Goal: Information Seeking & Learning: Learn about a topic

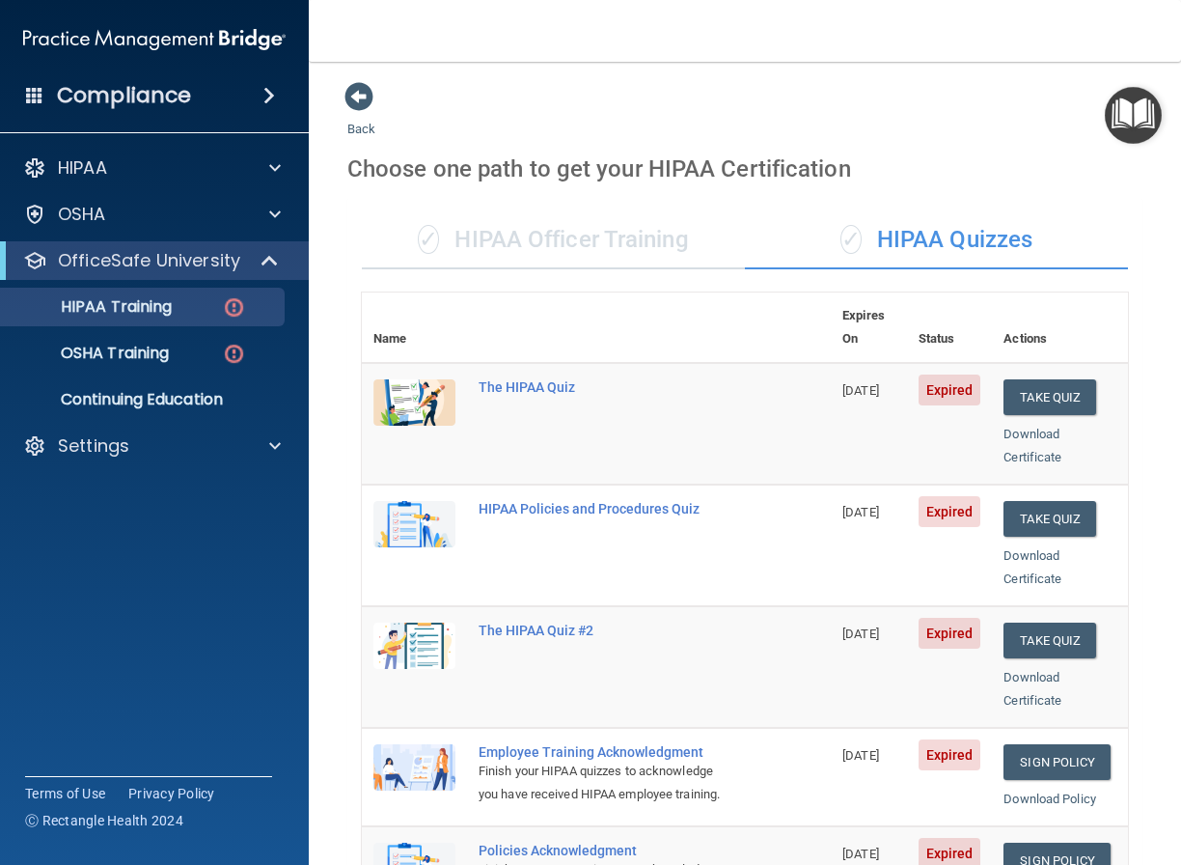
scroll to position [697, 0]
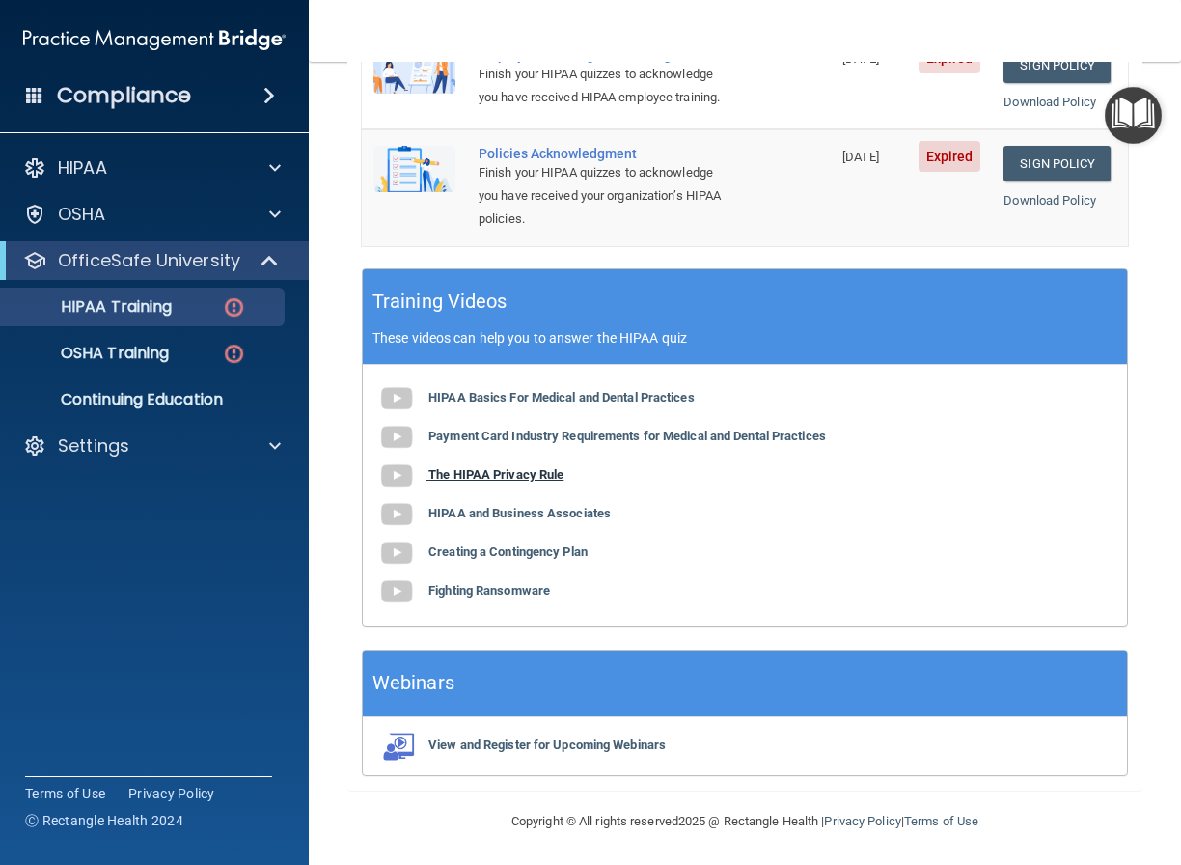
click at [531, 474] on b "The HIPAA Privacy Rule" at bounding box center [496, 474] width 135 height 14
click at [539, 506] on b "HIPAA and Business Associates" at bounding box center [520, 513] width 182 height 14
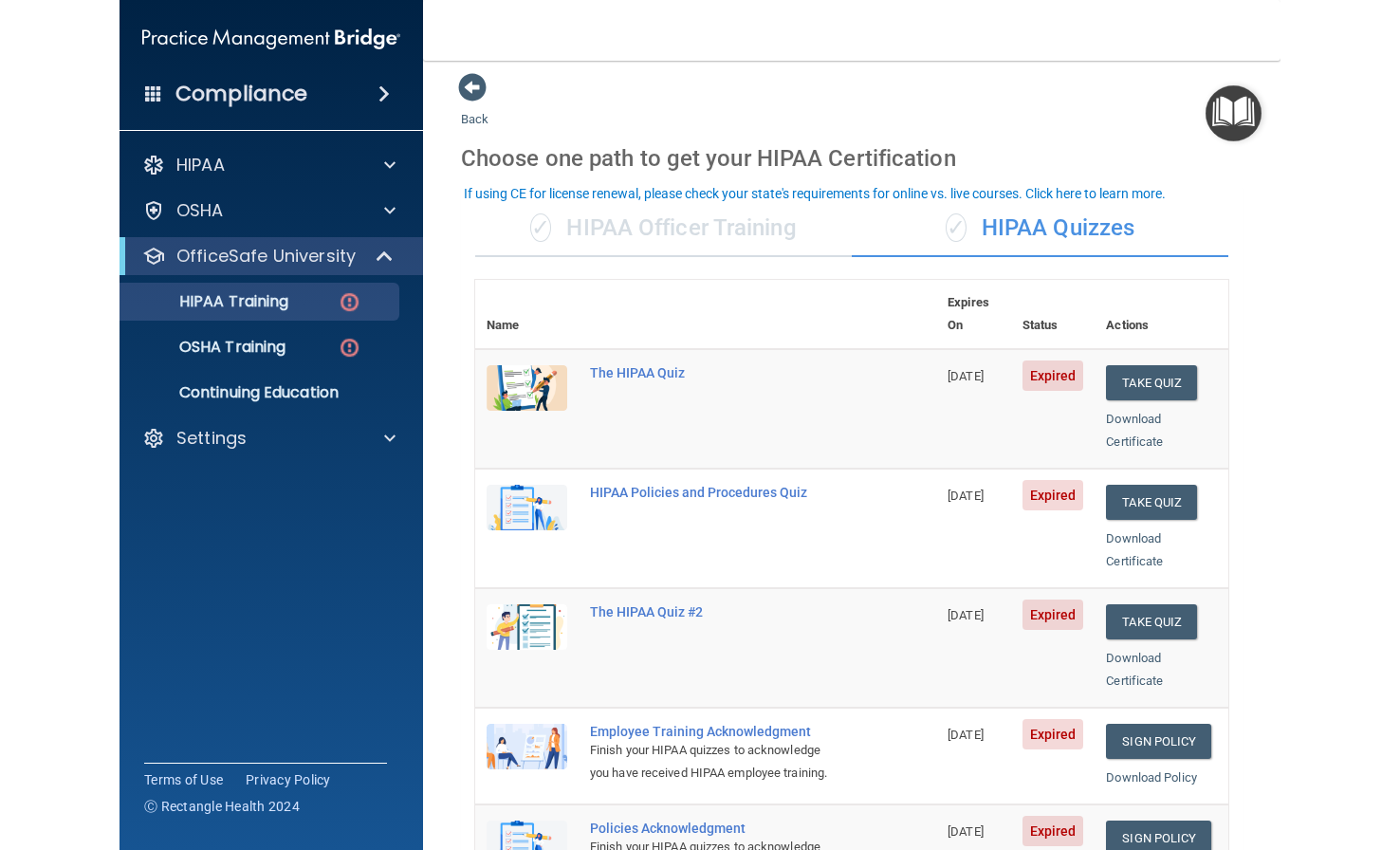
scroll to position [0, 0]
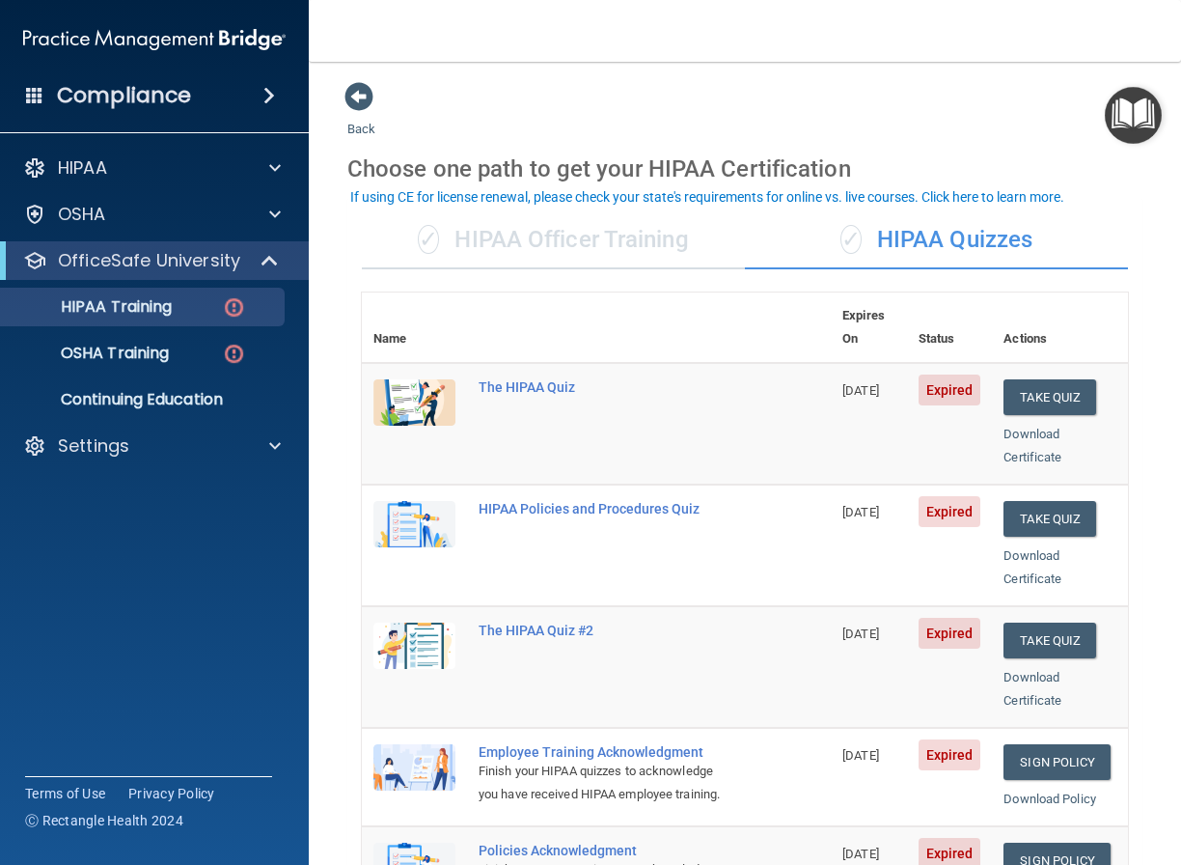
drag, startPoint x: 556, startPoint y: 365, endPoint x: 577, endPoint y: 373, distance: 22.6
click at [556, 379] on div "The HIPAA Quiz" at bounding box center [607, 386] width 256 height 15
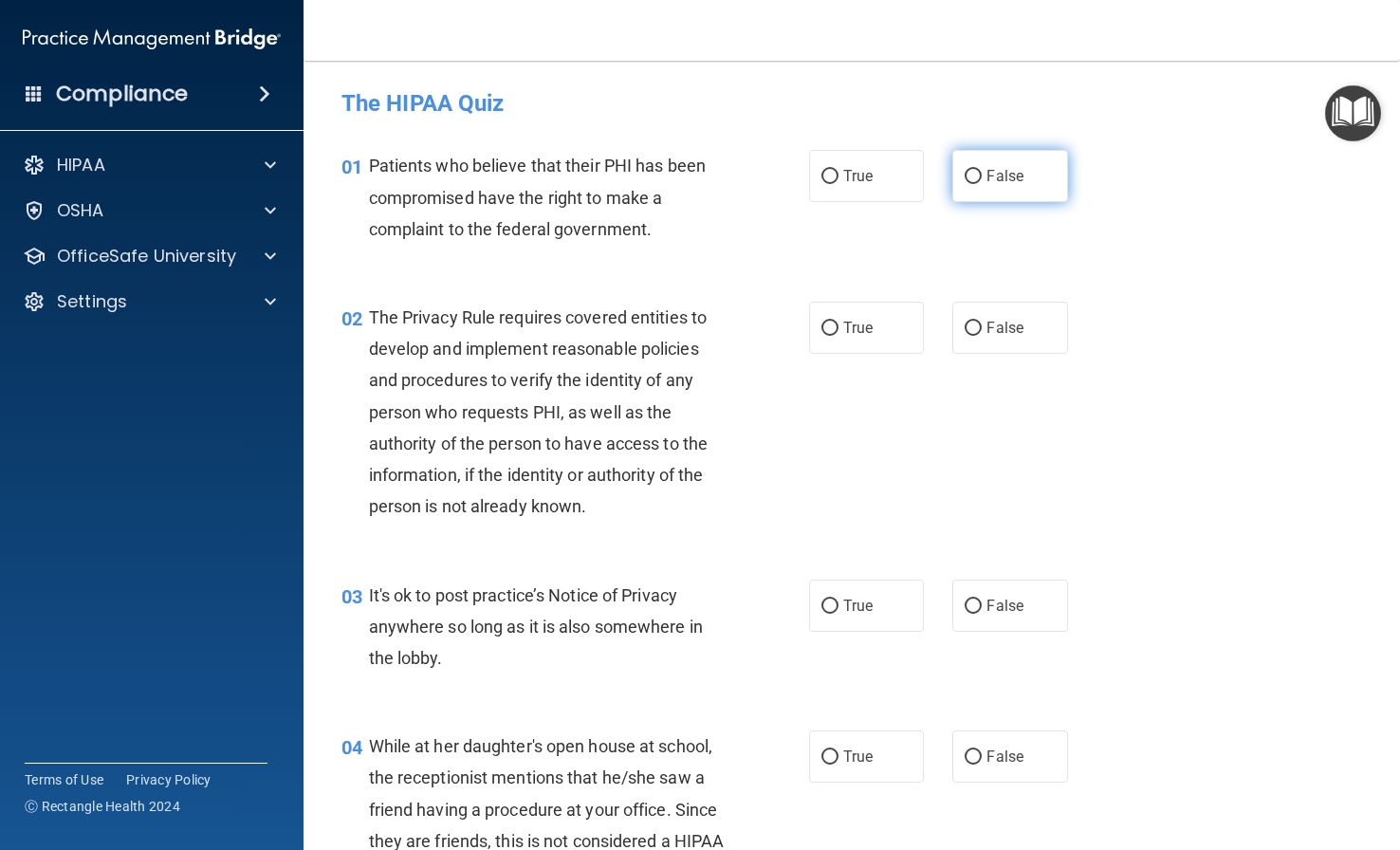
click at [967, 175] on input "False" at bounding box center [973, 177] width 17 height 14
radio input "true"
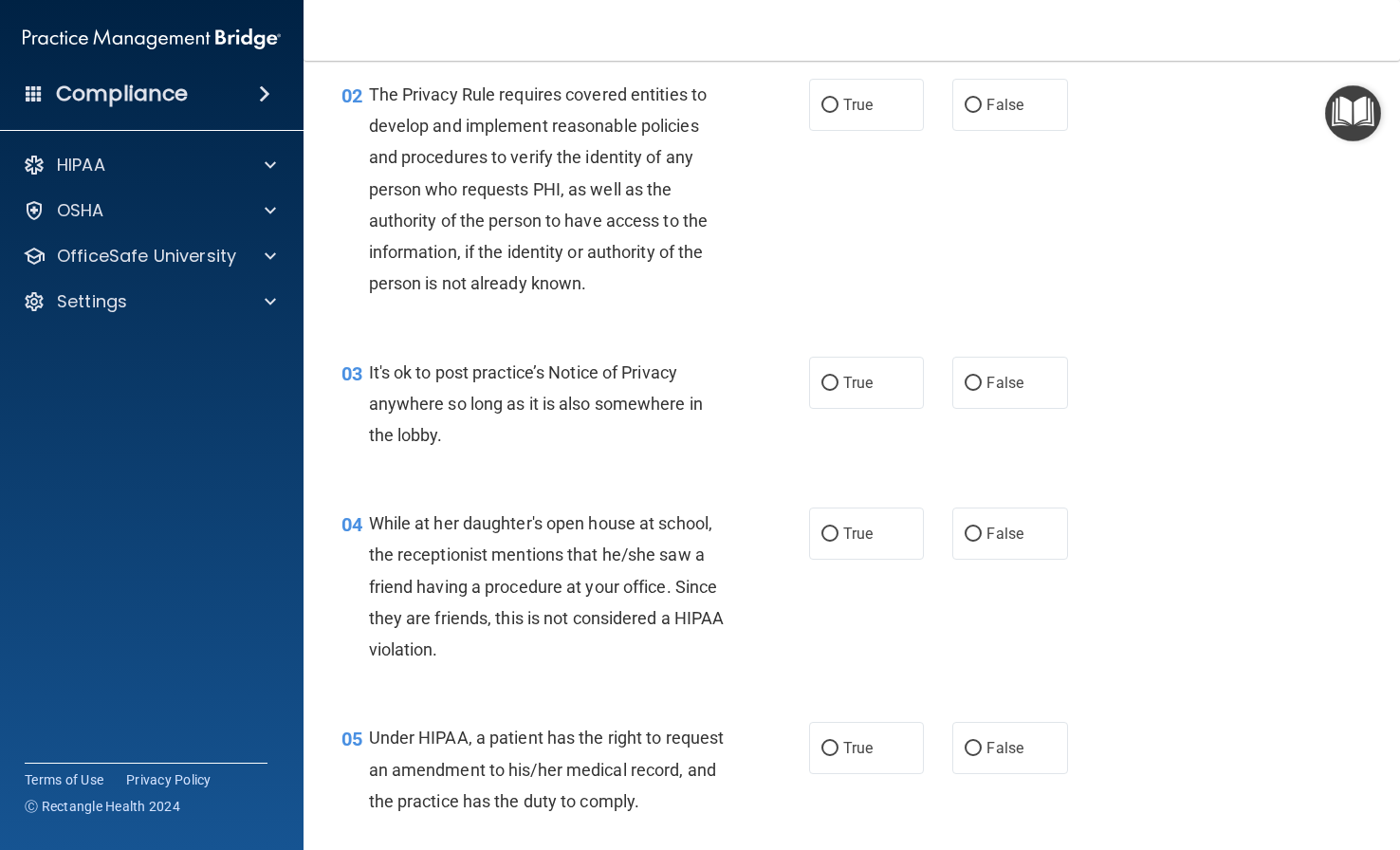
scroll to position [190, 0]
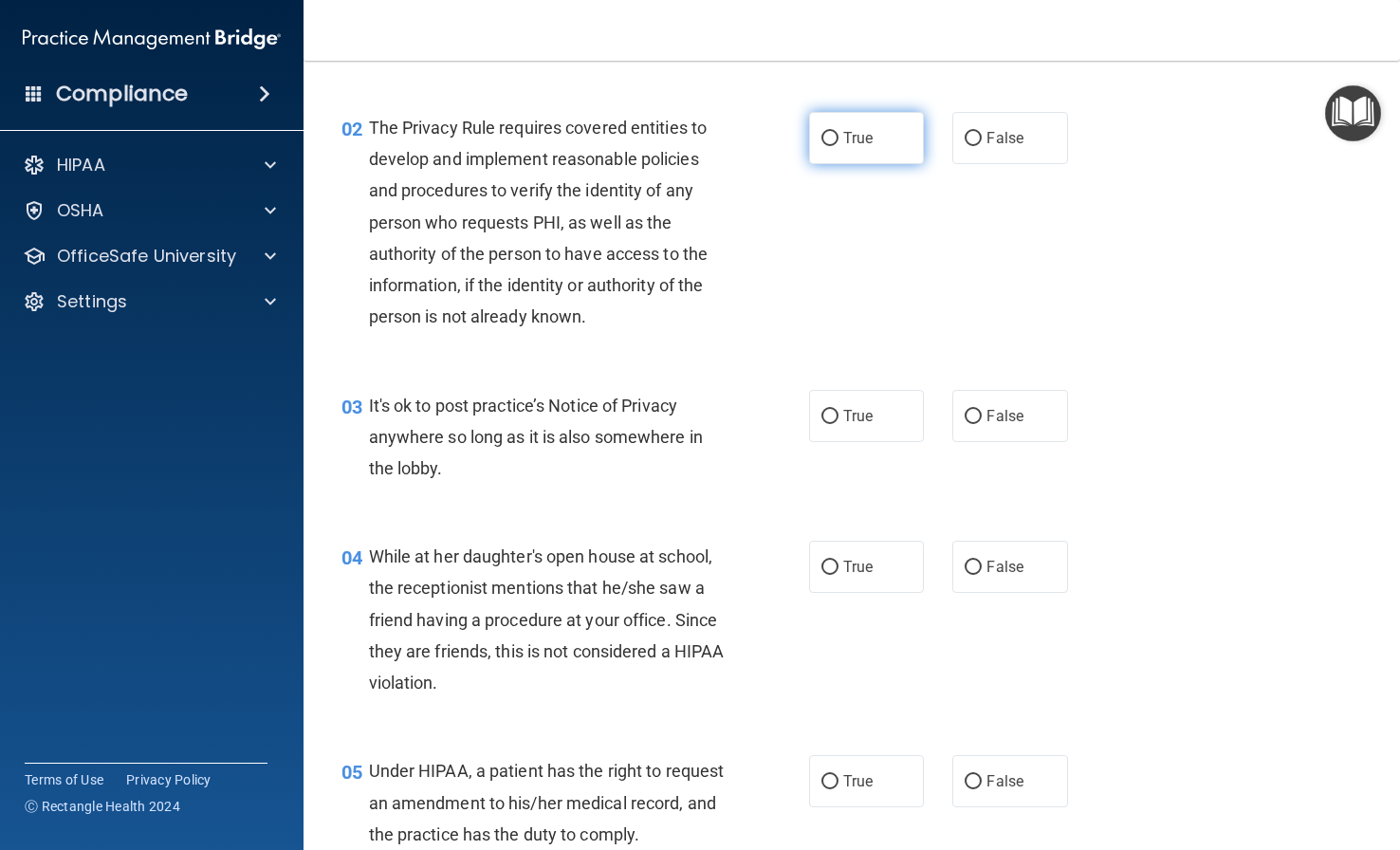
click at [821, 140] on input "True" at bounding box center [829, 139] width 17 height 14
radio input "true"
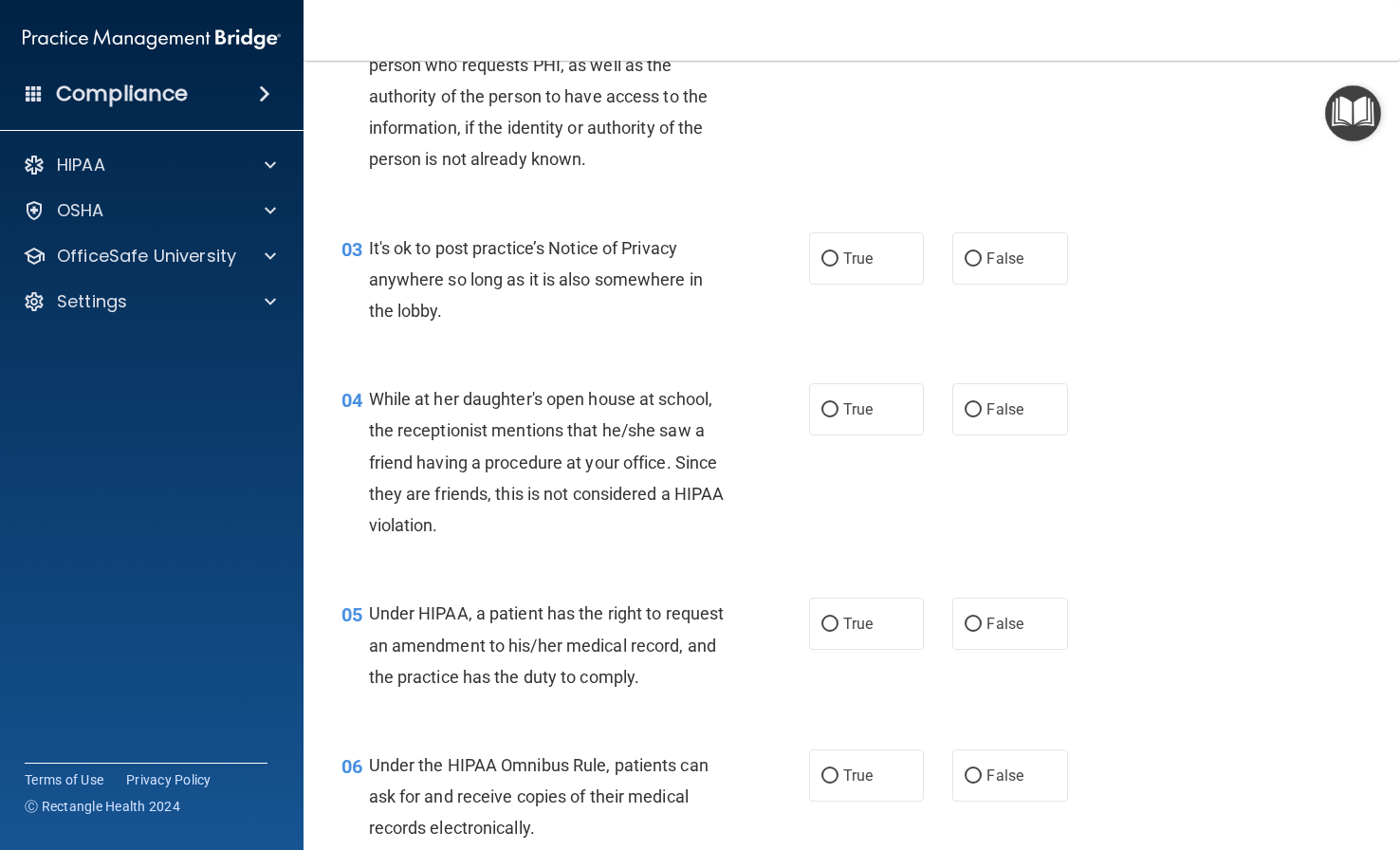
scroll to position [379, 0]
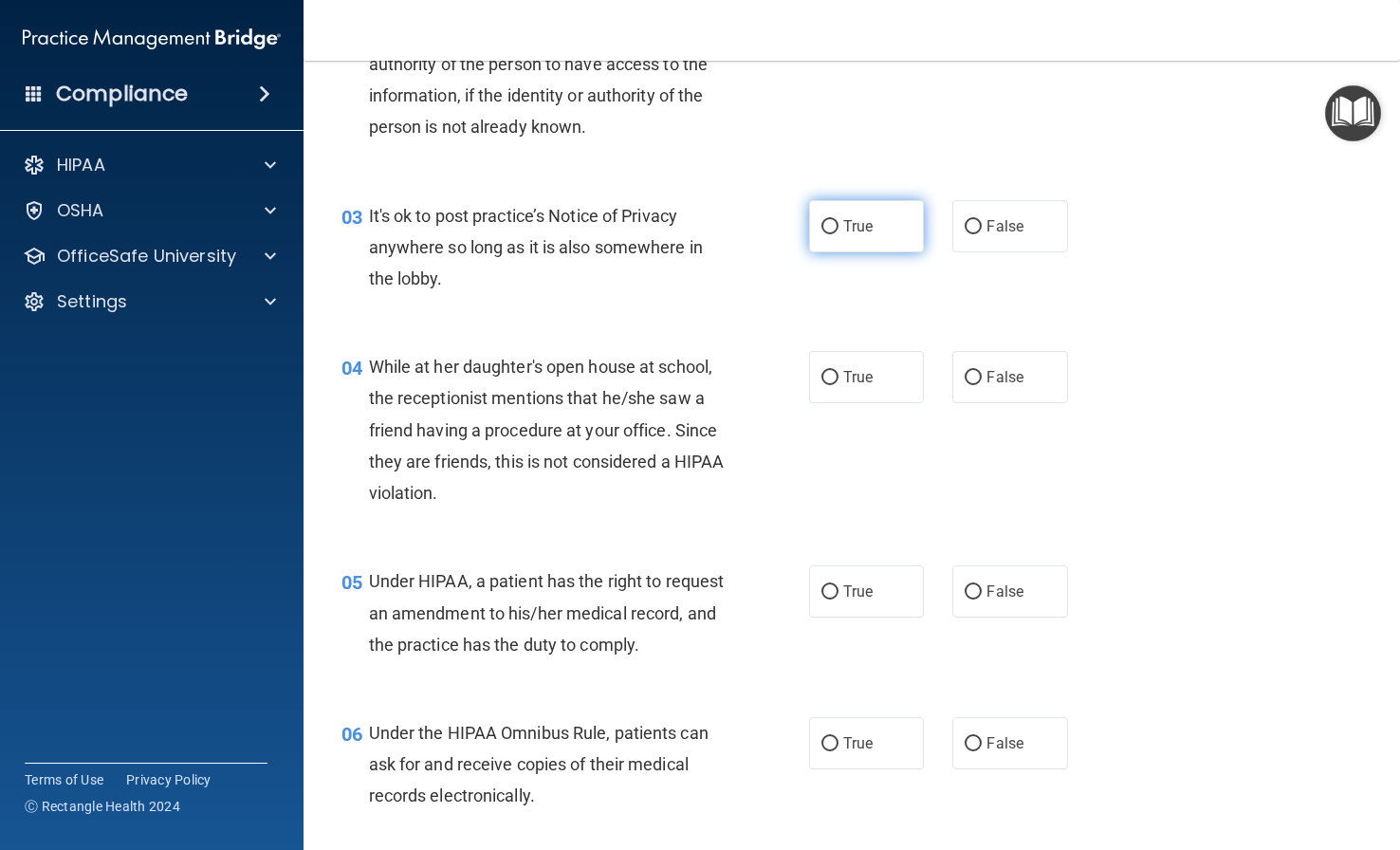
click at [859, 221] on span "True" at bounding box center [858, 226] width 29 height 18
click at [838, 221] on input "True" at bounding box center [829, 227] width 17 height 14
radio input "true"
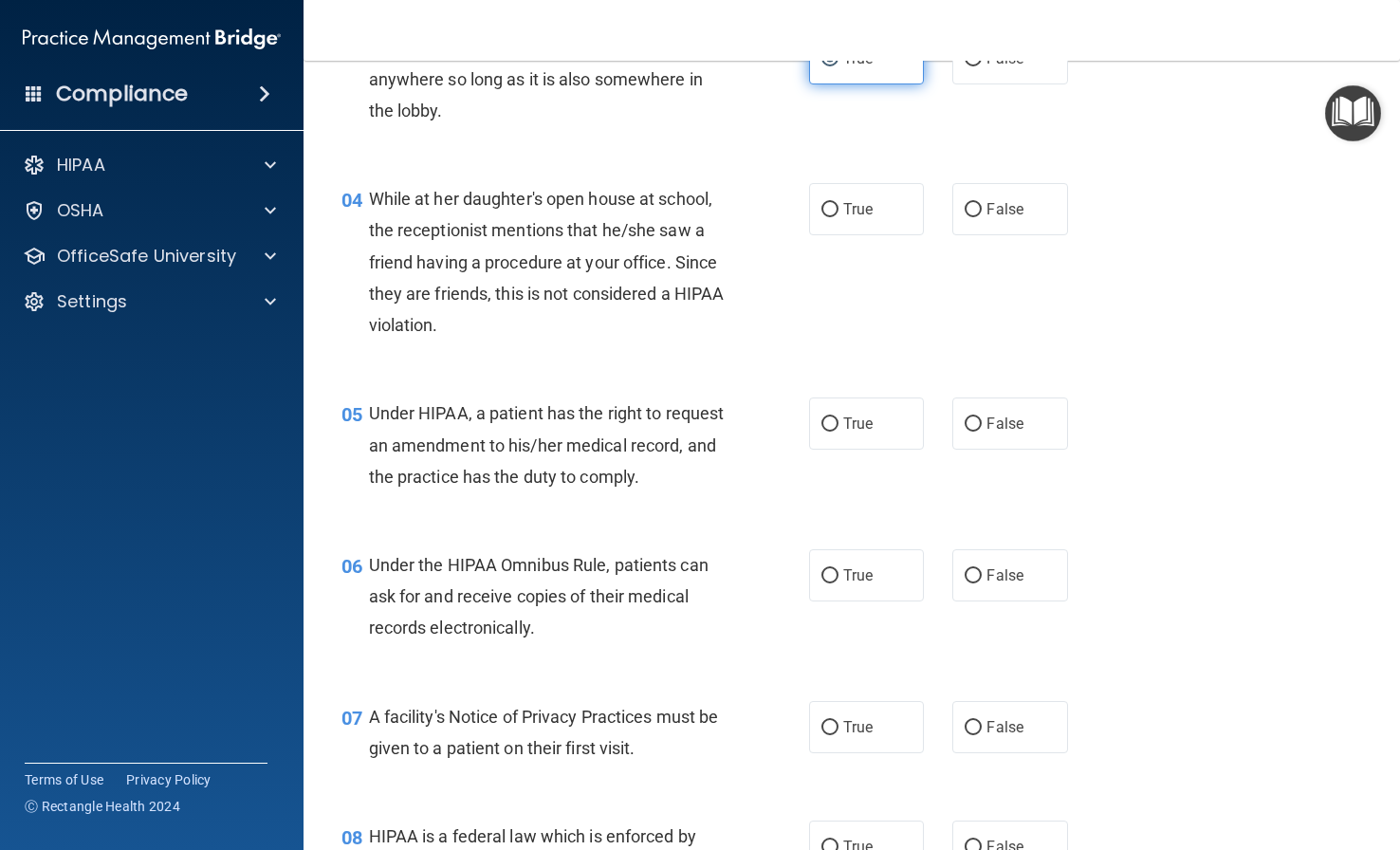
scroll to position [569, 0]
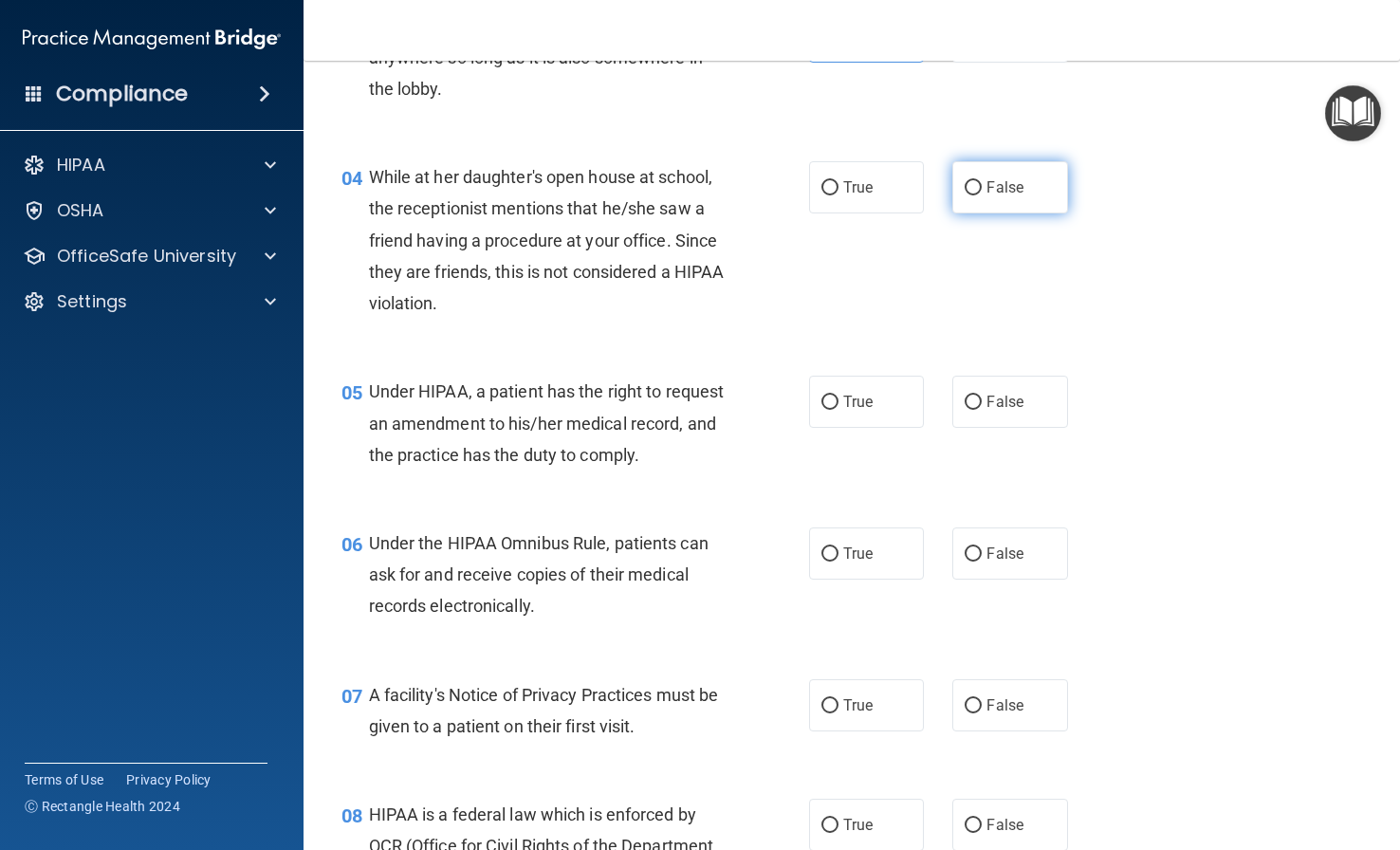
click at [1010, 187] on span "False" at bounding box center [1005, 187] width 37 height 18
click at [981, 187] on input "False" at bounding box center [973, 188] width 17 height 14
radio input "true"
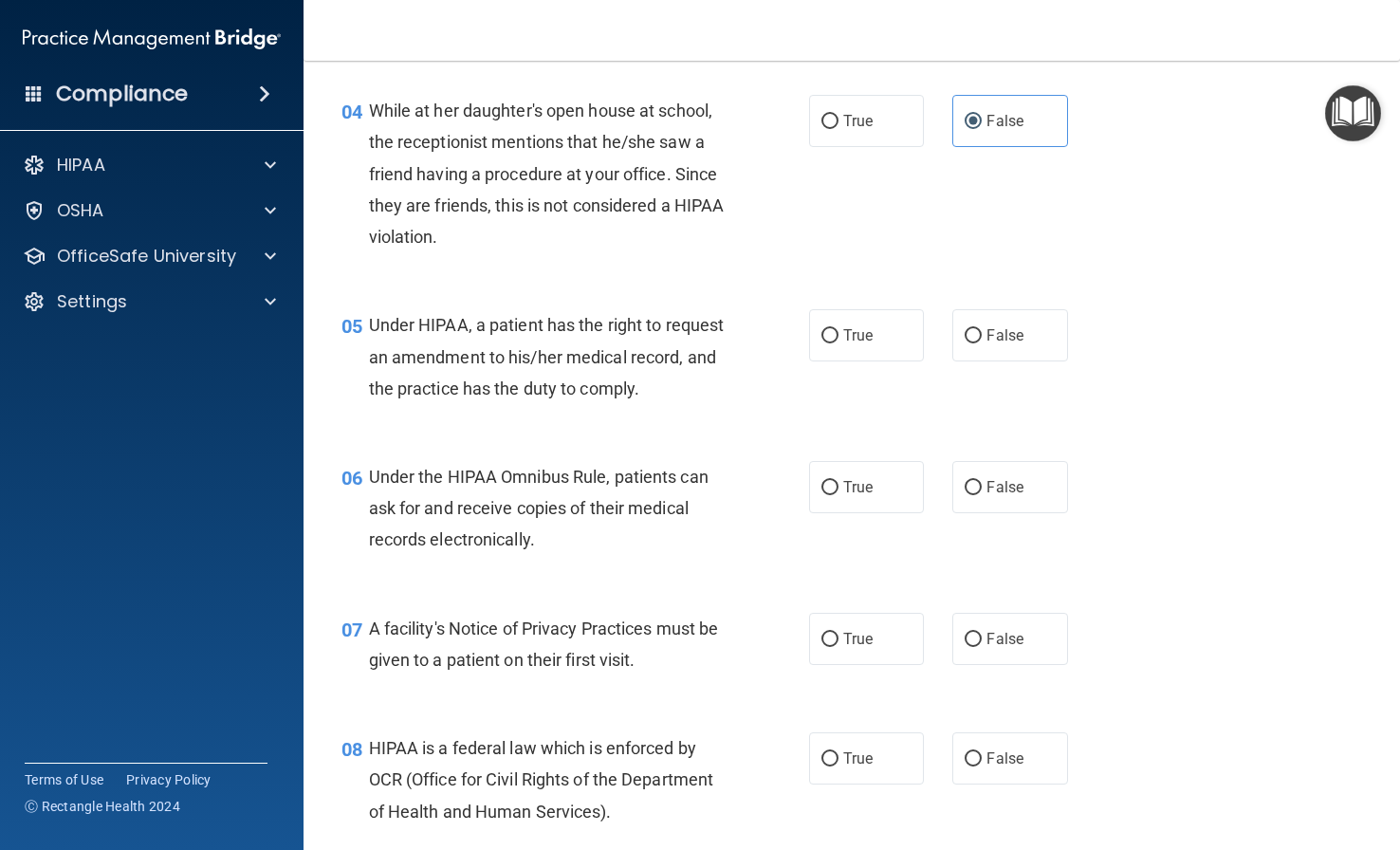
scroll to position [664, 0]
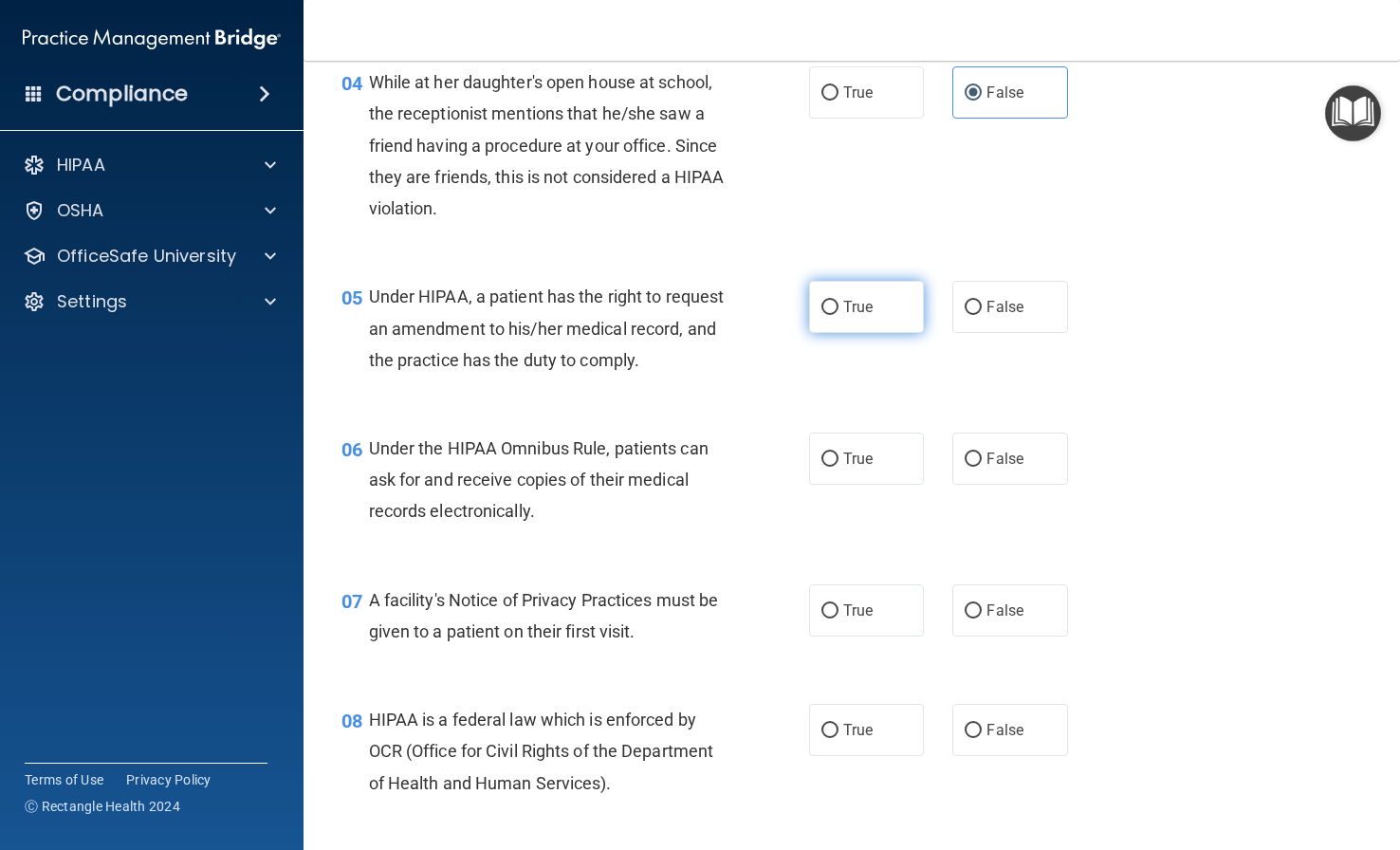
click at [851, 297] on label "True" at bounding box center [866, 307] width 115 height 52
click at [838, 301] on input "True" at bounding box center [829, 308] width 17 height 14
radio input "true"
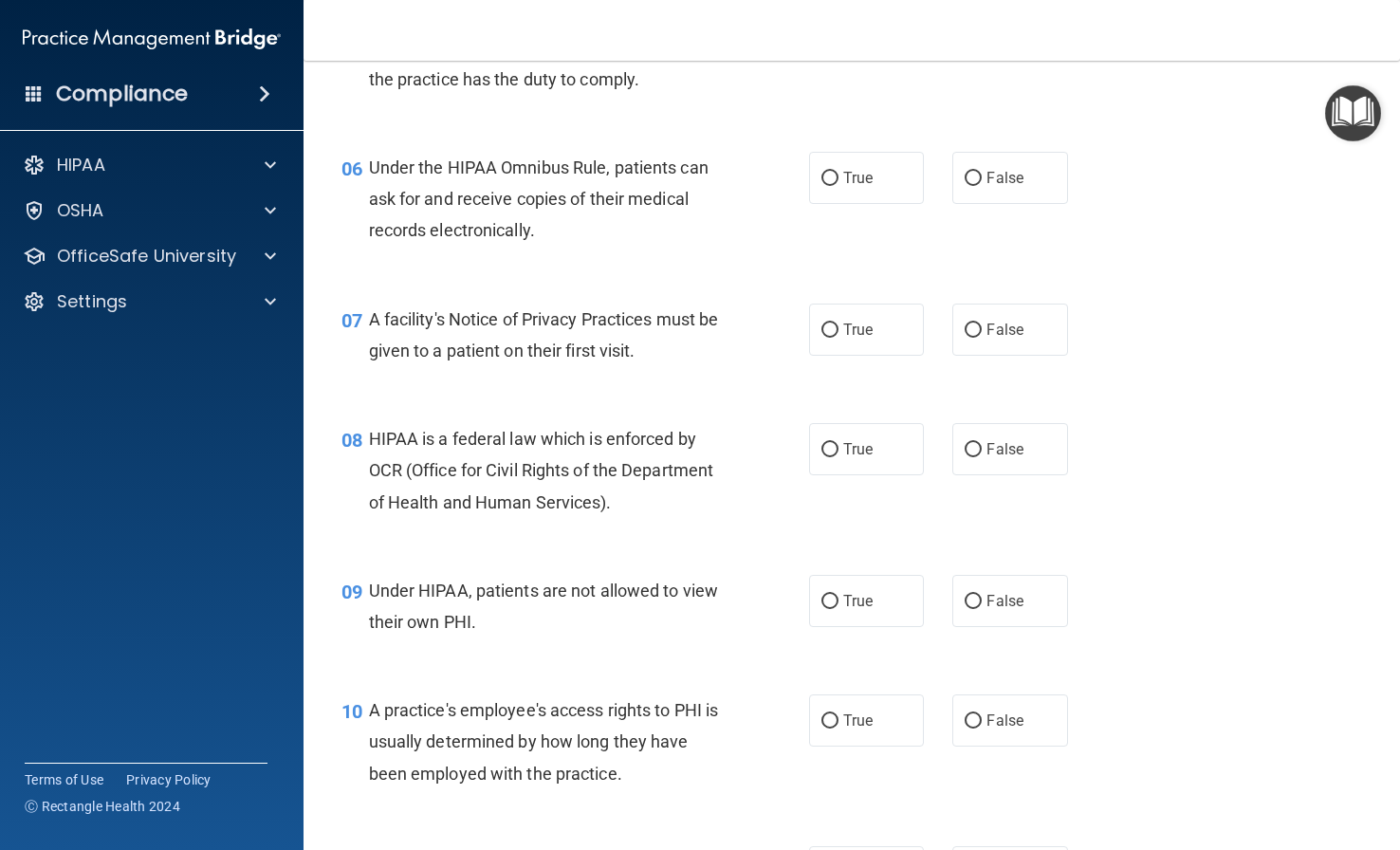
scroll to position [948, 0]
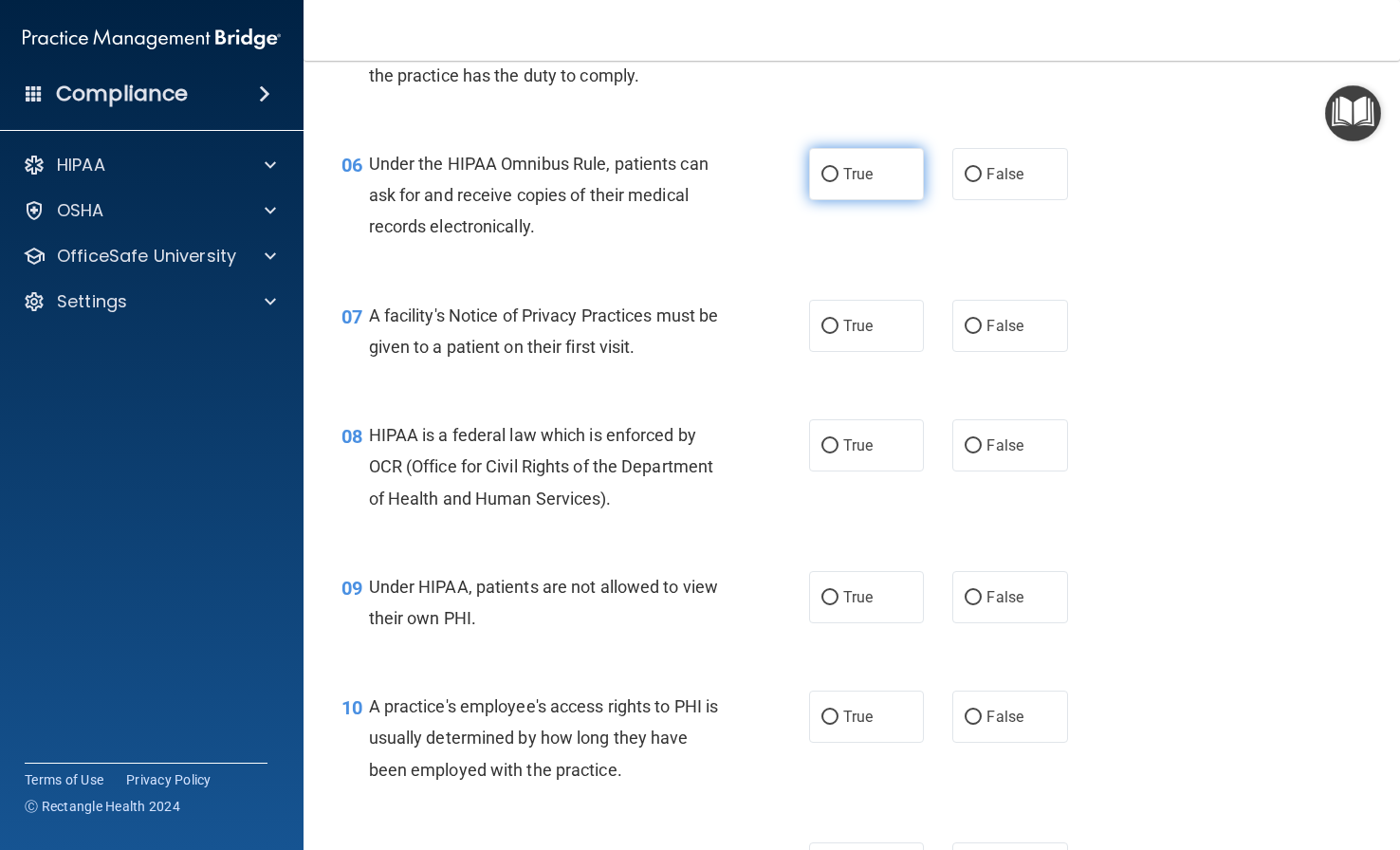
click at [845, 183] on span "True" at bounding box center [858, 174] width 29 height 18
click at [838, 182] on input "True" at bounding box center [829, 175] width 17 height 14
radio input "true"
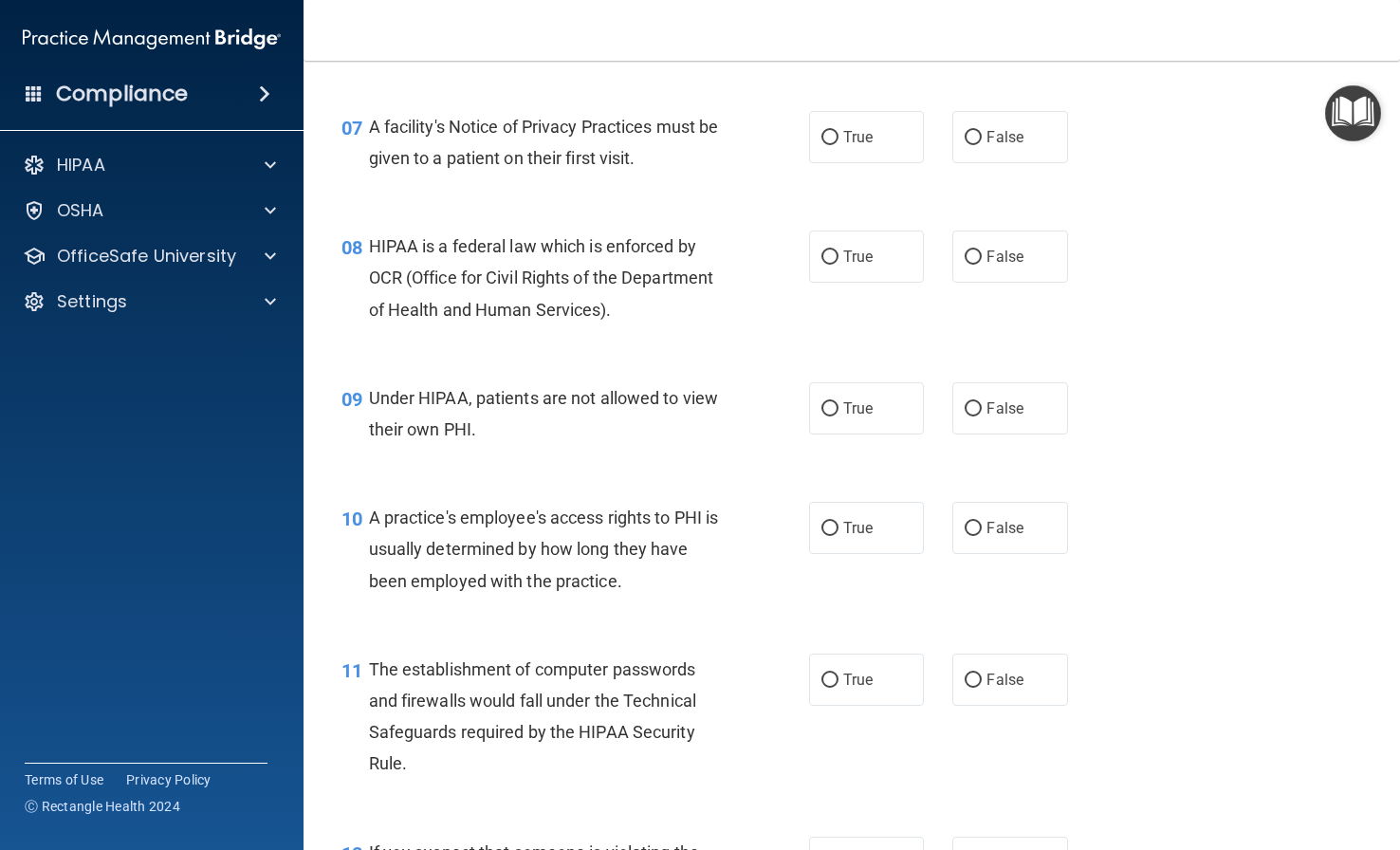
scroll to position [1138, 0]
click at [843, 145] on span "True" at bounding box center [858, 136] width 29 height 18
click at [838, 144] on input "True" at bounding box center [829, 137] width 17 height 14
radio input "true"
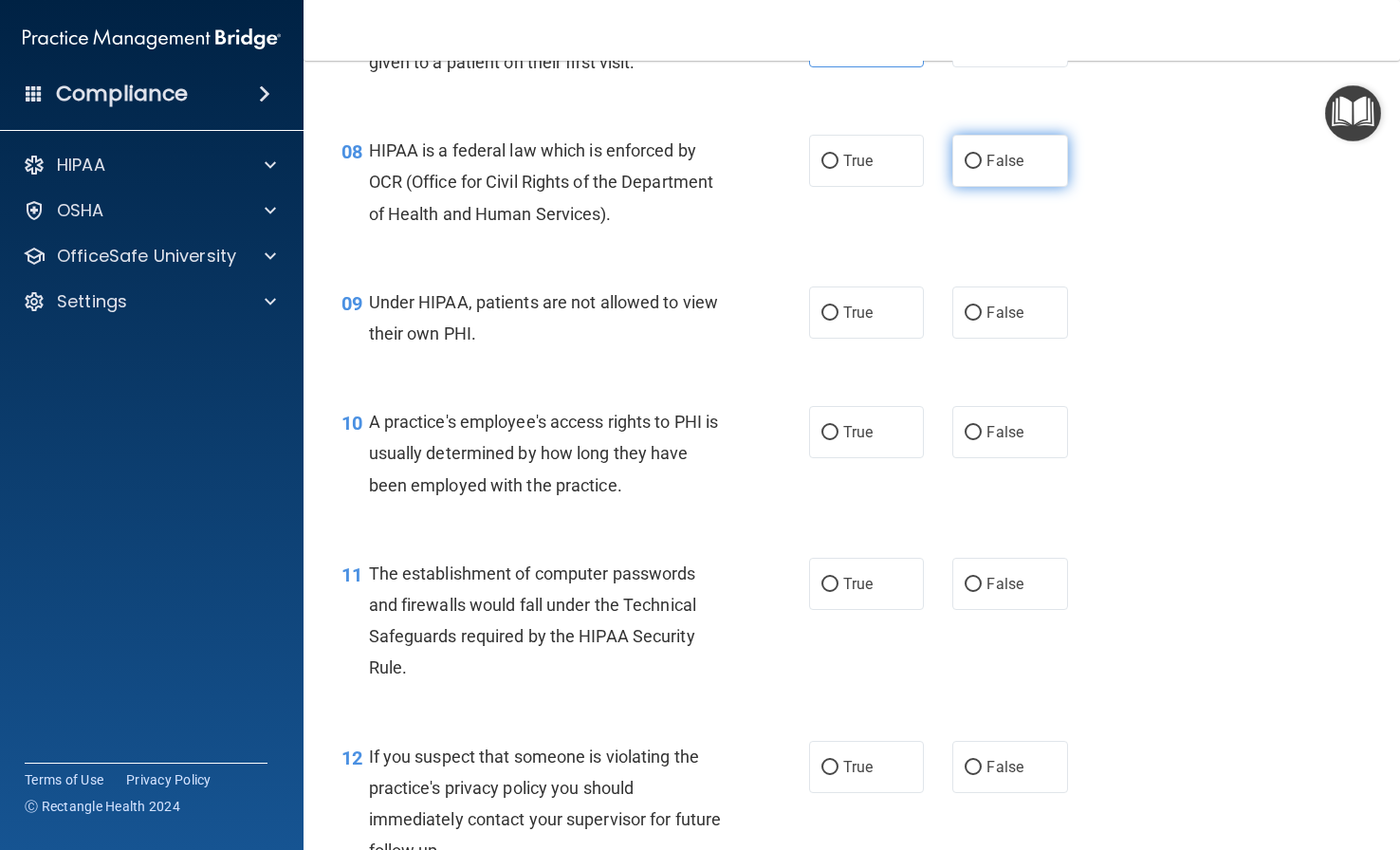
click at [977, 187] on label "False" at bounding box center [1009, 160] width 115 height 52
click at [977, 169] on input "False" at bounding box center [973, 161] width 17 height 14
radio input "true"
click at [861, 187] on label "True" at bounding box center [866, 160] width 115 height 52
click at [838, 169] on input "True" at bounding box center [829, 161] width 17 height 14
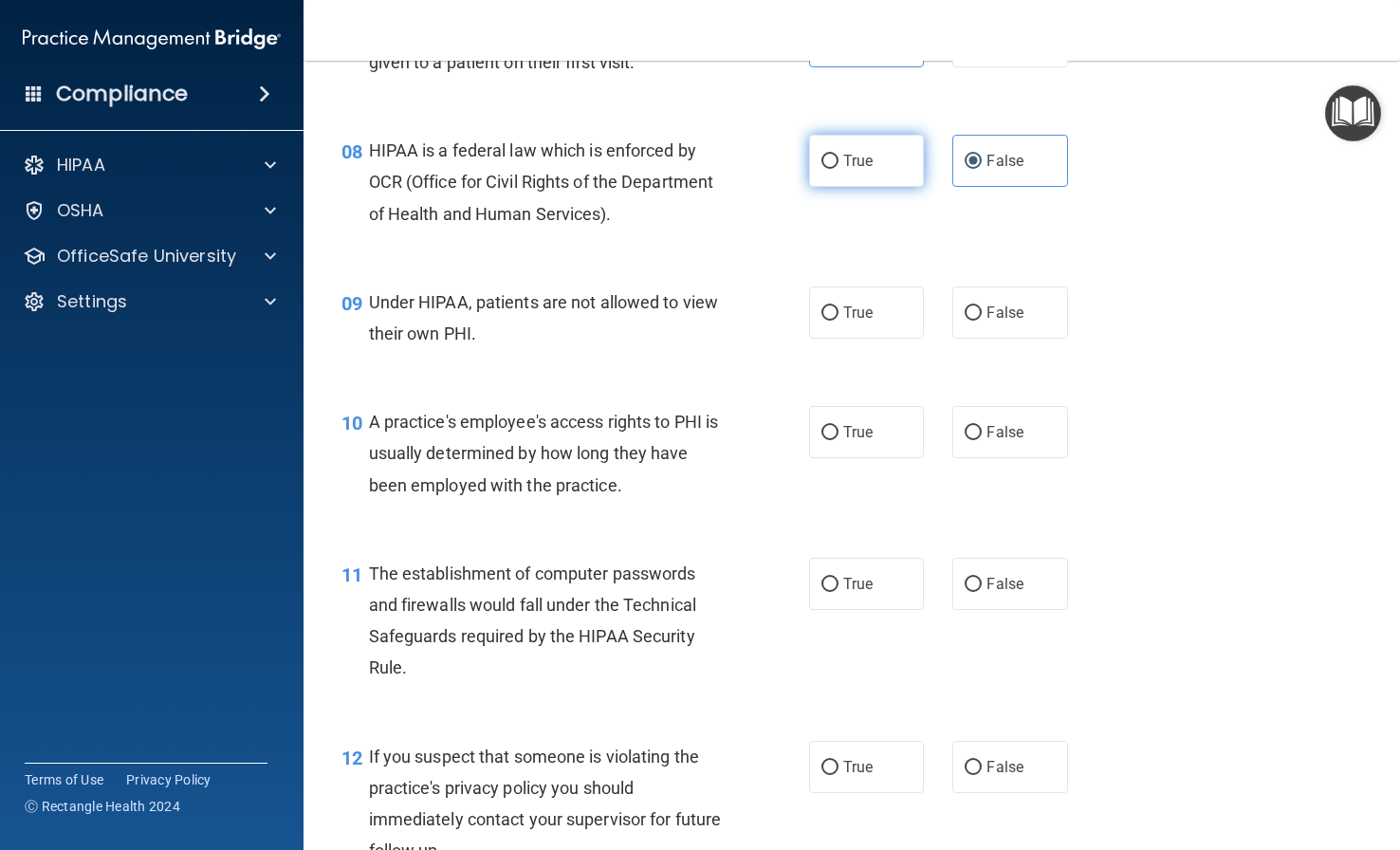
radio input "true"
radio input "false"
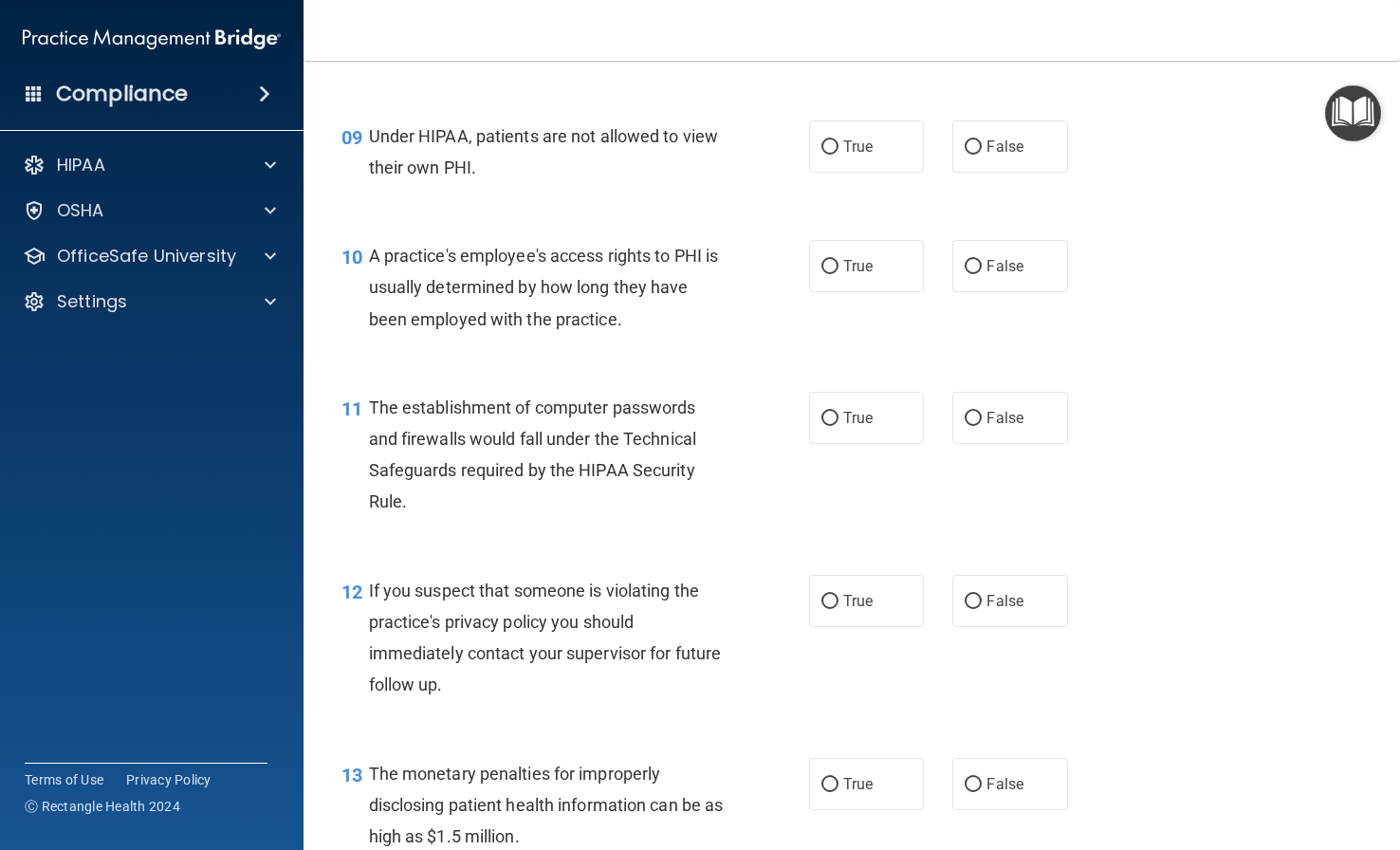
scroll to position [1423, 0]
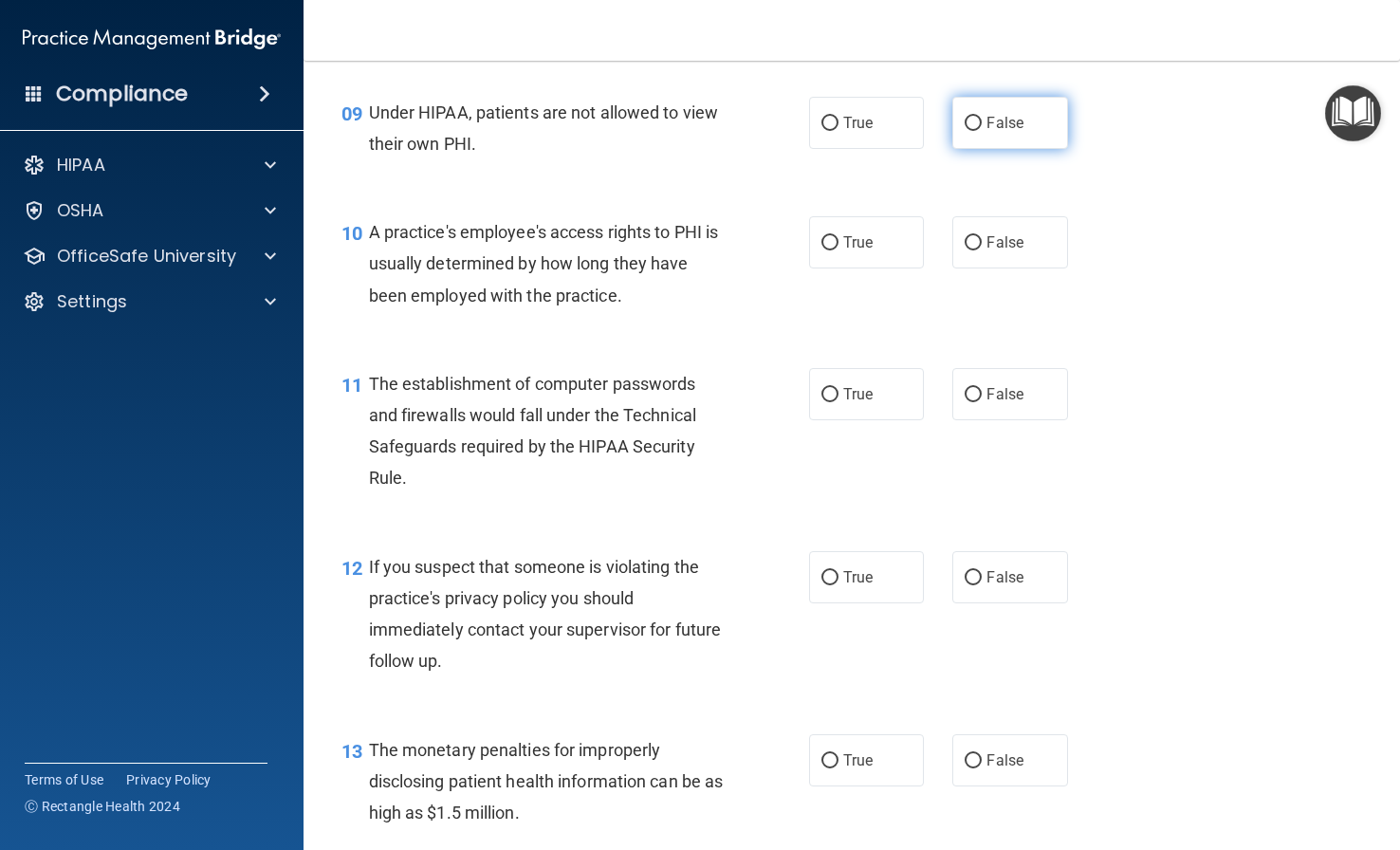
click at [986, 132] on span "False" at bounding box center [1005, 123] width 37 height 18
click at [980, 131] on input "False" at bounding box center [973, 124] width 17 height 14
radio input "true"
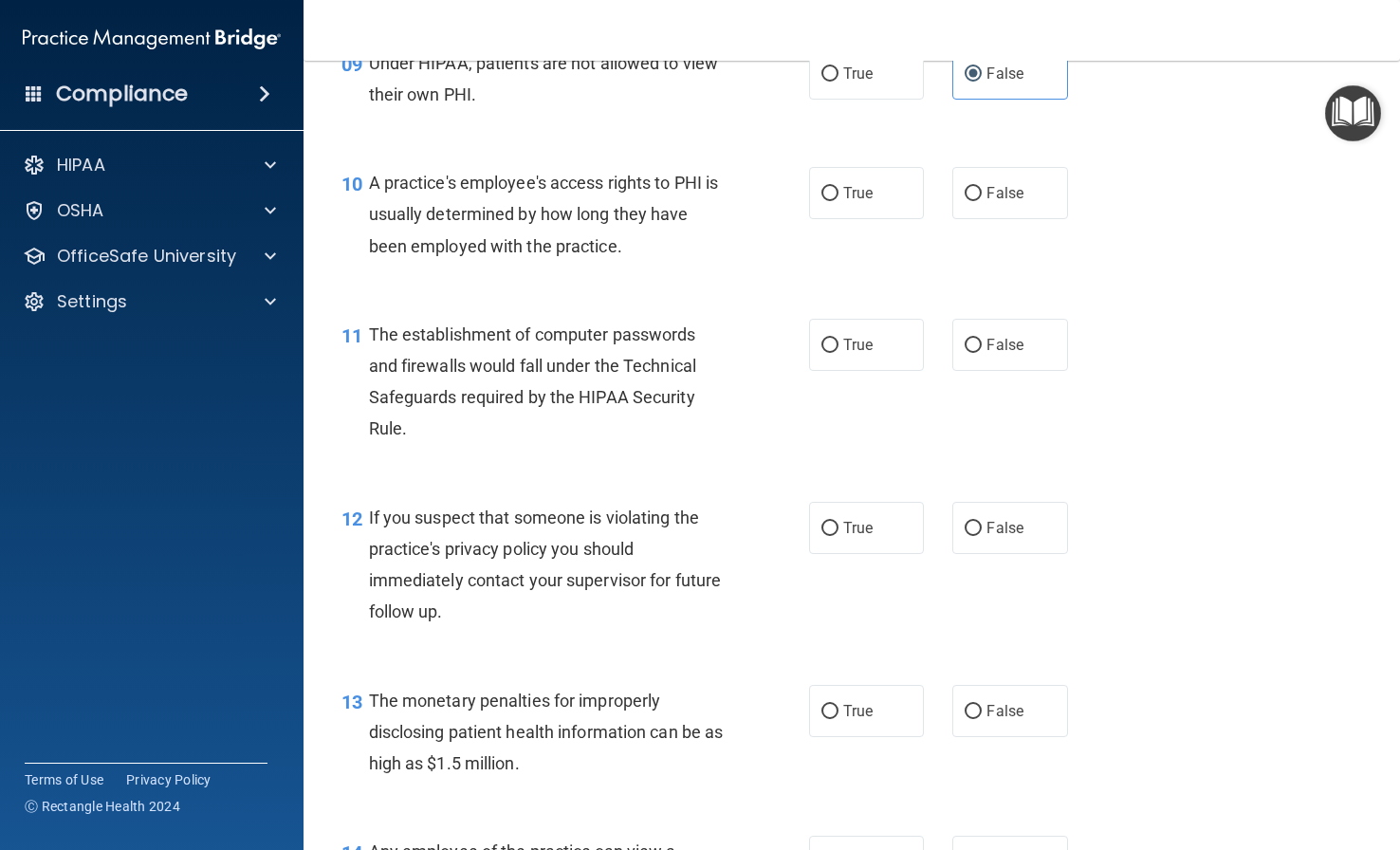
scroll to position [1517, 0]
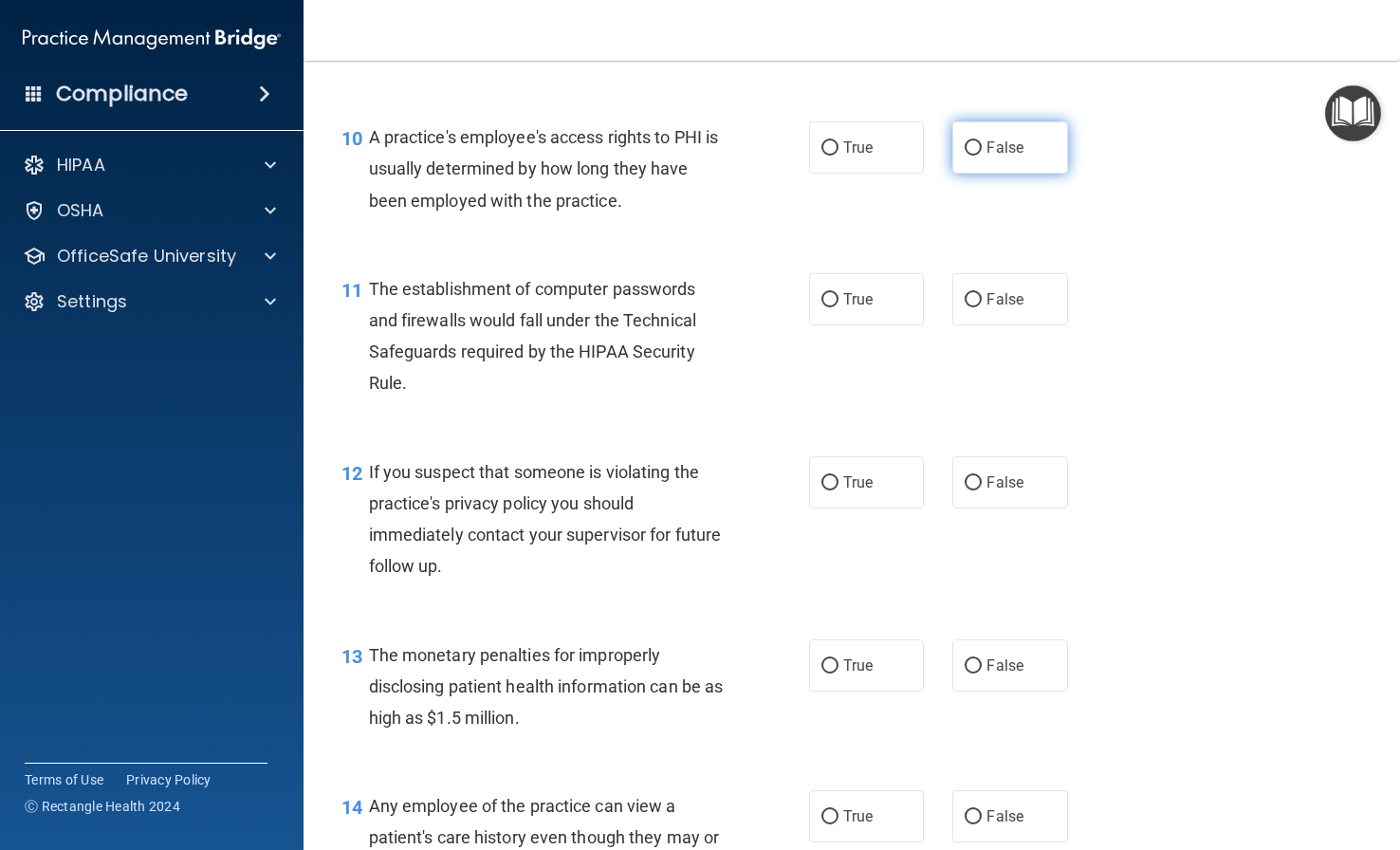
click at [993, 156] on span "False" at bounding box center [1005, 147] width 37 height 18
click at [981, 155] on input "False" at bounding box center [973, 148] width 17 height 14
radio input "true"
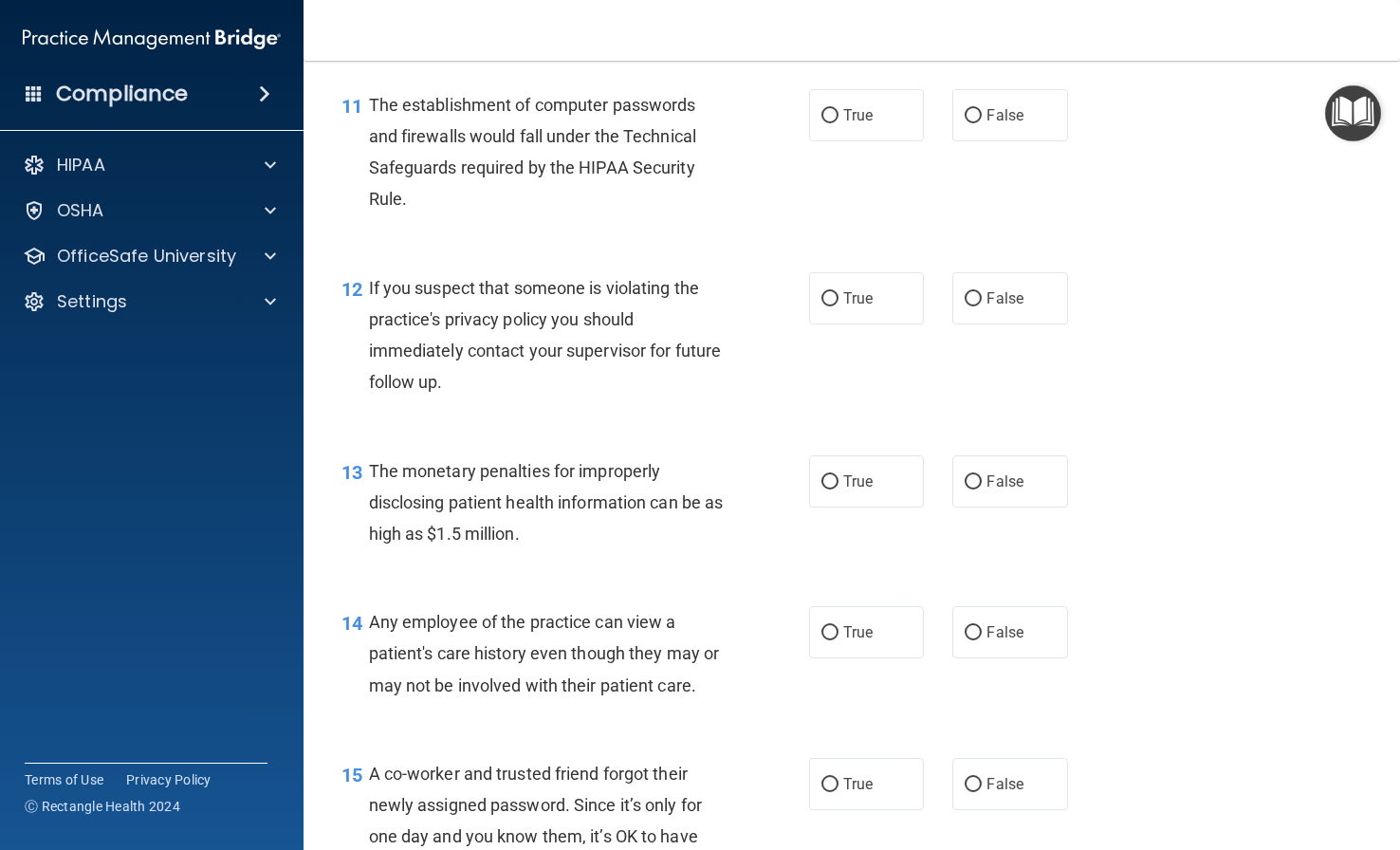
scroll to position [1707, 0]
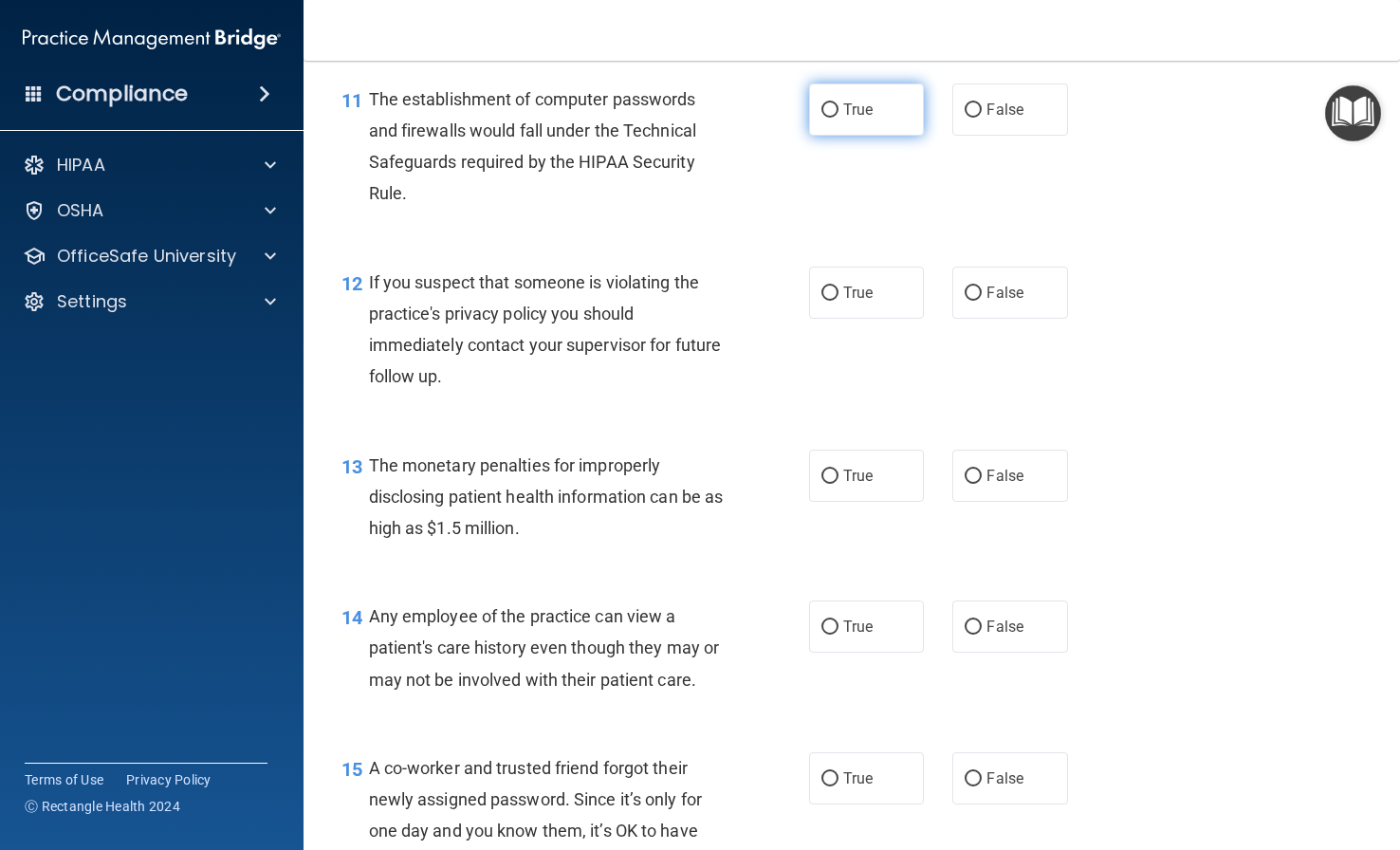
click at [866, 129] on label "True" at bounding box center [866, 109] width 115 height 52
click at [838, 118] on input "True" at bounding box center [829, 110] width 17 height 14
radio input "true"
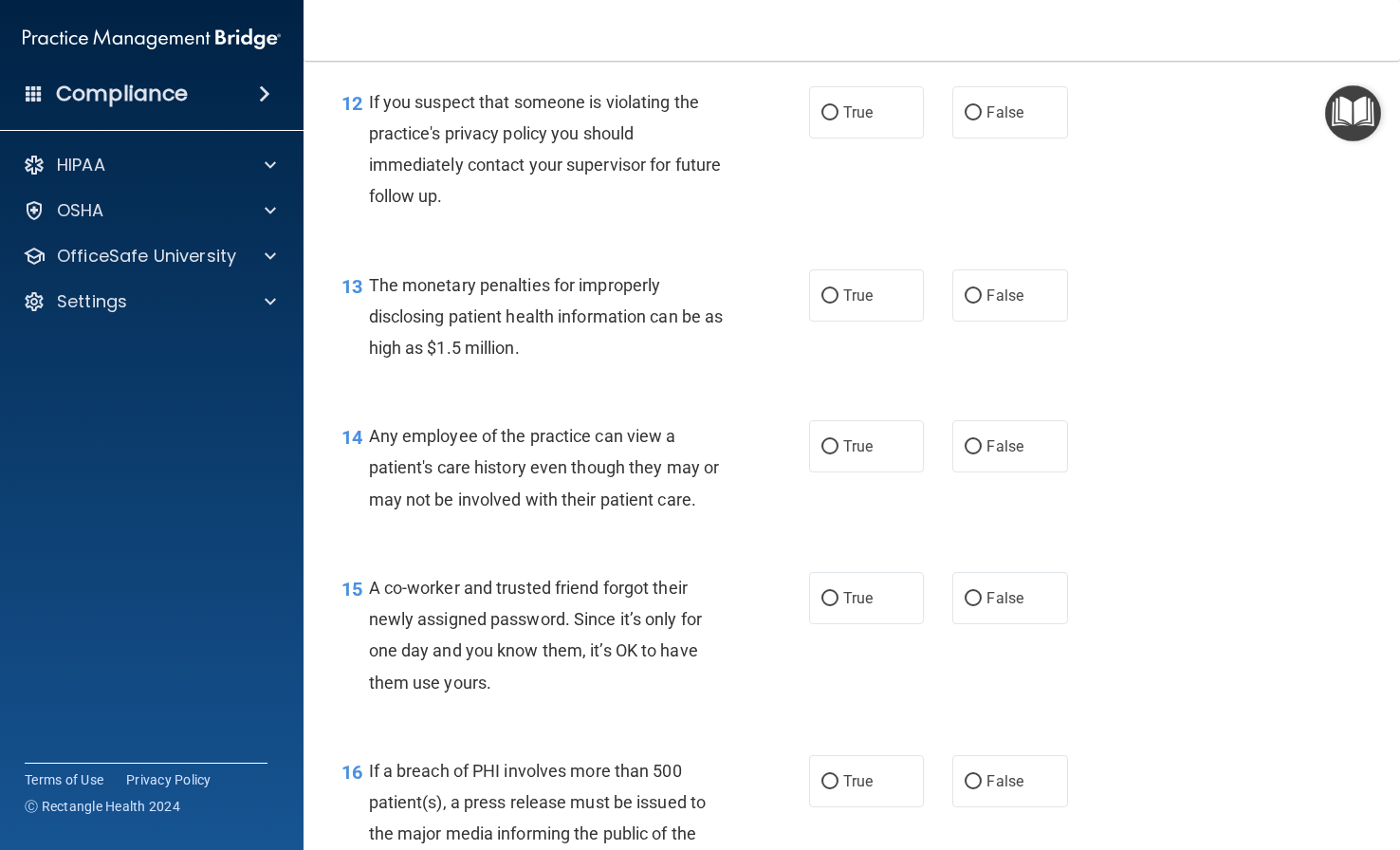
scroll to position [1897, 0]
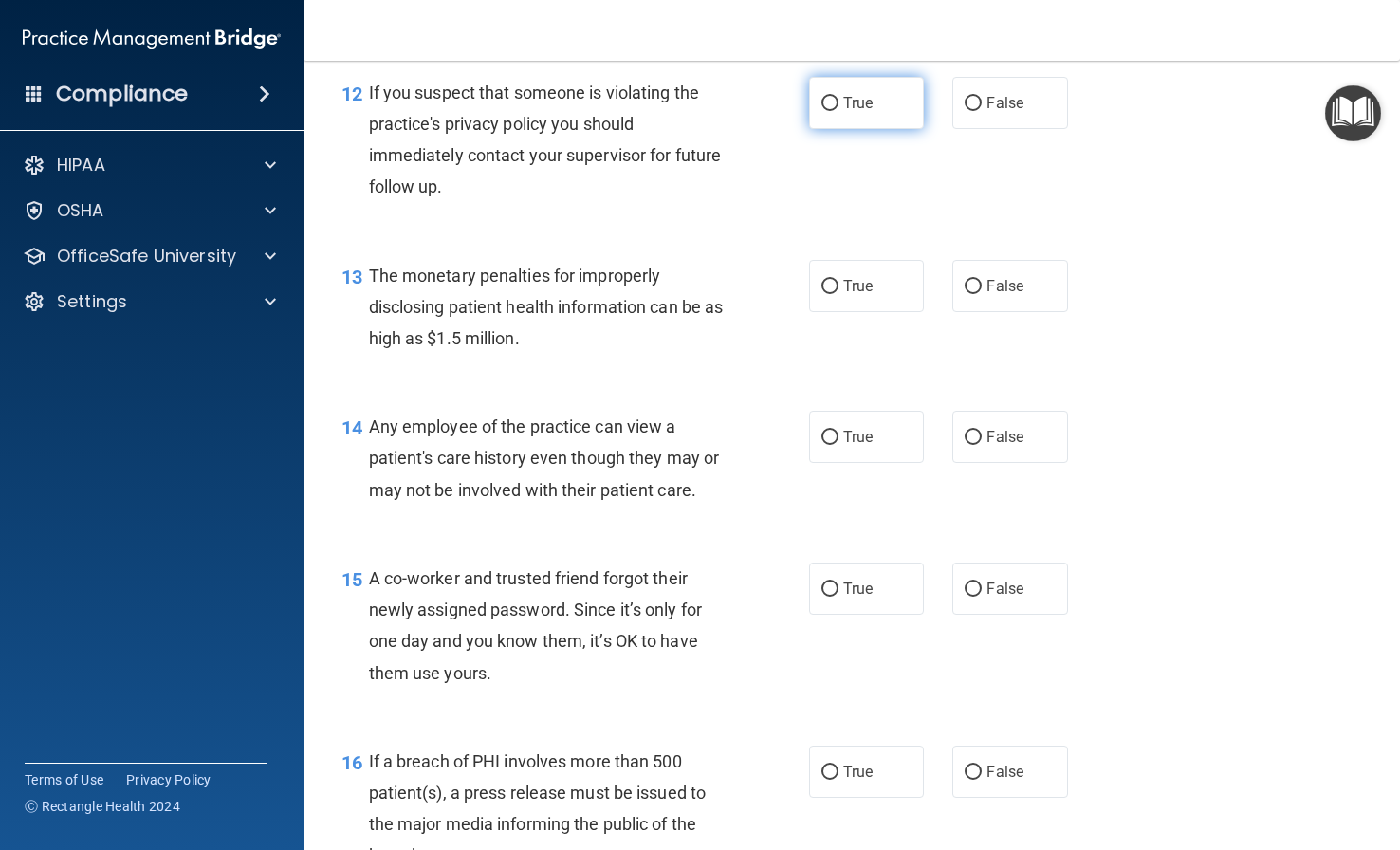
click at [869, 129] on label "True" at bounding box center [866, 102] width 115 height 52
click at [838, 111] on input "True" at bounding box center [829, 103] width 17 height 14
radio input "true"
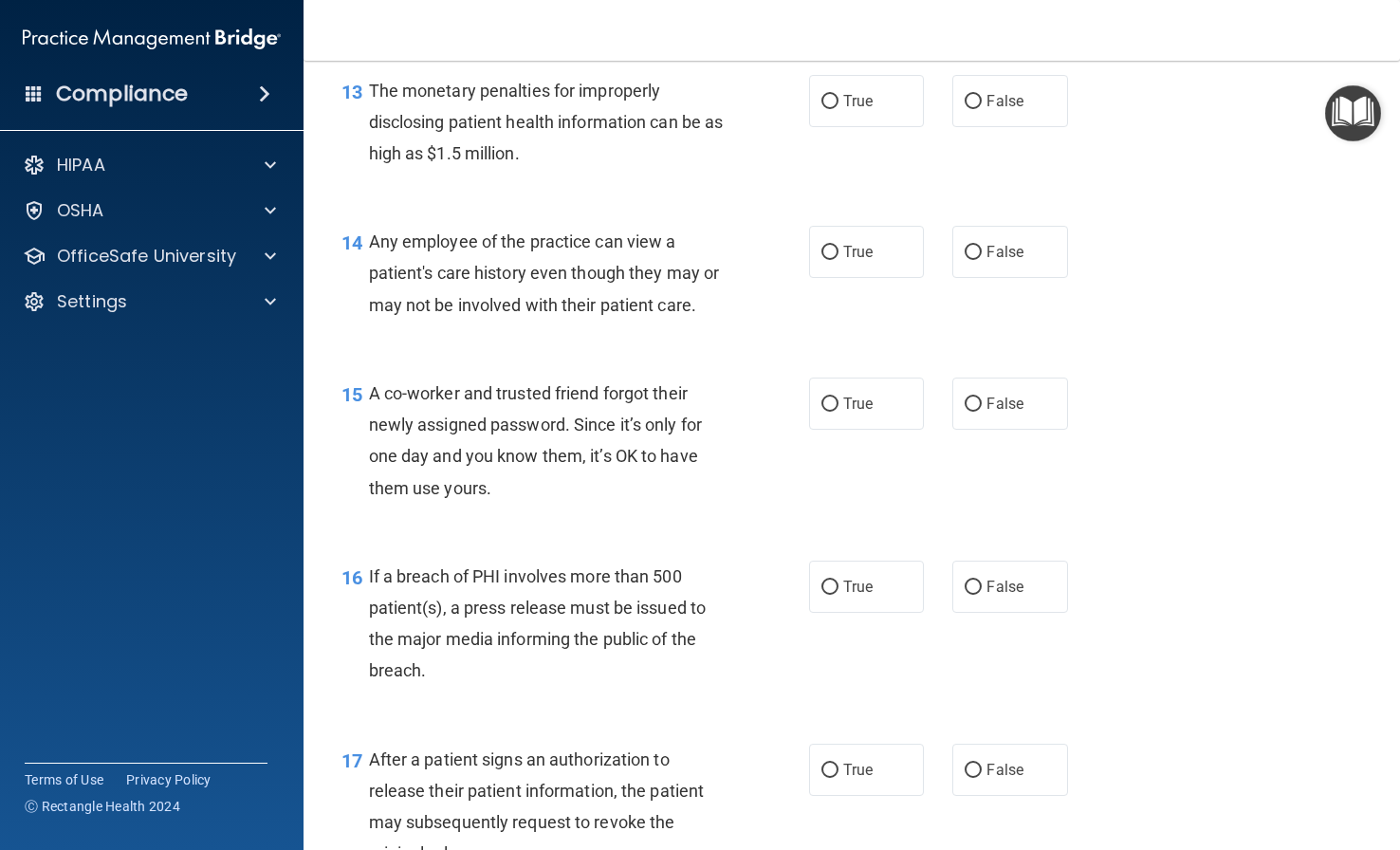
scroll to position [2086, 0]
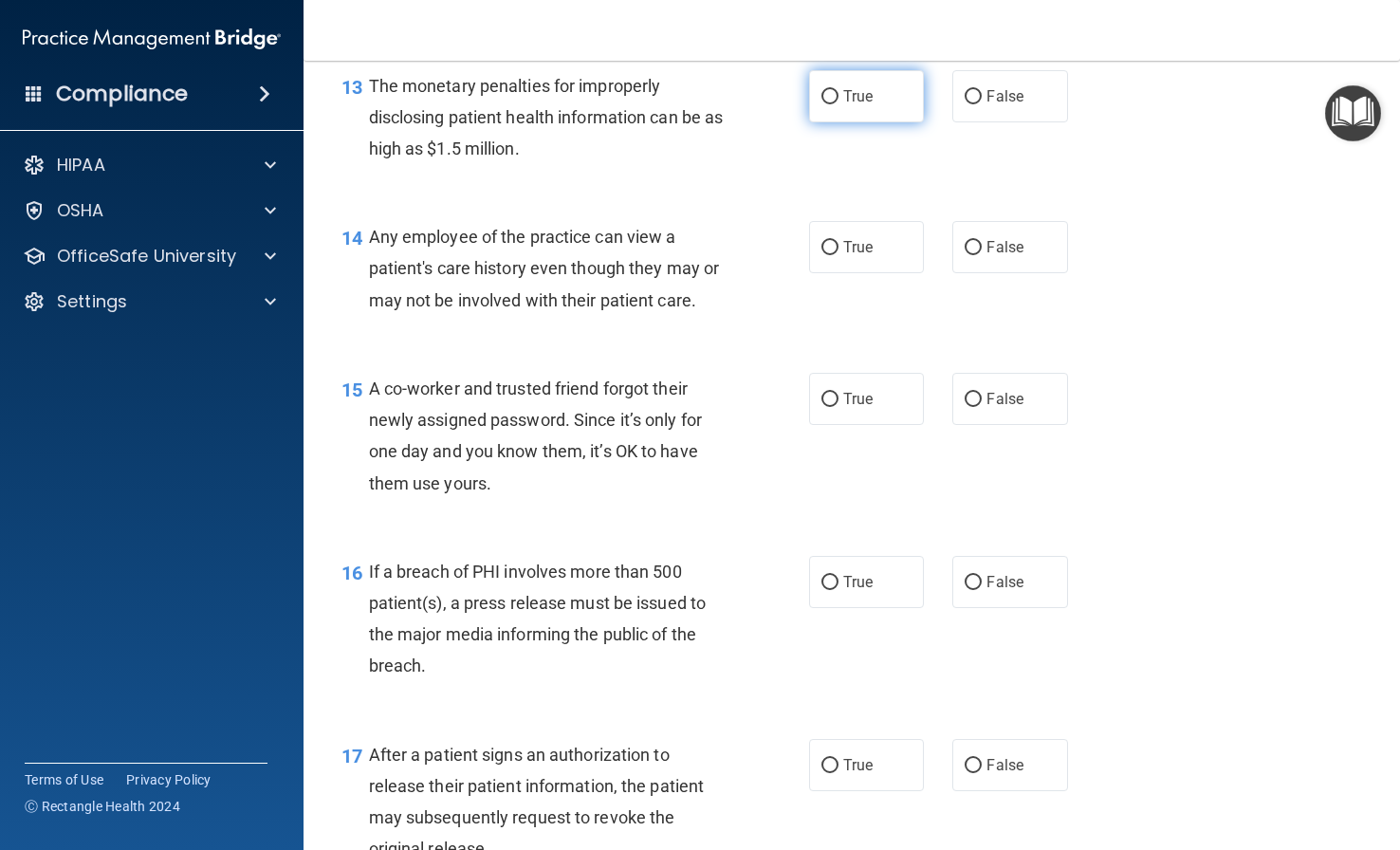
click at [879, 123] on label "True" at bounding box center [866, 95] width 115 height 52
click at [838, 104] on input "True" at bounding box center [829, 97] width 17 height 14
radio input "true"
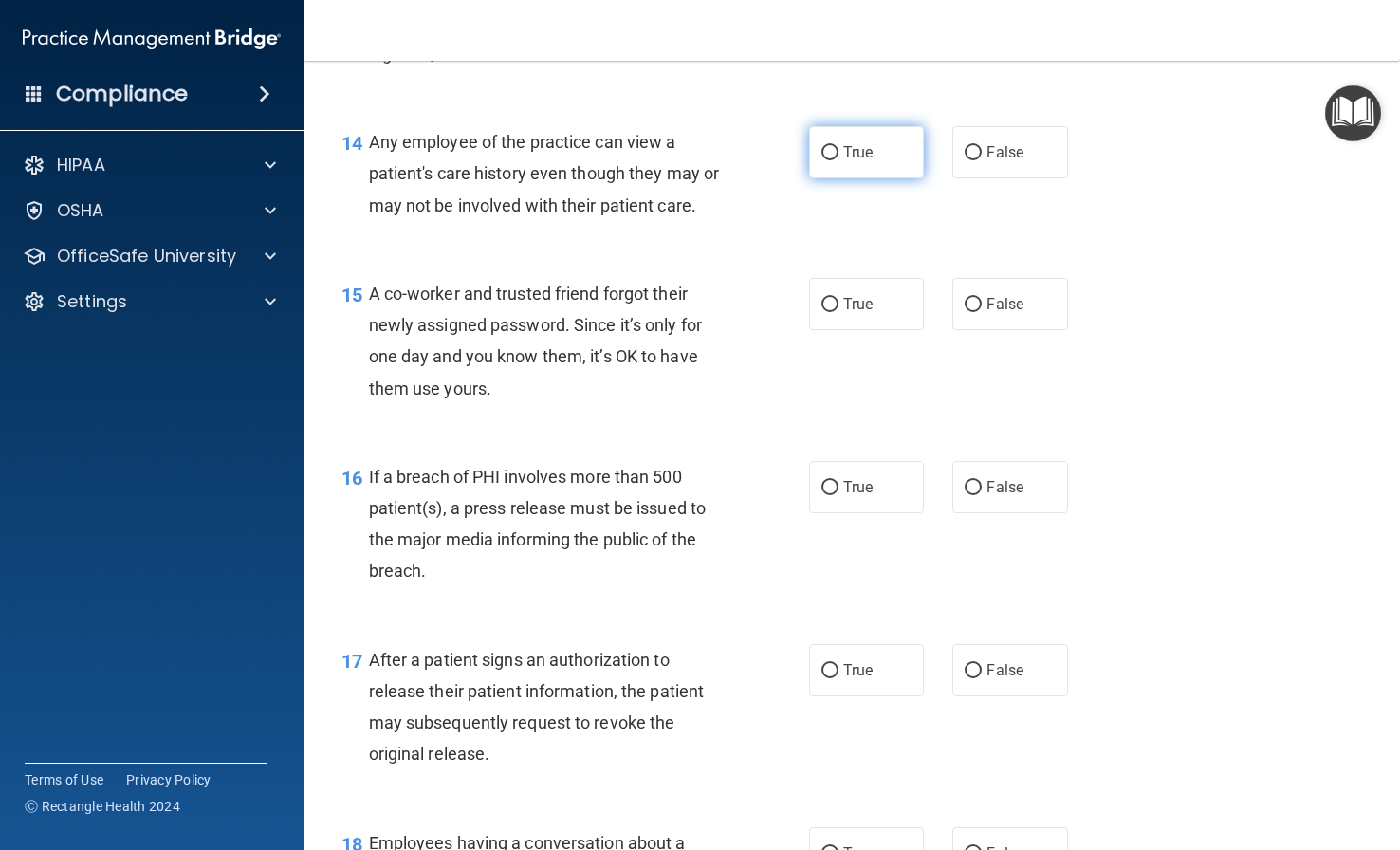
click at [863, 161] on span "True" at bounding box center [858, 152] width 29 height 18
click at [838, 160] on input "True" at bounding box center [829, 153] width 17 height 14
radio input "true"
click at [988, 161] on span "False" at bounding box center [1005, 152] width 37 height 18
click at [981, 160] on input "False" at bounding box center [973, 153] width 17 height 14
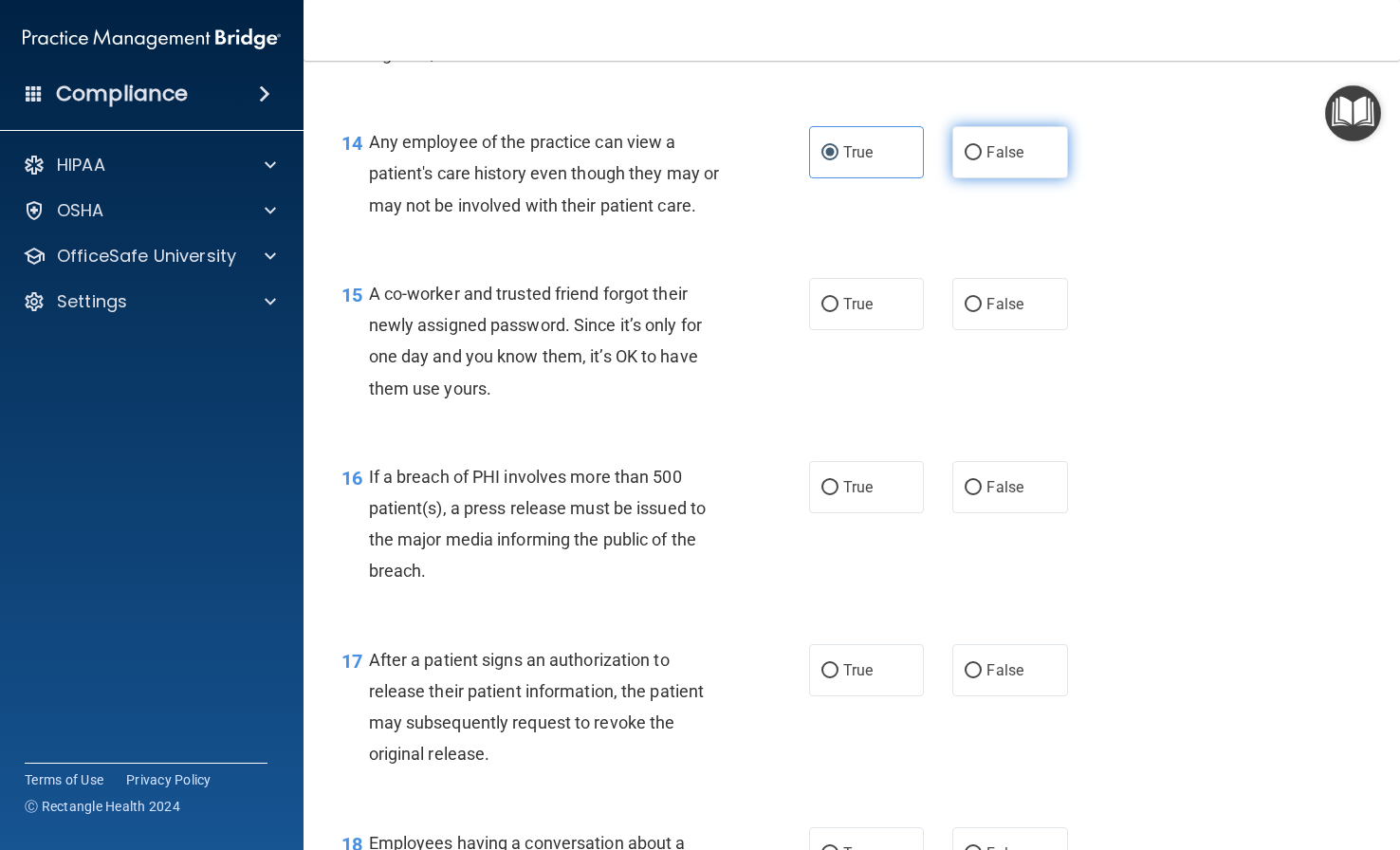
radio input "true"
radio input "false"
click at [997, 322] on label "False" at bounding box center [1009, 304] width 115 height 52
click at [981, 312] on input "False" at bounding box center [973, 305] width 17 height 14
radio input "true"
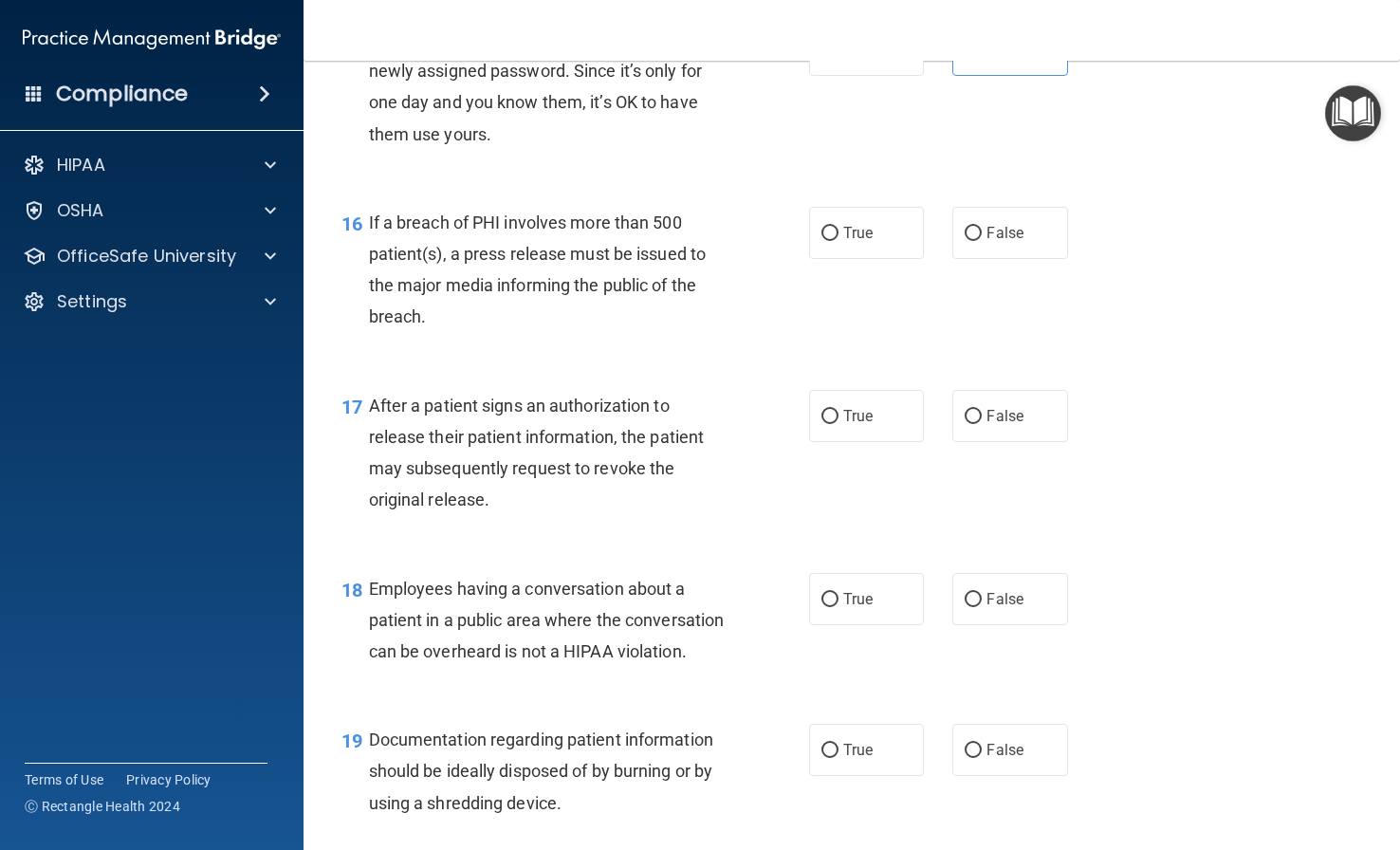
scroll to position [2465, 0]
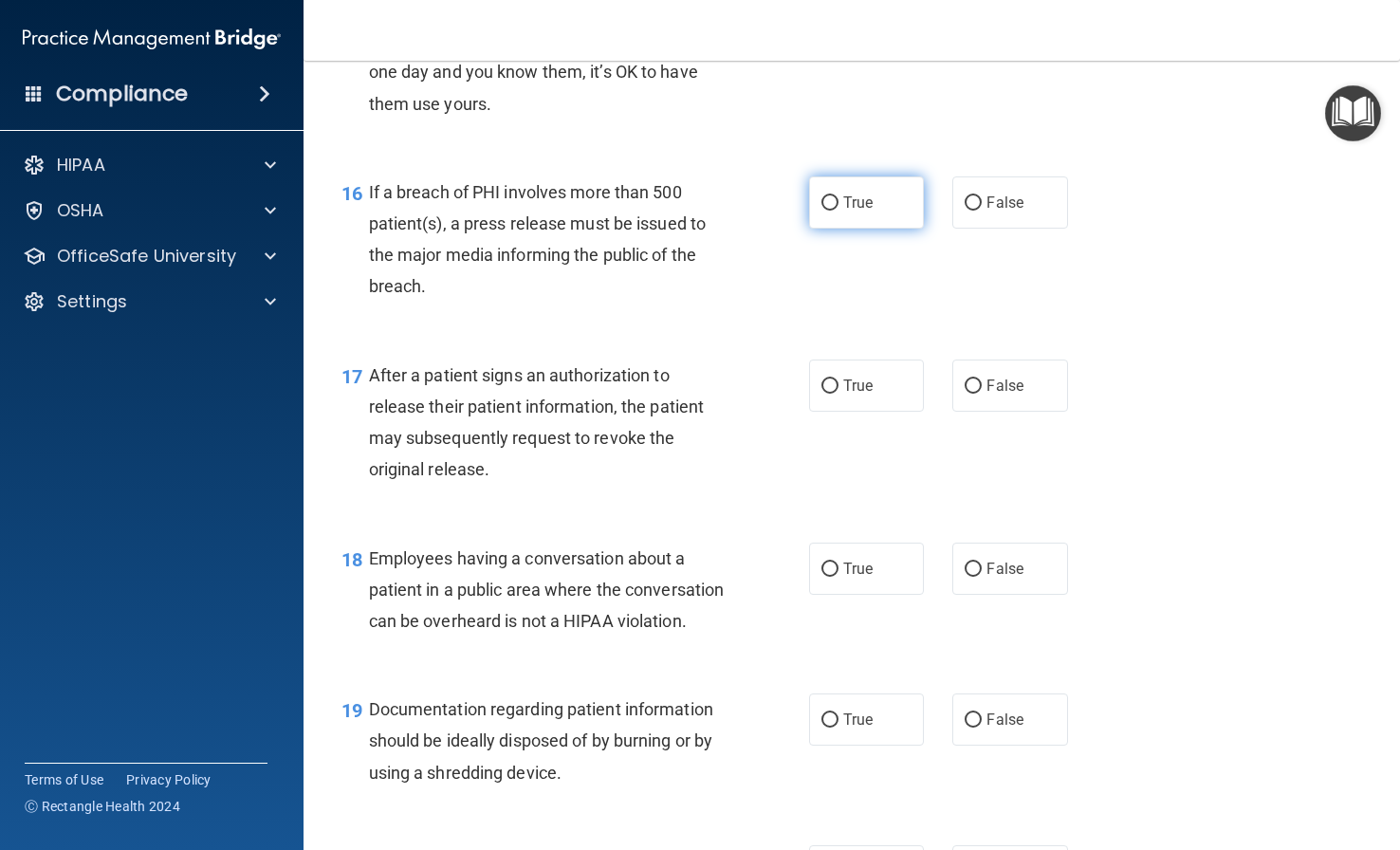
click at [867, 229] on label "True" at bounding box center [866, 202] width 115 height 52
click at [838, 210] on input "True" at bounding box center [829, 203] width 17 height 14
radio input "true"
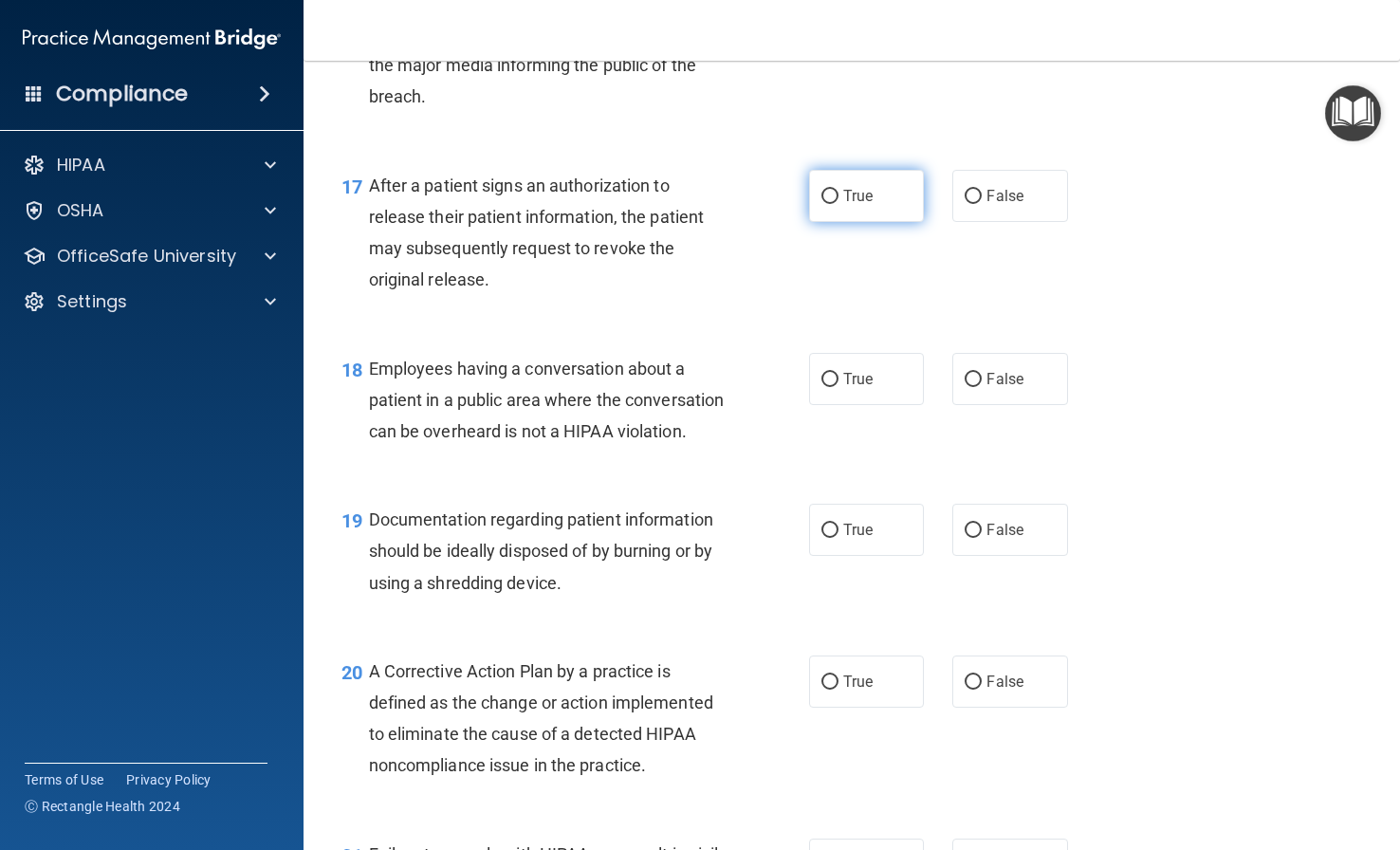
click at [853, 204] on span "True" at bounding box center [858, 196] width 29 height 18
click at [838, 204] on input "True" at bounding box center [829, 197] width 17 height 14
radio input "true"
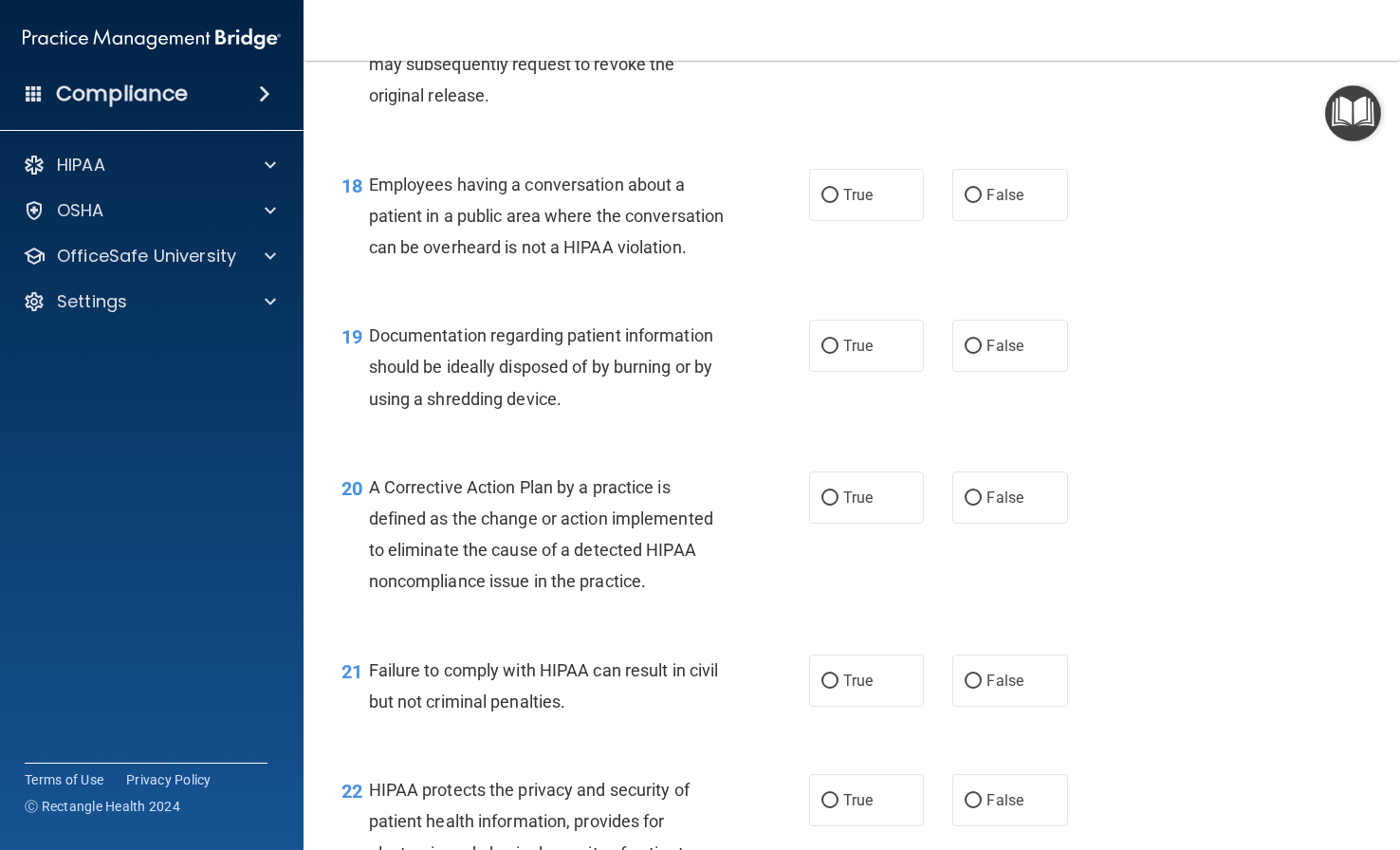
scroll to position [2845, 0]
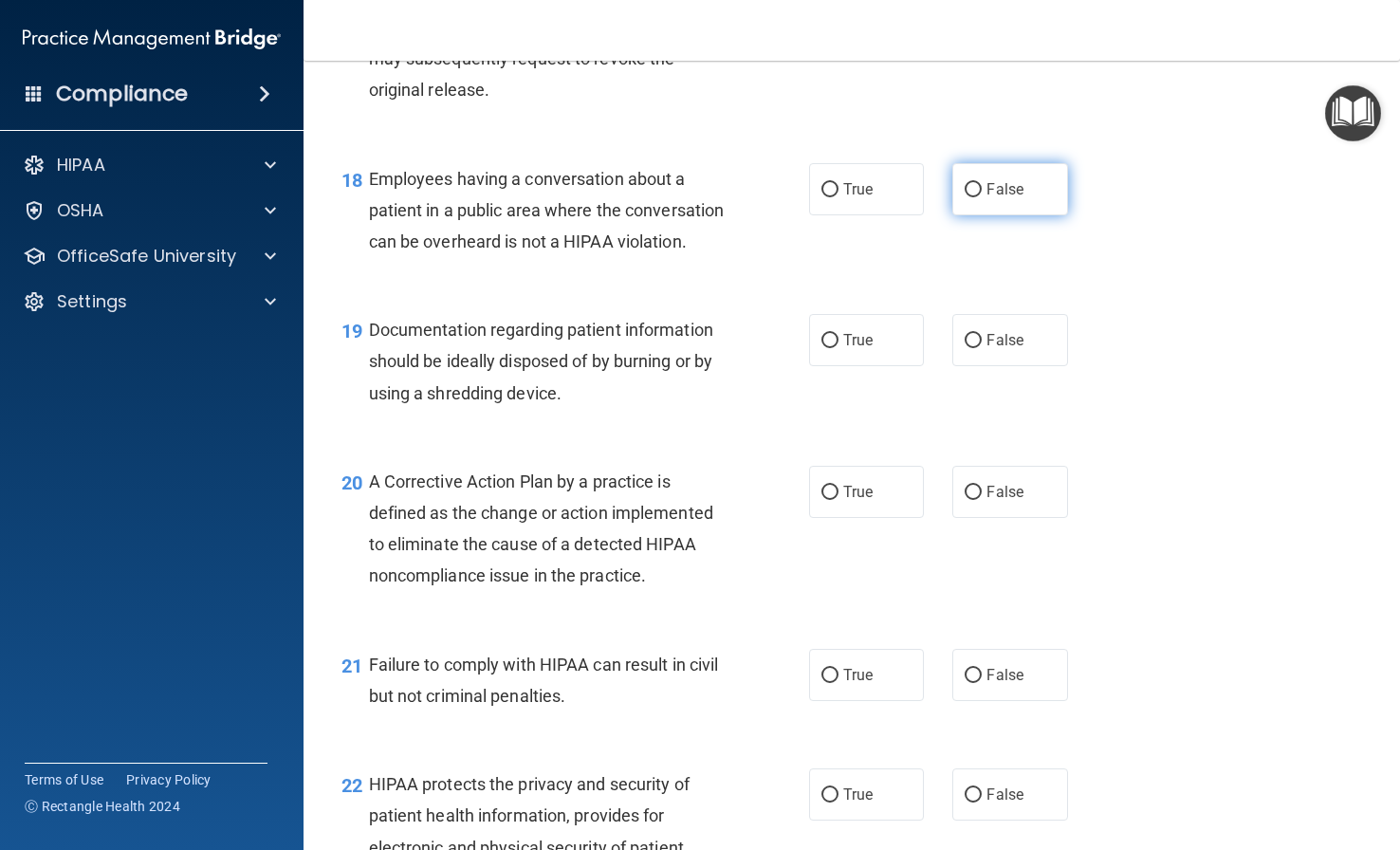
click at [980, 215] on label "False" at bounding box center [1009, 189] width 115 height 52
click at [980, 198] on input "False" at bounding box center [973, 190] width 17 height 14
radio input "true"
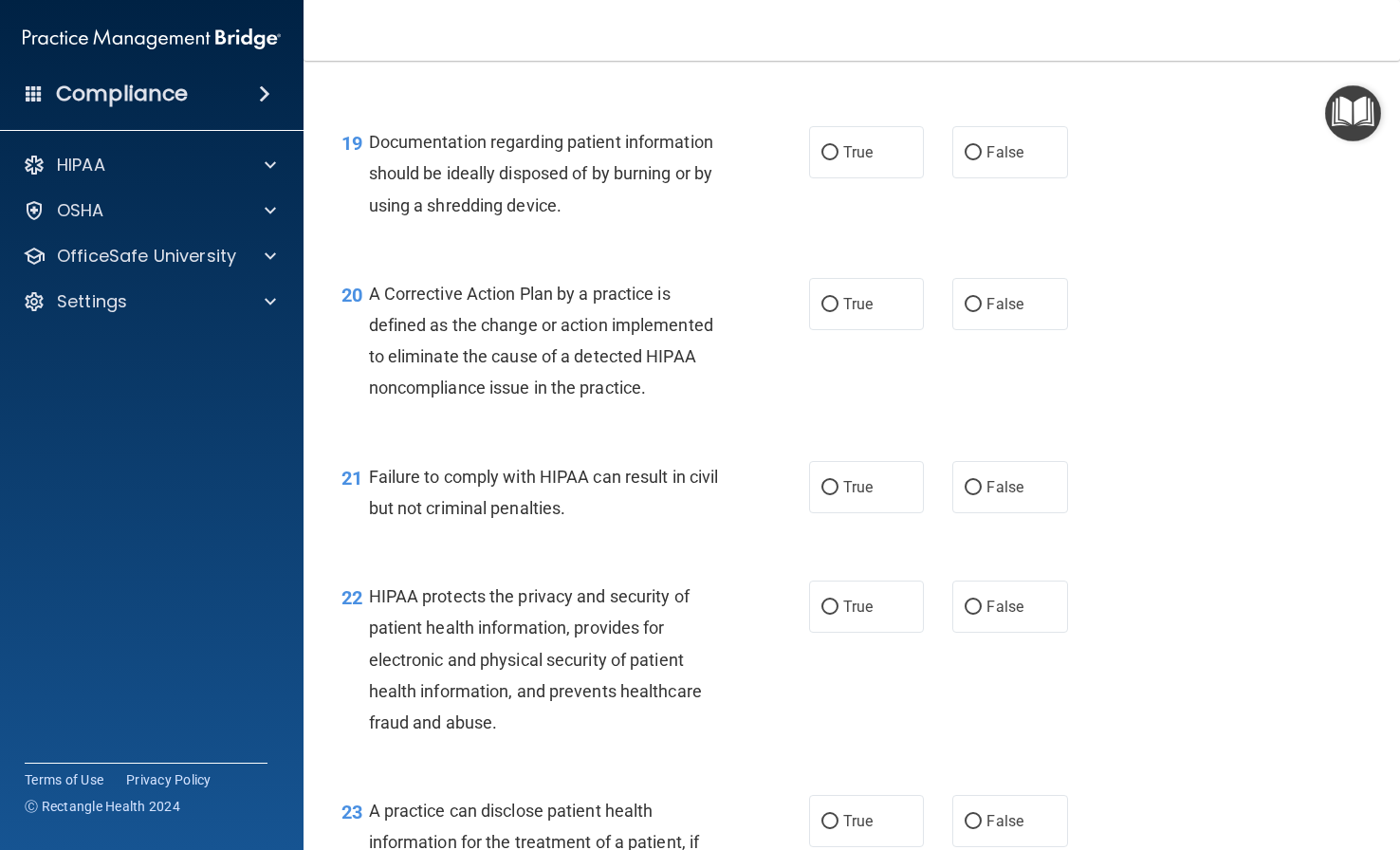
scroll to position [3035, 0]
click at [997, 177] on label "False" at bounding box center [1009, 149] width 115 height 52
click at [981, 158] on input "False" at bounding box center [973, 151] width 17 height 14
radio input "true"
click at [821, 311] on input "True" at bounding box center [829, 303] width 17 height 14
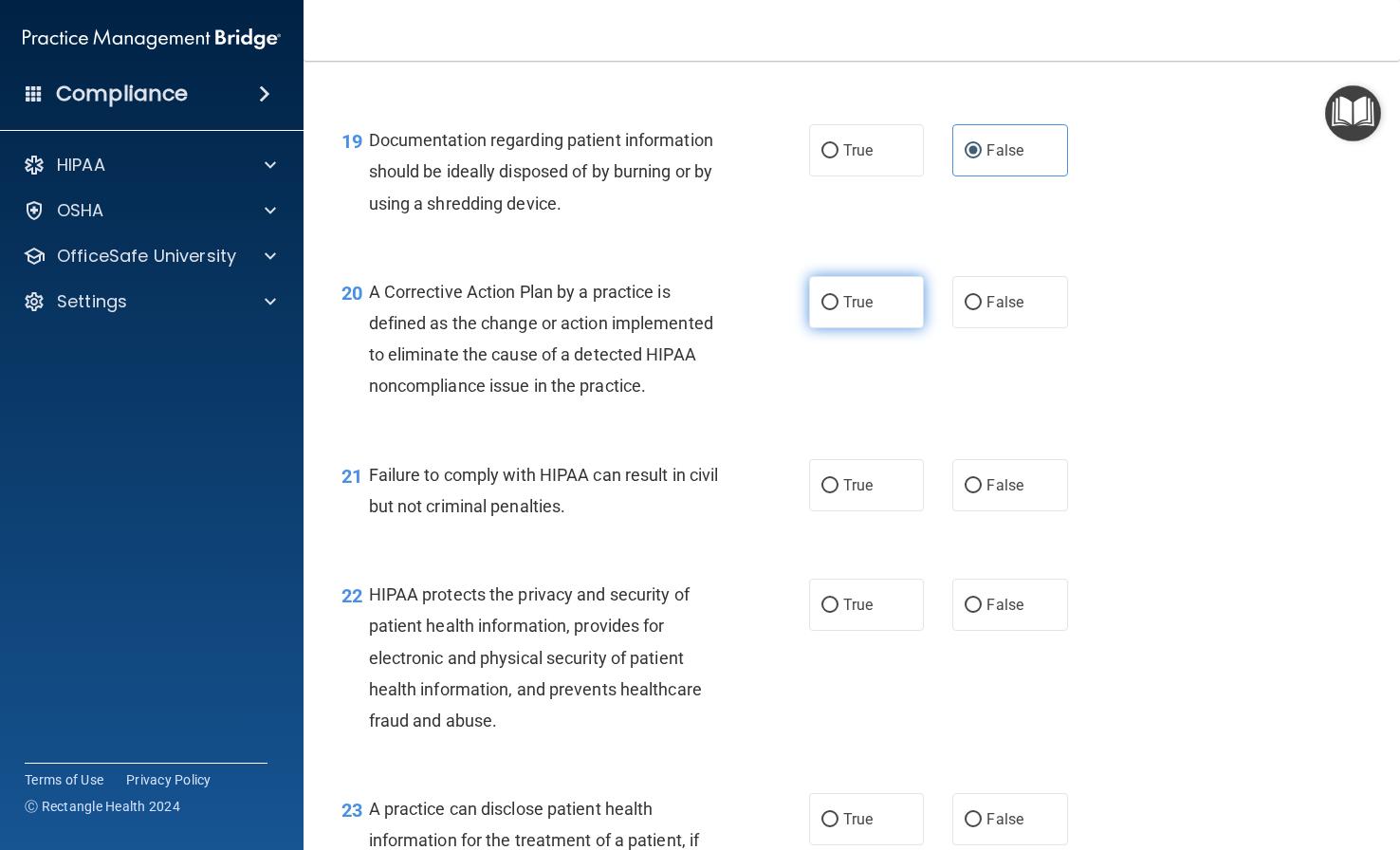
radio input "true"
click at [965, 493] on input "False" at bounding box center [973, 485] width 17 height 14
radio input "true"
click at [850, 613] on span "True" at bounding box center [858, 604] width 29 height 18
click at [838, 612] on input "True" at bounding box center [829, 605] width 17 height 14
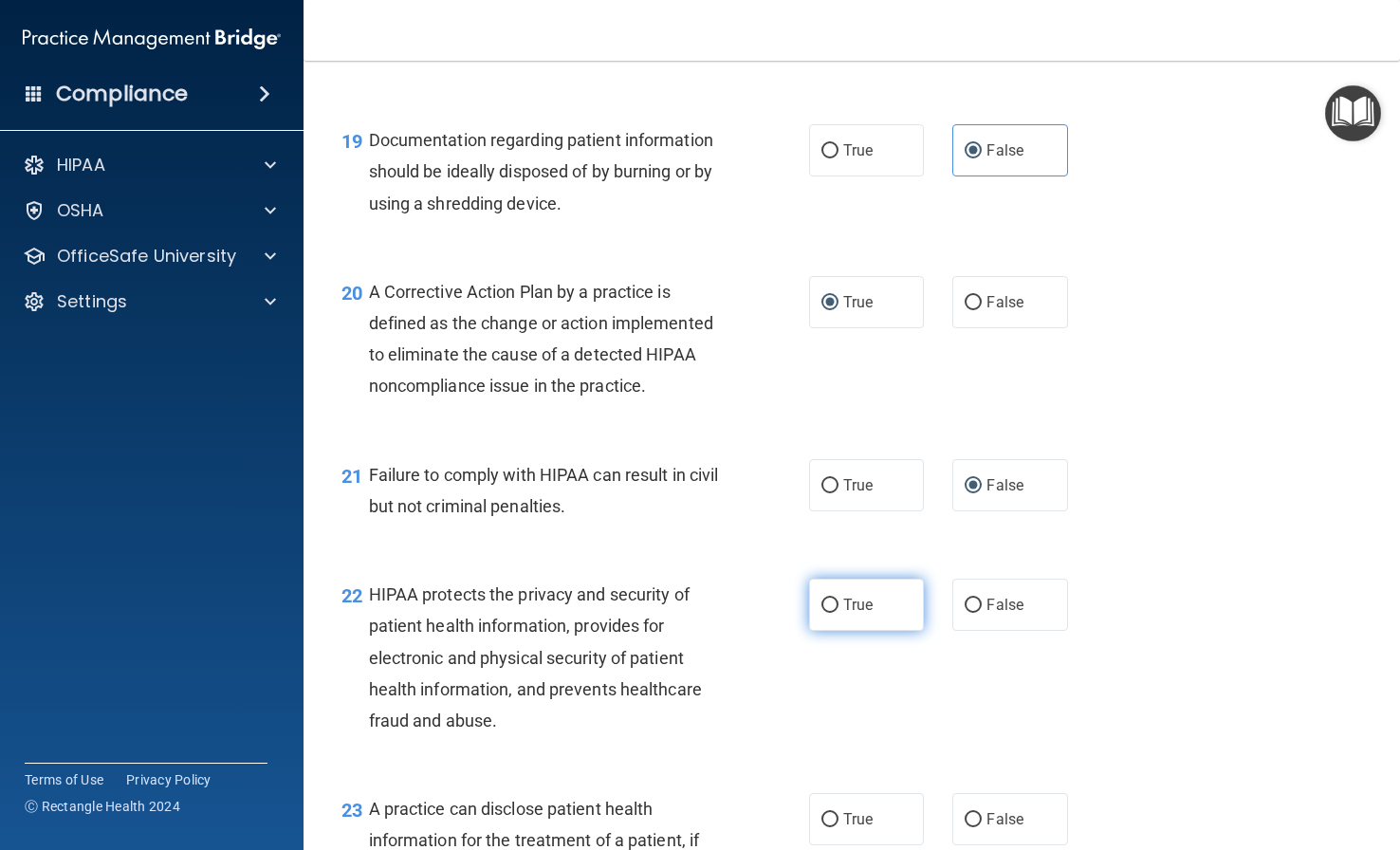
radio input "true"
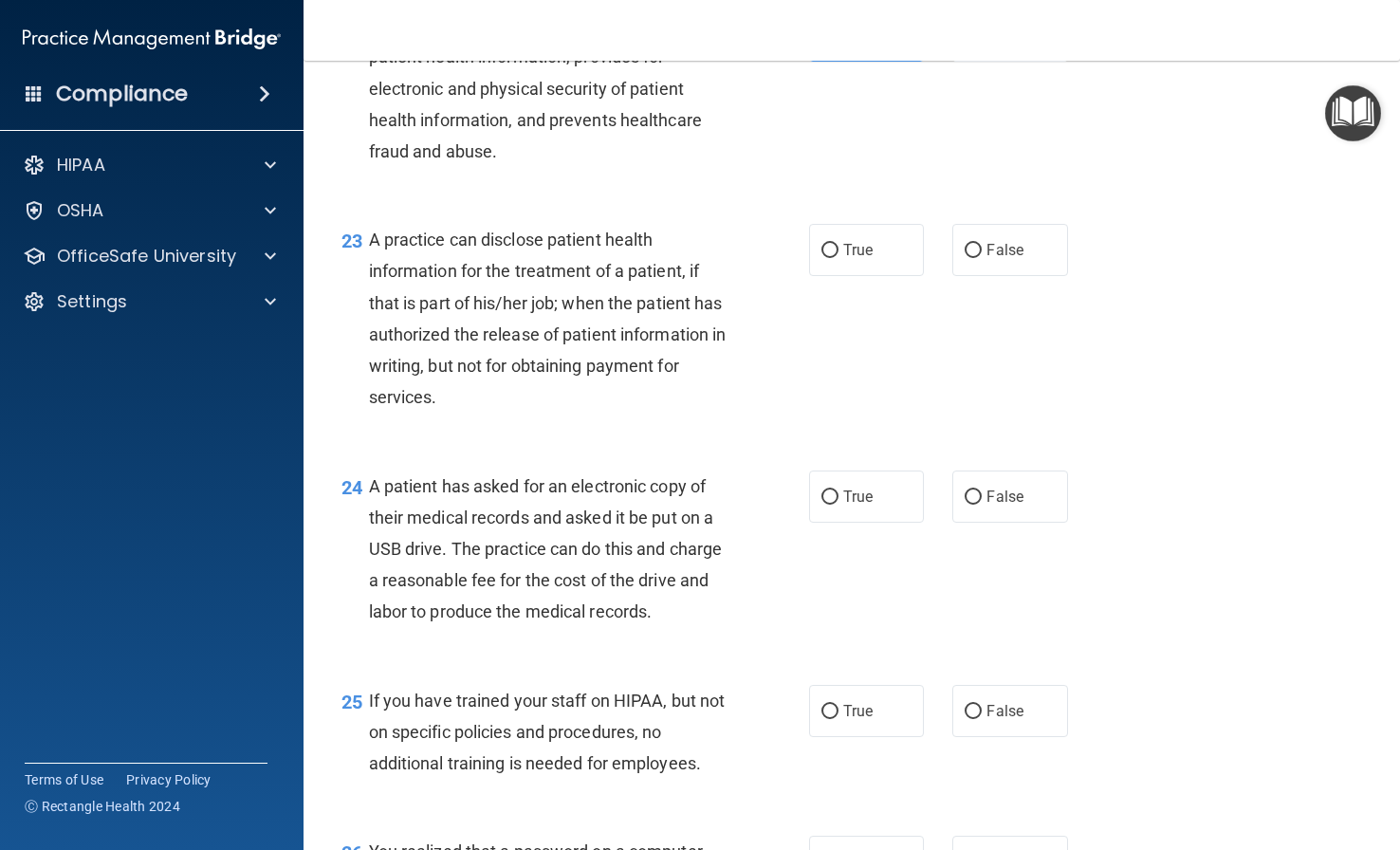
scroll to position [3699, 0]
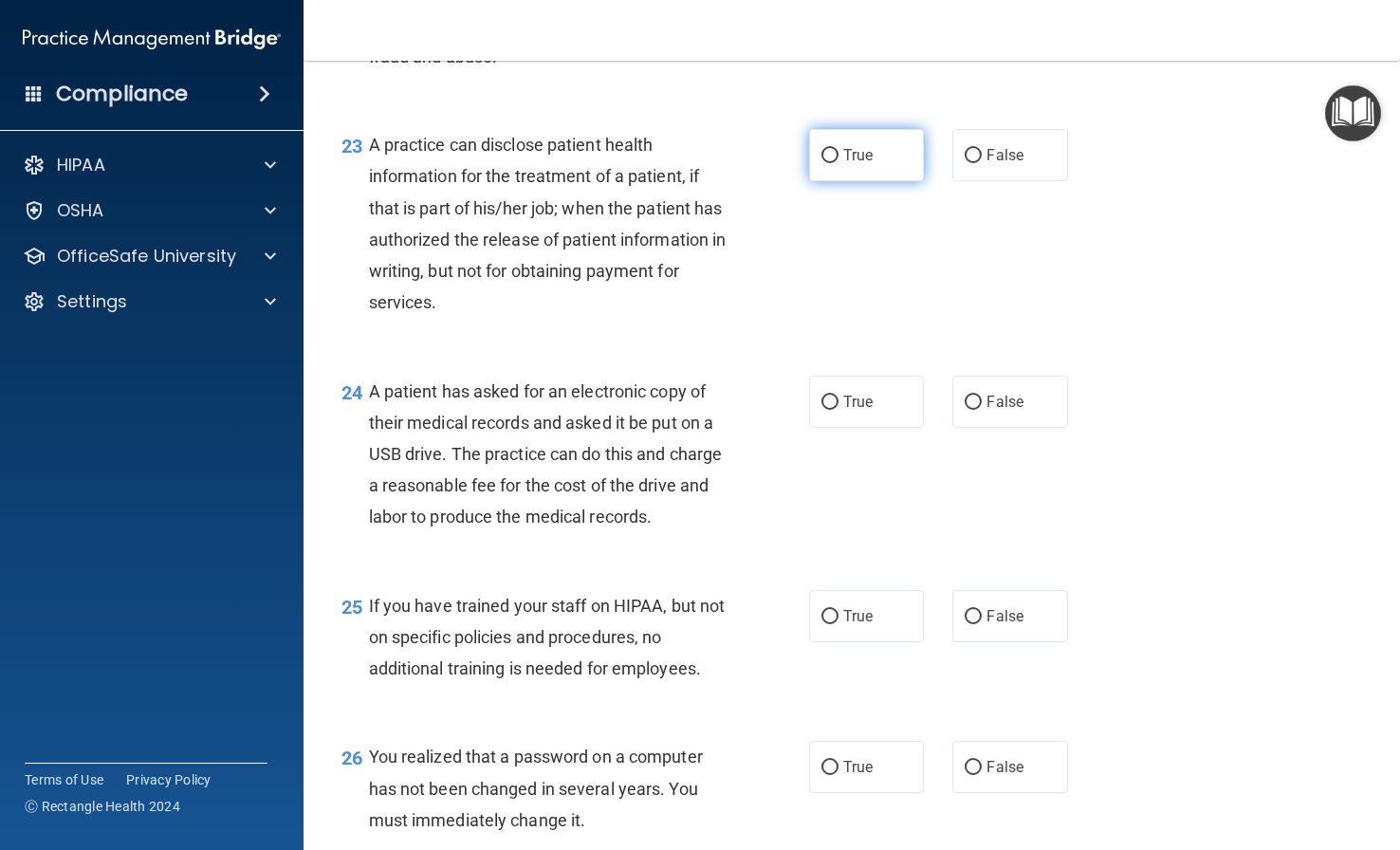
click at [872, 181] on label "True" at bounding box center [866, 154] width 115 height 52
click at [838, 163] on input "True" at bounding box center [829, 156] width 17 height 14
radio input "true"
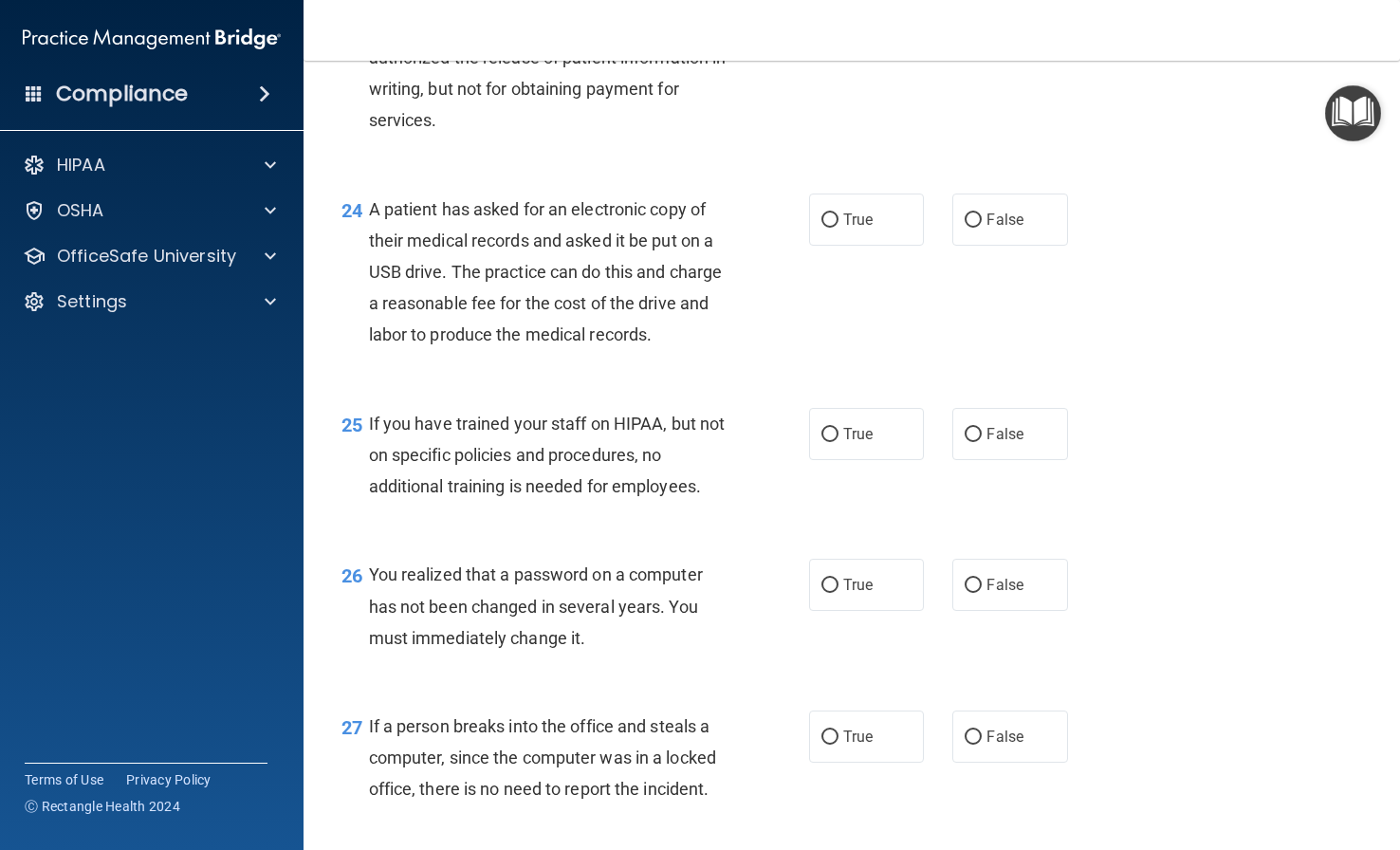
scroll to position [3888, 0]
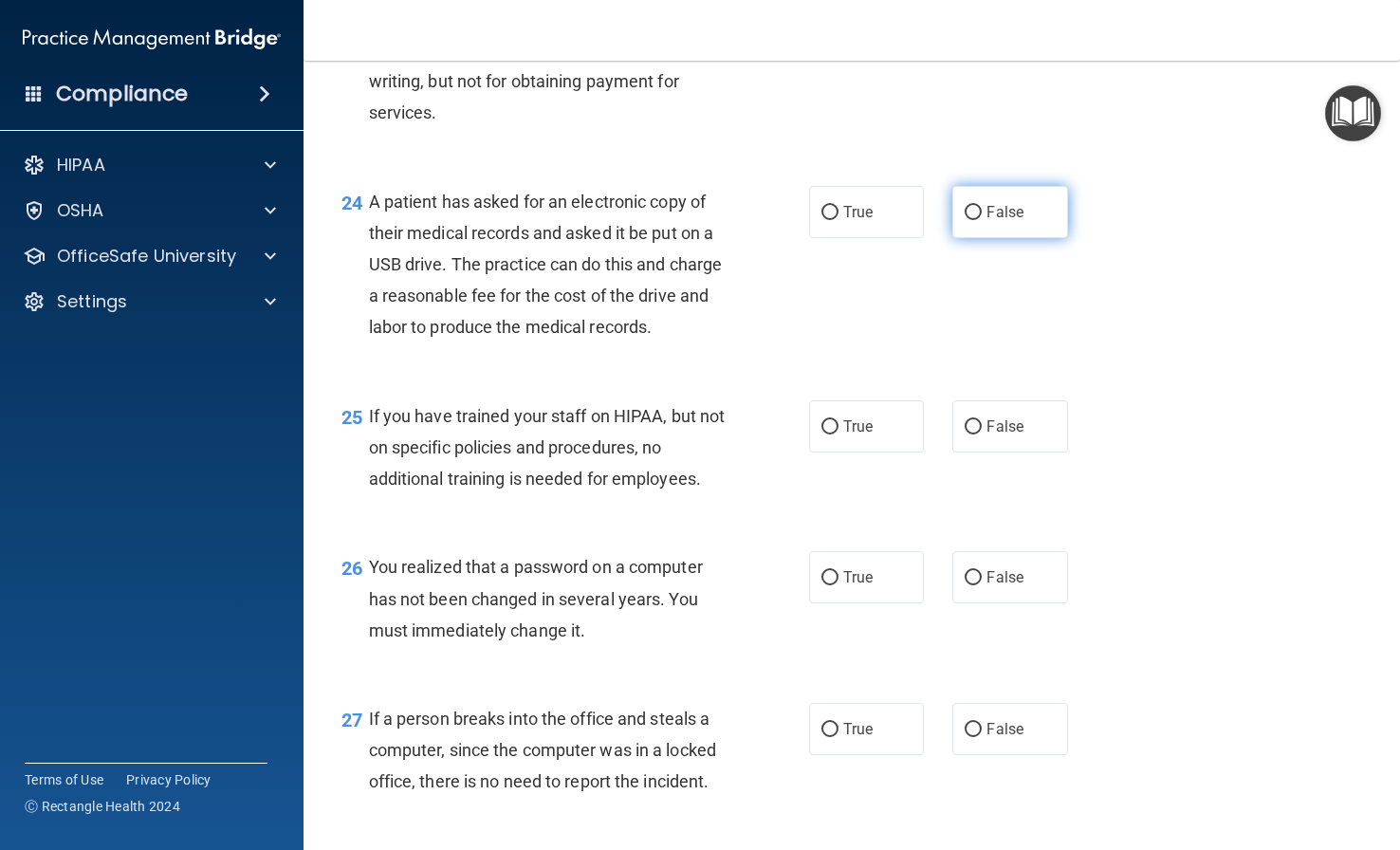
click at [976, 238] on label "False" at bounding box center [1009, 211] width 115 height 52
click at [976, 220] on input "False" at bounding box center [973, 212] width 17 height 14
radio input "true"
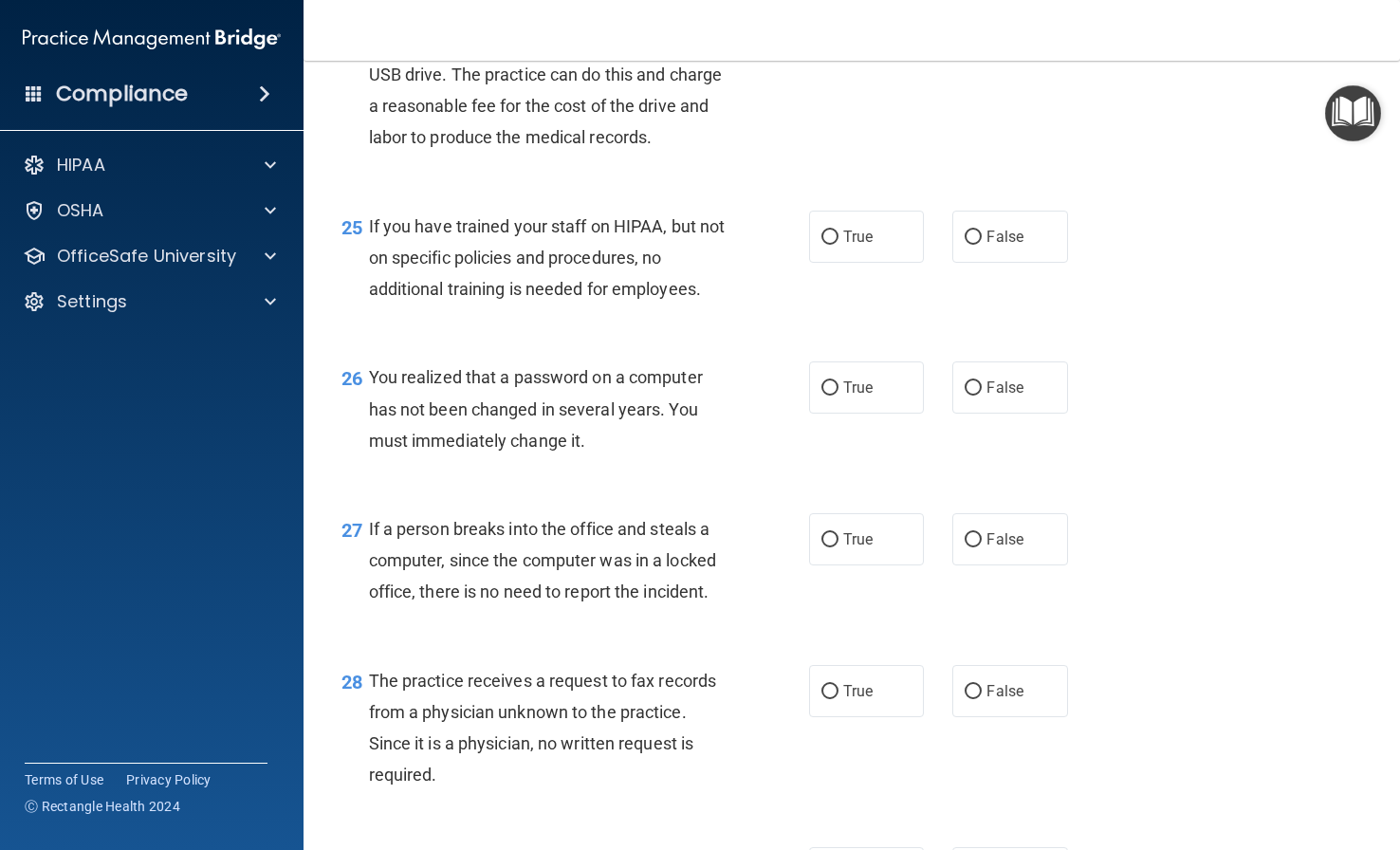
scroll to position [4173, 0]
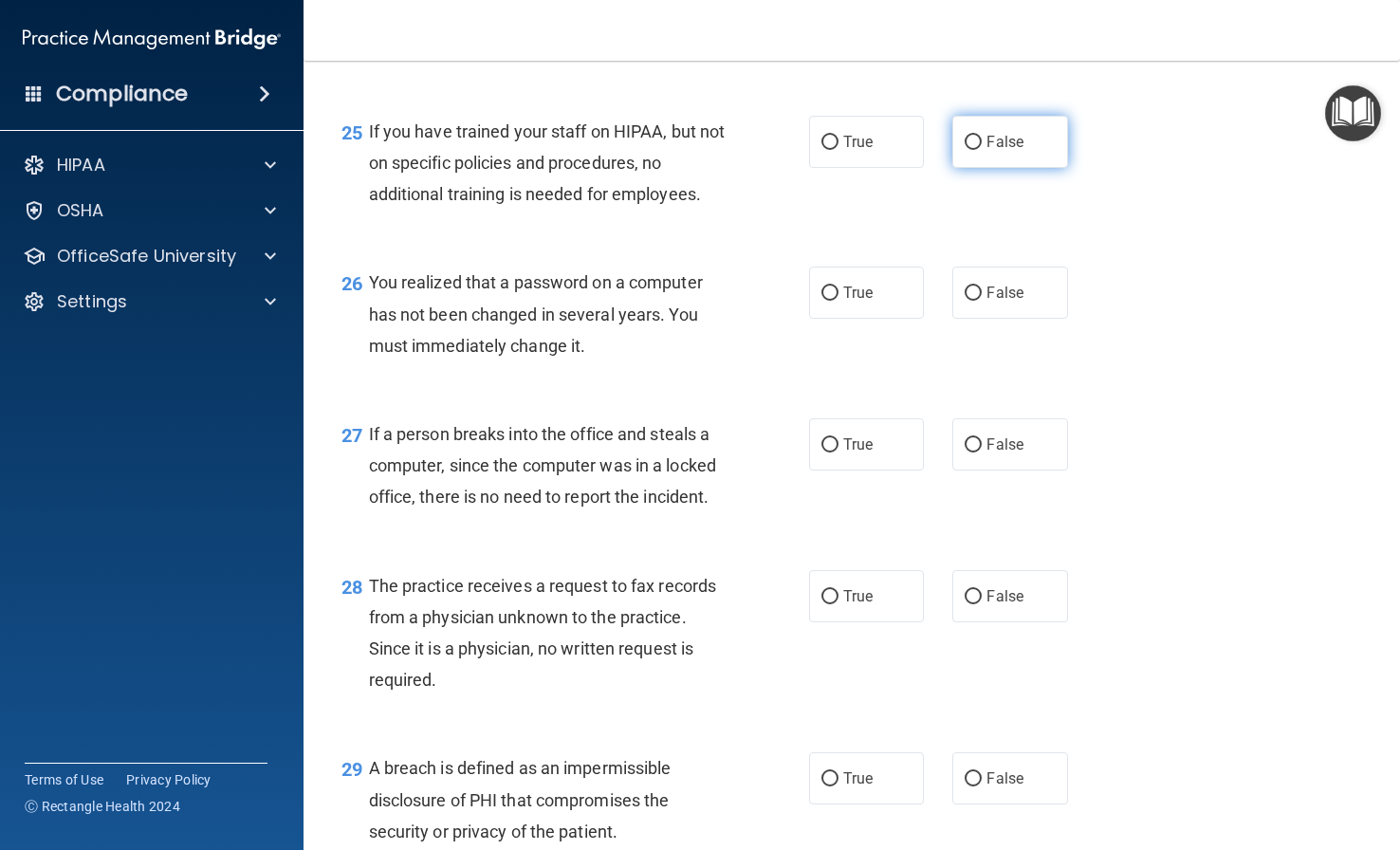
click at [1014, 150] on span "False" at bounding box center [1005, 142] width 37 height 18
click at [981, 149] on input "False" at bounding box center [973, 142] width 17 height 14
radio input "true"
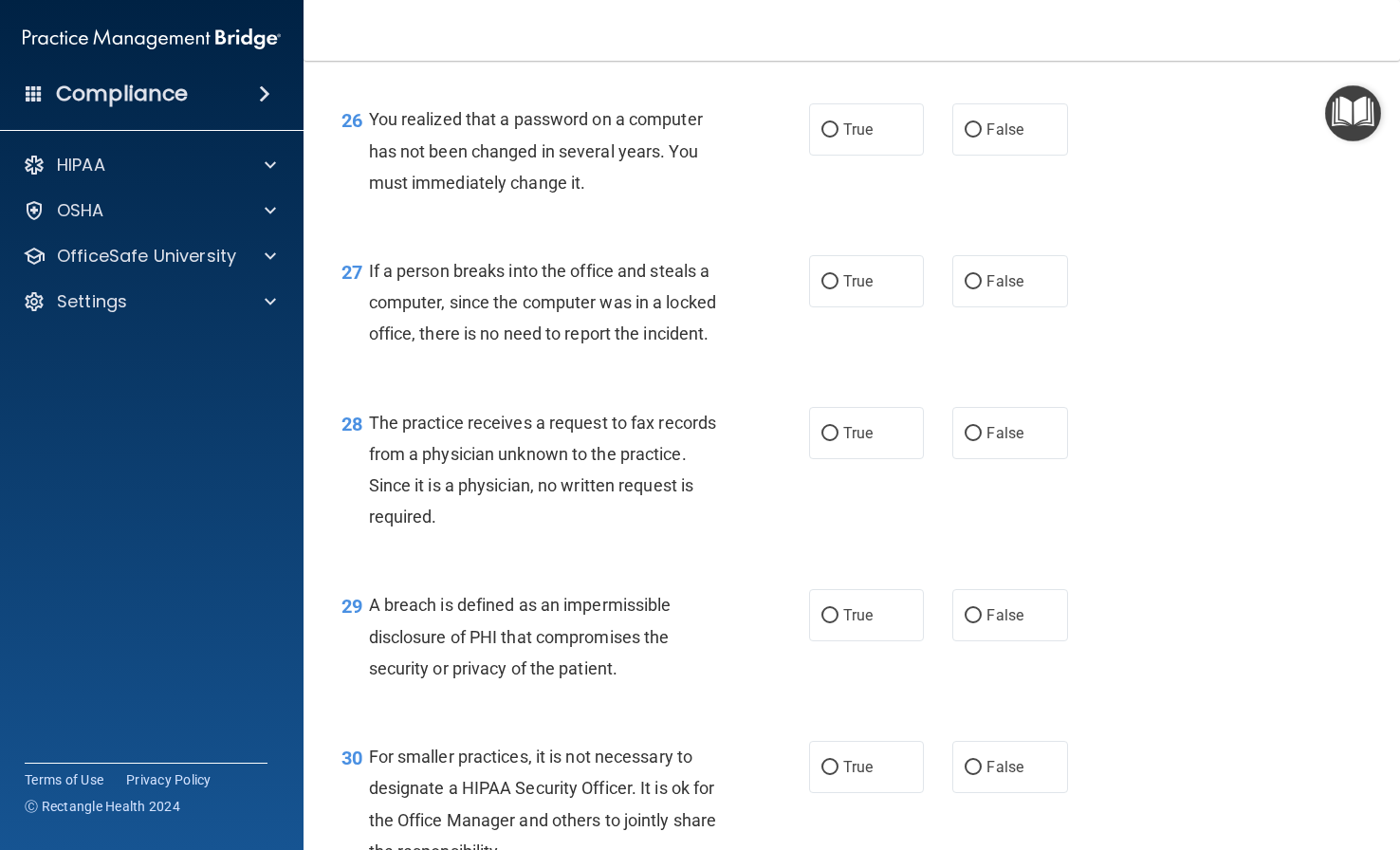
scroll to position [4363, 0]
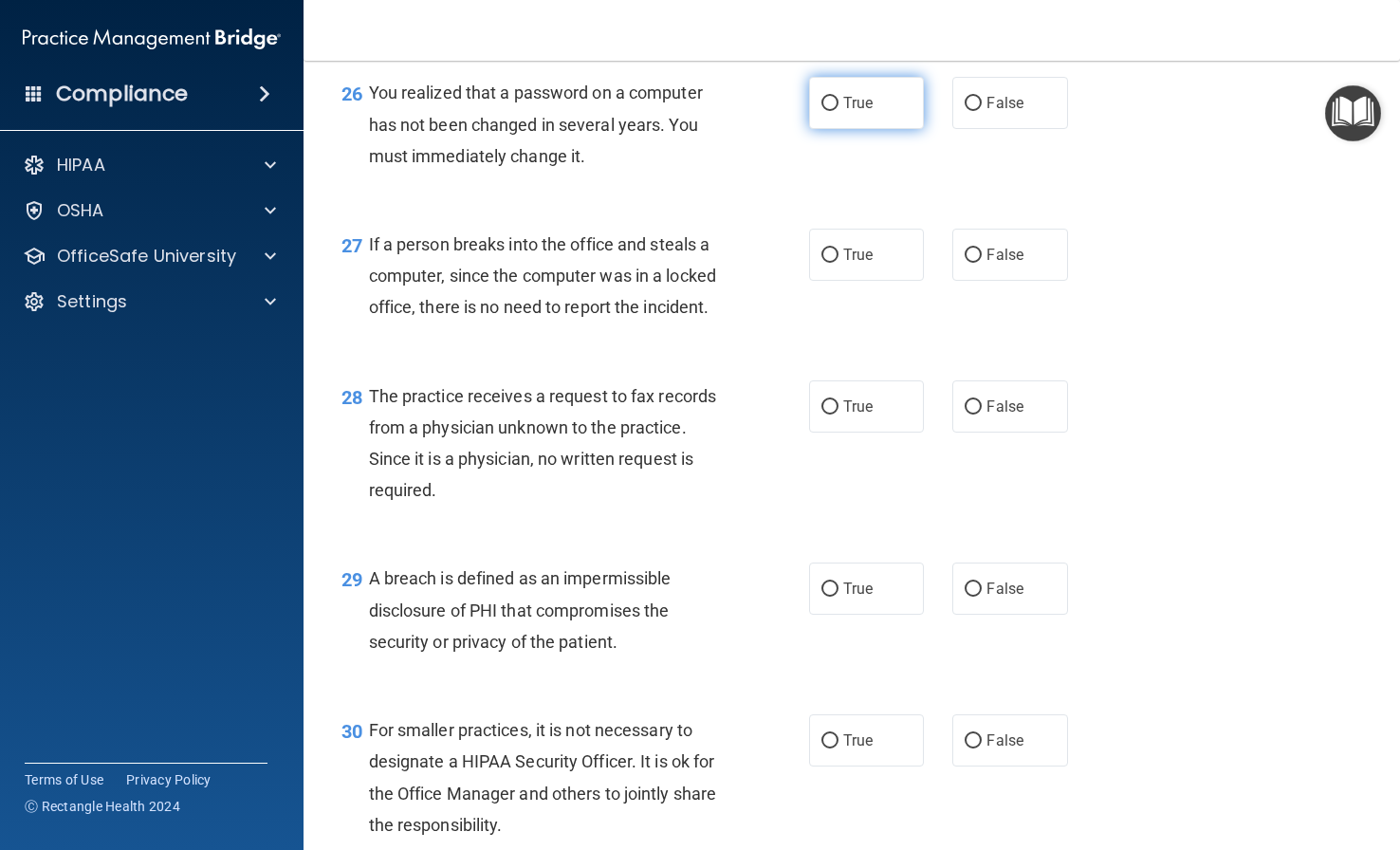
click at [843, 112] on span "True" at bounding box center [858, 103] width 29 height 18
click at [838, 111] on input "True" at bounding box center [829, 103] width 17 height 14
radio input "true"
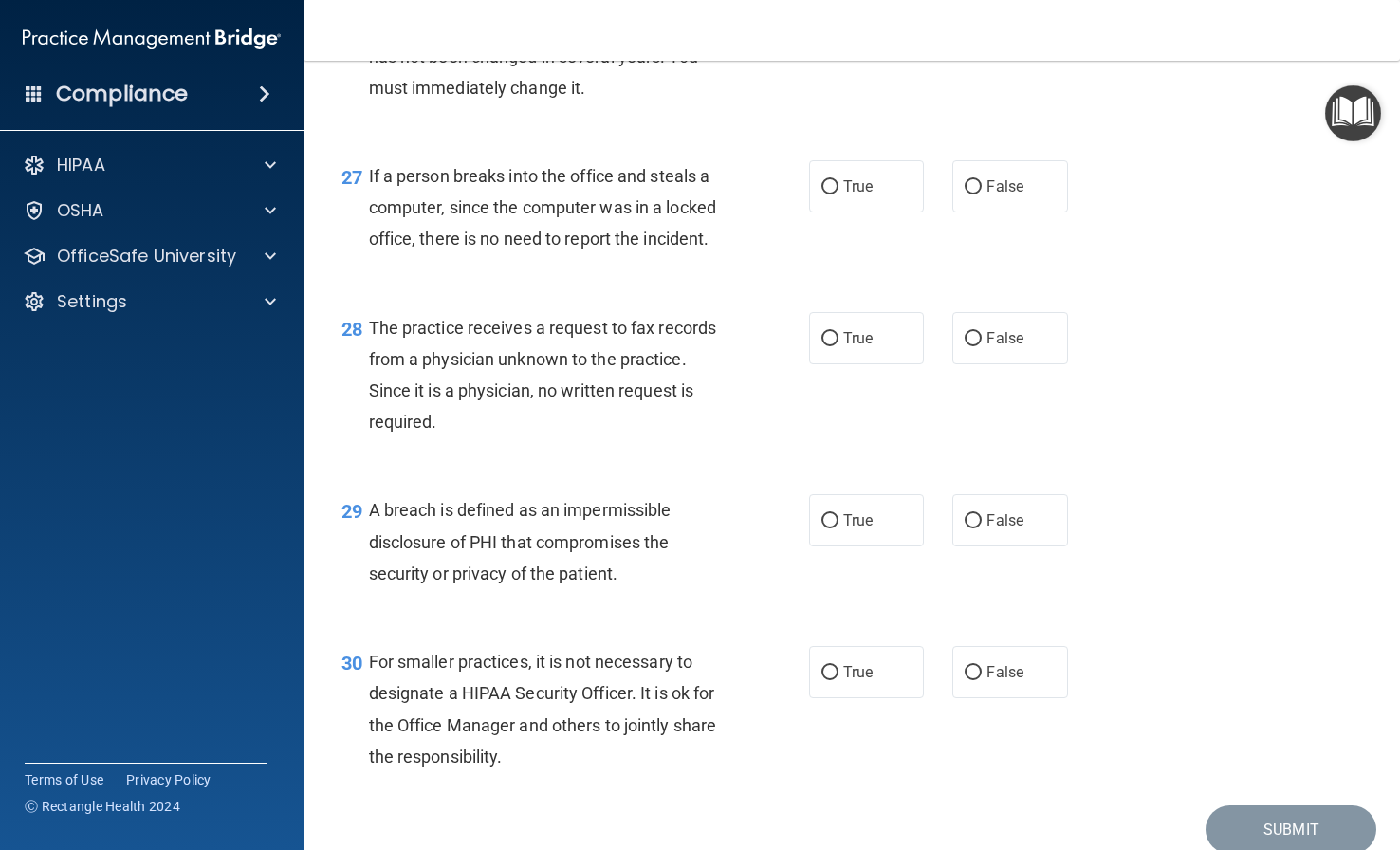
scroll to position [4553, 0]
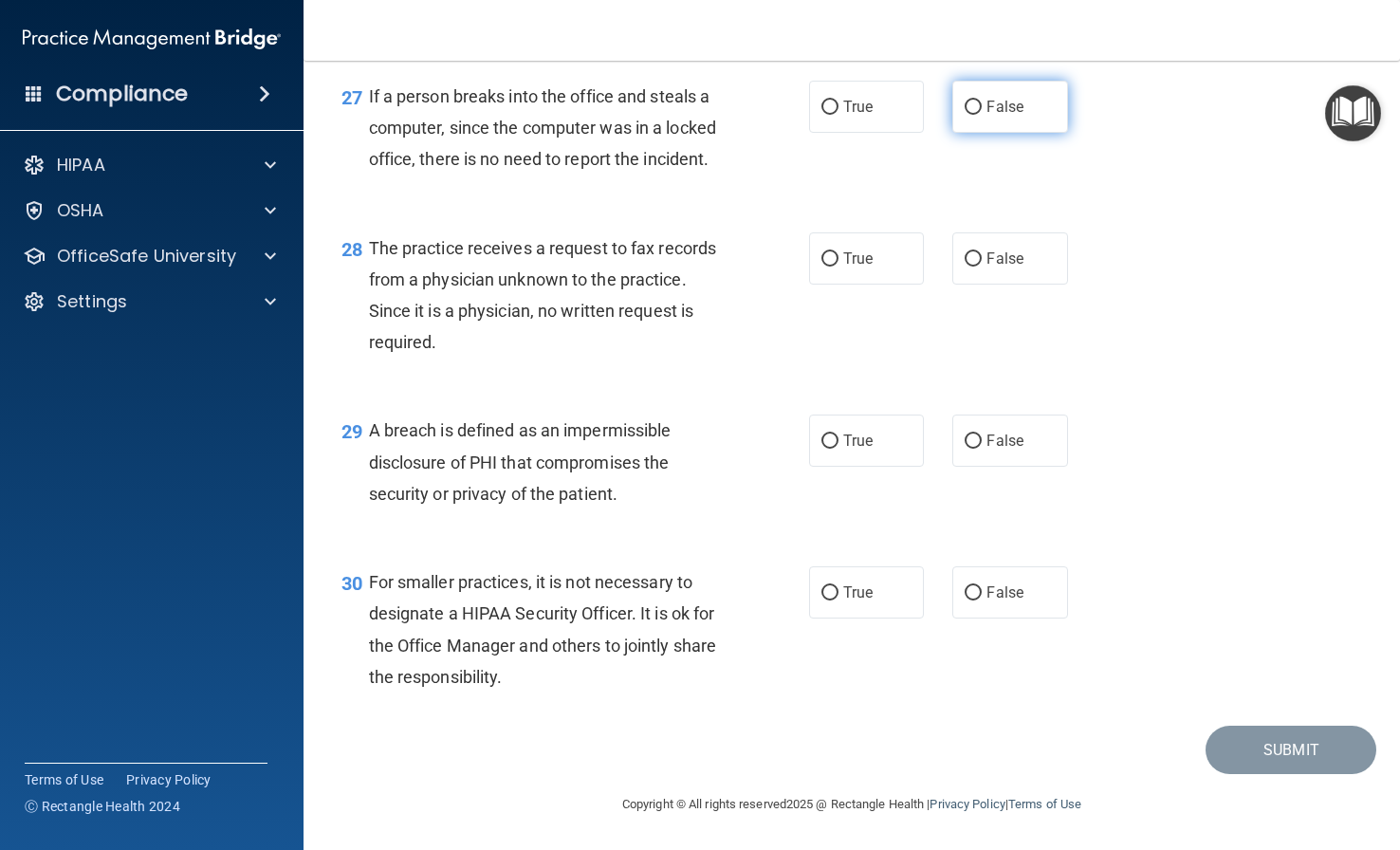
click at [973, 133] on label "False" at bounding box center [1009, 106] width 115 height 52
click at [973, 115] on input "False" at bounding box center [973, 107] width 17 height 14
radio input "true"
click at [1003, 267] on span "False" at bounding box center [1005, 258] width 37 height 18
click at [981, 266] on input "False" at bounding box center [973, 259] width 17 height 14
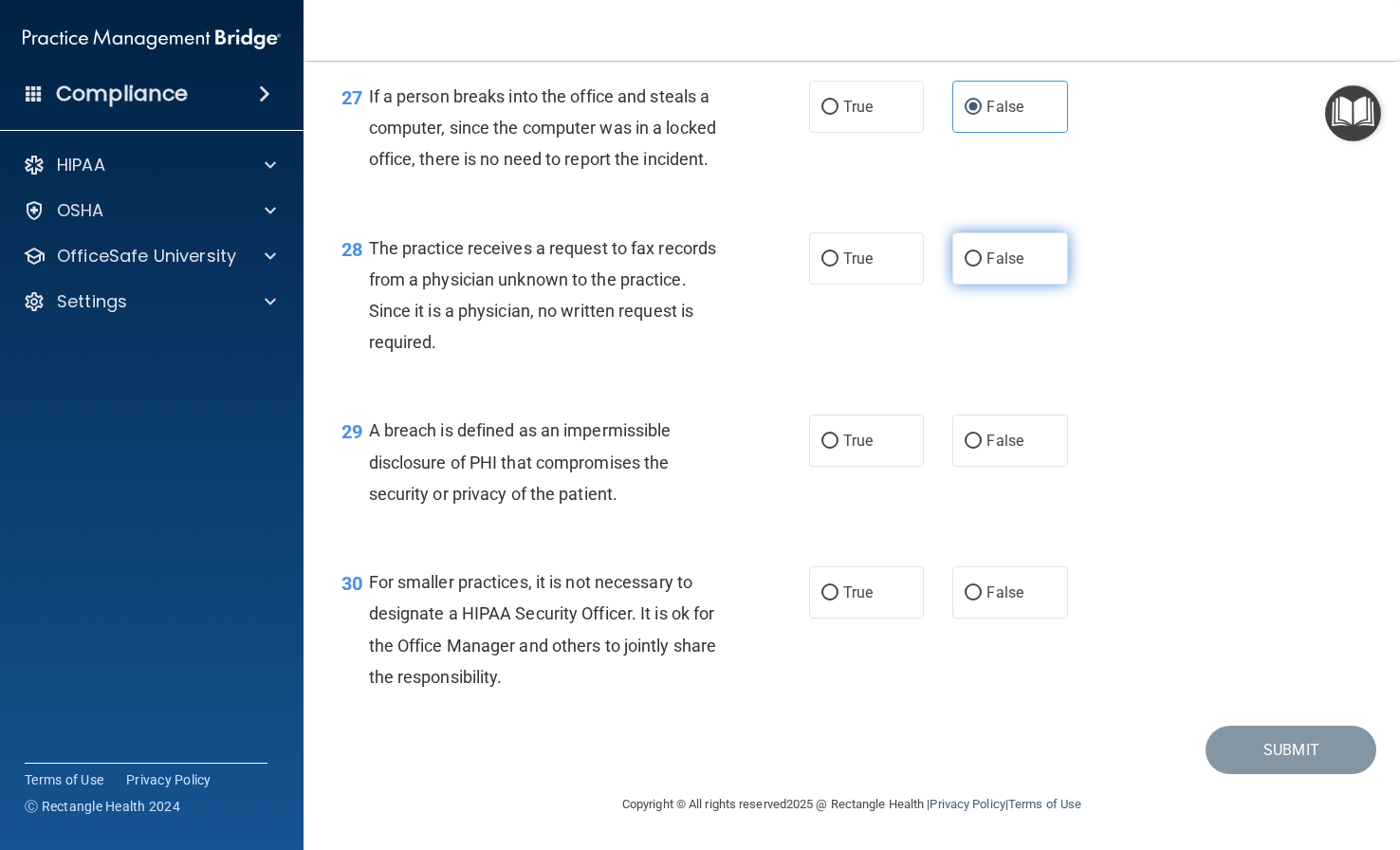
radio input "true"
click at [846, 430] on label "True" at bounding box center [866, 440] width 115 height 52
click at [838, 434] on input "True" at bounding box center [829, 441] width 17 height 14
radio input "true"
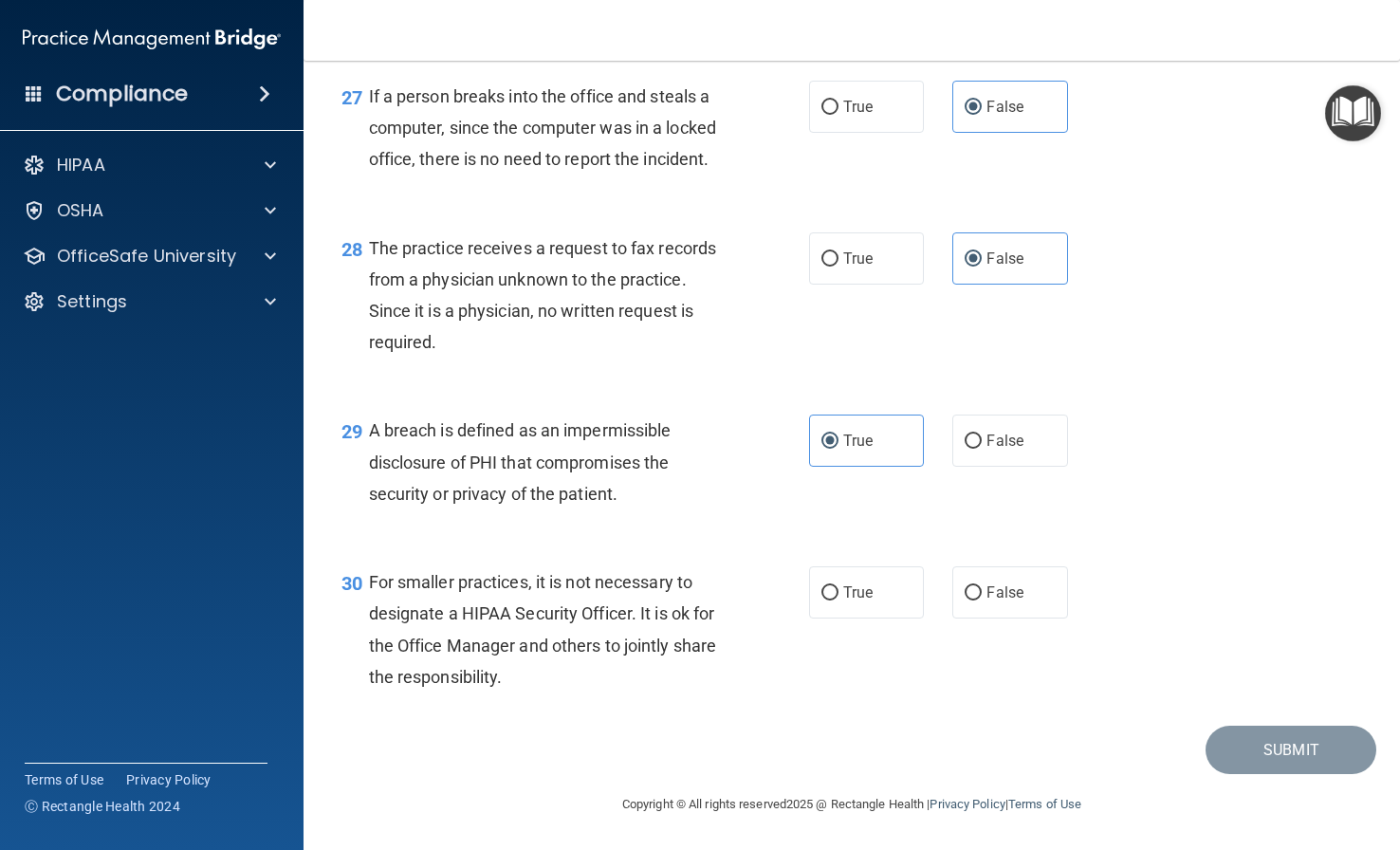
click at [977, 561] on div "30 For smaller practices, it is not necessary to designate a HIPAA Security Off…" at bounding box center [851, 634] width 1048 height 183
click at [986, 586] on span "False" at bounding box center [1005, 593] width 37 height 18
click at [980, 586] on input "False" at bounding box center [973, 593] width 17 height 14
radio input "true"
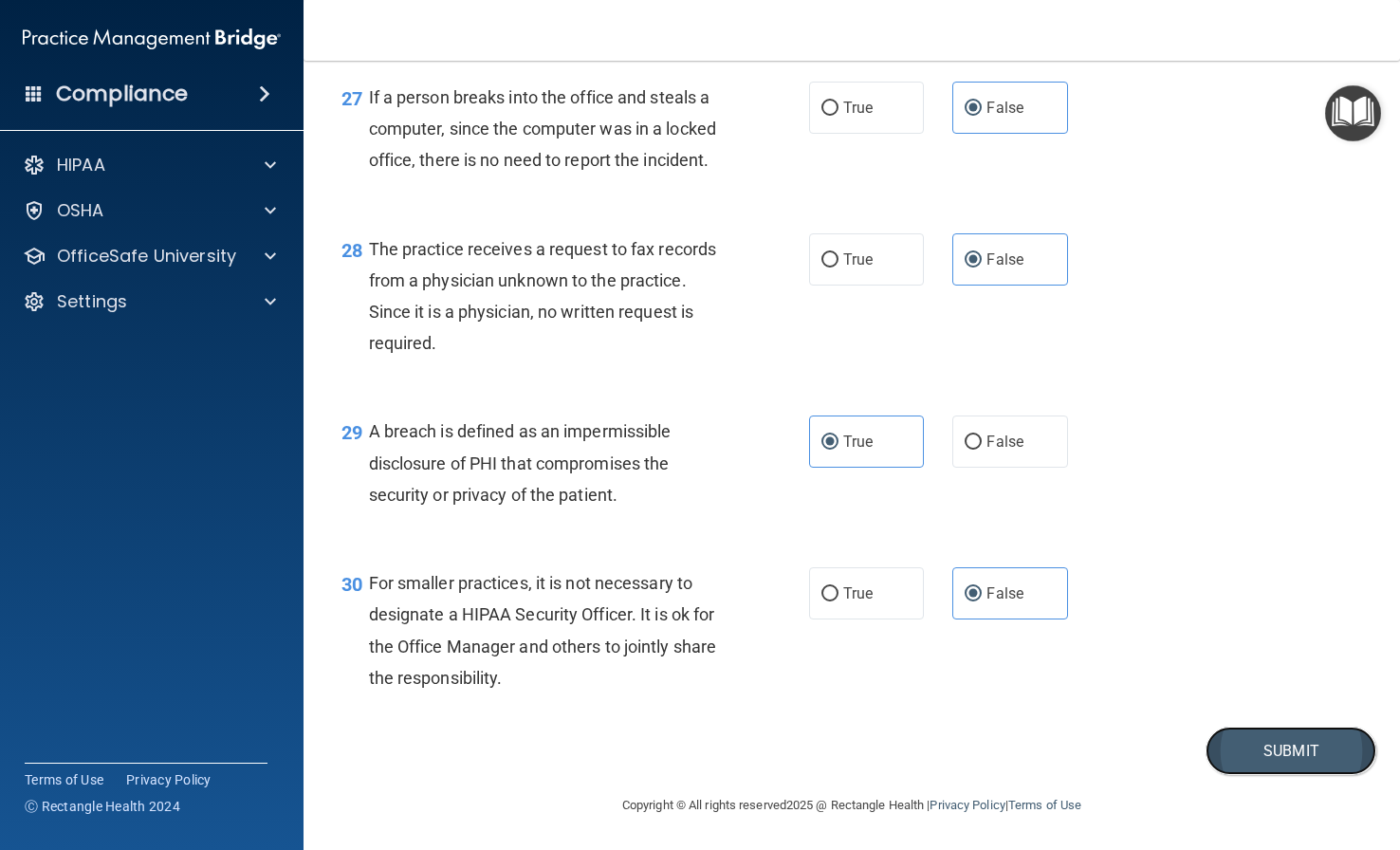
click at [1159, 775] on button "Submit" at bounding box center [1291, 750] width 171 height 48
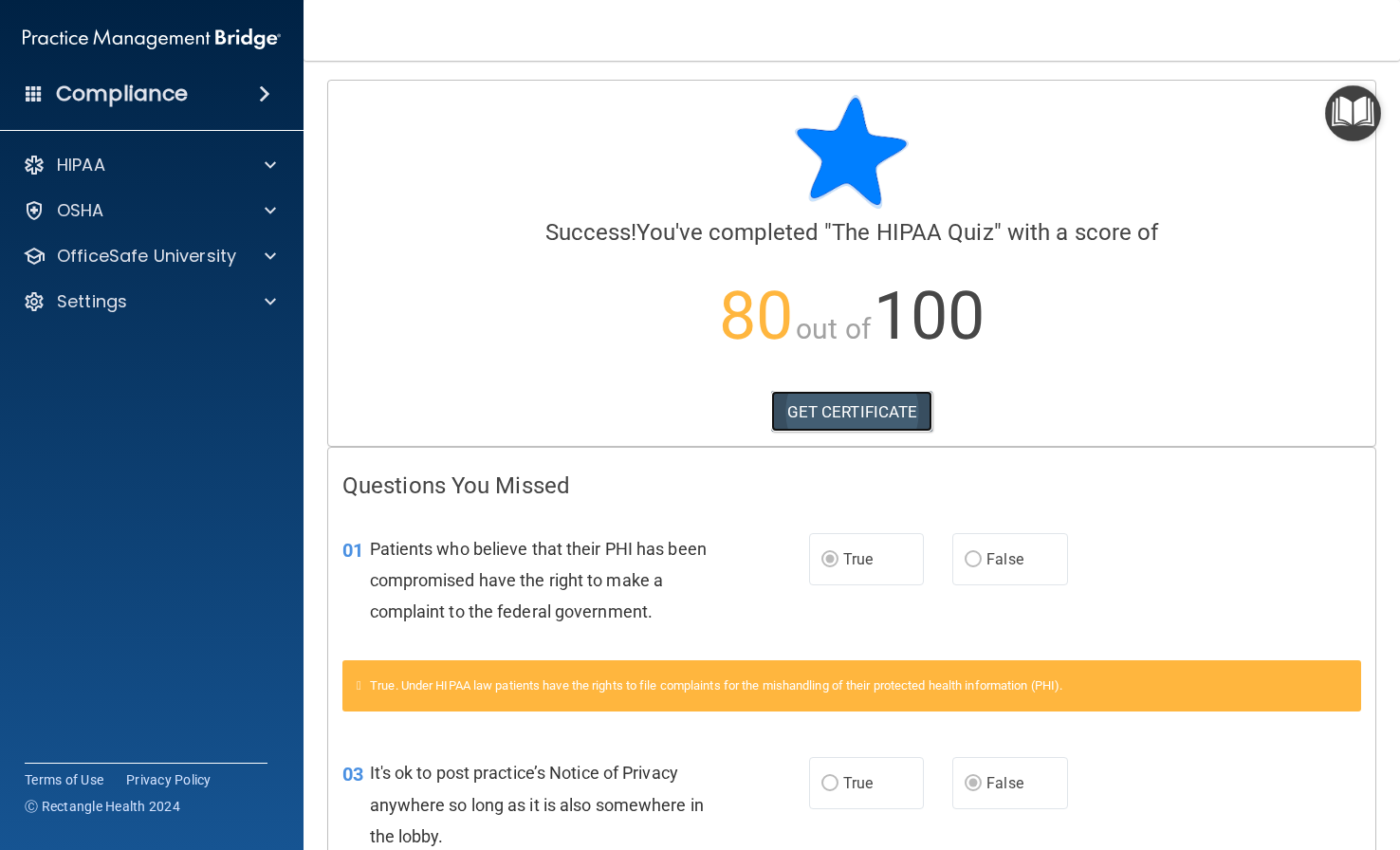
click at [888, 416] on link "GET CERTIFICATE" at bounding box center [852, 412] width 162 height 41
click at [123, 95] on h4 "Compliance" at bounding box center [122, 93] width 132 height 27
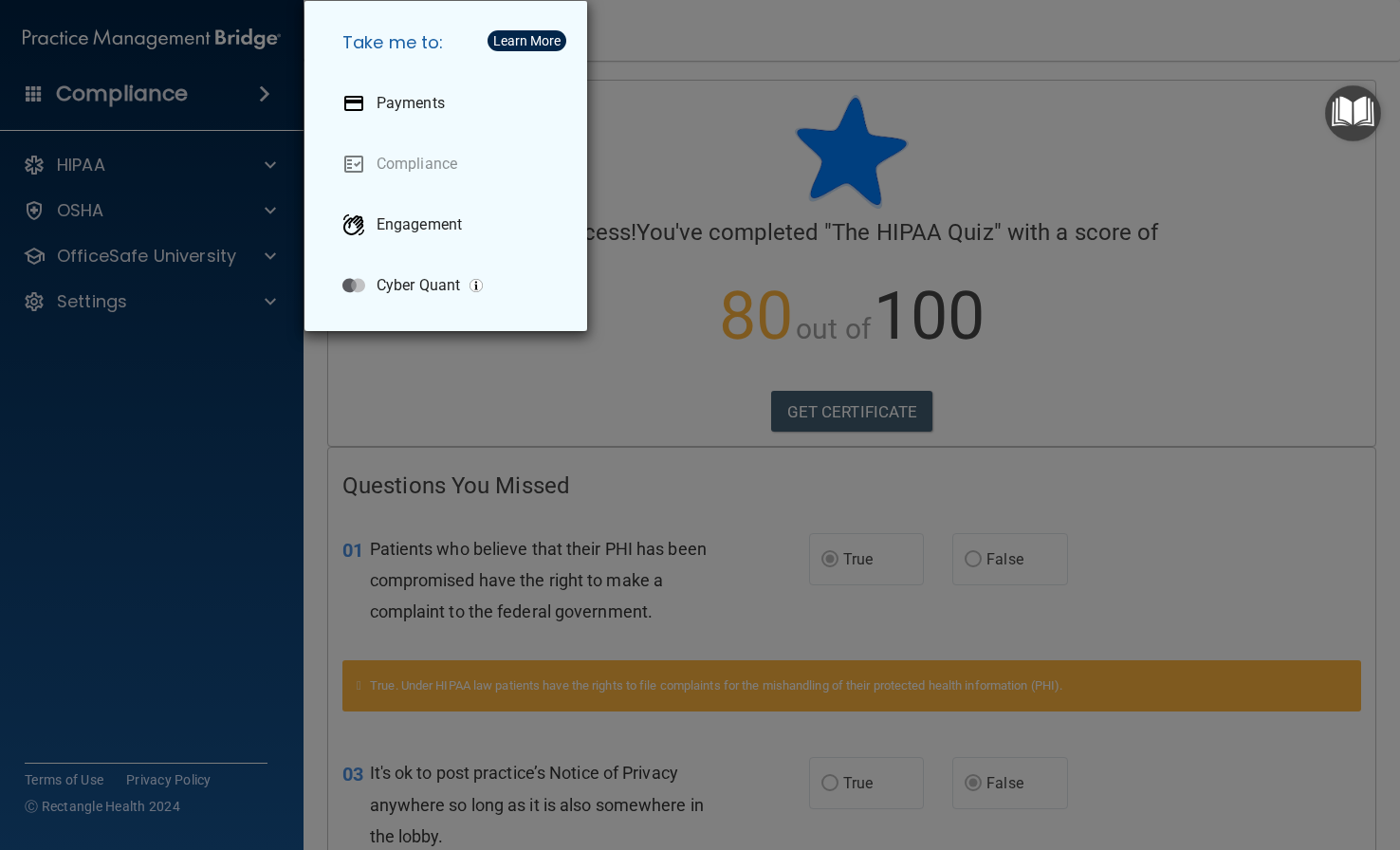
click at [1159, 115] on img "Open Resource Center" at bounding box center [1352, 113] width 56 height 56
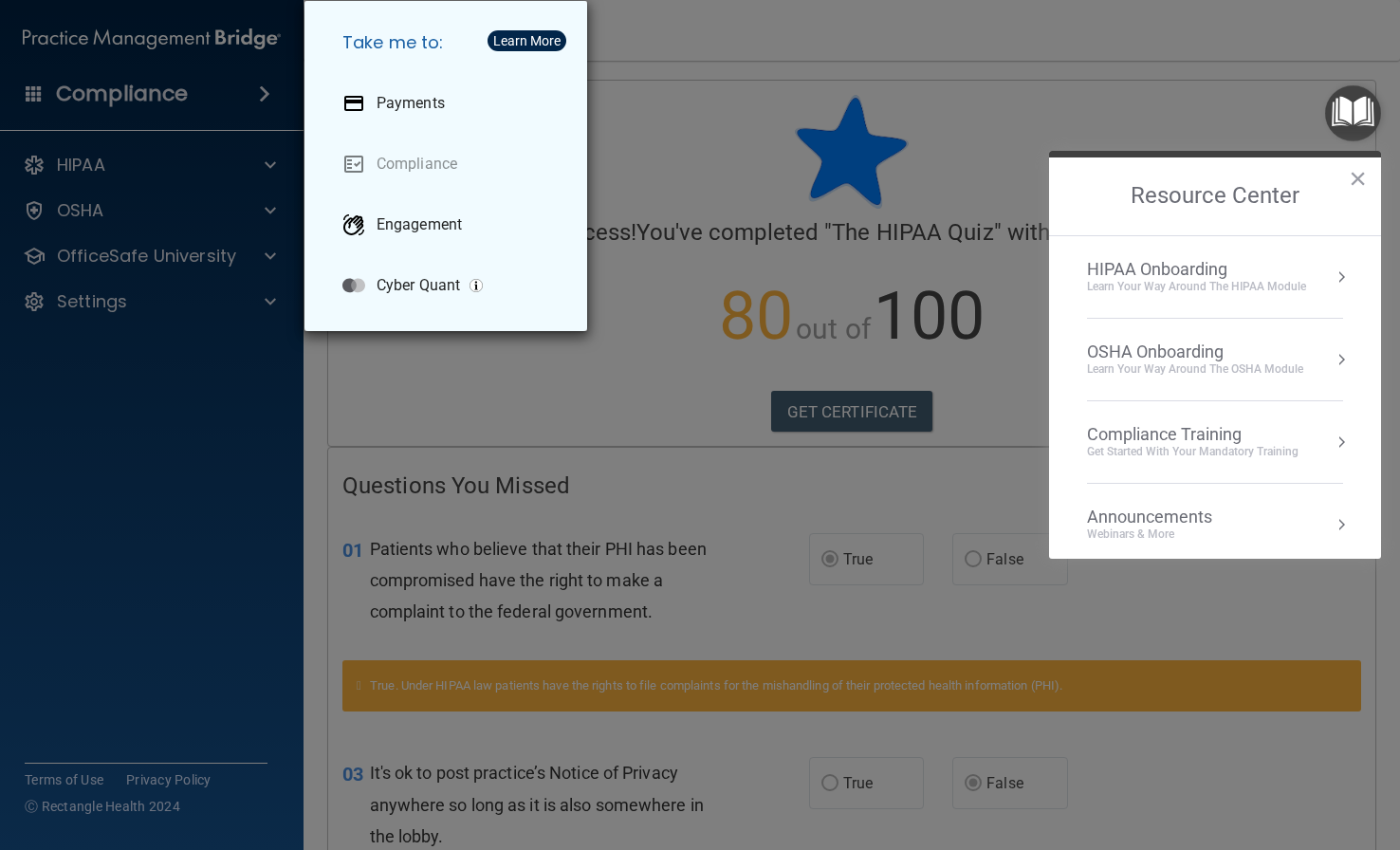
scroll to position [106, 0]
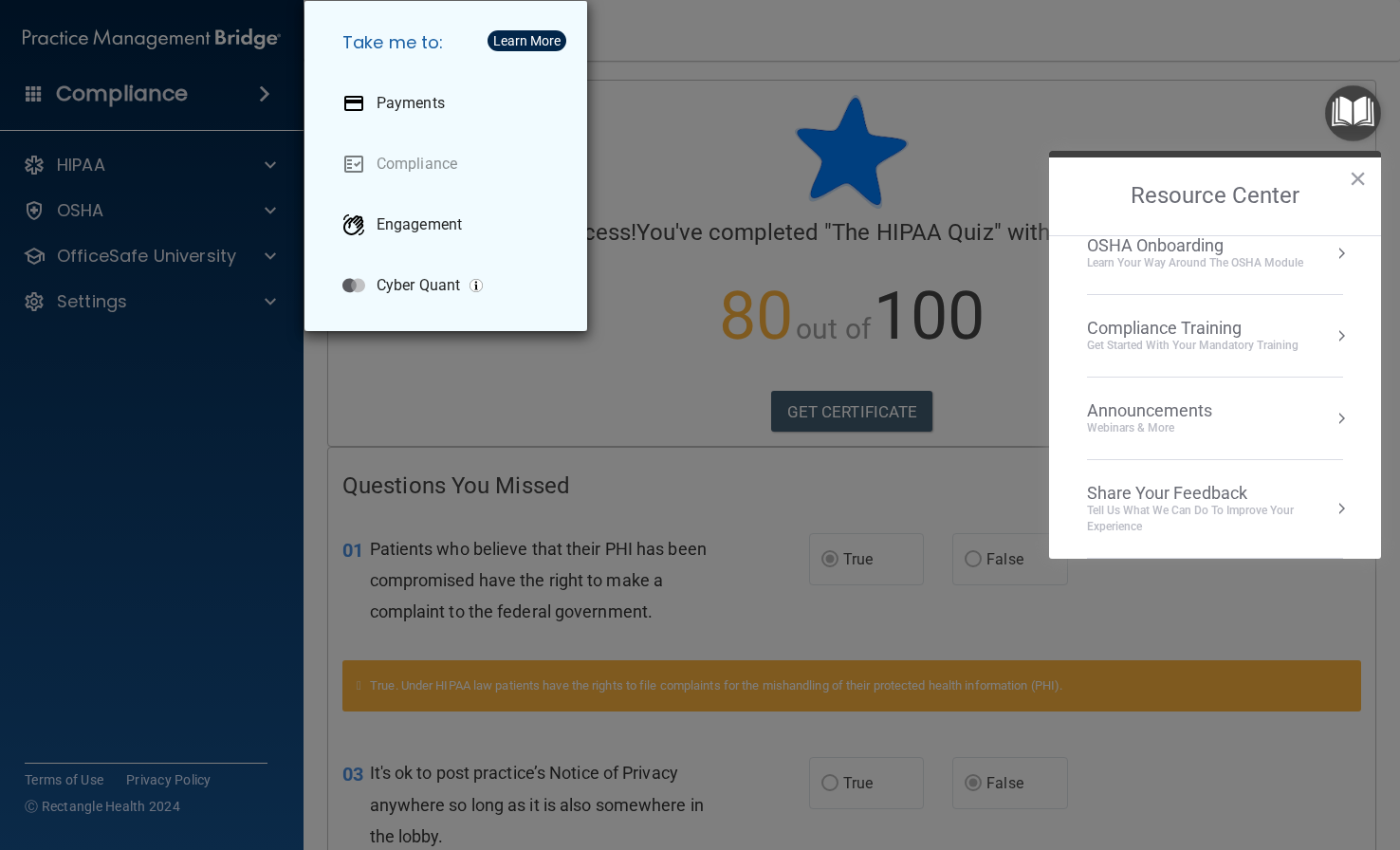
click at [1159, 324] on div "Compliance Training" at bounding box center [1192, 327] width 211 height 21
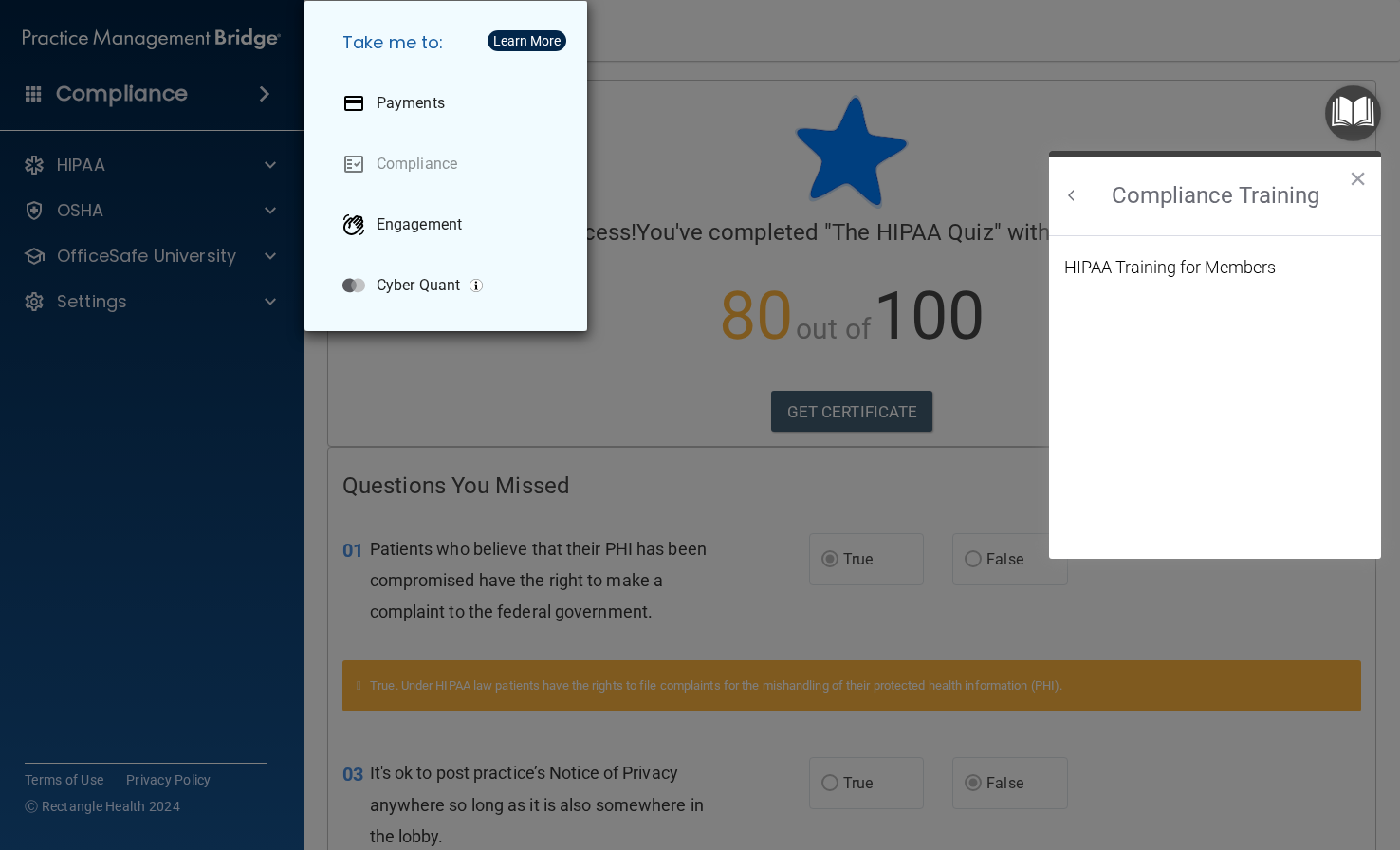
scroll to position [83, 0]
click at [1159, 271] on div "HIPAA Training for Members" at bounding box center [1169, 266] width 211 height 17
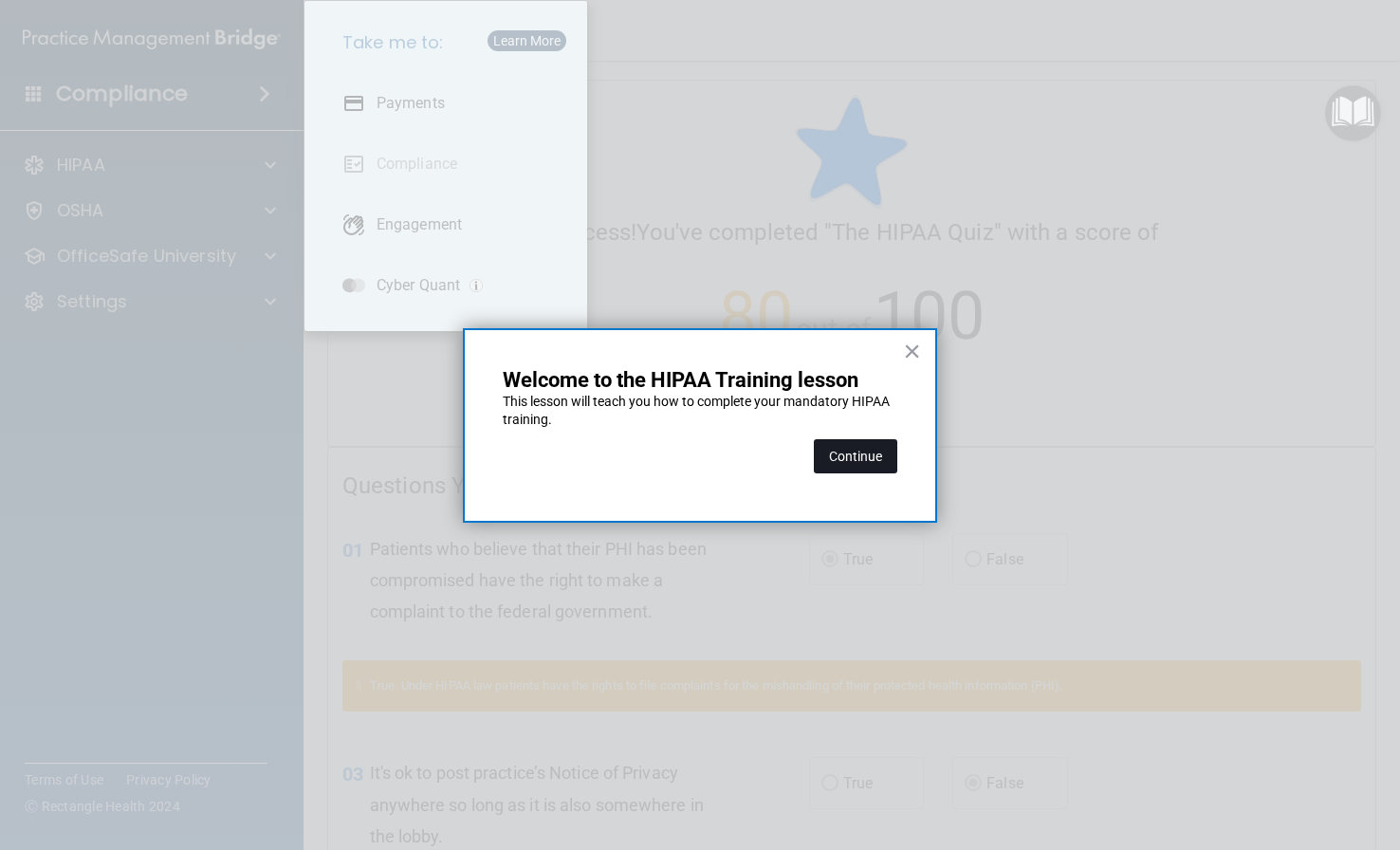
click at [855, 452] on button "Continue" at bounding box center [855, 456] width 84 height 34
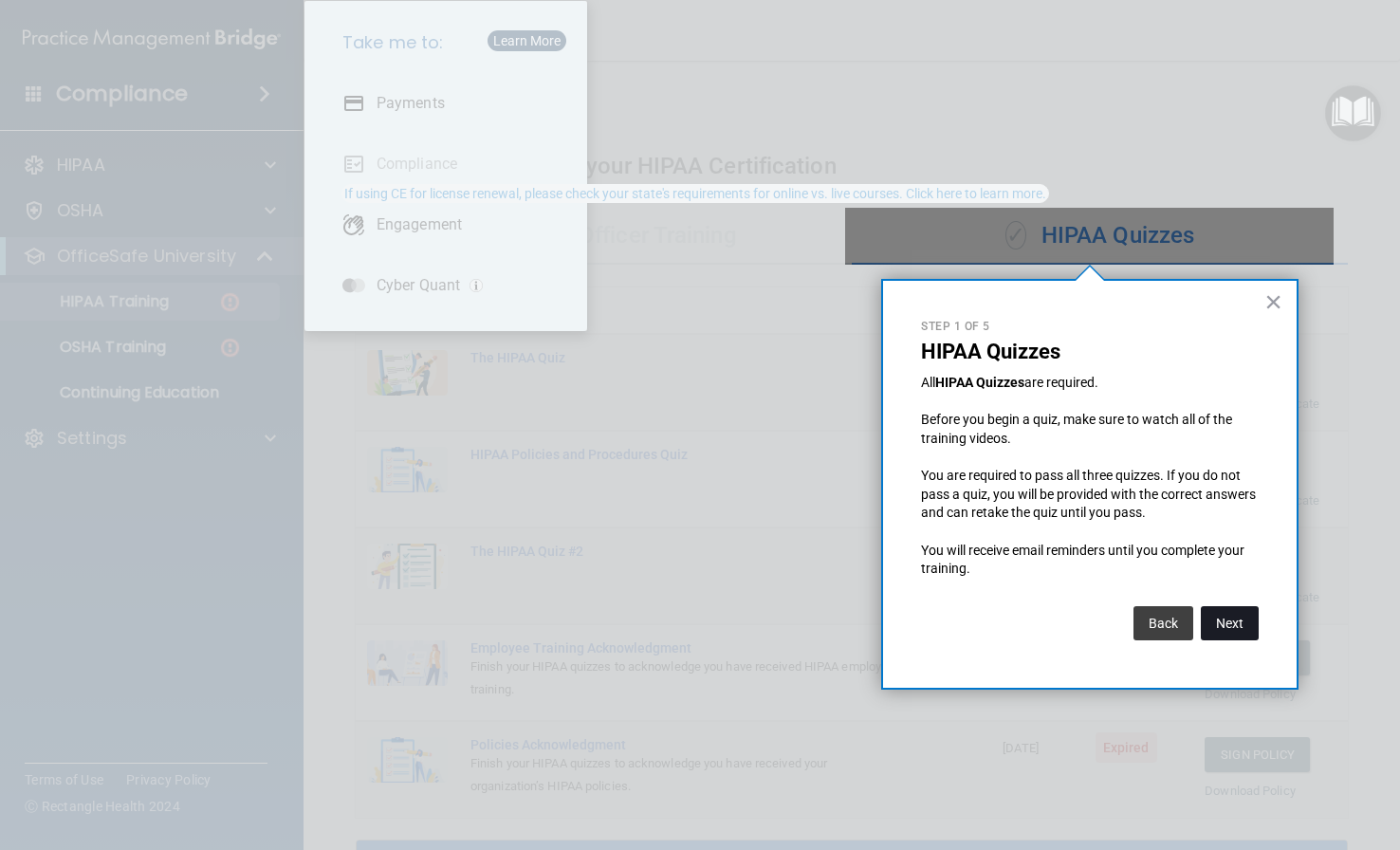
click at [1159, 620] on button "Next" at bounding box center [1229, 623] width 58 height 34
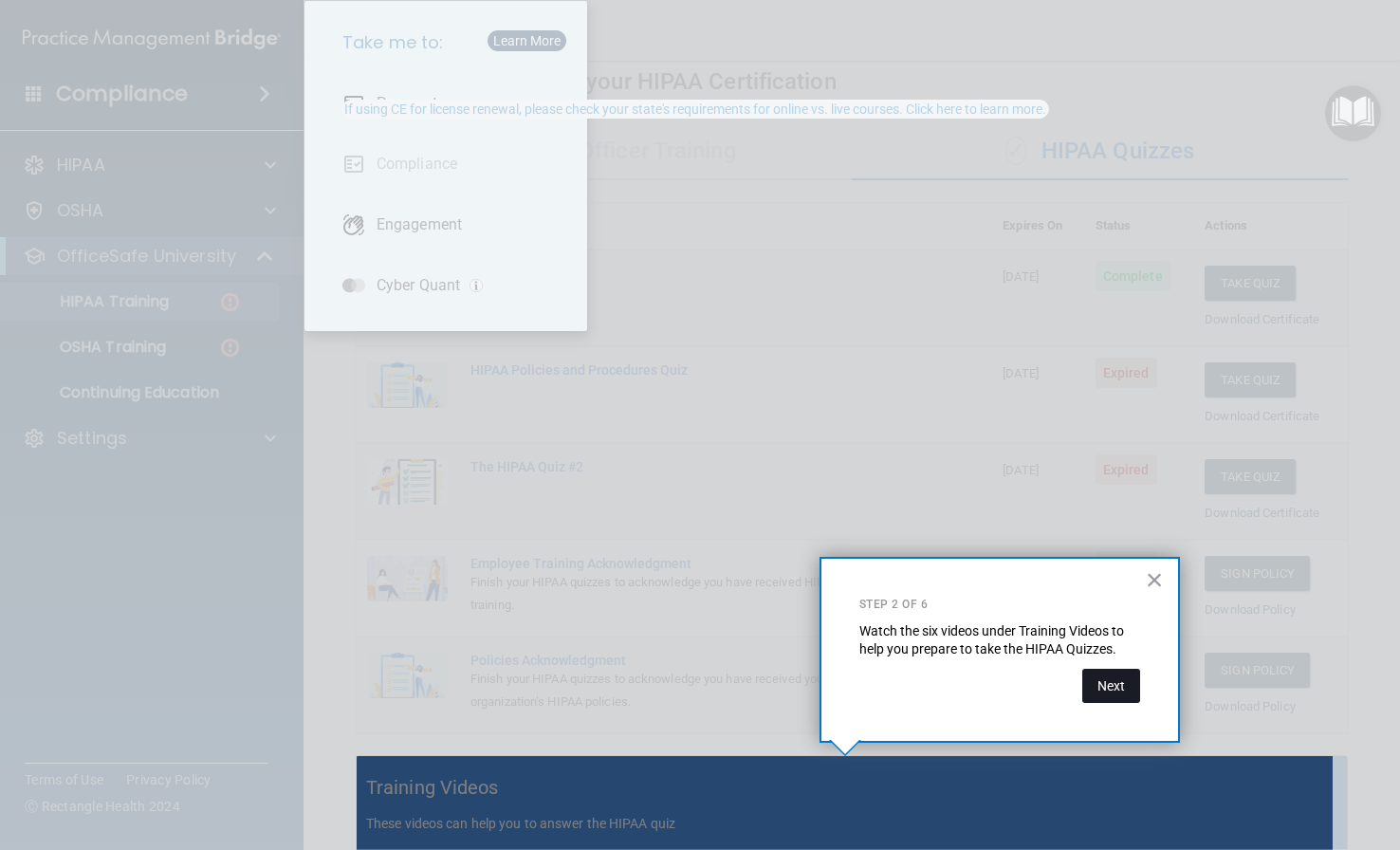
click at [1121, 684] on button "Next" at bounding box center [1110, 685] width 58 height 34
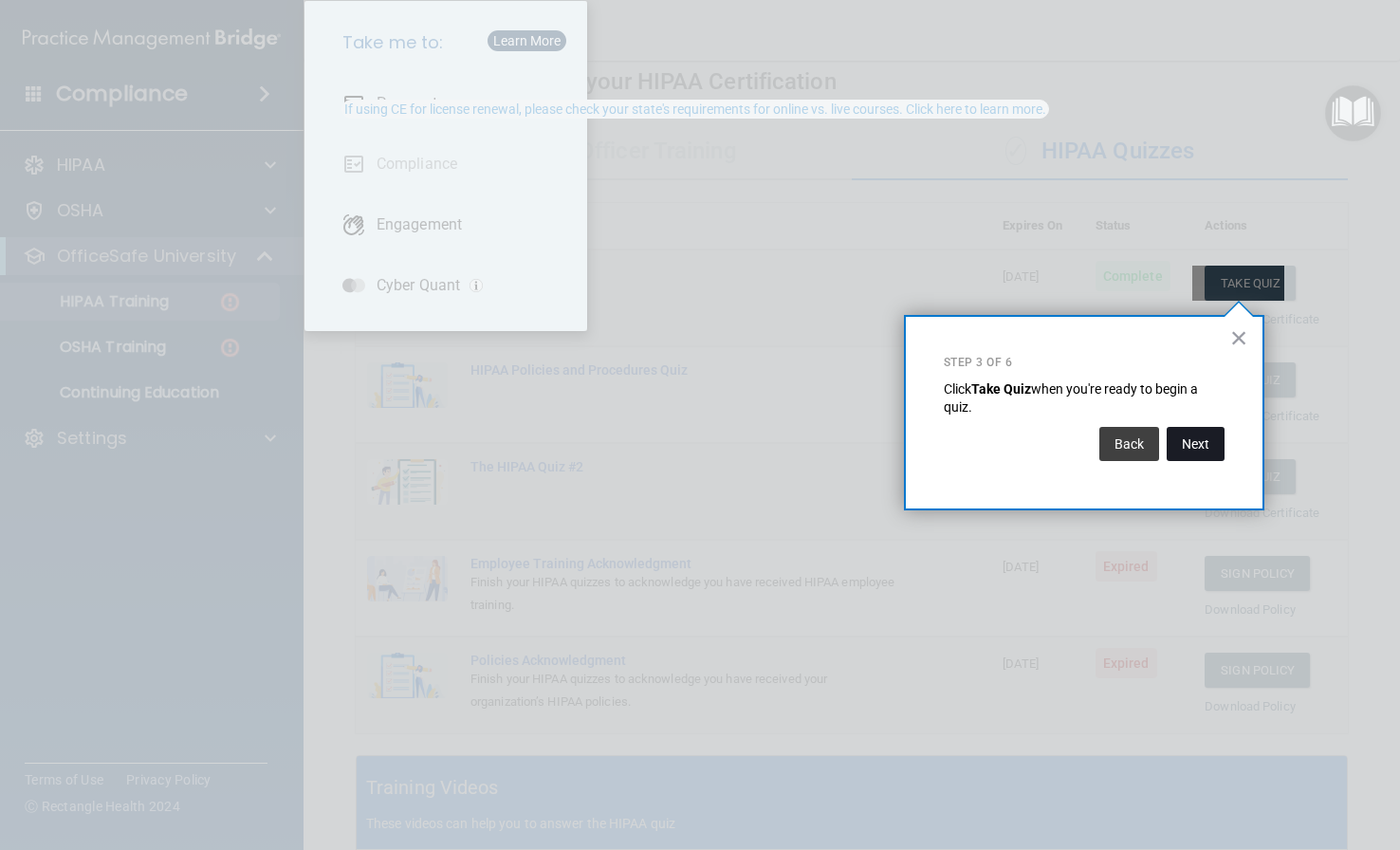
click at [1159, 450] on button "Next" at bounding box center [1195, 443] width 58 height 34
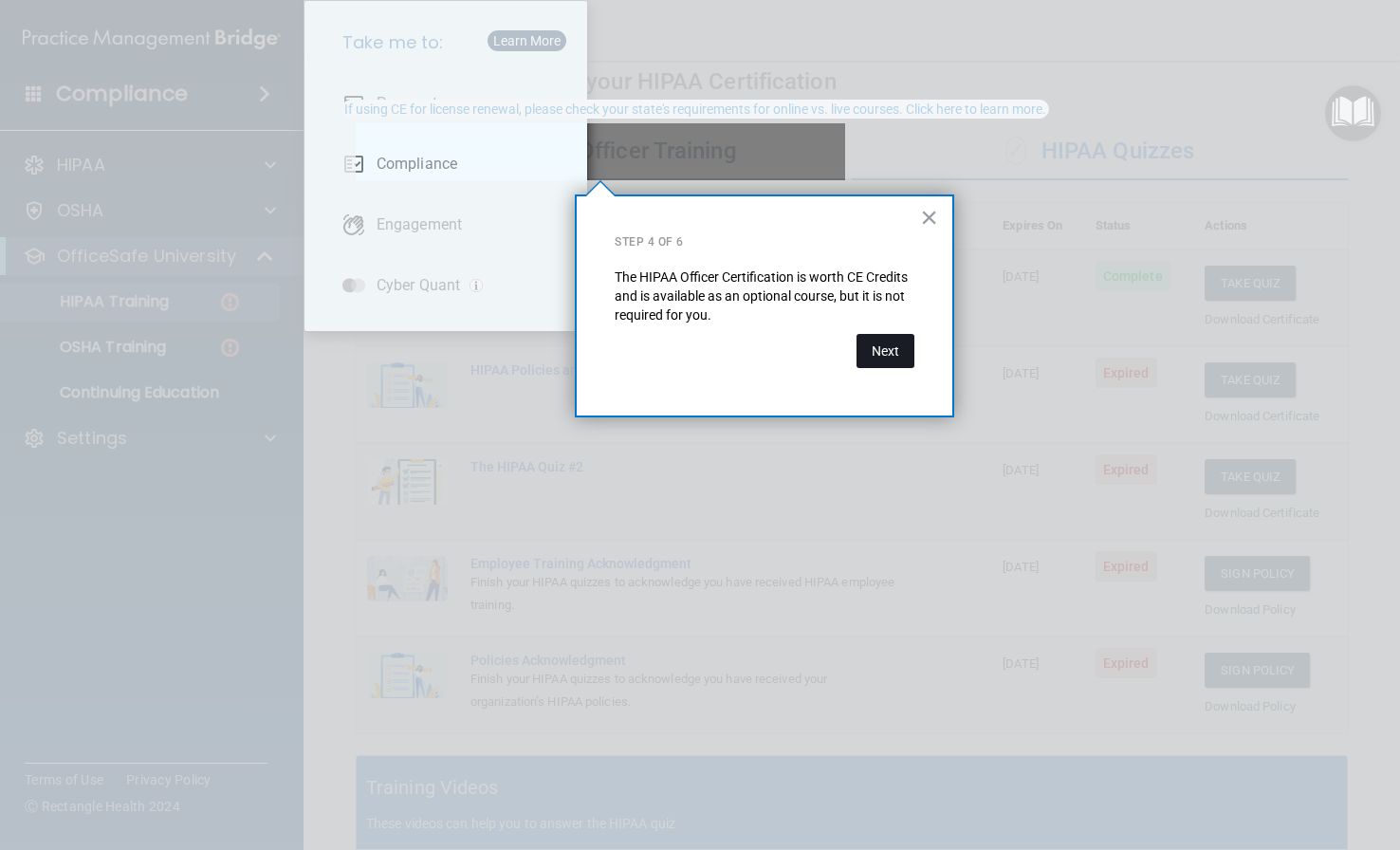
click at [876, 355] on button "Next" at bounding box center [885, 351] width 58 height 34
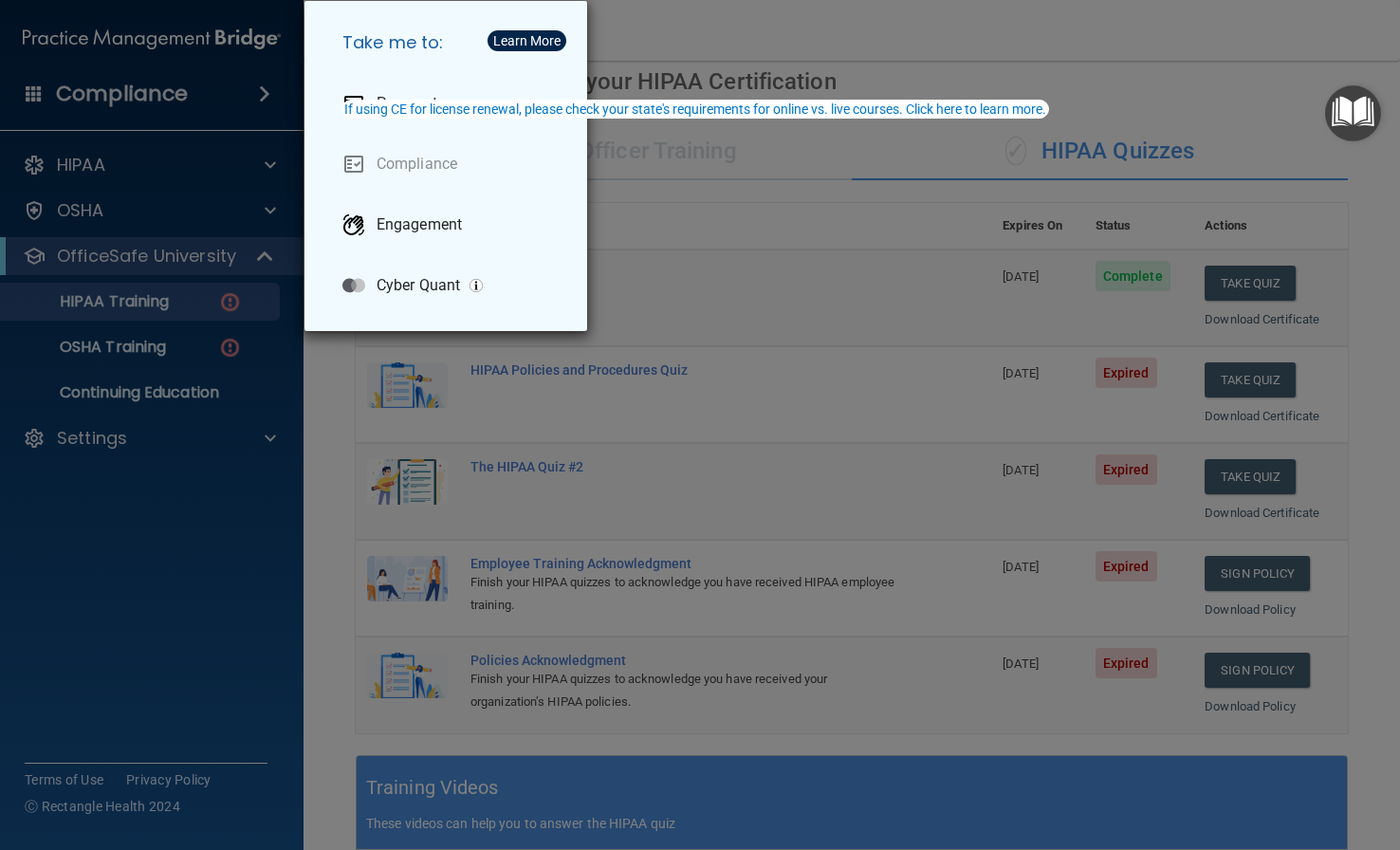
click at [652, 38] on div "Take me to: Payments Compliance Engagement Cyber Quant" at bounding box center [700, 425] width 1400 height 850
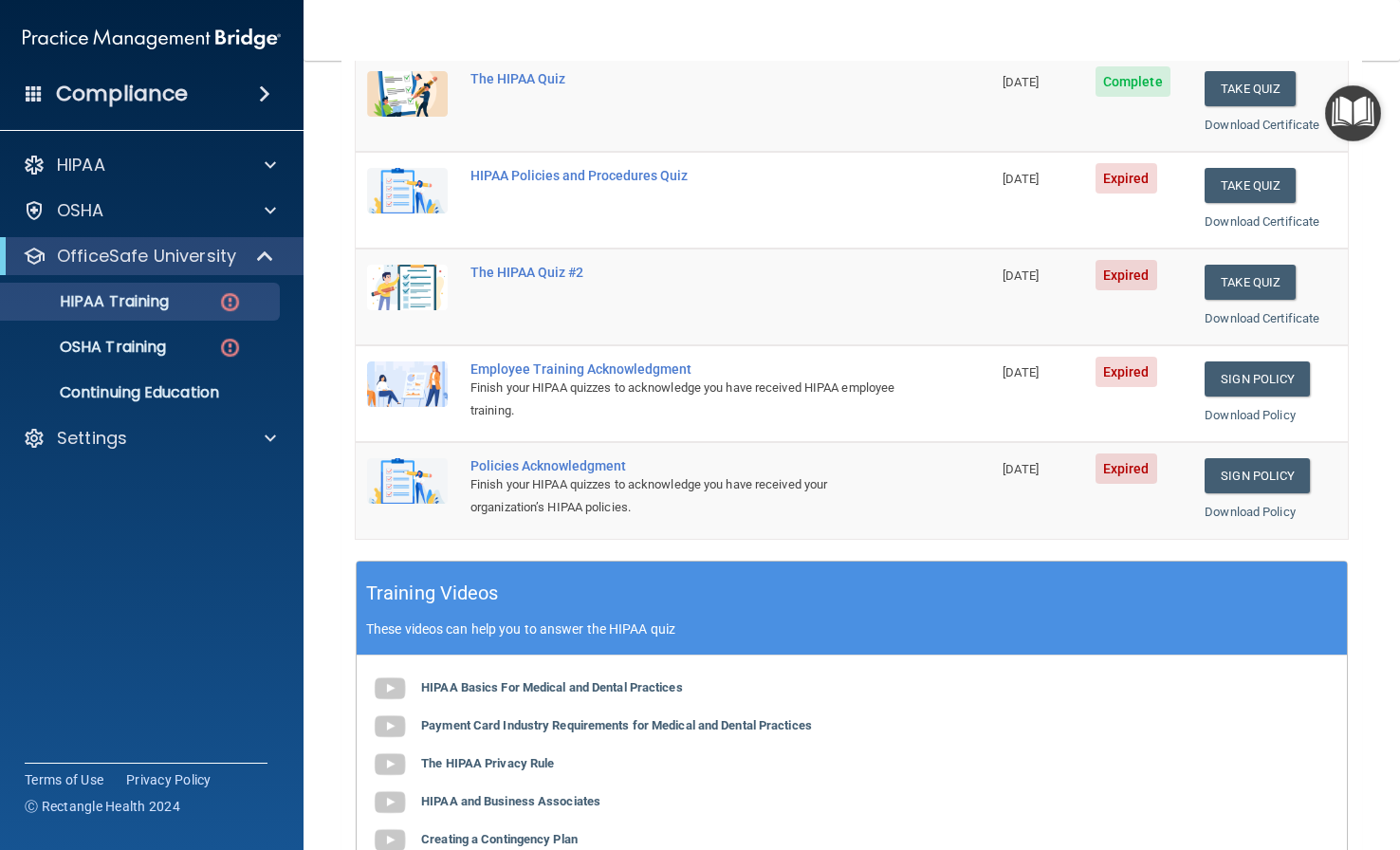
scroll to position [179, 0]
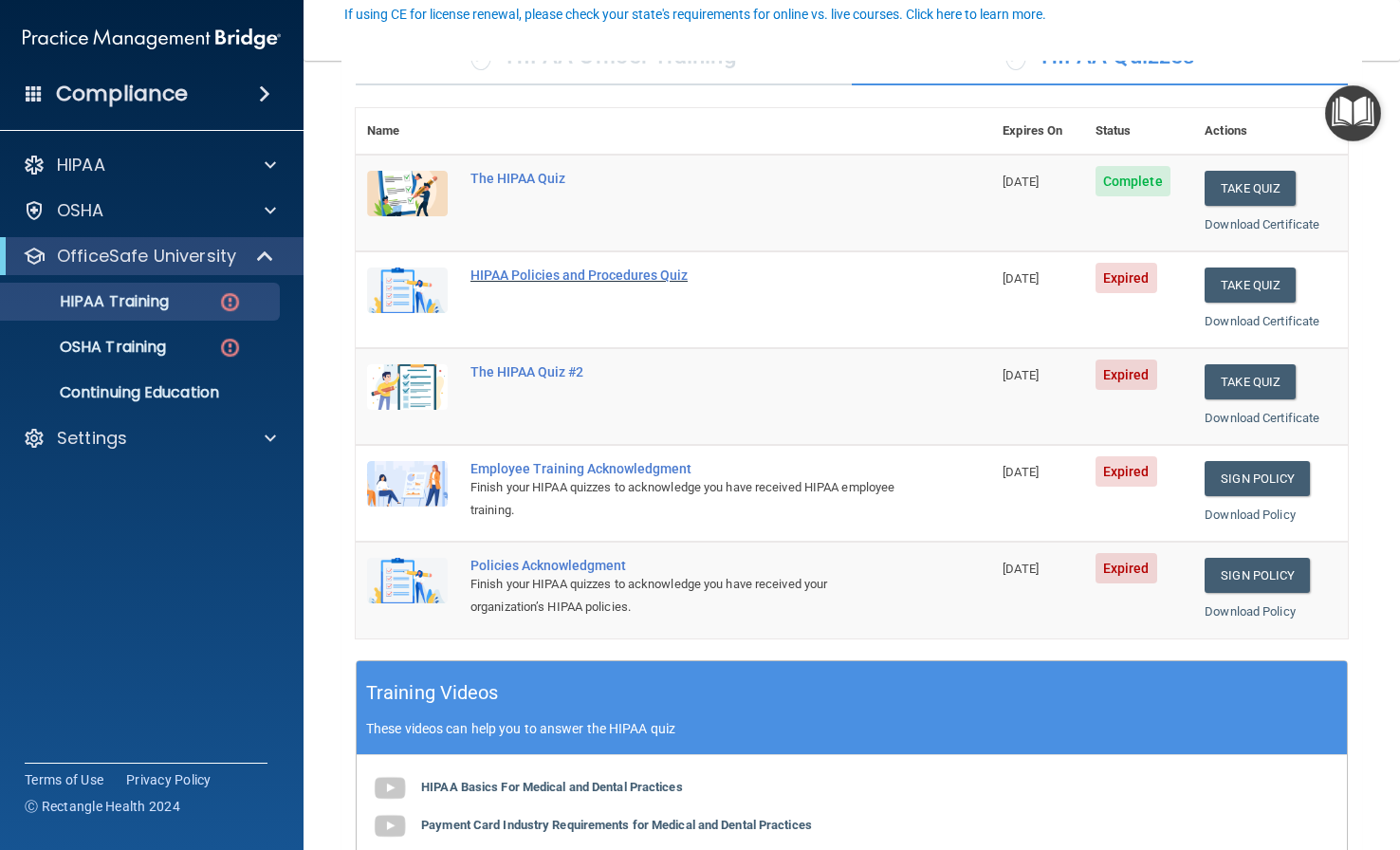
click at [578, 280] on div "HIPAA Policies and Procedures Quiz" at bounding box center [683, 274] width 425 height 15
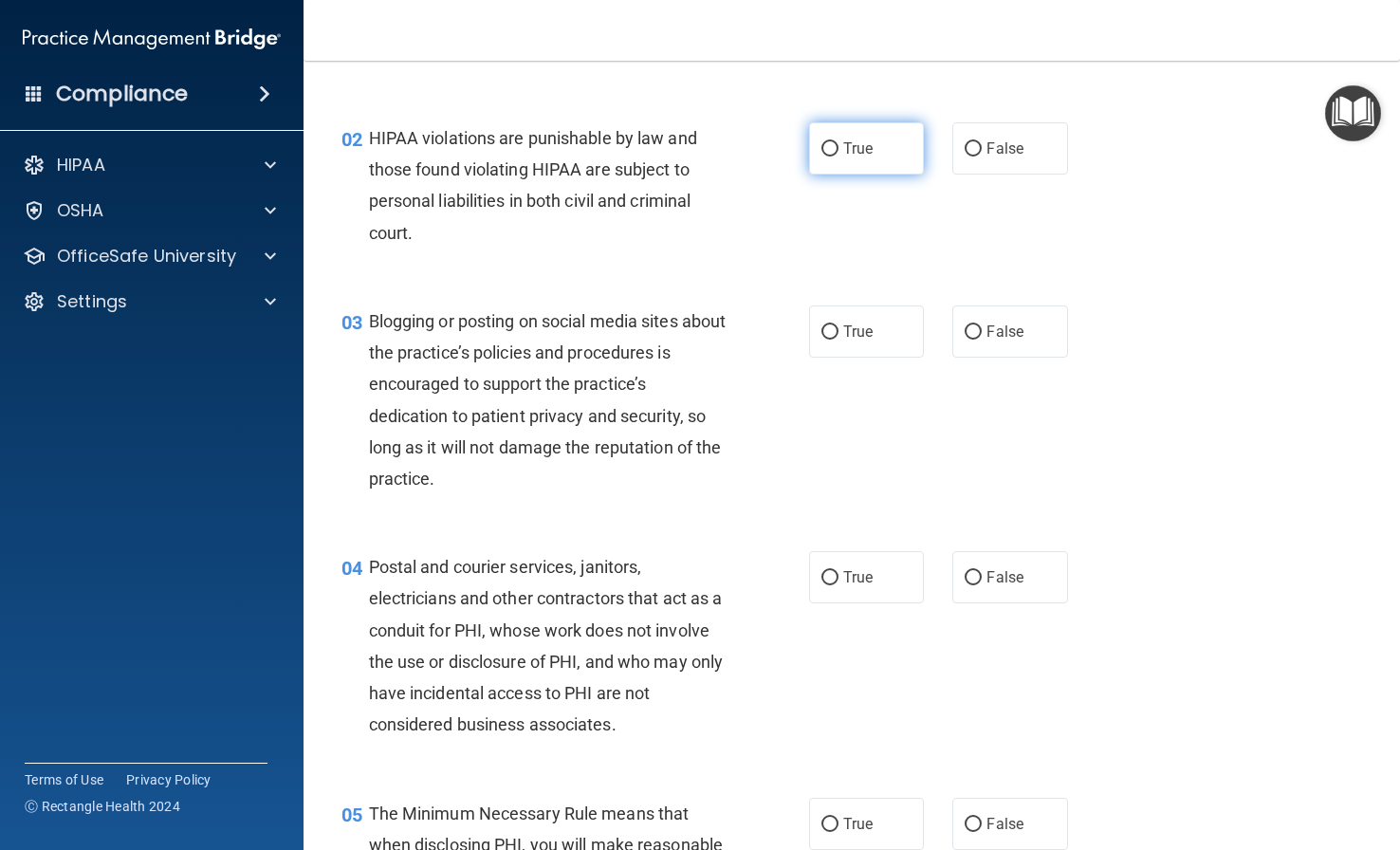
click at [830, 150] on input "True" at bounding box center [829, 149] width 17 height 14
radio input "true"
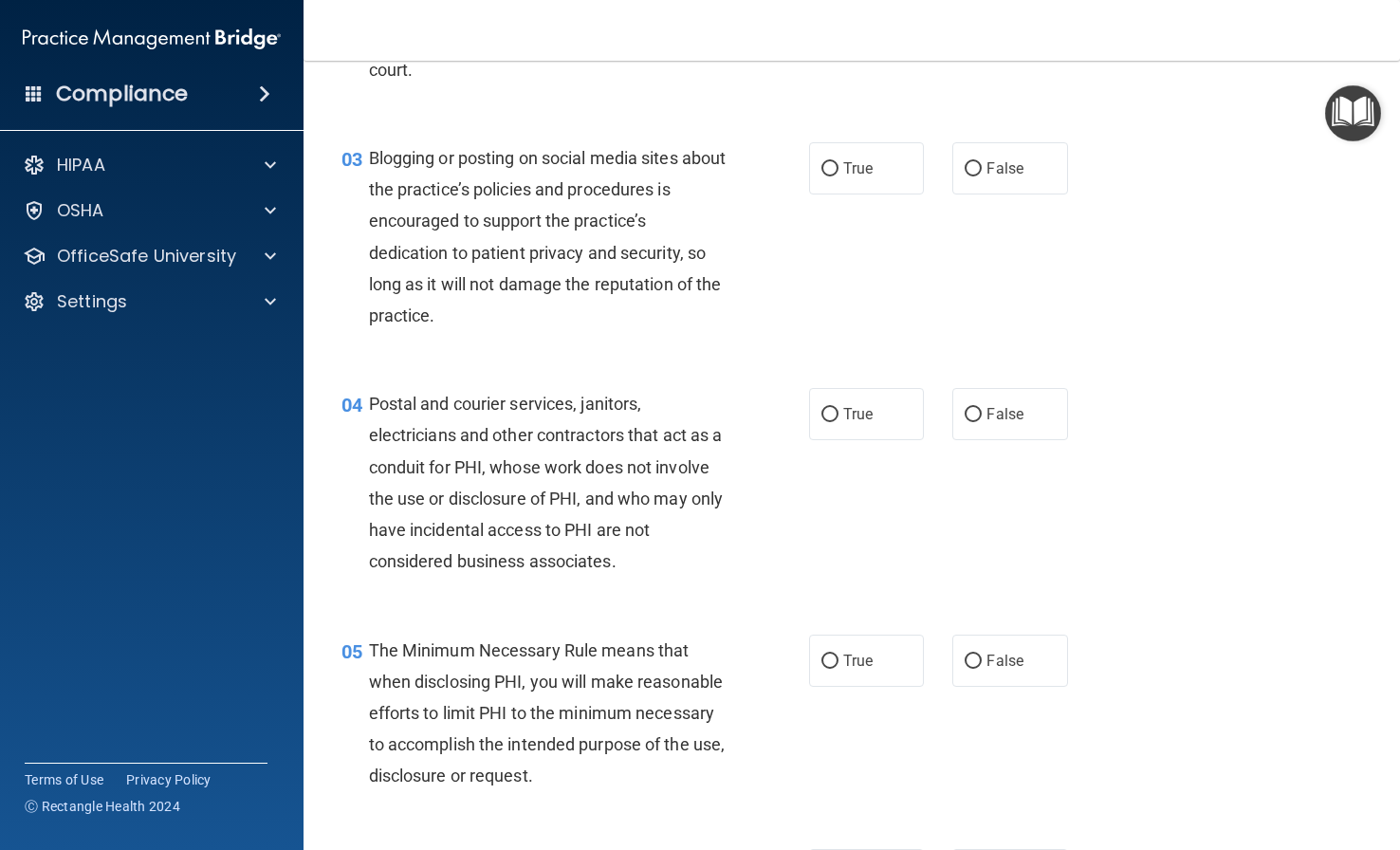
scroll to position [368, 0]
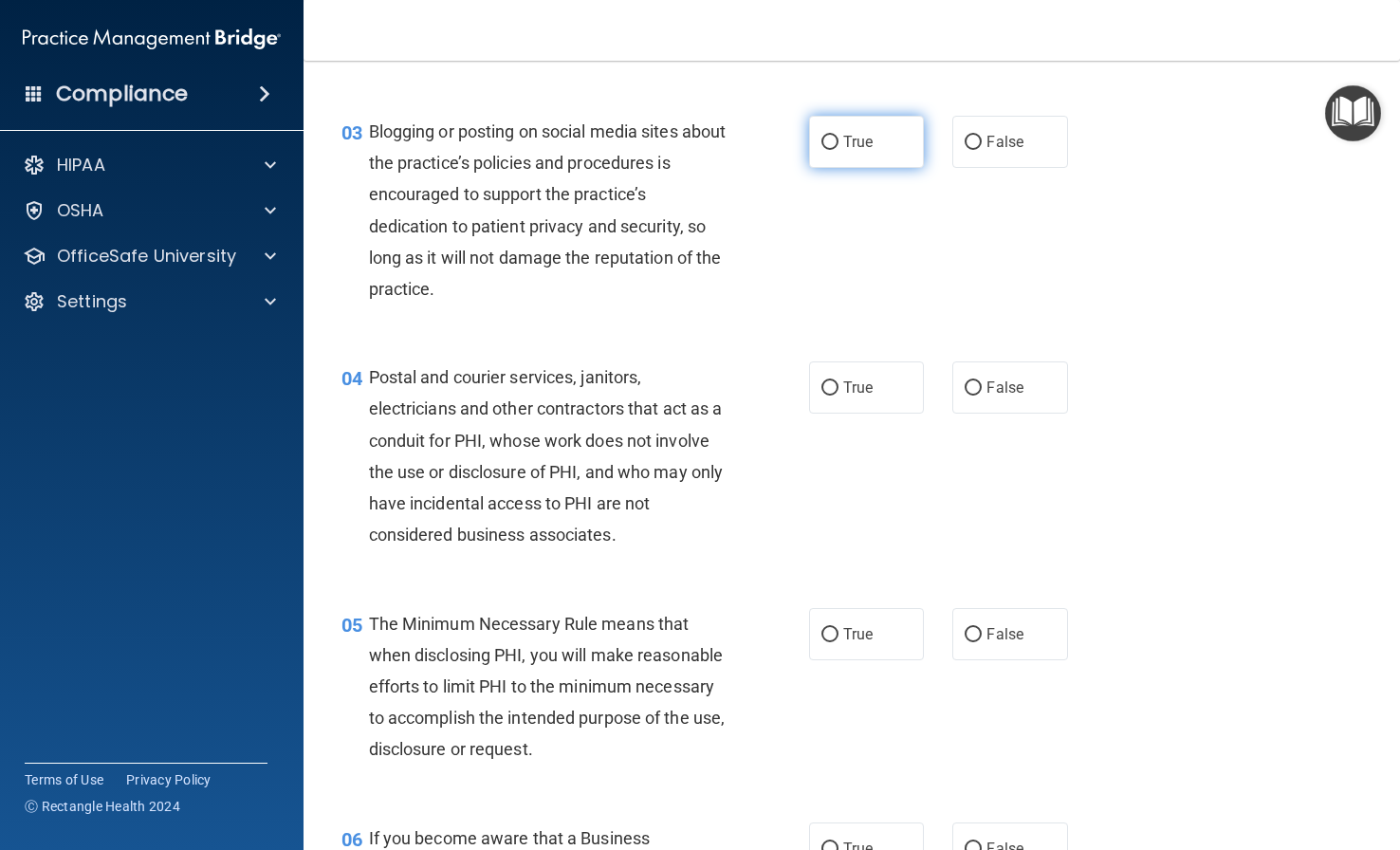
click at [823, 131] on label "True" at bounding box center [866, 142] width 115 height 52
click at [823, 136] on input "True" at bounding box center [829, 142] width 17 height 14
radio input "true"
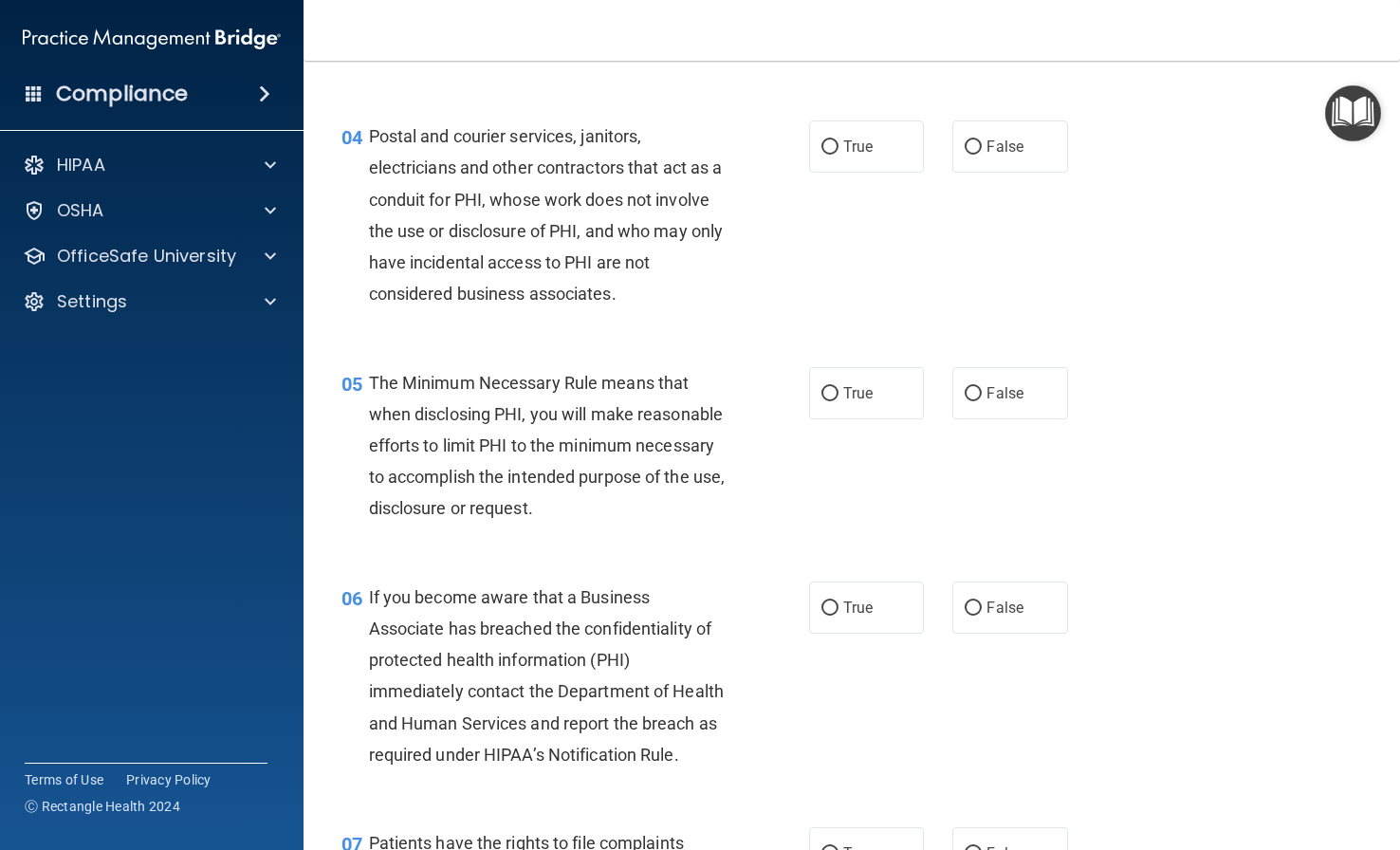
scroll to position [653, 0]
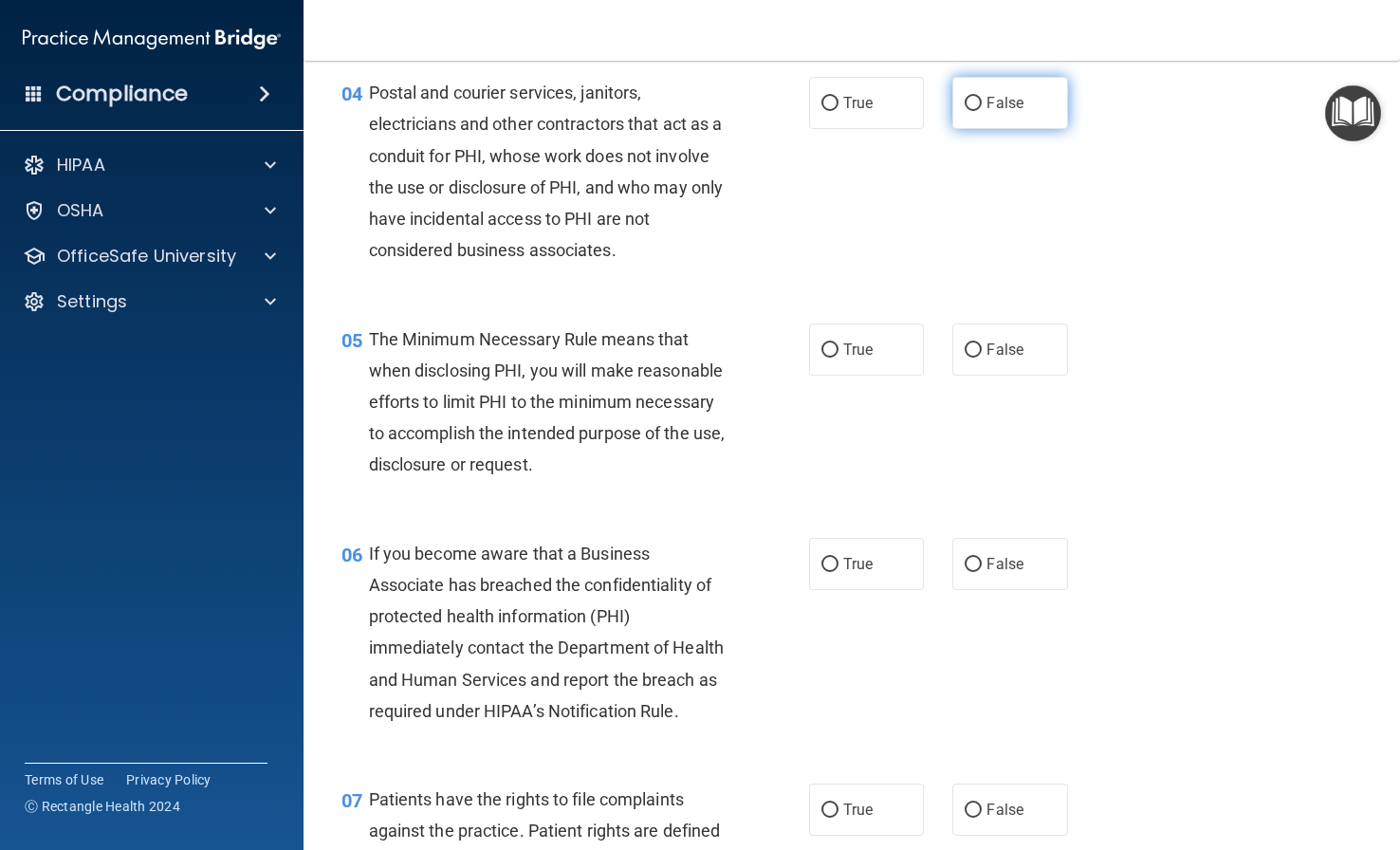
drag, startPoint x: 1050, startPoint y: 77, endPoint x: 1024, endPoint y: 95, distance: 31.6
click at [1048, 79] on label "False" at bounding box center [1009, 102] width 115 height 52
click at [981, 96] on input "False" at bounding box center [973, 103] width 17 height 14
radio input "true"
click at [1008, 107] on span "False" at bounding box center [1005, 103] width 37 height 18
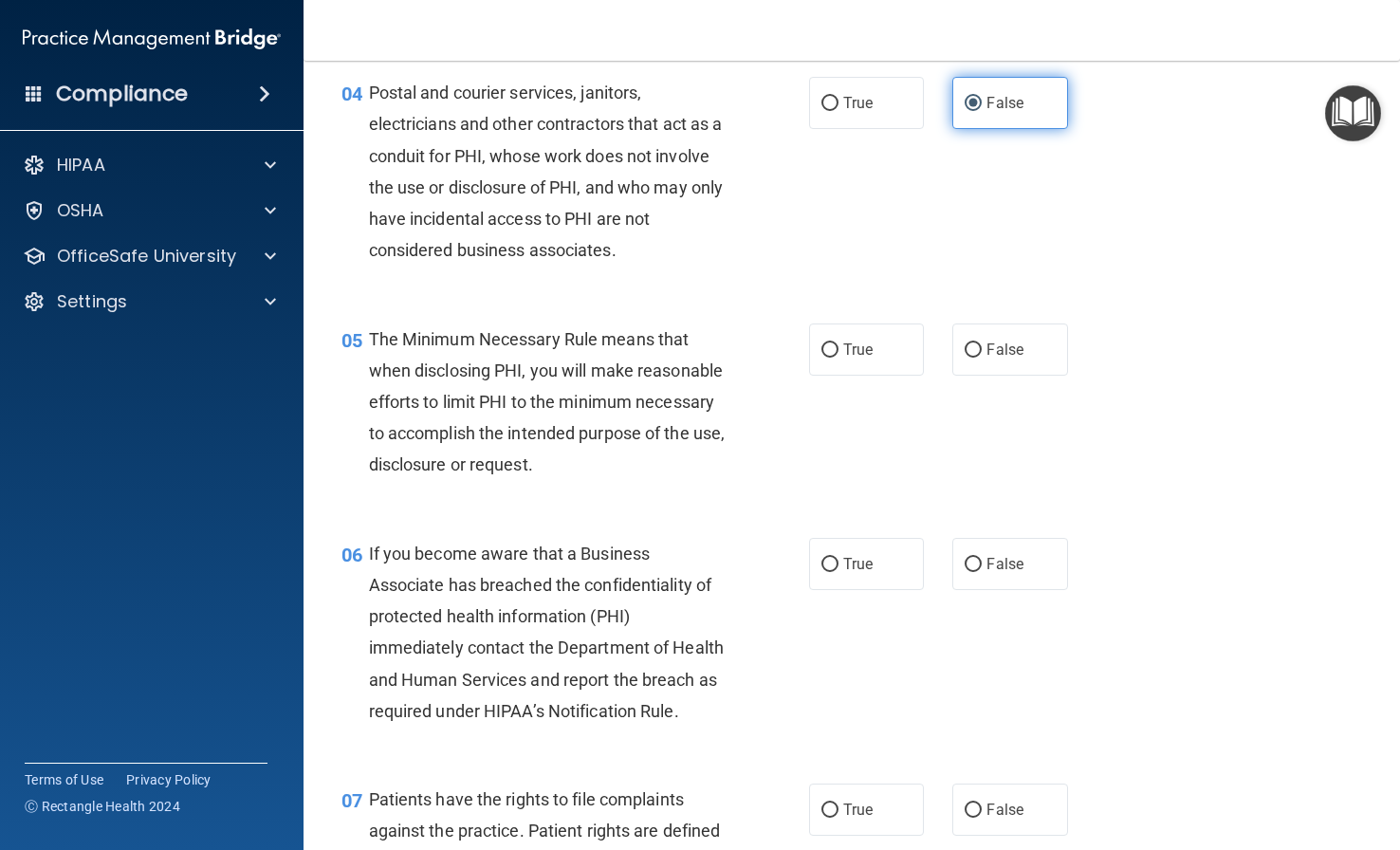
click at [981, 107] on input "False" at bounding box center [973, 103] width 17 height 14
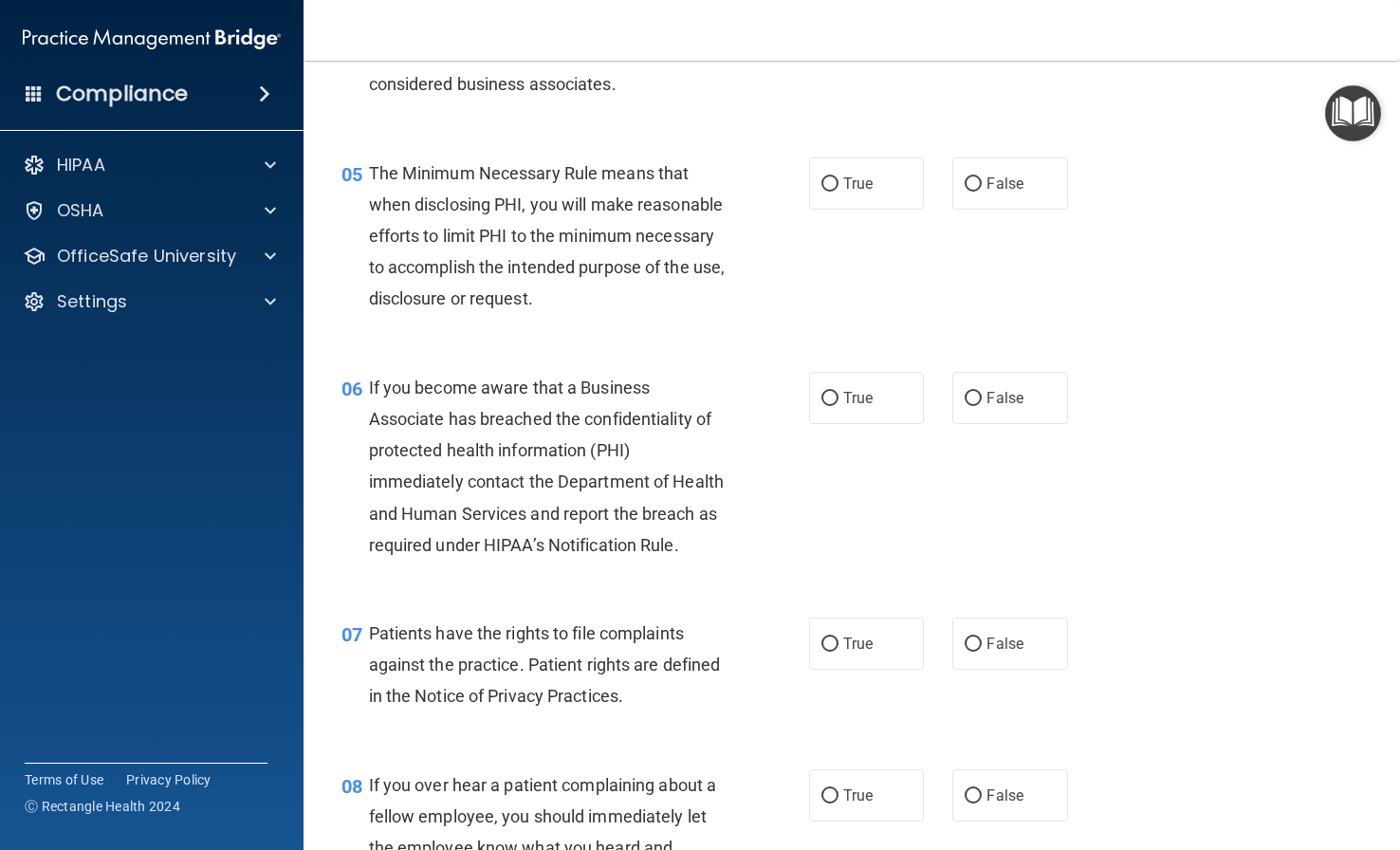
scroll to position [843, 0]
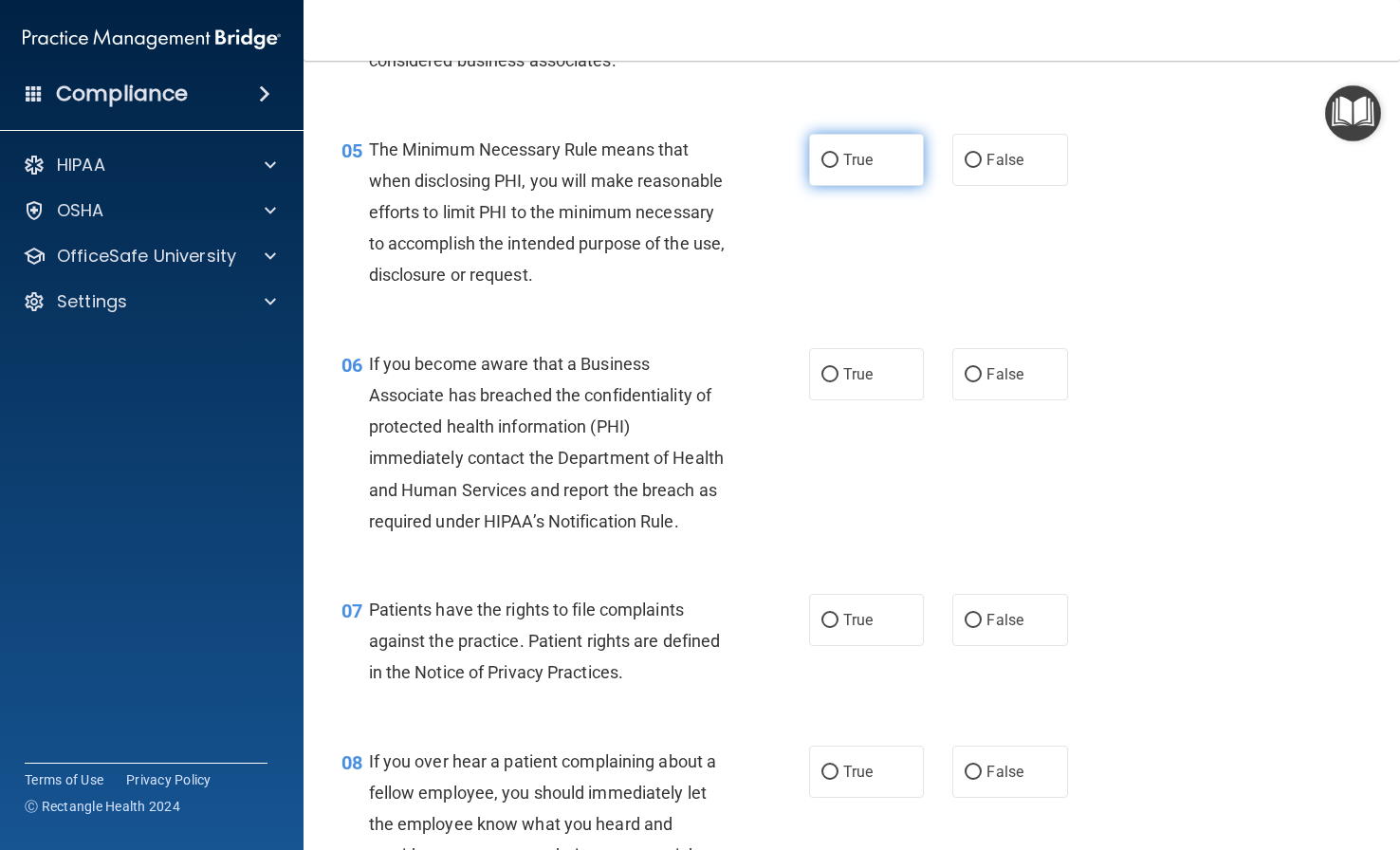
click at [843, 150] on span "True" at bounding box center [858, 159] width 29 height 18
click at [837, 153] on input "True" at bounding box center [829, 160] width 17 height 14
radio input "true"
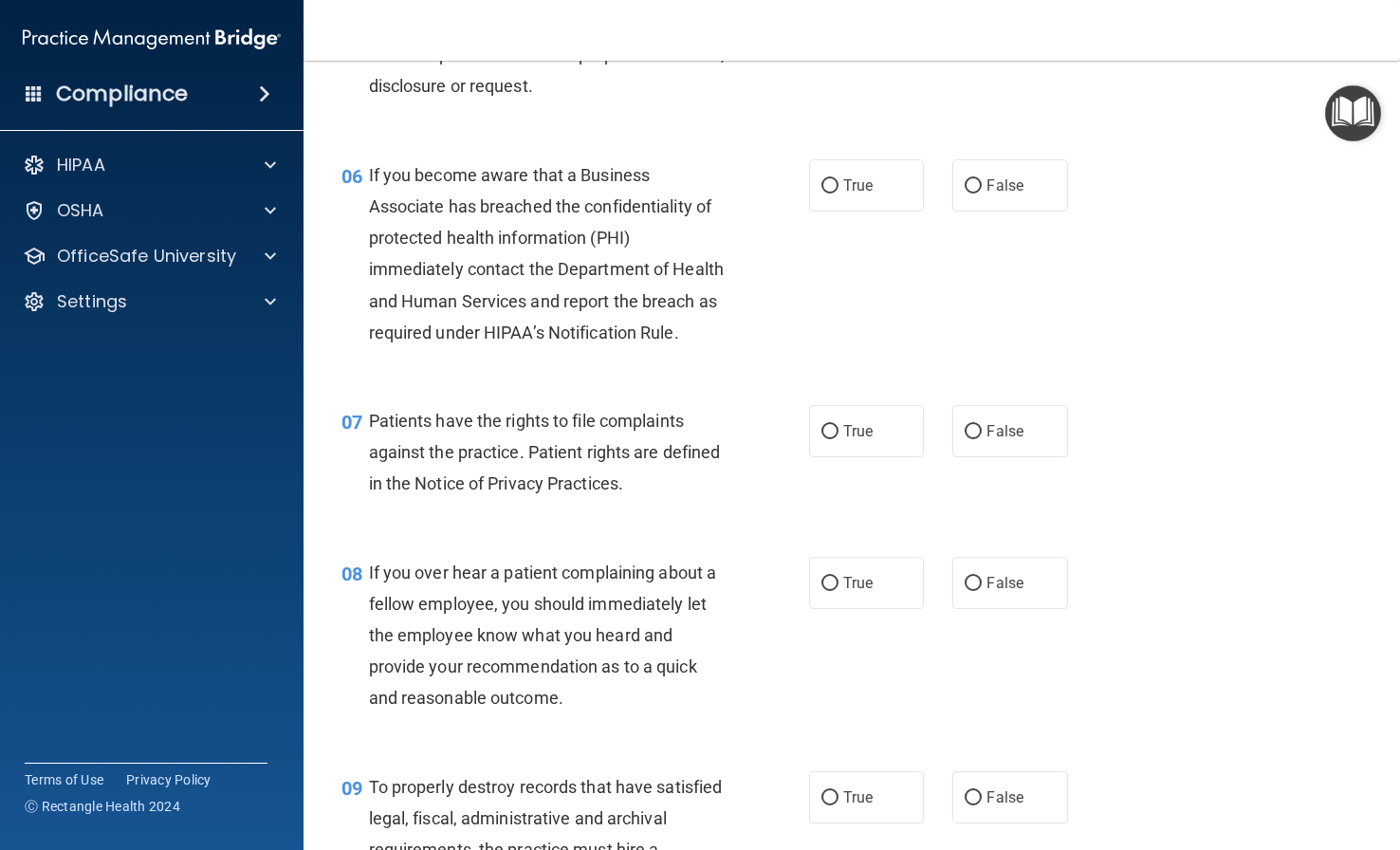
scroll to position [1033, 0]
click at [854, 210] on label "True" at bounding box center [866, 184] width 115 height 52
click at [838, 193] on input "True" at bounding box center [829, 185] width 17 height 14
radio input "true"
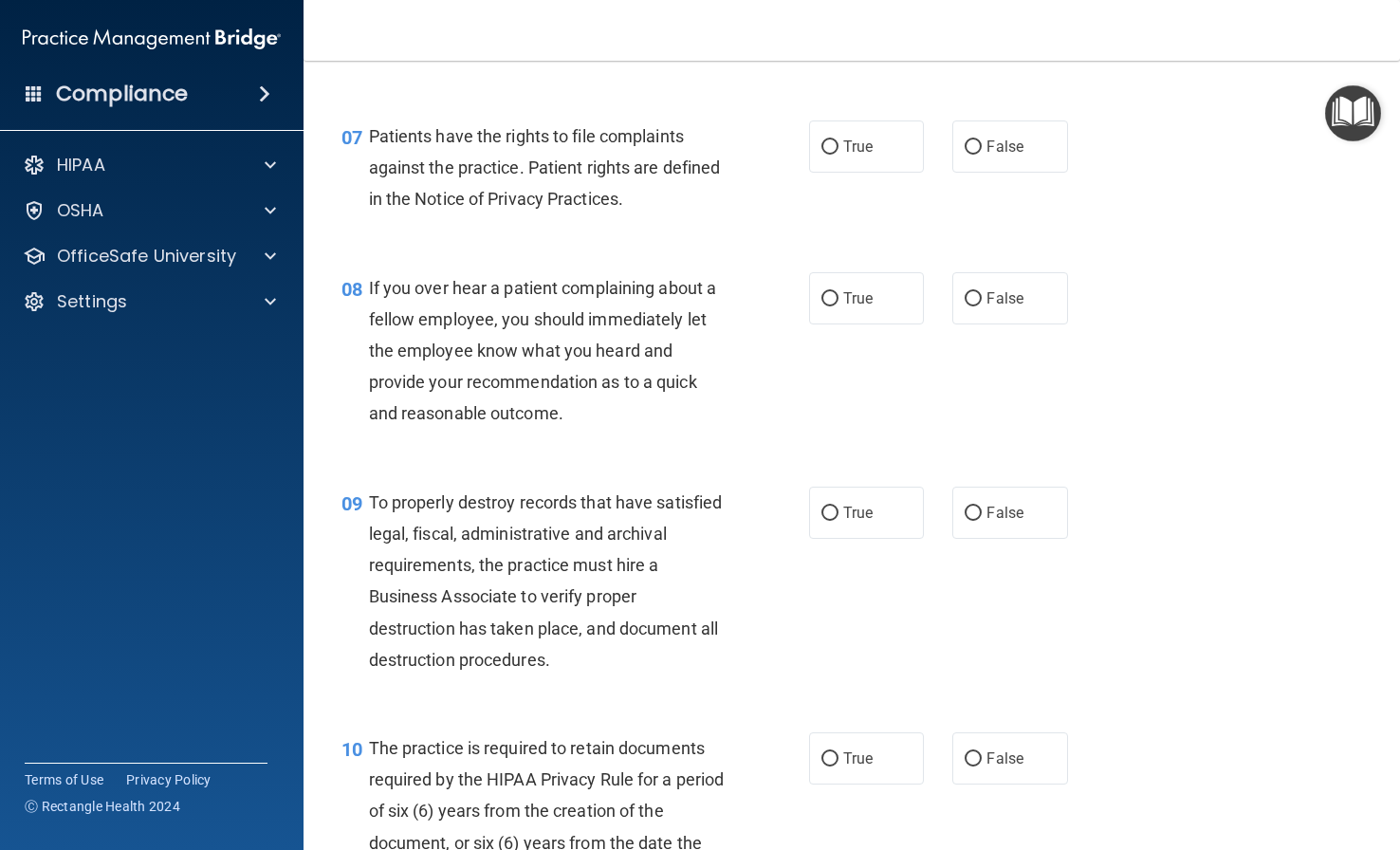
scroll to position [1318, 0]
click at [829, 153] on input "True" at bounding box center [829, 146] width 17 height 14
radio input "true"
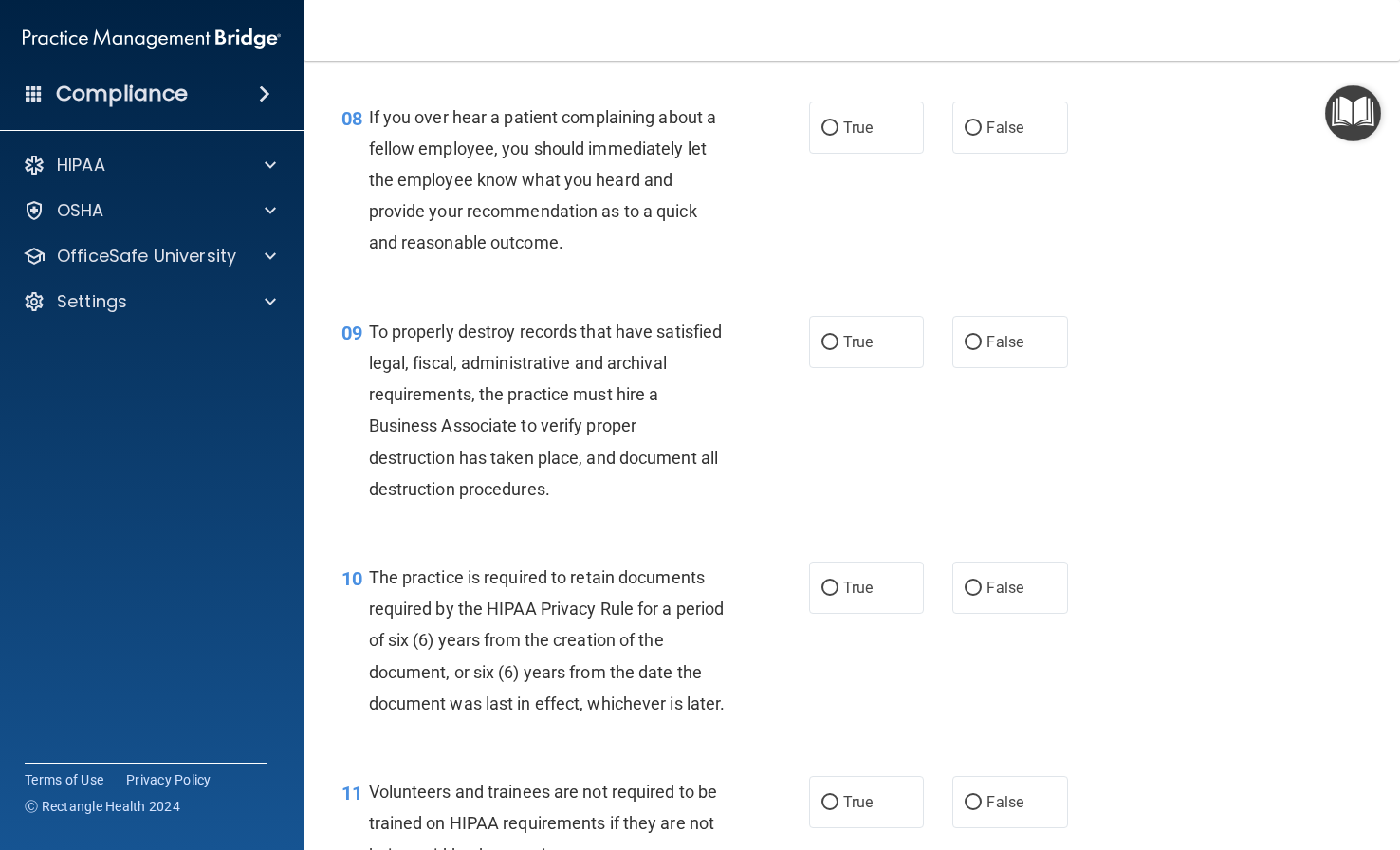
scroll to position [1507, 0]
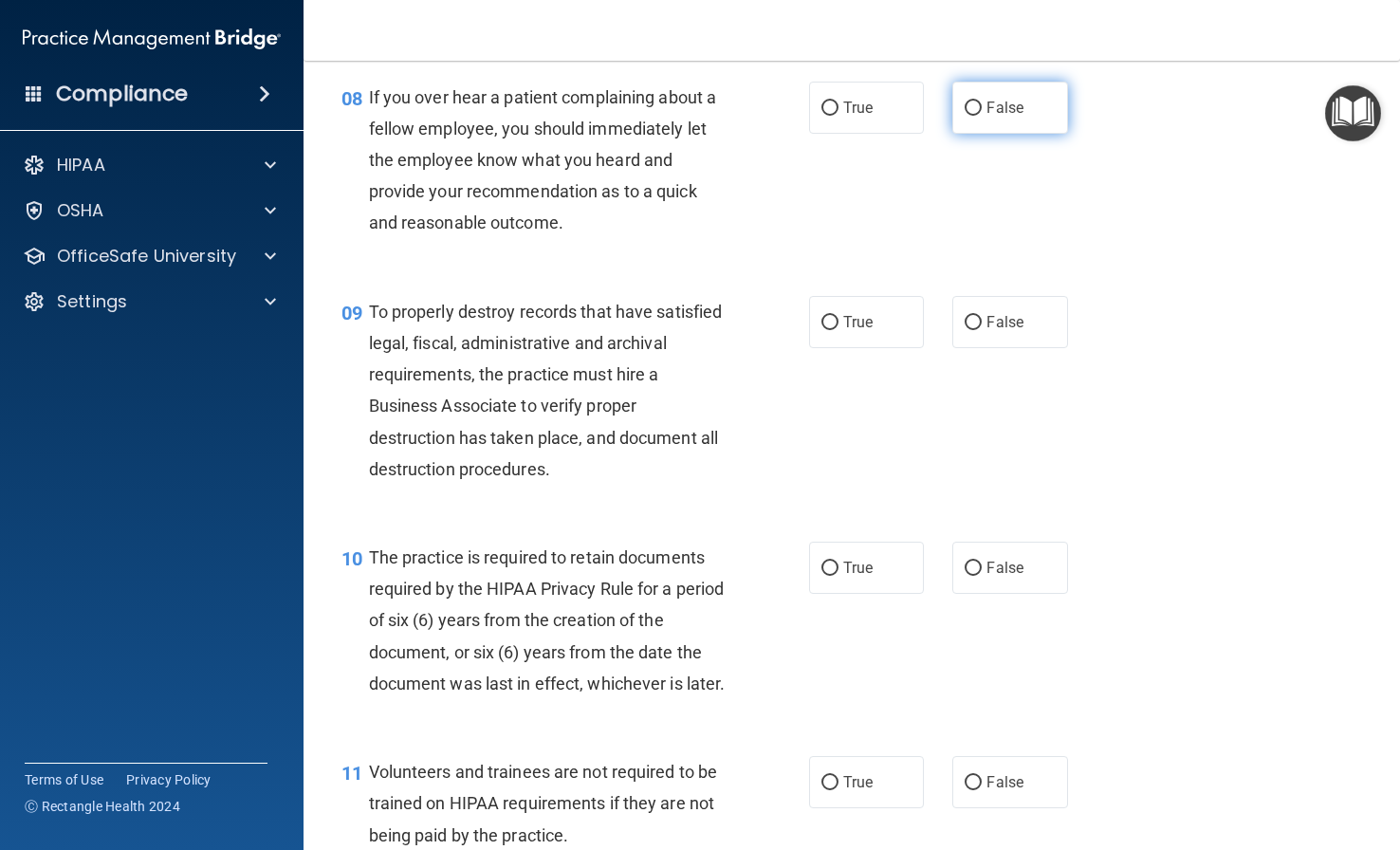
click at [997, 117] on span "False" at bounding box center [1005, 107] width 37 height 18
click at [981, 116] on input "False" at bounding box center [973, 108] width 17 height 14
radio input "true"
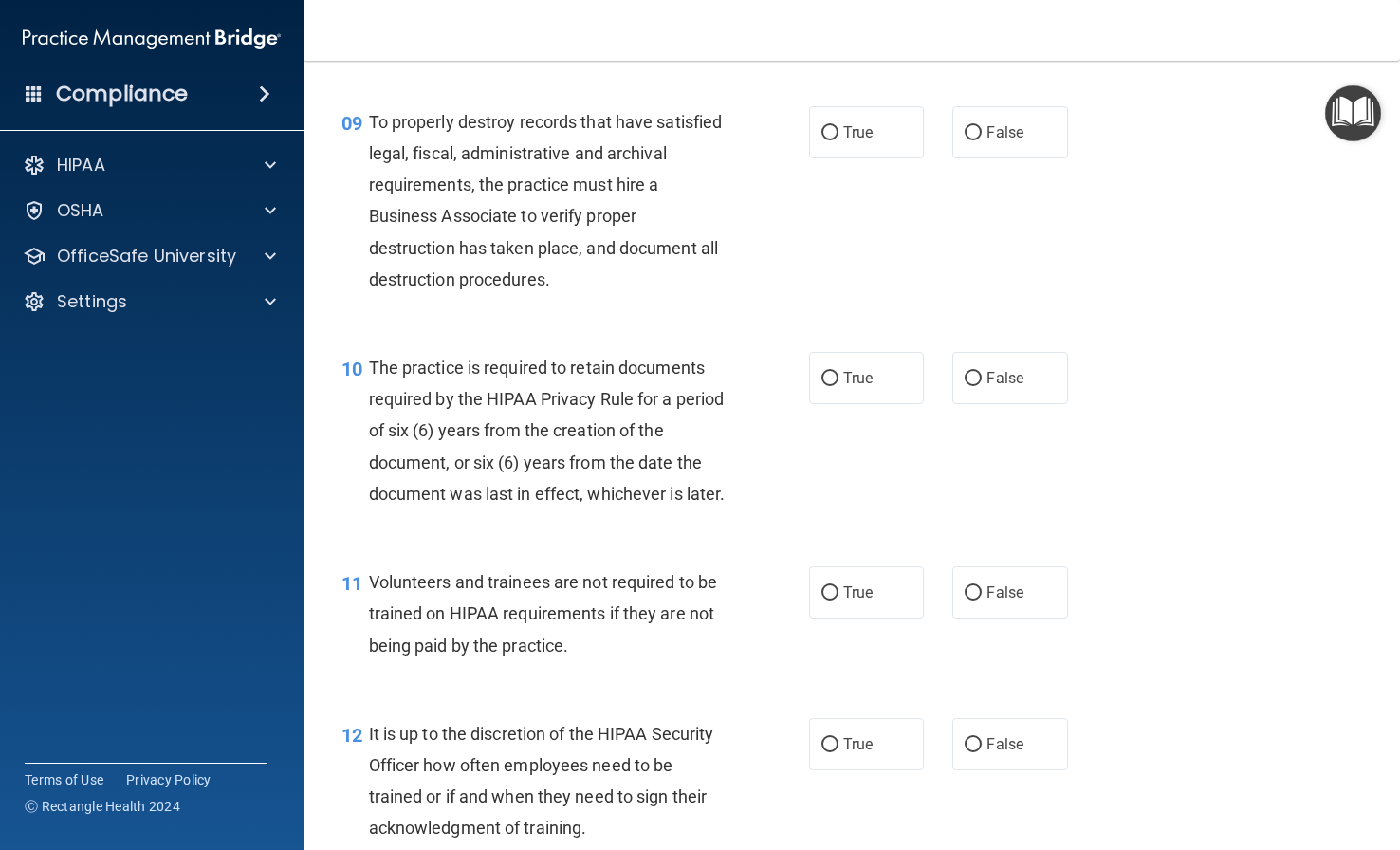
scroll to position [1791, 0]
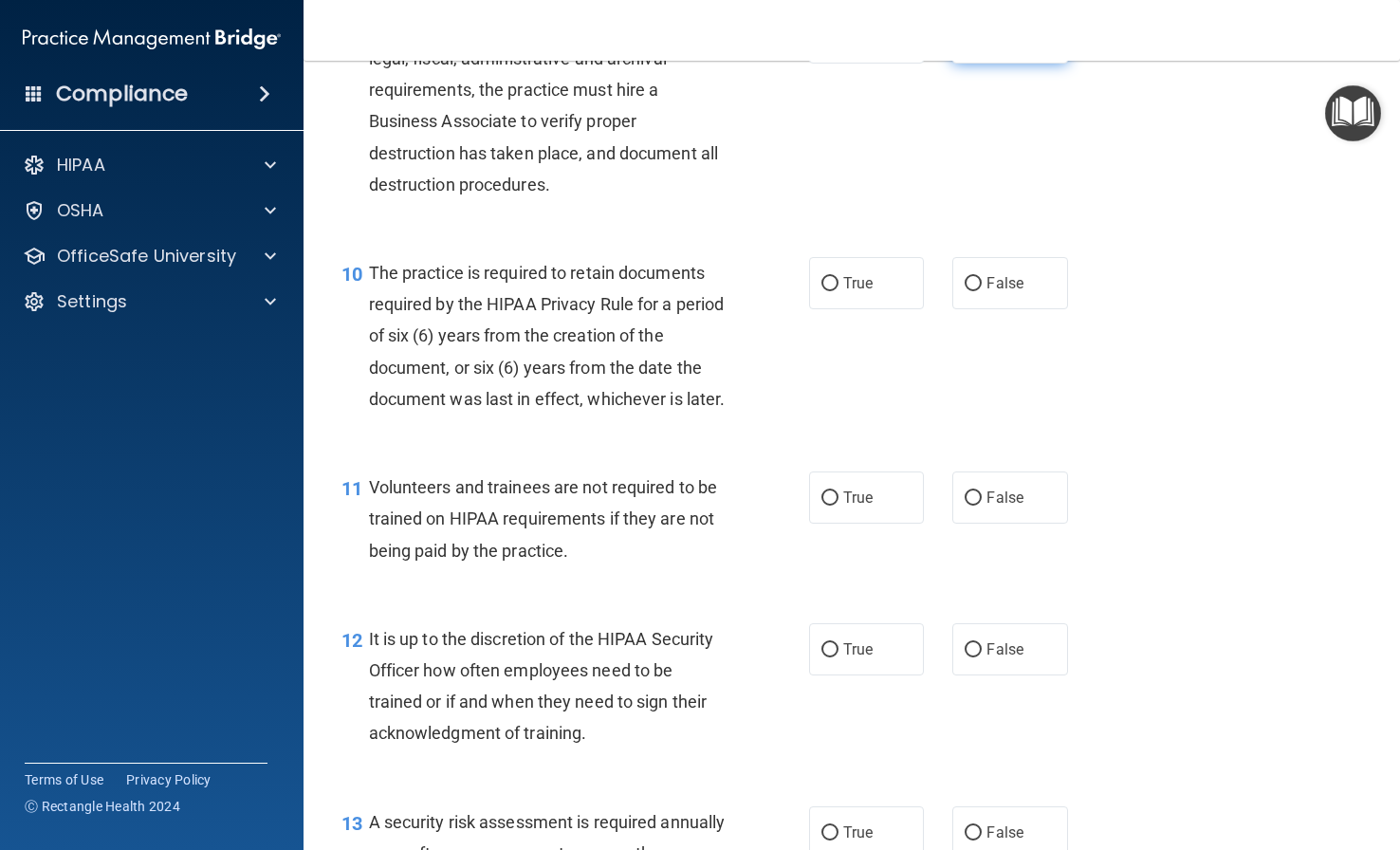
click at [1013, 64] on label "False" at bounding box center [1009, 37] width 115 height 52
click at [981, 45] on input "False" at bounding box center [973, 38] width 17 height 14
radio input "true"
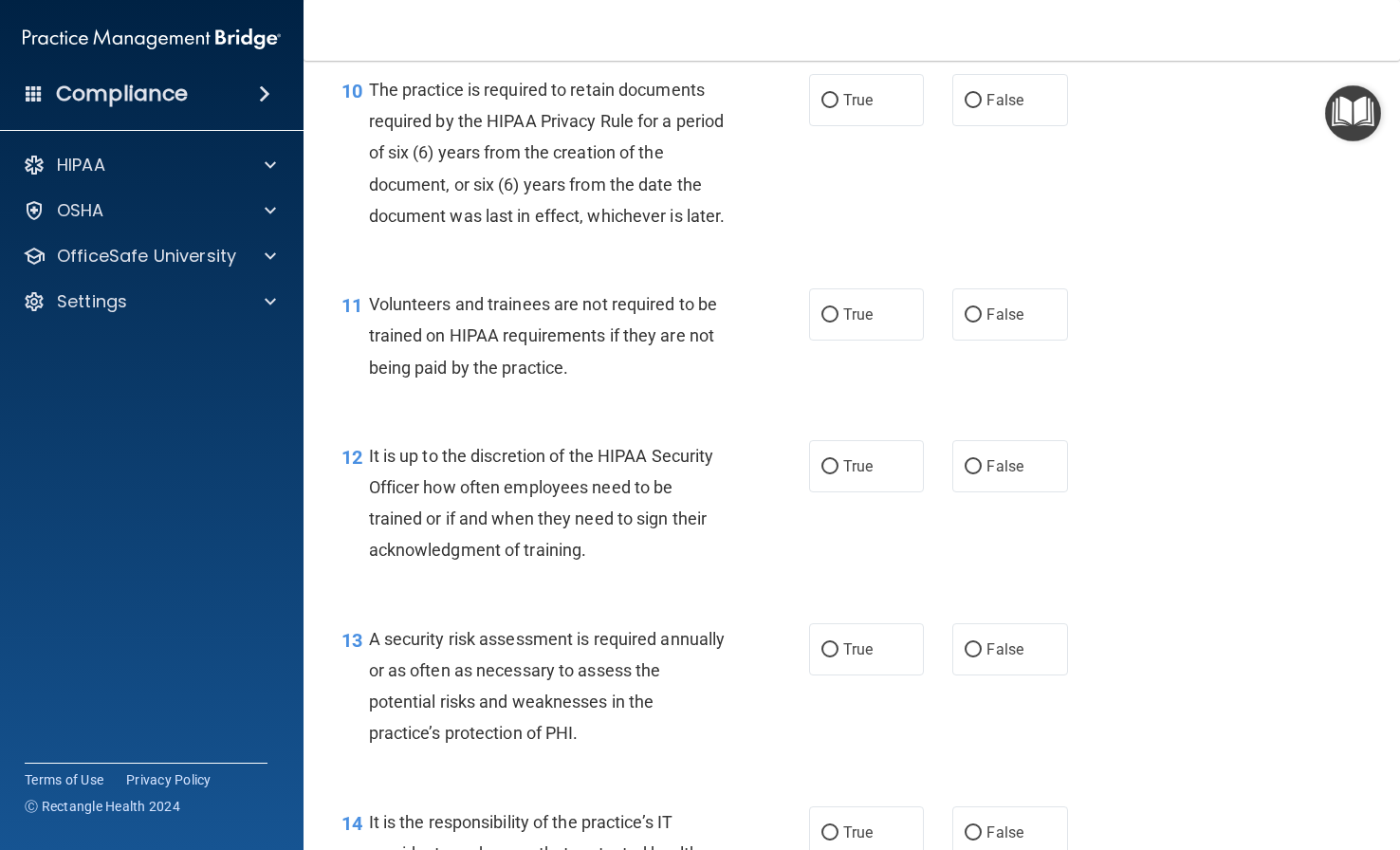
scroll to position [1981, 0]
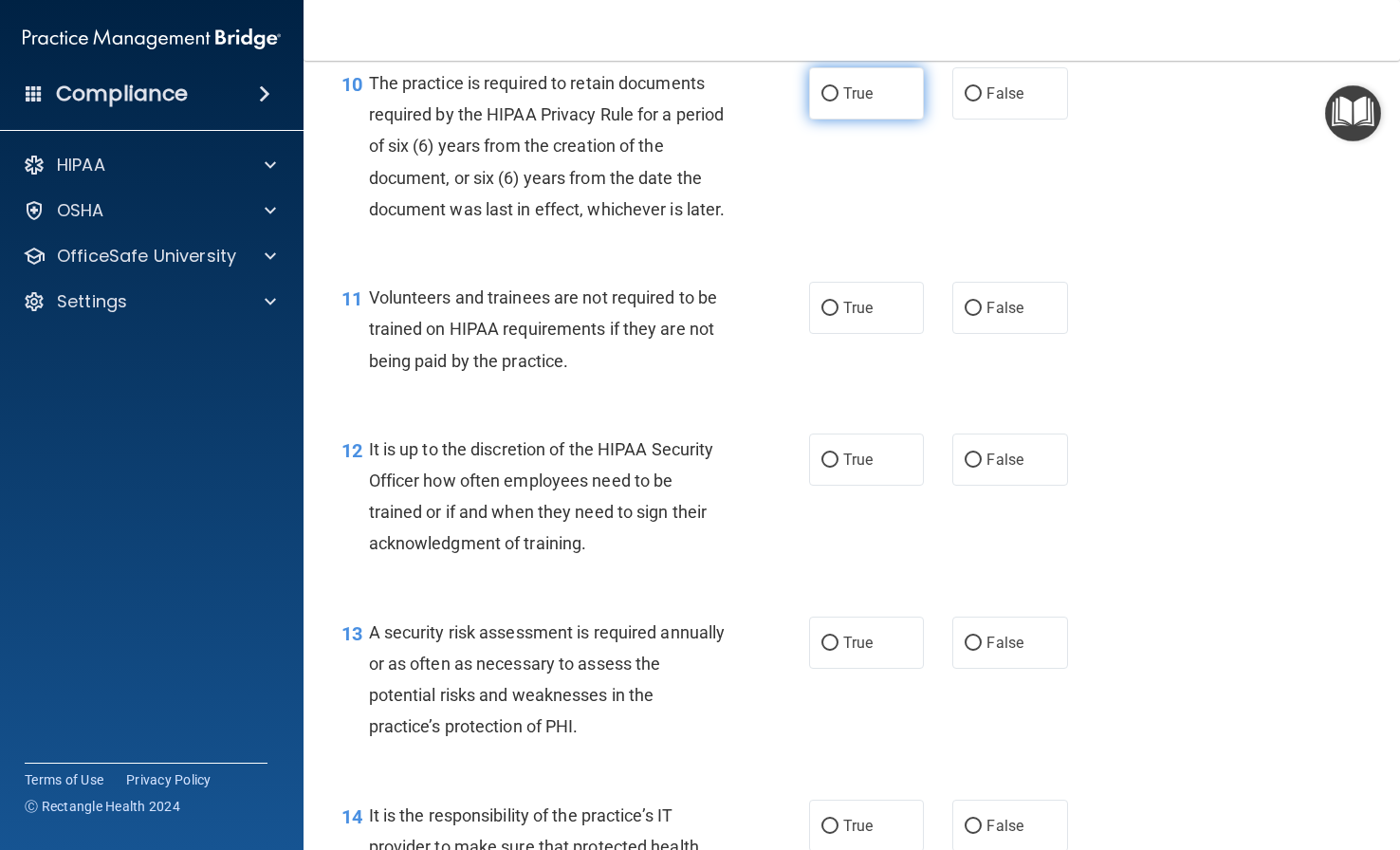
click at [845, 102] on span "True" at bounding box center [858, 93] width 29 height 18
click at [838, 101] on input "True" at bounding box center [829, 94] width 17 height 14
radio input "true"
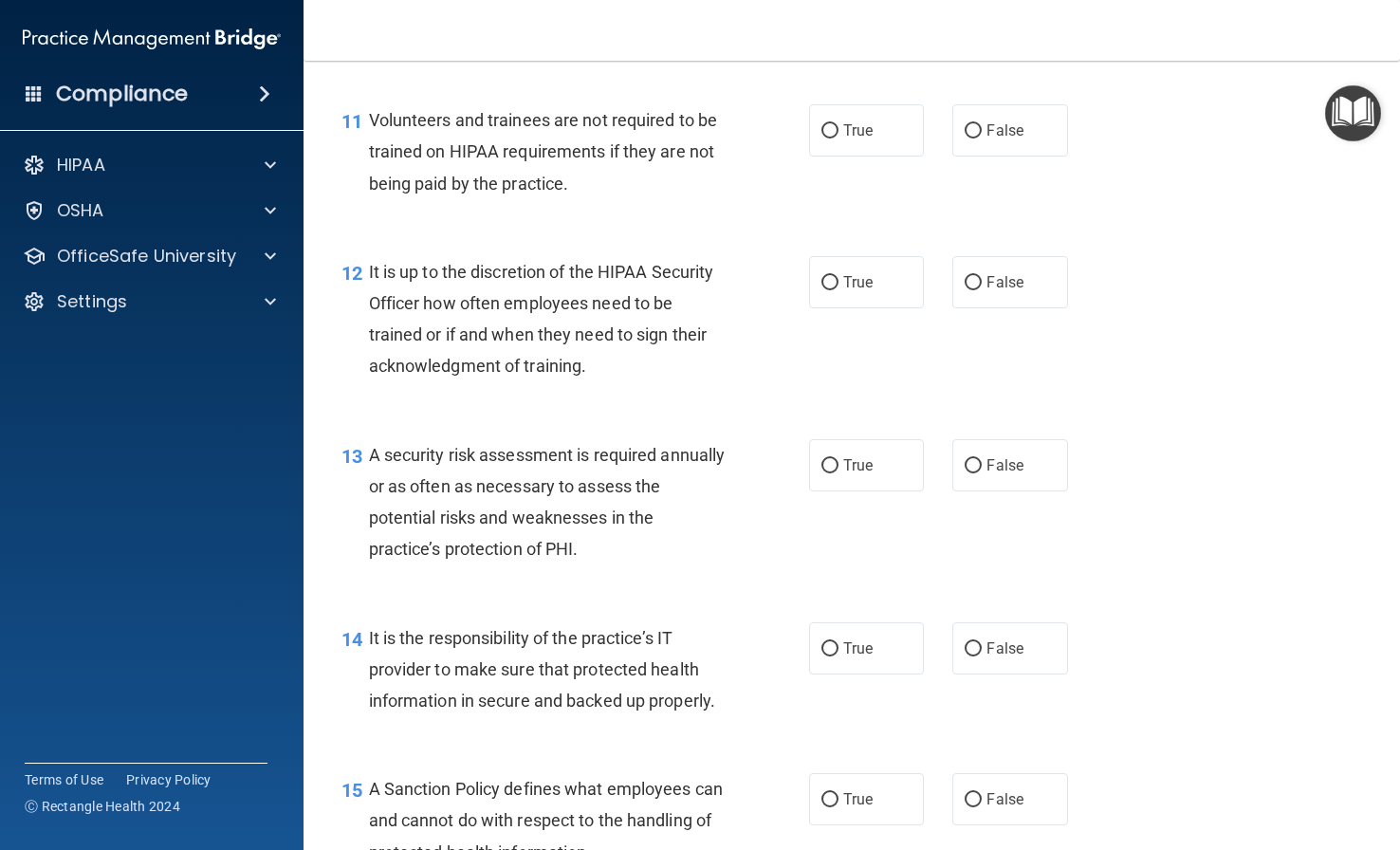
scroll to position [2171, 0]
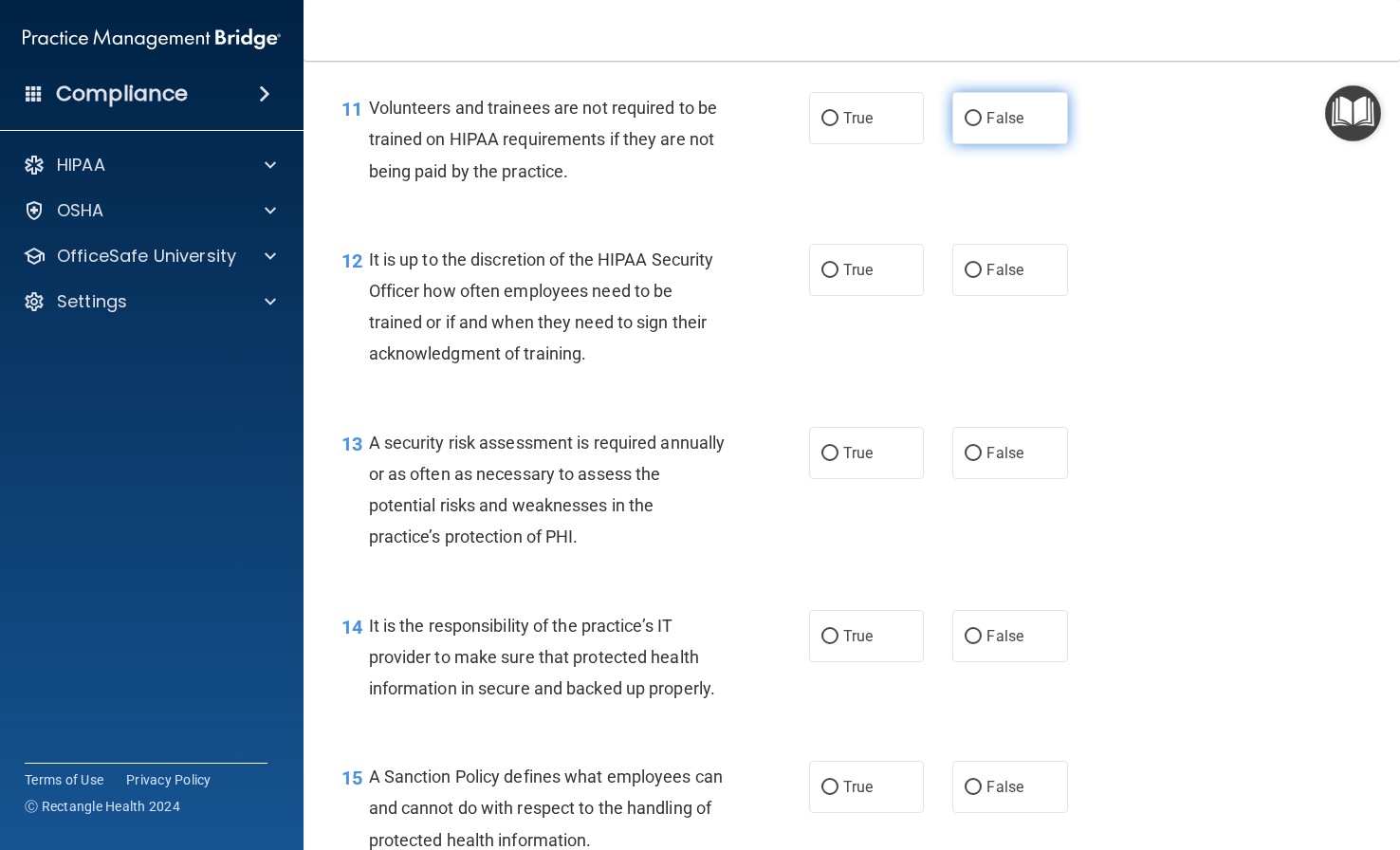
click at [988, 127] on span "False" at bounding box center [1005, 118] width 37 height 18
click at [981, 126] on input "False" at bounding box center [973, 119] width 17 height 14
radio input "true"
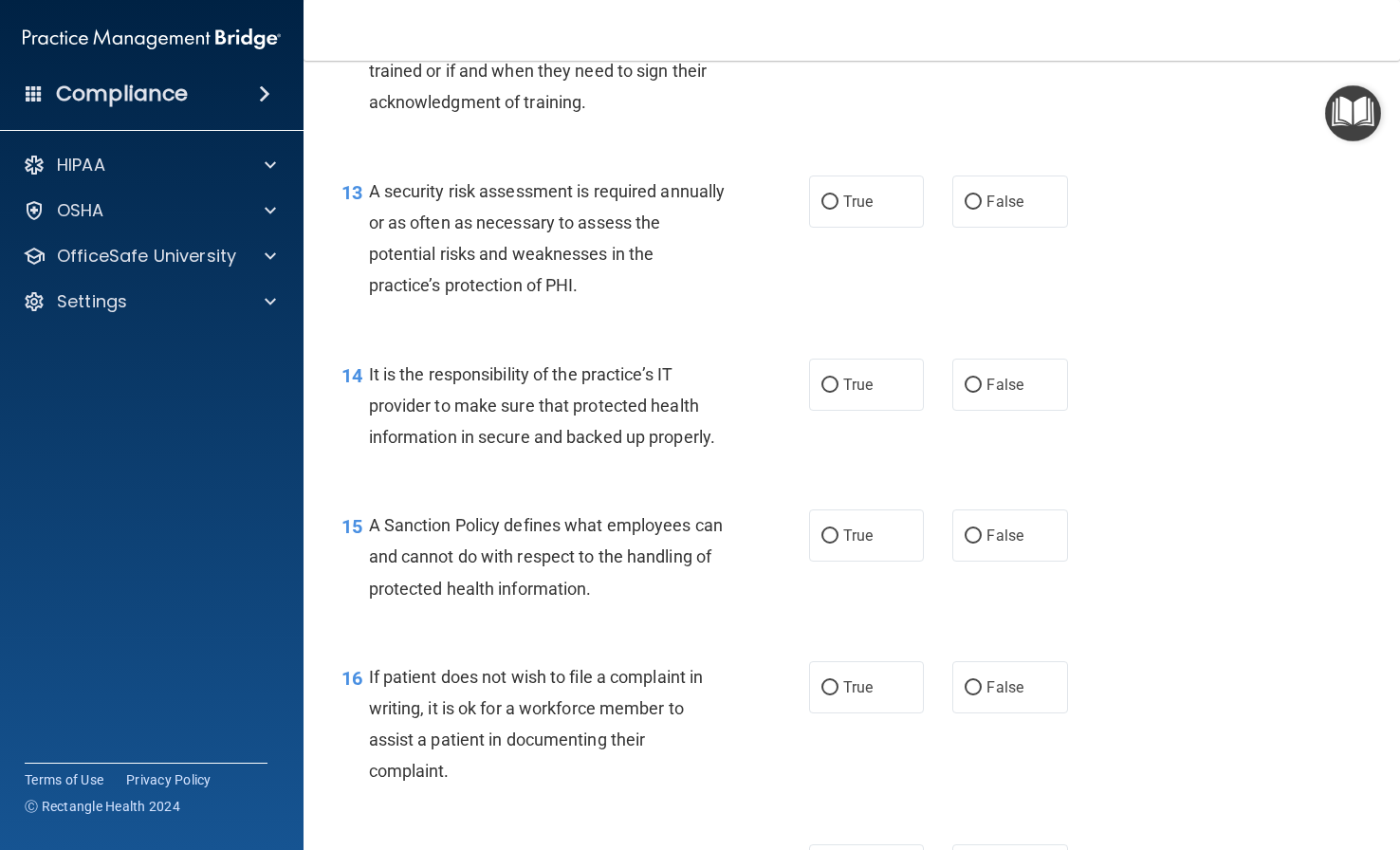
scroll to position [2456, 0]
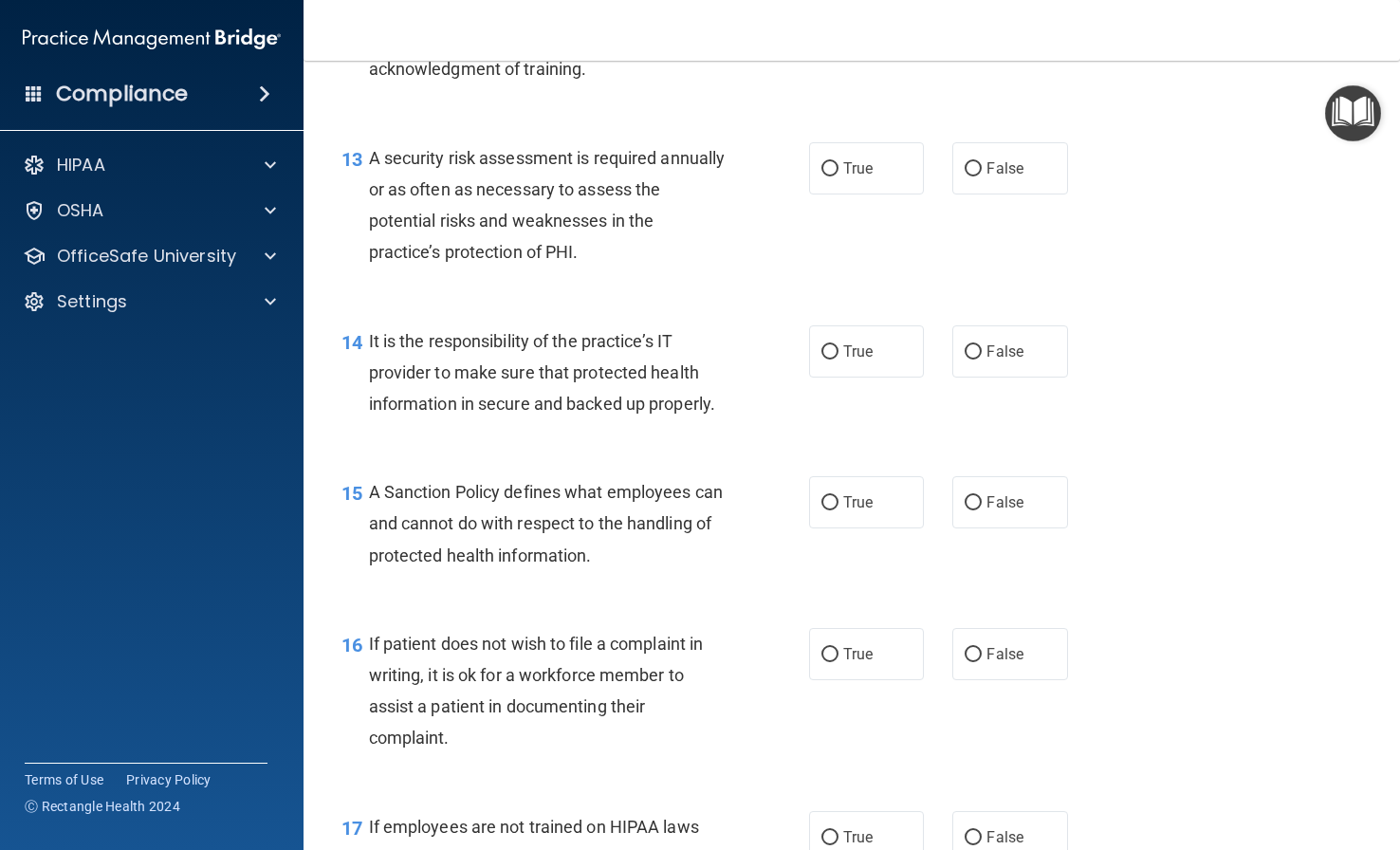
radio input "true"
click at [875, 195] on label "True" at bounding box center [866, 168] width 115 height 52
click at [838, 177] on input "True" at bounding box center [829, 169] width 17 height 14
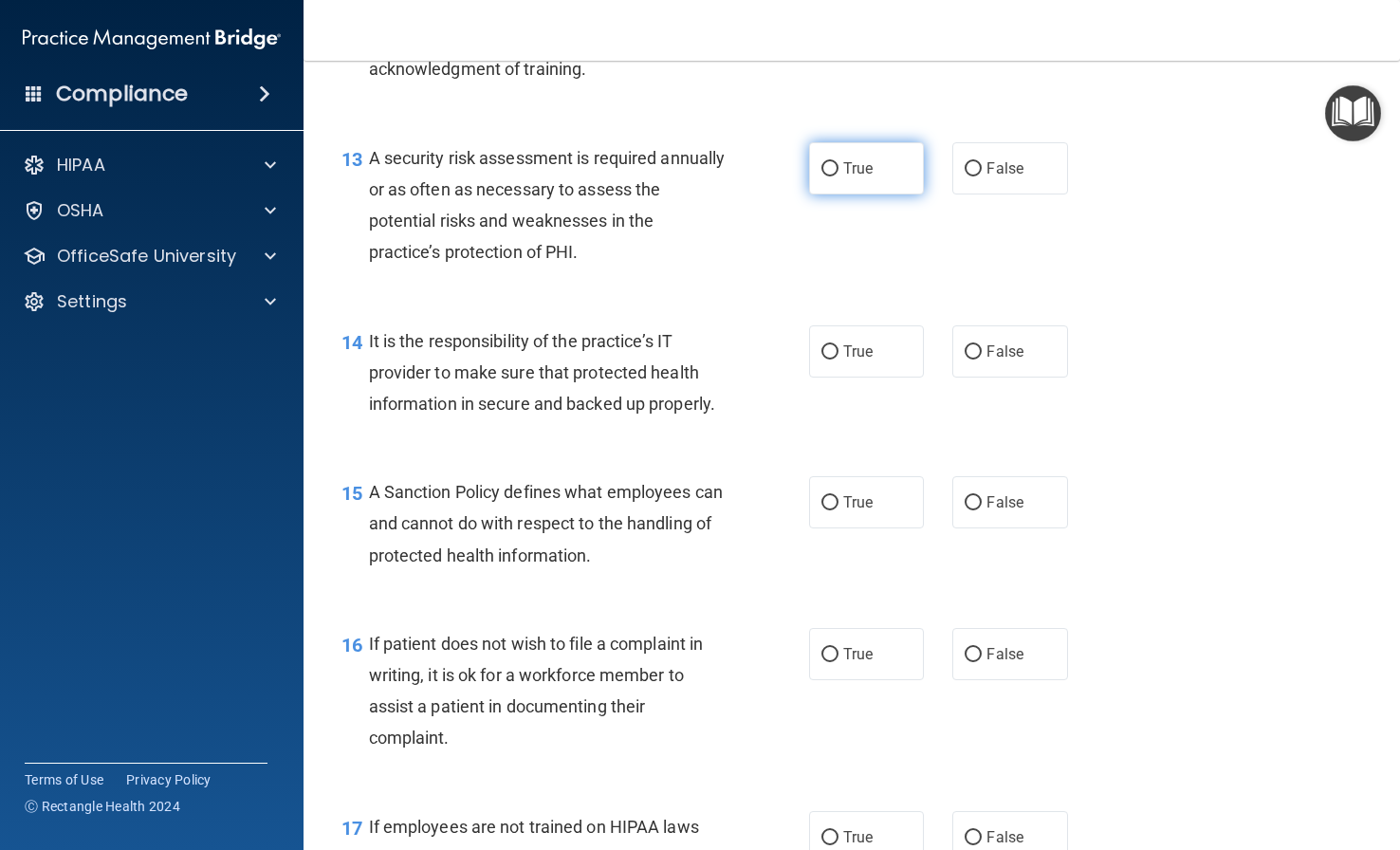
radio input "true"
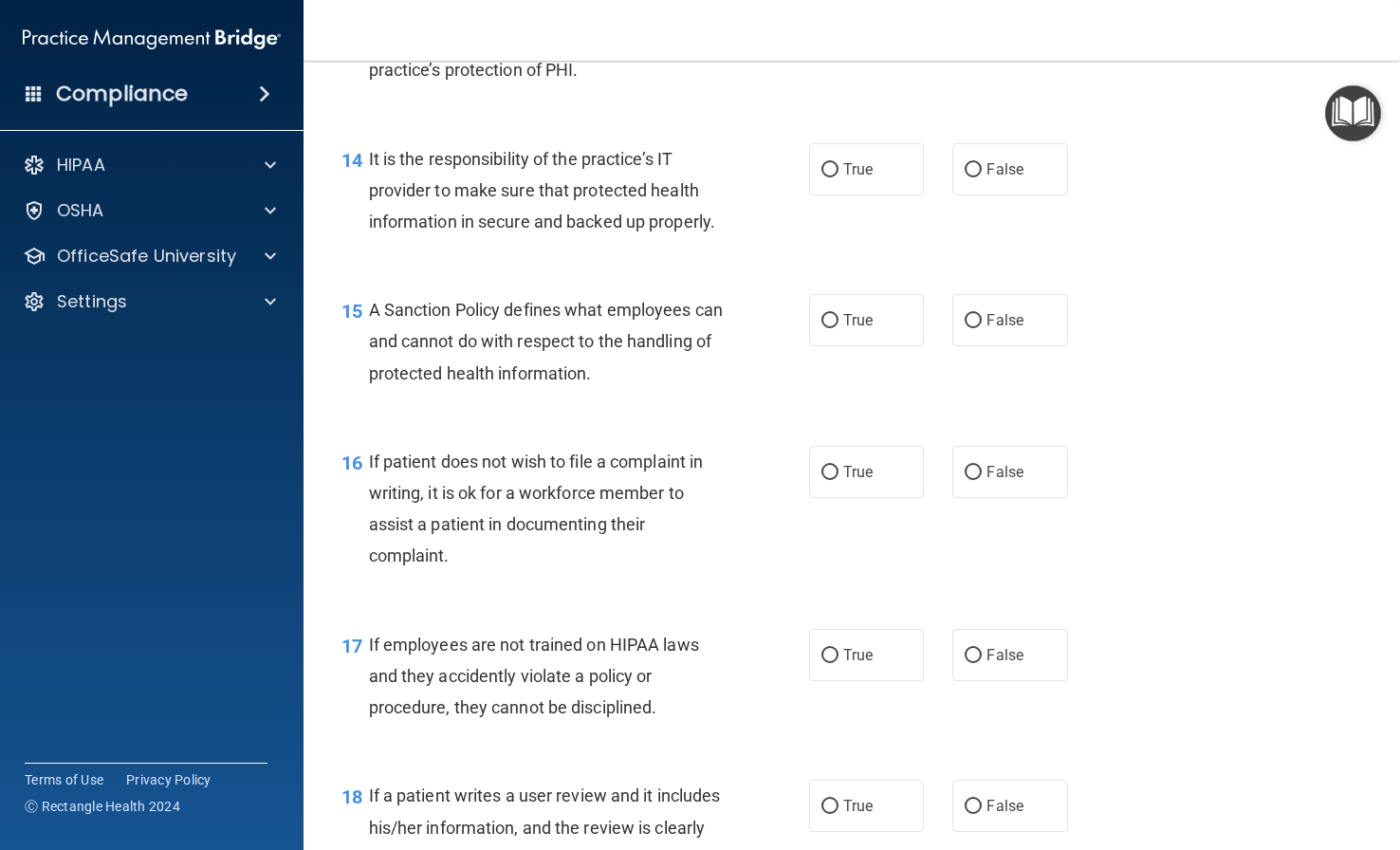
scroll to position [2645, 0]
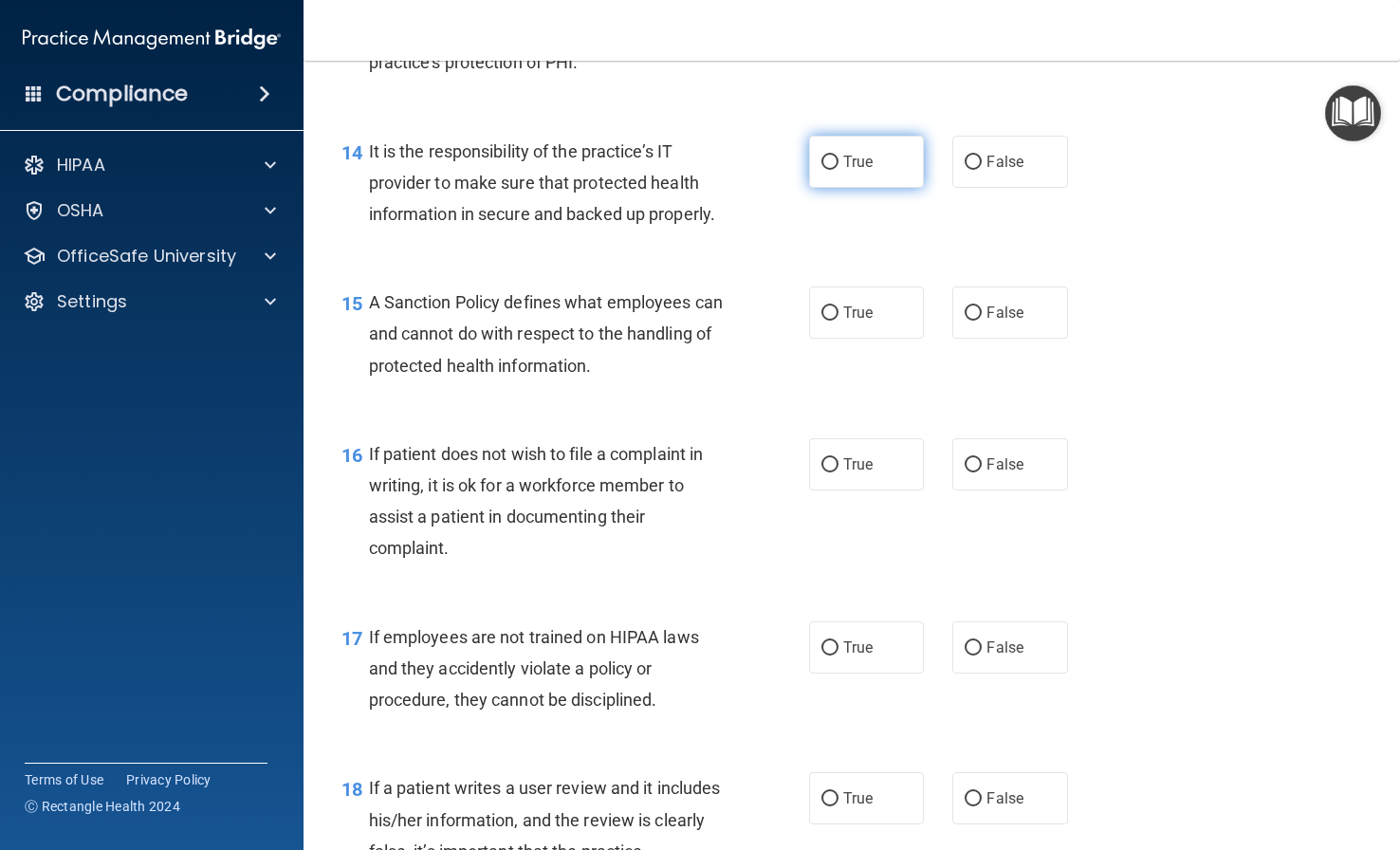
click at [870, 188] on label "True" at bounding box center [866, 161] width 115 height 52
click at [838, 170] on input "True" at bounding box center [829, 162] width 17 height 14
radio input "true"
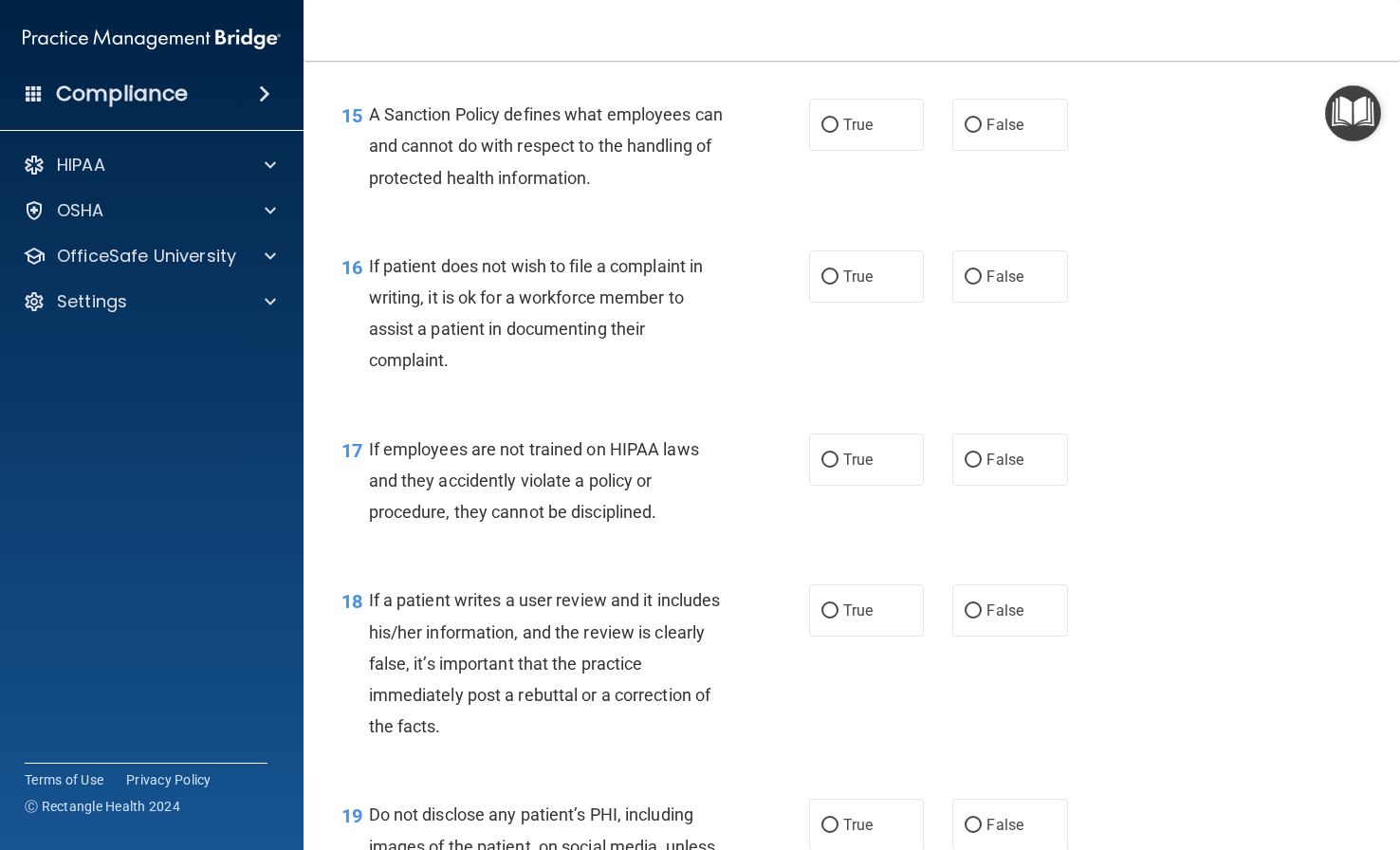
scroll to position [2835, 0]
click at [872, 149] on label "True" at bounding box center [866, 122] width 115 height 52
click at [838, 131] on input "True" at bounding box center [829, 124] width 17 height 14
radio input "true"
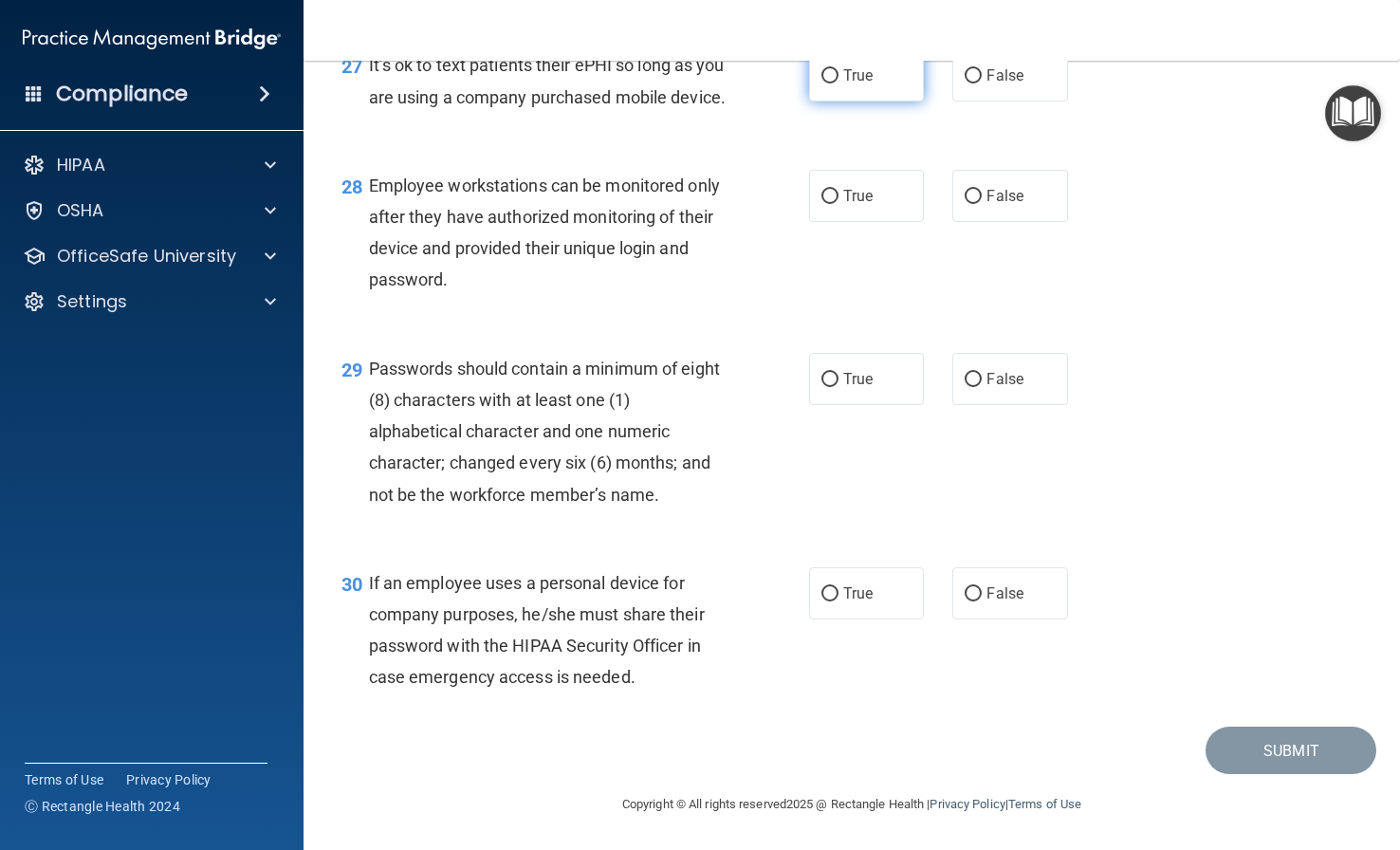
scroll to position [5015, 0]
click at [1012, 614] on label "False" at bounding box center [1009, 593] width 115 height 52
click at [981, 601] on input "False" at bounding box center [973, 594] width 17 height 14
radio input "true"
click at [867, 396] on label "True" at bounding box center [866, 378] width 115 height 52
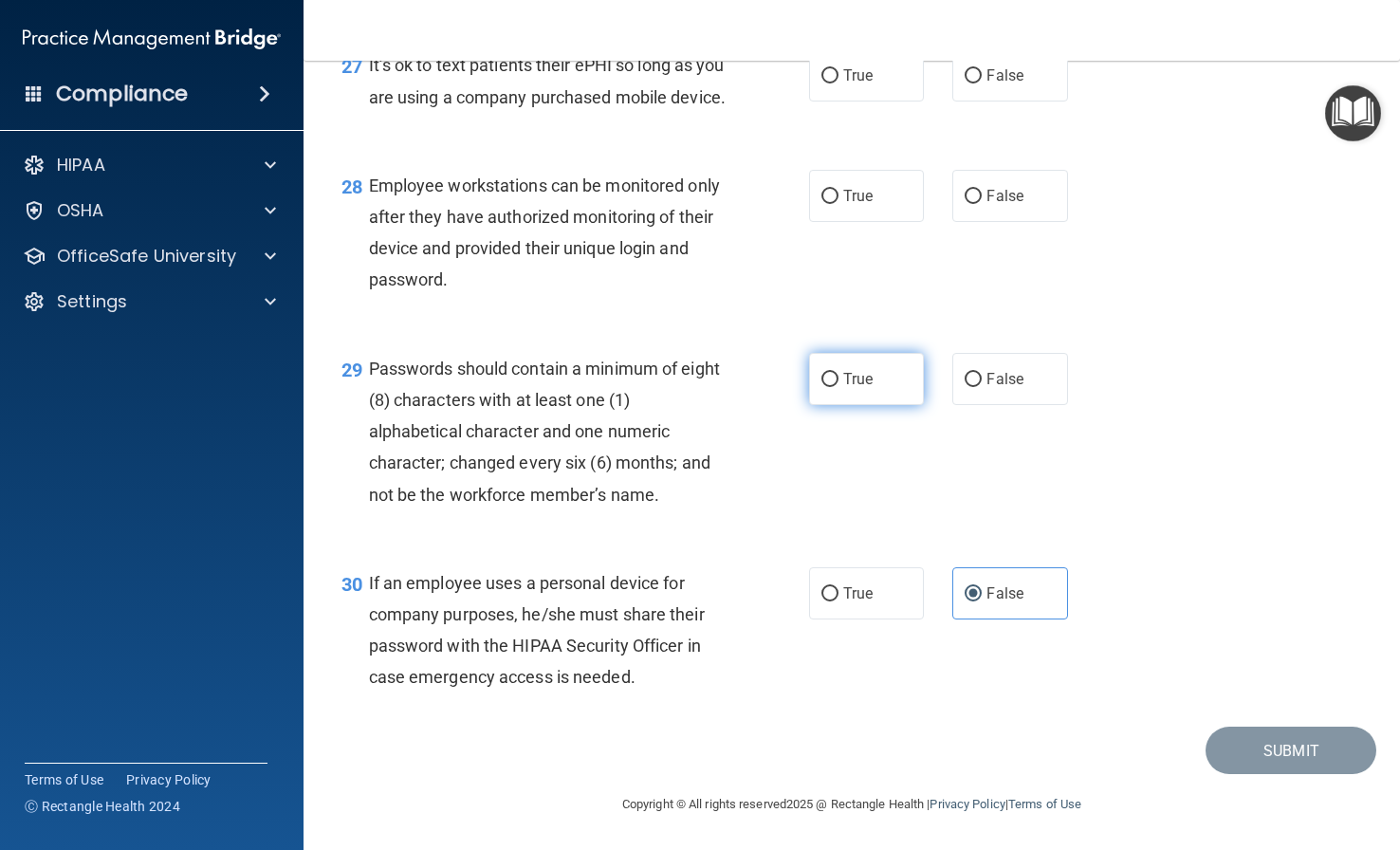
click at [838, 387] on input "True" at bounding box center [829, 379] width 17 height 14
radio input "true"
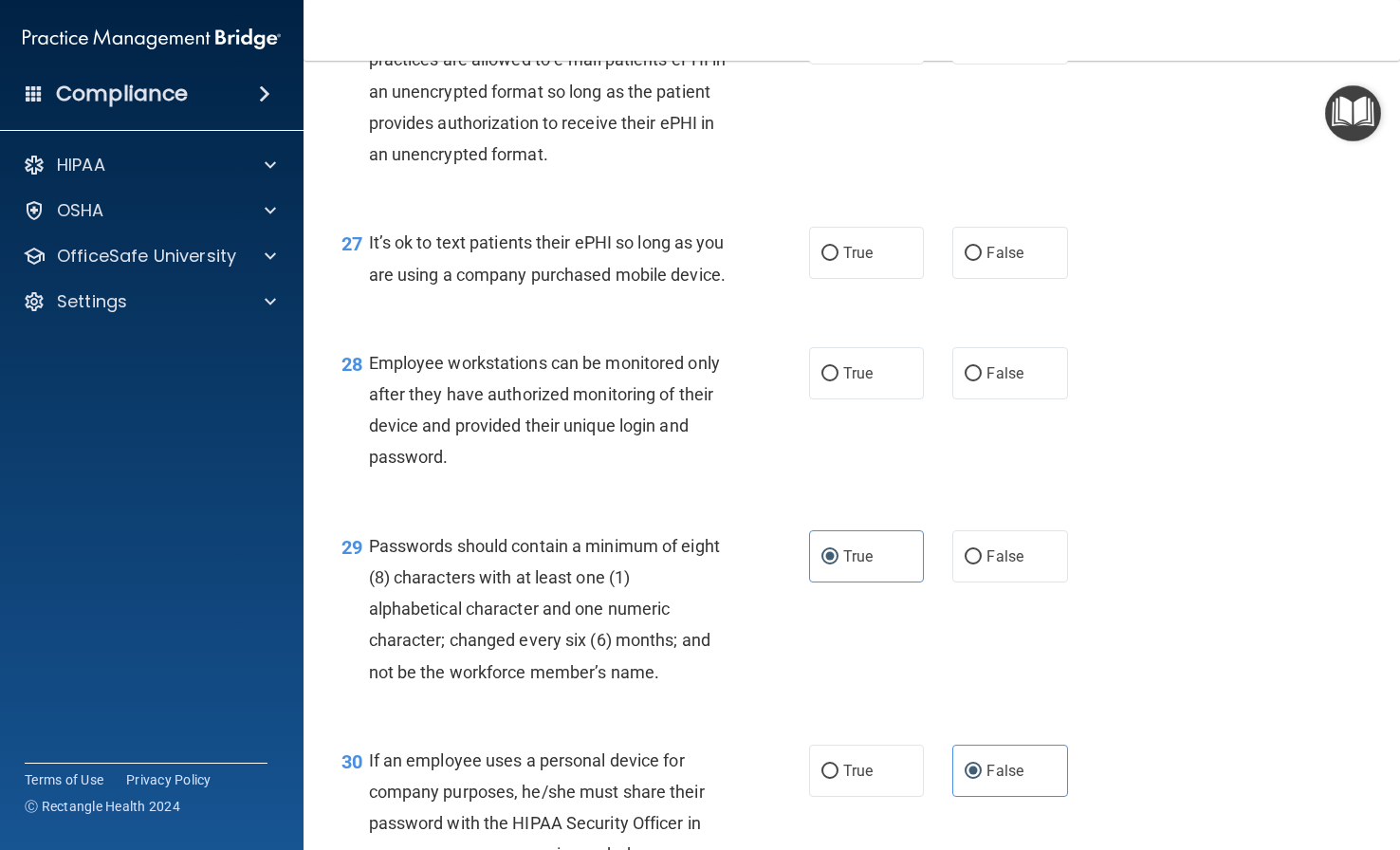
scroll to position [4540, 0]
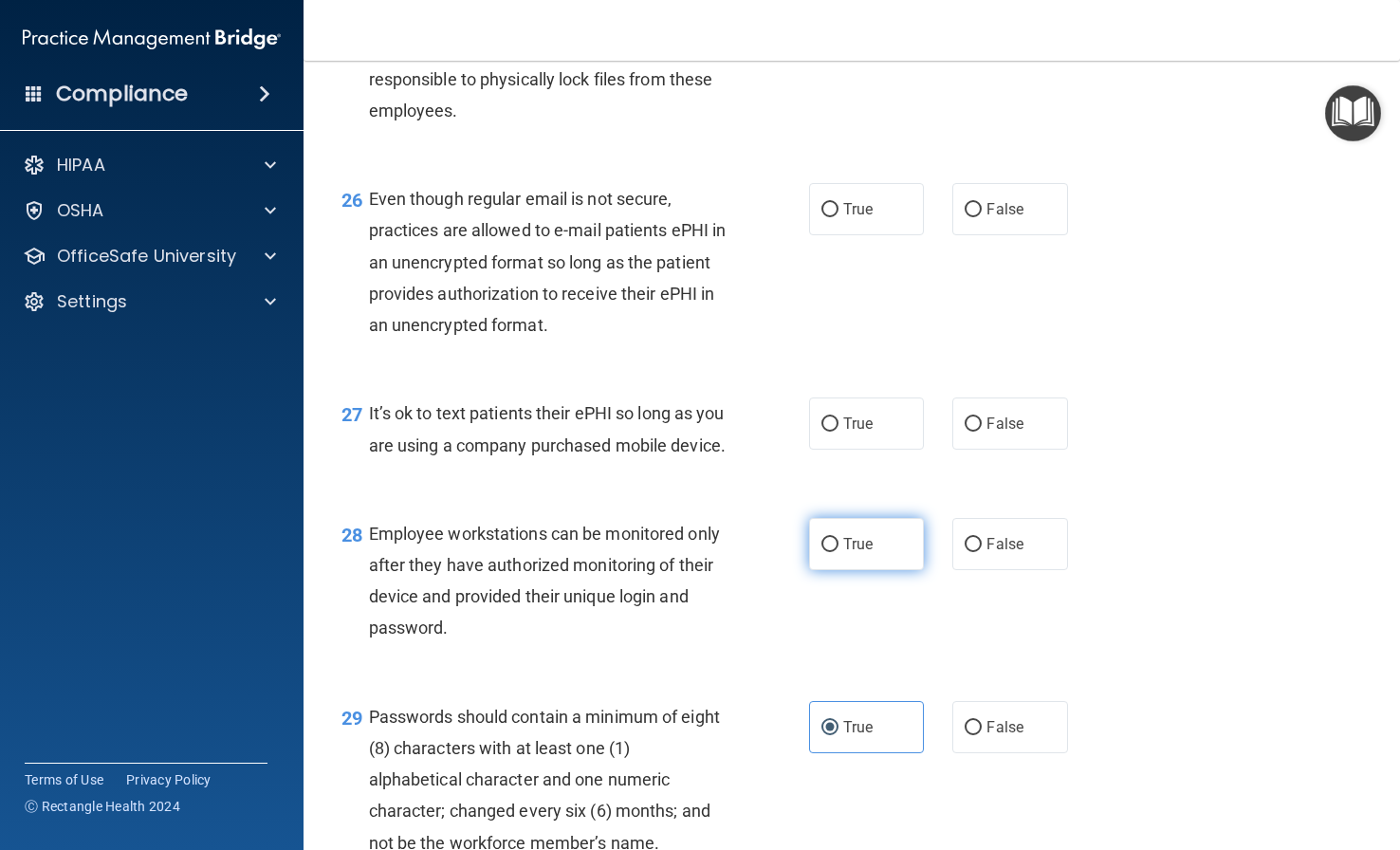
click at [878, 570] on label "True" at bounding box center [866, 543] width 115 height 52
click at [838, 552] on input "True" at bounding box center [829, 544] width 17 height 14
radio input "true"
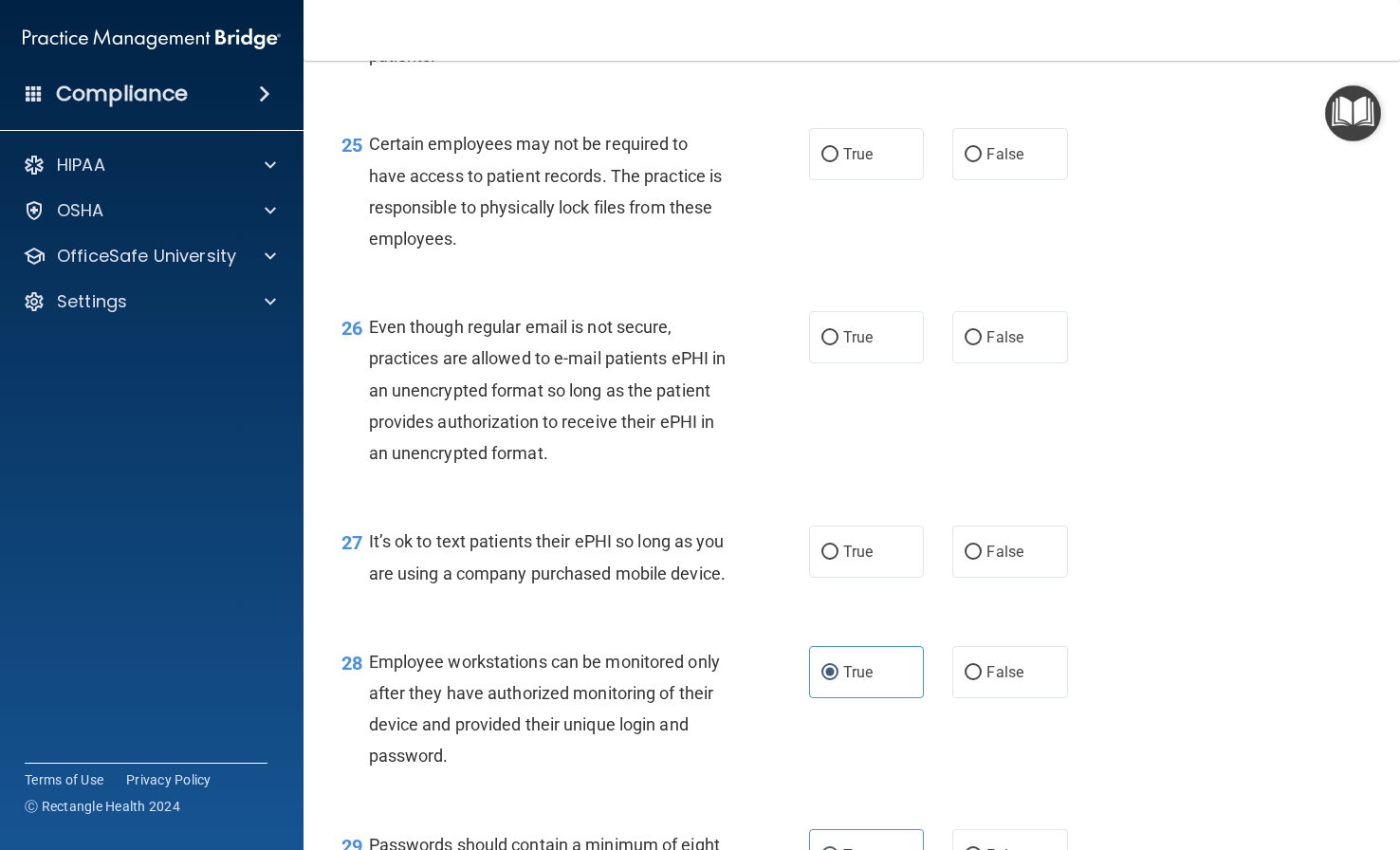
scroll to position [4446, 0]
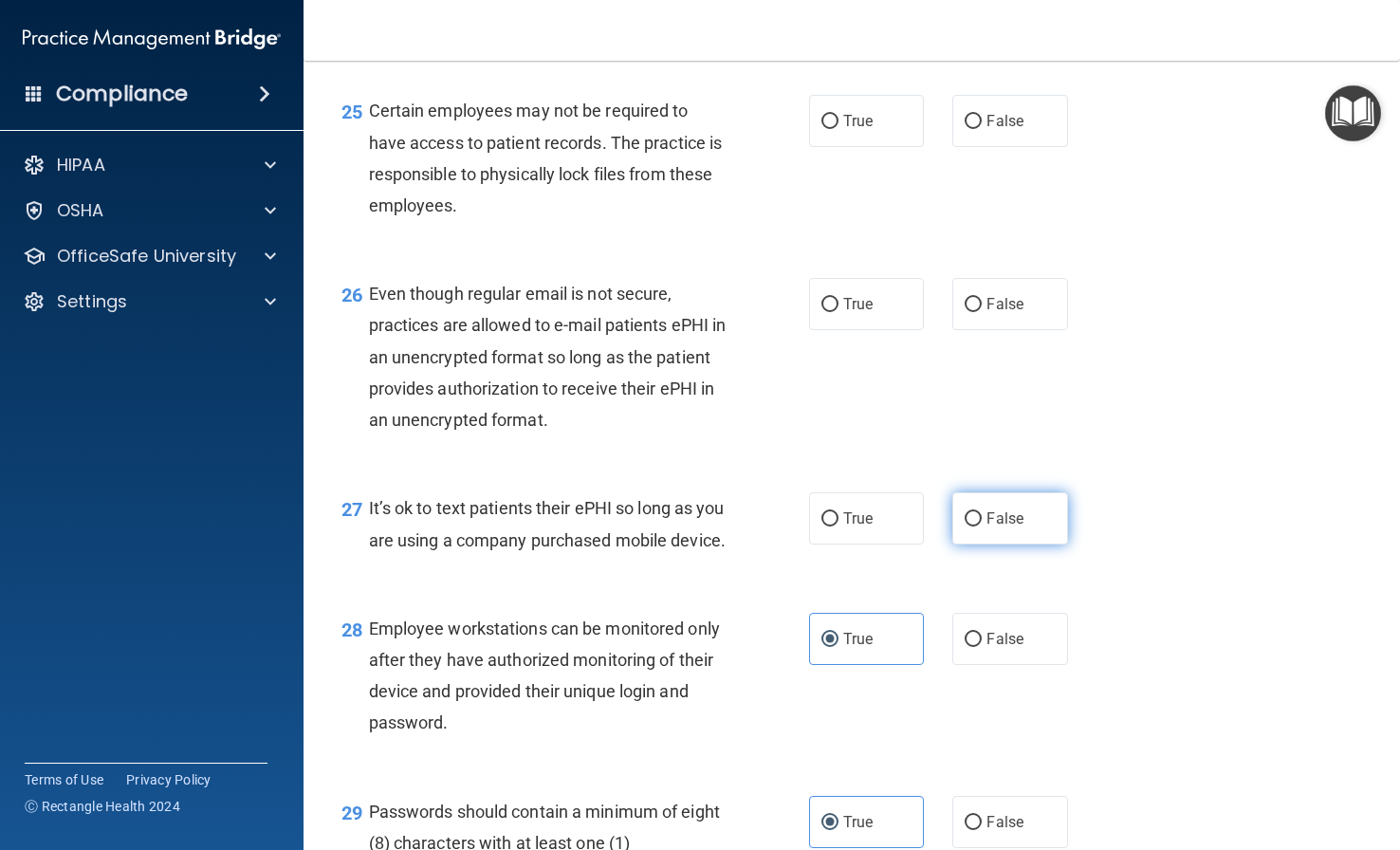
drag, startPoint x: 1010, startPoint y: 628, endPoint x: 1000, endPoint y: 631, distance: 10.4
click at [1010, 544] on label "False" at bounding box center [1009, 518] width 115 height 52
click at [981, 527] on input "False" at bounding box center [973, 519] width 17 height 14
radio input "true"
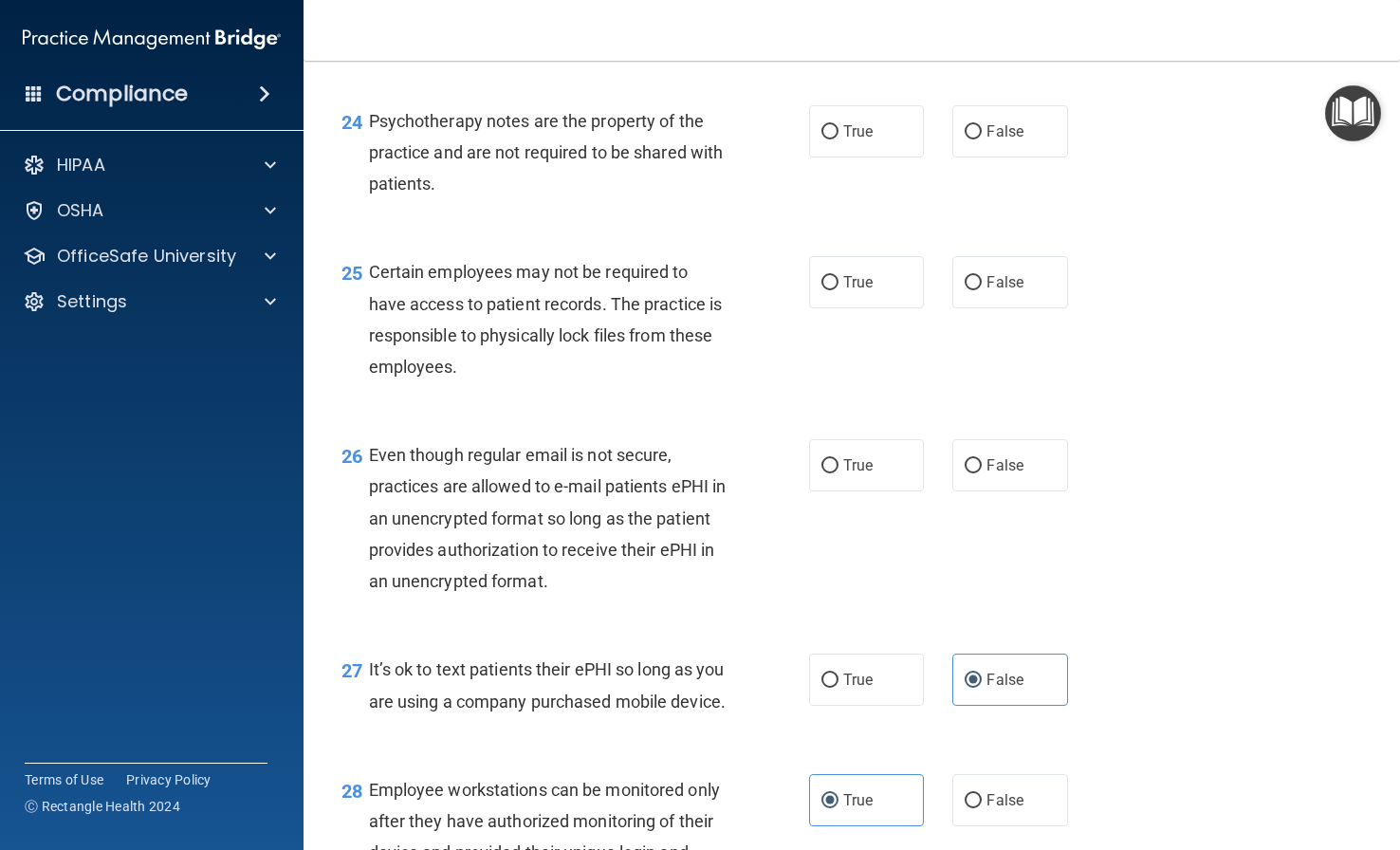
scroll to position [4256, 0]
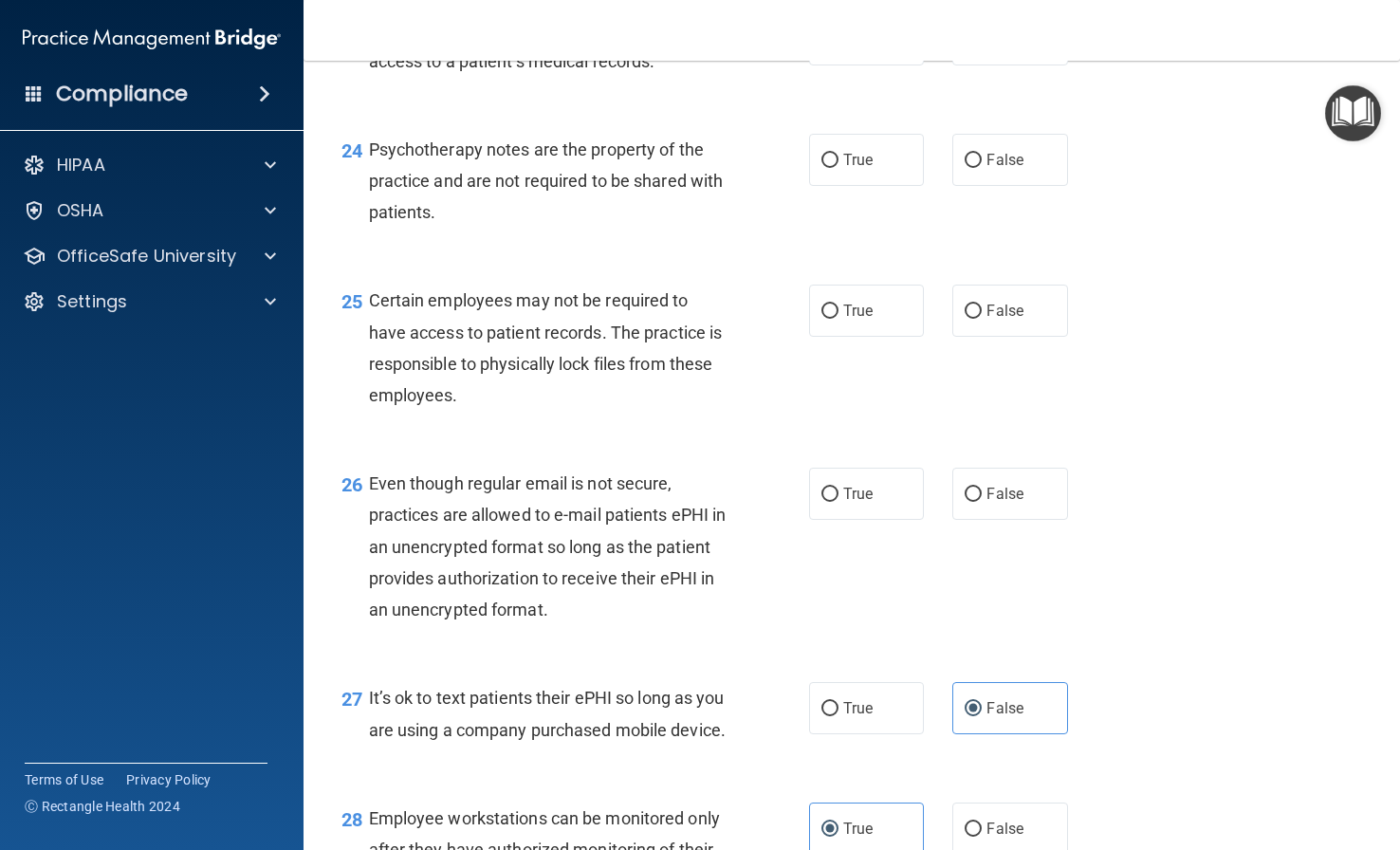
click at [1011, 553] on div "26 Even though regular email is not secure, practices are allowed to e-mail pat…" at bounding box center [851, 551] width 1048 height 214
click at [993, 520] on label "False" at bounding box center [1009, 493] width 115 height 52
click at [981, 502] on input "False" at bounding box center [973, 494] width 17 height 14
radio input "true"
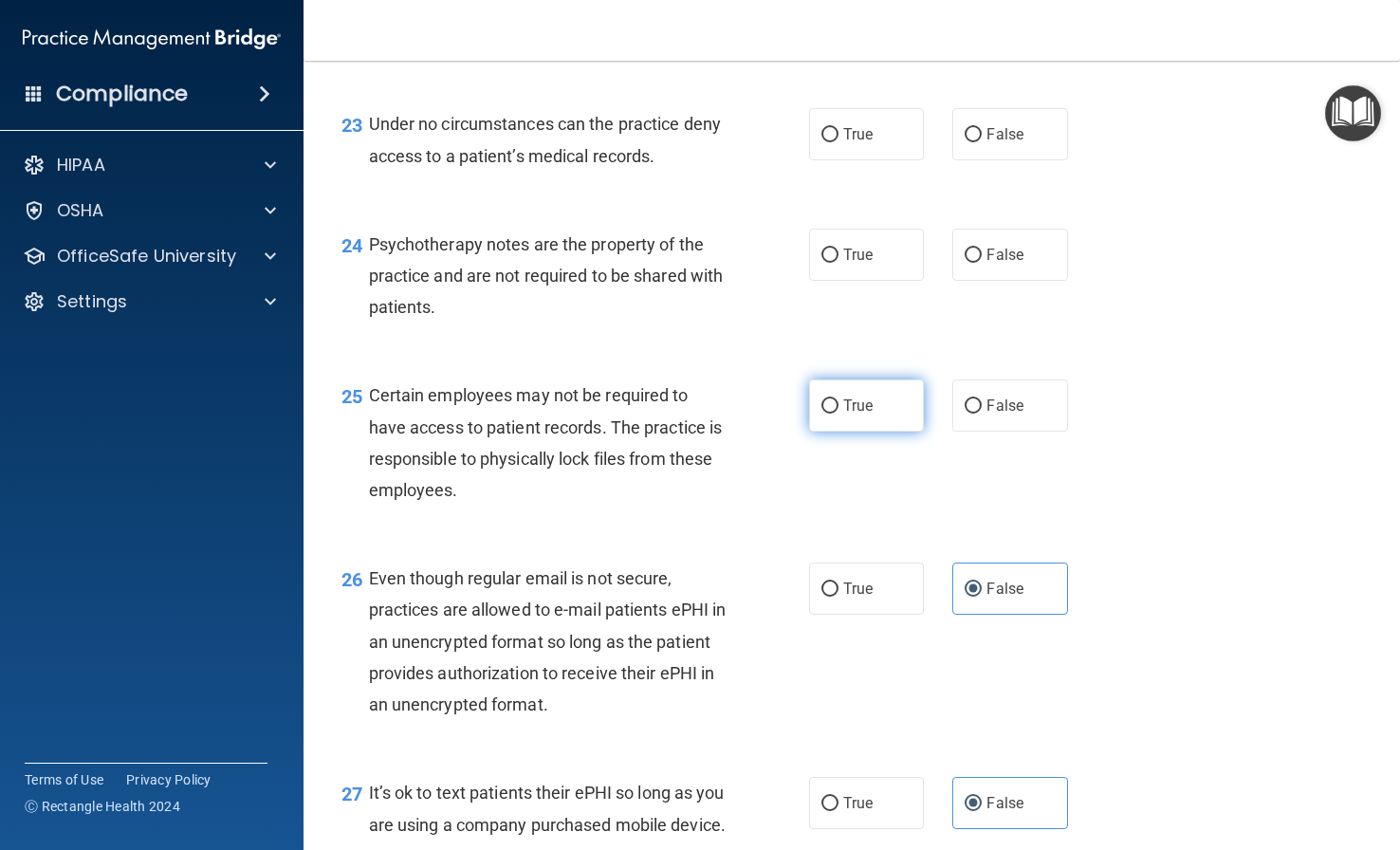
click at [831, 431] on label "True" at bounding box center [866, 405] width 115 height 52
click at [831, 414] on input "True" at bounding box center [829, 406] width 17 height 14
radio input "true"
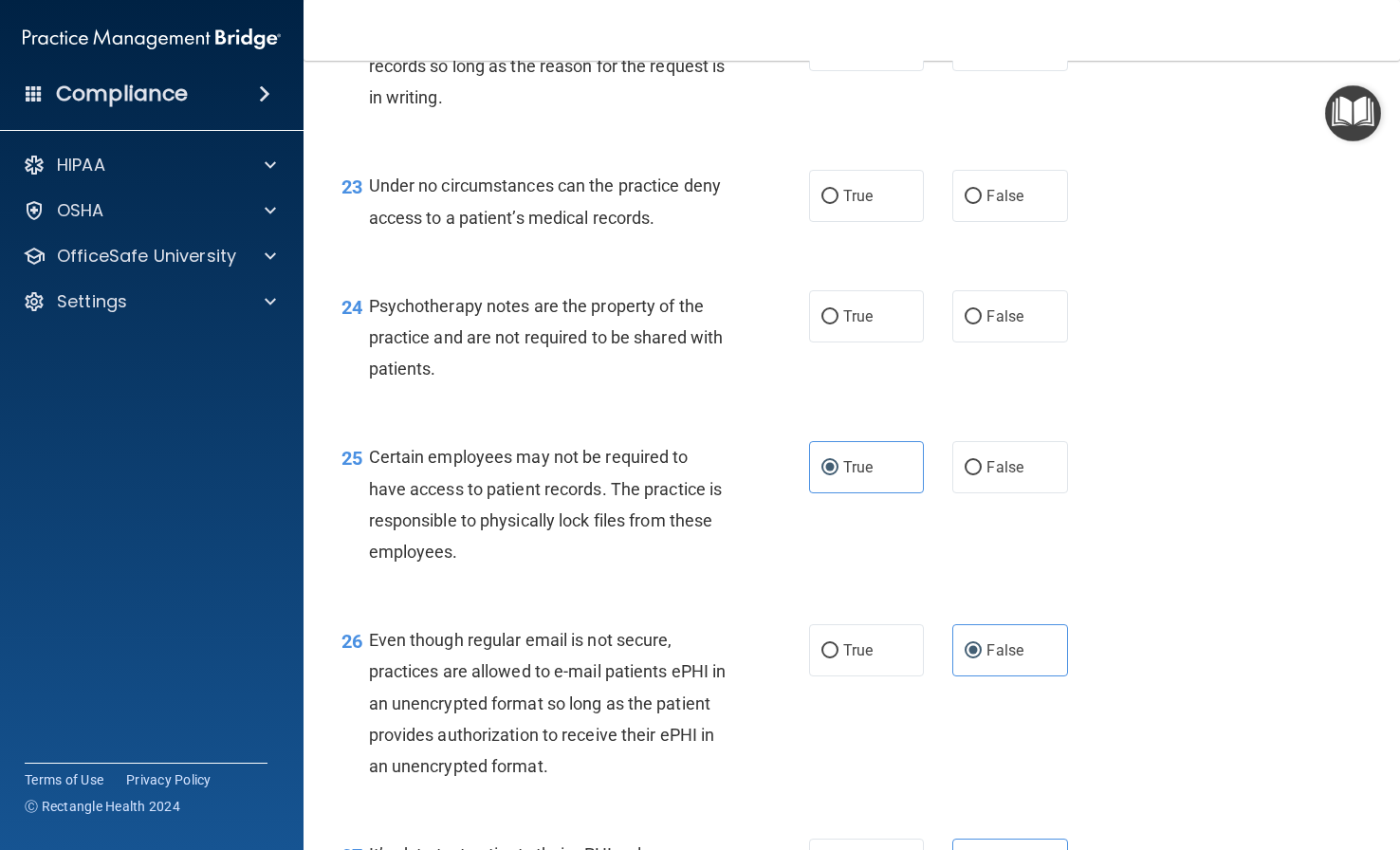
scroll to position [4066, 0]
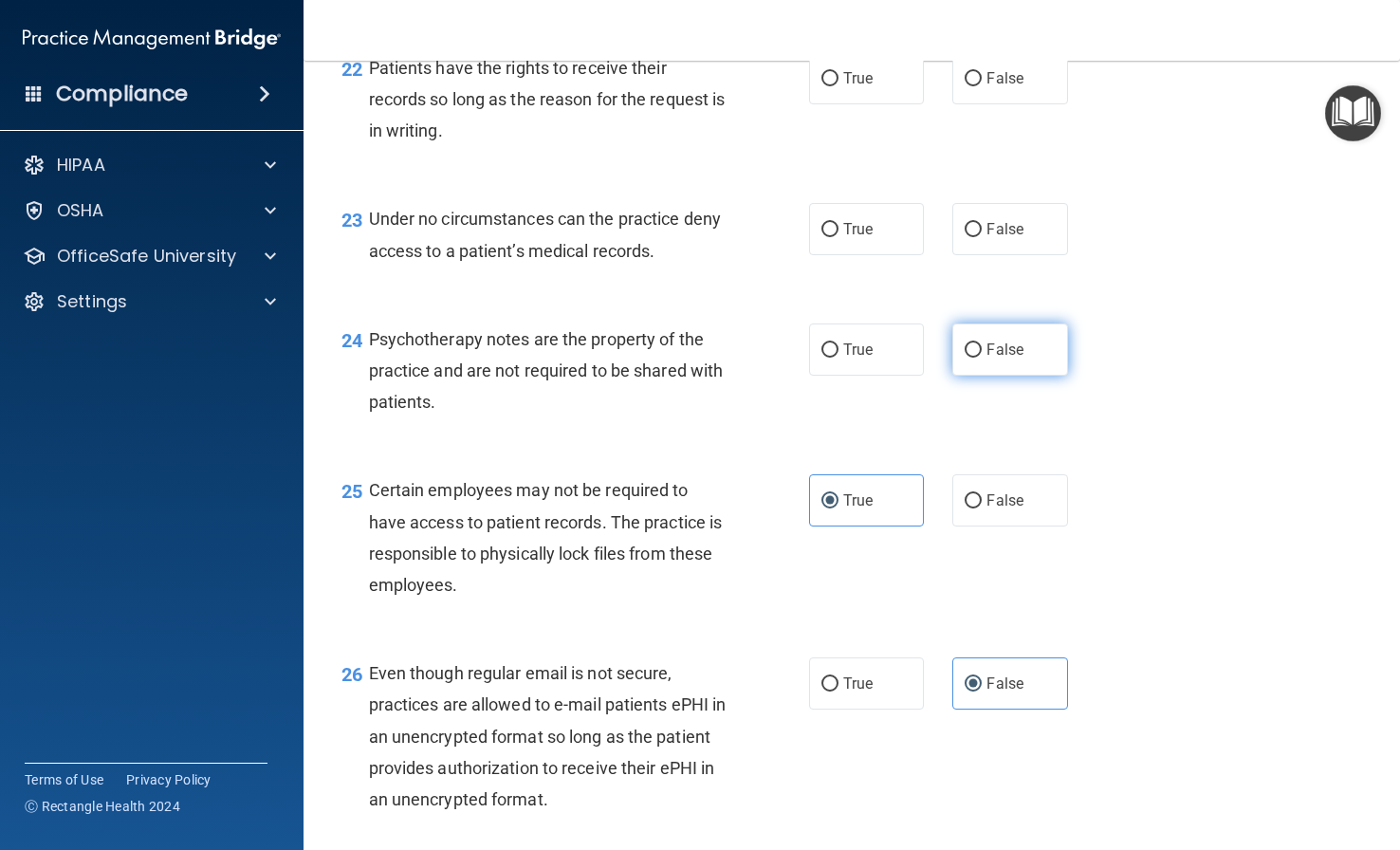
click at [975, 375] on label "False" at bounding box center [1009, 349] width 115 height 52
click at [975, 358] on input "False" at bounding box center [973, 350] width 17 height 14
radio input "true"
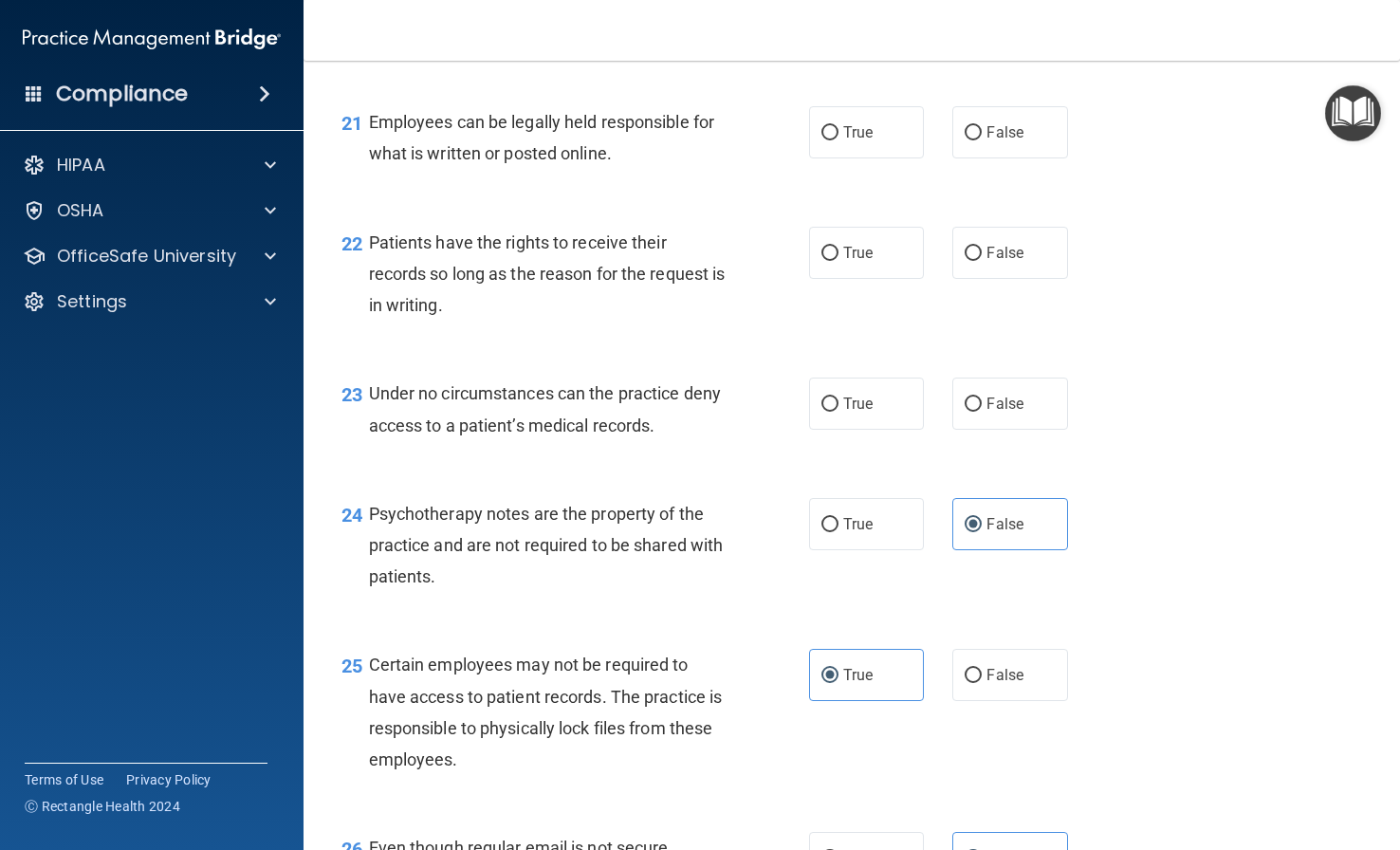
scroll to position [3781, 0]
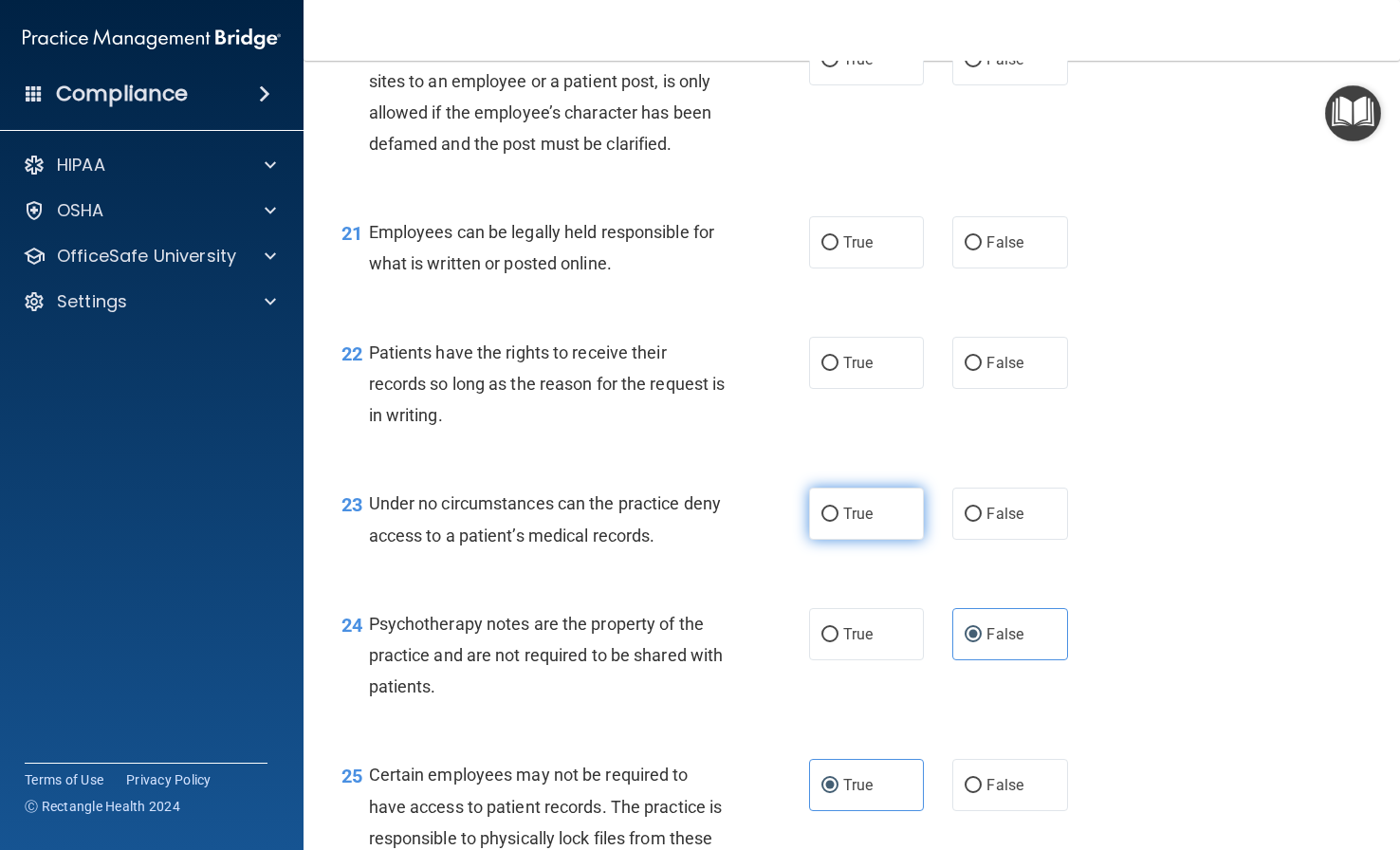
click at [861, 539] on label "True" at bounding box center [866, 513] width 115 height 52
click at [838, 522] on input "True" at bounding box center [829, 514] width 17 height 14
radio input "true"
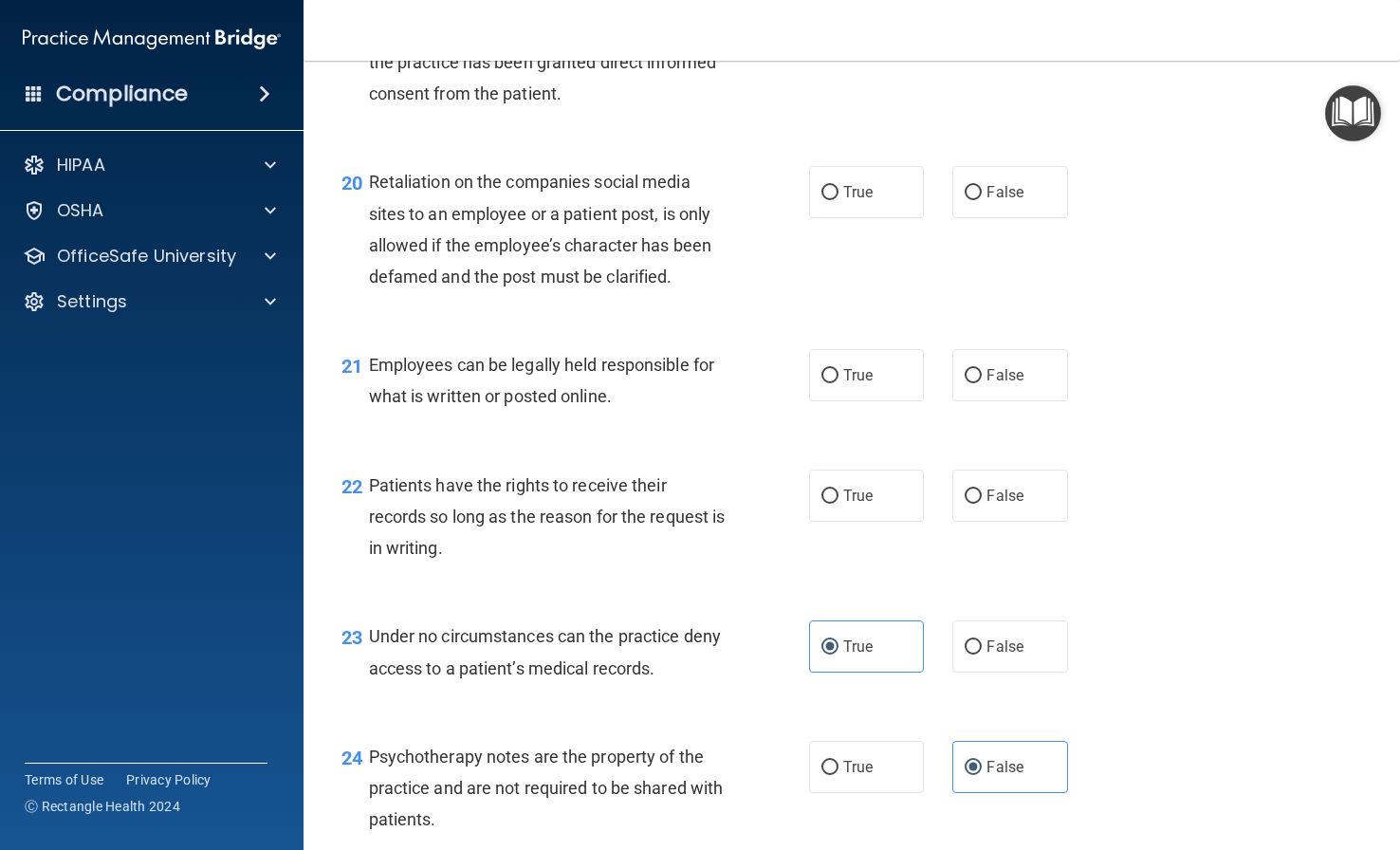
scroll to position [3592, 0]
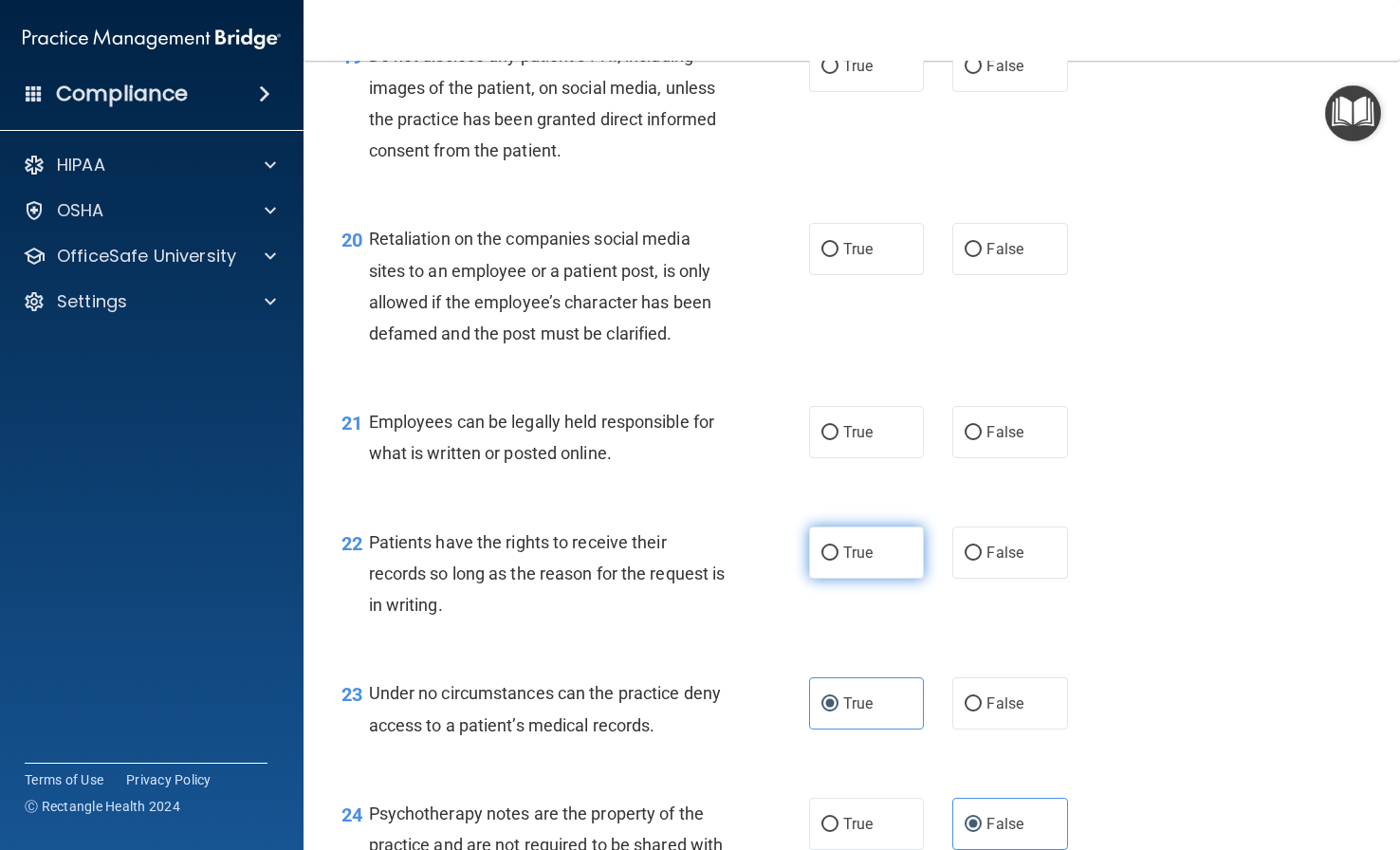
click at [839, 579] on label "True" at bounding box center [866, 552] width 115 height 52
click at [838, 560] on input "True" at bounding box center [829, 553] width 17 height 14
radio input "true"
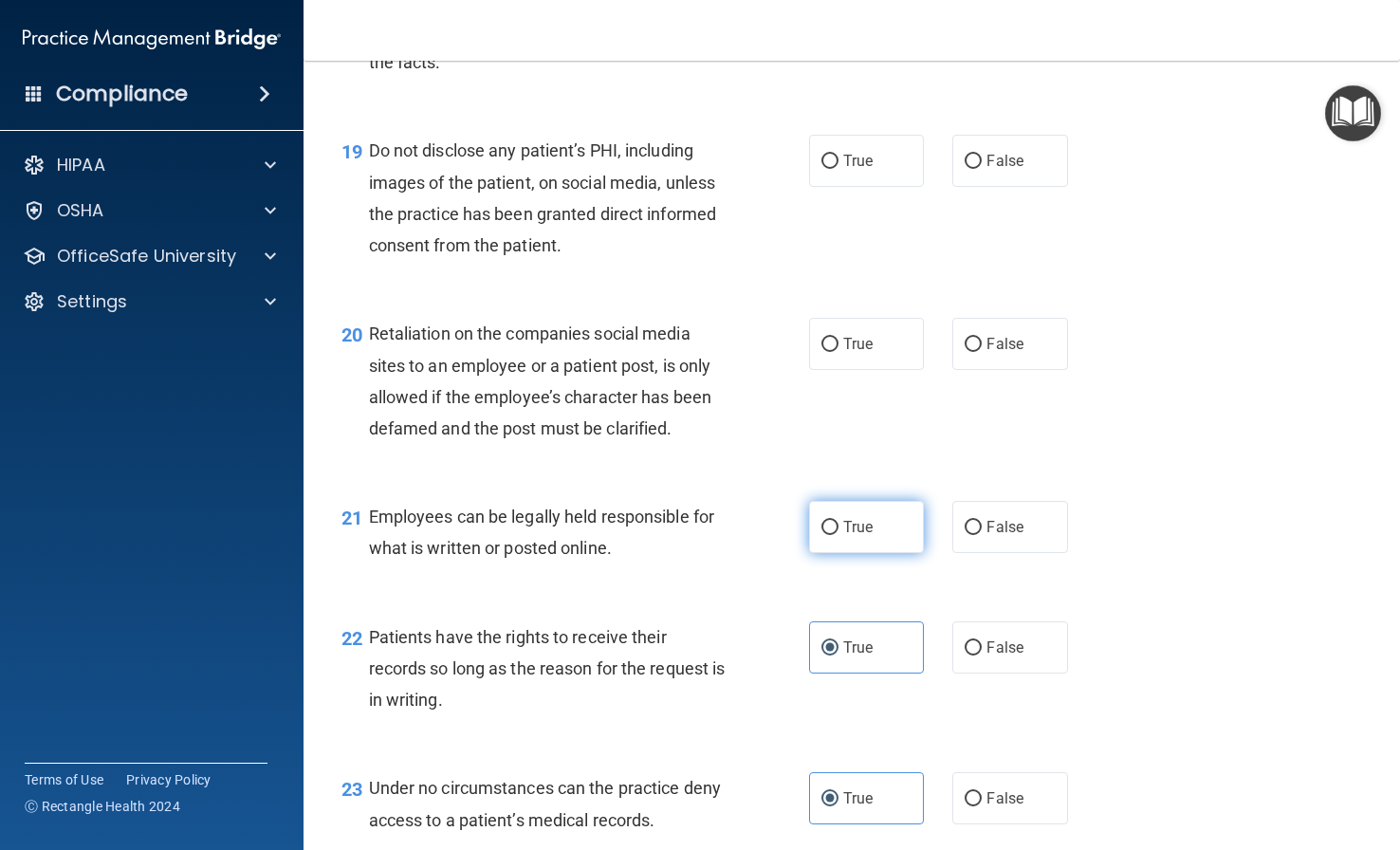
click at [865, 553] on label "True" at bounding box center [866, 527] width 115 height 52
click at [838, 535] on input "True" at bounding box center [829, 528] width 17 height 14
radio input "true"
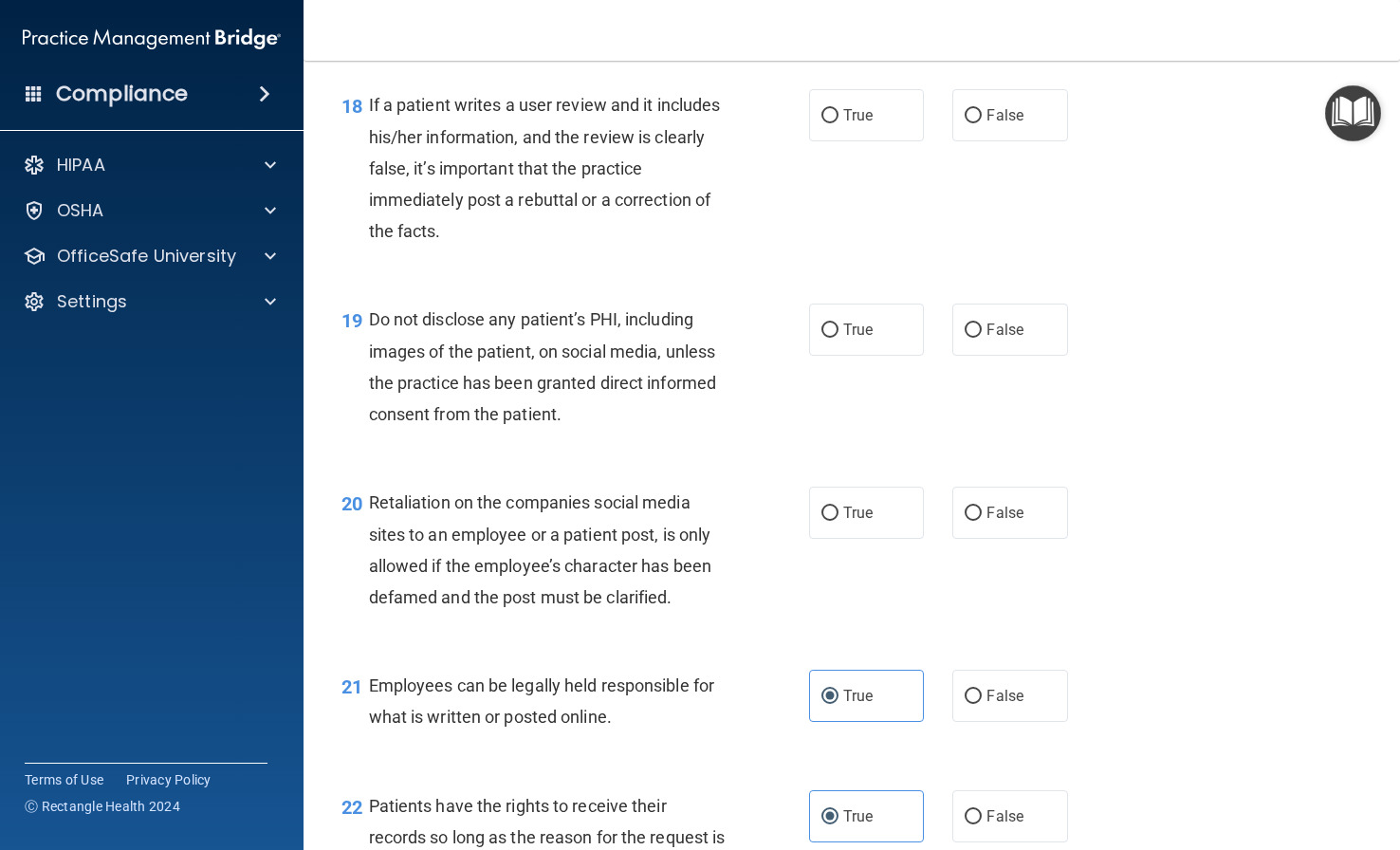
scroll to position [3308, 0]
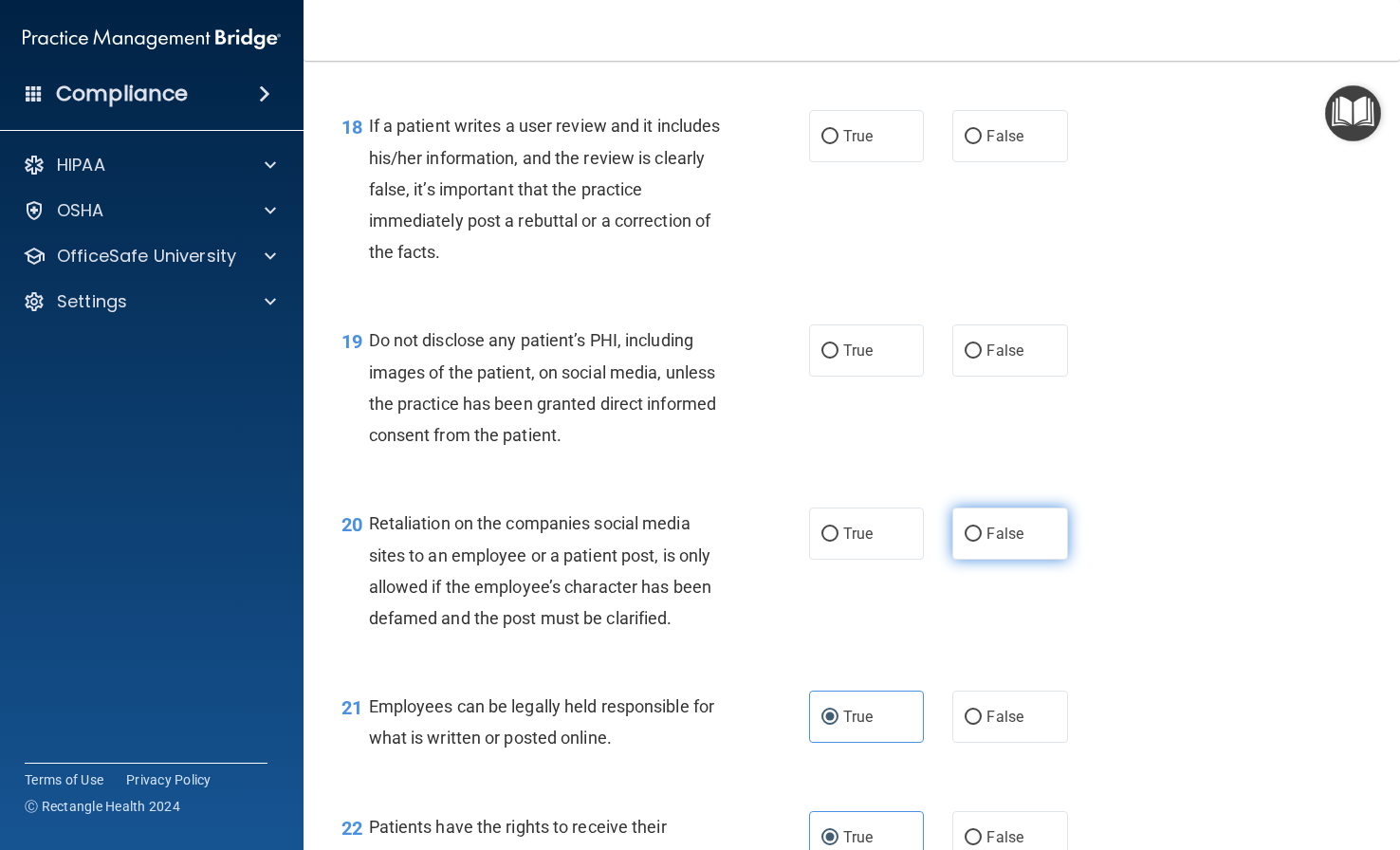
click at [979, 559] on label "False" at bounding box center [1009, 533] width 115 height 52
click at [979, 541] on input "False" at bounding box center [973, 535] width 17 height 14
radio input "true"
click at [855, 360] on span "True" at bounding box center [858, 350] width 29 height 18
click at [838, 359] on input "True" at bounding box center [829, 351] width 17 height 14
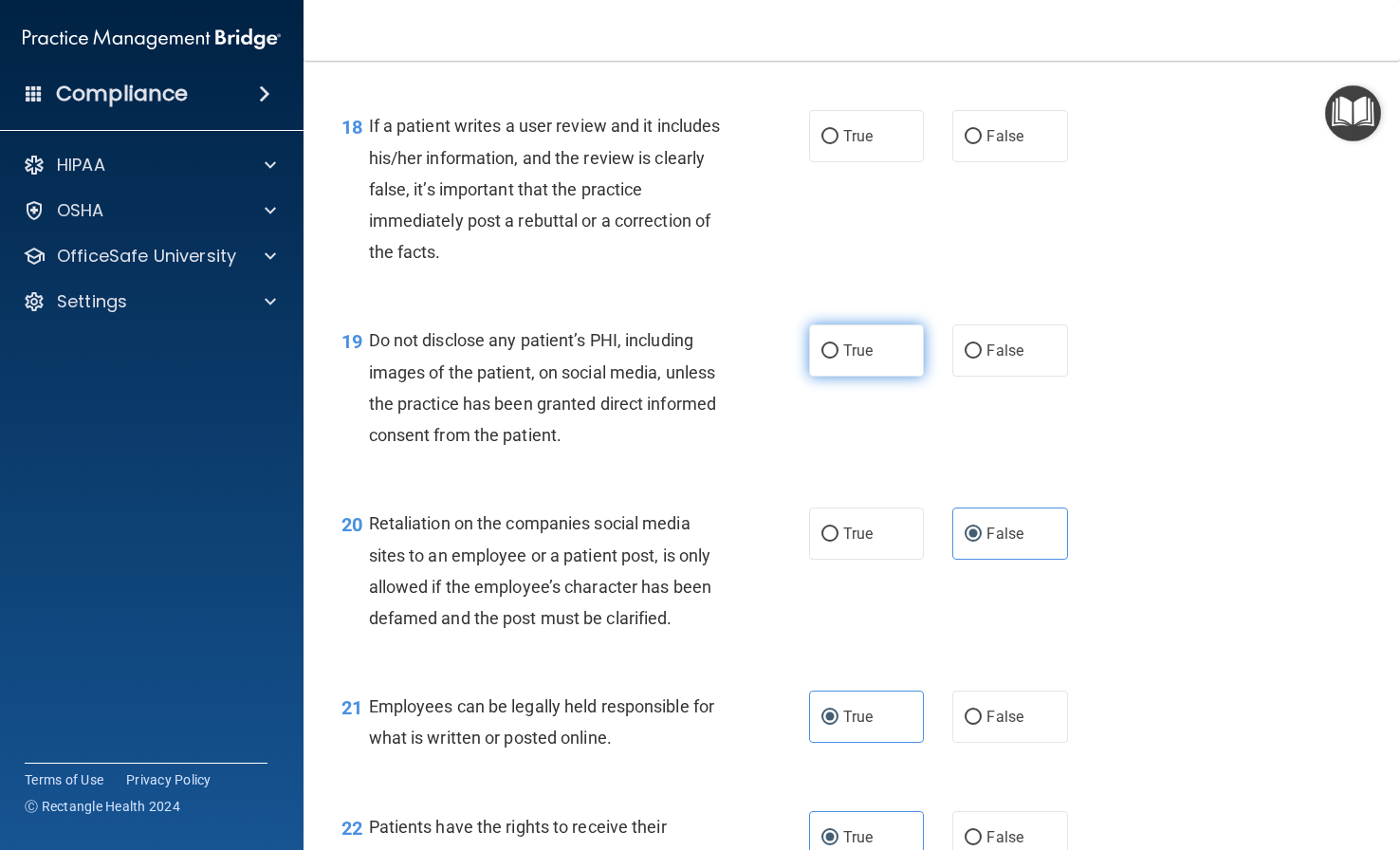
radio input "true"
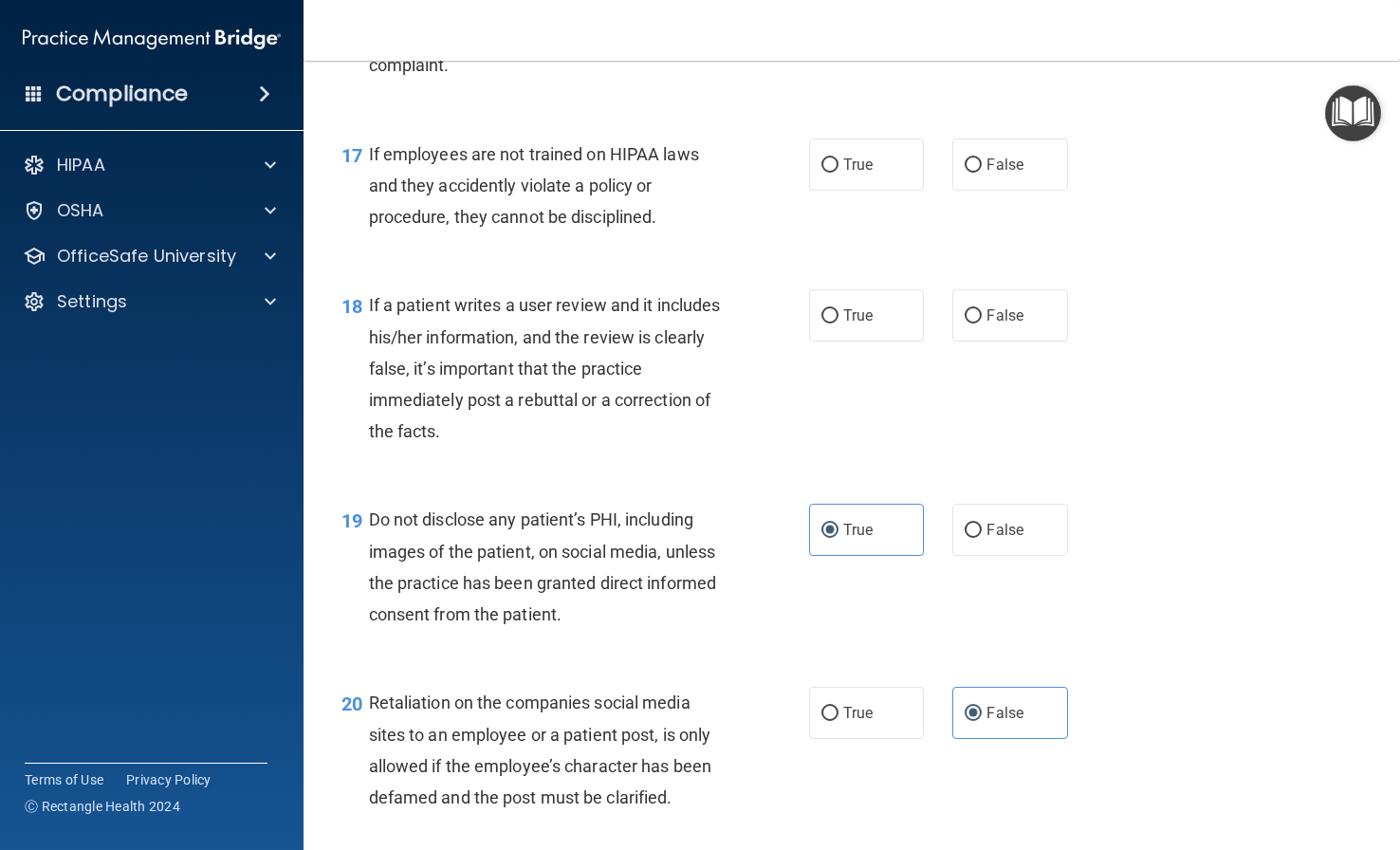
scroll to position [3117, 0]
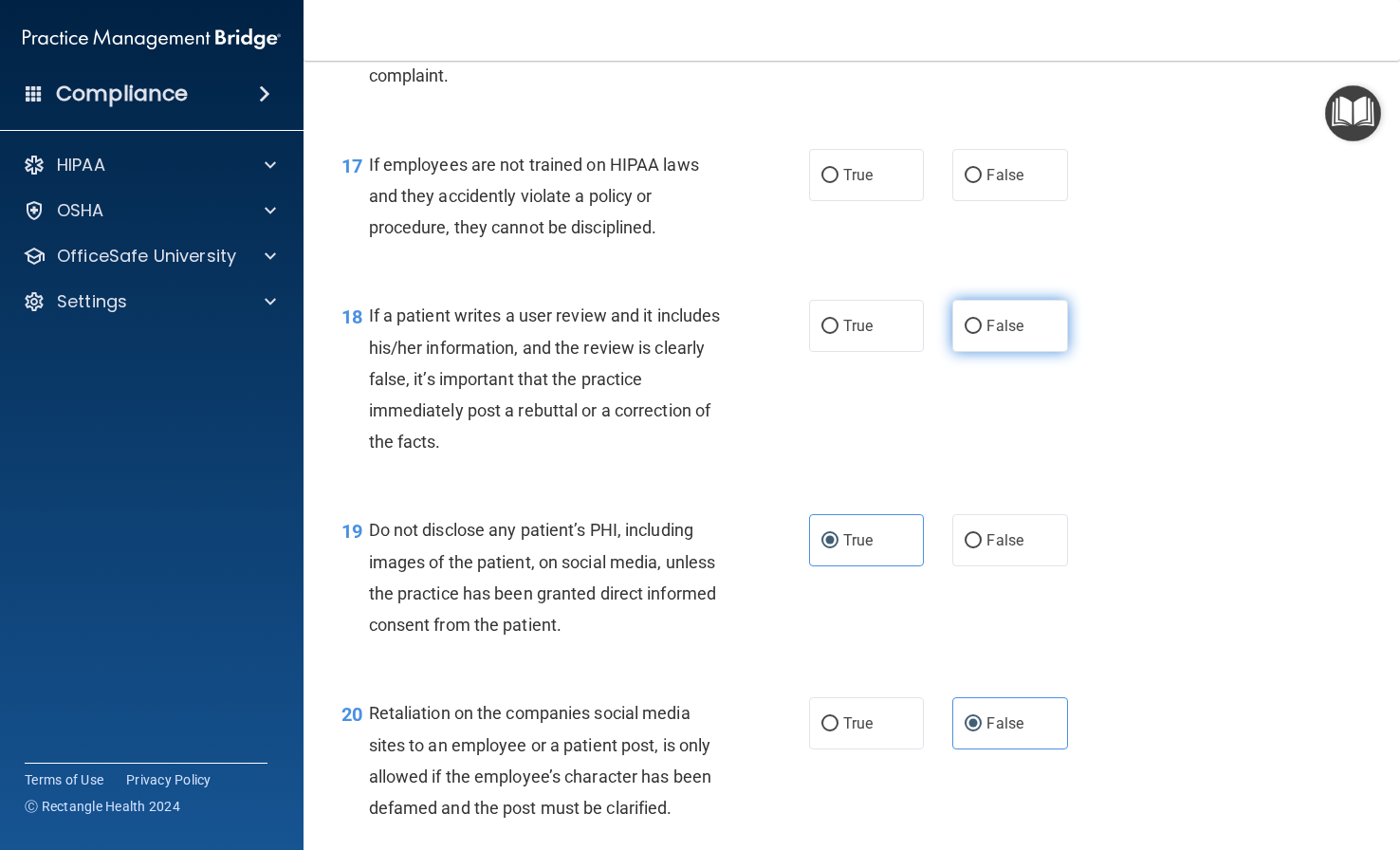
click at [956, 352] on label "False" at bounding box center [1009, 325] width 115 height 52
click at [965, 334] on input "False" at bounding box center [973, 326] width 17 height 14
radio input "true"
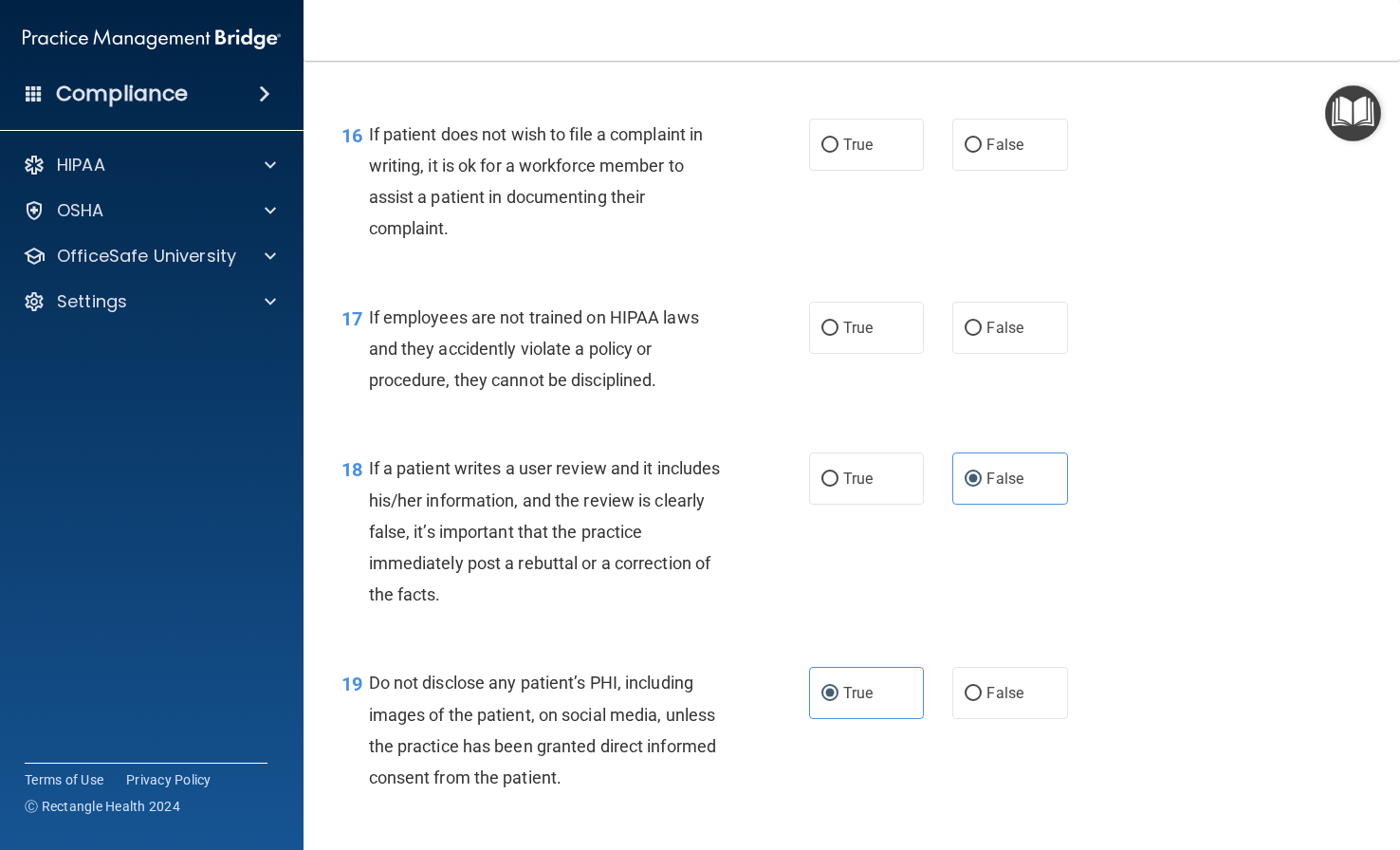
scroll to position [2833, 0]
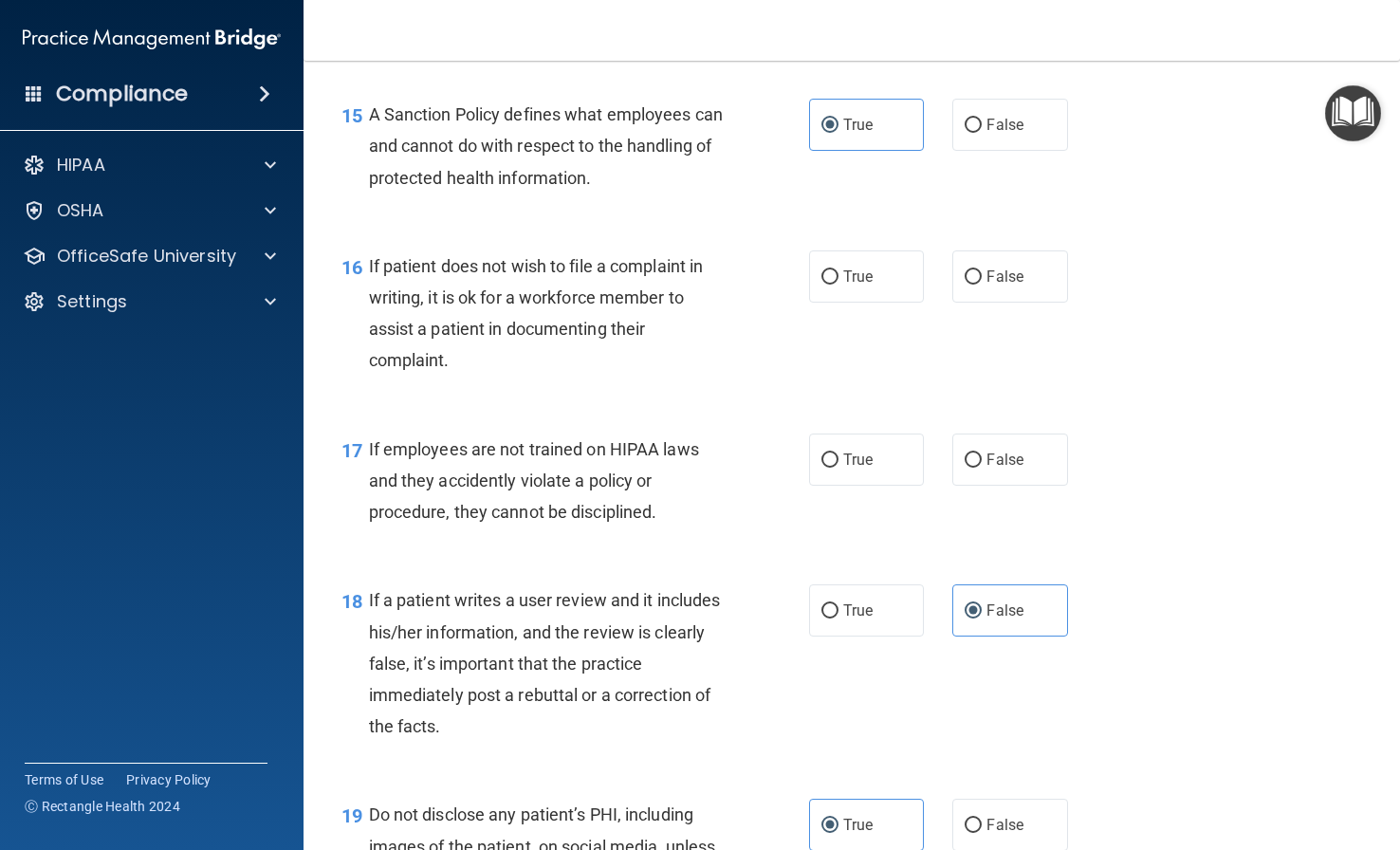
click at [1048, 521] on div "17 If employees are not trained on HIPAA laws and they accidently violate a pol…" at bounding box center [851, 485] width 1048 height 151
click at [1012, 485] on label "False" at bounding box center [1009, 459] width 115 height 52
click at [981, 468] on input "False" at bounding box center [973, 460] width 17 height 14
radio input "true"
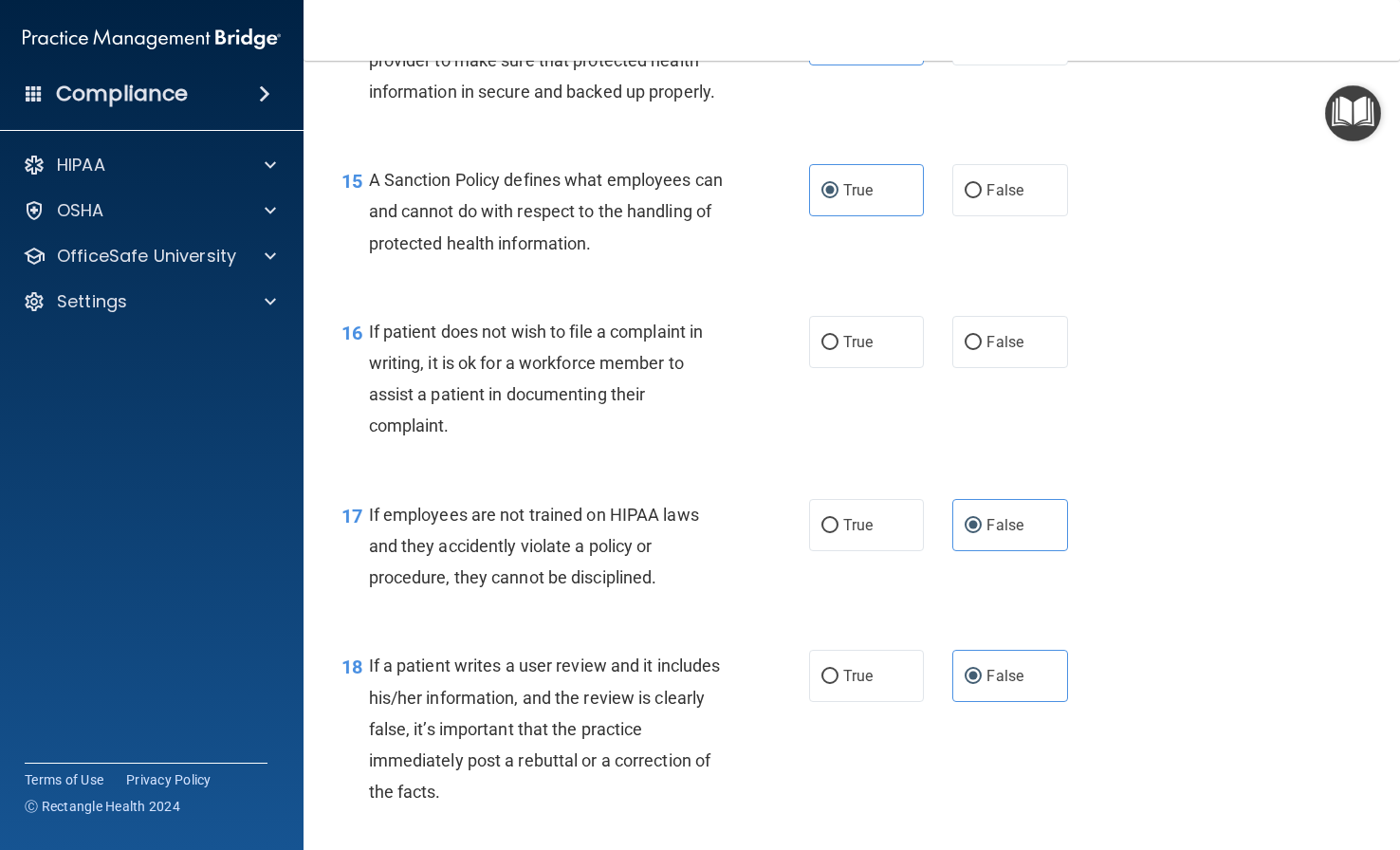
scroll to position [2643, 0]
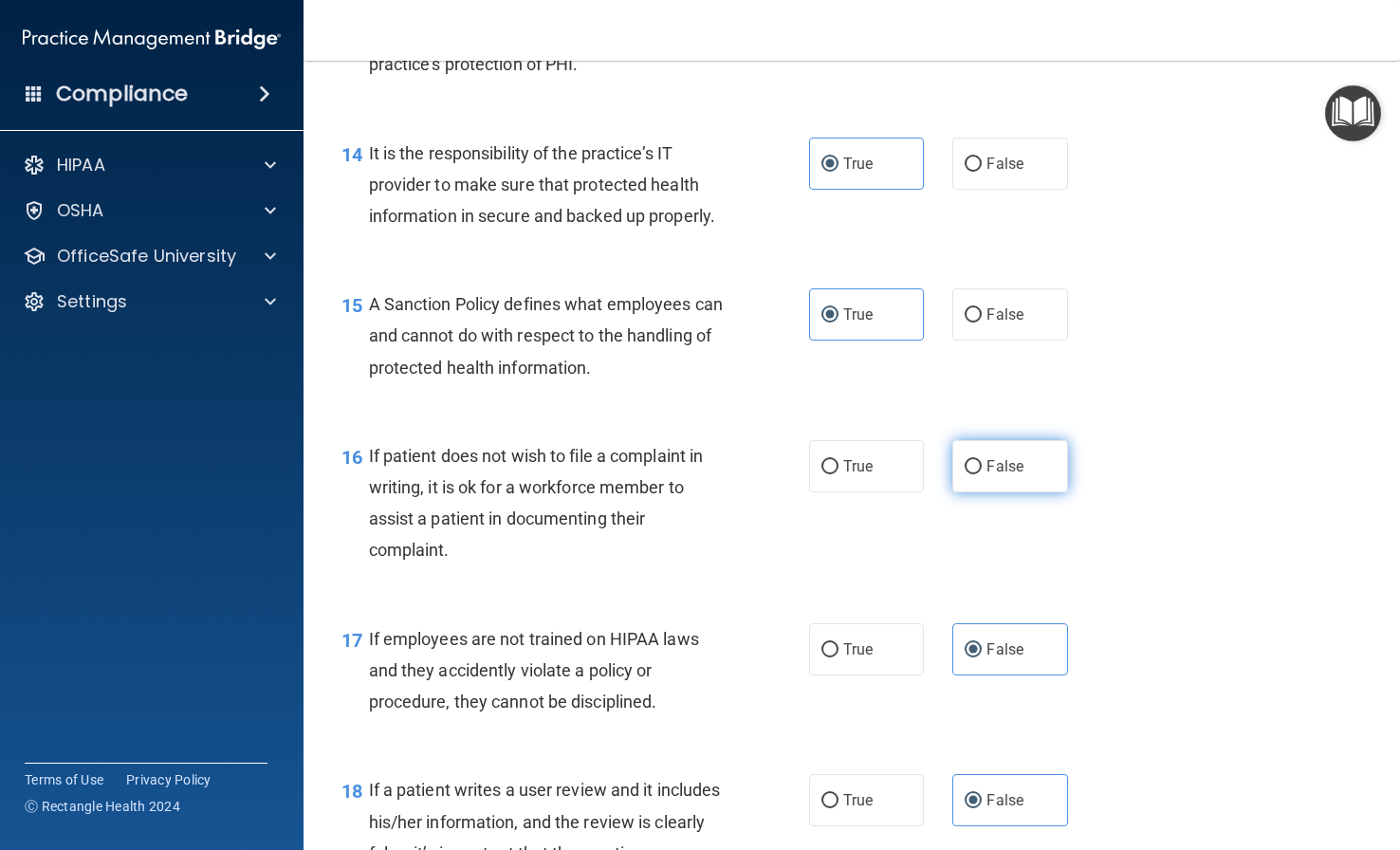
click at [994, 492] on label "False" at bounding box center [1009, 466] width 115 height 52
click at [981, 475] on input "False" at bounding box center [973, 467] width 17 height 14
radio input "true"
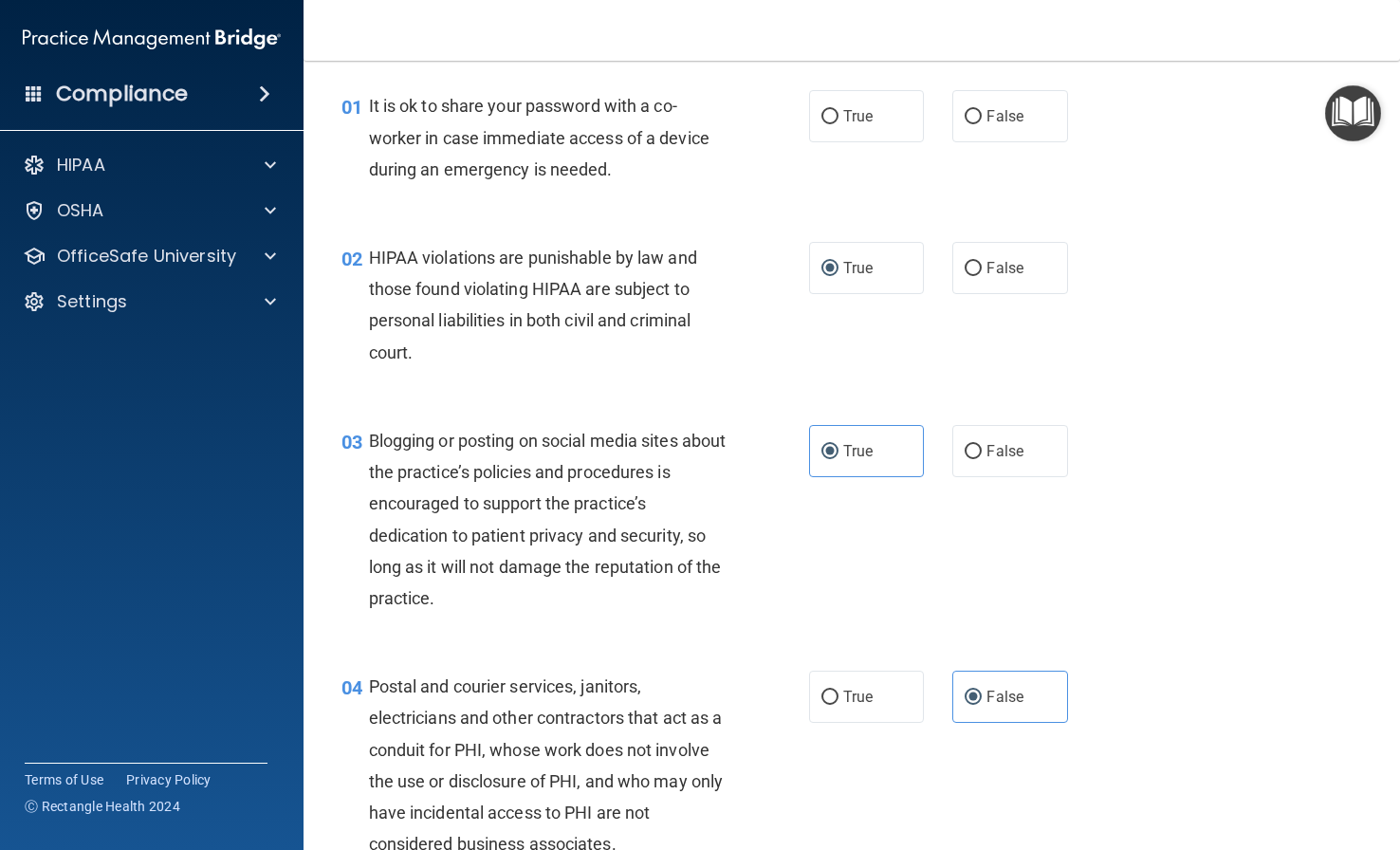
scroll to position [0, 0]
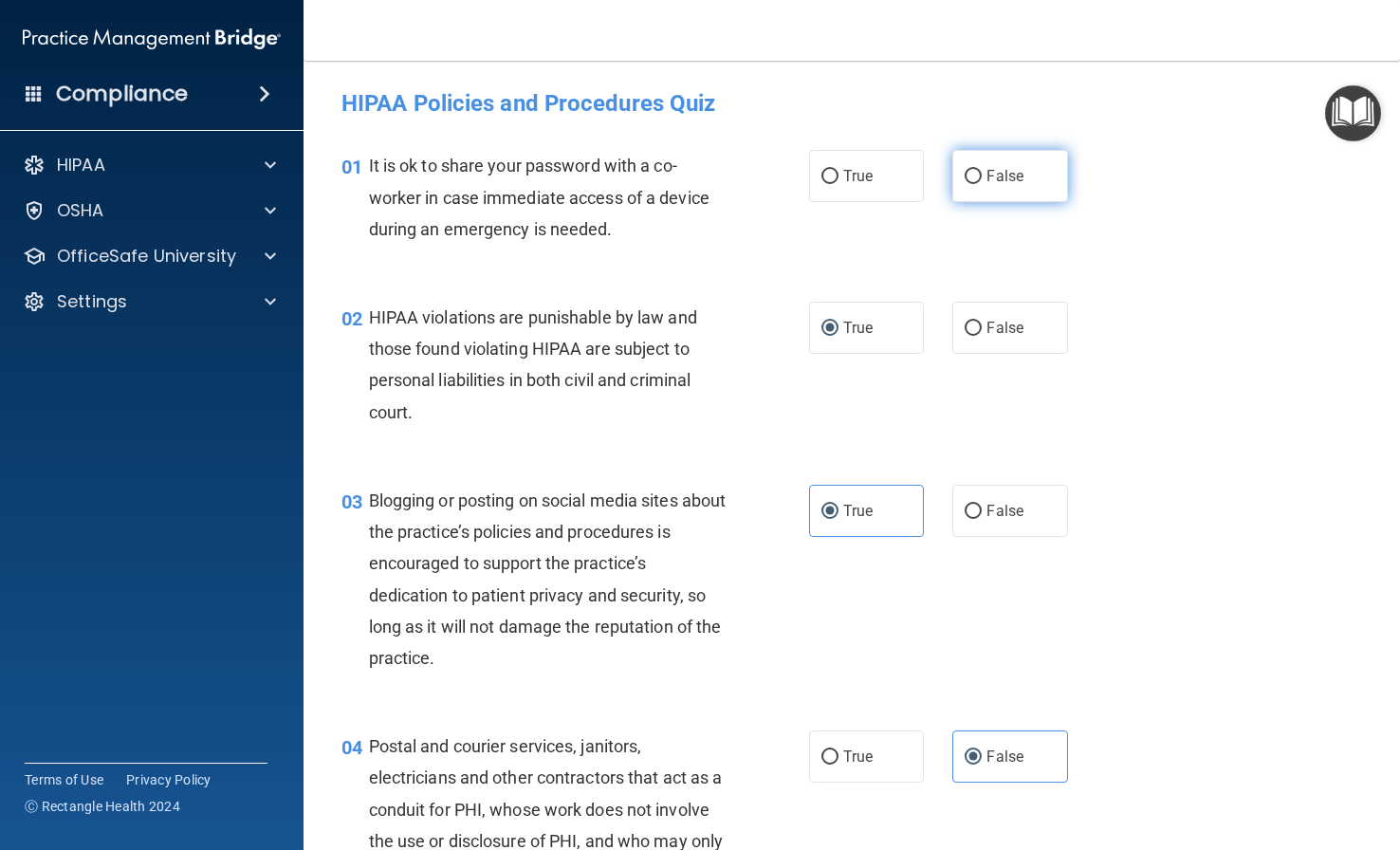
drag, startPoint x: 996, startPoint y: 165, endPoint x: 1009, endPoint y: 162, distance: 13.3
click at [1005, 164] on label "False" at bounding box center [1009, 175] width 115 height 52
click at [952, 179] on label "False" at bounding box center [1009, 175] width 115 height 52
click at [965, 179] on input "False" at bounding box center [973, 177] width 17 height 14
radio input "true"
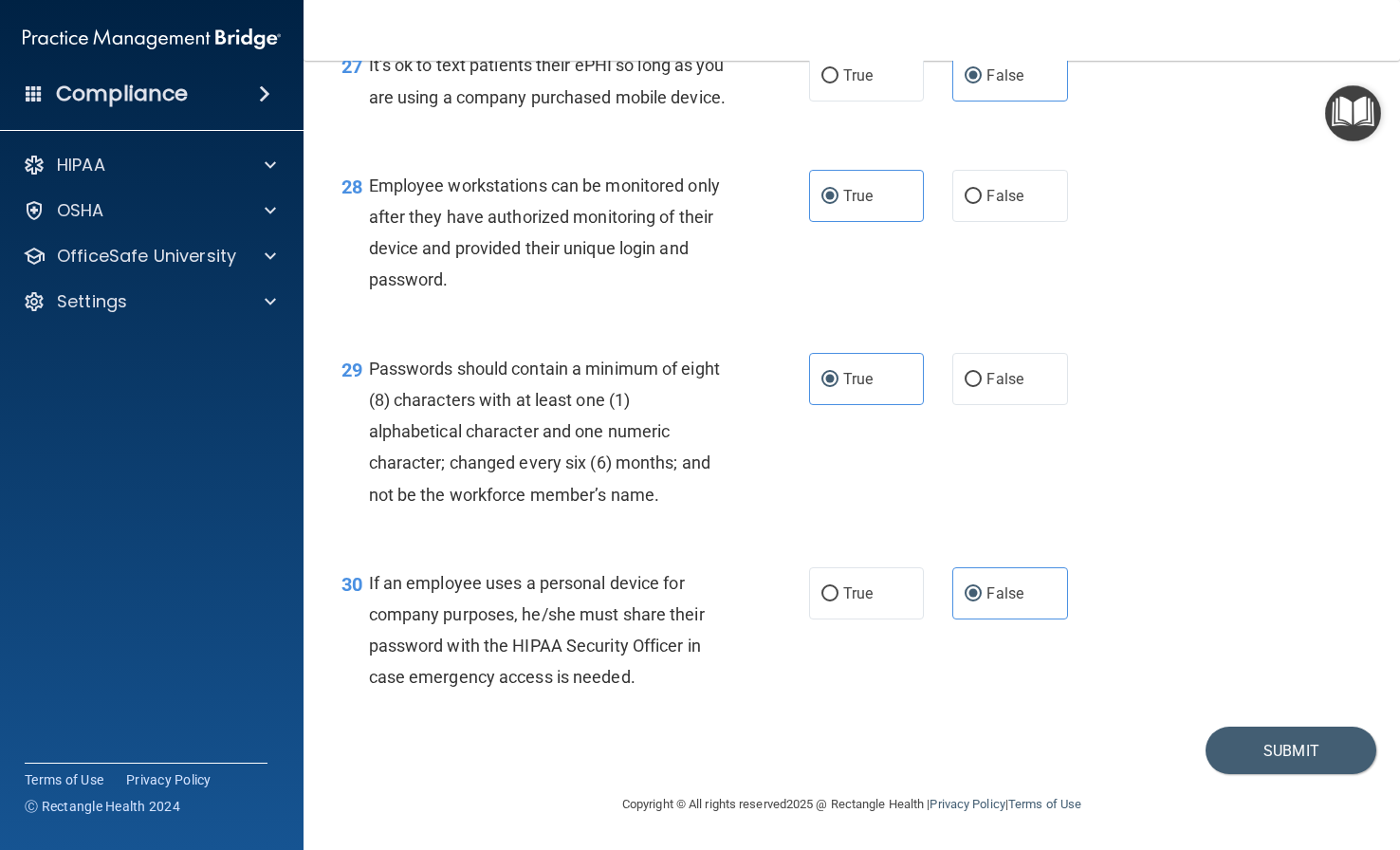
scroll to position [4919, 0]
click at [1159, 775] on button "Submit" at bounding box center [1291, 750] width 171 height 48
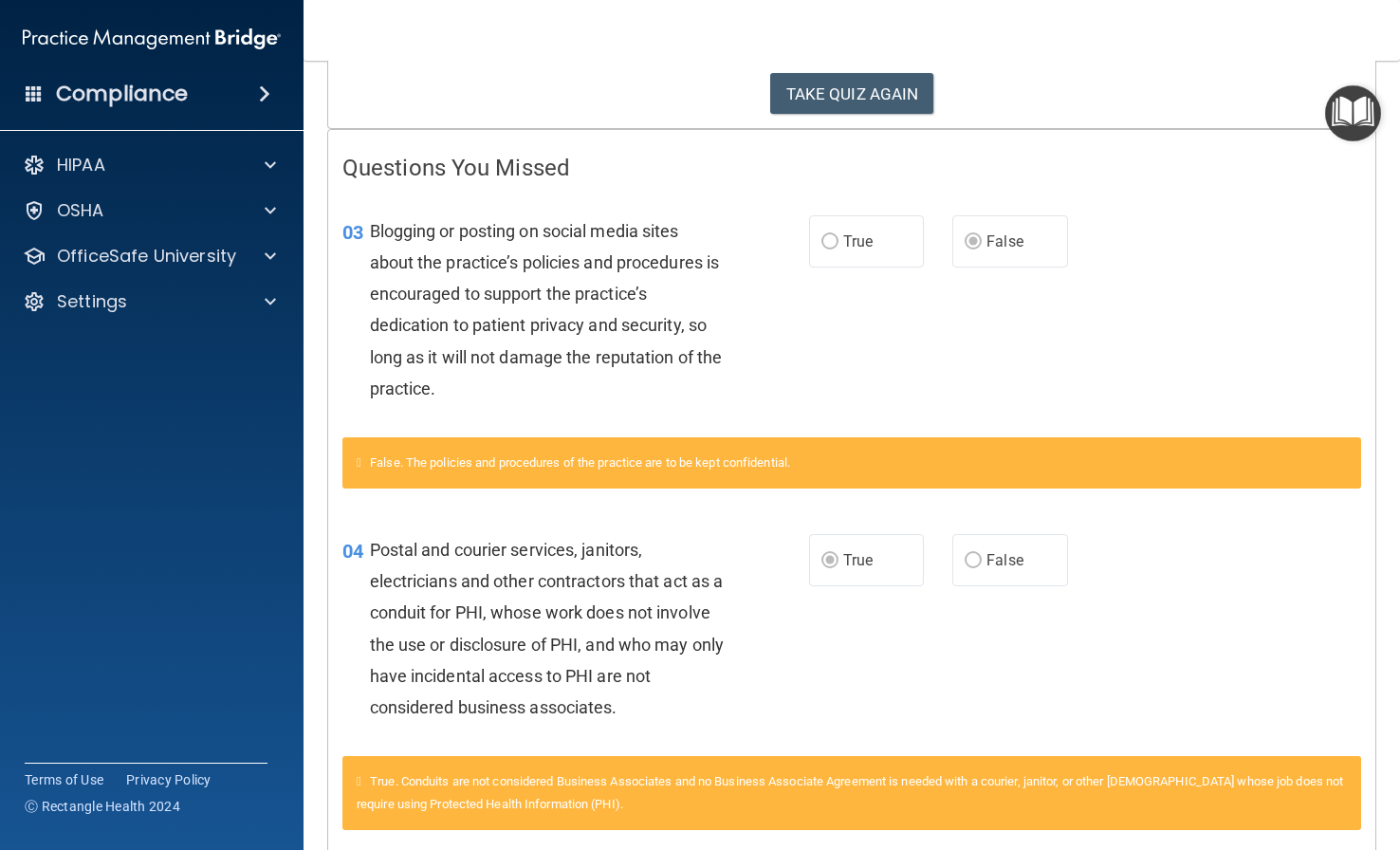
scroll to position [285, 0]
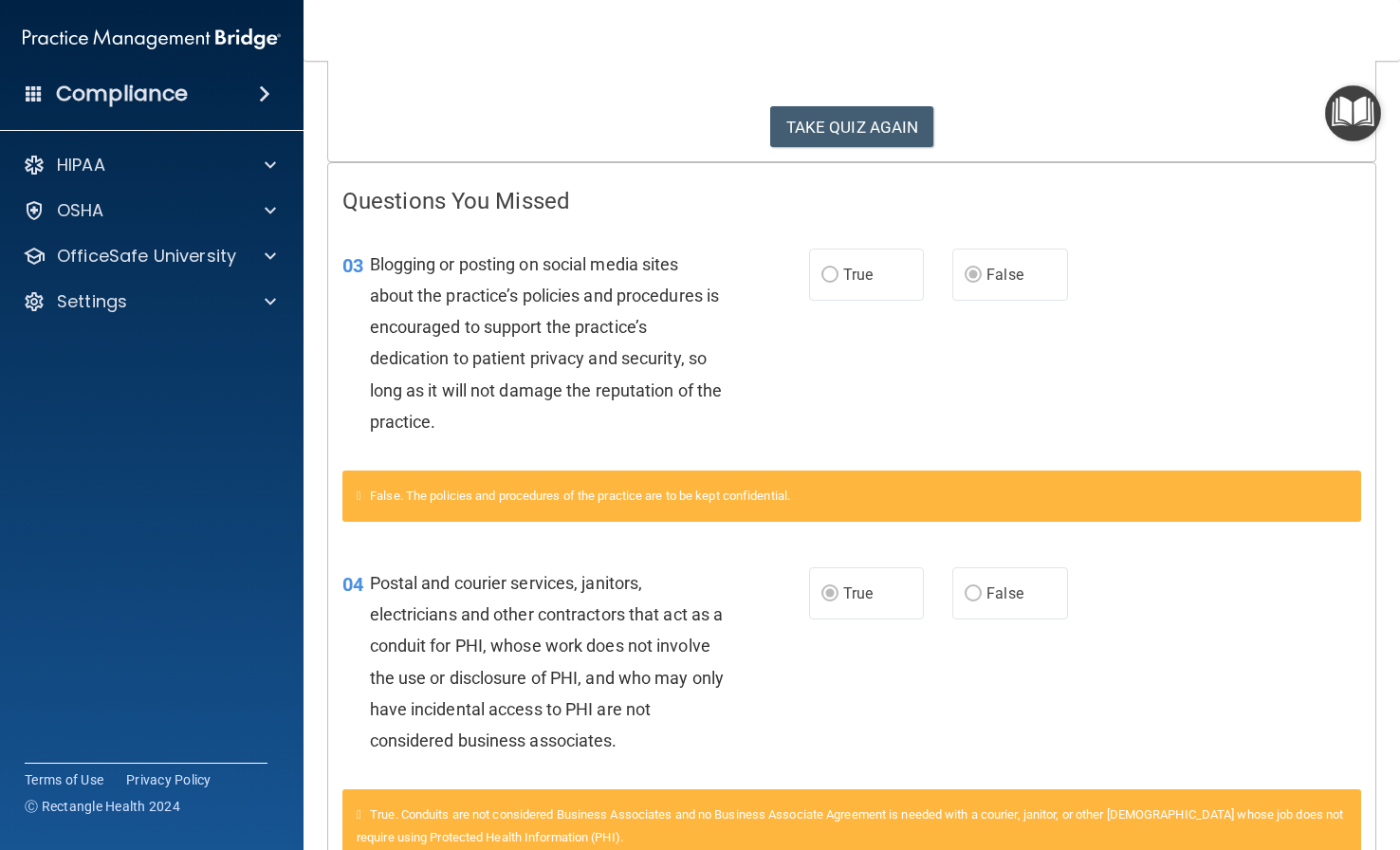
click at [1159, 231] on div "03 Blogging or posting on social media sites about the practice’s policies and …" at bounding box center [852, 348] width 1047 height 246
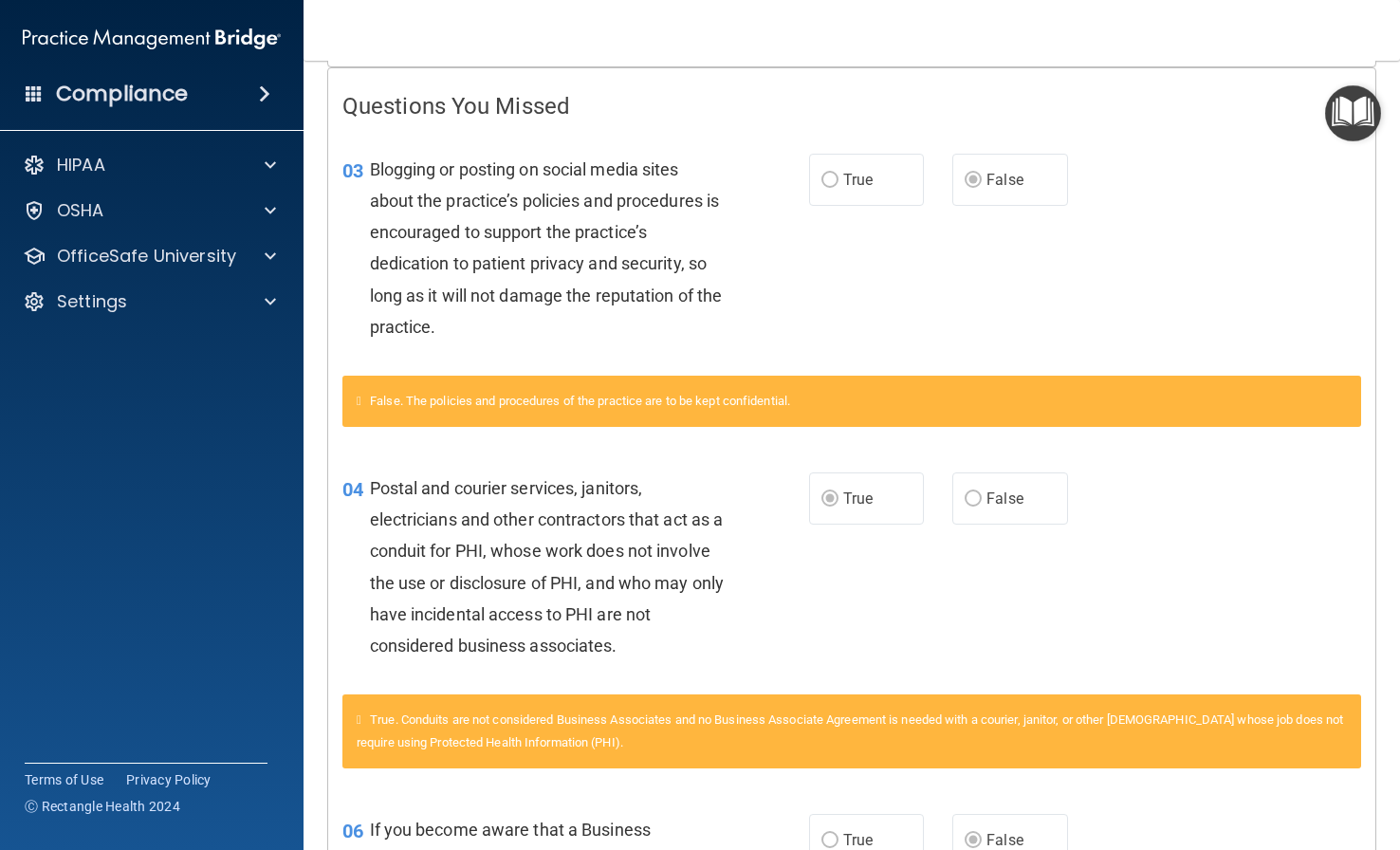
click at [1159, 295] on div "03 Blogging or posting on social media sites about the practice’s policies and …" at bounding box center [852, 253] width 1047 height 246
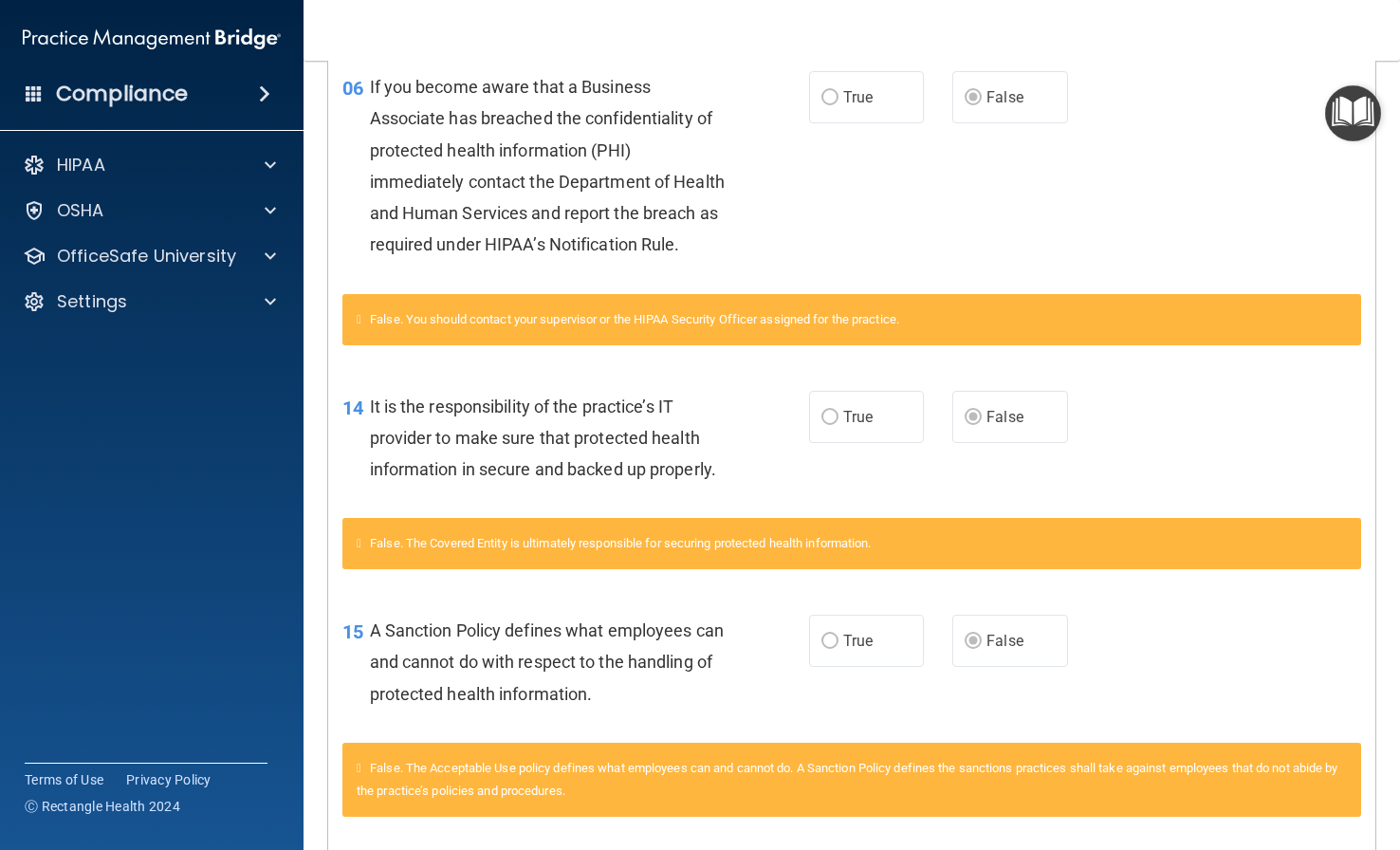
scroll to position [1138, 0]
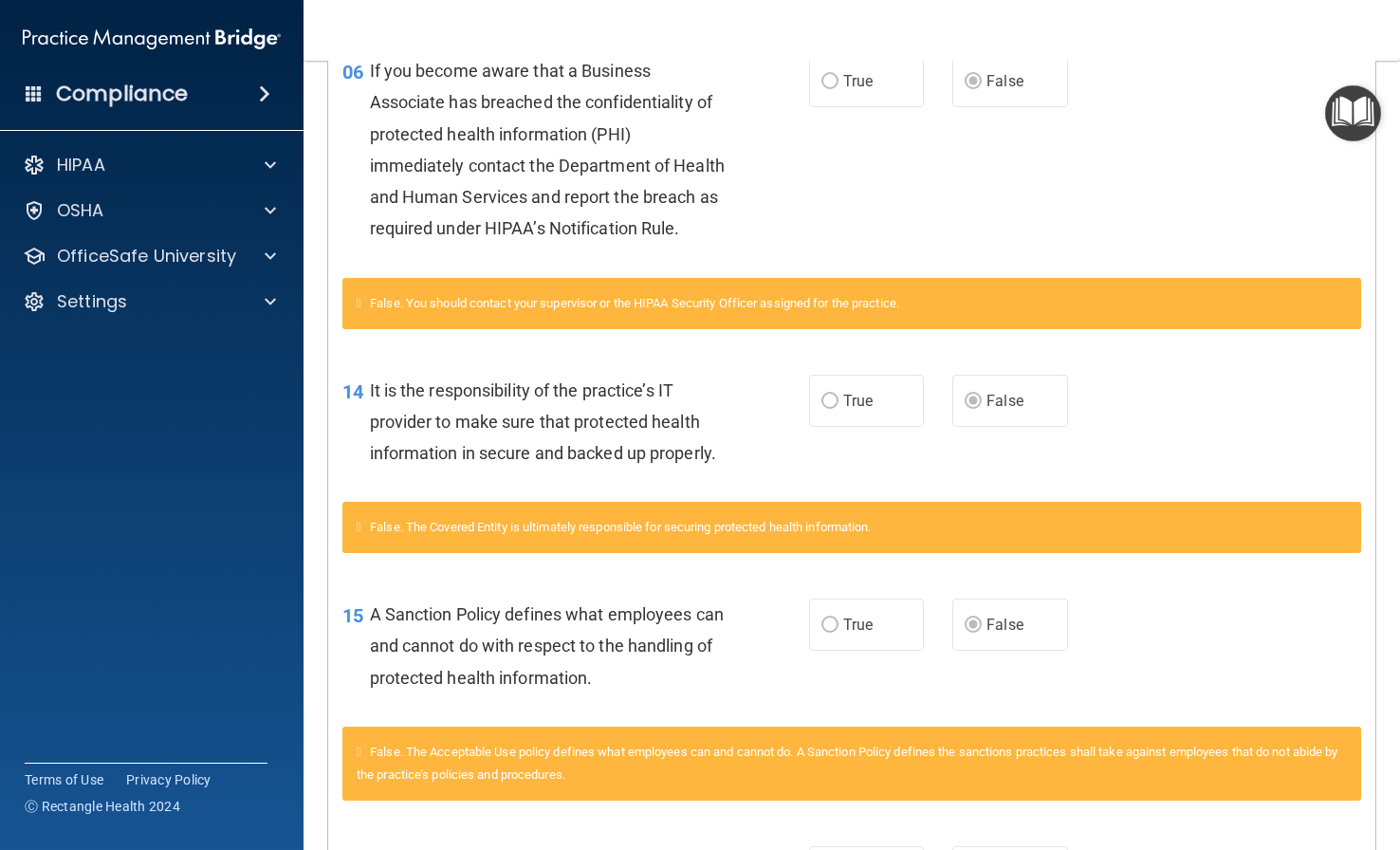
drag, startPoint x: 133, startPoint y: 706, endPoint x: 144, endPoint y: 698, distance: 13.6
click at [136, 702] on div "Compliance HIPAA Documents and Policies Report an Incident Business Associates …" at bounding box center [151, 425] width 304 height 850
click at [1159, 420] on div "14 It is the responsibility of the practice’s IT provider to make sure that pro…" at bounding box center [852, 426] width 1047 height 151
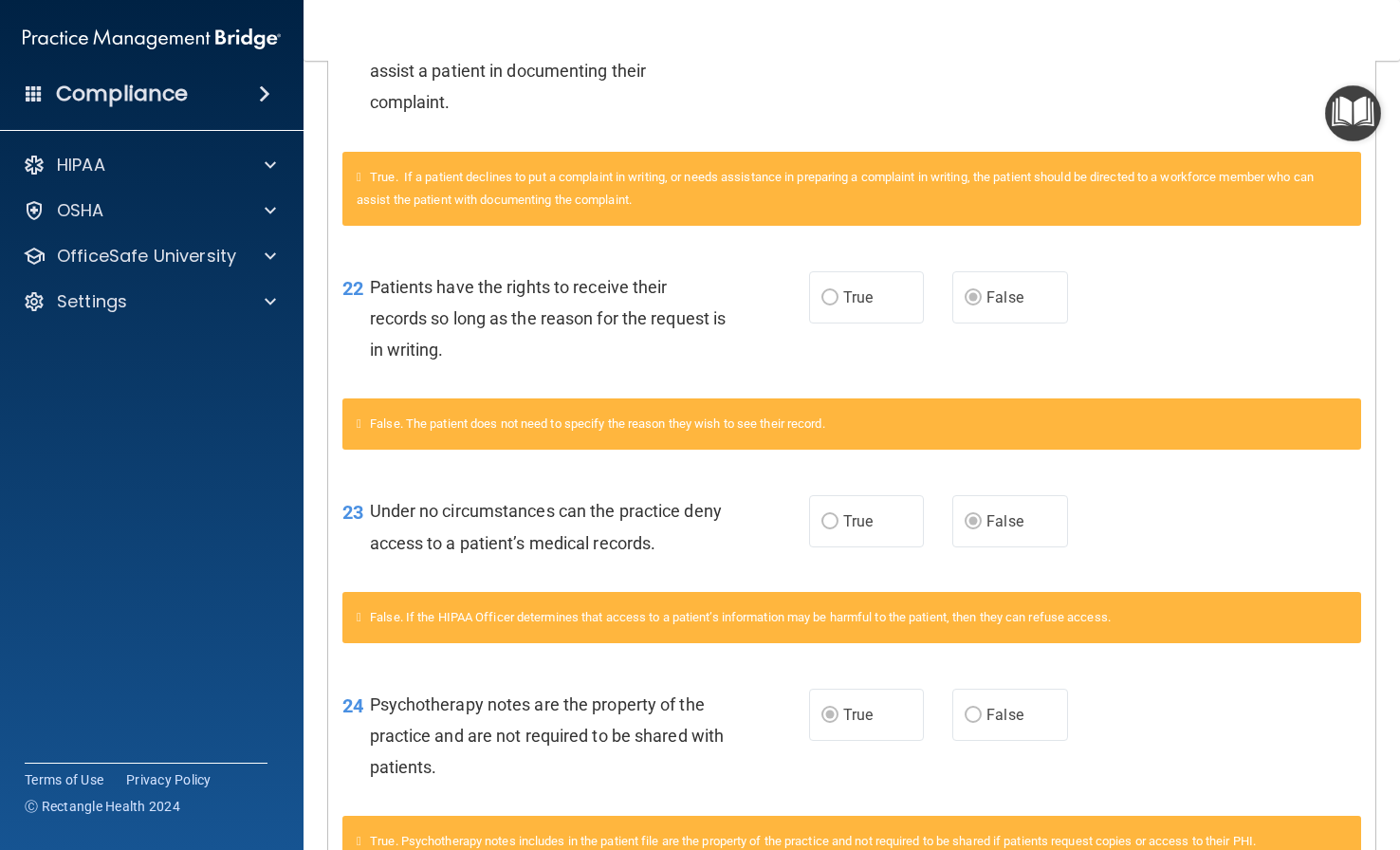
scroll to position [1897, 0]
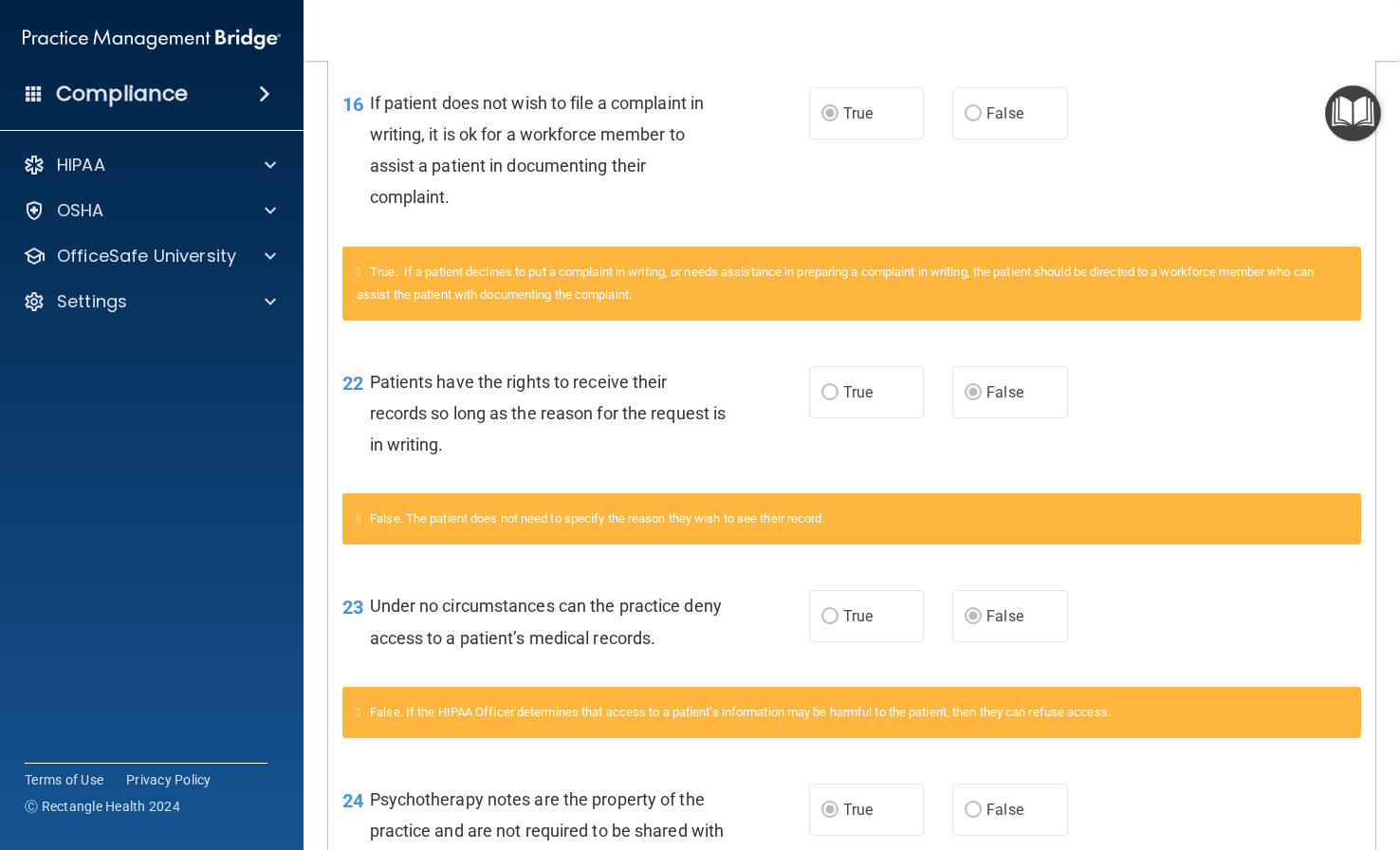
click at [1159, 465] on div "22 Patients have the rights to receive their records so long as the reason for …" at bounding box center [852, 418] width 1047 height 151
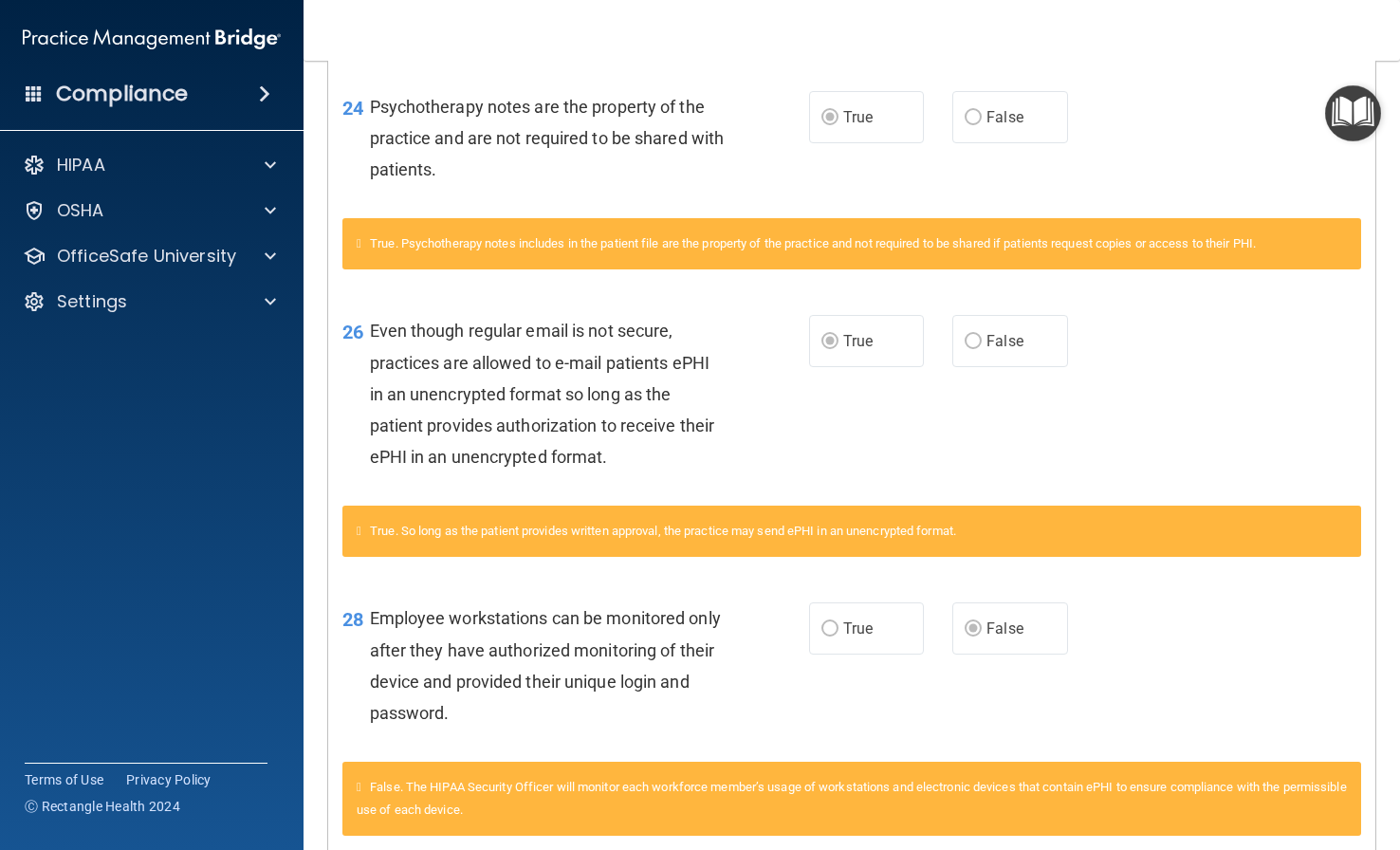
scroll to position [2655, 0]
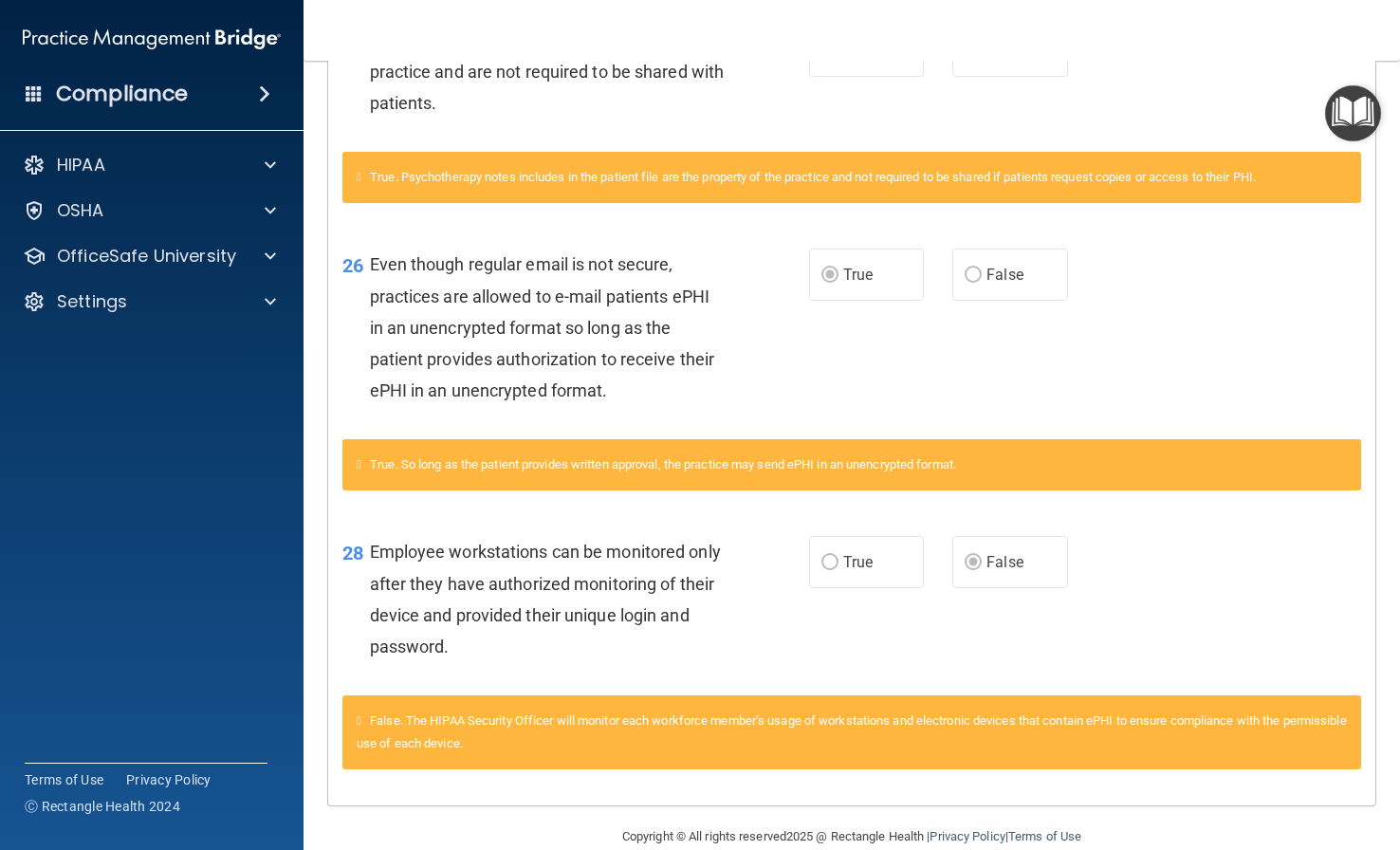
click at [1159, 427] on div "26 Even though regular email is not secure, practices are allowed to e-mail pat…" at bounding box center [852, 332] width 1047 height 214
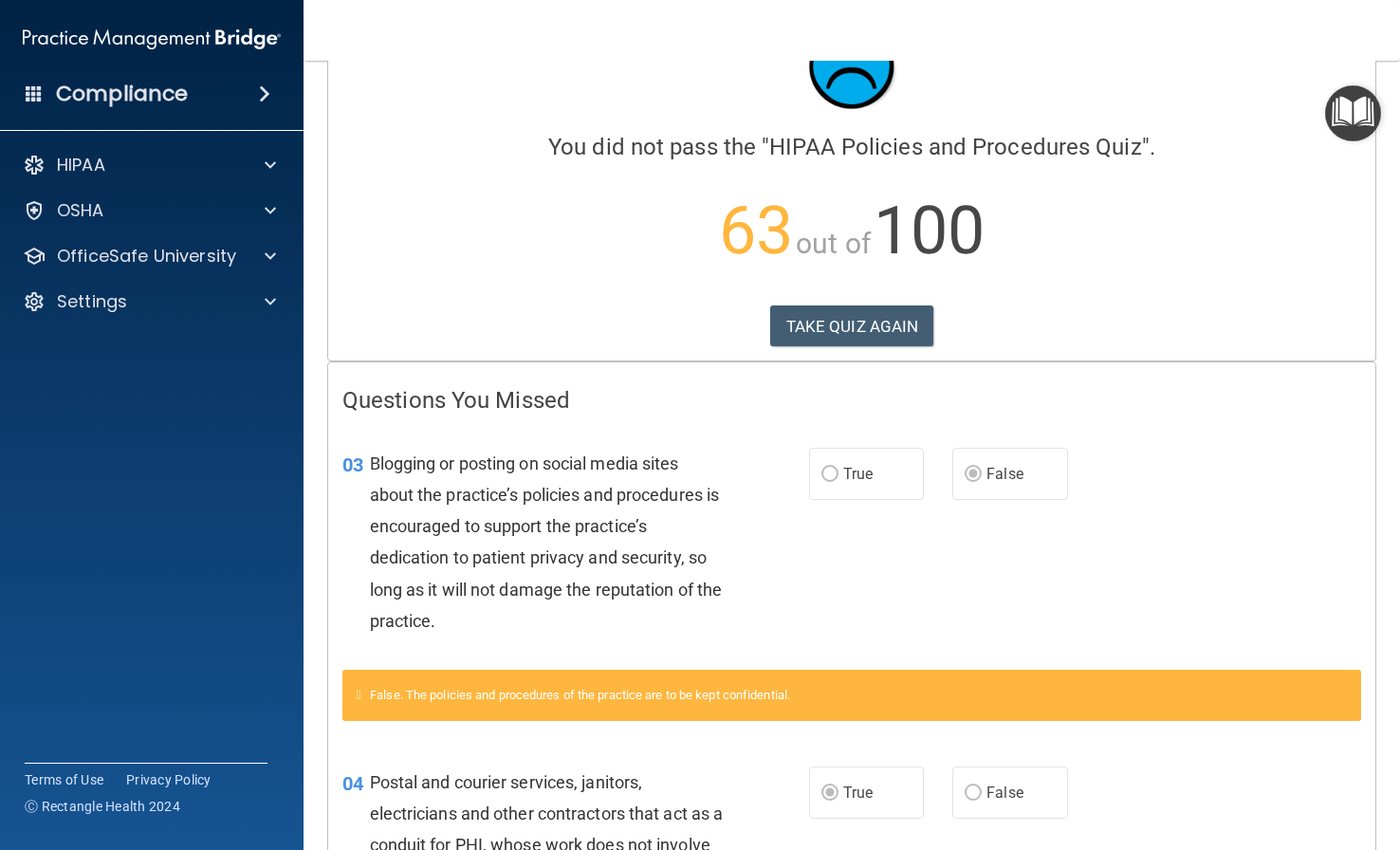
scroll to position [0, 0]
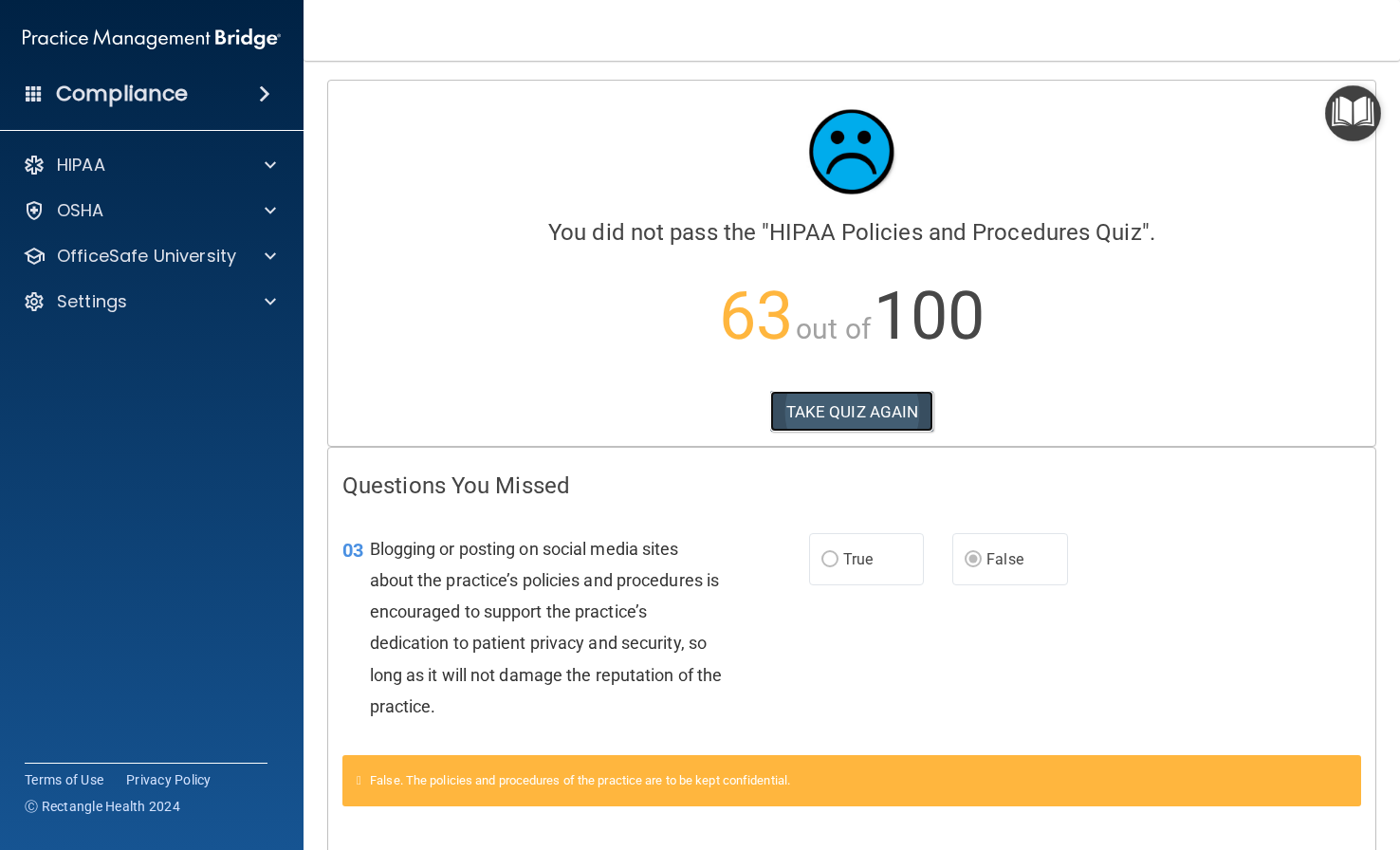
click at [836, 418] on button "TAKE QUIZ AGAIN" at bounding box center [852, 412] width 164 height 41
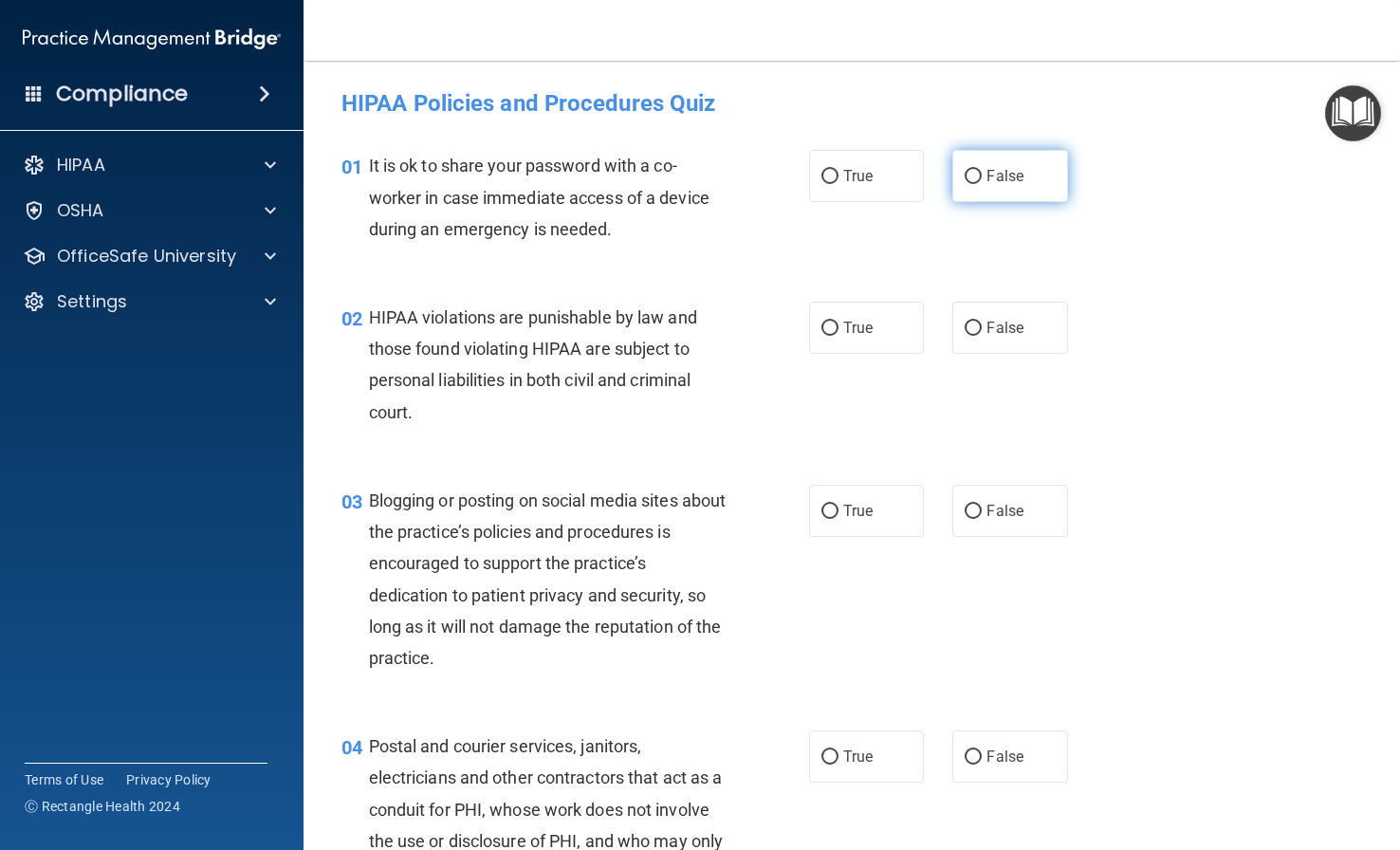
click at [965, 177] on input "False" at bounding box center [973, 177] width 17 height 14
radio input "true"
click at [847, 322] on span "True" at bounding box center [858, 327] width 29 height 18
click at [838, 322] on input "True" at bounding box center [829, 328] width 17 height 14
radio input "true"
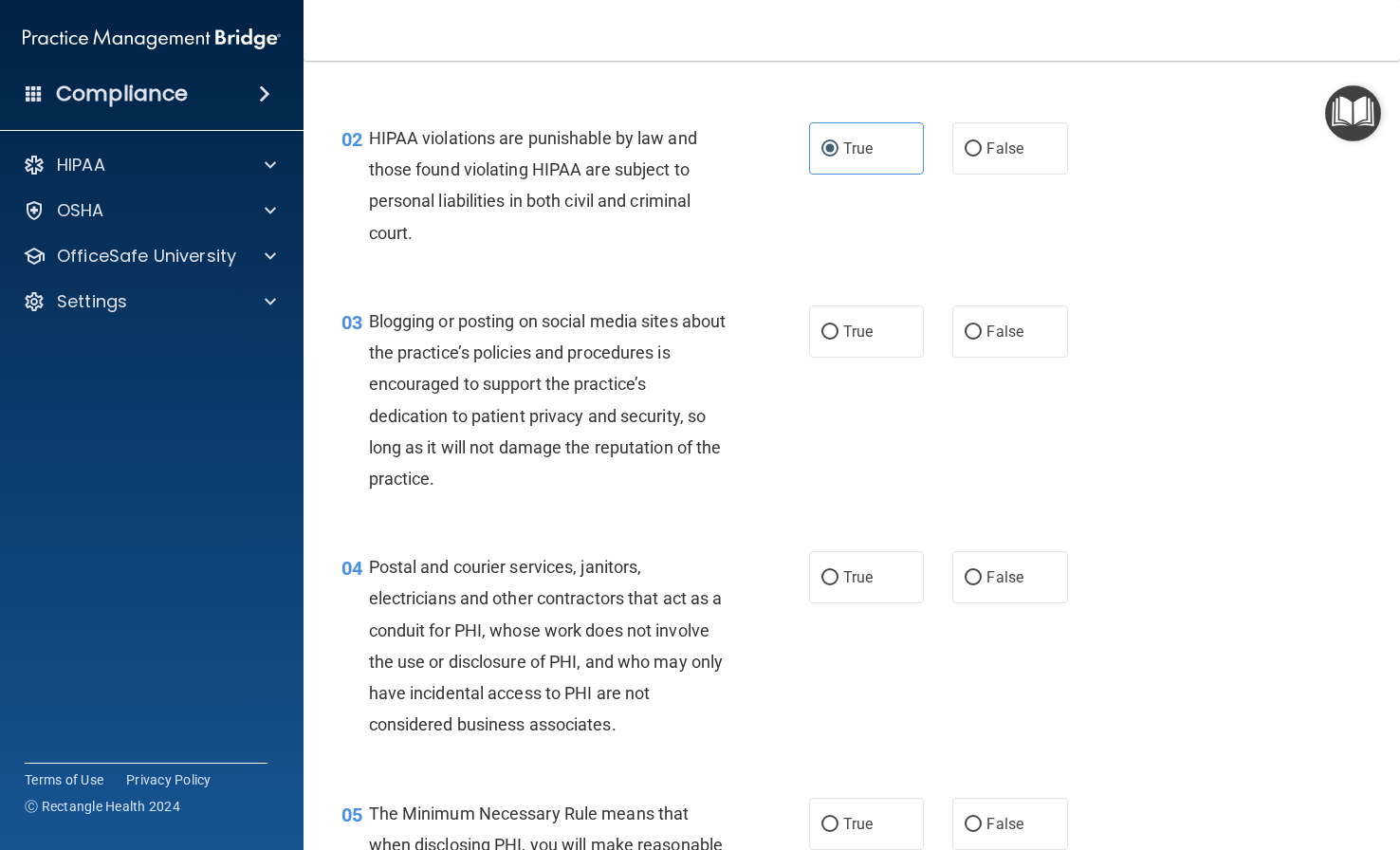
scroll to position [190, 0]
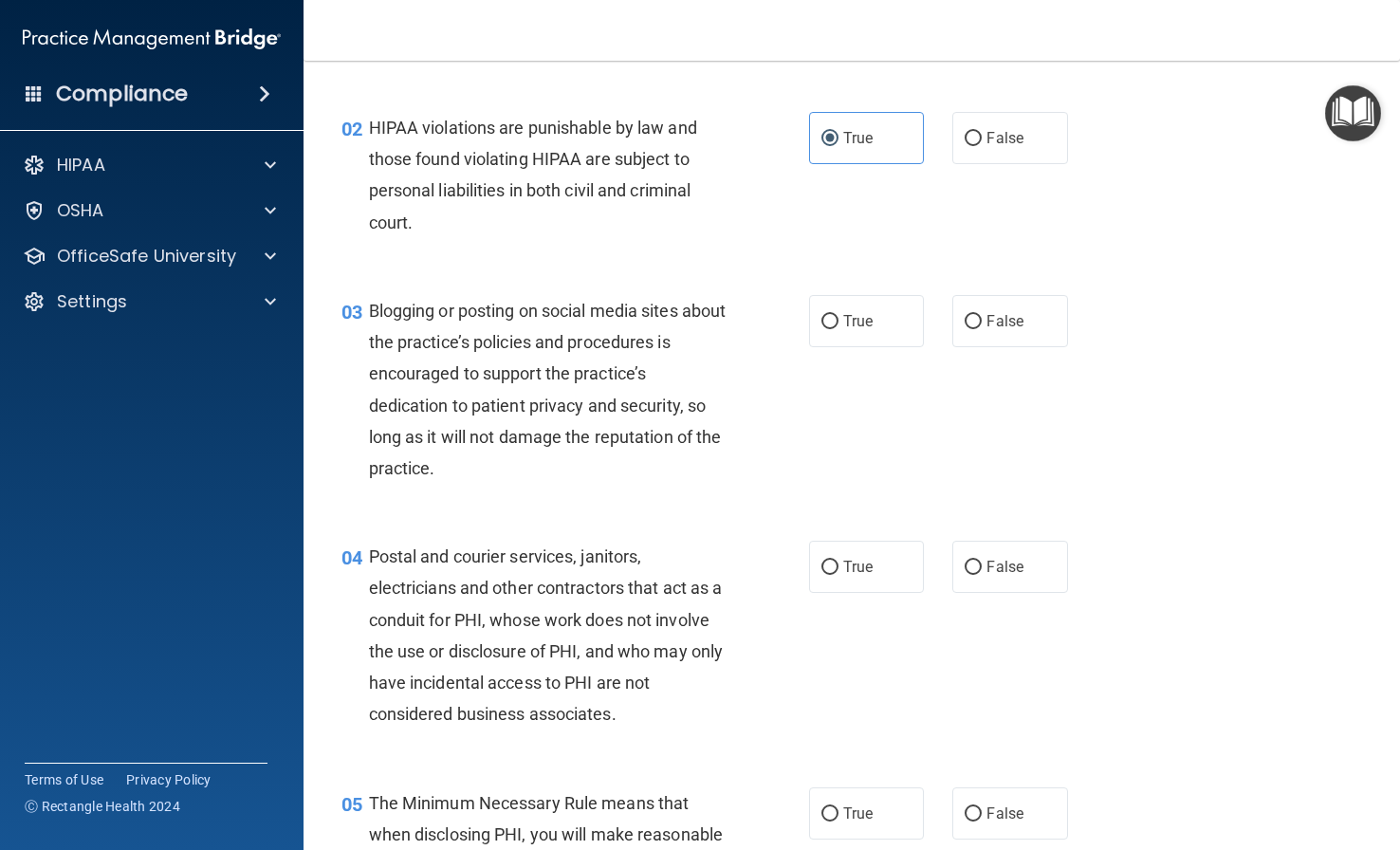
click at [1159, 266] on div "02 HIPAA violations are punishable by law and those found violating HIPAA are s…" at bounding box center [851, 180] width 1048 height 183
click at [847, 329] on span "True" at bounding box center [858, 321] width 29 height 18
click at [838, 329] on input "True" at bounding box center [829, 321] width 17 height 14
radio input "true"
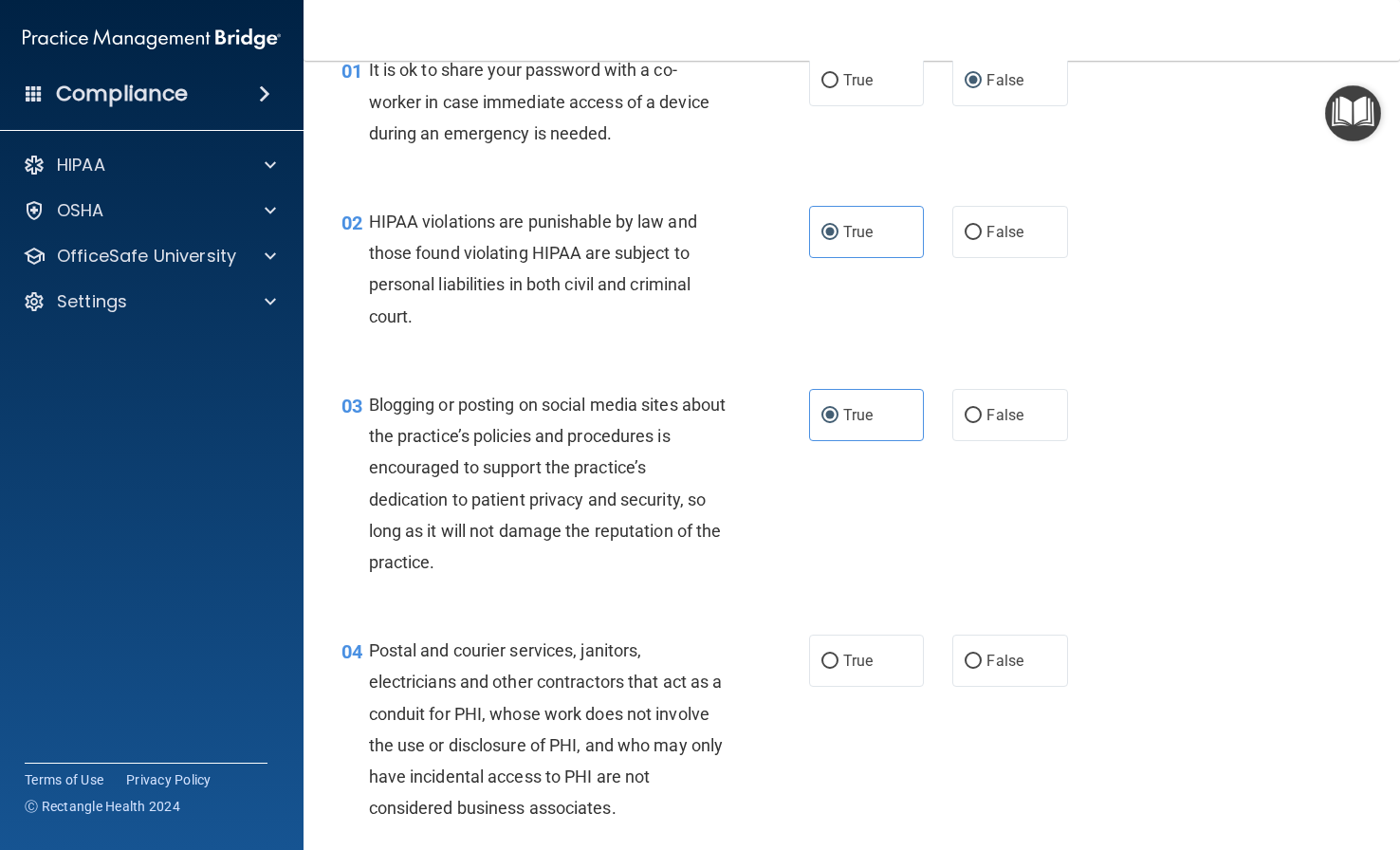
scroll to position [95, 0]
click at [965, 410] on input "False" at bounding box center [973, 417] width 17 height 14
radio input "true"
radio input "false"
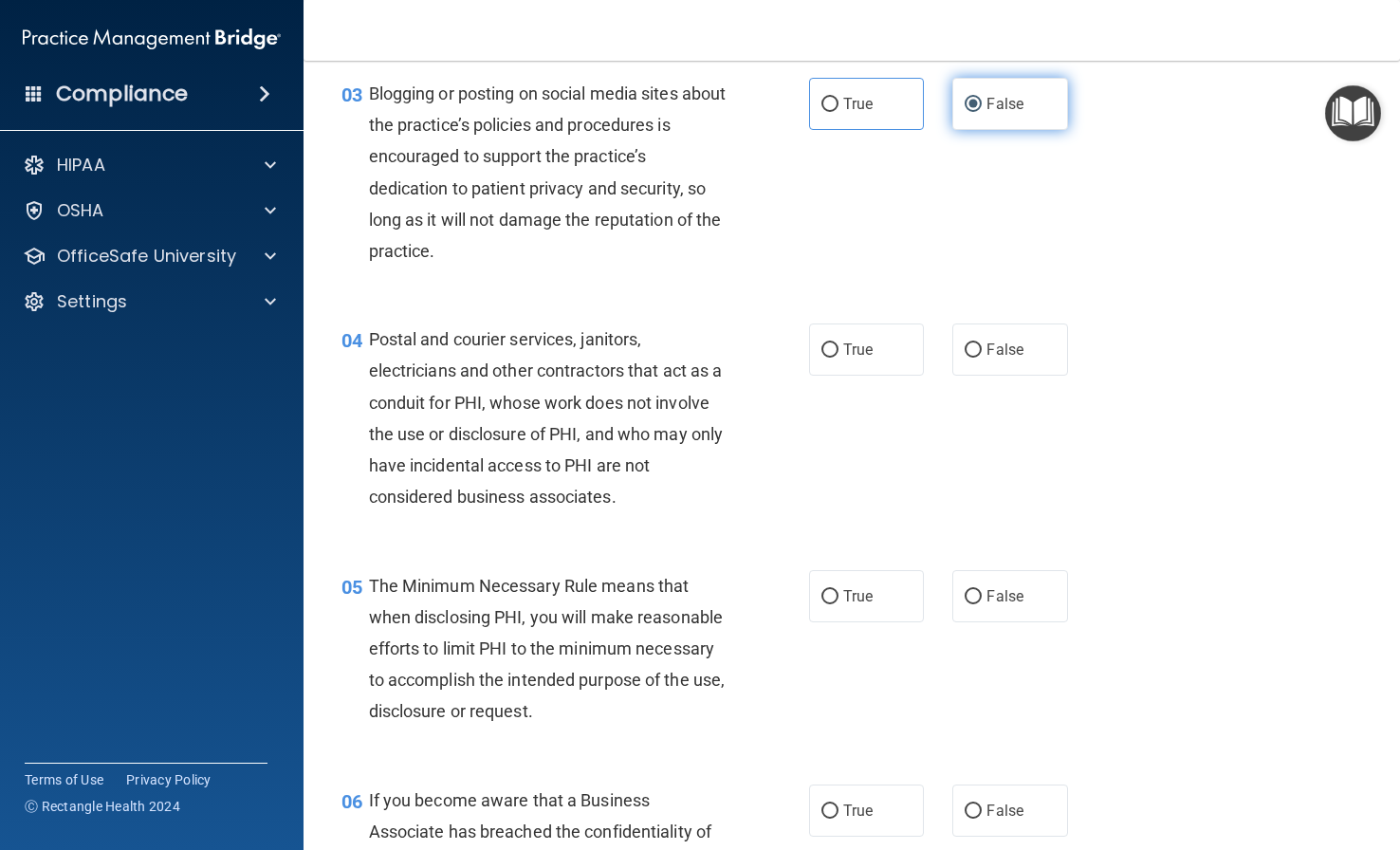
scroll to position [475, 0]
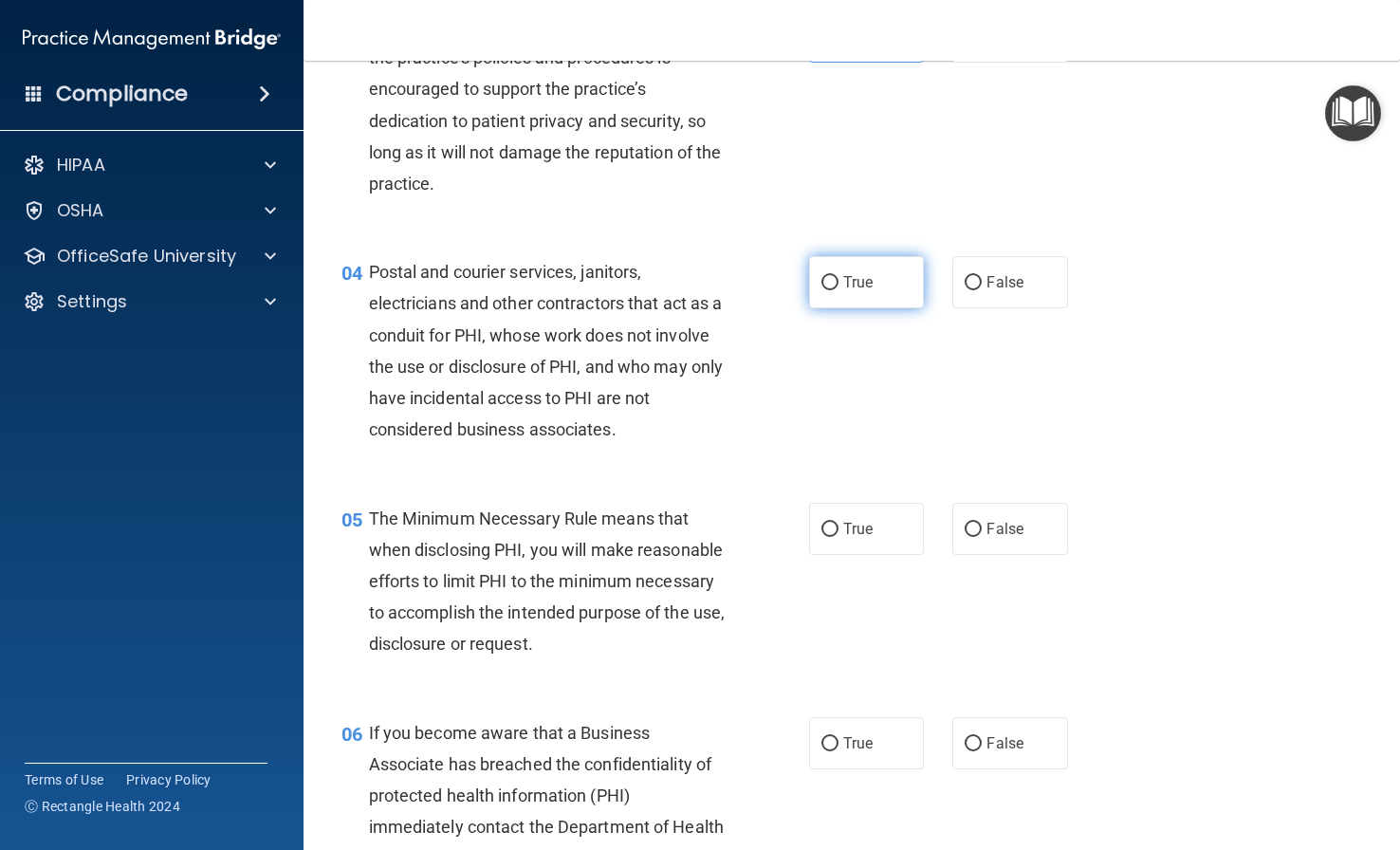
drag, startPoint x: 852, startPoint y: 283, endPoint x: 35, endPoint y: 604, distance: 877.8
click at [851, 284] on span "True" at bounding box center [858, 282] width 29 height 18
click at [838, 284] on input "True" at bounding box center [829, 283] width 17 height 14
radio input "true"
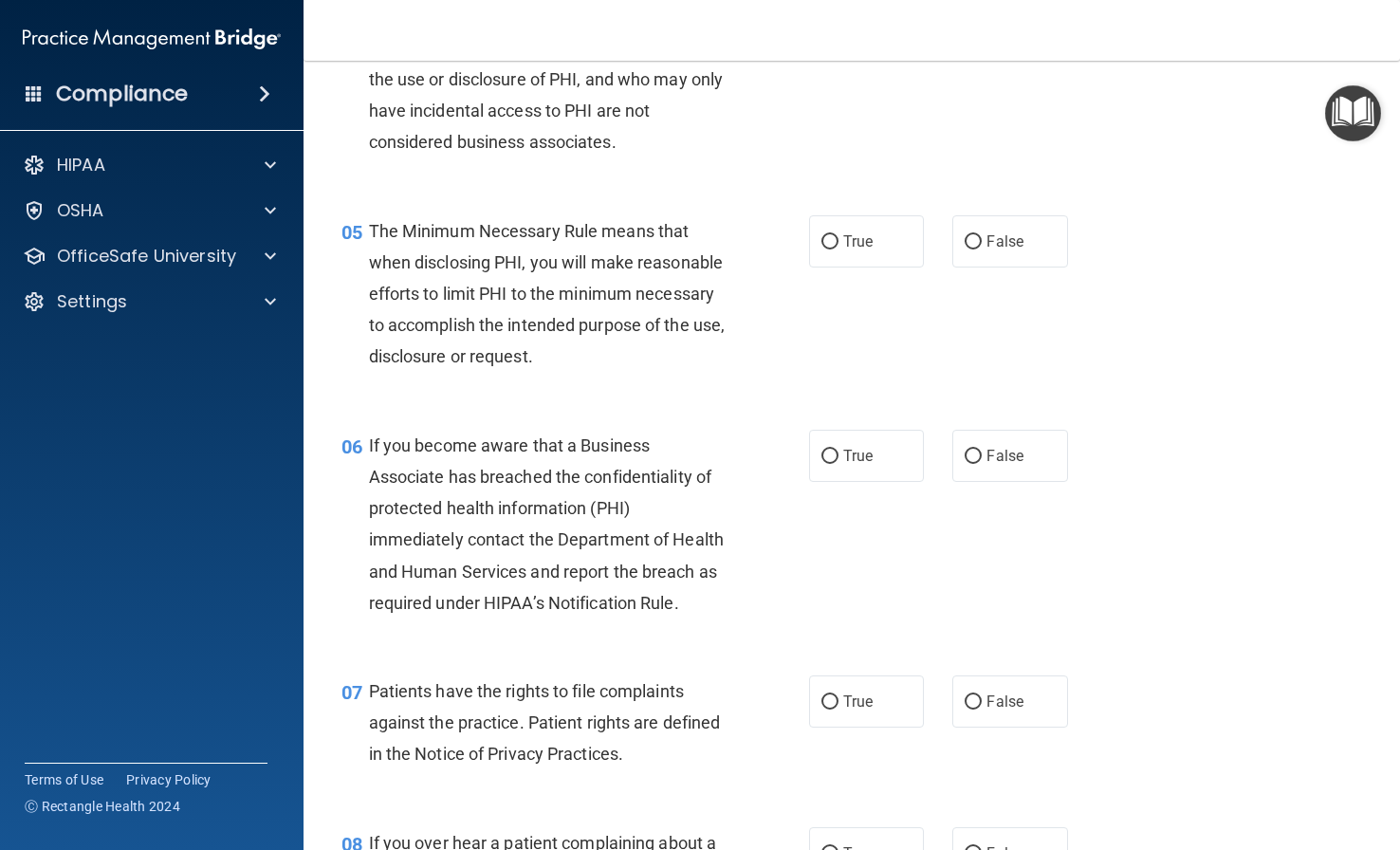
scroll to position [854, 0]
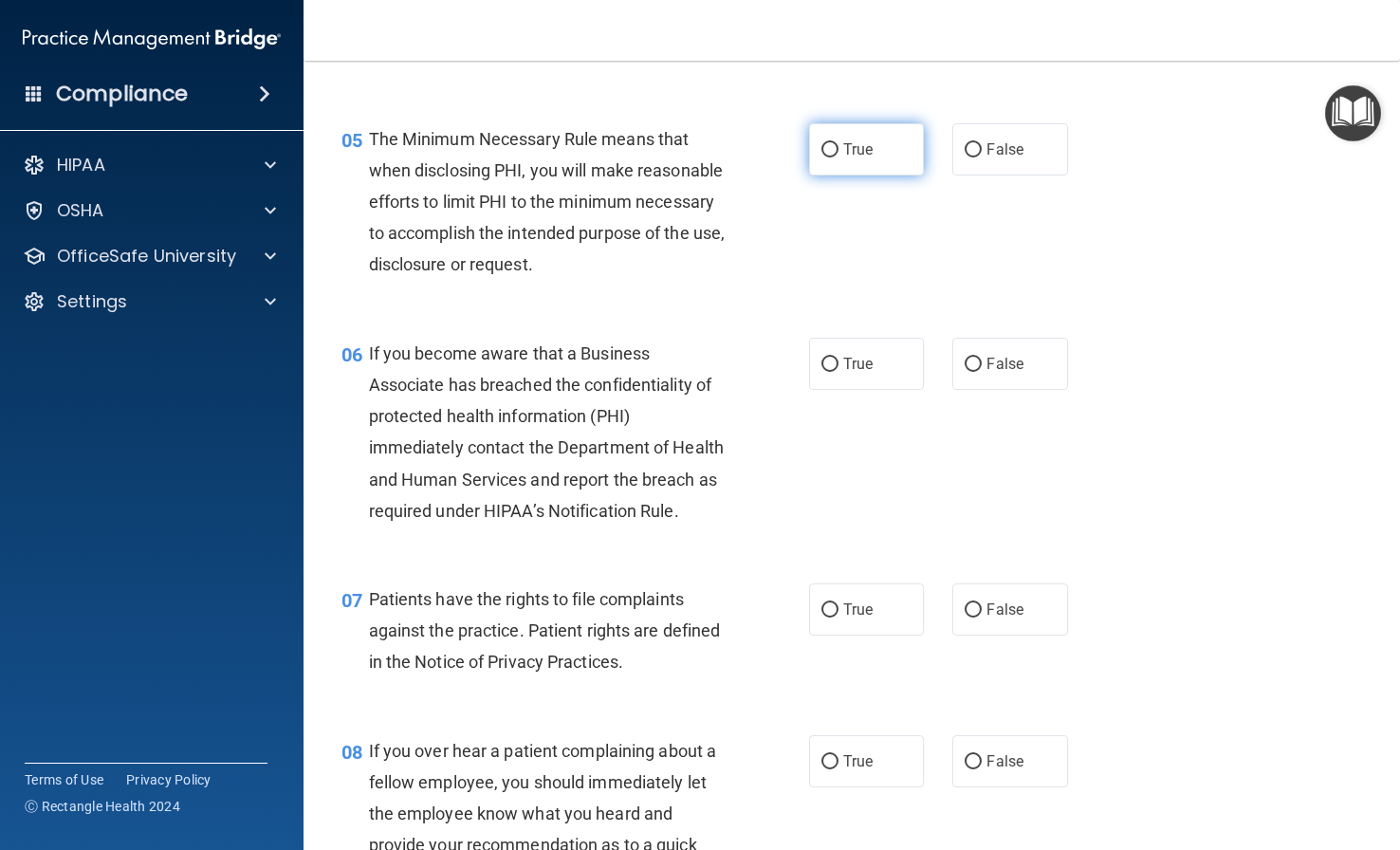
drag, startPoint x: 815, startPoint y: 132, endPoint x: 809, endPoint y: 141, distance: 10.8
click at [815, 133] on label "True" at bounding box center [866, 148] width 115 height 52
click at [821, 143] on input "True" at bounding box center [829, 150] width 17 height 14
radio input "true"
click at [993, 369] on label "False" at bounding box center [1009, 364] width 115 height 52
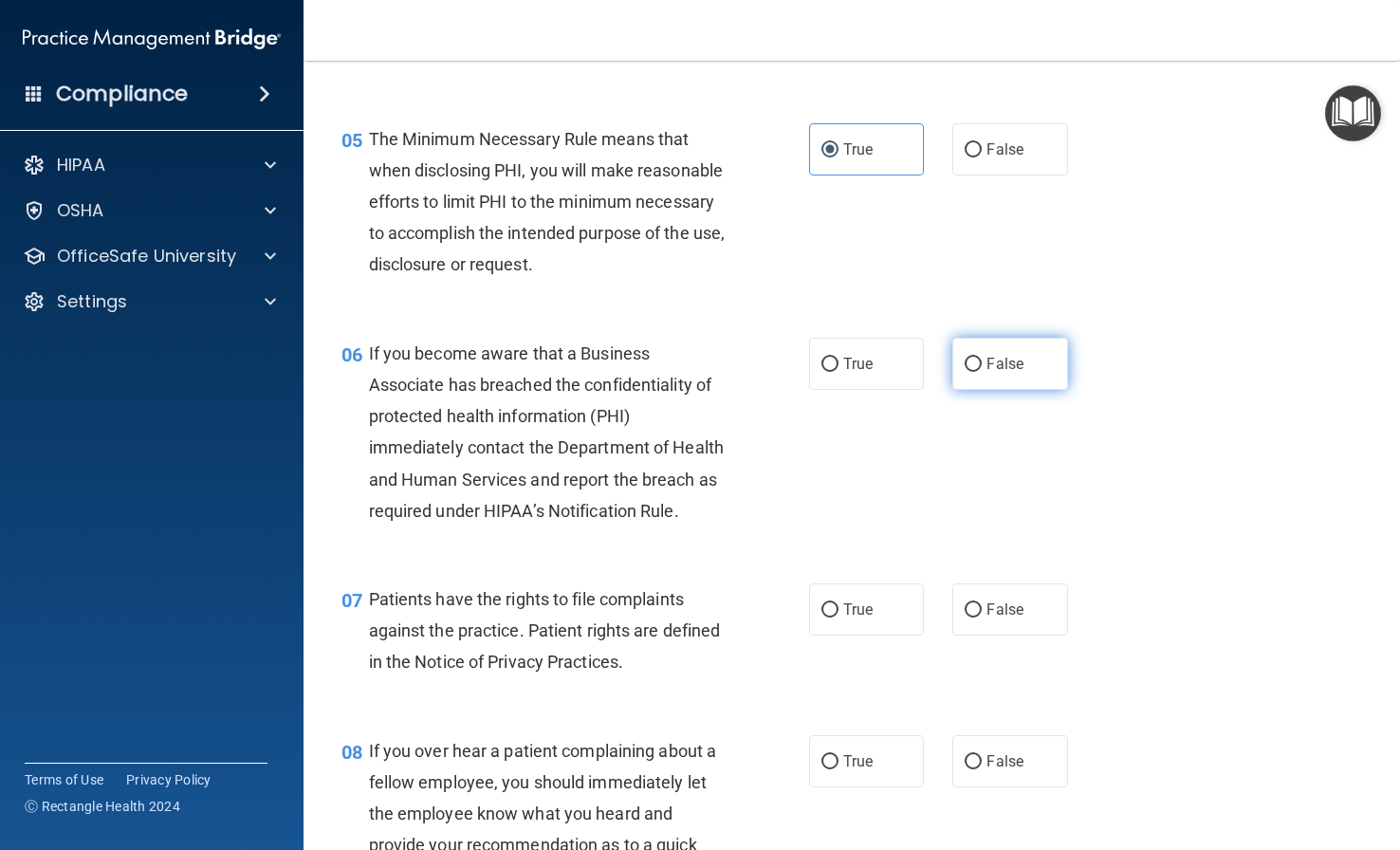
click at [981, 369] on input "False" at bounding box center [973, 365] width 17 height 14
radio input "true"
click at [968, 617] on input "False" at bounding box center [973, 610] width 17 height 14
radio input "true"
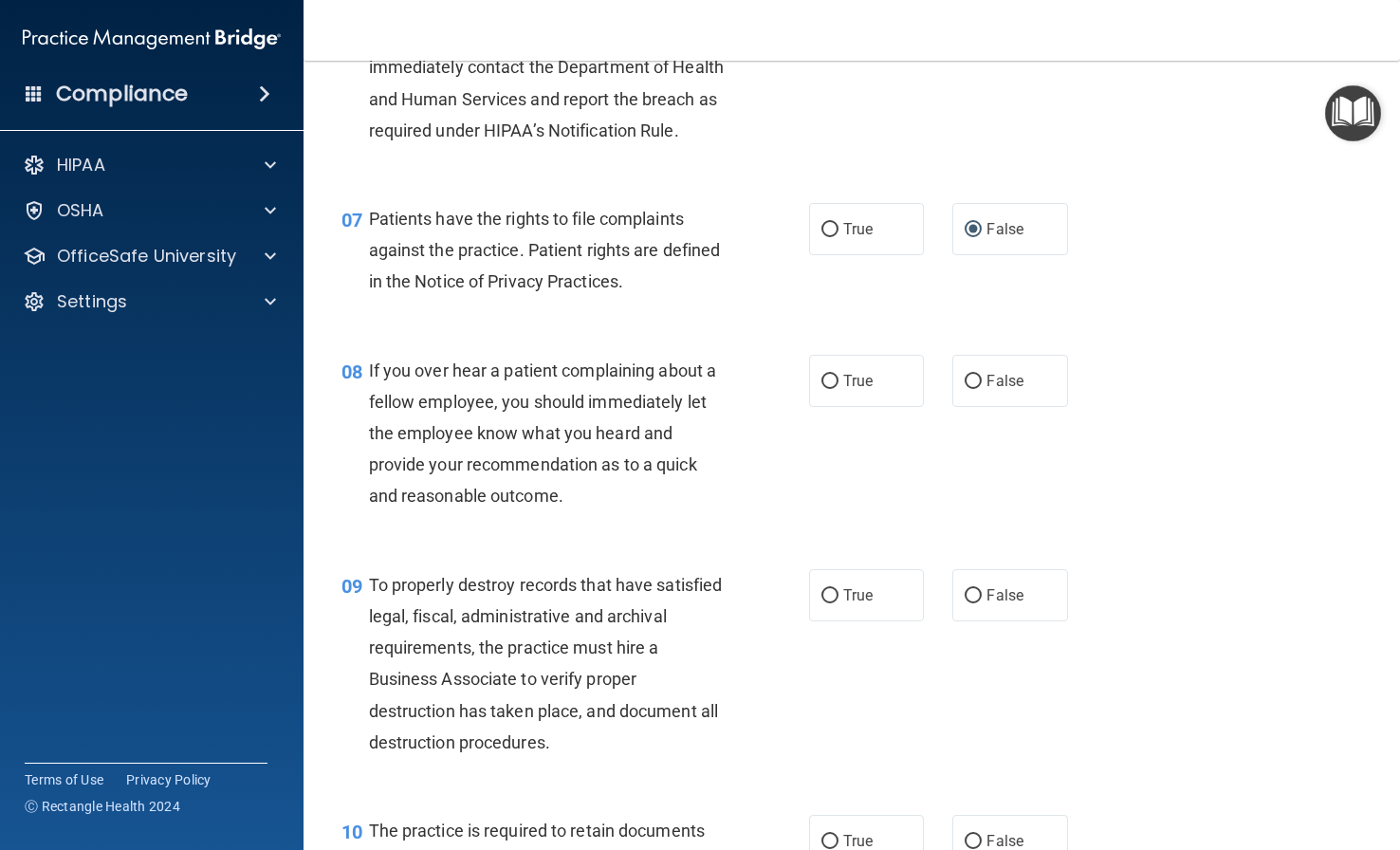
scroll to position [1328, 0]
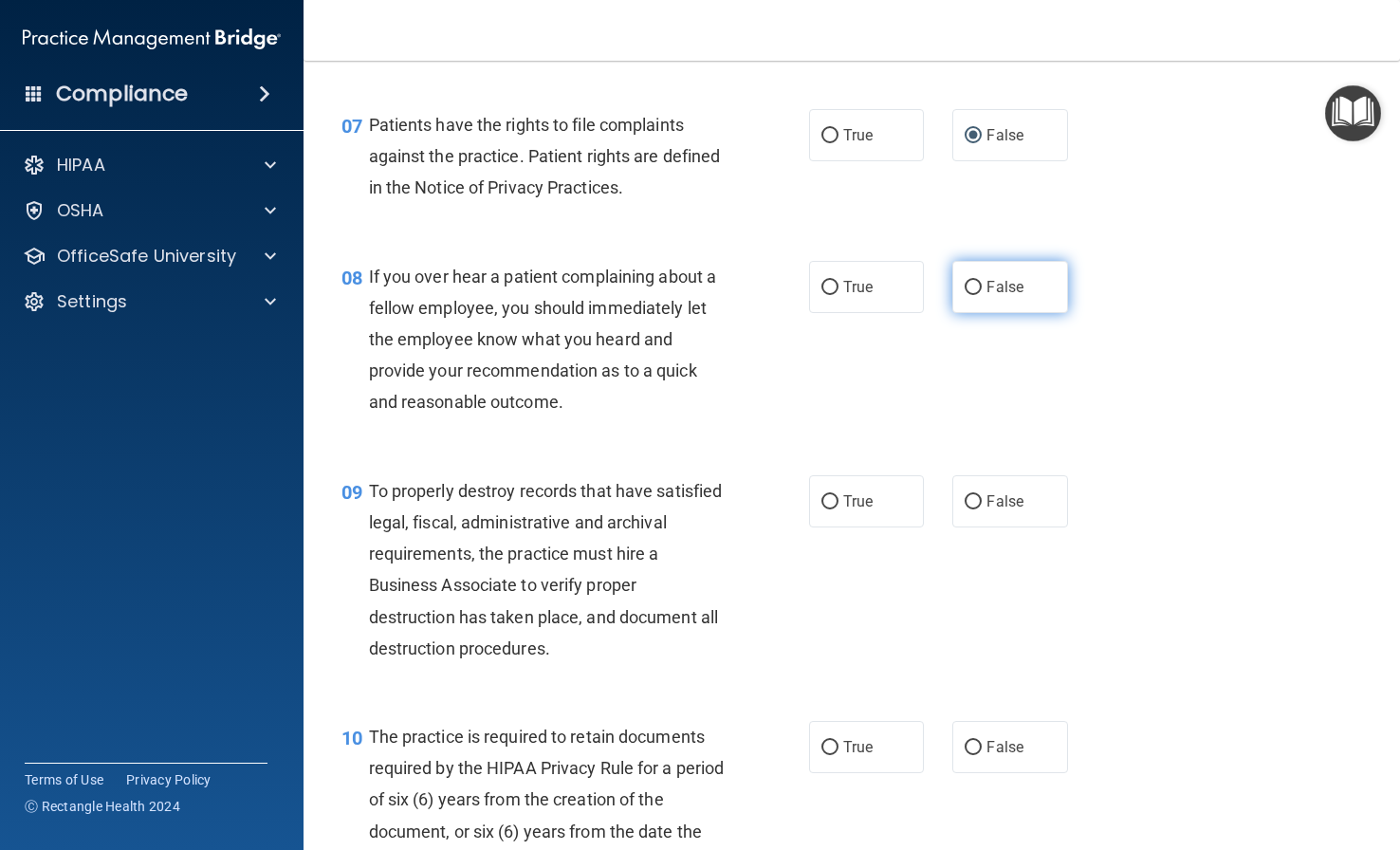
click at [1039, 313] on label "False" at bounding box center [1009, 286] width 115 height 52
click at [981, 295] on input "False" at bounding box center [973, 288] width 17 height 14
radio input "true"
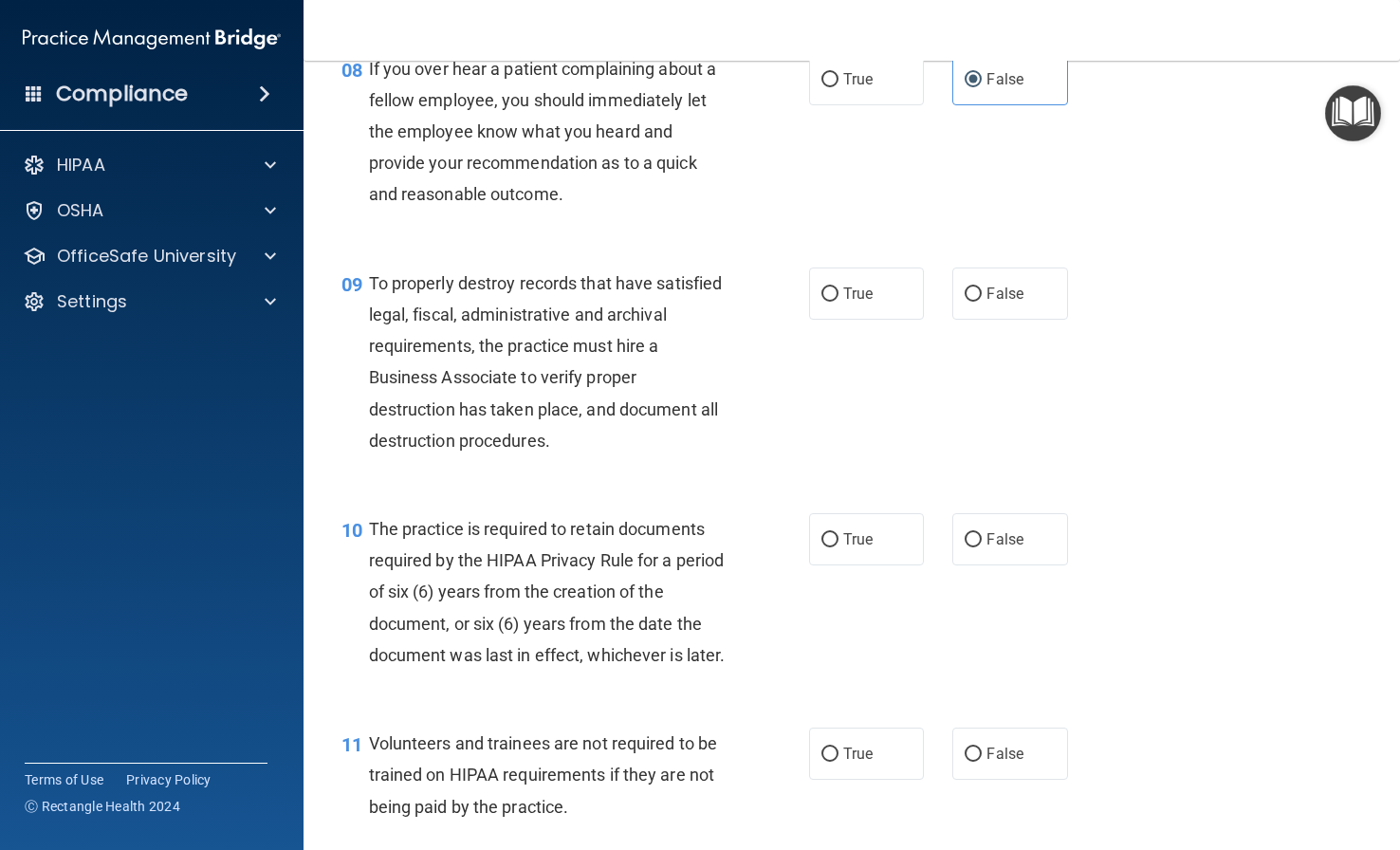
scroll to position [1613, 0]
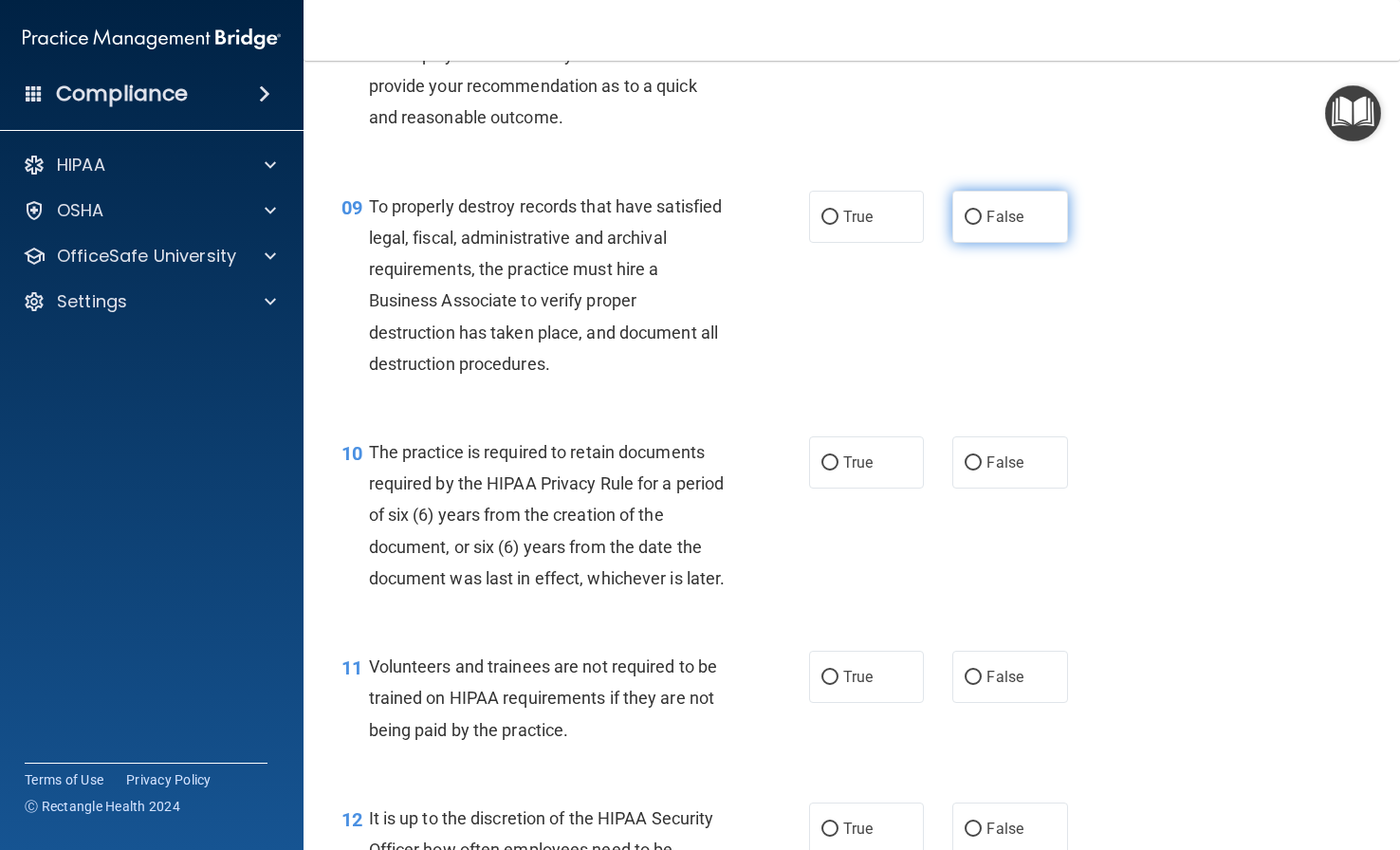
click at [991, 226] on span "False" at bounding box center [1005, 216] width 37 height 18
click at [981, 225] on input "False" at bounding box center [973, 217] width 17 height 14
radio input "true"
click at [871, 243] on label "True" at bounding box center [866, 216] width 115 height 52
click at [838, 225] on input "True" at bounding box center [829, 217] width 17 height 14
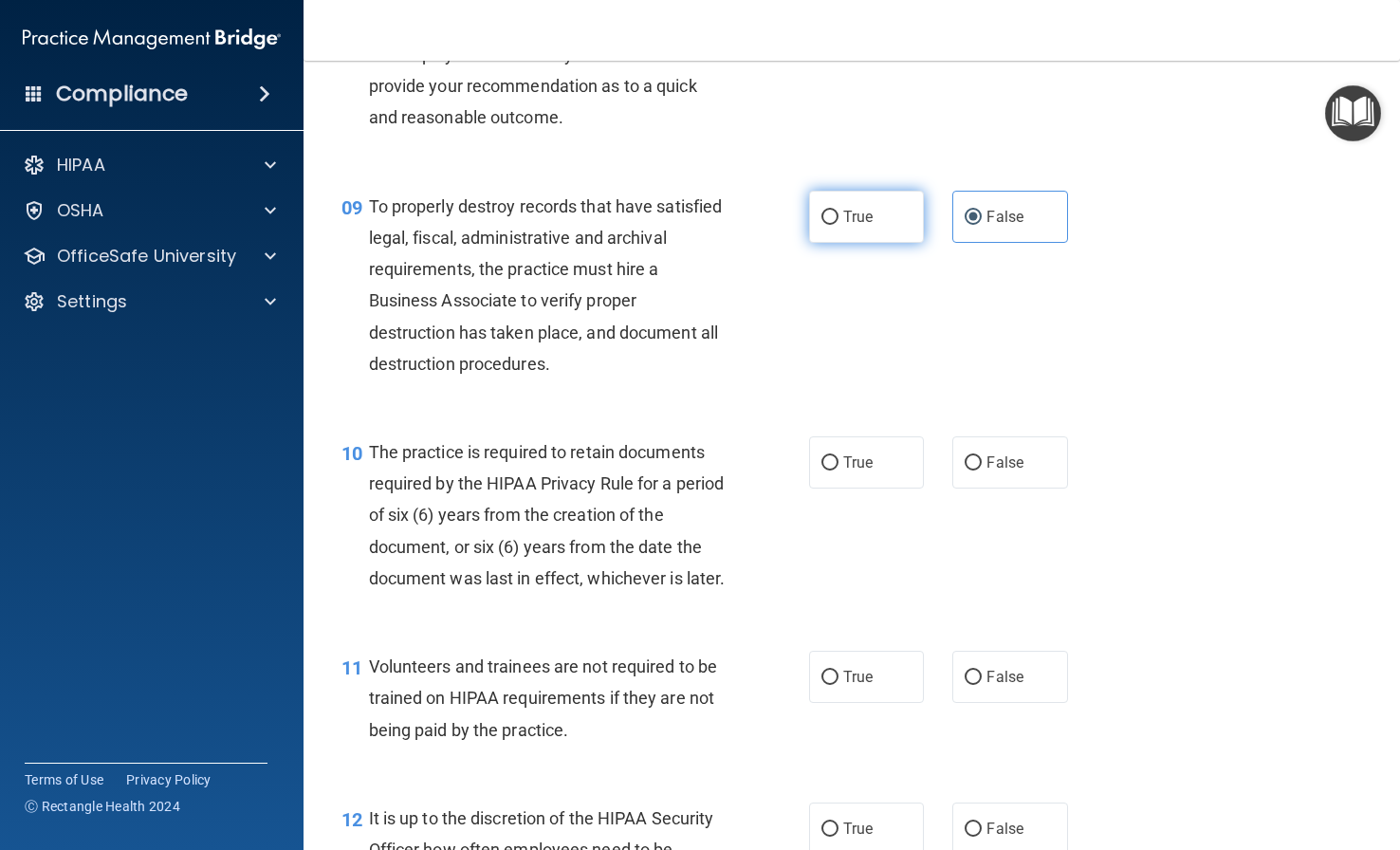
radio input "true"
radio input "false"
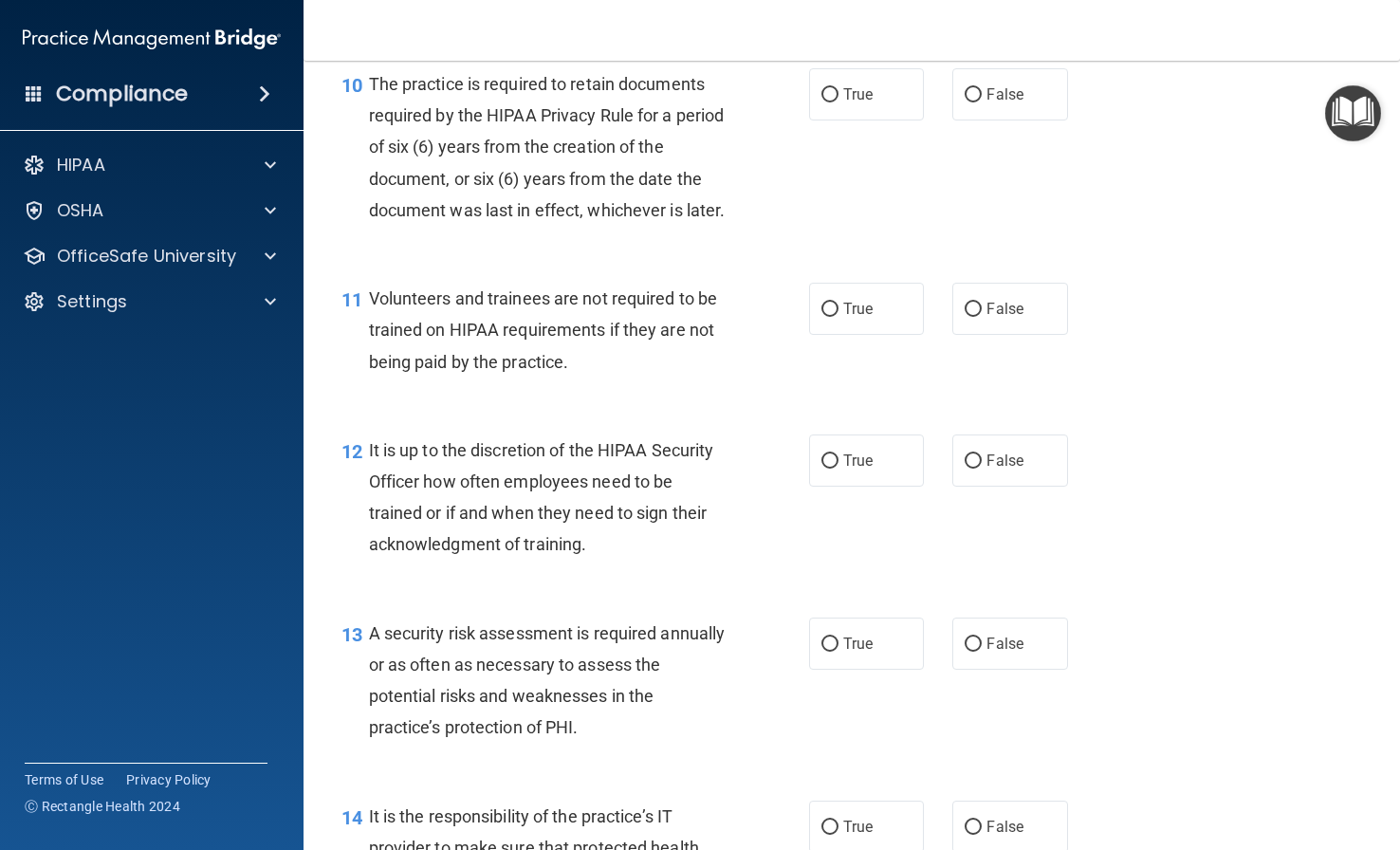
scroll to position [1992, 0]
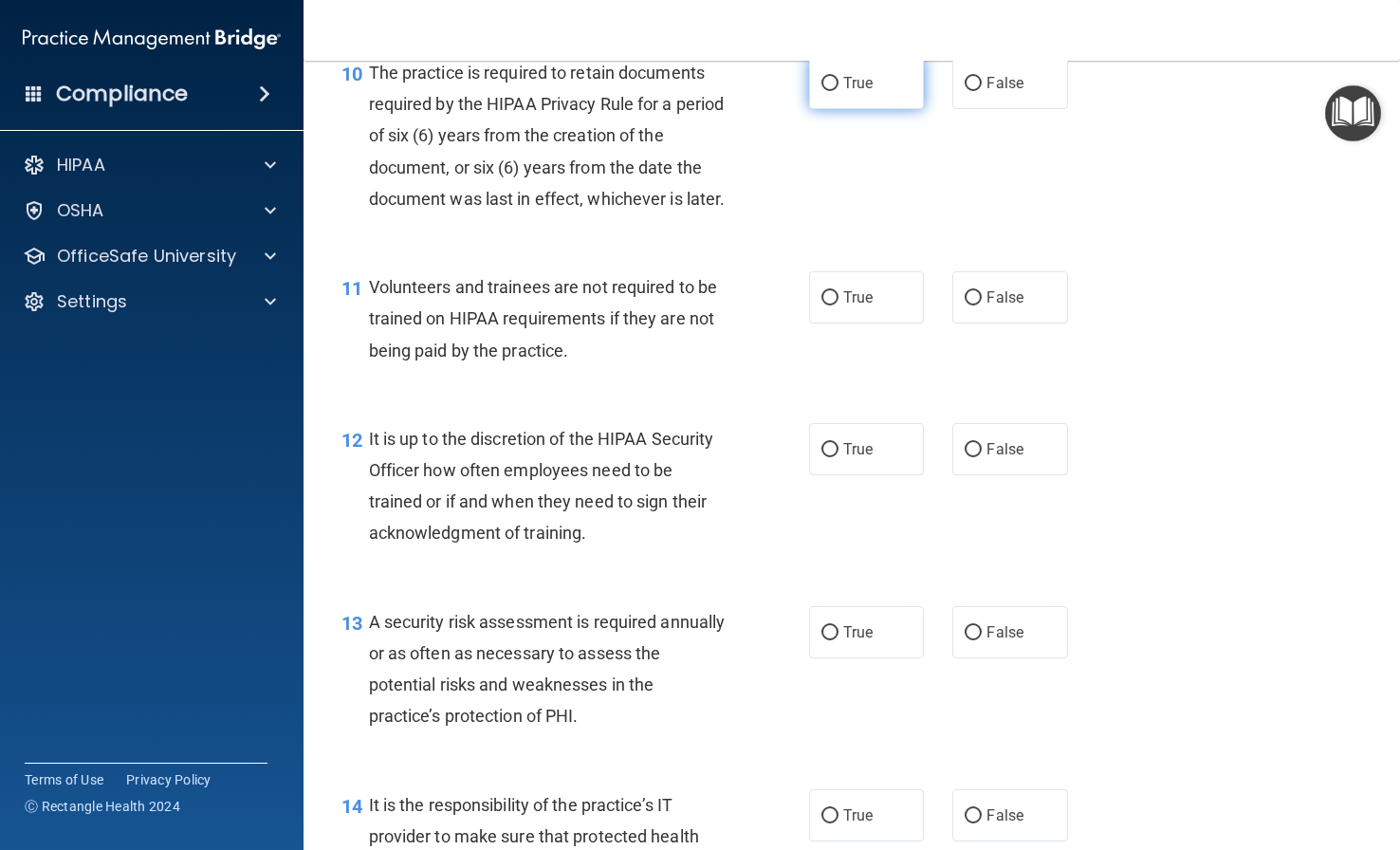
click at [855, 109] on label "True" at bounding box center [866, 83] width 115 height 52
click at [838, 91] on input "True" at bounding box center [829, 84] width 17 height 14
radio input "true"
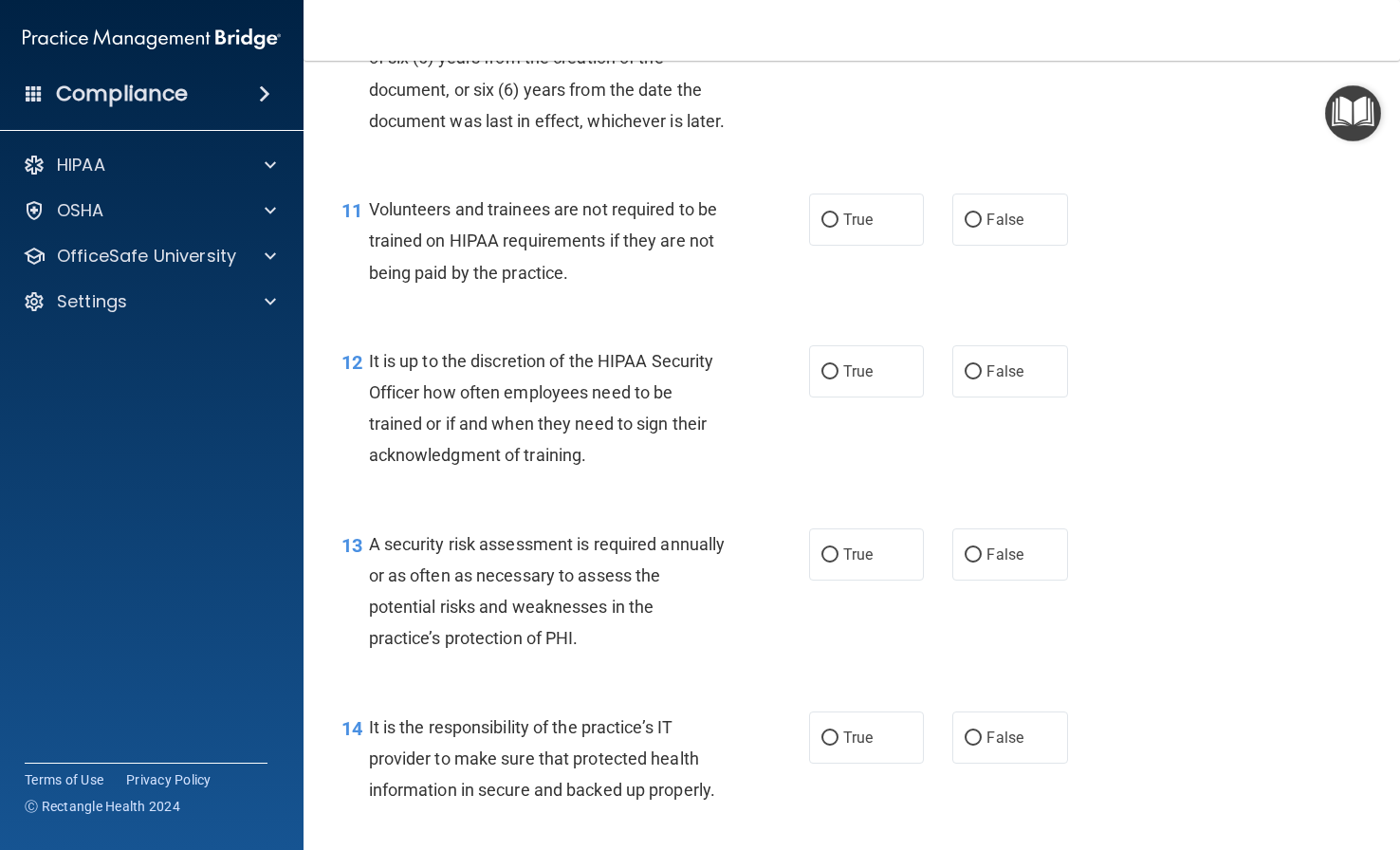
scroll to position [2182, 0]
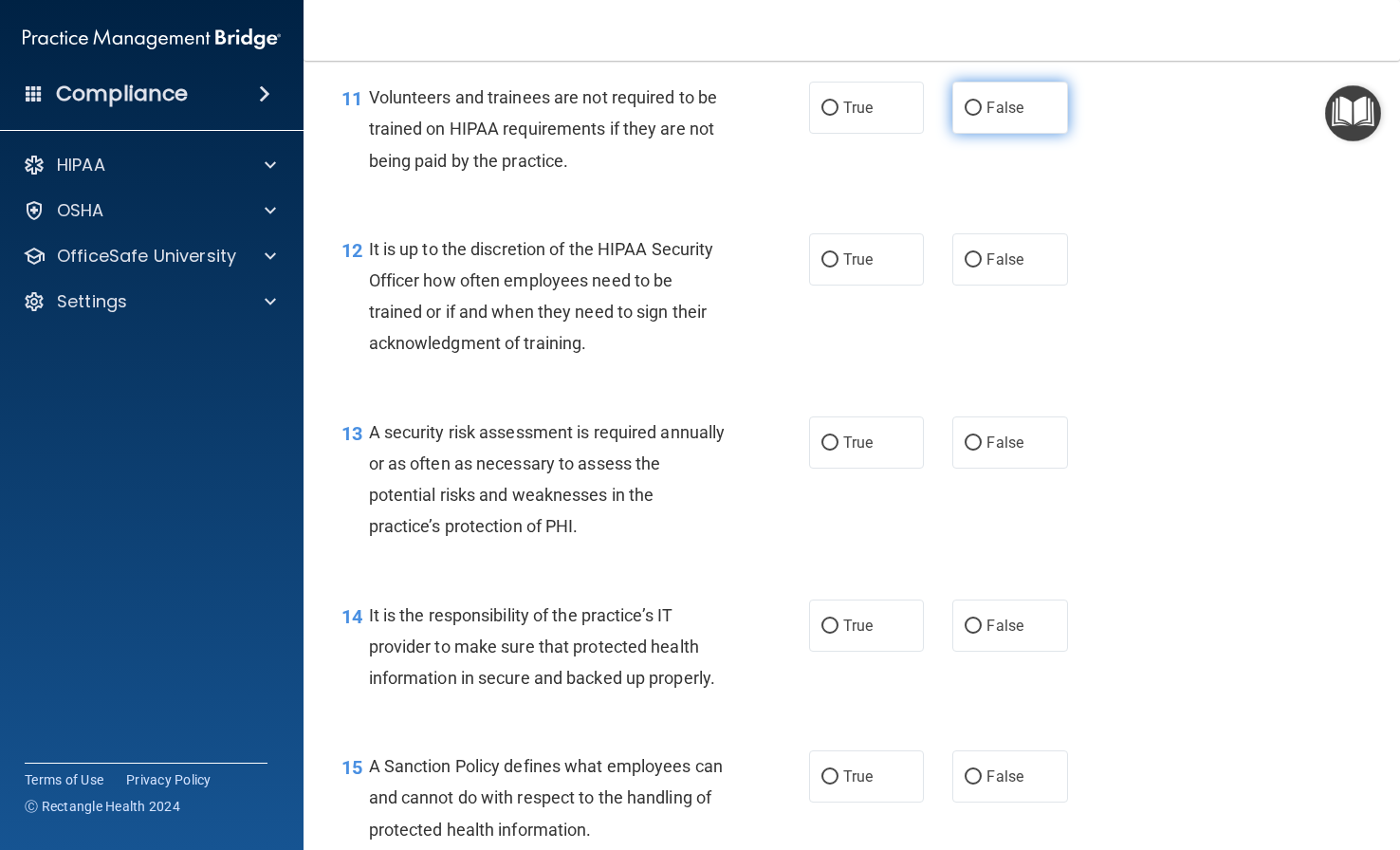
click at [989, 117] on span "False" at bounding box center [1005, 107] width 37 height 18
click at [981, 116] on input "False" at bounding box center [973, 108] width 17 height 14
radio input "true"
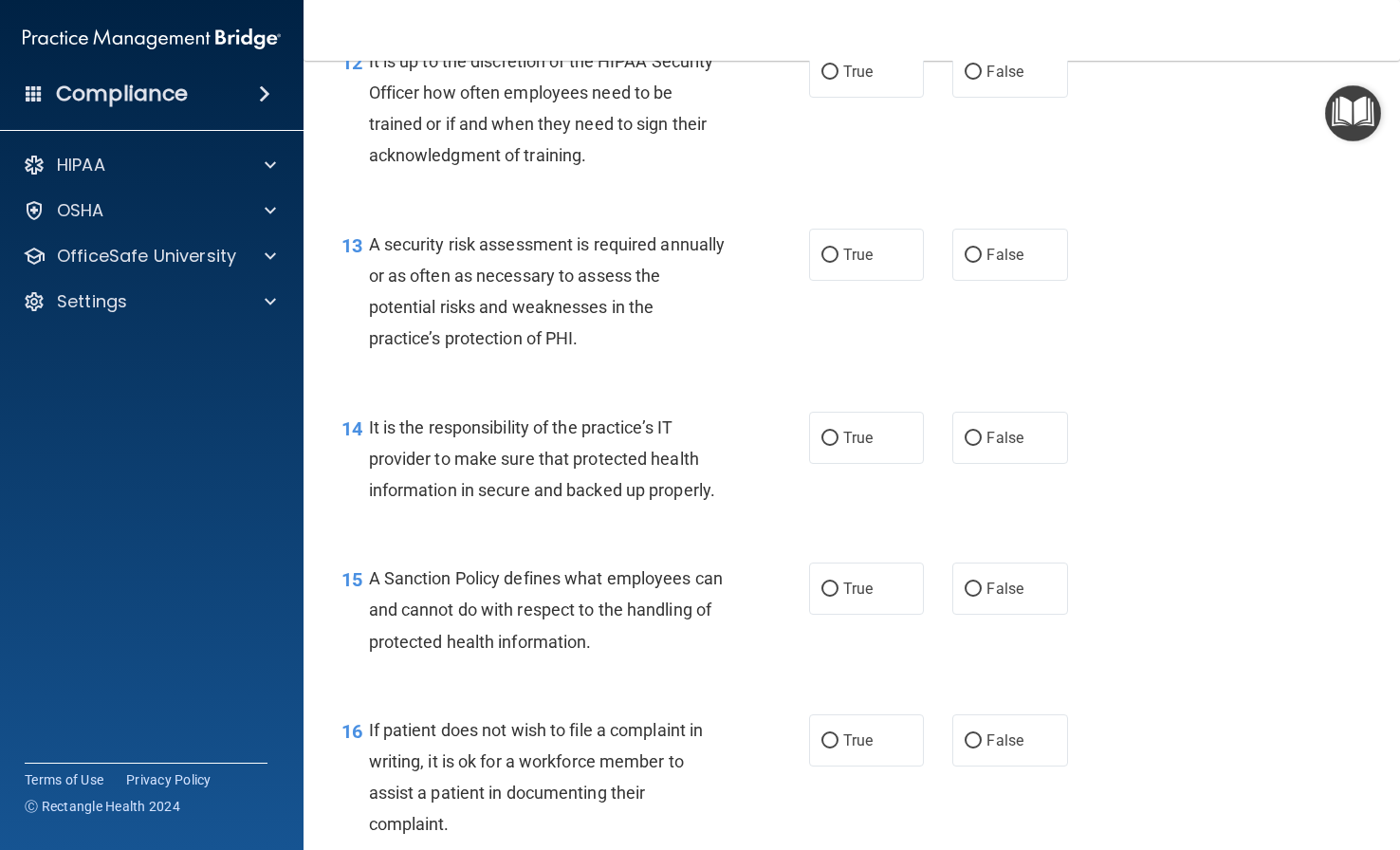
scroll to position [2371, 0]
click at [953, 95] on label "False" at bounding box center [1009, 69] width 115 height 52
click at [965, 78] on input "False" at bounding box center [973, 71] width 17 height 14
radio input "true"
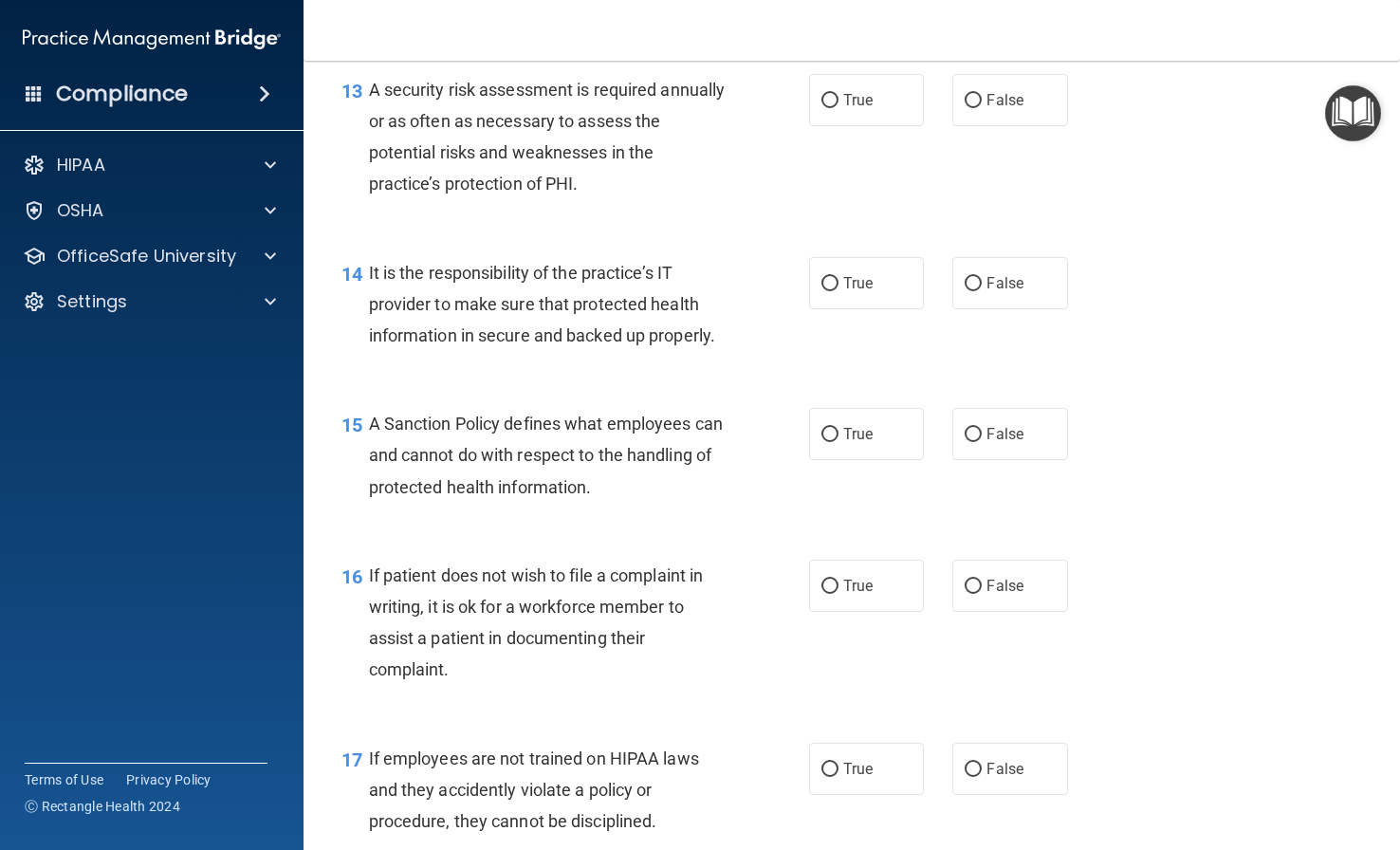
scroll to position [2561, 0]
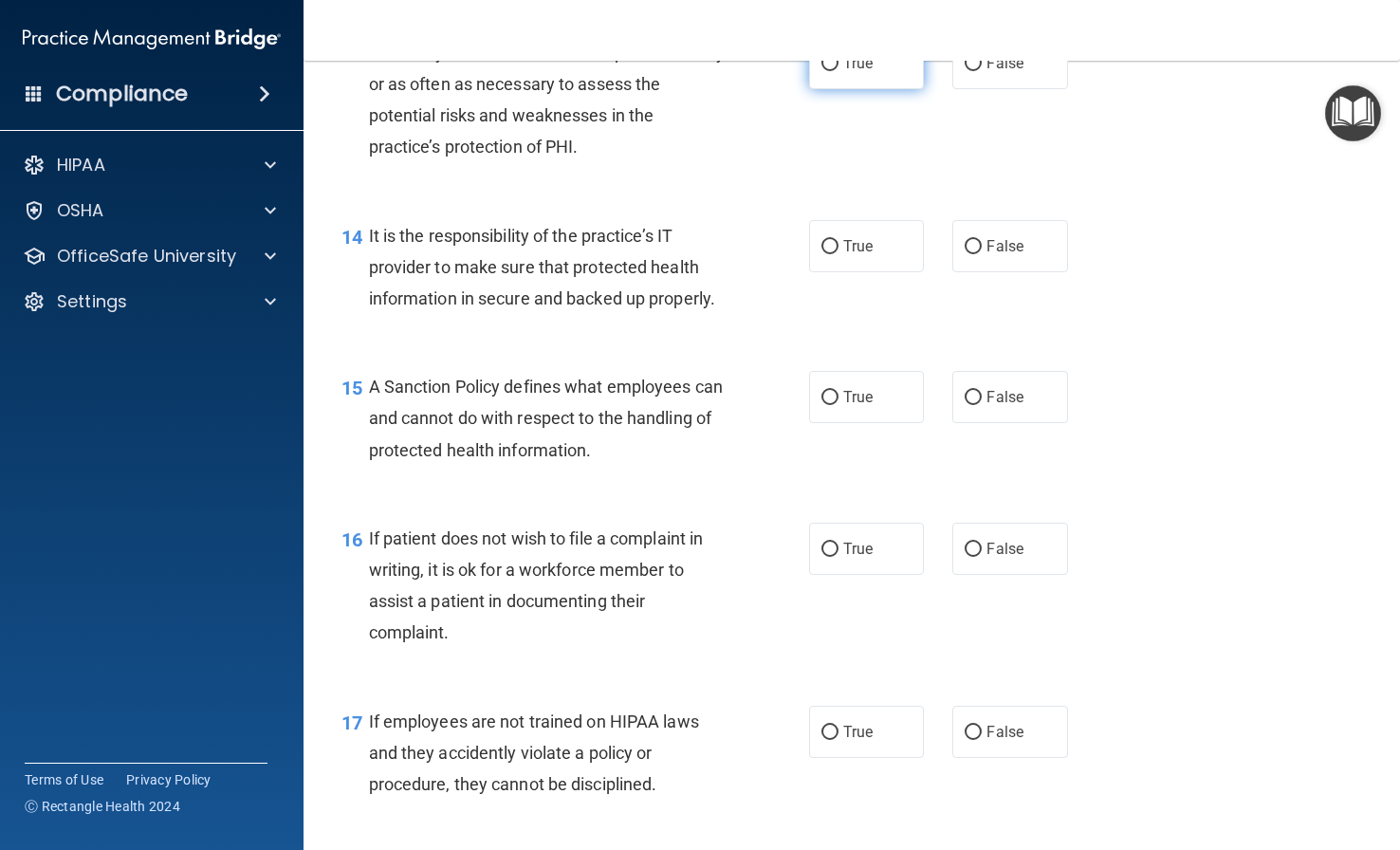
click at [834, 89] on label "True" at bounding box center [866, 63] width 115 height 52
click at [834, 71] on input "True" at bounding box center [829, 64] width 17 height 14
radio input "true"
click at [996, 255] on span "False" at bounding box center [1005, 246] width 37 height 18
click at [981, 255] on input "False" at bounding box center [973, 247] width 17 height 14
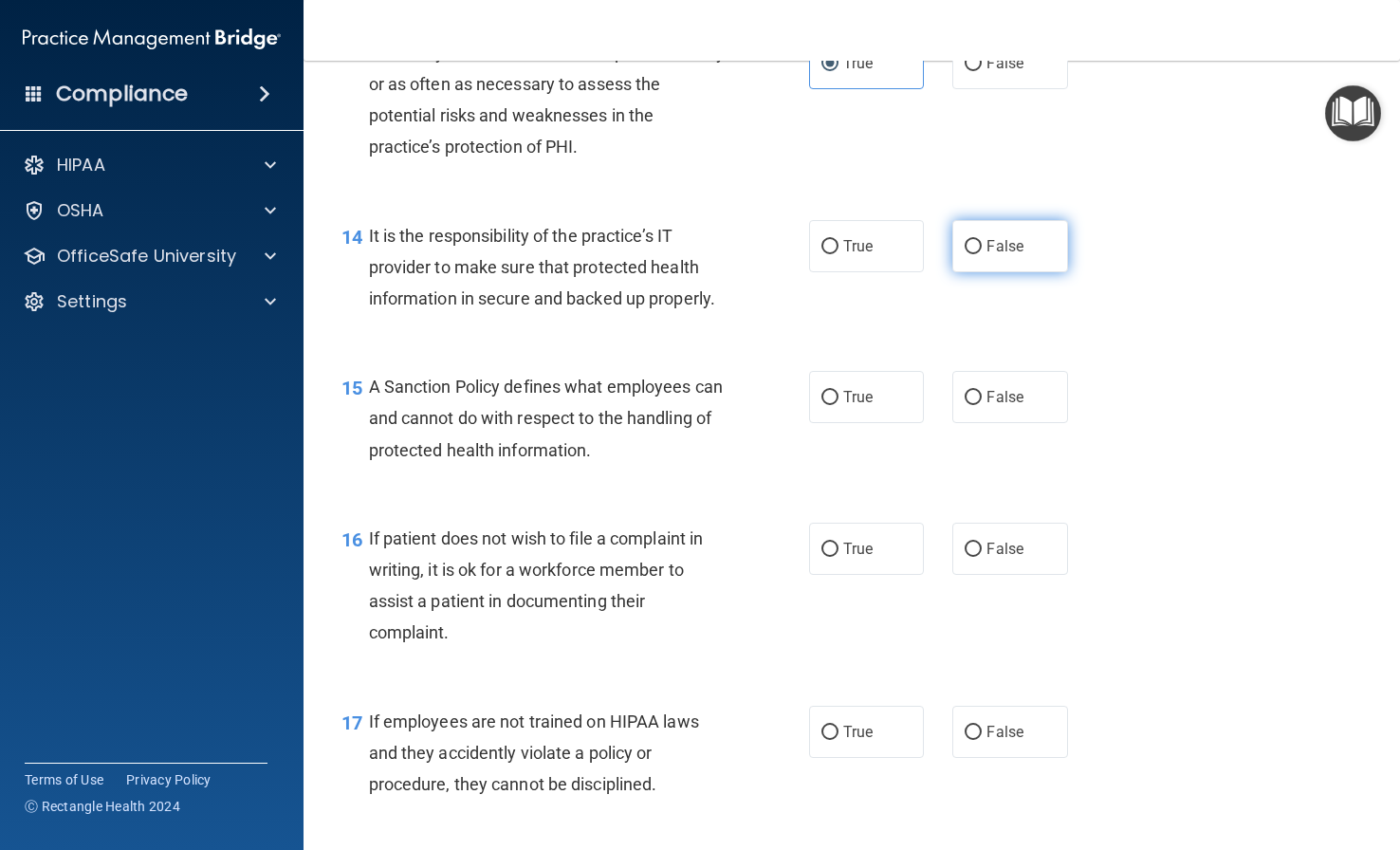
radio input "true"
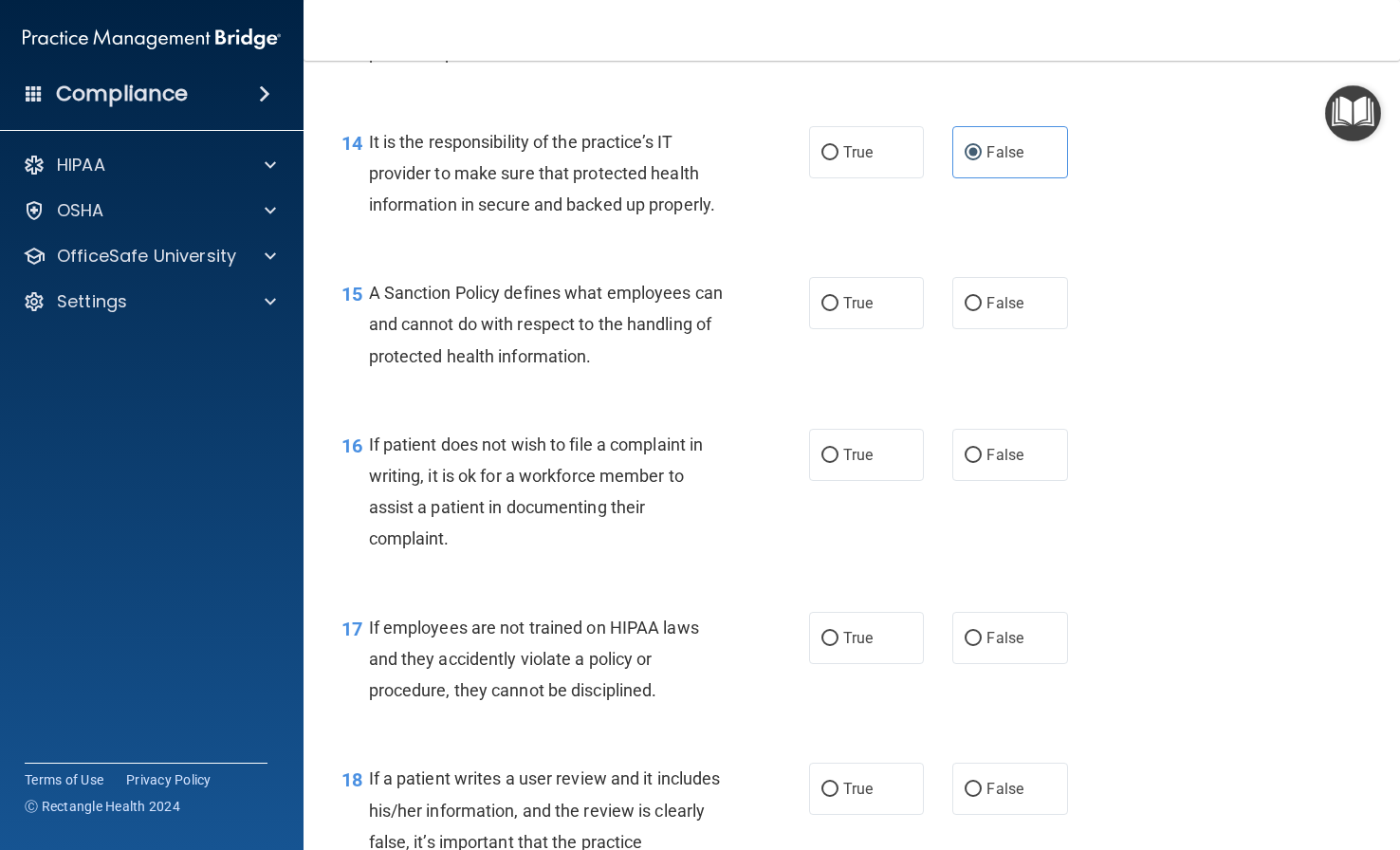
scroll to position [2655, 0]
click at [957, 328] on label "False" at bounding box center [1009, 302] width 115 height 52
click at [965, 311] on input "False" at bounding box center [973, 303] width 17 height 14
radio input "true"
click at [822, 462] on input "True" at bounding box center [829, 455] width 17 height 14
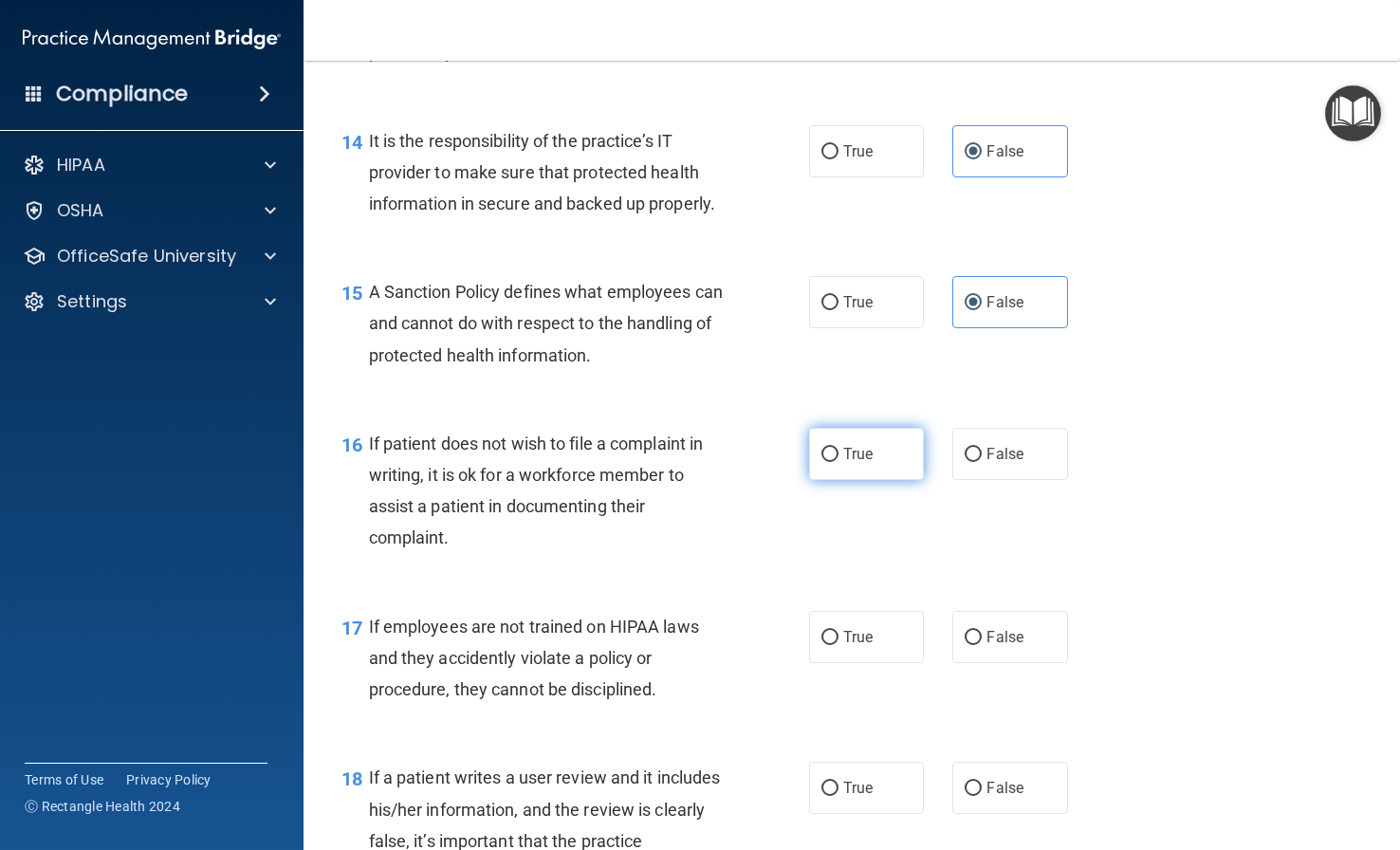
radio input "true"
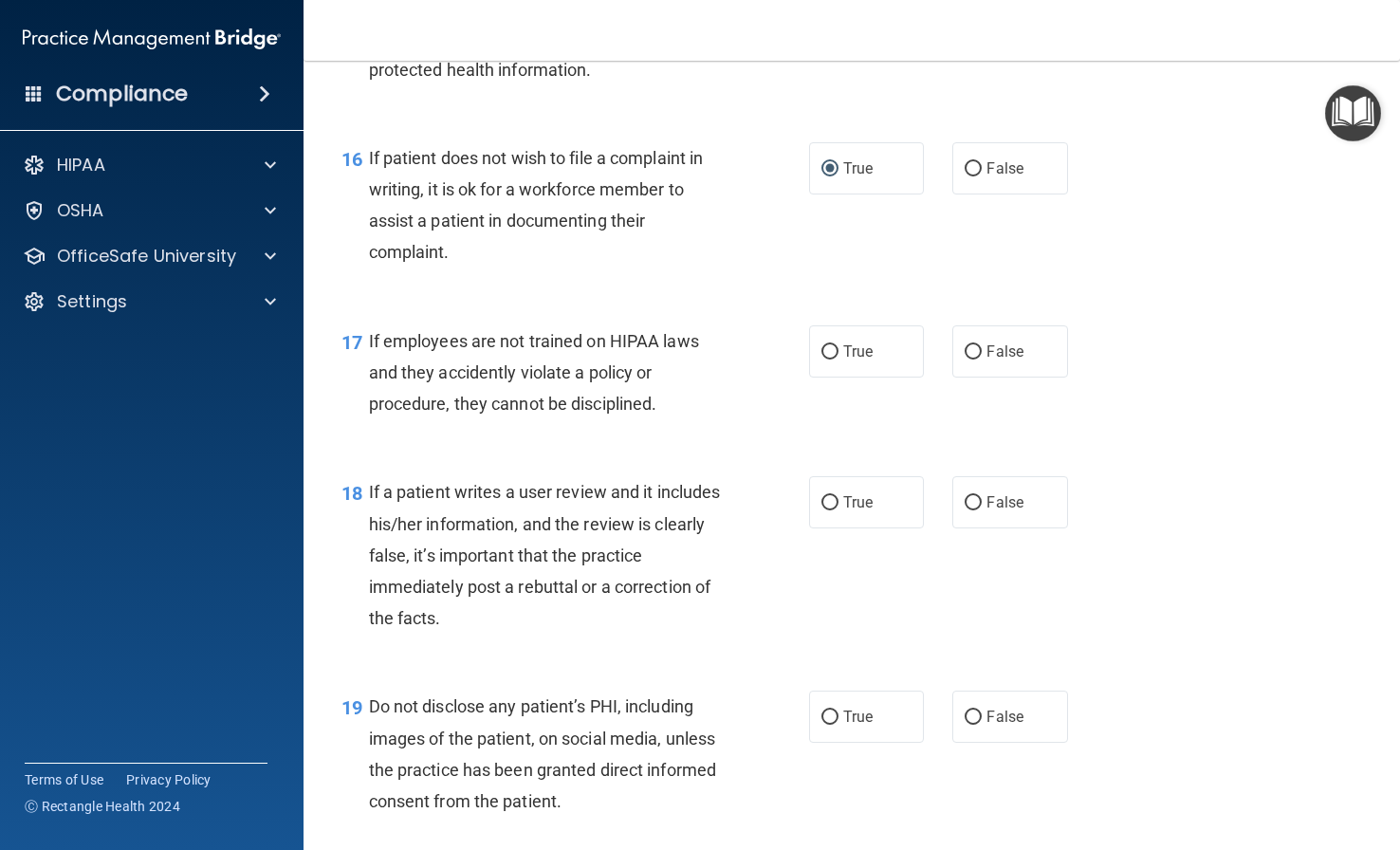
scroll to position [3035, 0]
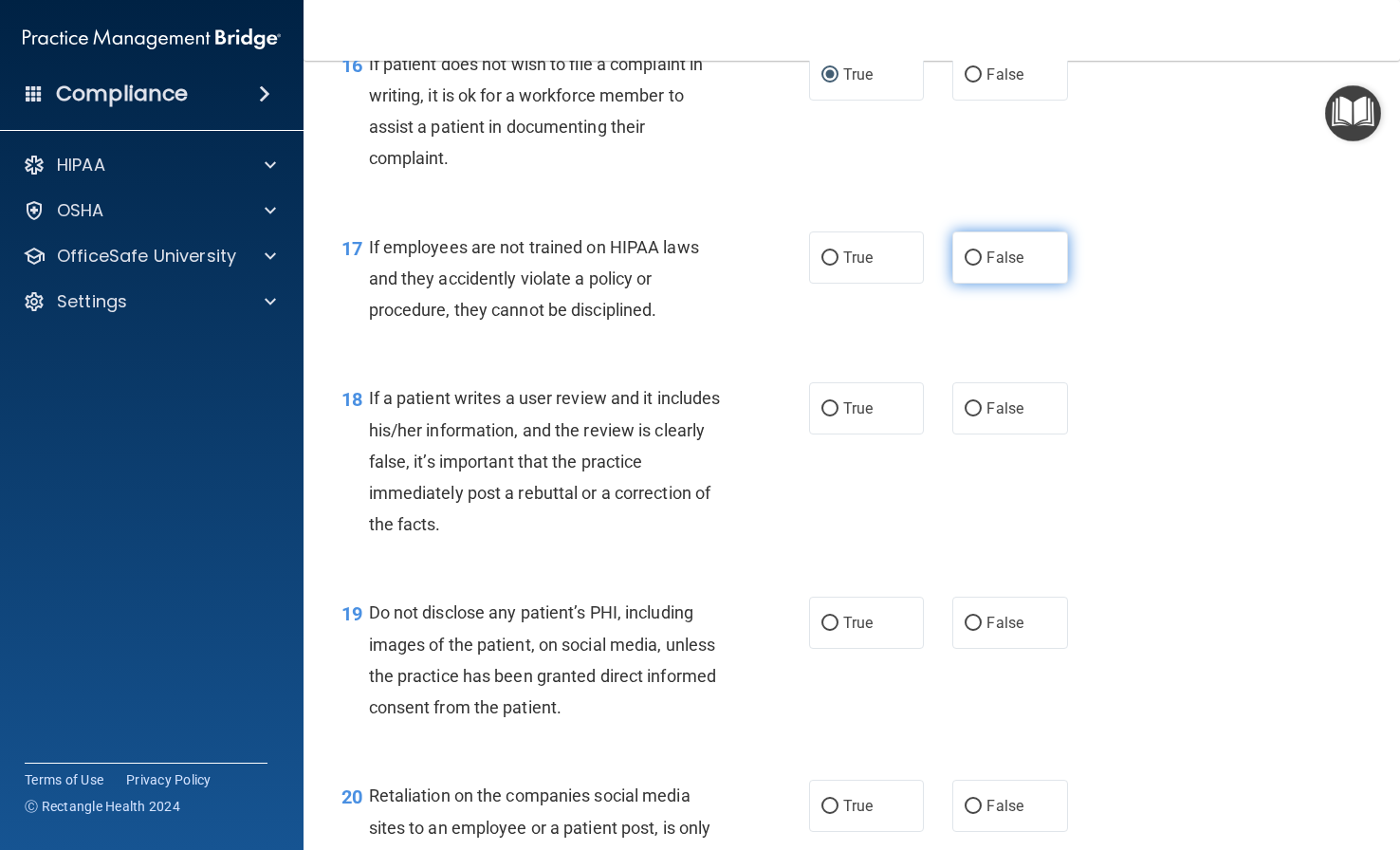
click at [1035, 284] on label "False" at bounding box center [1009, 256] width 115 height 52
click at [981, 265] on input "False" at bounding box center [973, 258] width 17 height 14
radio input "true"
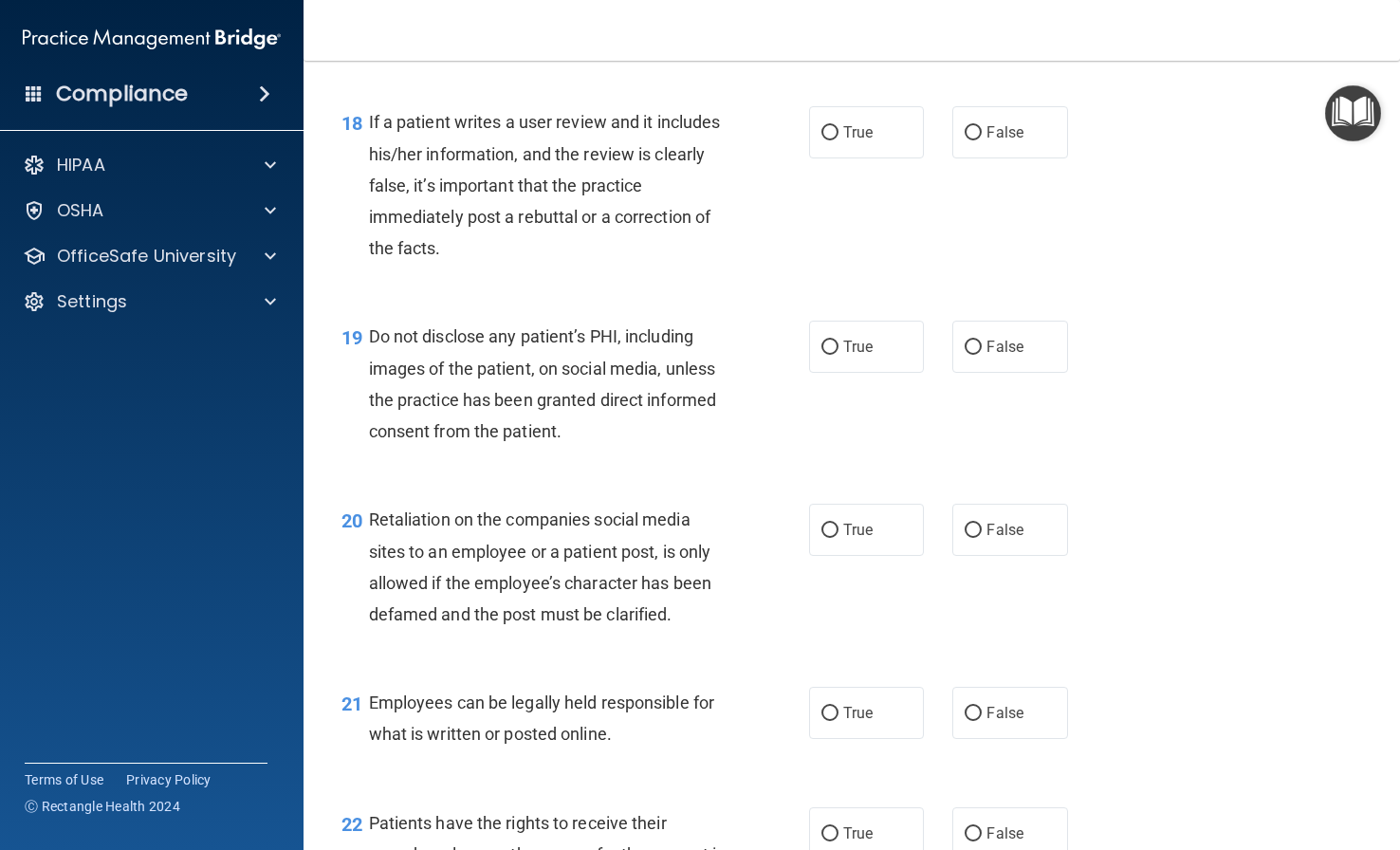
scroll to position [3319, 0]
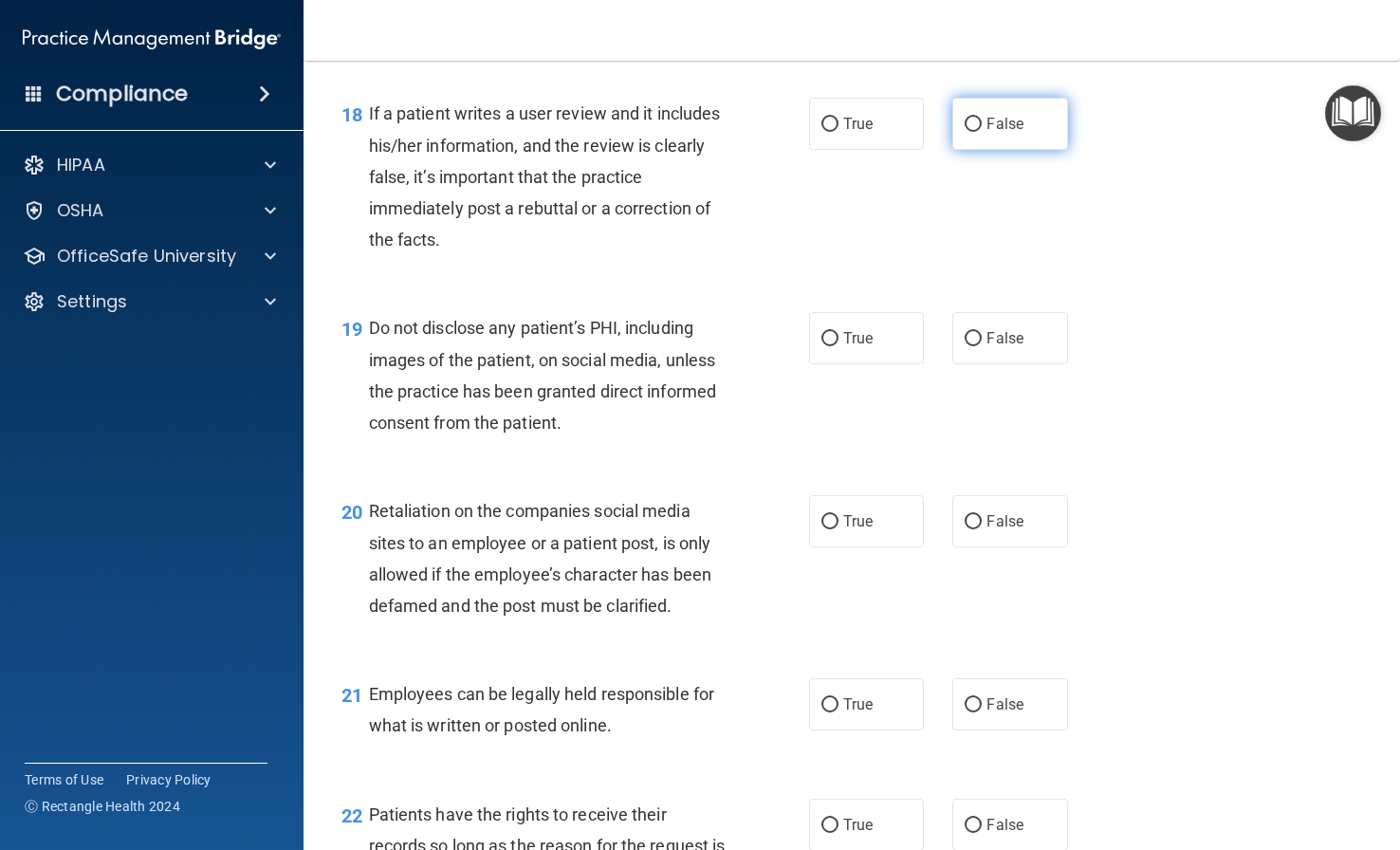
click at [1025, 149] on label "False" at bounding box center [1009, 123] width 115 height 52
click at [981, 132] on input "False" at bounding box center [973, 125] width 17 height 14
radio input "true"
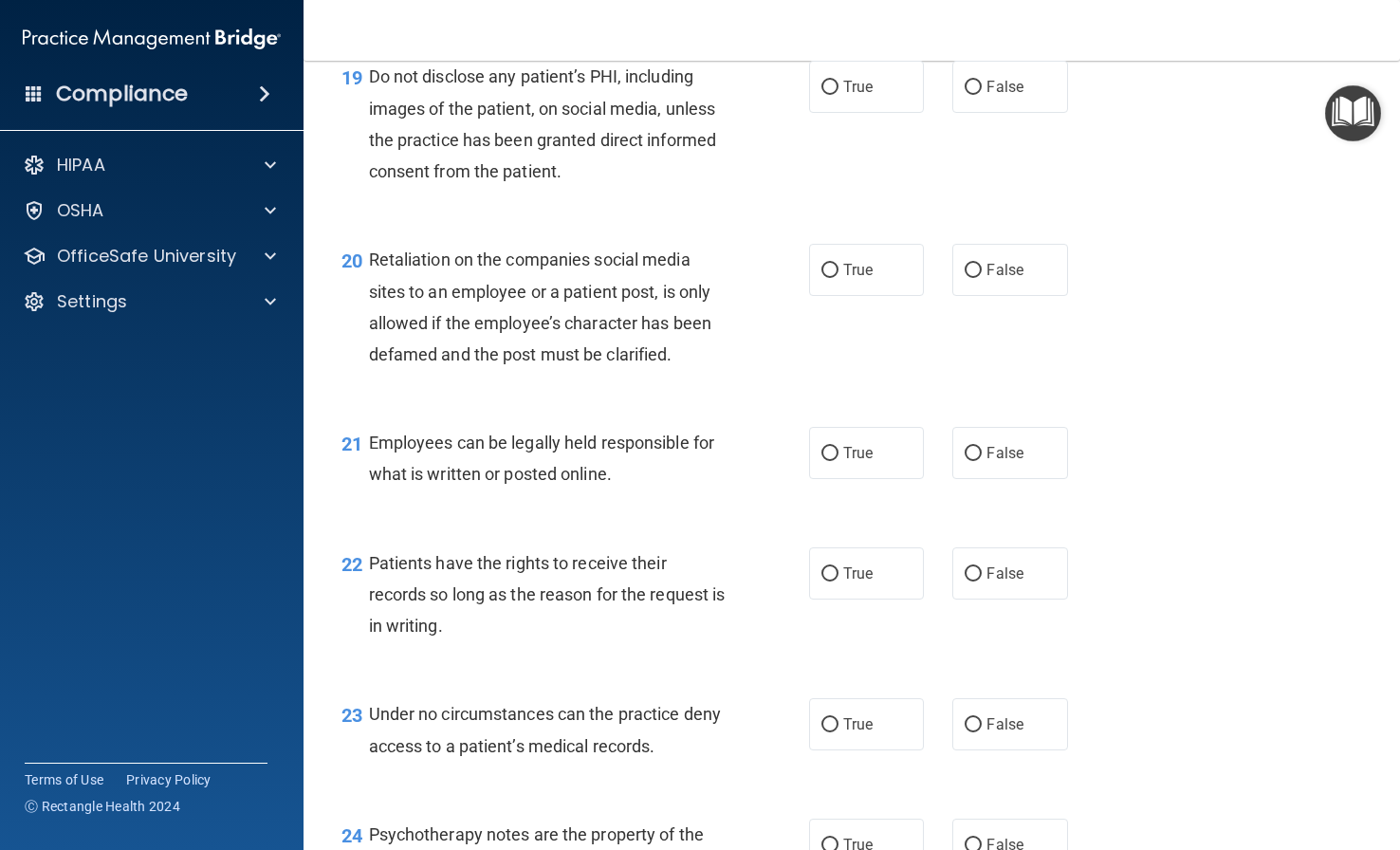
scroll to position [3604, 0]
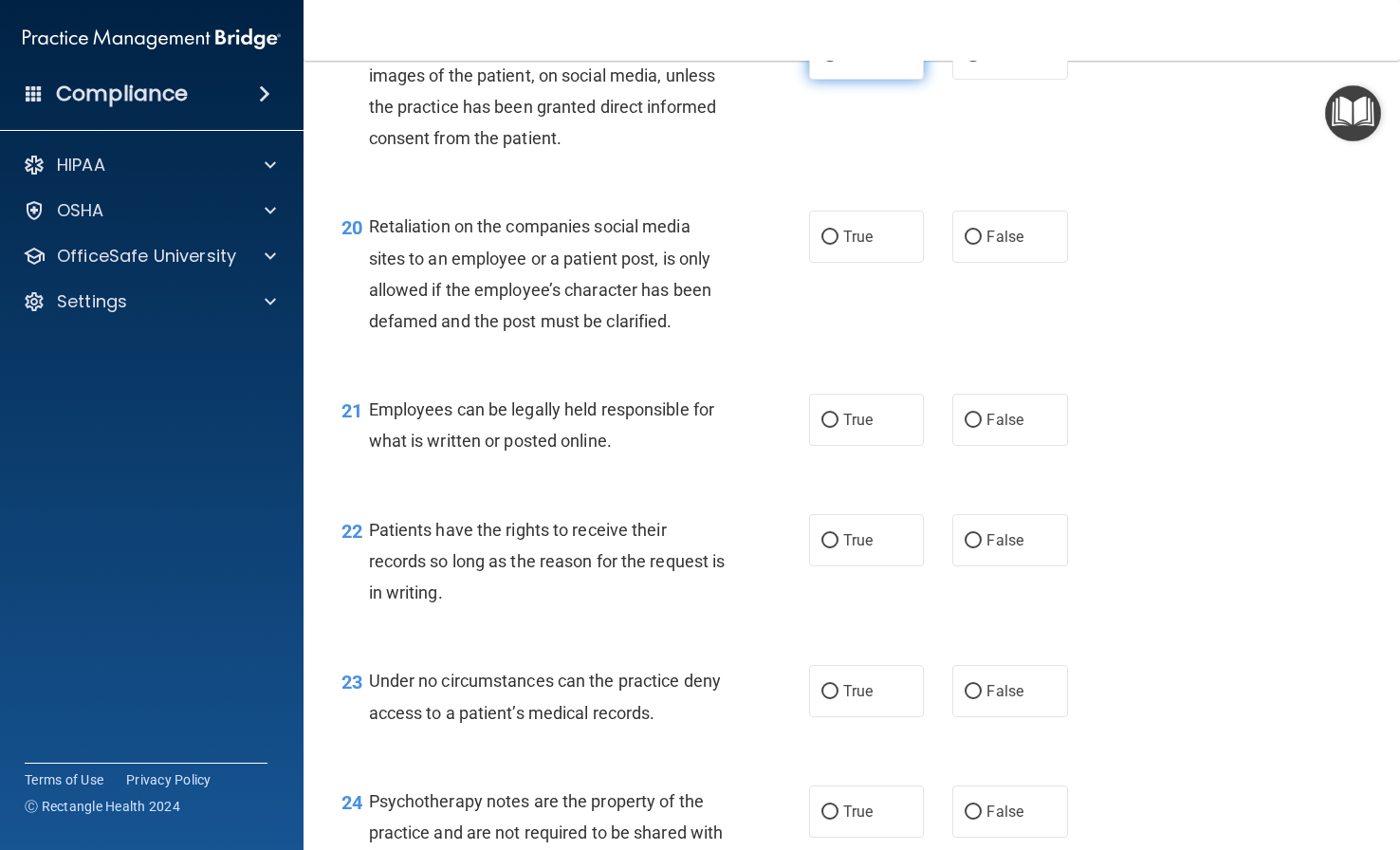
click at [893, 80] on label "True" at bounding box center [866, 53] width 115 height 52
click at [838, 62] on input "True" at bounding box center [829, 54] width 17 height 14
radio input "true"
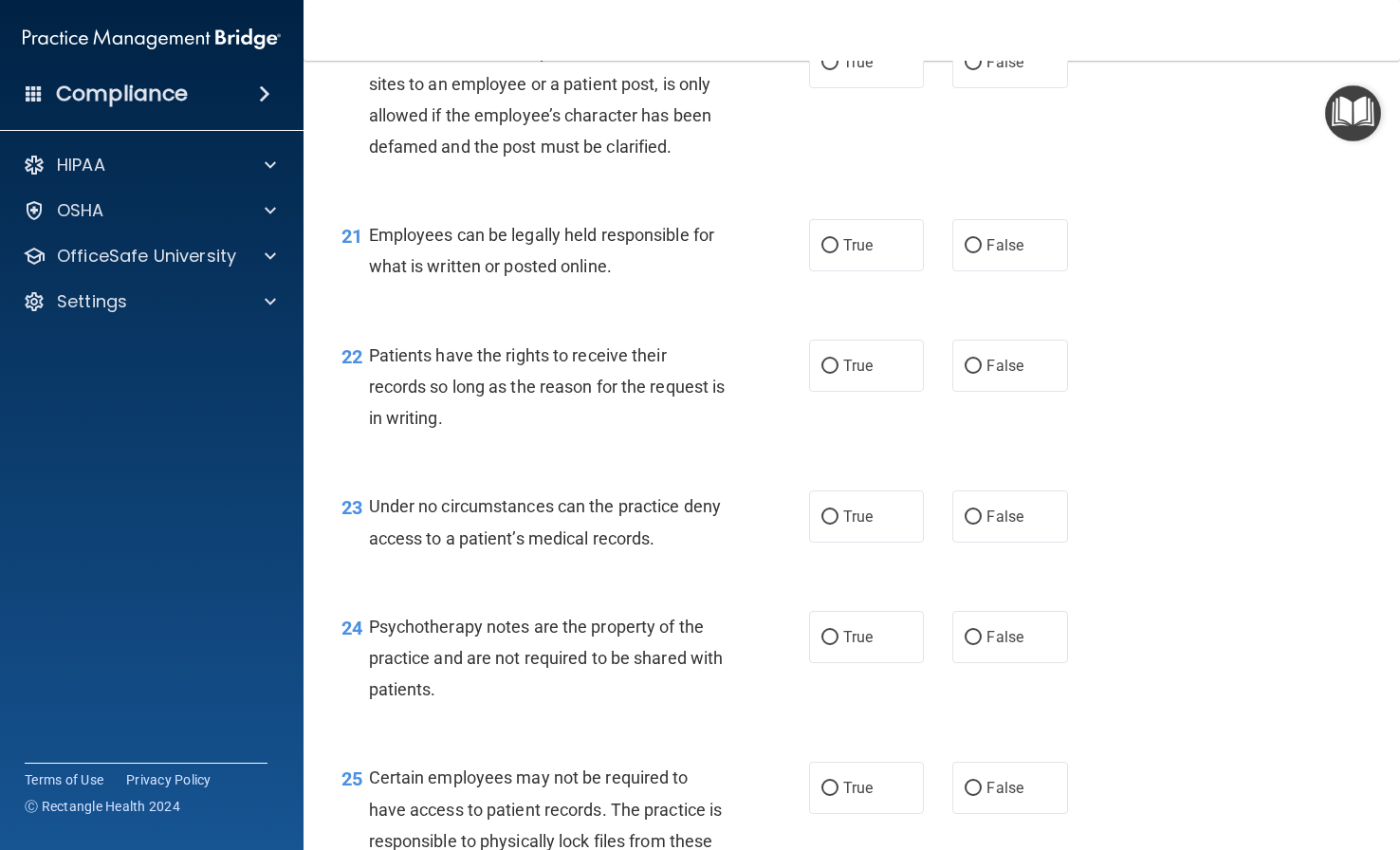
scroll to position [3794, 0]
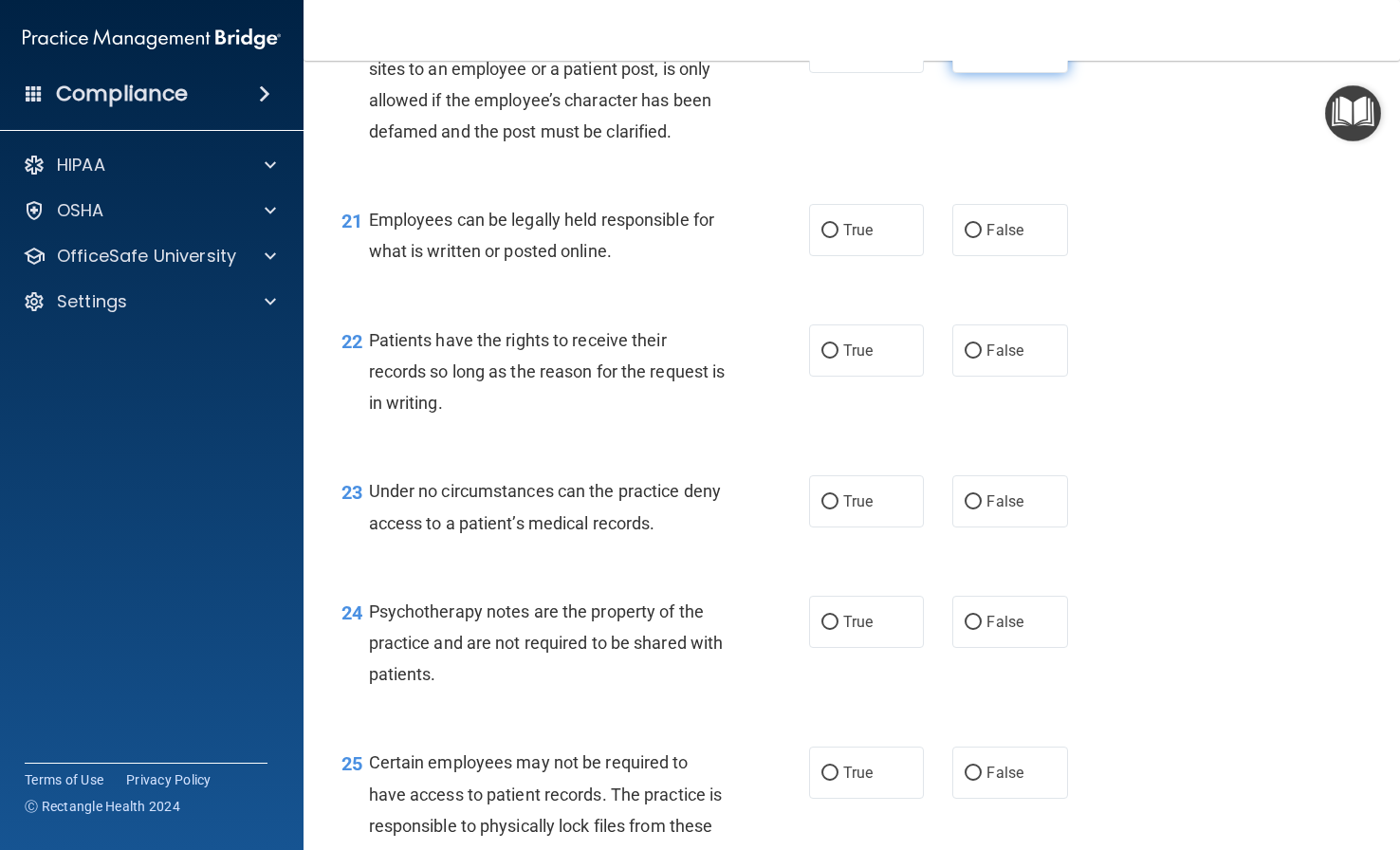
click at [1013, 56] on span "False" at bounding box center [1005, 47] width 37 height 18
click at [981, 55] on input "False" at bounding box center [973, 48] width 17 height 14
radio input "true"
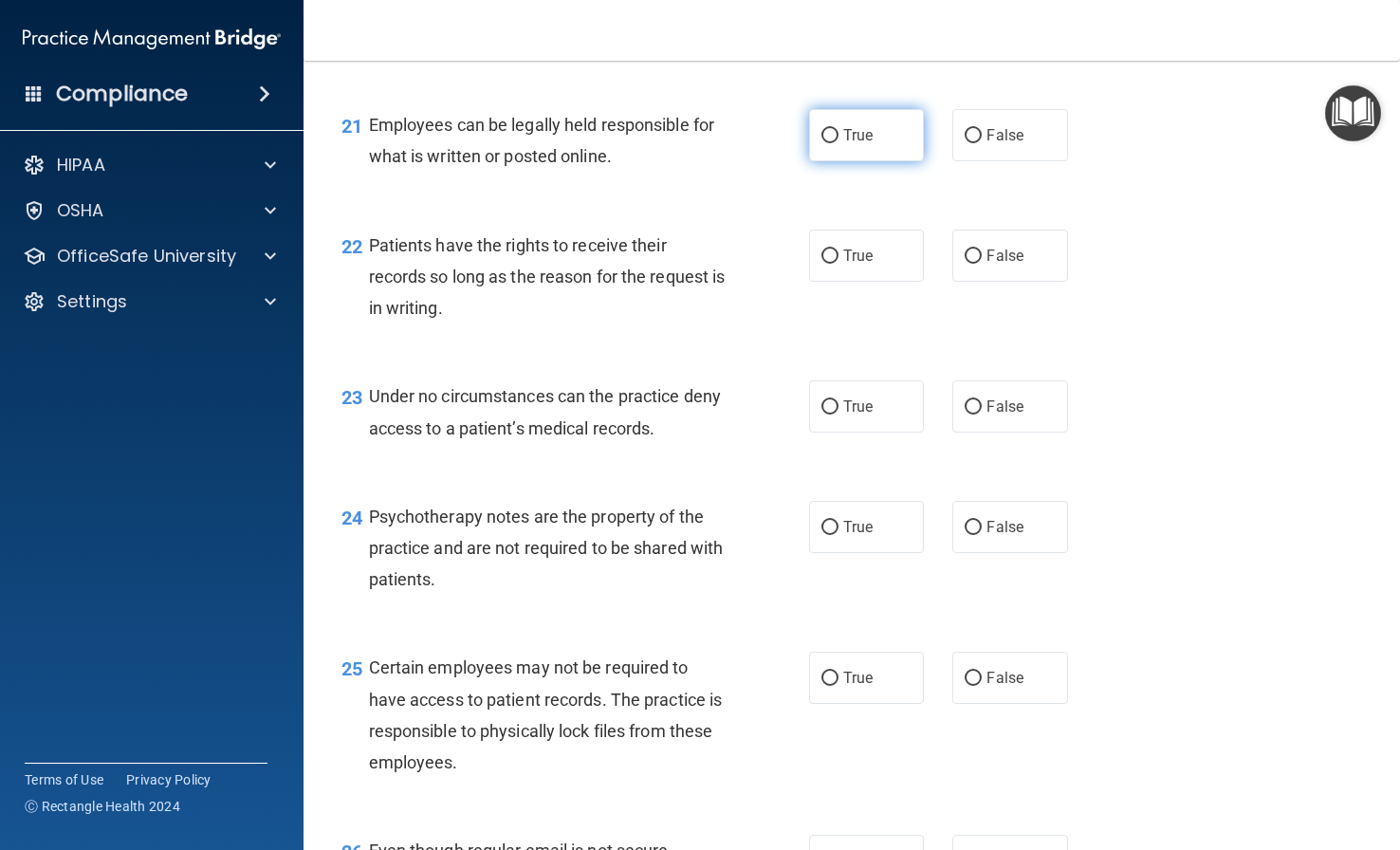
click at [833, 161] on label "True" at bounding box center [866, 135] width 115 height 52
click at [833, 143] on input "True" at bounding box center [829, 136] width 17 height 14
radio input "true"
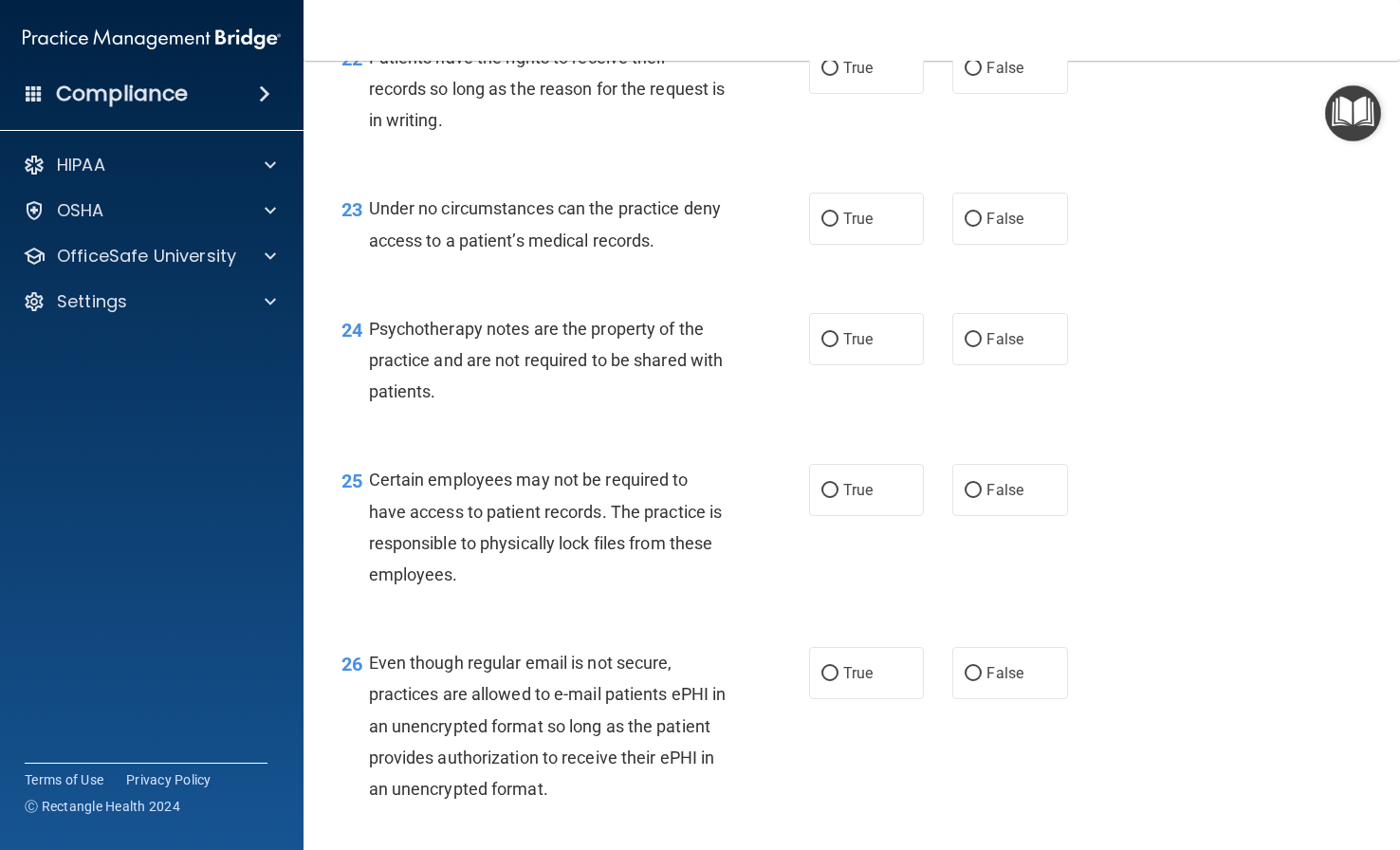
scroll to position [4078, 0]
click at [1019, 243] on label "False" at bounding box center [1009, 216] width 115 height 52
click at [981, 225] on input "False" at bounding box center [973, 217] width 17 height 14
radio input "true"
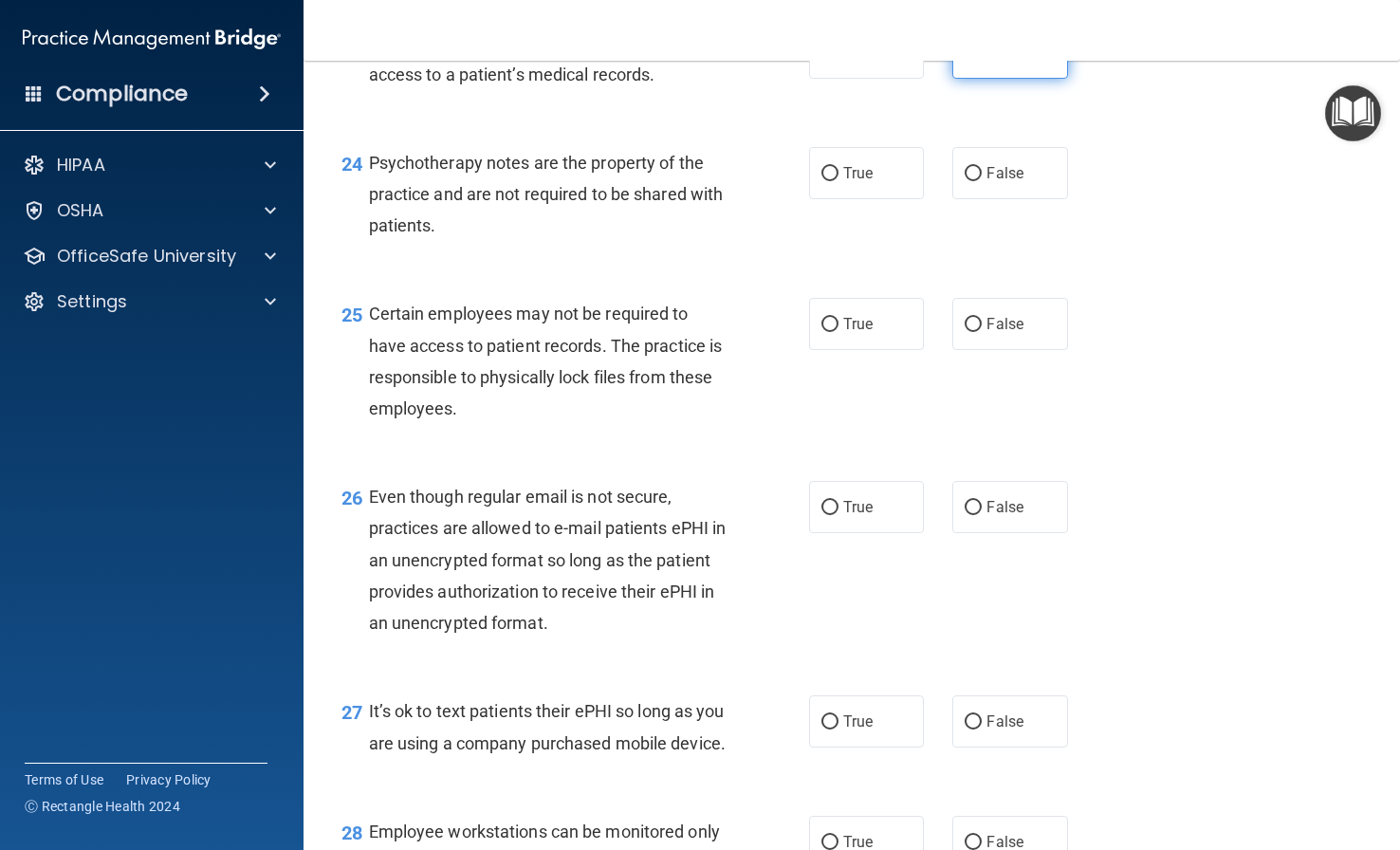
scroll to position [4268, 0]
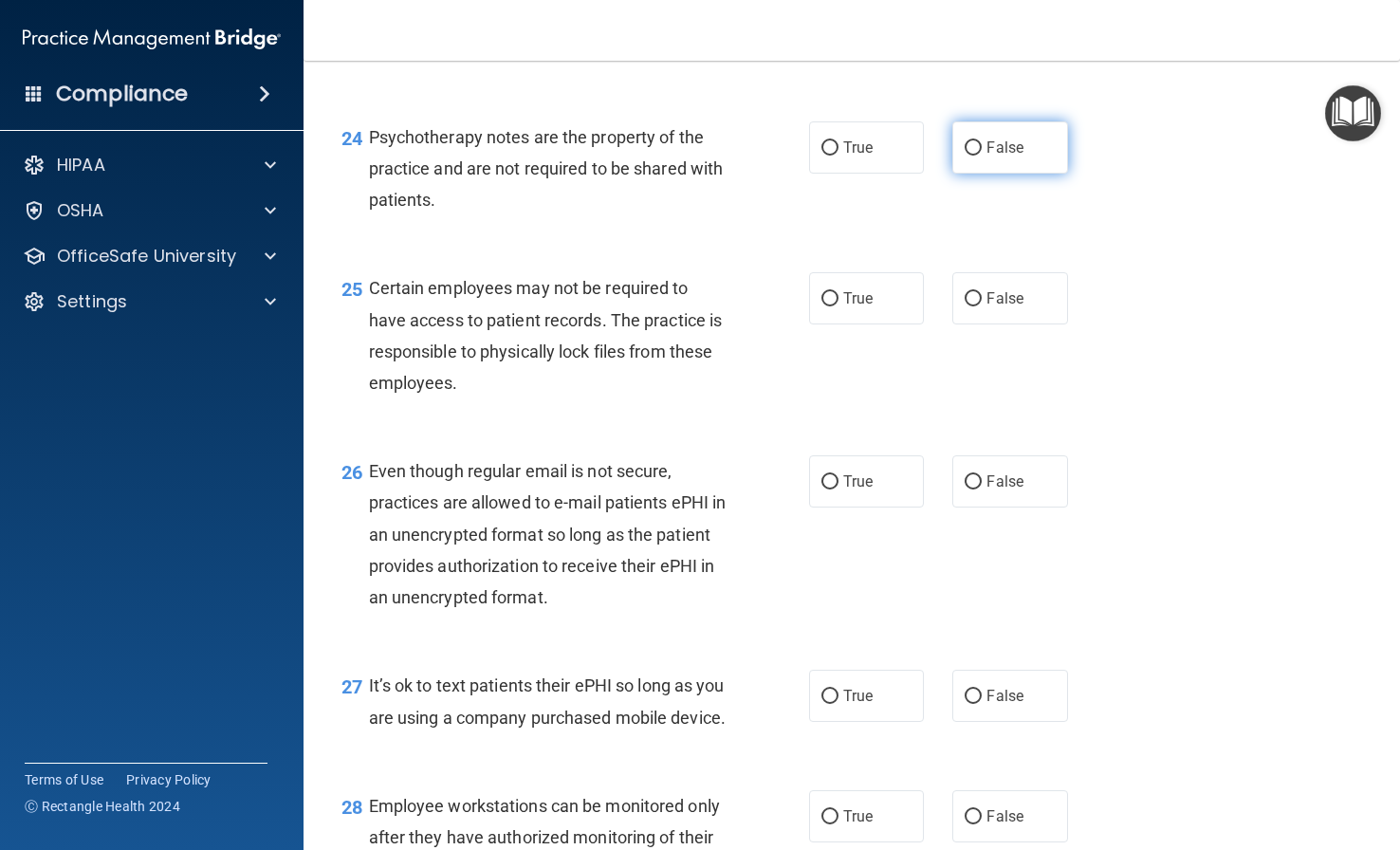
click at [1005, 156] on span "False" at bounding box center [1005, 147] width 37 height 18
click at [981, 155] on input "False" at bounding box center [973, 148] width 17 height 14
radio input "true"
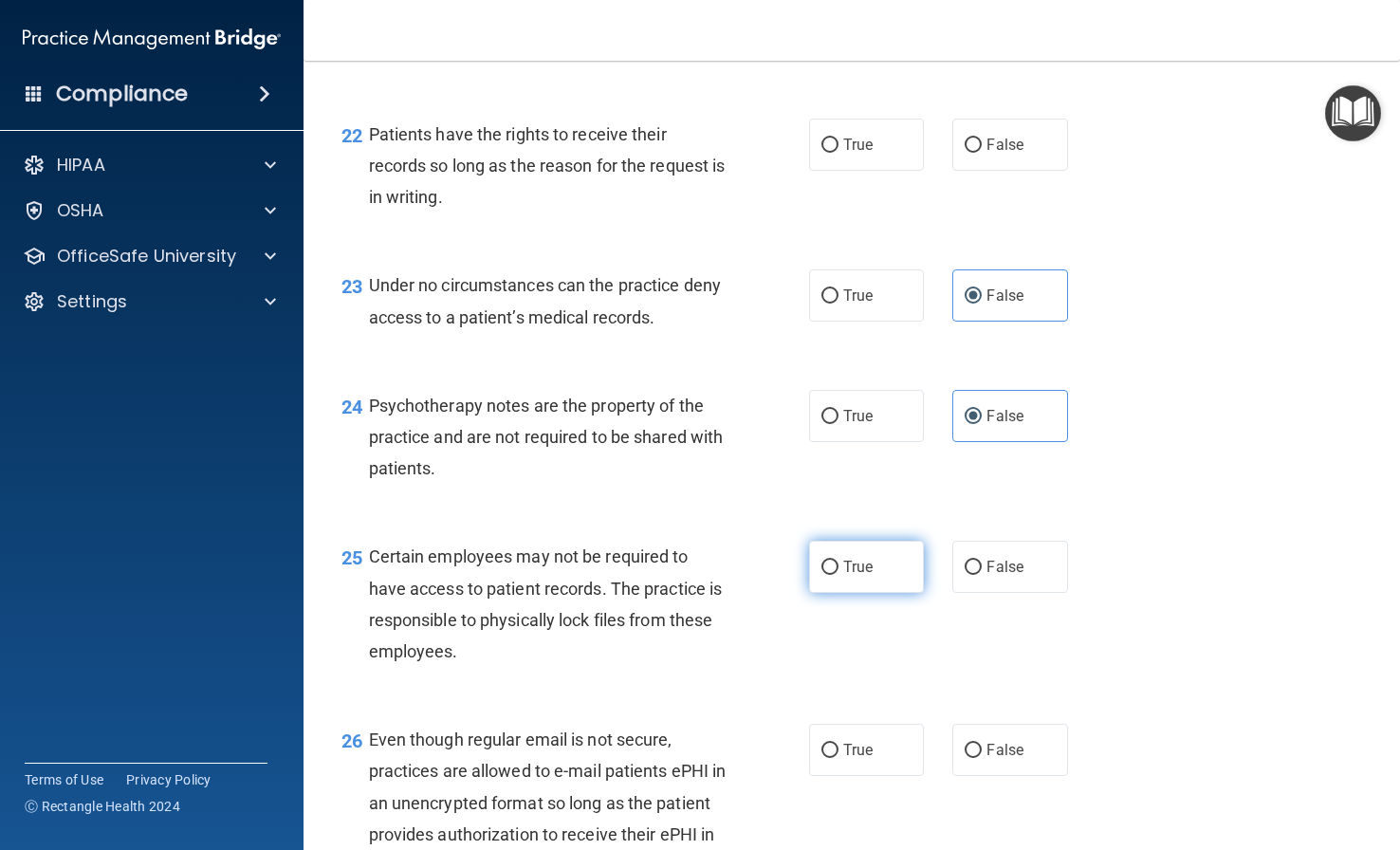
scroll to position [3984, 0]
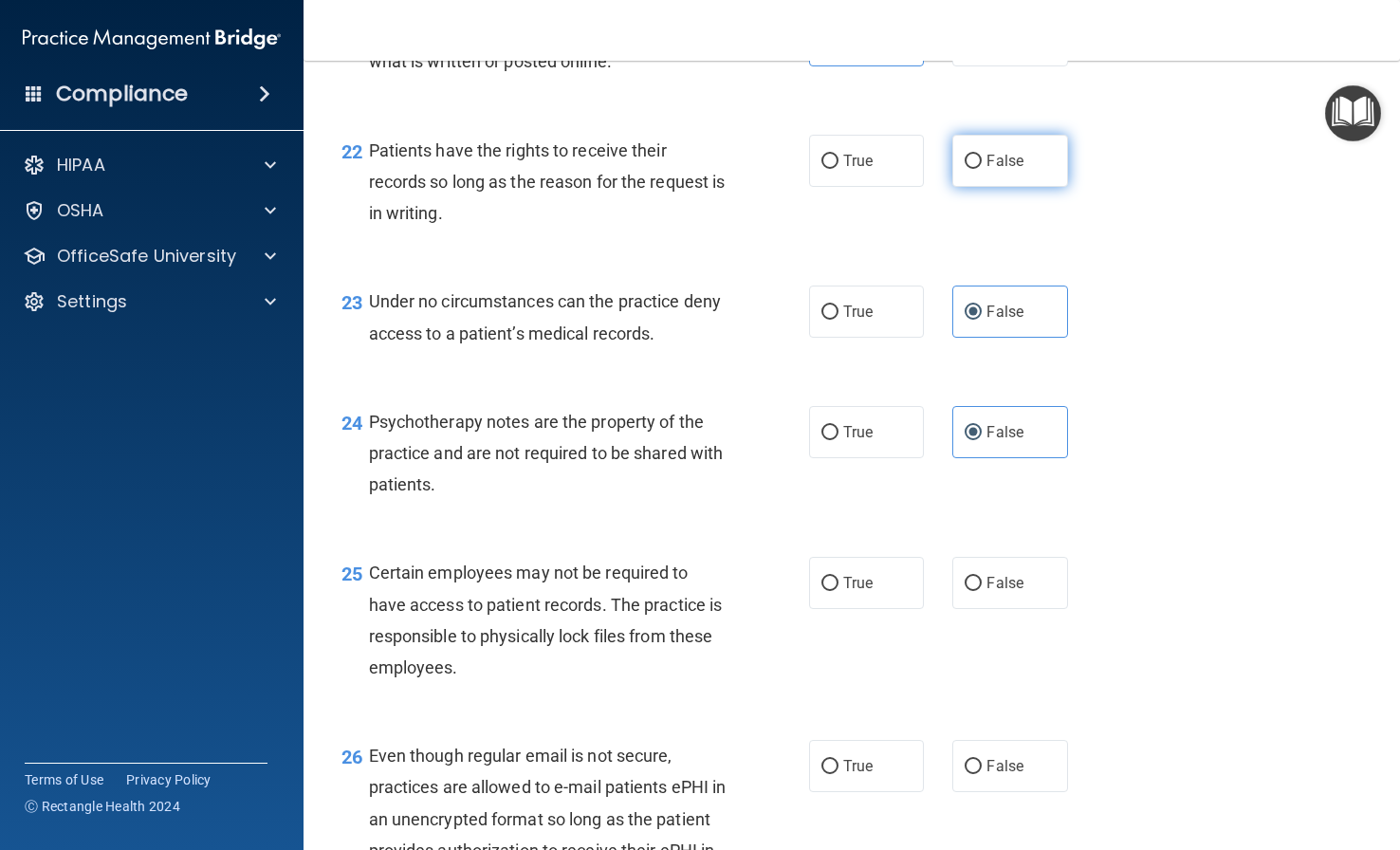
click at [965, 169] on input "False" at bounding box center [973, 161] width 17 height 14
radio input "true"
click at [861, 458] on label "True" at bounding box center [866, 431] width 115 height 52
click at [838, 440] on input "True" at bounding box center [829, 432] width 17 height 14
radio input "true"
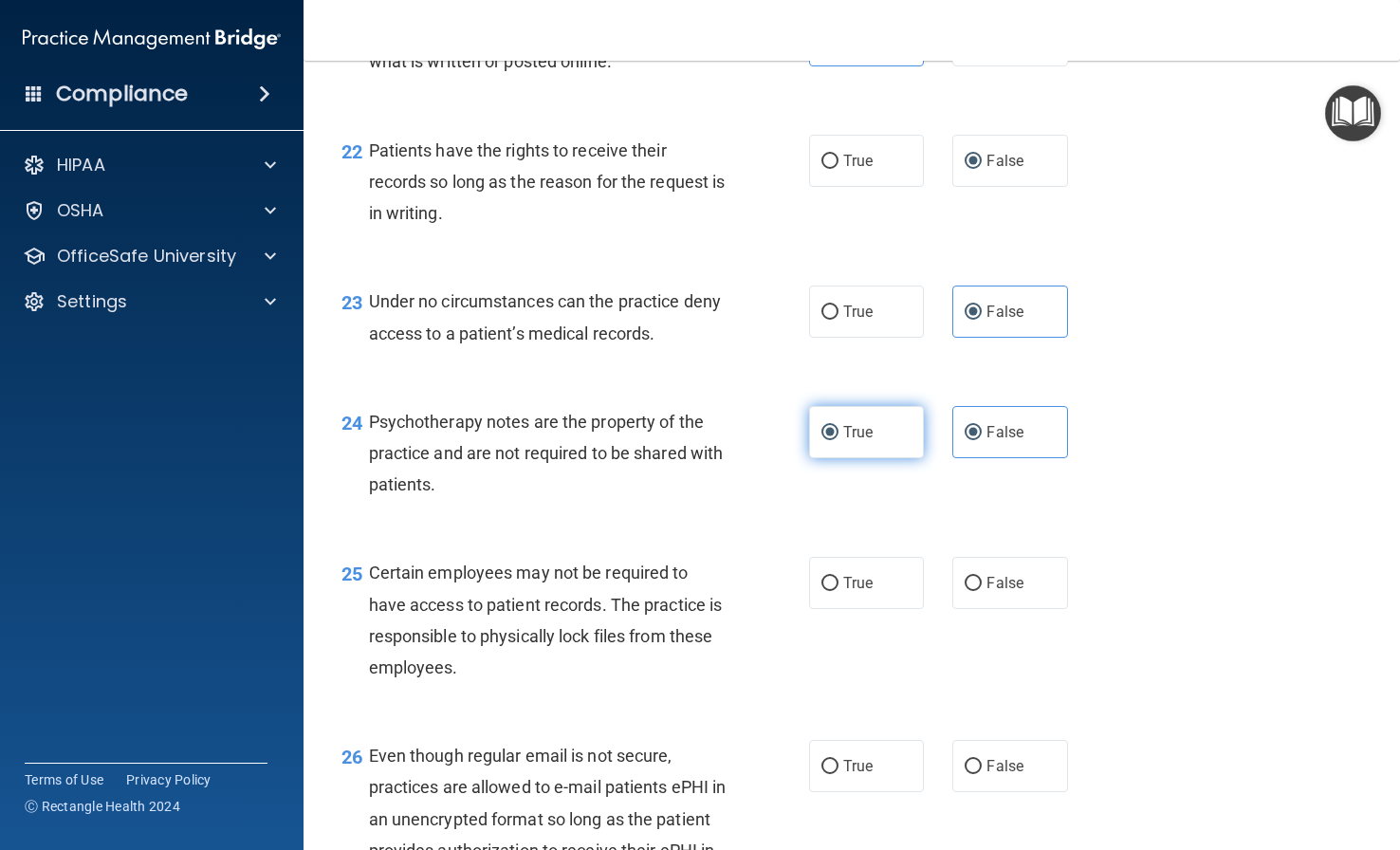
radio input "false"
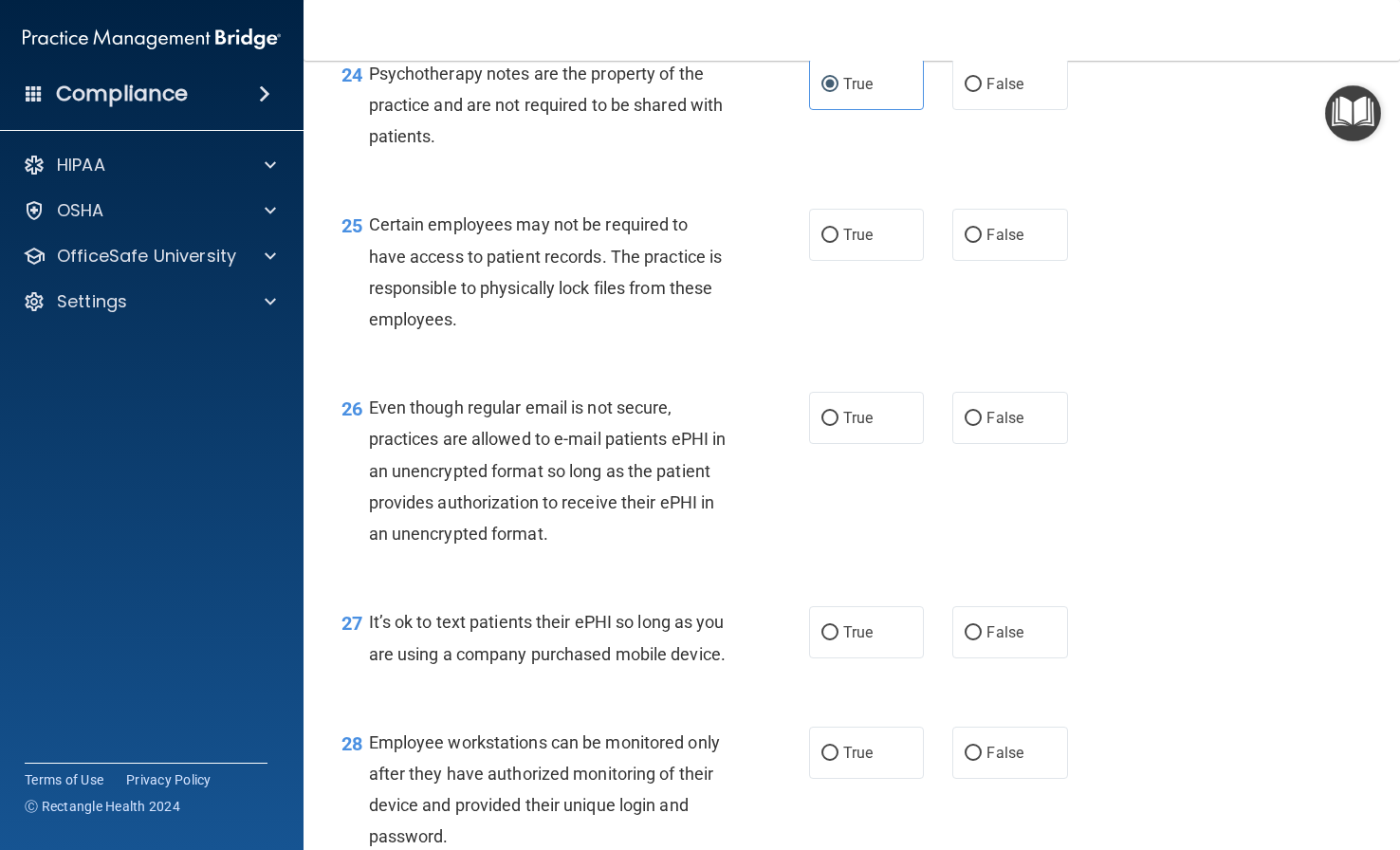
scroll to position [4363, 0]
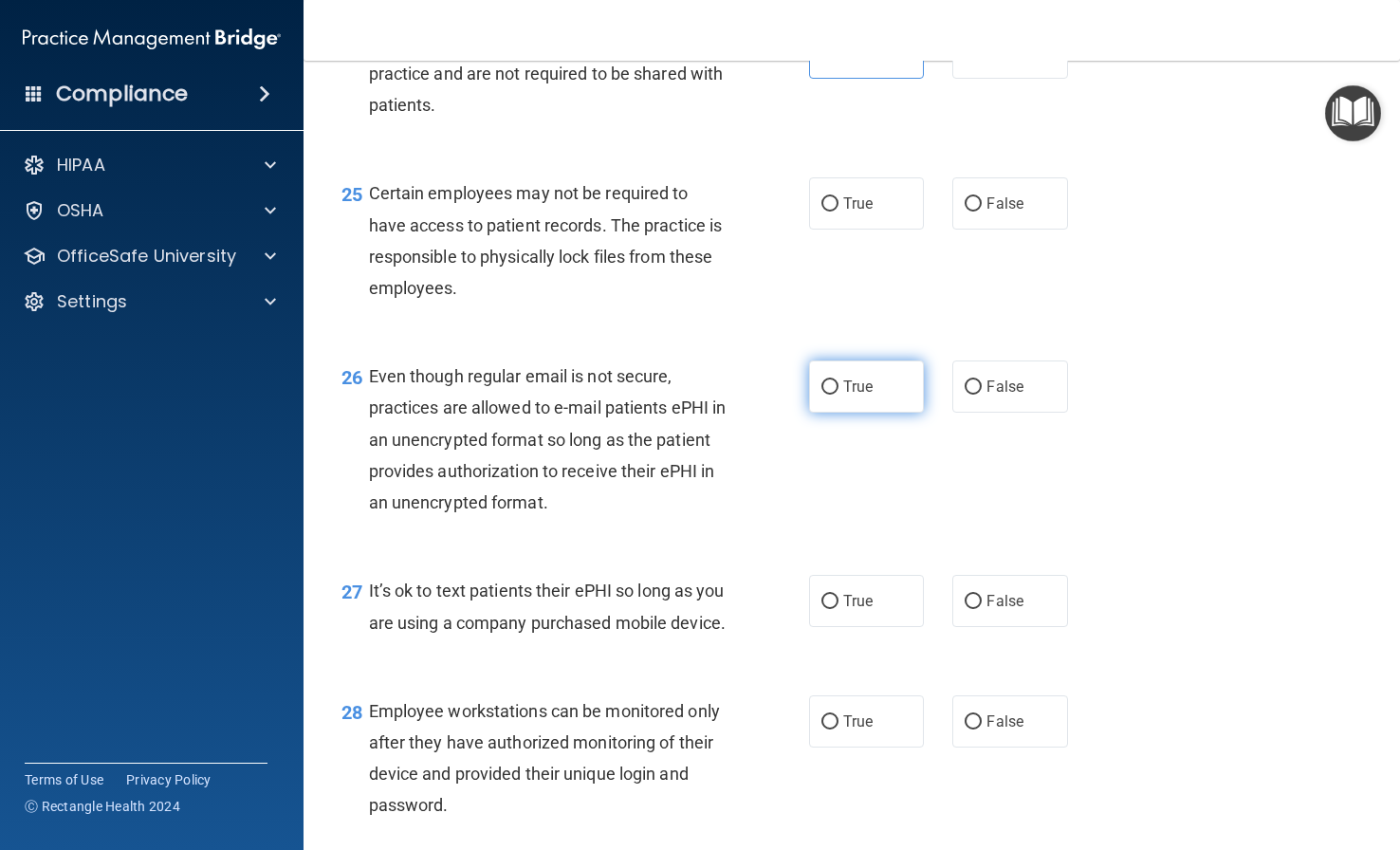
click at [858, 395] on span "True" at bounding box center [858, 386] width 29 height 18
click at [838, 395] on input "True" at bounding box center [829, 387] width 17 height 14
radio input "true"
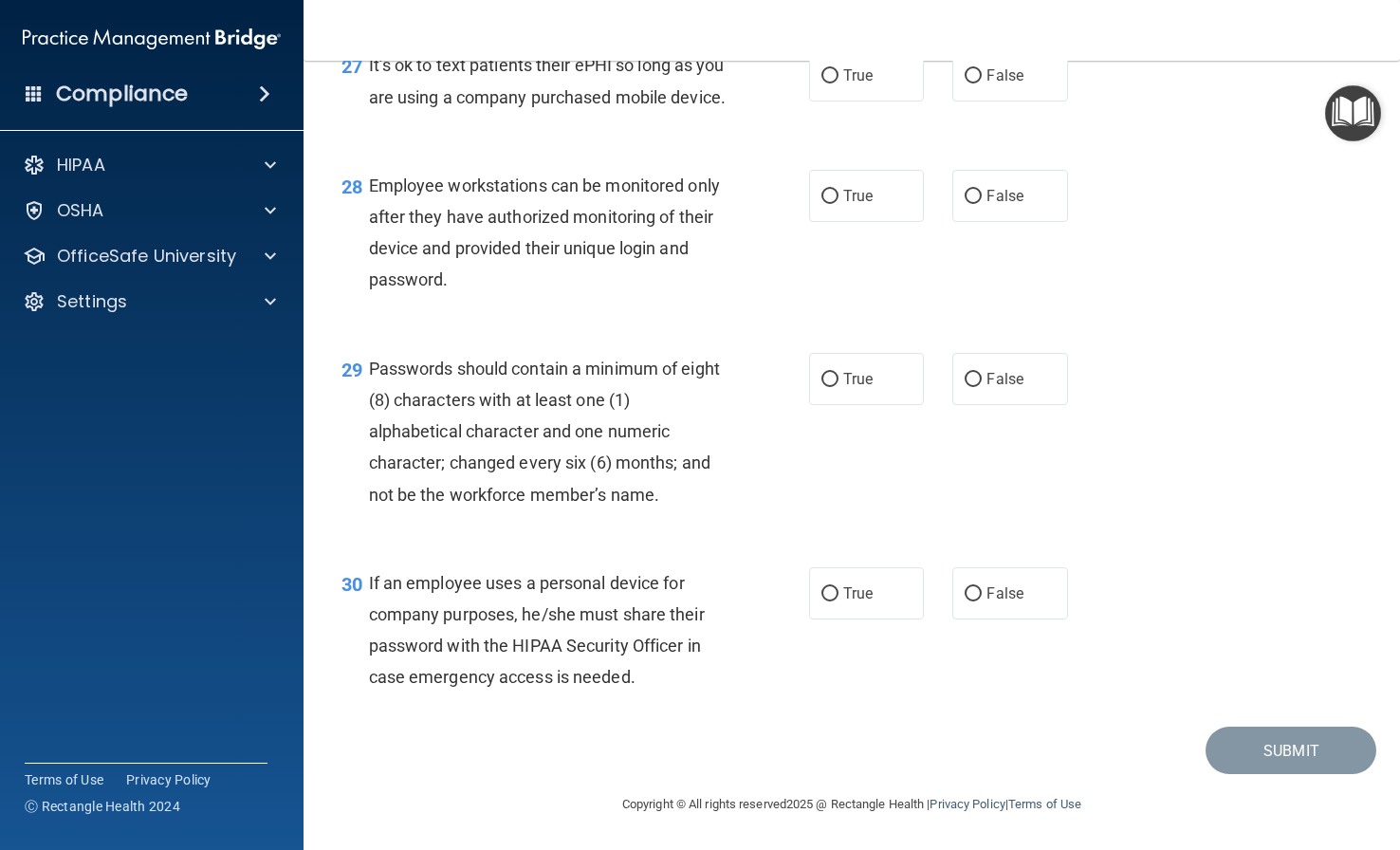
scroll to position [4932, 0]
click at [993, 85] on span "False" at bounding box center [1005, 76] width 37 height 18
click at [981, 84] on input "False" at bounding box center [973, 76] width 17 height 14
radio input "true"
click at [965, 204] on input "False" at bounding box center [973, 197] width 17 height 14
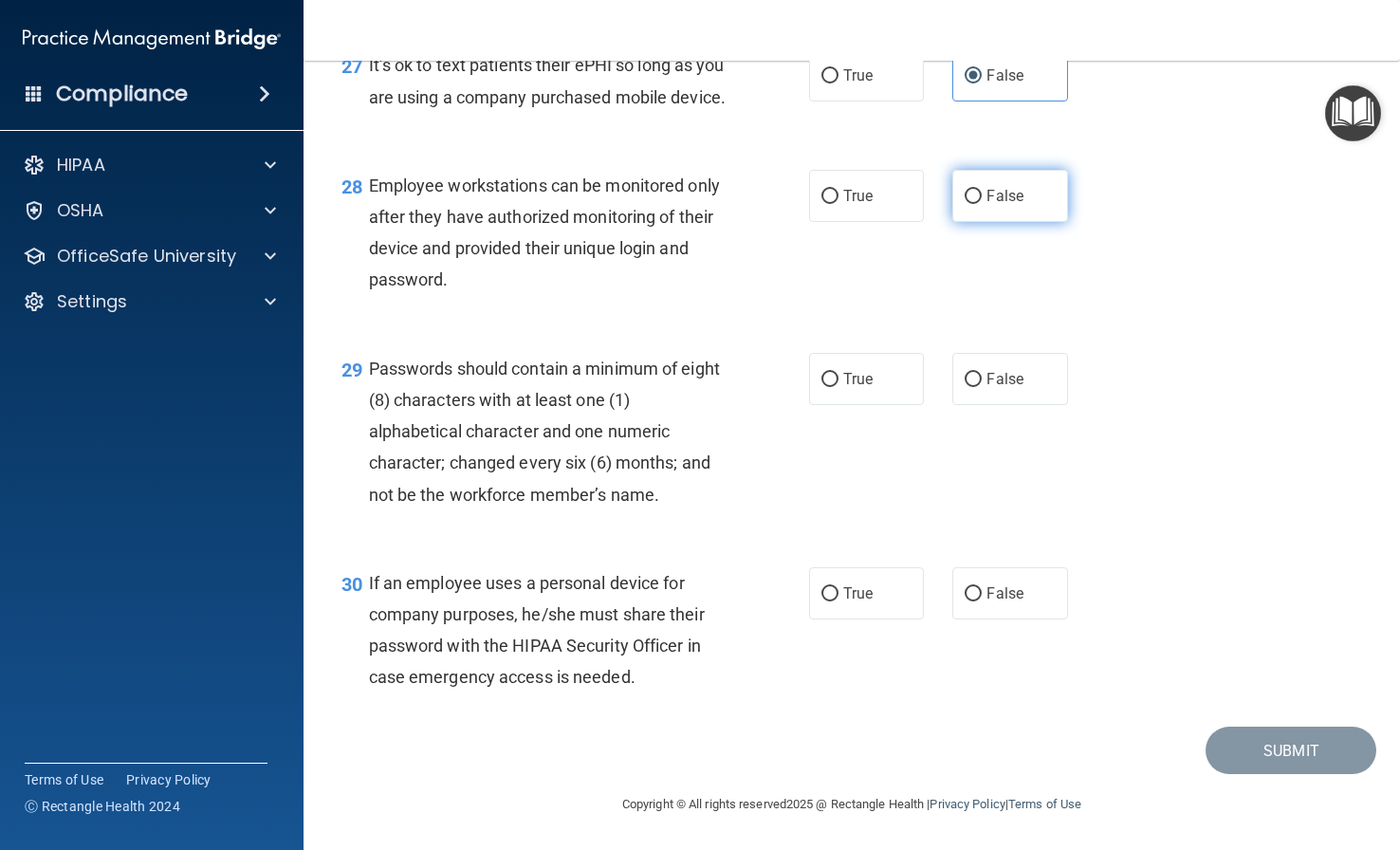
radio input "true"
click at [817, 405] on label "True" at bounding box center [866, 378] width 115 height 52
click at [821, 387] on input "True" at bounding box center [829, 379] width 17 height 14
radio input "true"
click at [990, 602] on span "False" at bounding box center [1005, 594] width 37 height 18
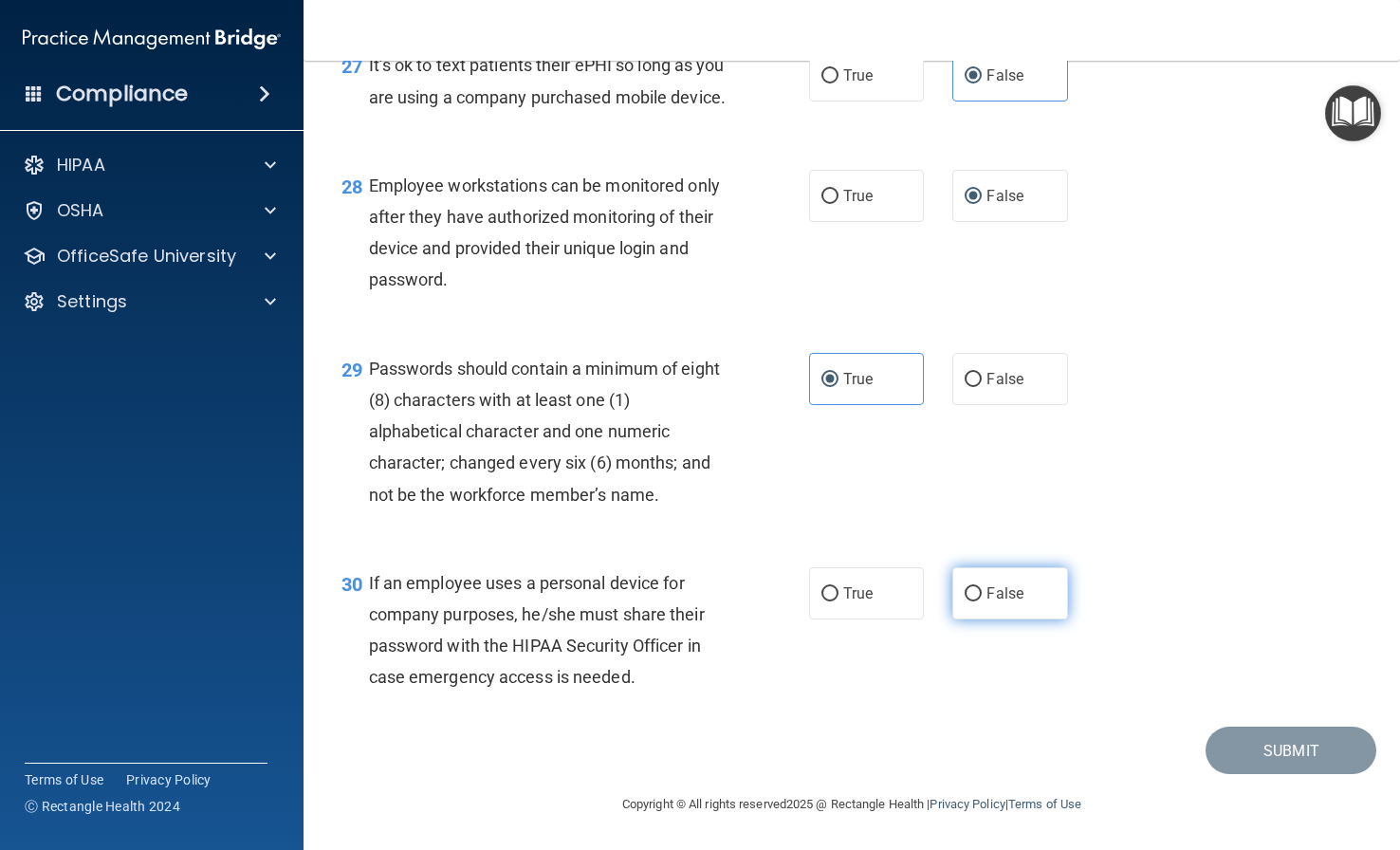
click at [981, 601] on input "False" at bounding box center [973, 594] width 17 height 14
radio input "true"
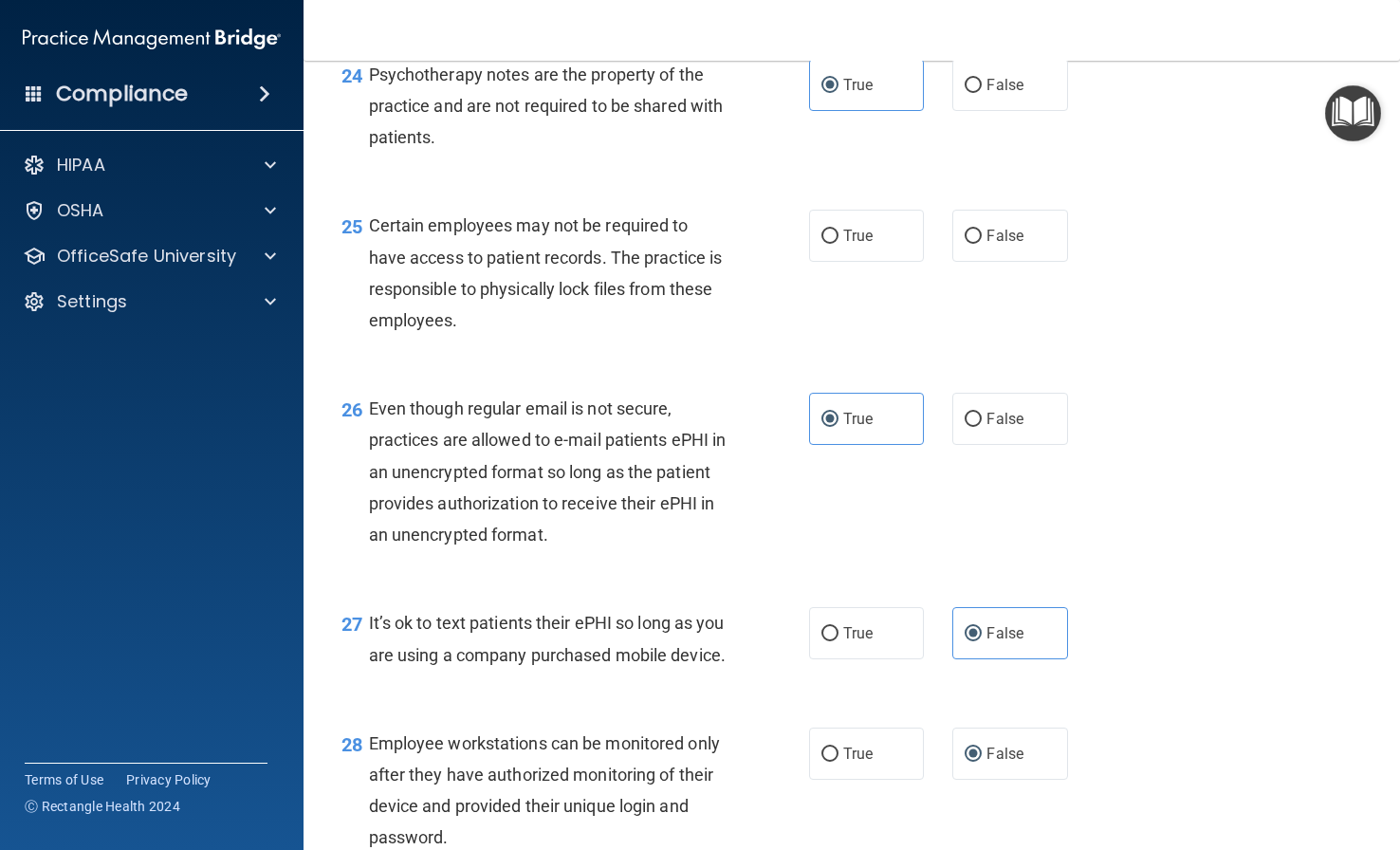
scroll to position [4268, 0]
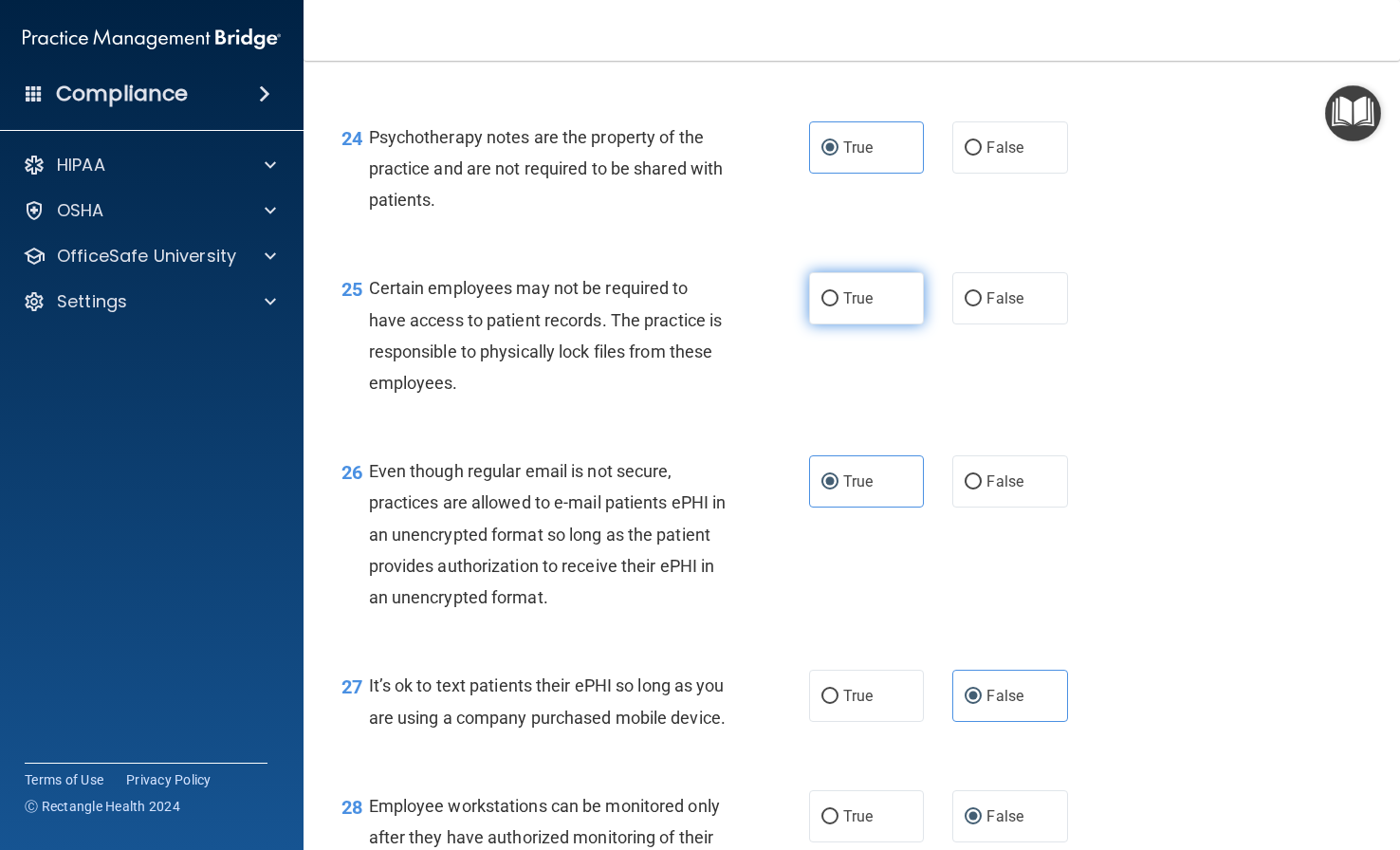
drag, startPoint x: 863, startPoint y: 391, endPoint x: 1037, endPoint y: 468, distance: 190.3
click at [864, 308] on span "True" at bounding box center [858, 298] width 29 height 18
click at [838, 307] on input "True" at bounding box center [829, 299] width 17 height 14
radio input "true"
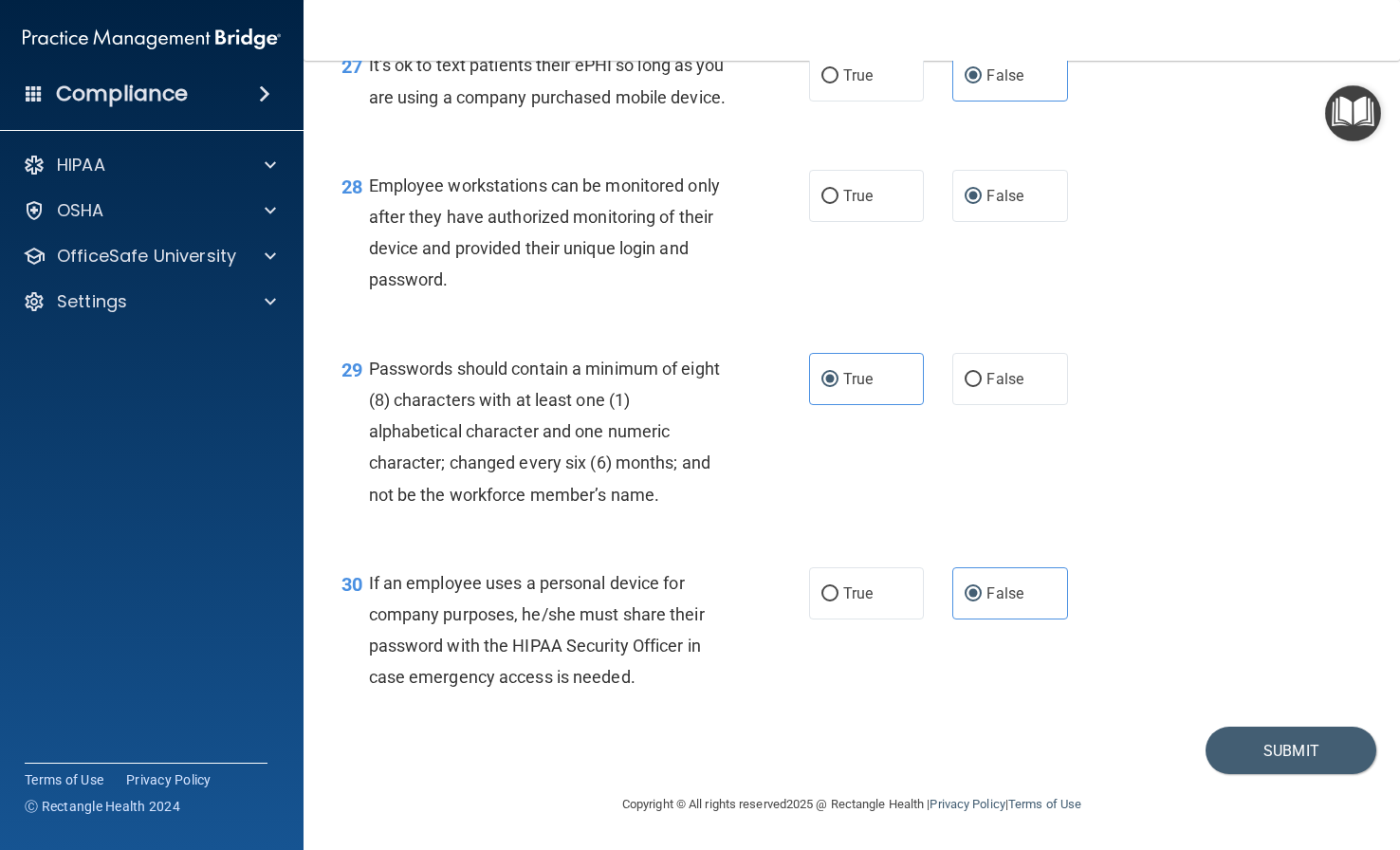
scroll to position [4919, 0]
click at [1159, 775] on button "Submit" at bounding box center [1291, 750] width 171 height 48
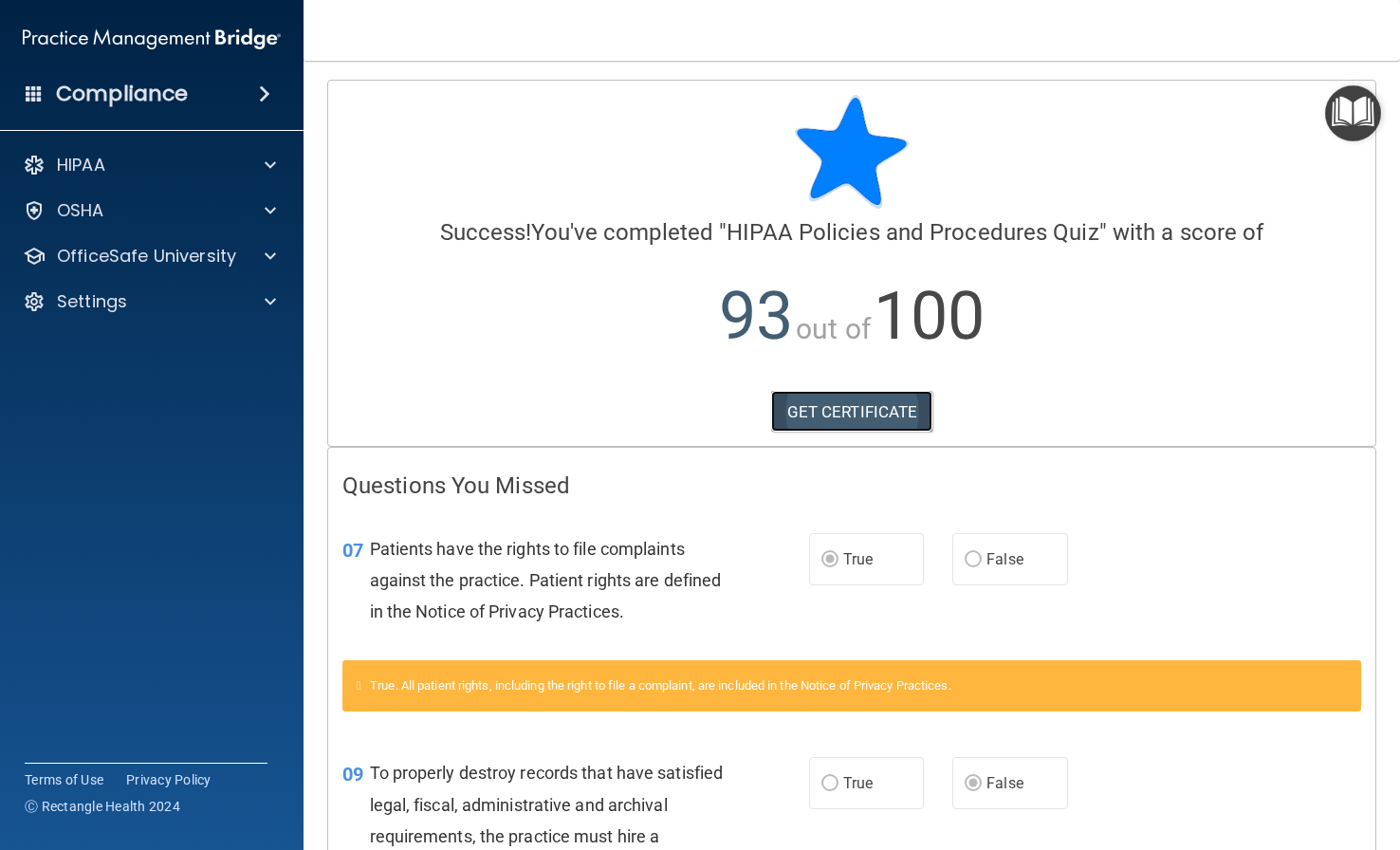
click at [857, 412] on link "GET CERTIFICATE" at bounding box center [852, 412] width 162 height 41
click at [1159, 114] on img "Open Resource Center" at bounding box center [1352, 113] width 56 height 56
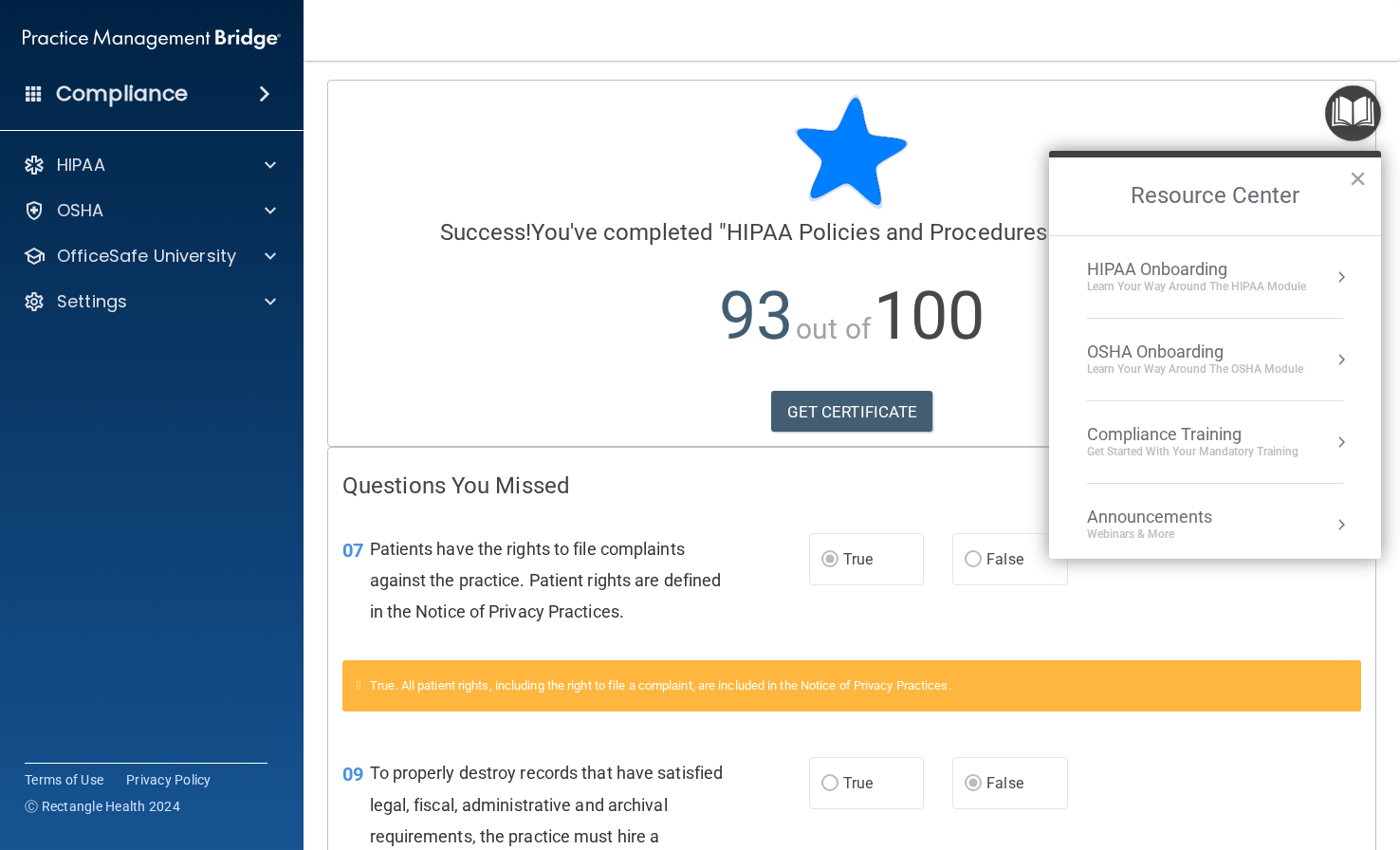
click at [1159, 451] on div "Get Started with your mandatory training" at bounding box center [1192, 452] width 211 height 16
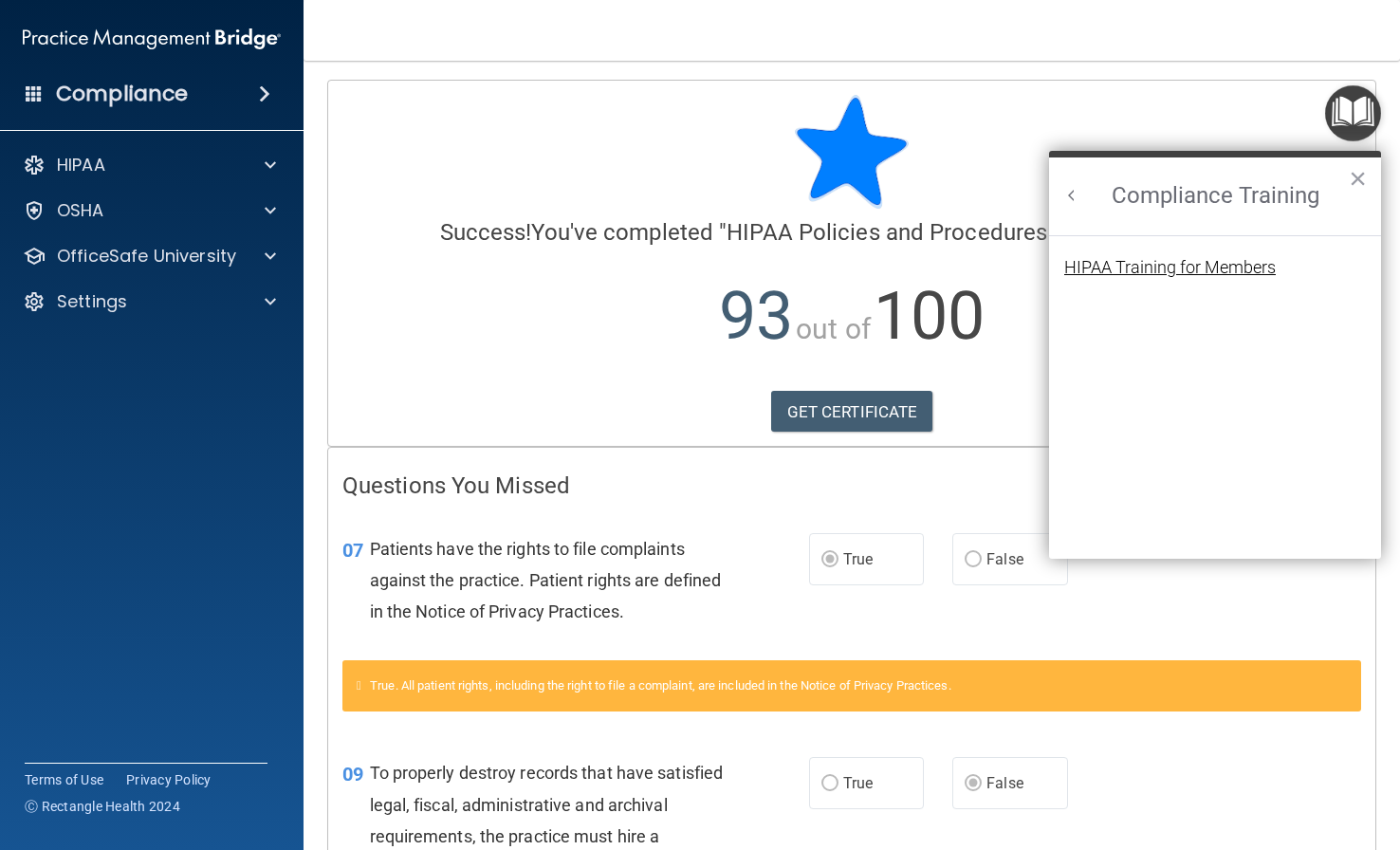
click at [1153, 258] on div "HIPAA Training for Members" at bounding box center [1169, 266] width 211 height 17
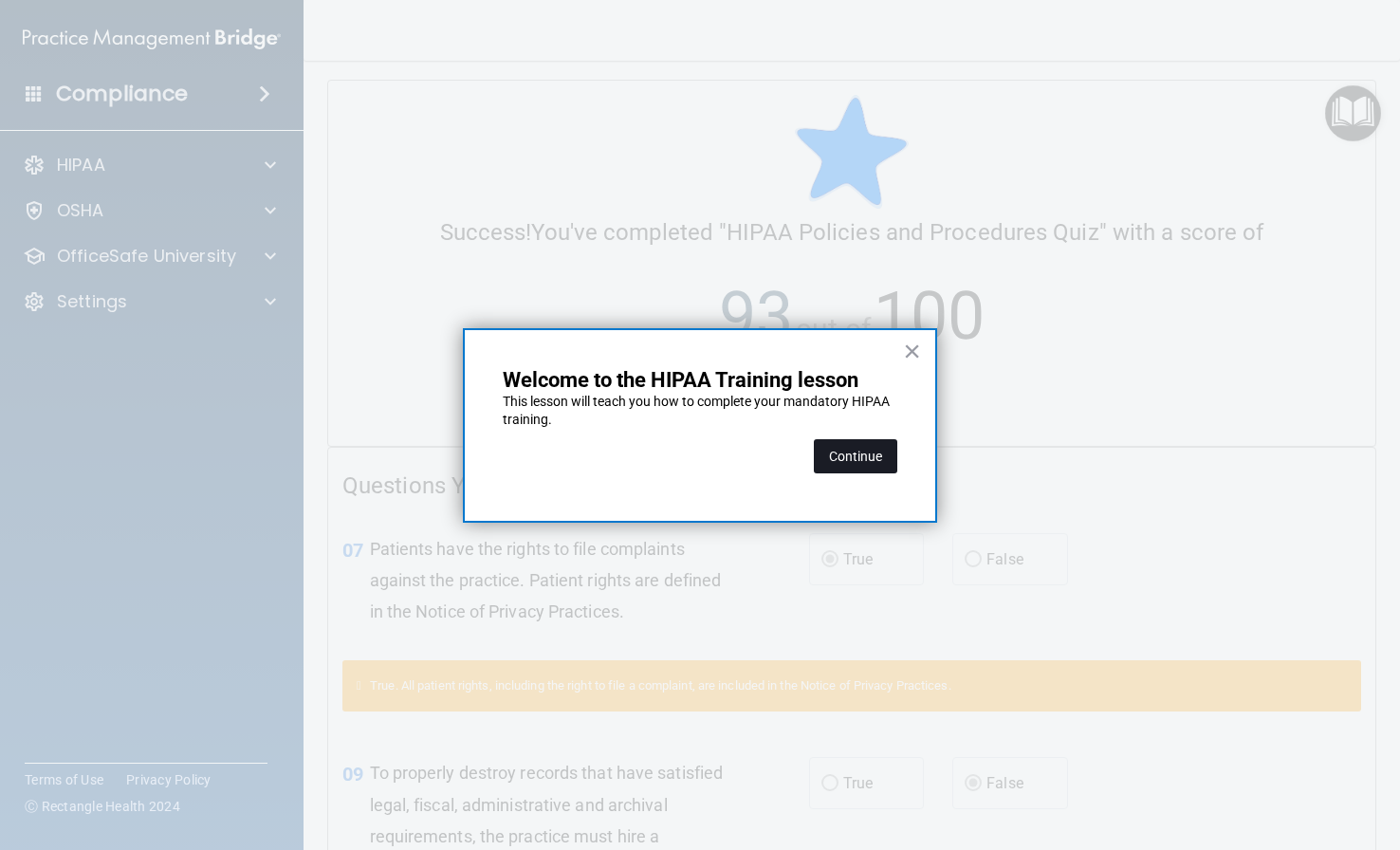
drag, startPoint x: 877, startPoint y: 446, endPoint x: 963, endPoint y: 461, distance: 87.3
click at [878, 446] on button "Continue" at bounding box center [855, 456] width 84 height 34
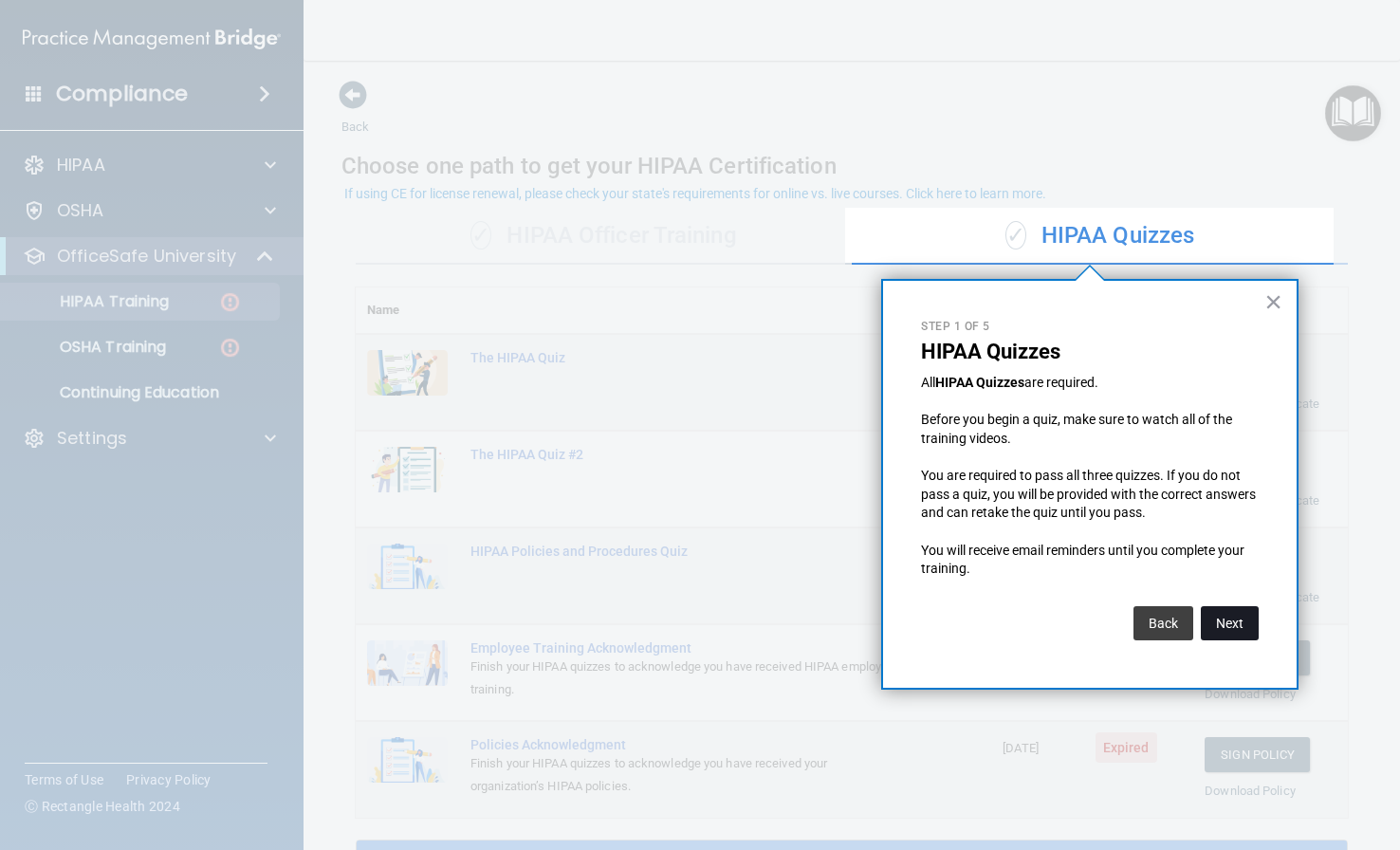
click at [1159, 623] on button "Next" at bounding box center [1229, 623] width 58 height 34
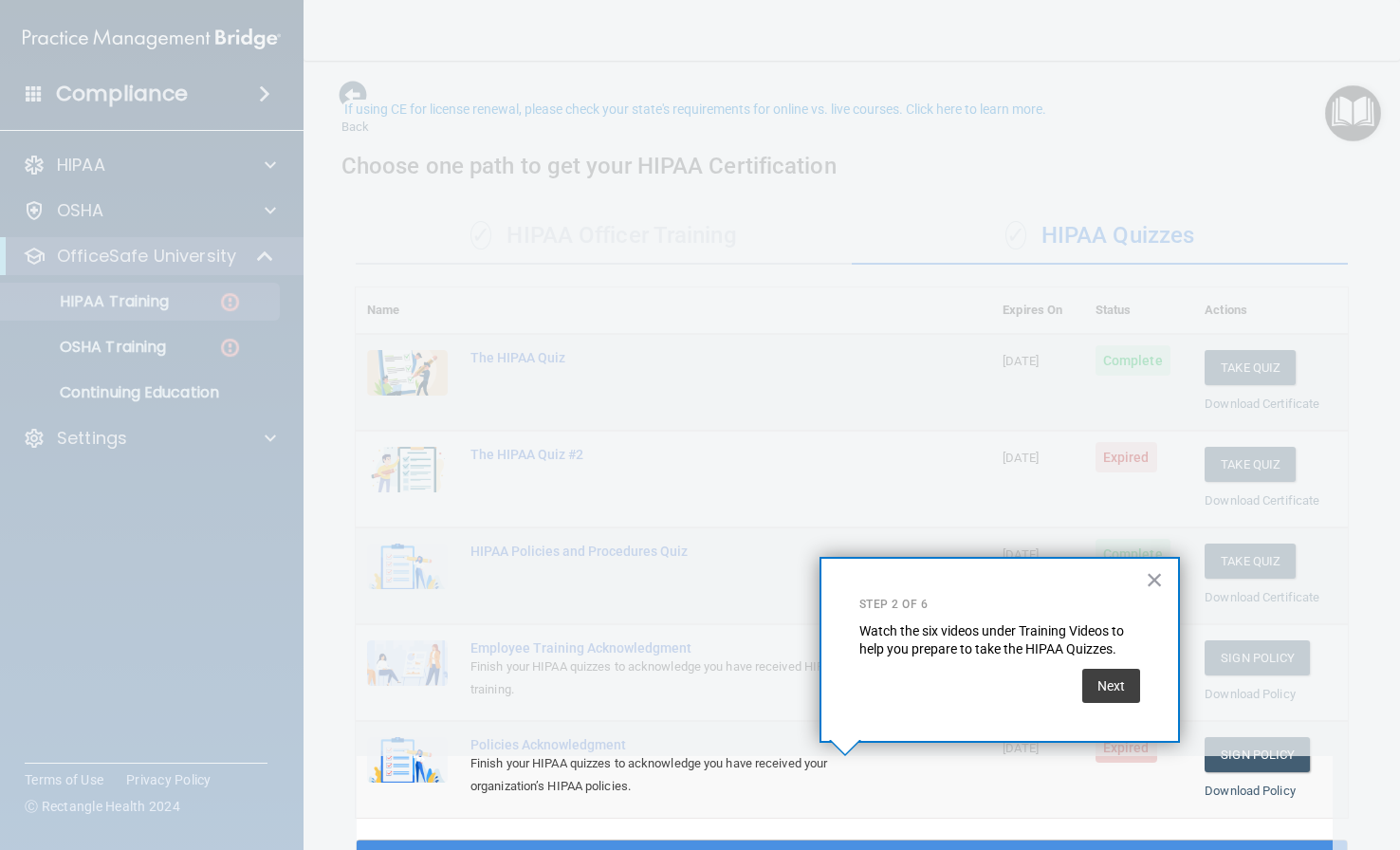
scroll to position [85, 0]
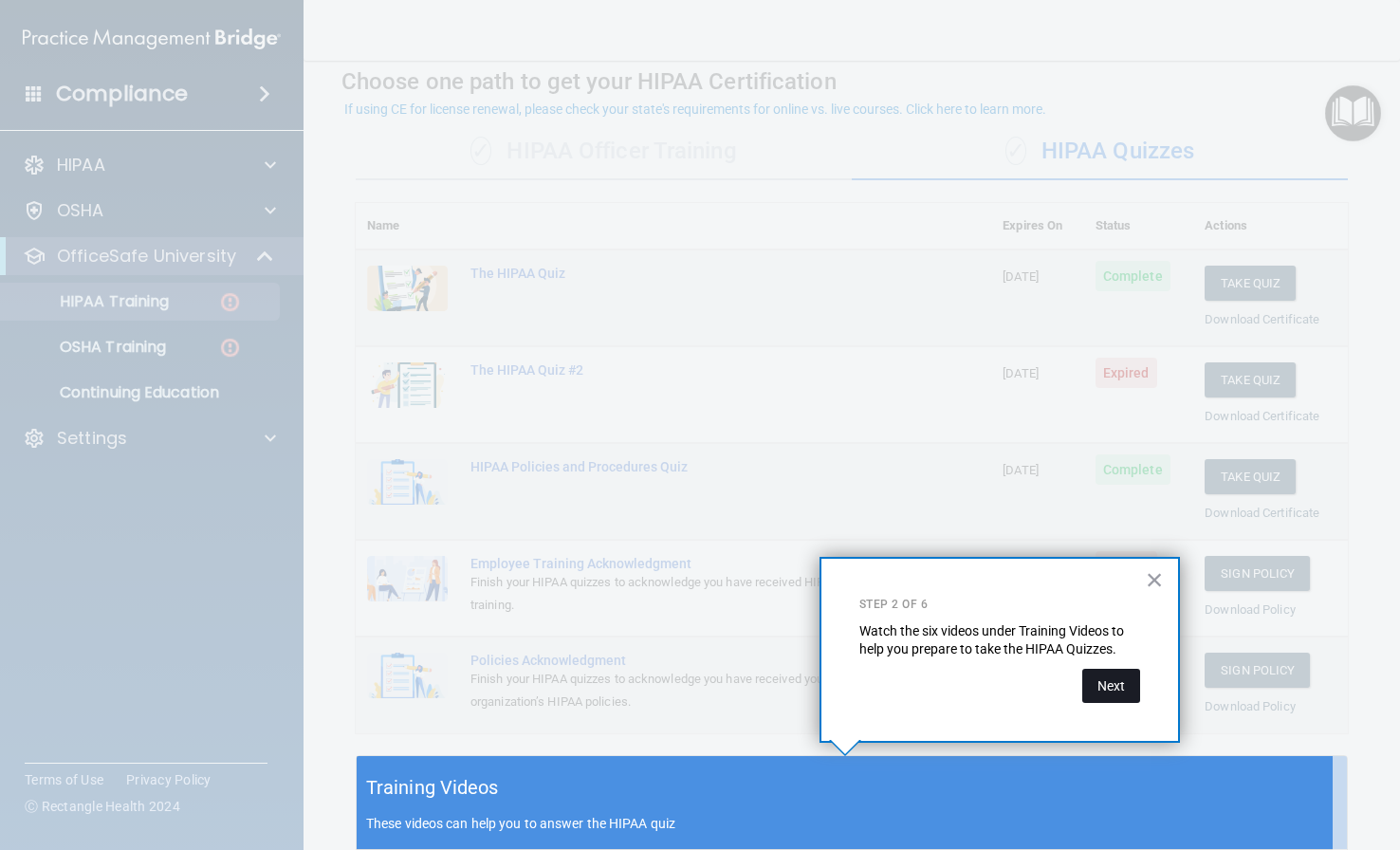
click at [1127, 682] on button "Next" at bounding box center [1110, 685] width 58 height 34
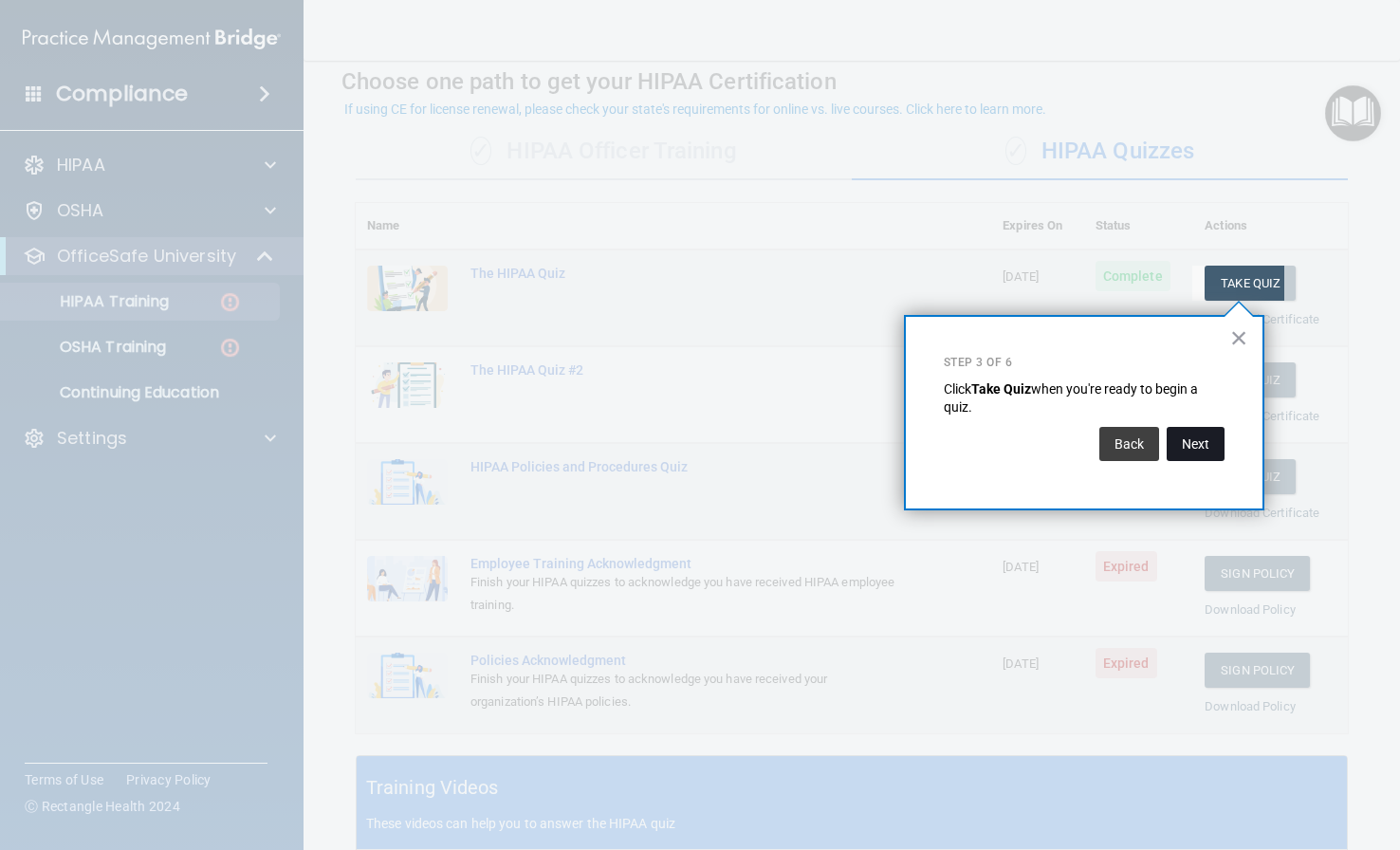
click at [1159, 442] on button "Next" at bounding box center [1195, 443] width 58 height 34
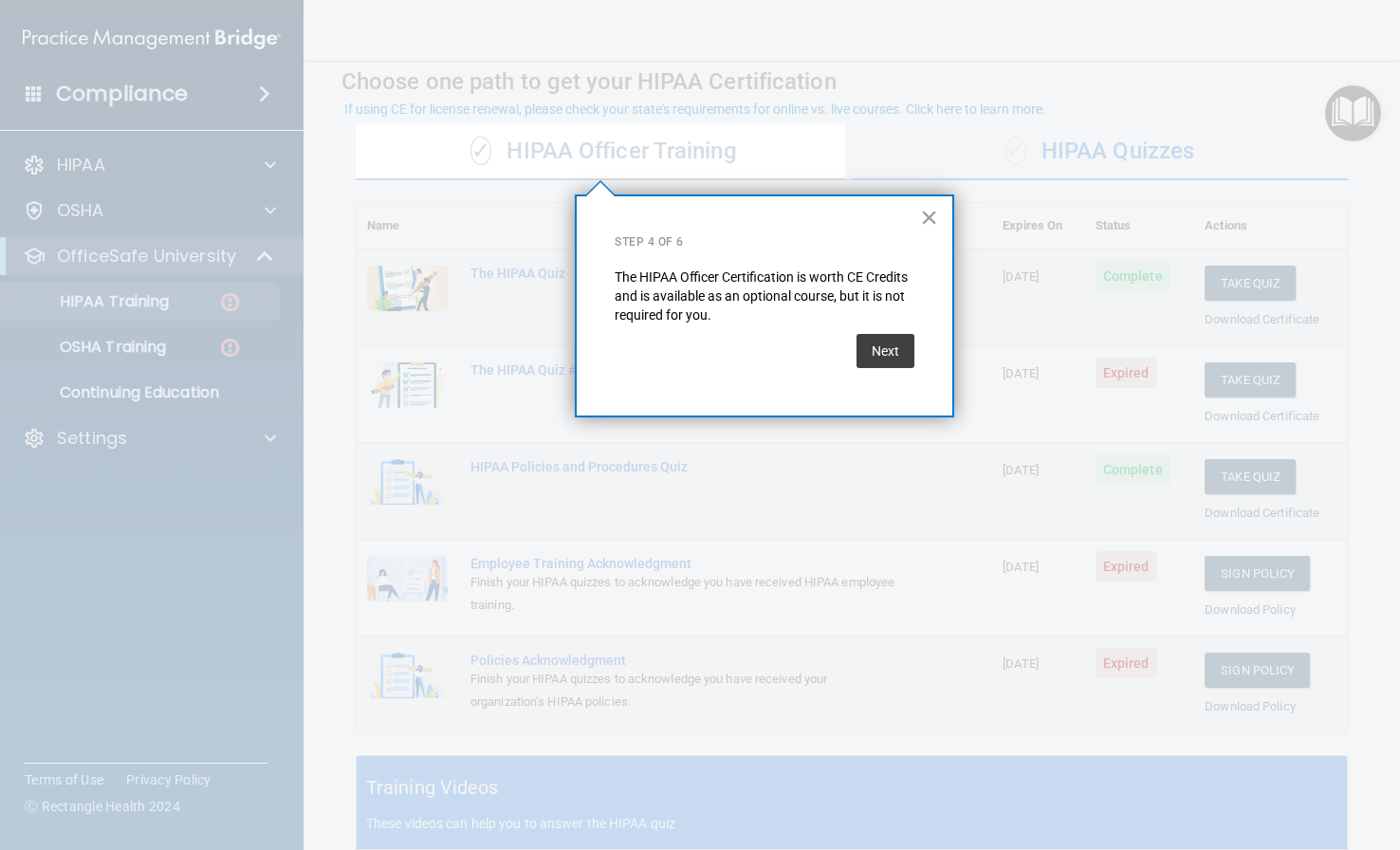
click at [912, 350] on button "Next" at bounding box center [885, 351] width 58 height 34
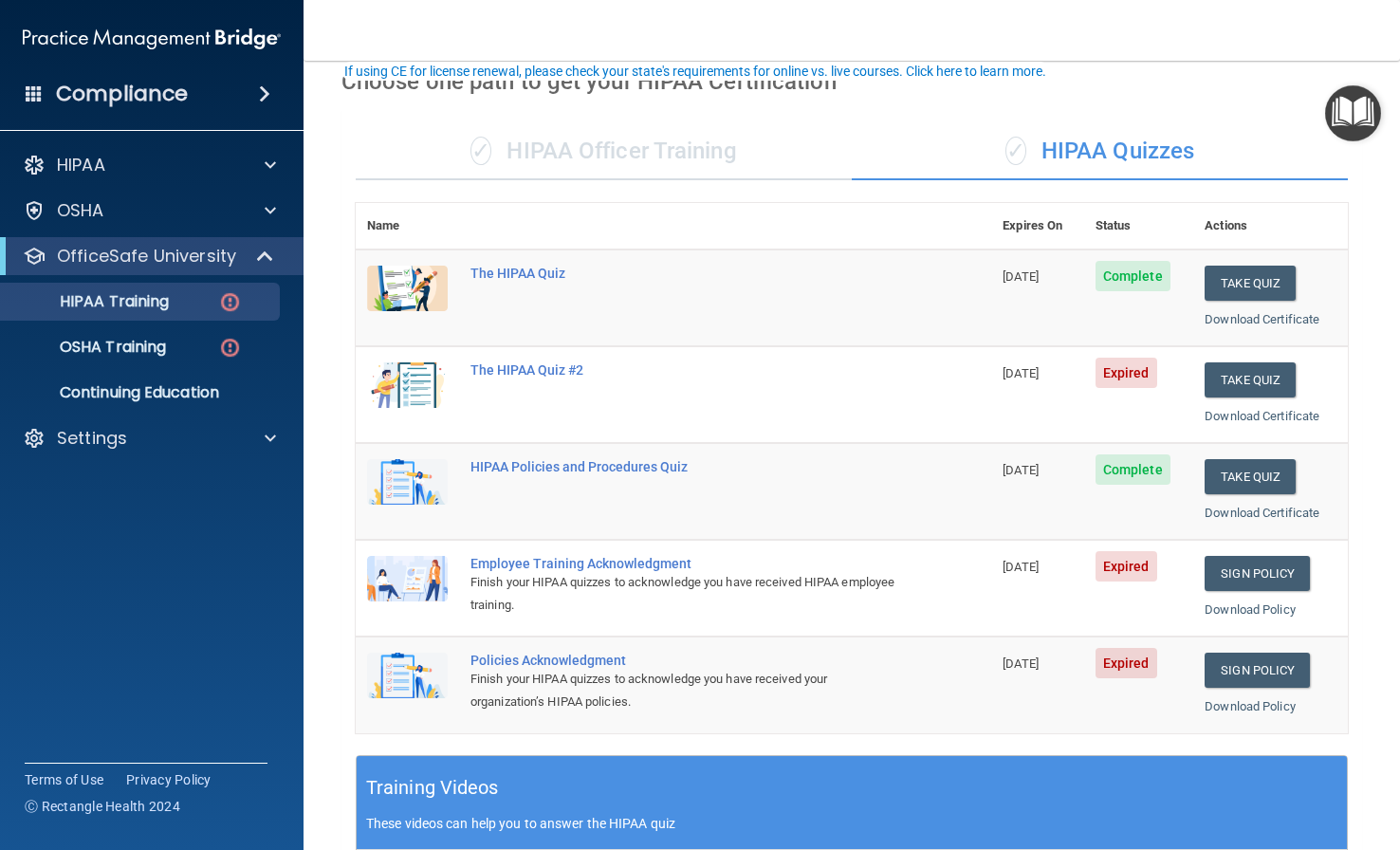
scroll to position [179, 0]
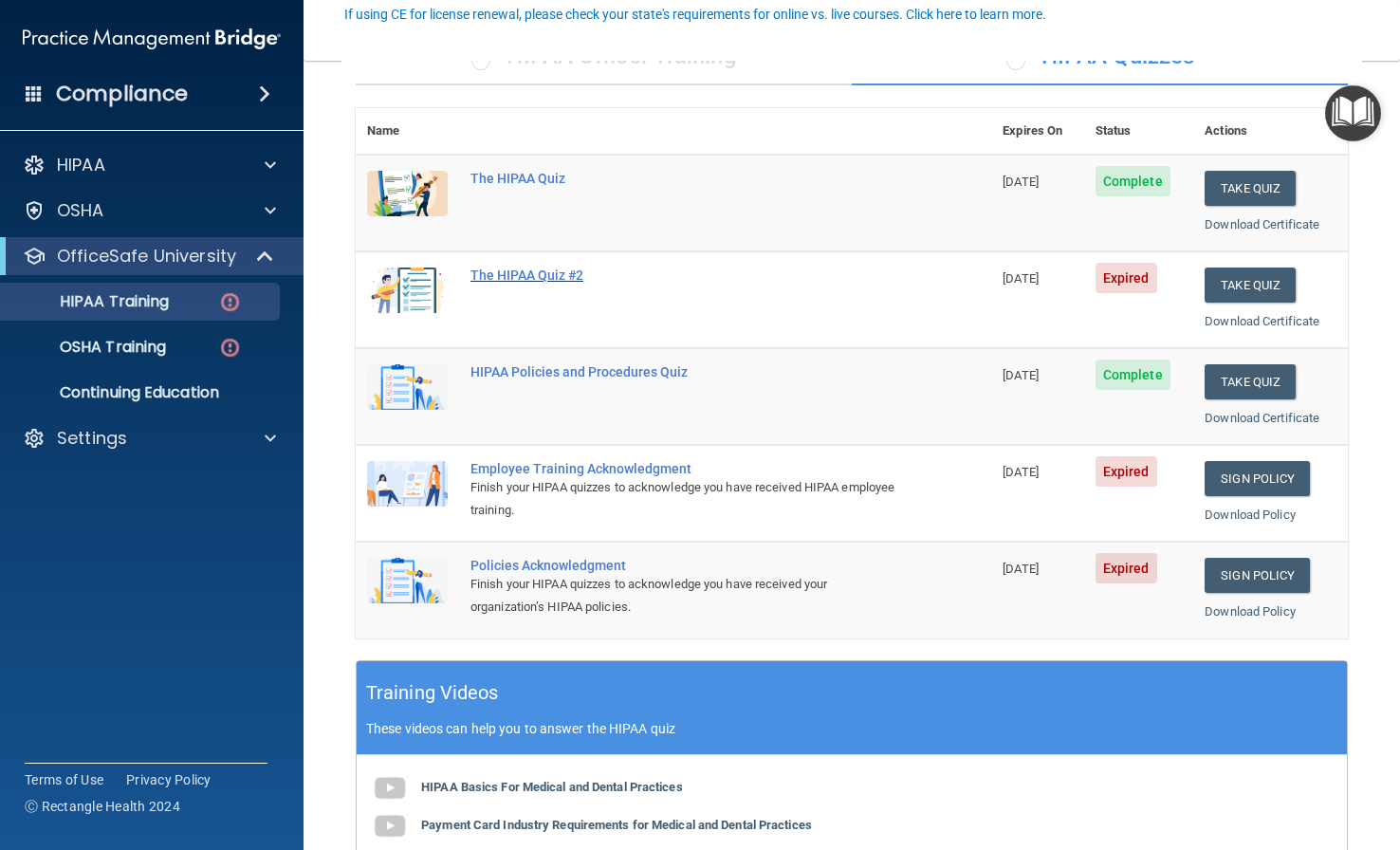
click at [534, 271] on div "The HIPAA Quiz #2" at bounding box center [683, 274] width 425 height 15
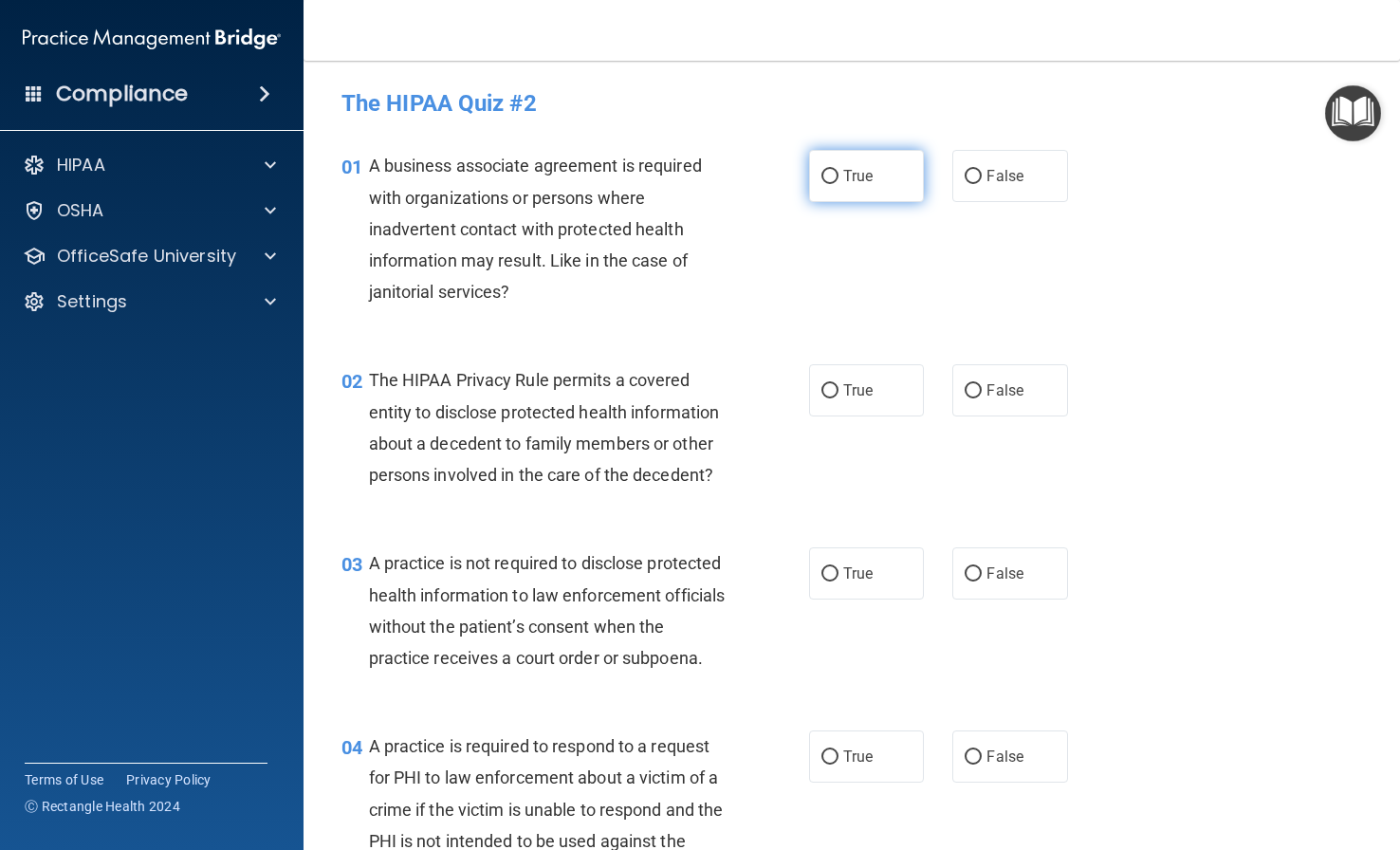
click at [865, 191] on label "True" at bounding box center [866, 175] width 115 height 52
click at [838, 184] on input "True" at bounding box center [829, 177] width 17 height 14
radio input "true"
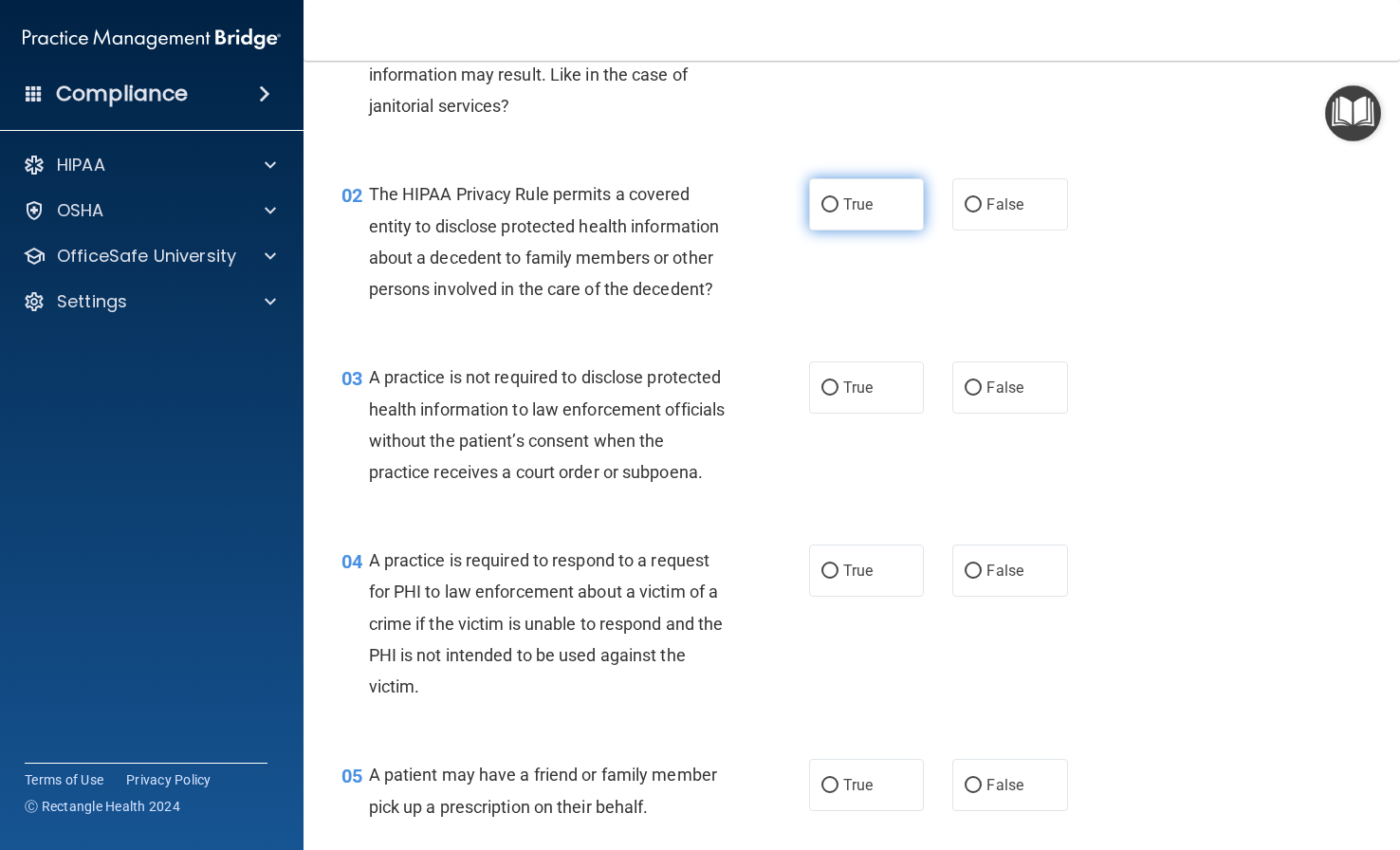
scroll to position [190, 0]
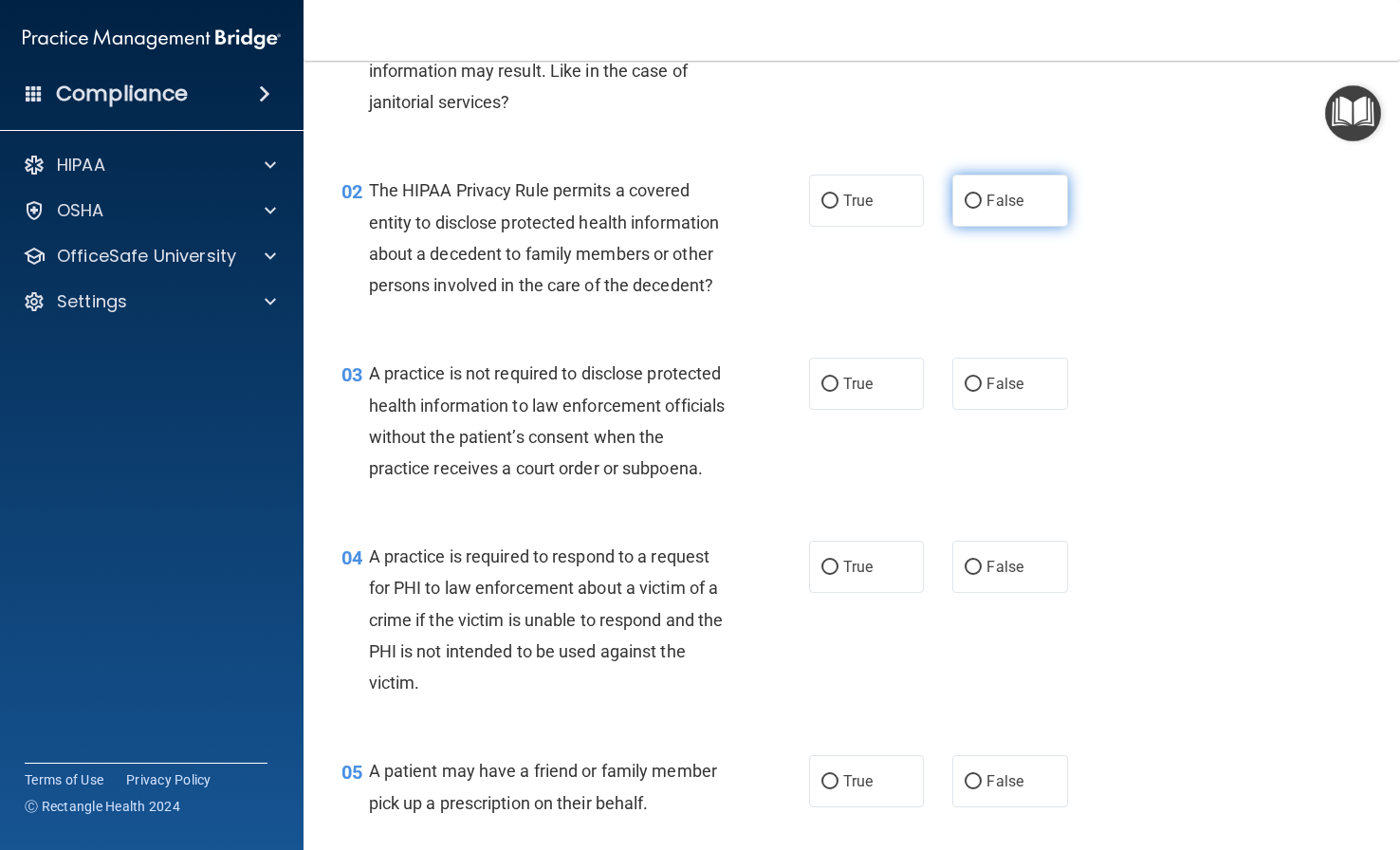
click at [996, 207] on span "False" at bounding box center [1005, 200] width 37 height 18
click at [981, 207] on input "False" at bounding box center [973, 201] width 17 height 14
radio input "true"
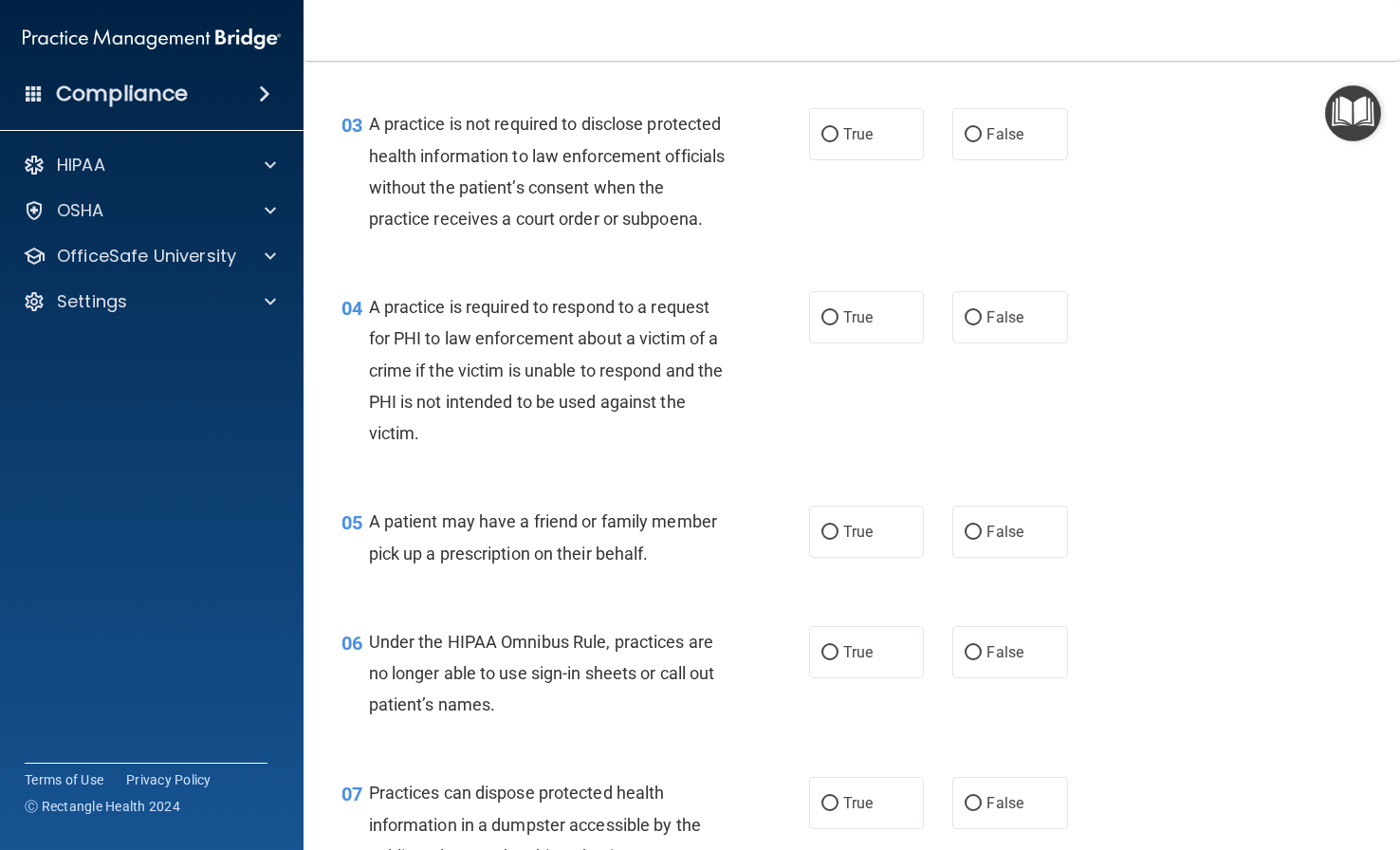
scroll to position [475, 0]
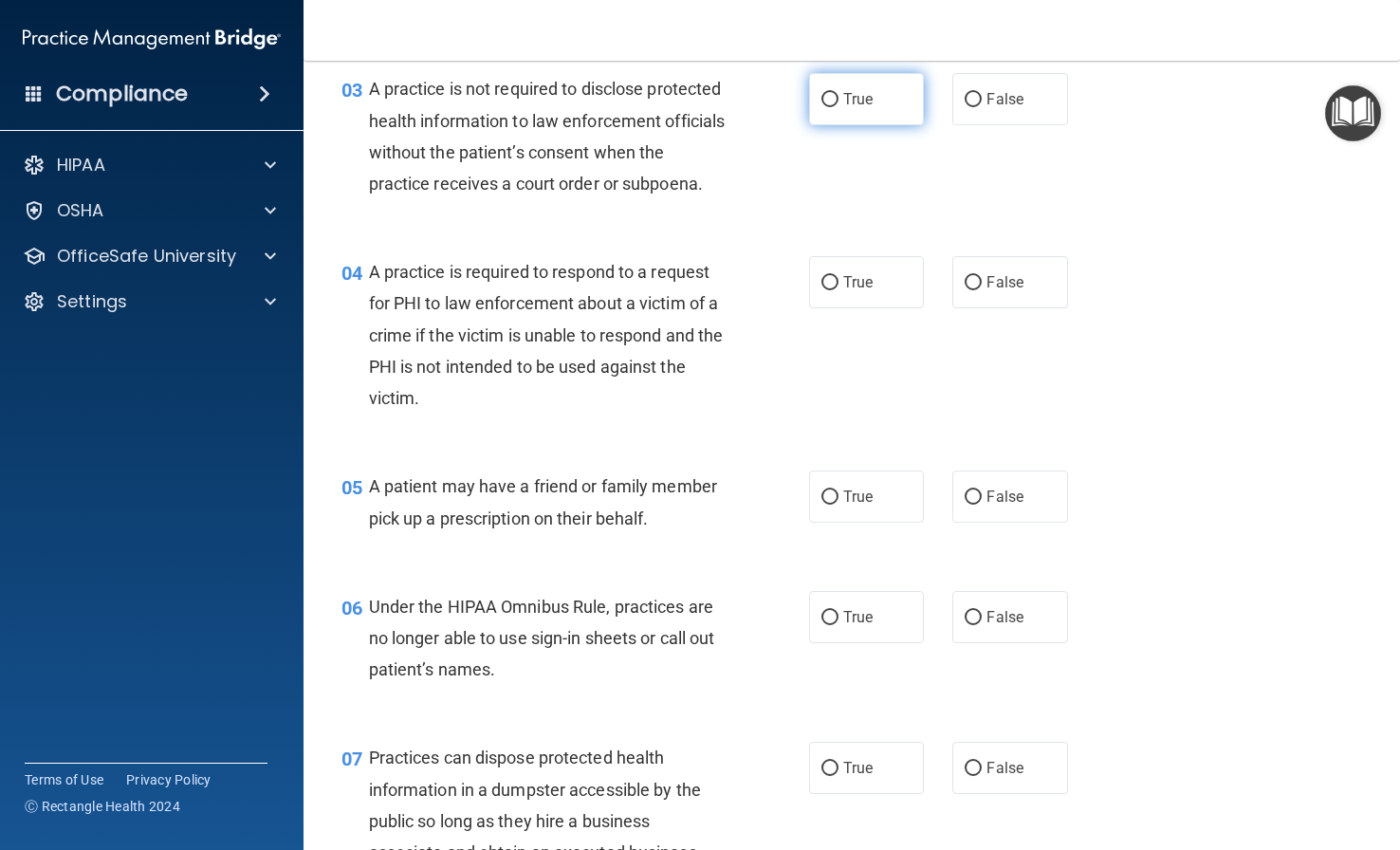
click at [859, 125] on label "True" at bounding box center [866, 98] width 115 height 52
click at [838, 107] on input "True" at bounding box center [829, 100] width 17 height 14
radio input "true"
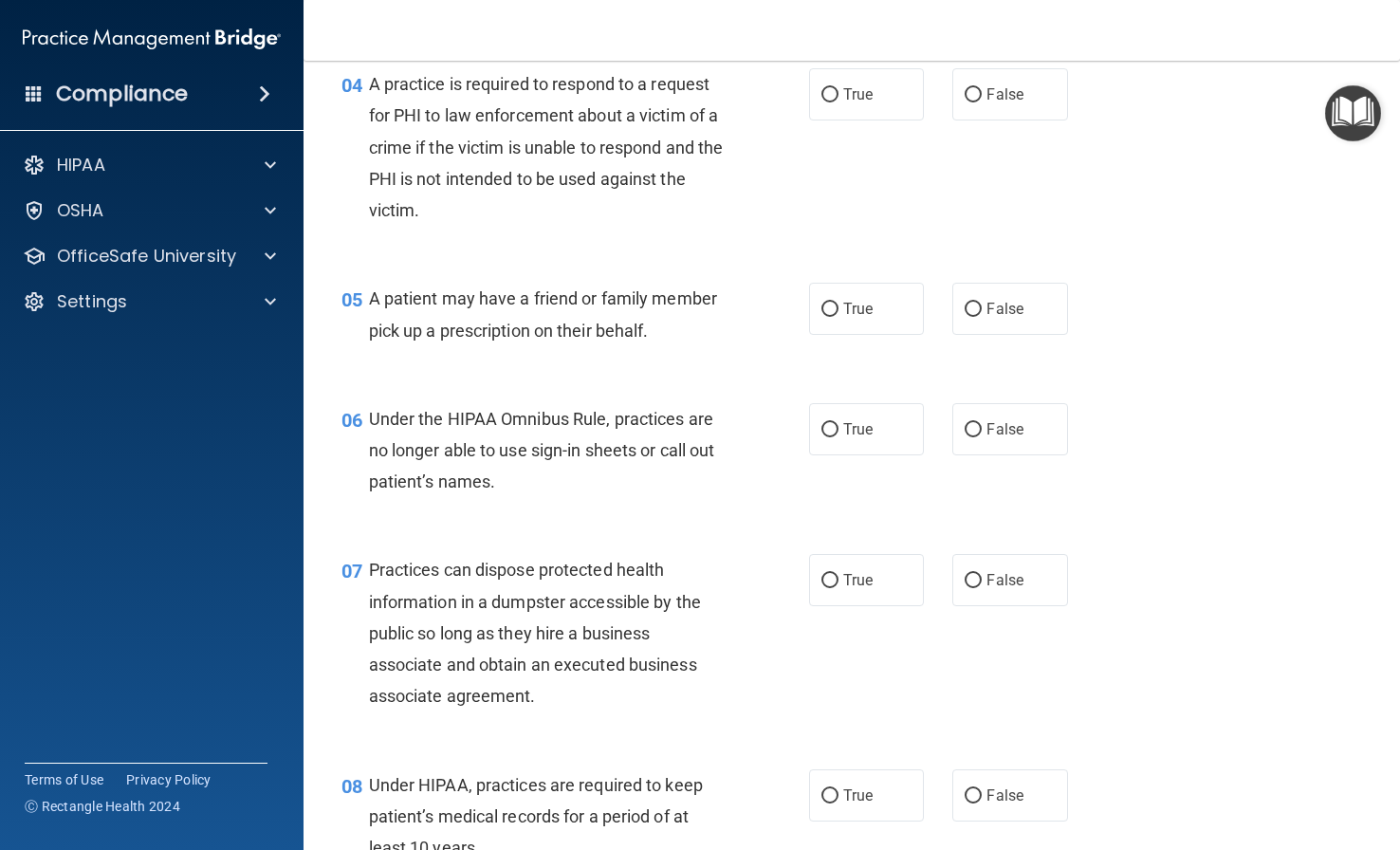
scroll to position [664, 0]
click at [848, 119] on label "True" at bounding box center [866, 92] width 115 height 52
click at [838, 100] on input "True" at bounding box center [829, 93] width 17 height 14
radio input "true"
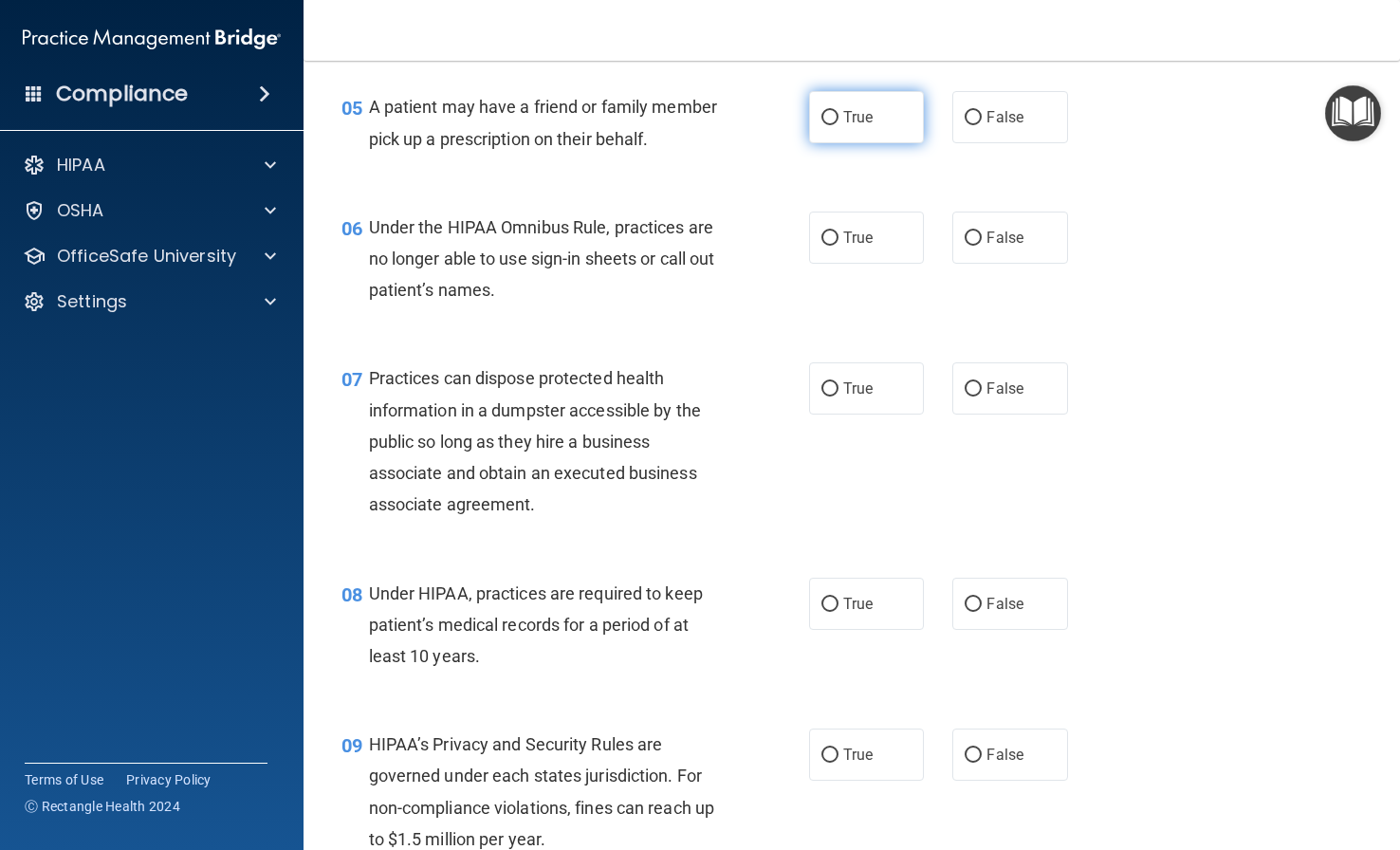
click at [842, 143] on label "True" at bounding box center [866, 117] width 115 height 52
click at [838, 125] on input "True" at bounding box center [829, 118] width 17 height 14
radio input "true"
drag, startPoint x: 837, startPoint y: 301, endPoint x: 818, endPoint y: 352, distance: 54.4
click at [843, 247] on span "True" at bounding box center [858, 238] width 29 height 18
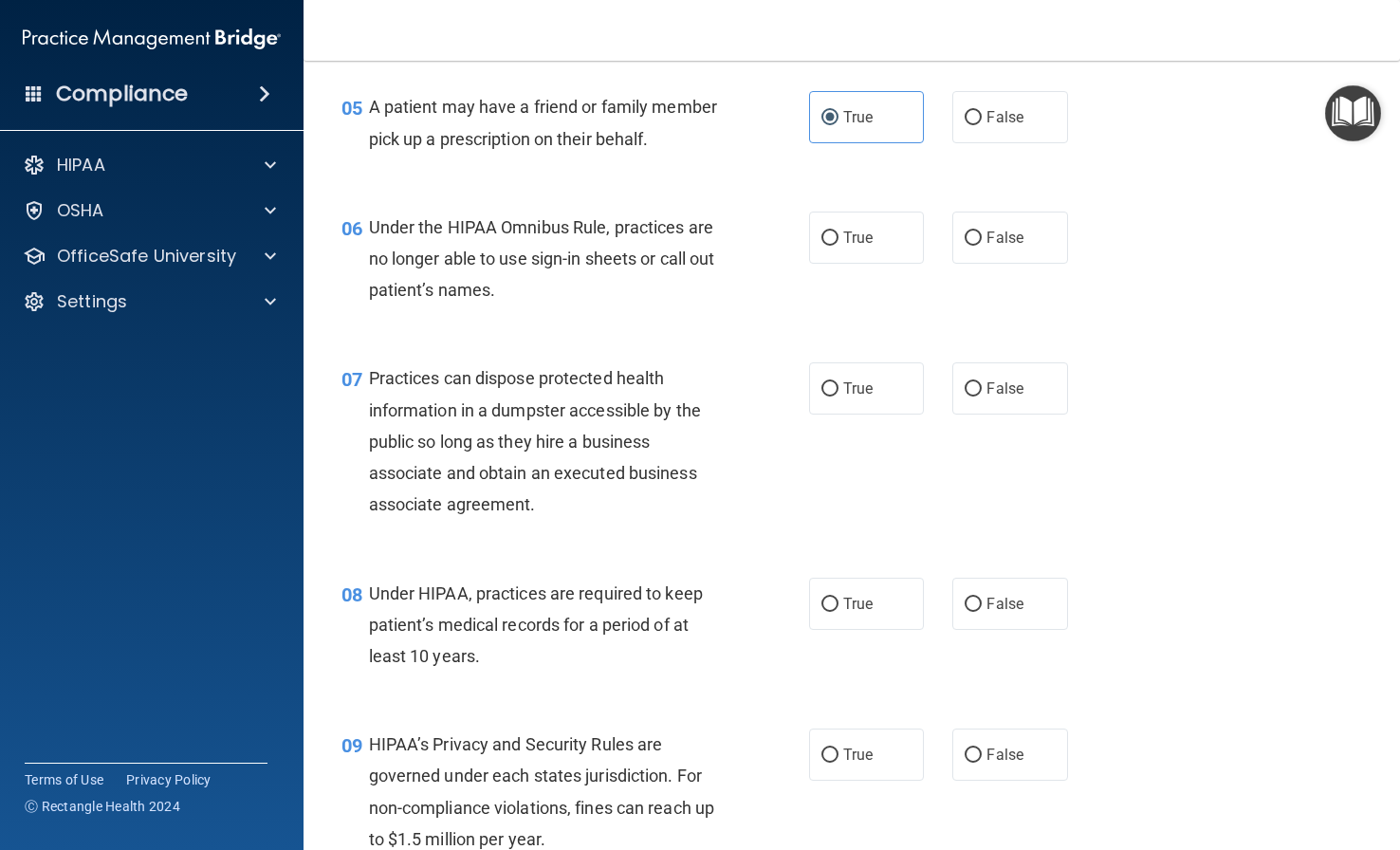
click at [837, 246] on input "True" at bounding box center [829, 238] width 17 height 14
radio input "true"
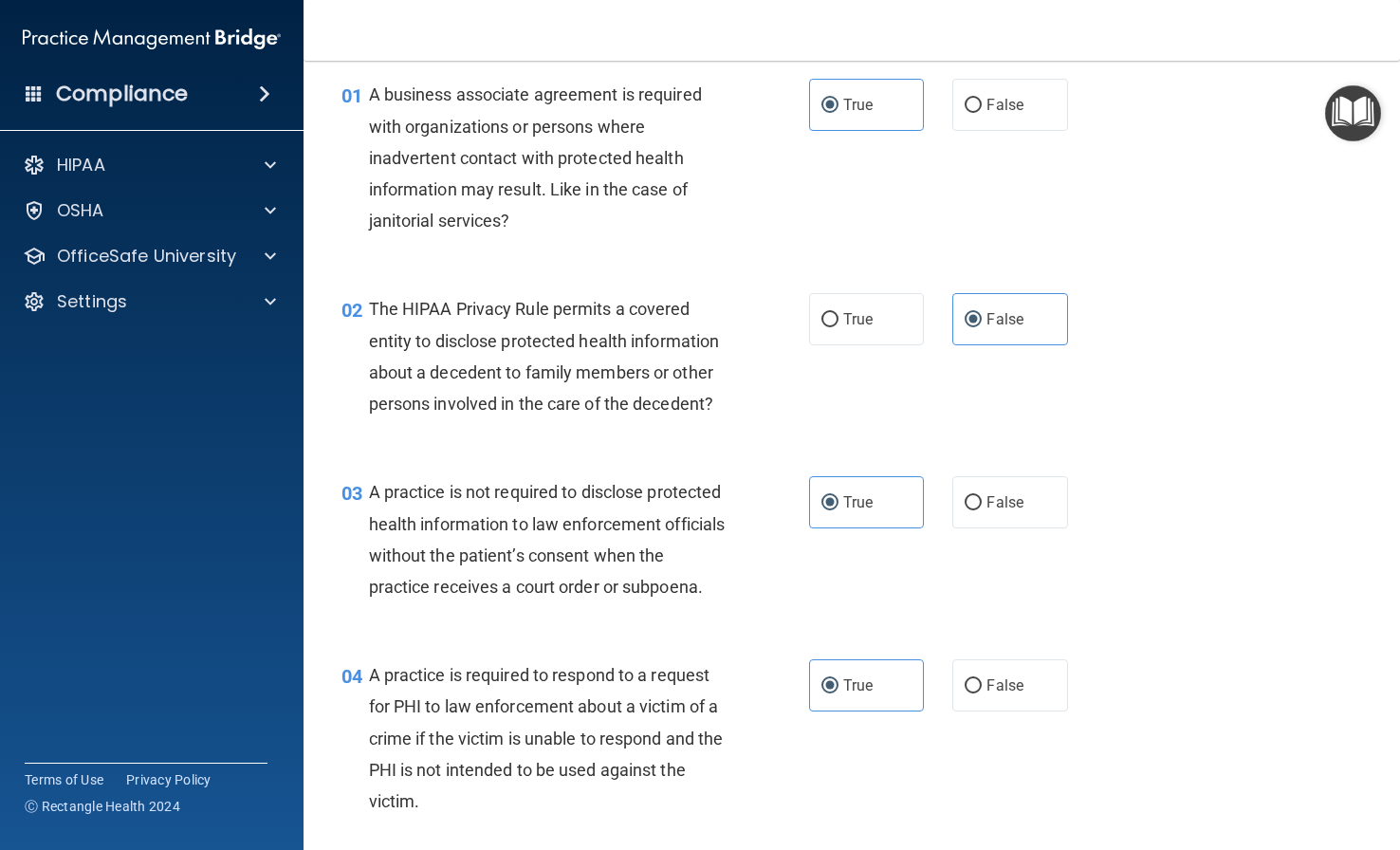
scroll to position [0, 0]
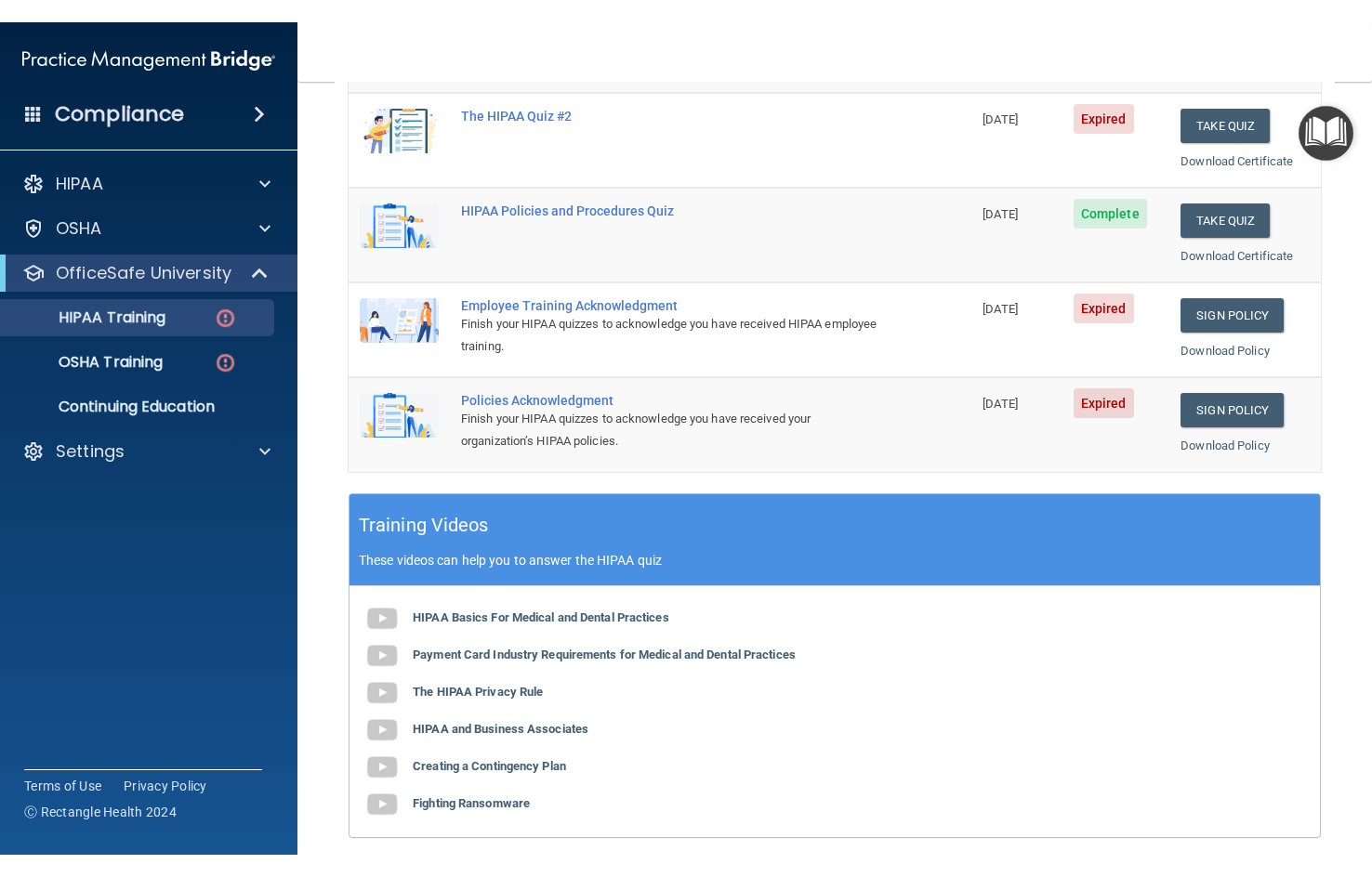
scroll to position [372, 0]
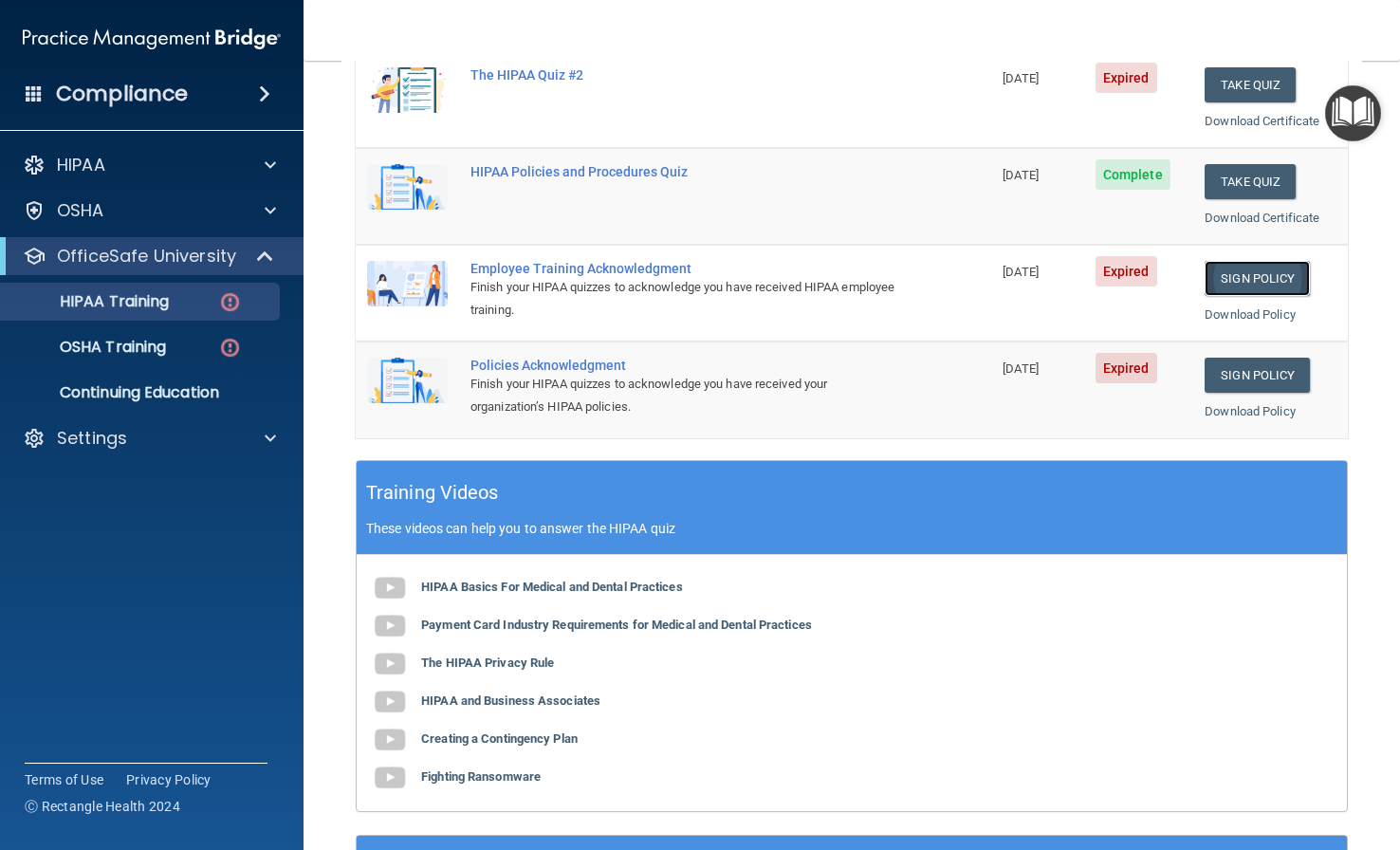
click at [1159, 284] on link "Sign Policy" at bounding box center [1257, 278] width 105 height 35
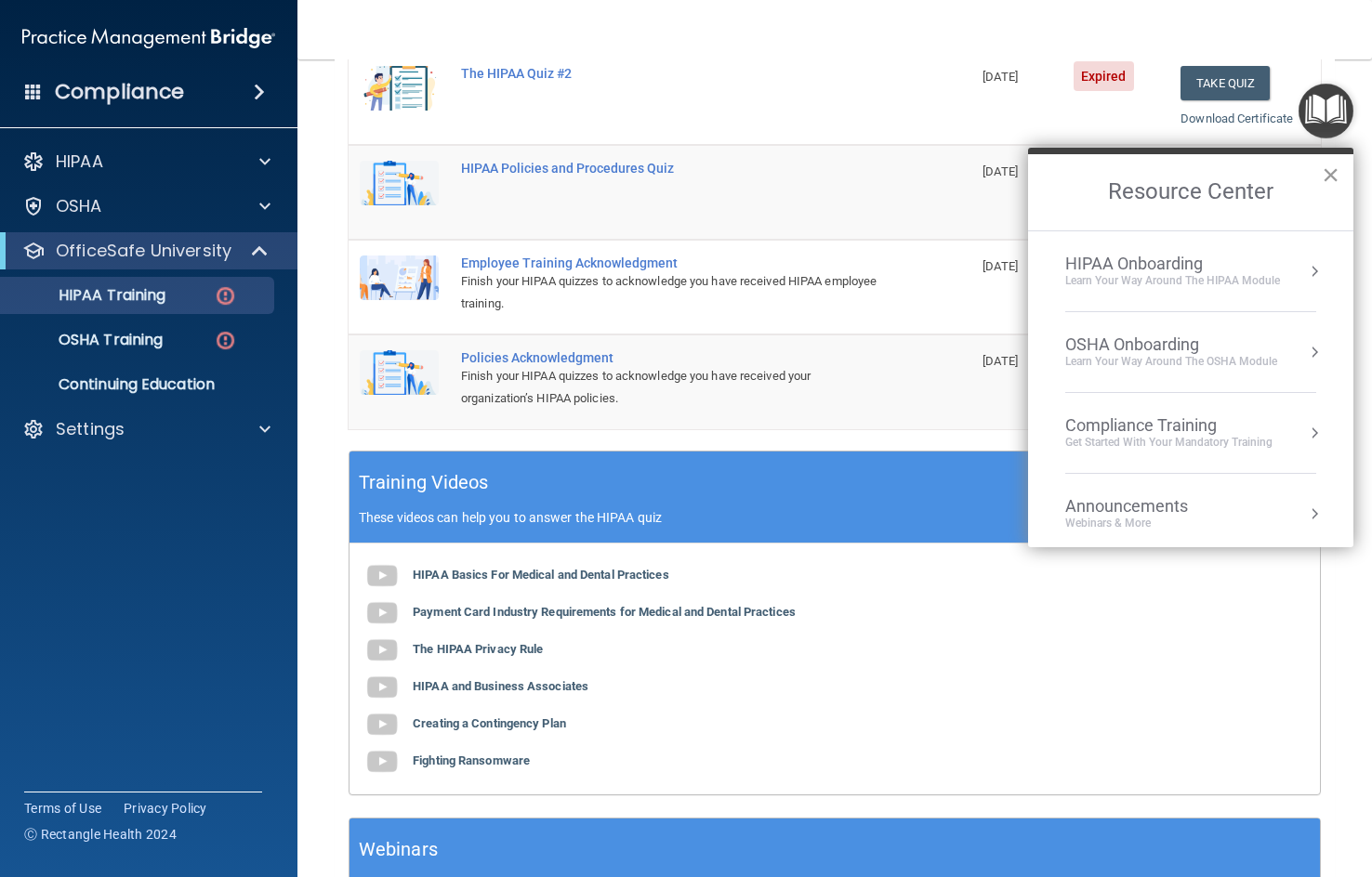
click at [1136, 173] on button "×" at bounding box center [1330, 174] width 17 height 30
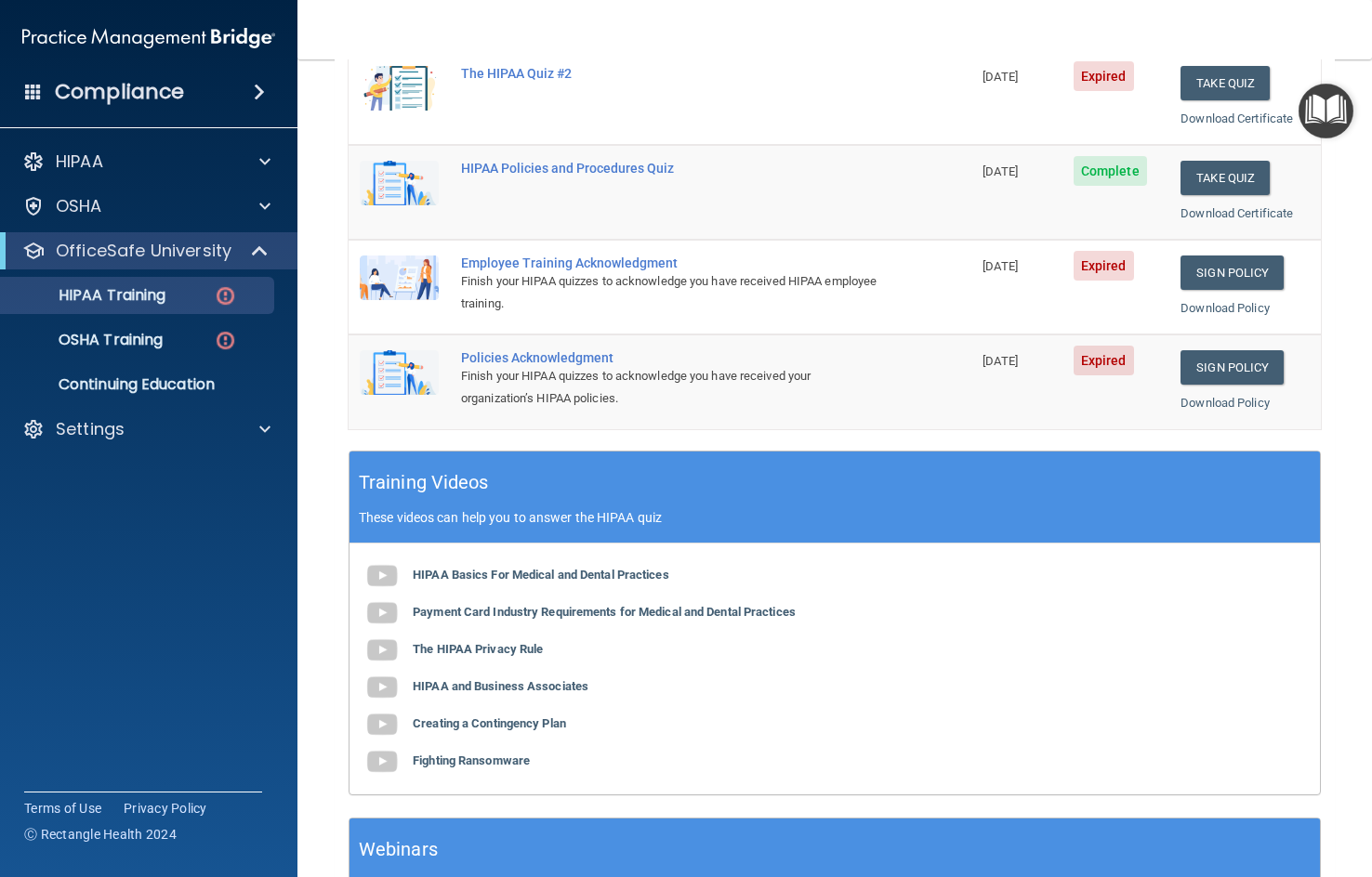
click at [545, 359] on div "Policies Acknowledgment" at bounding box center [669, 357] width 417 height 14
click at [1136, 380] on link "Sign Policy" at bounding box center [1231, 368] width 103 height 35
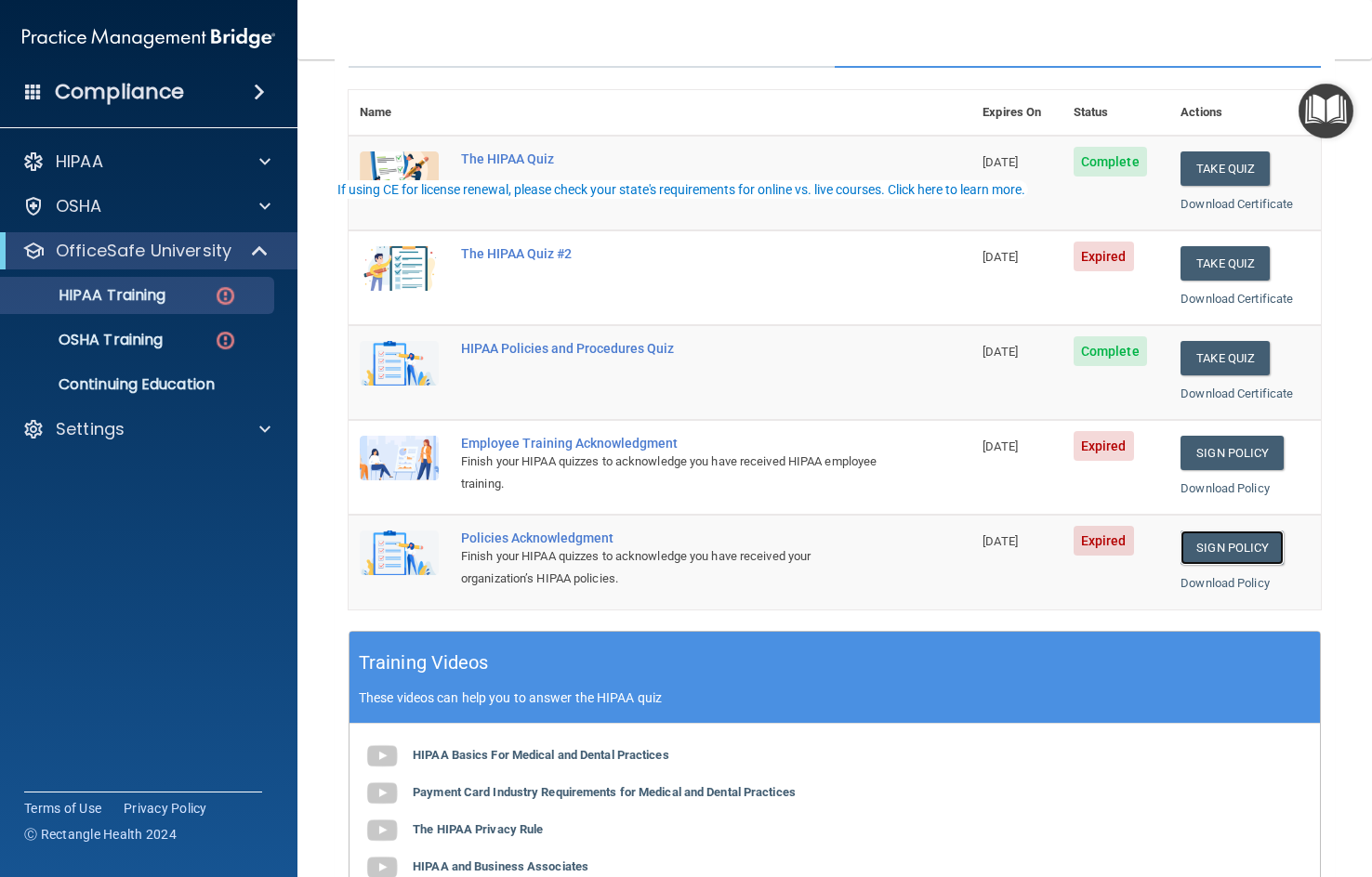
scroll to position [0, 0]
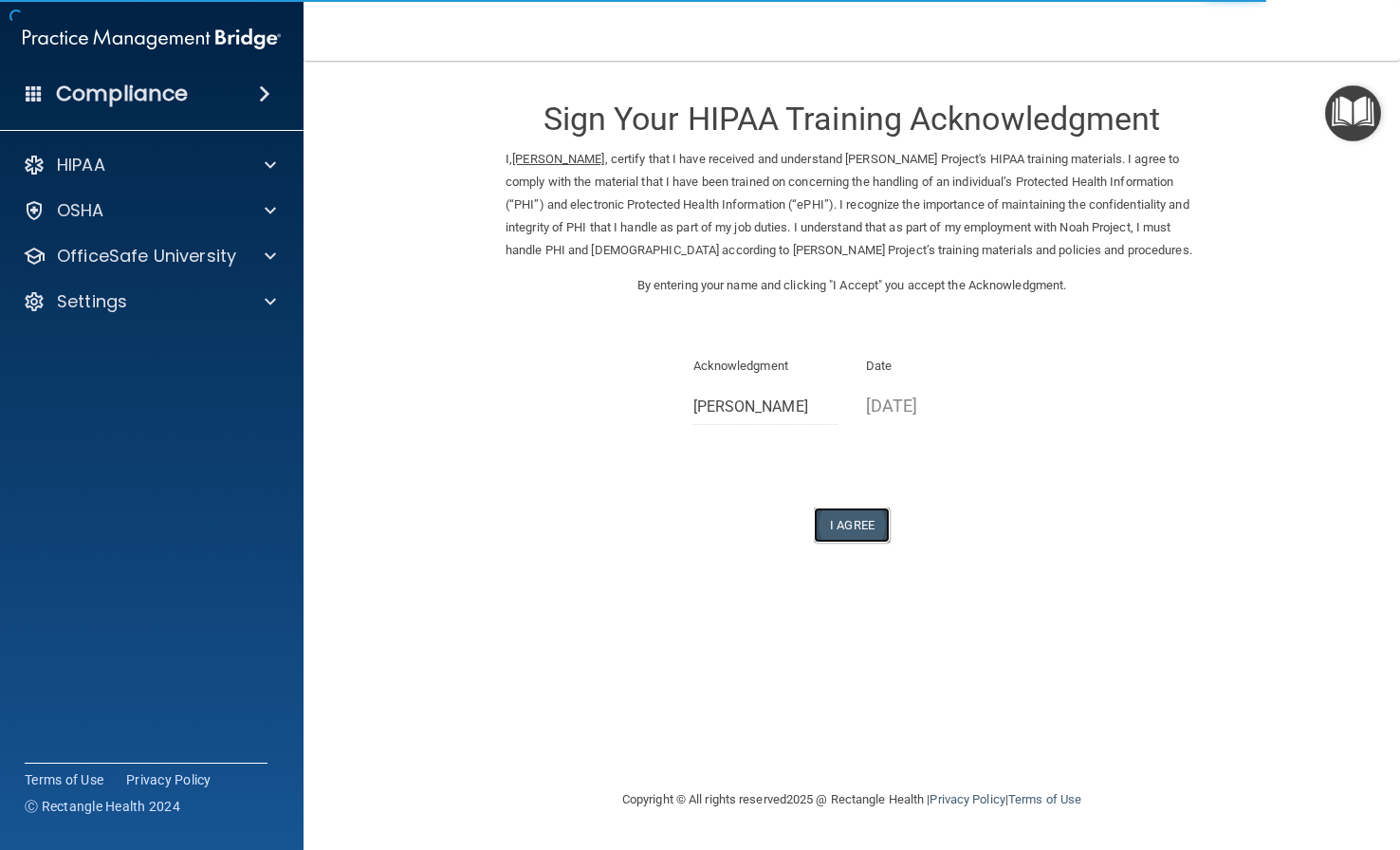
click at [853, 529] on button "I Agree" at bounding box center [851, 525] width 76 height 35
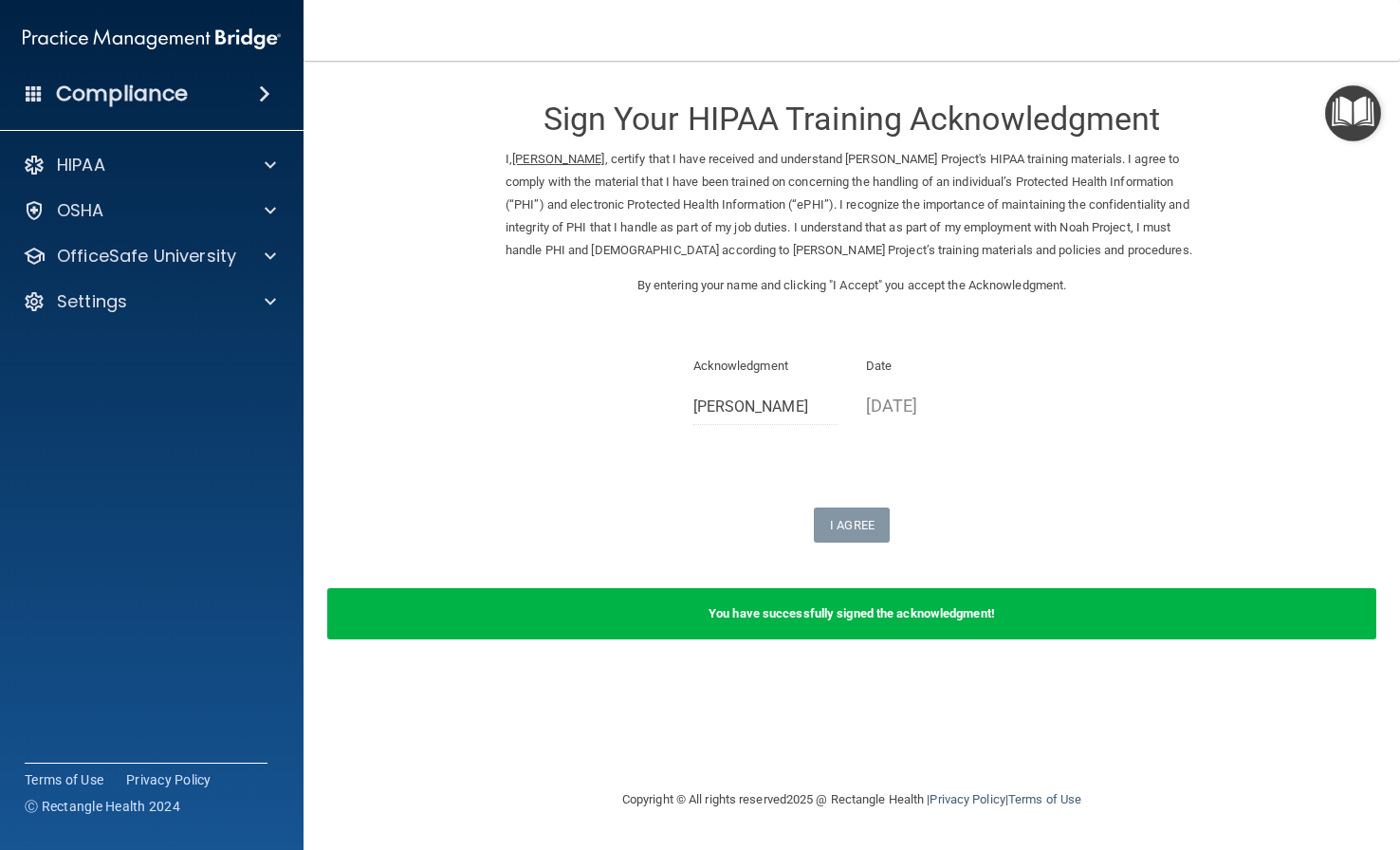
click at [1361, 131] on img "Open Resource Center" at bounding box center [1352, 113] width 56 height 56
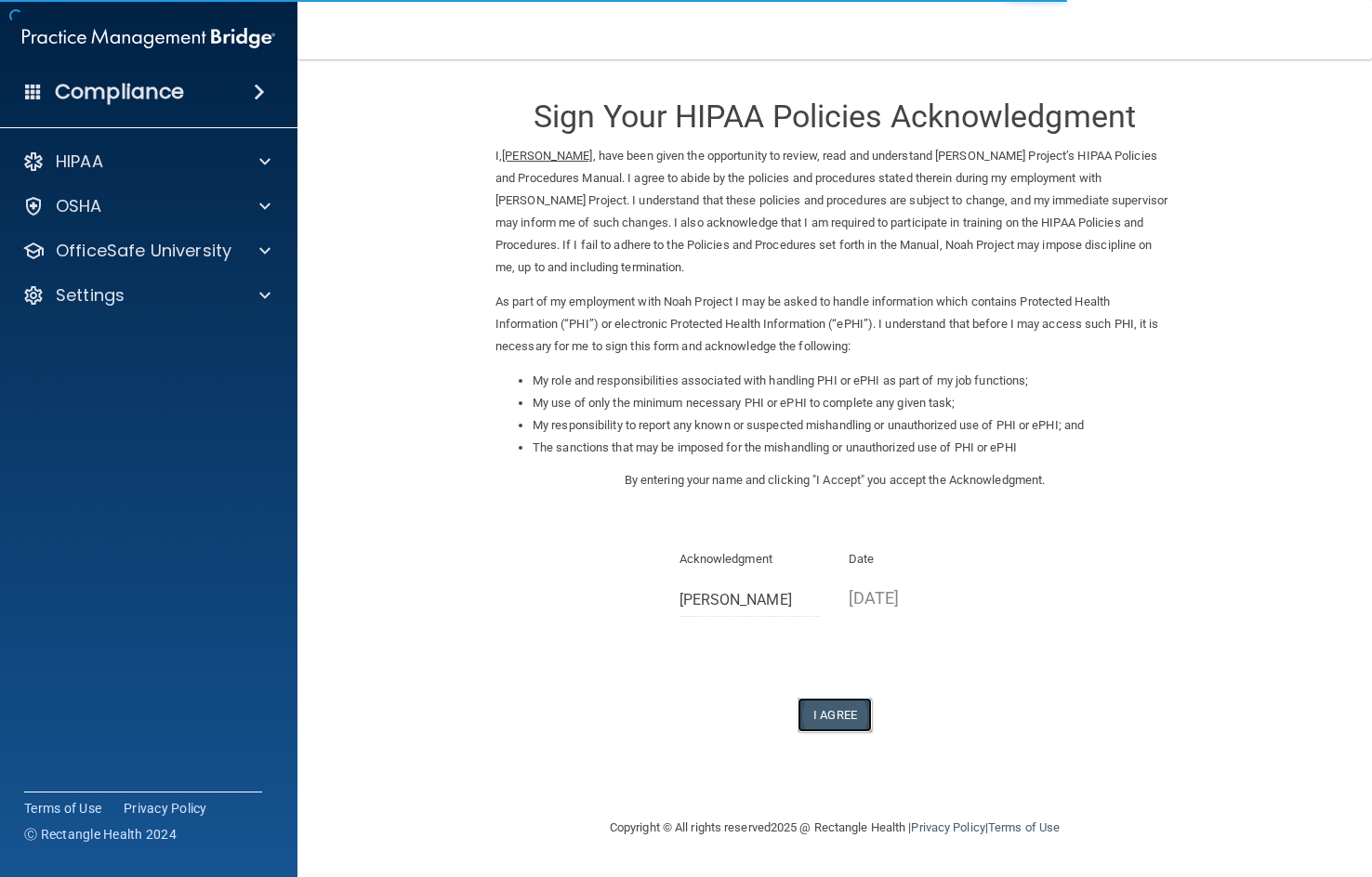
click at [853, 716] on button "I Agree" at bounding box center [834, 715] width 74 height 35
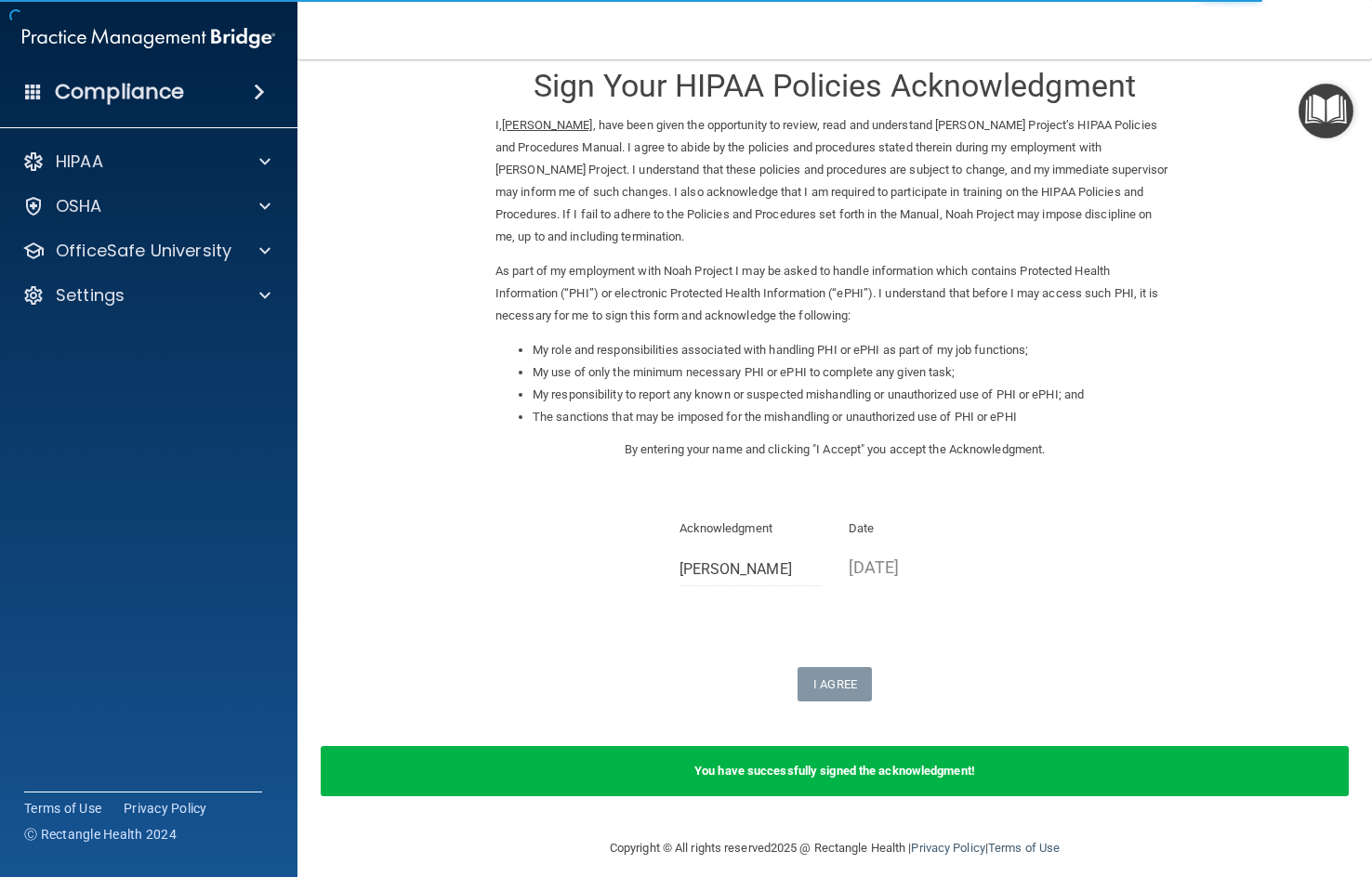
scroll to position [46, 0]
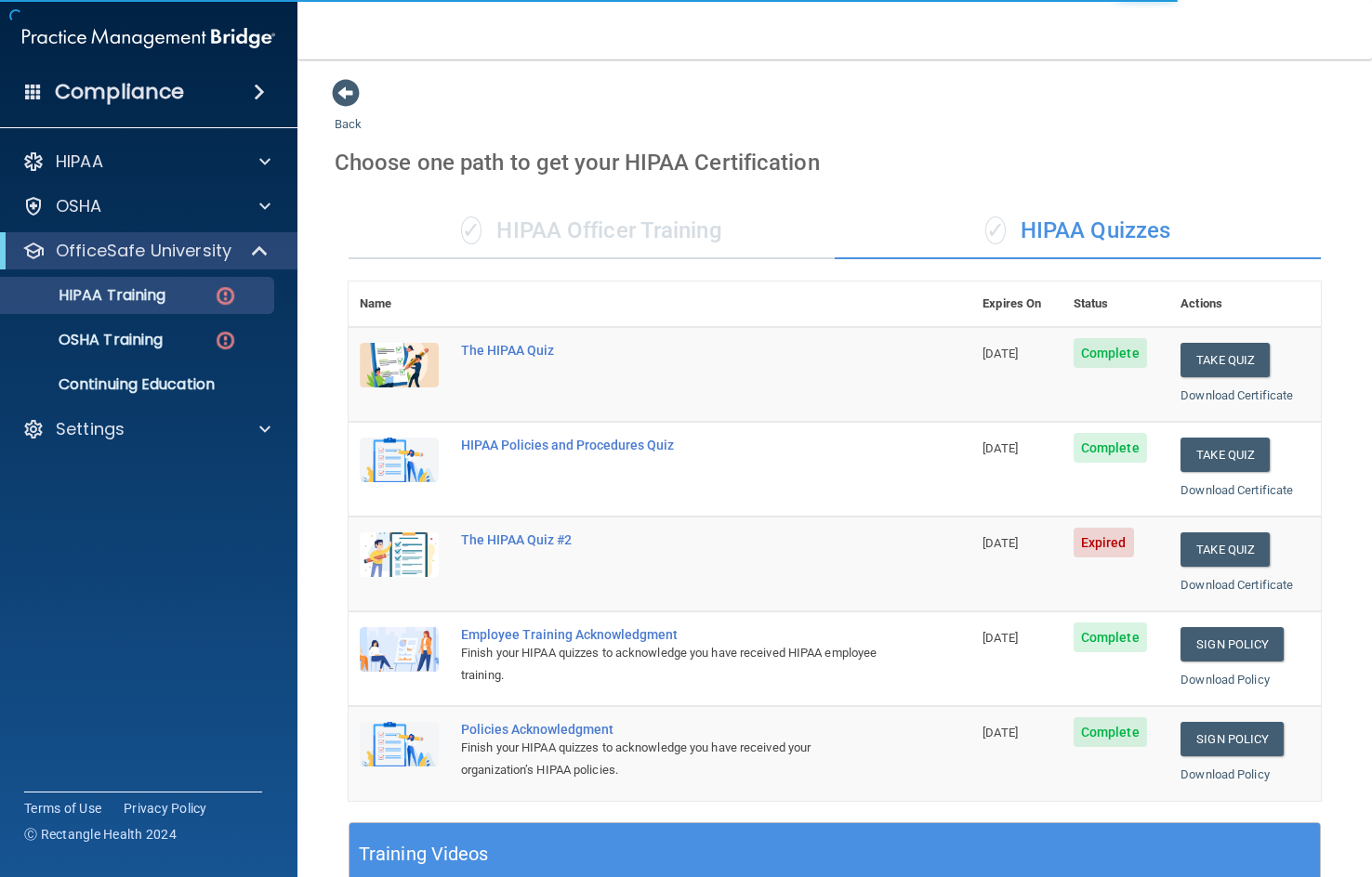
scroll to position [465, 0]
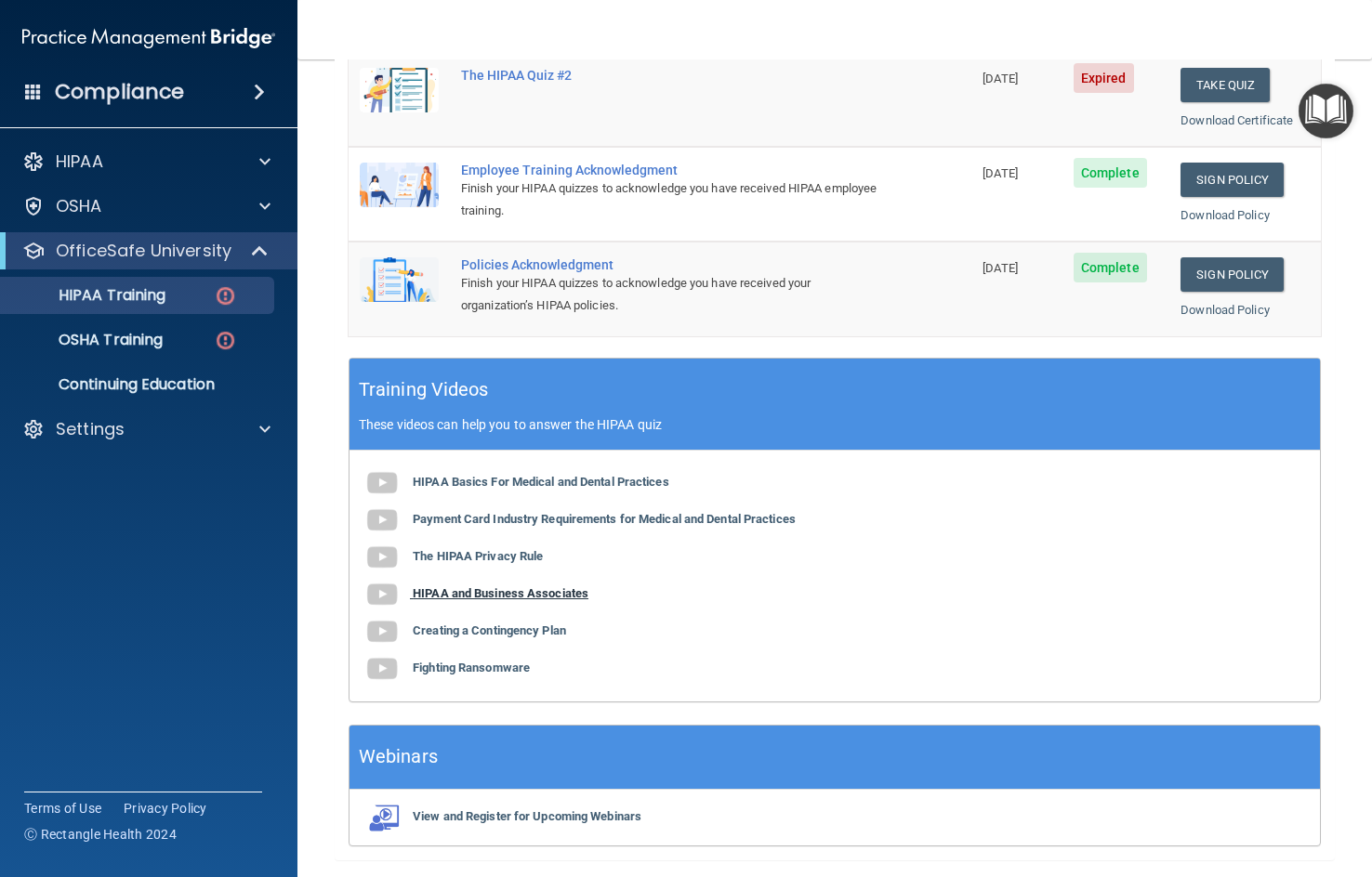
click at [493, 594] on b "HIPAA and Business Associates" at bounding box center [501, 593] width 175 height 13
click at [199, 632] on accordion "HIPAA Documents and Policies Report an Incident Business Associates Emergency P…" at bounding box center [149, 386] width 298 height 501
click at [505, 593] on b "HIPAA and Business Associates" at bounding box center [501, 593] width 175 height 13
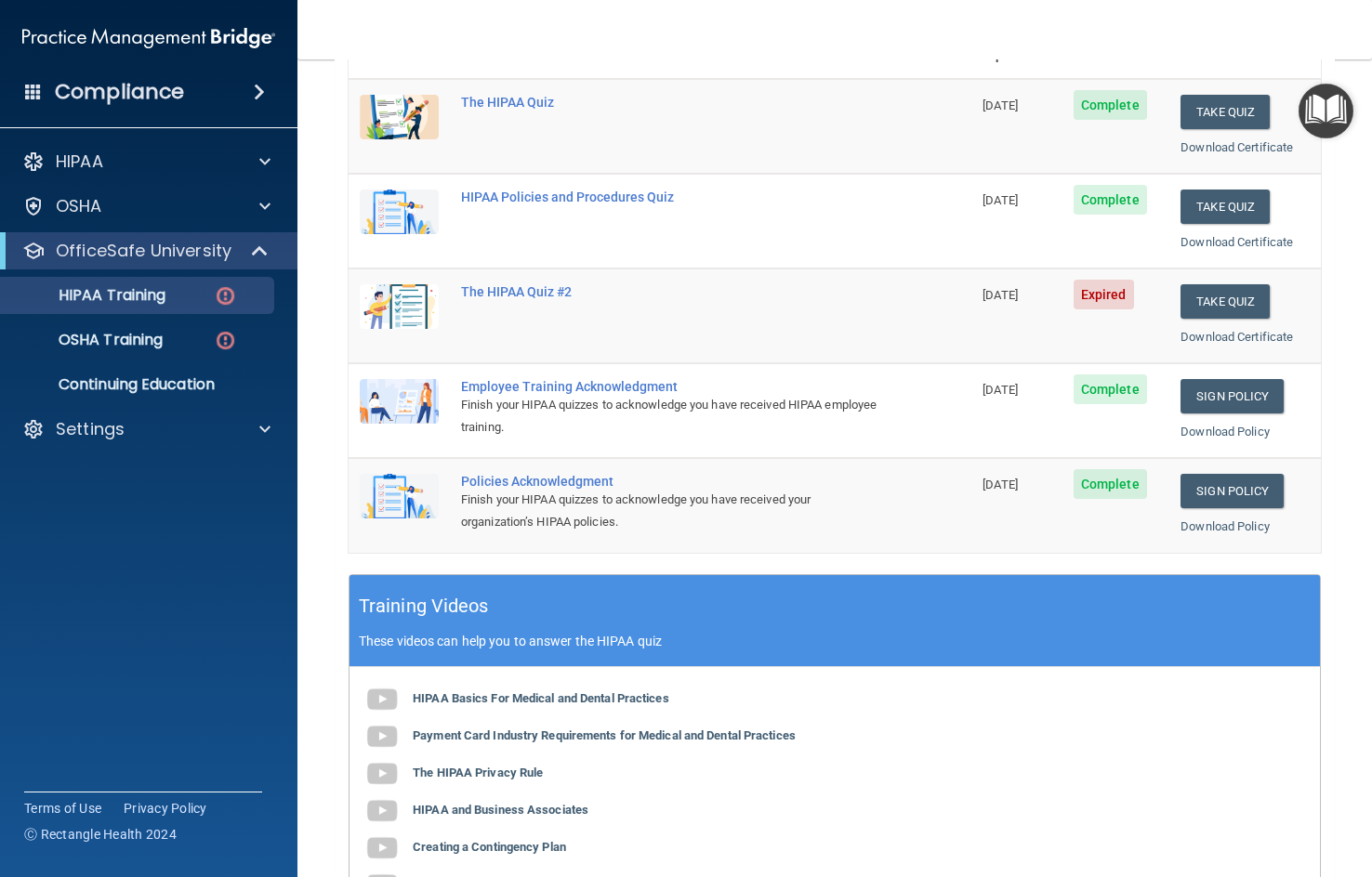
scroll to position [186, 0]
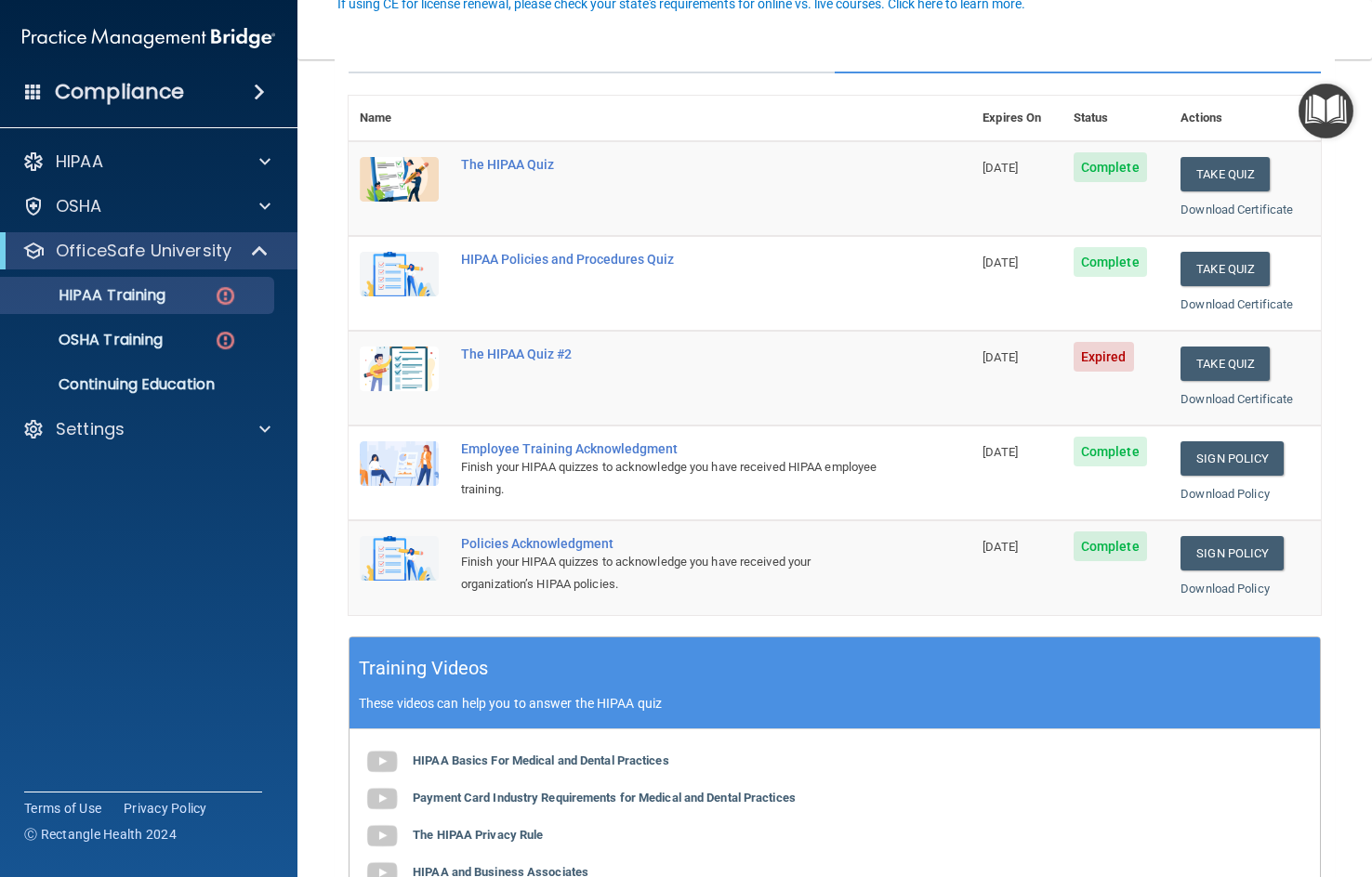
click at [520, 364] on td "The HIPAA Quiz #2" at bounding box center [710, 378] width 521 height 94
click at [513, 353] on div "The HIPAA Quiz #2" at bounding box center [669, 353] width 417 height 14
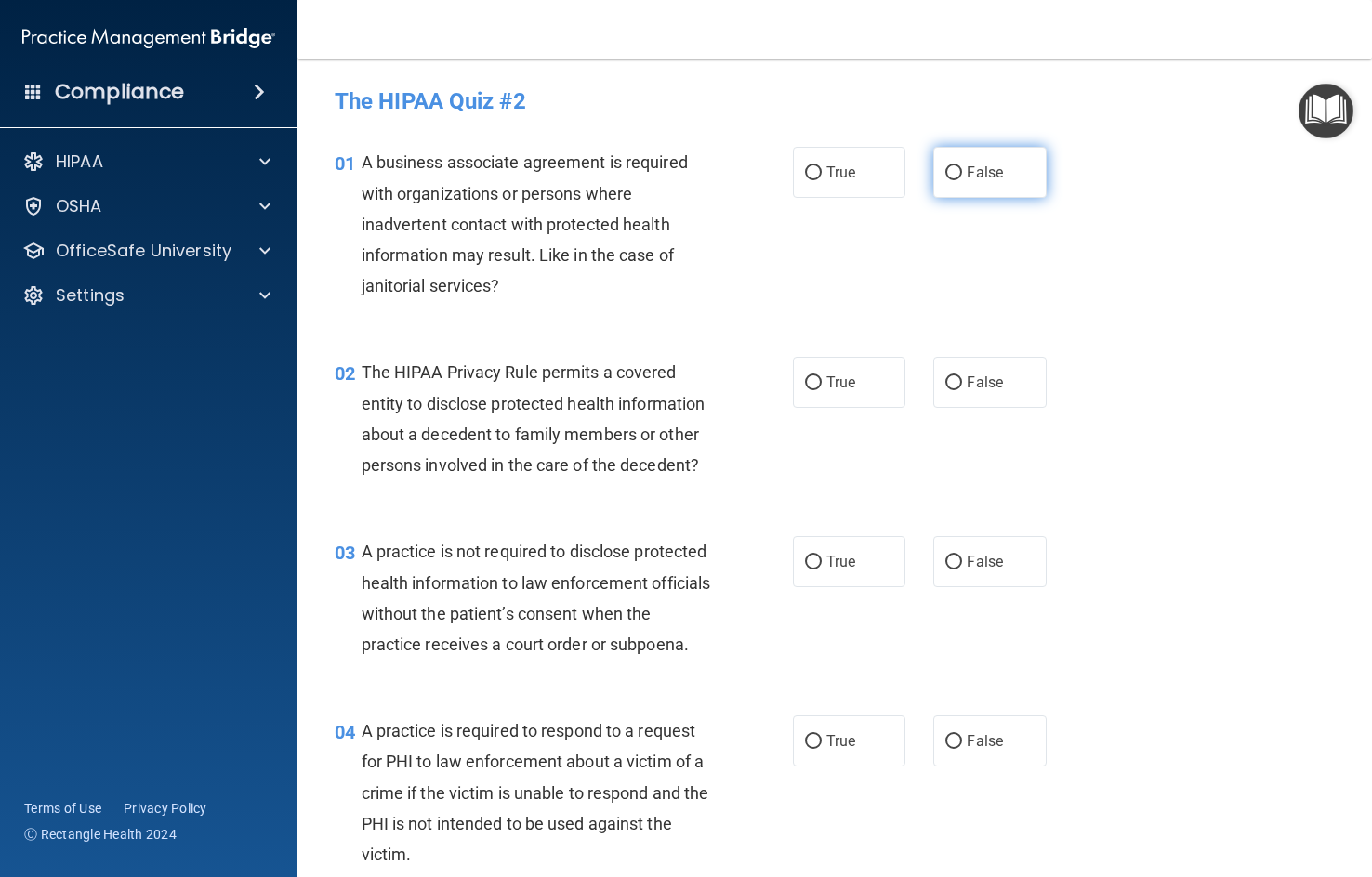
click at [990, 162] on label "False" at bounding box center [989, 171] width 113 height 51
click at [962, 167] on input "False" at bounding box center [953, 173] width 16 height 13
radio input "true"
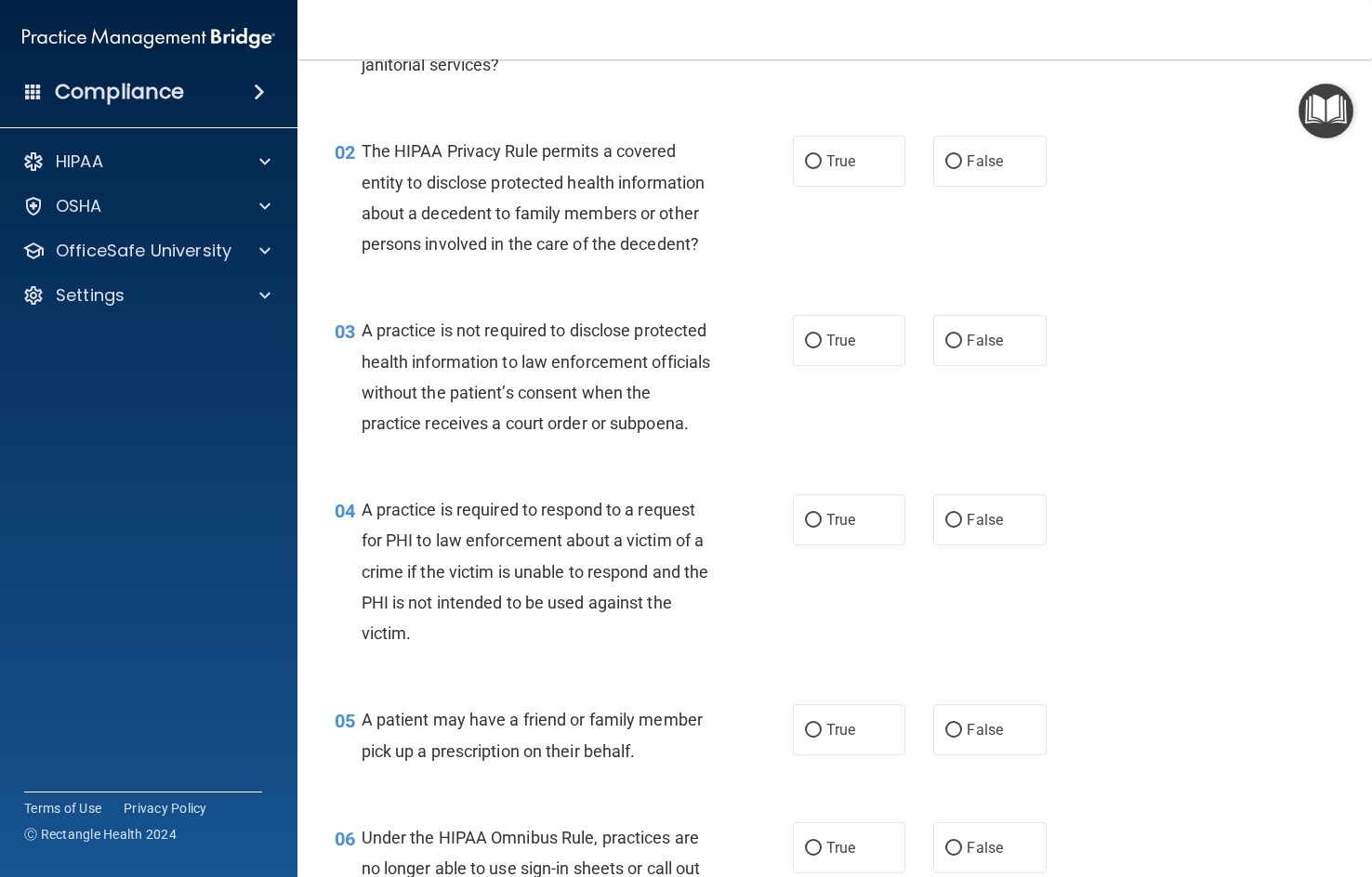
scroll to position [279, 0]
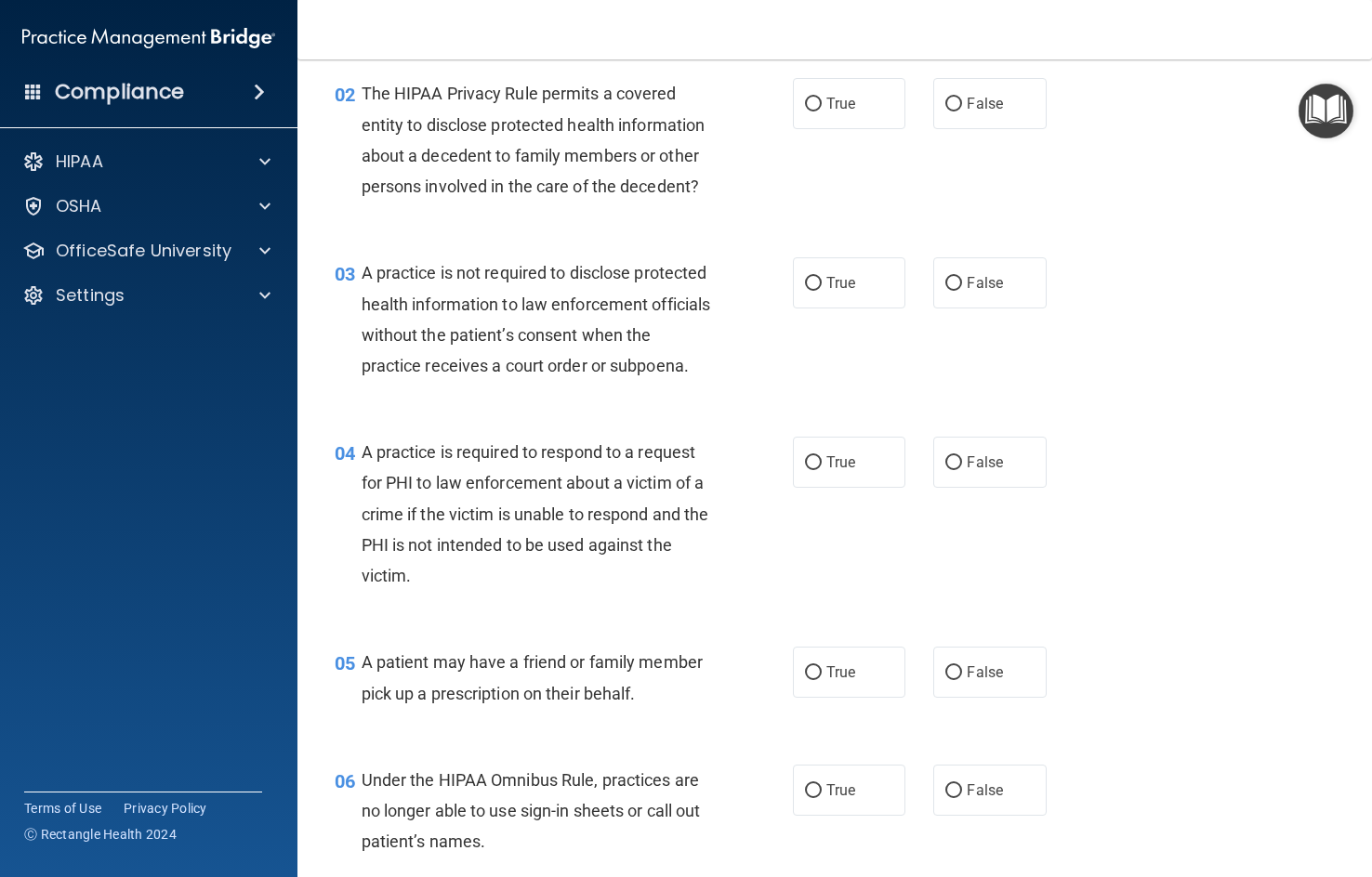
drag, startPoint x: 858, startPoint y: 110, endPoint x: 897, endPoint y: 128, distance: 43.0
click at [896, 126] on div "True False" at bounding box center [928, 103] width 272 height 51
click at [991, 116] on label "False" at bounding box center [989, 103] width 113 height 51
click at [962, 112] on input "False" at bounding box center [953, 104] width 16 height 13
radio input "true"
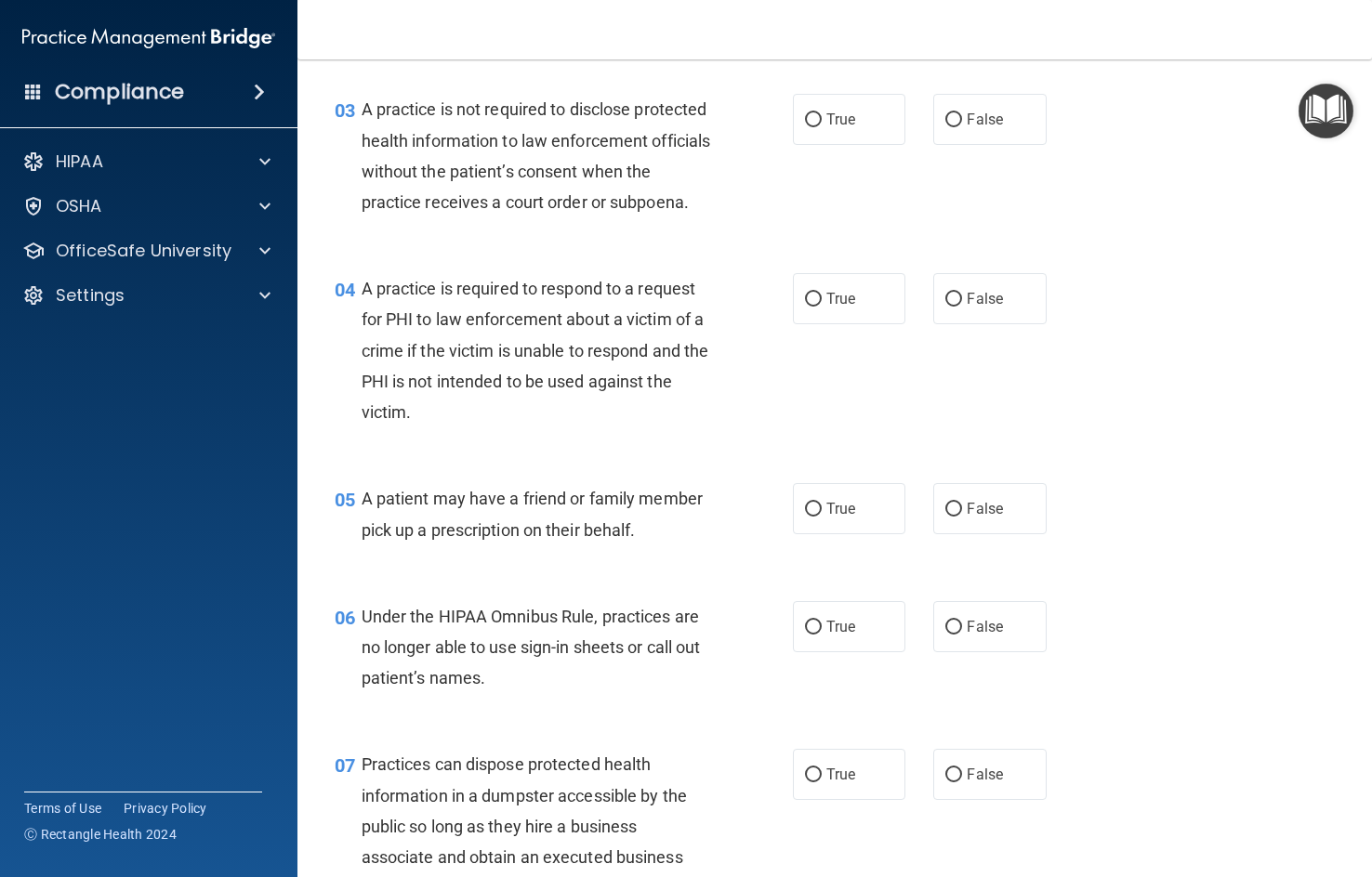
scroll to position [465, 0]
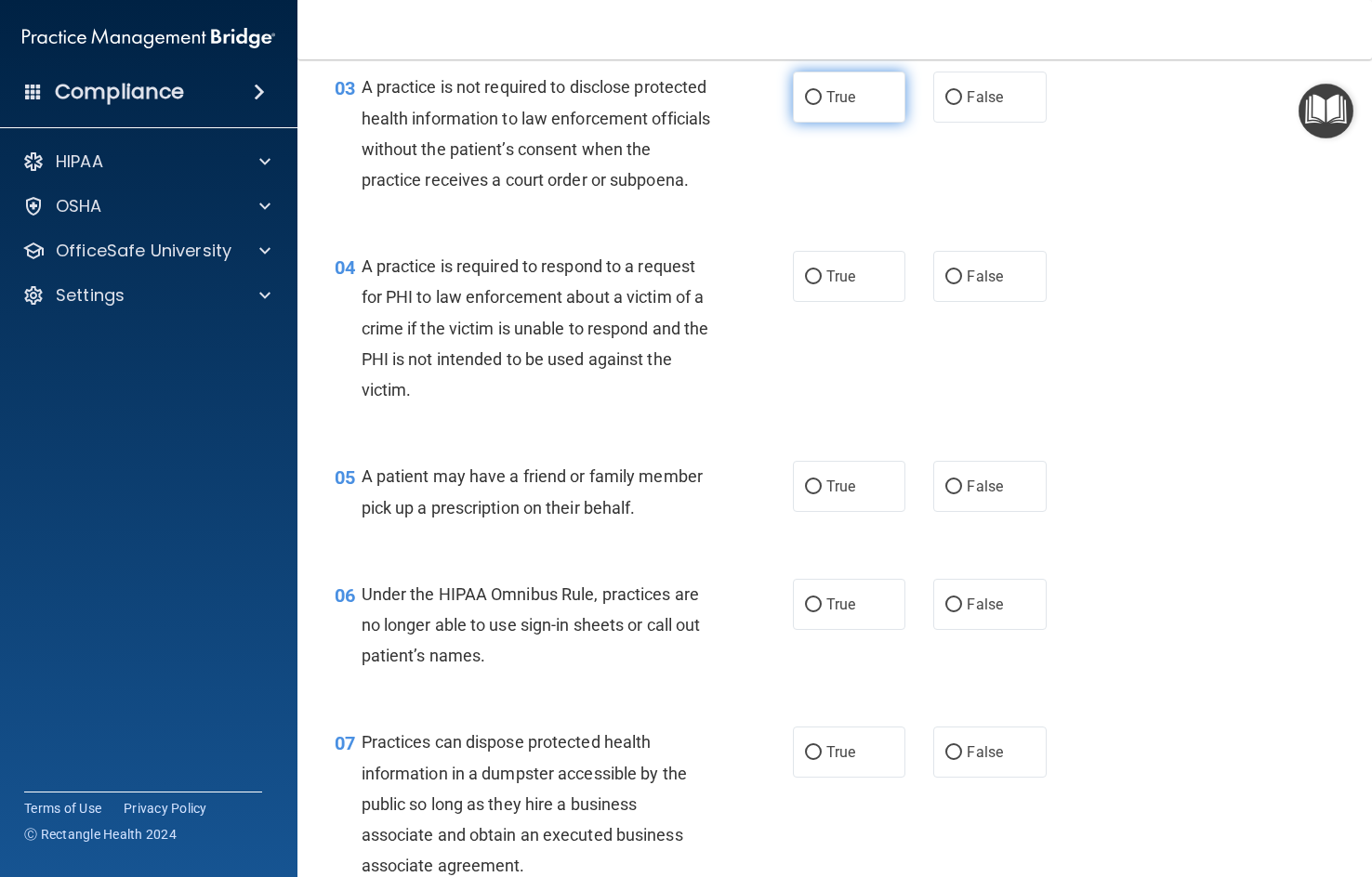
click at [848, 106] on span "True" at bounding box center [841, 97] width 29 height 17
click at [821, 105] on input "True" at bounding box center [813, 98] width 16 height 13
radio input "true"
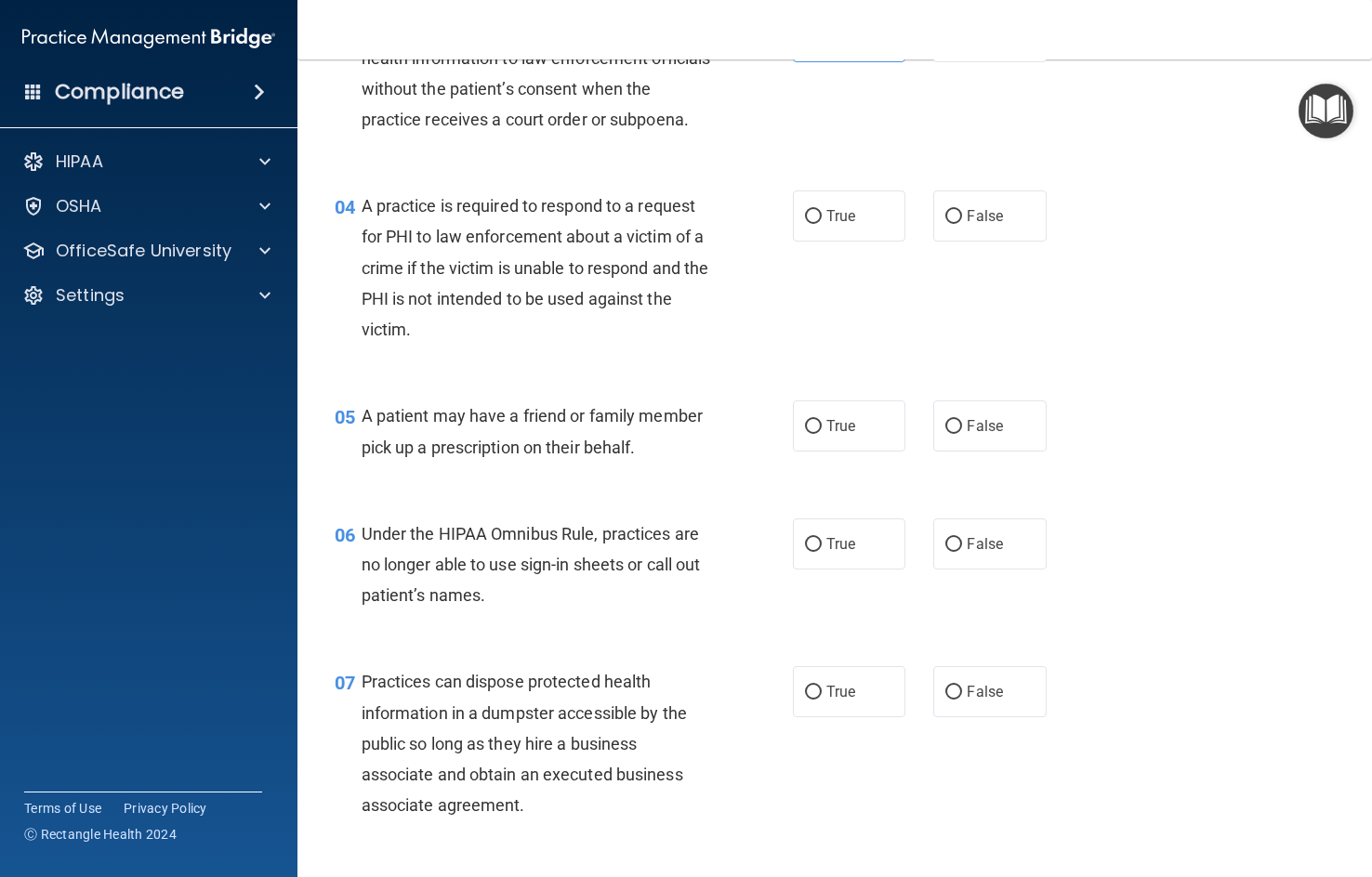
scroll to position [557, 0]
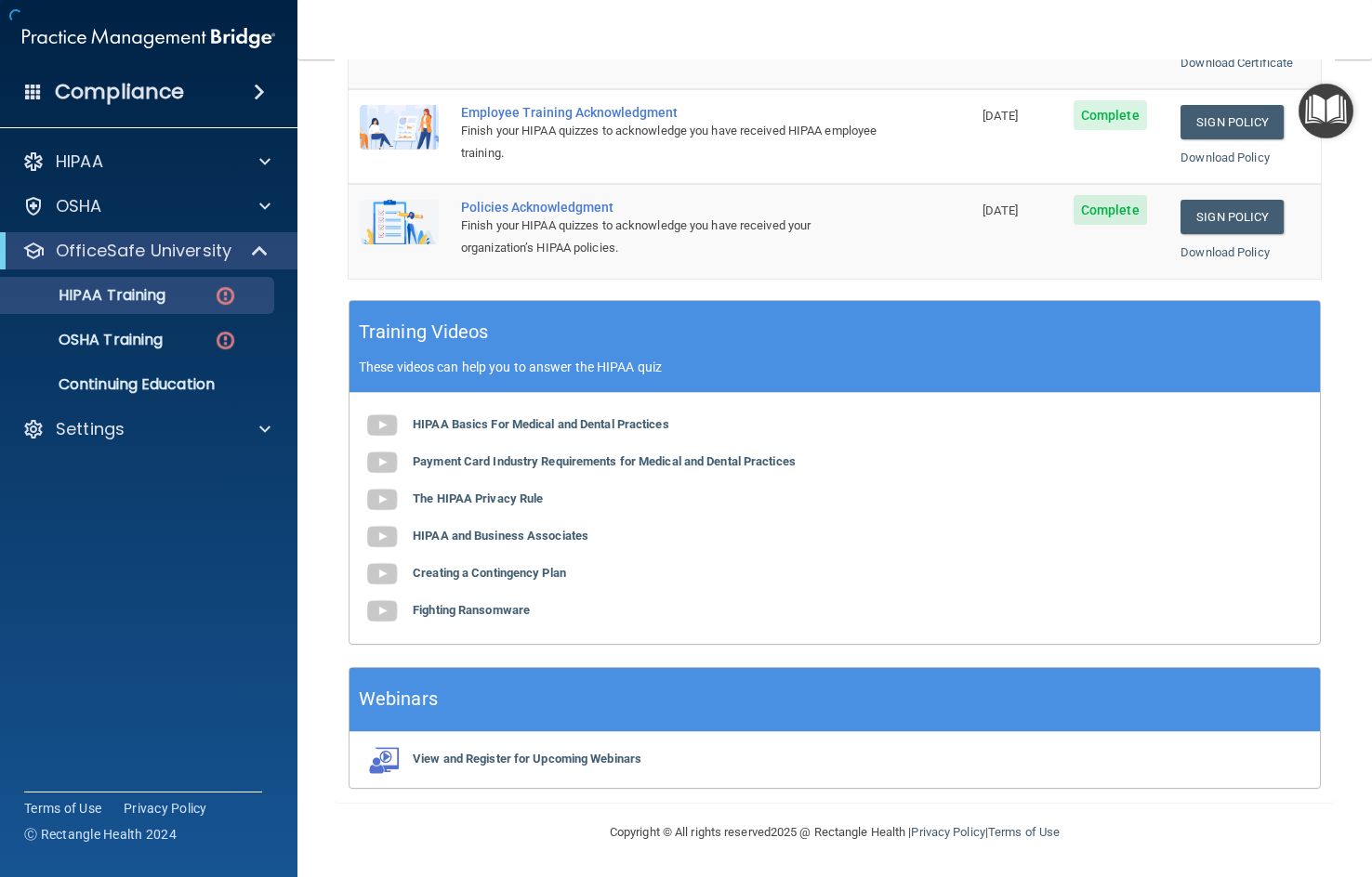
scroll to position [522, 0]
click at [526, 576] on b "Creating a Contingency Plan" at bounding box center [489, 573] width 153 height 13
click at [440, 608] on b "Fighting Ransomware" at bounding box center [472, 609] width 117 height 13
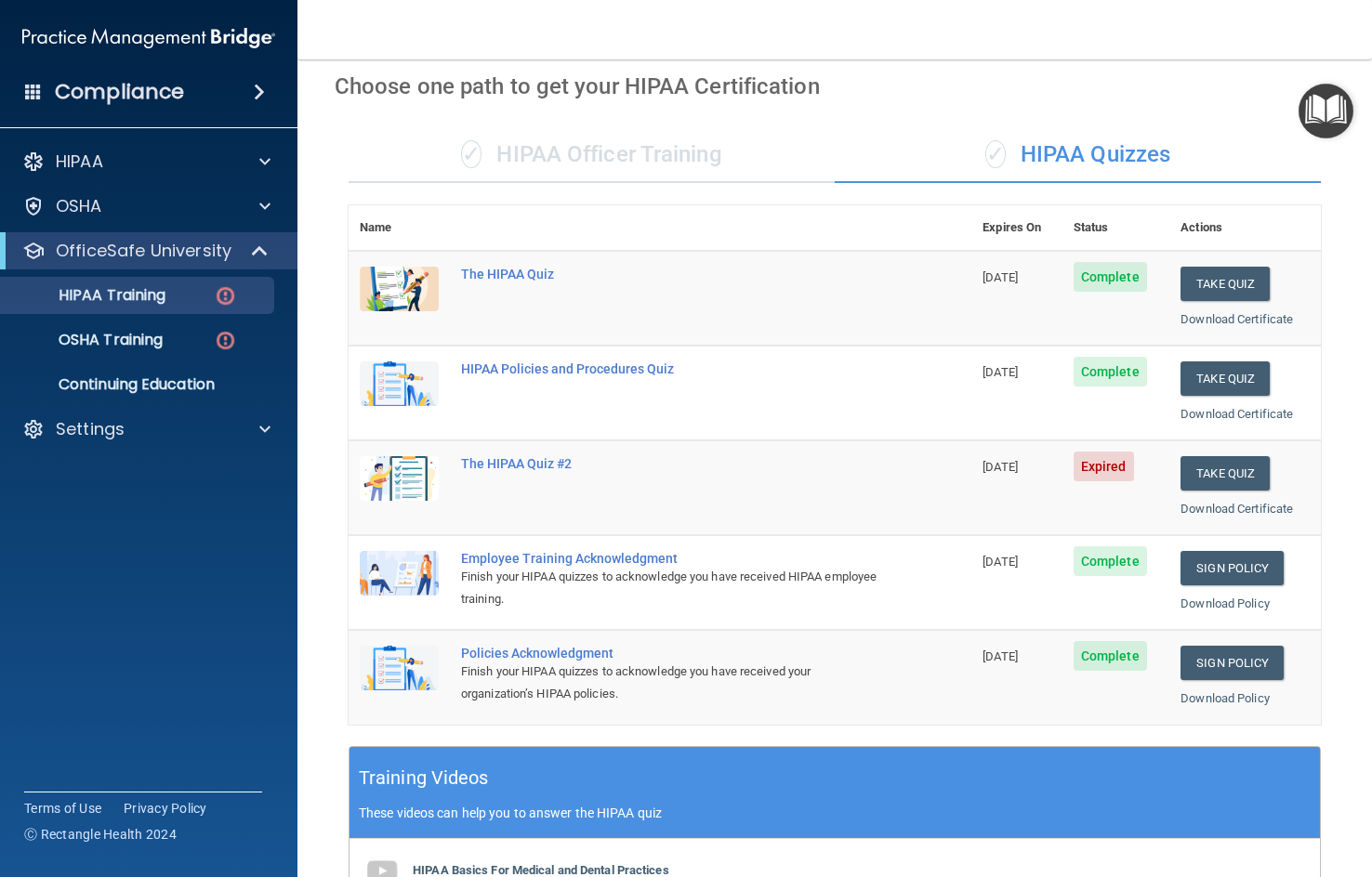
scroll to position [58, 0]
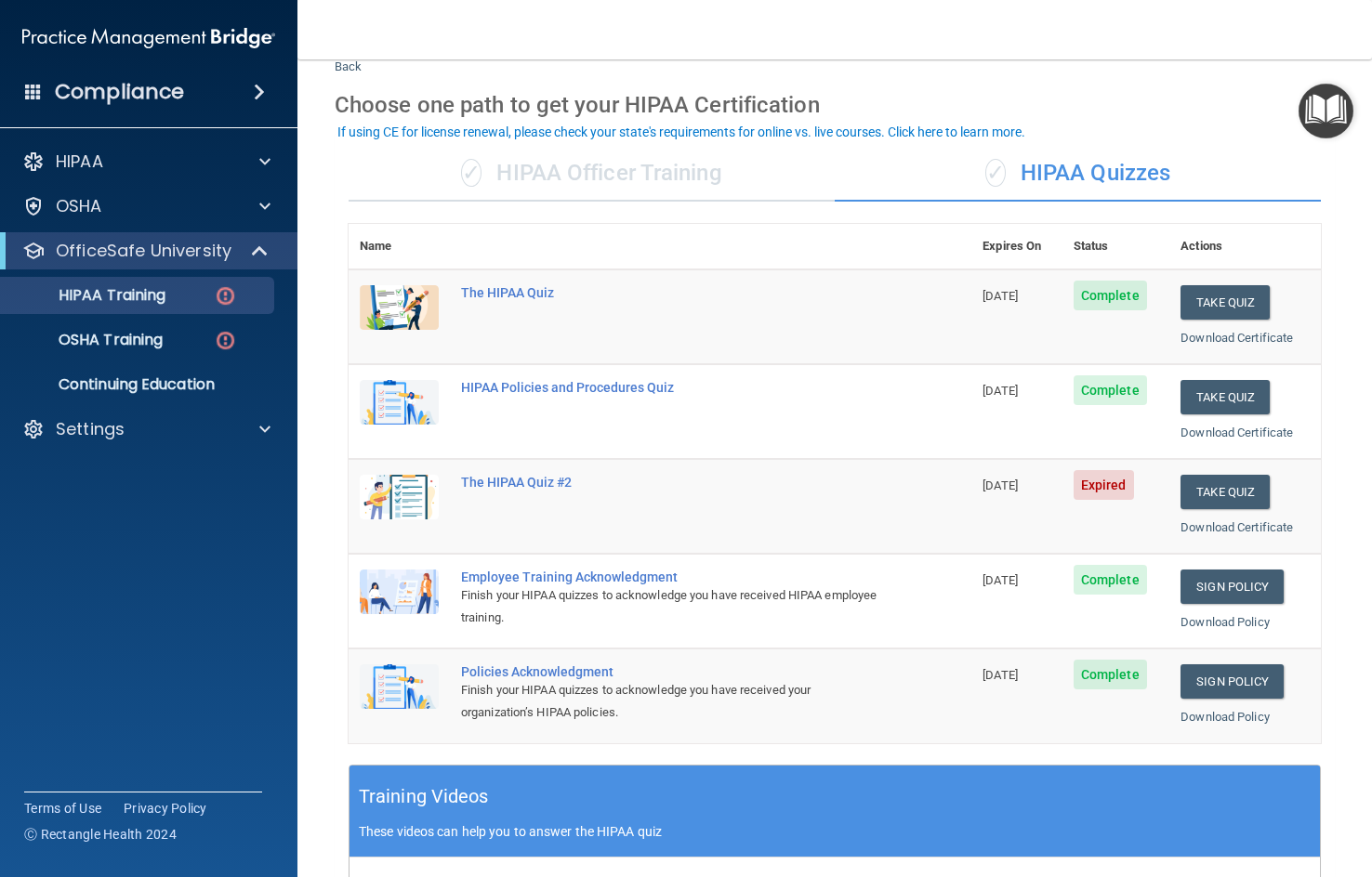
click at [540, 471] on td "The HIPAA Quiz #2" at bounding box center [710, 506] width 521 height 94
click at [535, 482] on div "The HIPAA Quiz #2" at bounding box center [669, 481] width 417 height 14
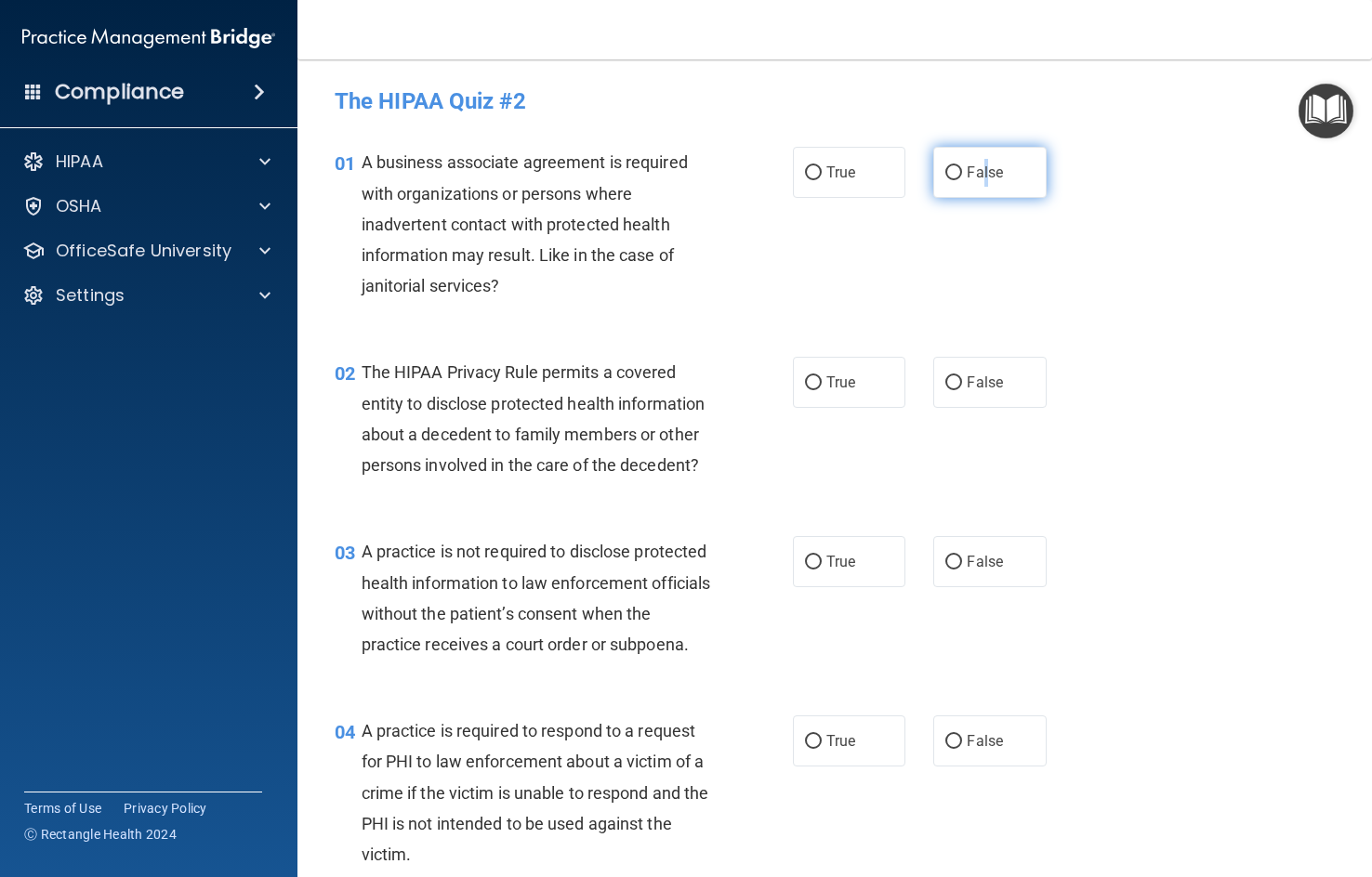
click at [976, 162] on label "False" at bounding box center [989, 171] width 113 height 51
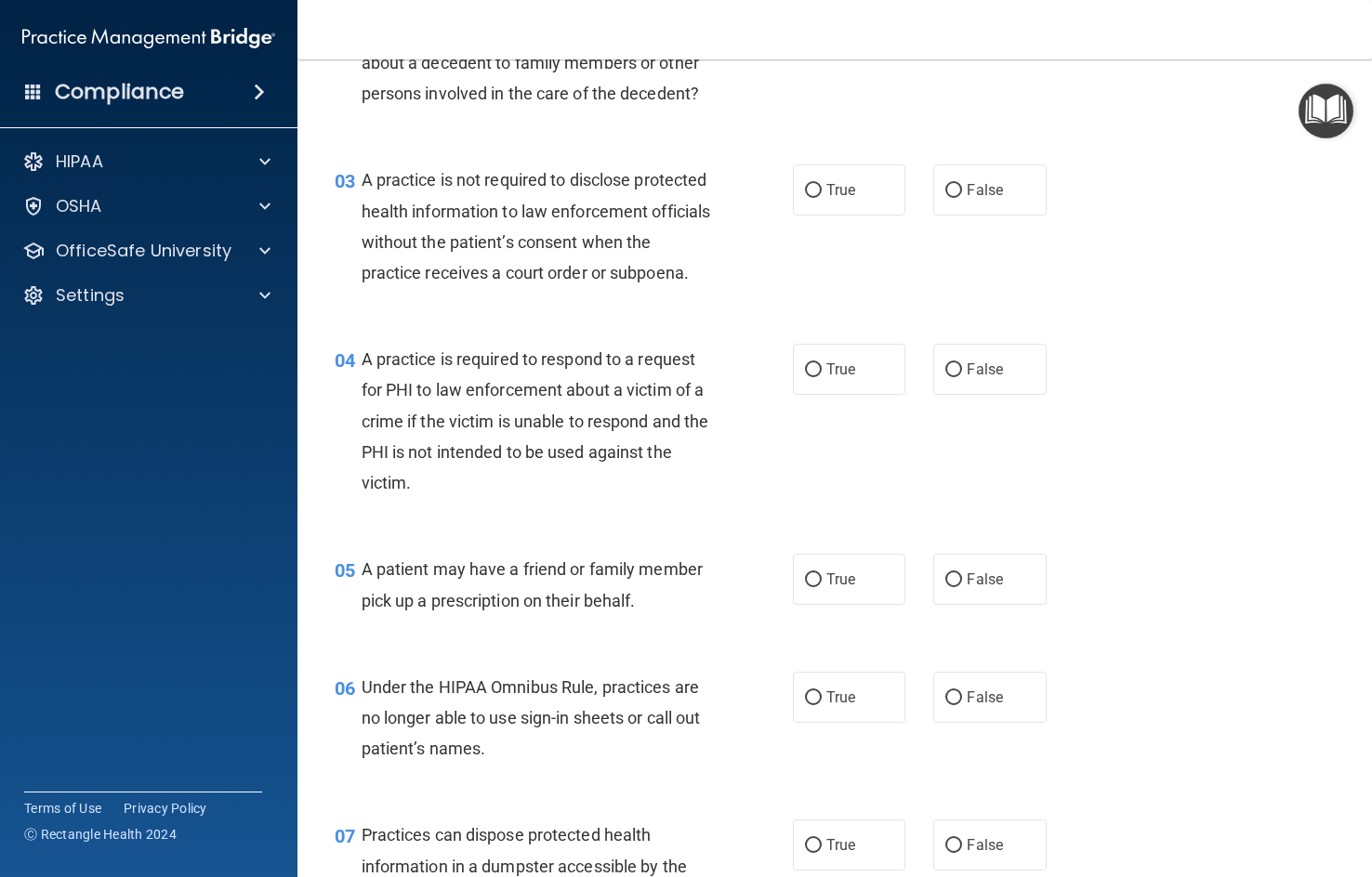
scroll to position [279, 0]
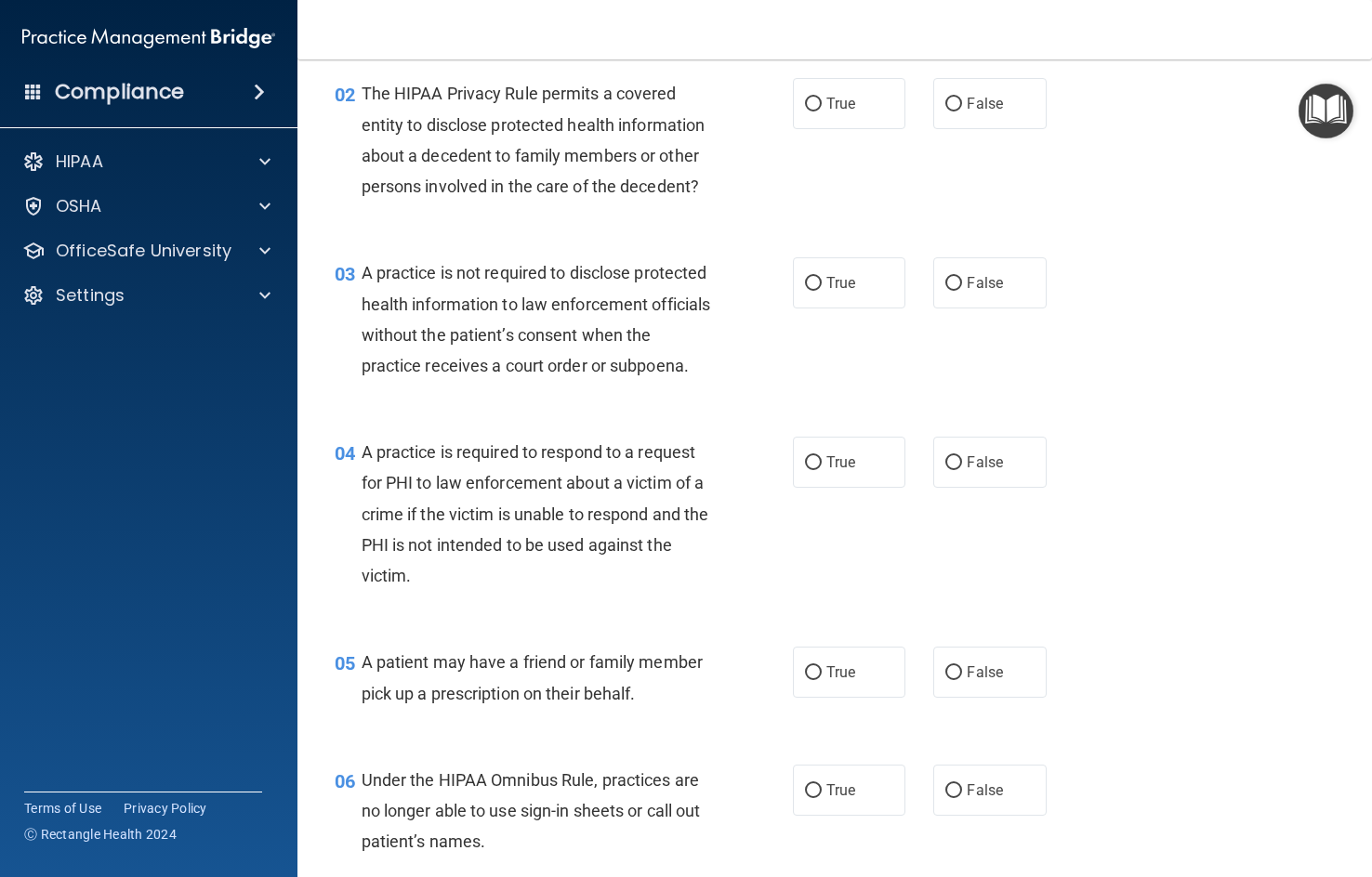
click at [989, 130] on div "02 The HIPAA Privacy Rule permits a covered entity to disclose protected health…" at bounding box center [834, 144] width 1027 height 179
click at [973, 96] on span "False" at bounding box center [985, 103] width 37 height 17
click at [962, 97] on input "False" at bounding box center [953, 104] width 16 height 13
radio input "true"
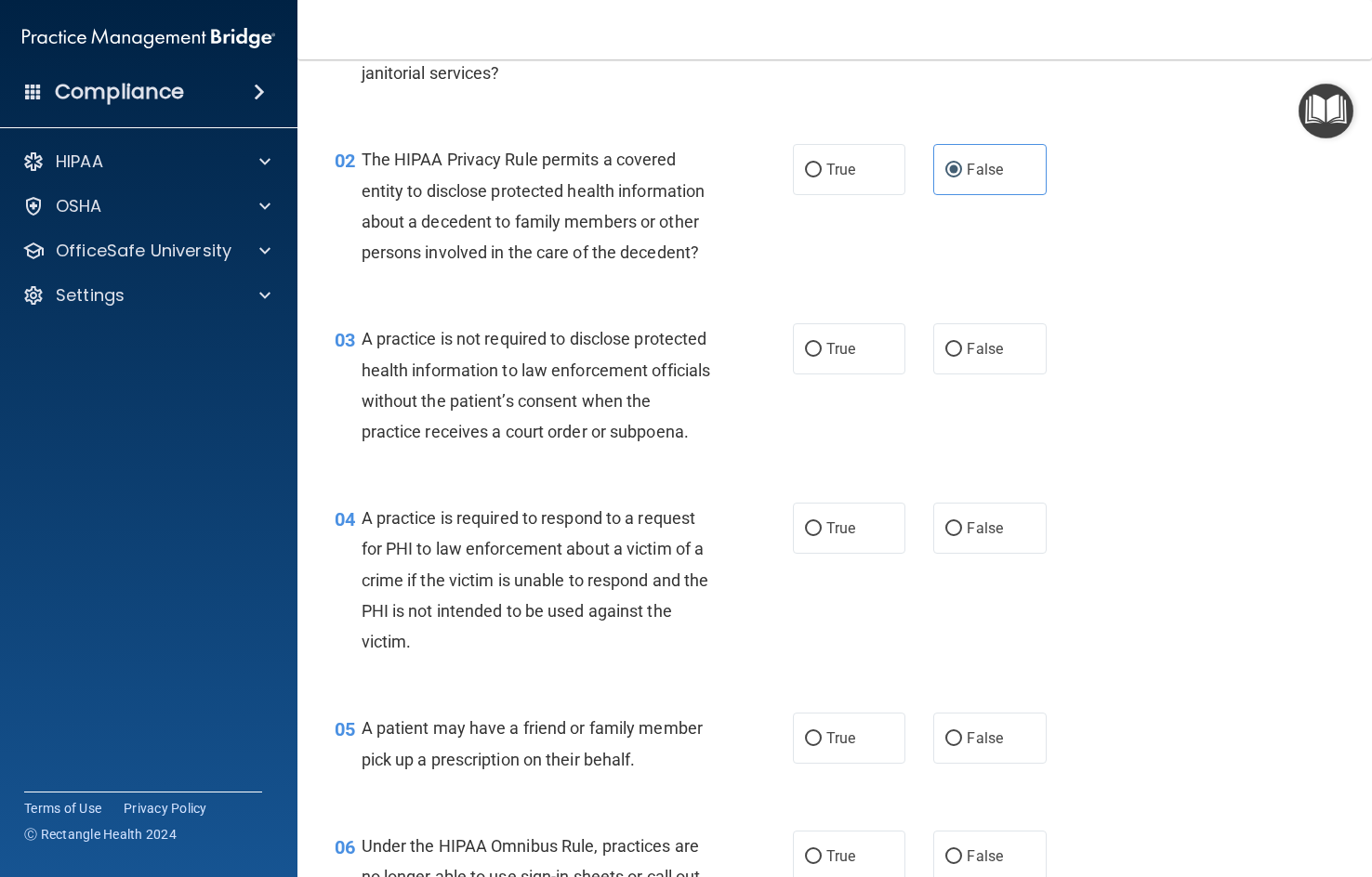
scroll to position [186, 0]
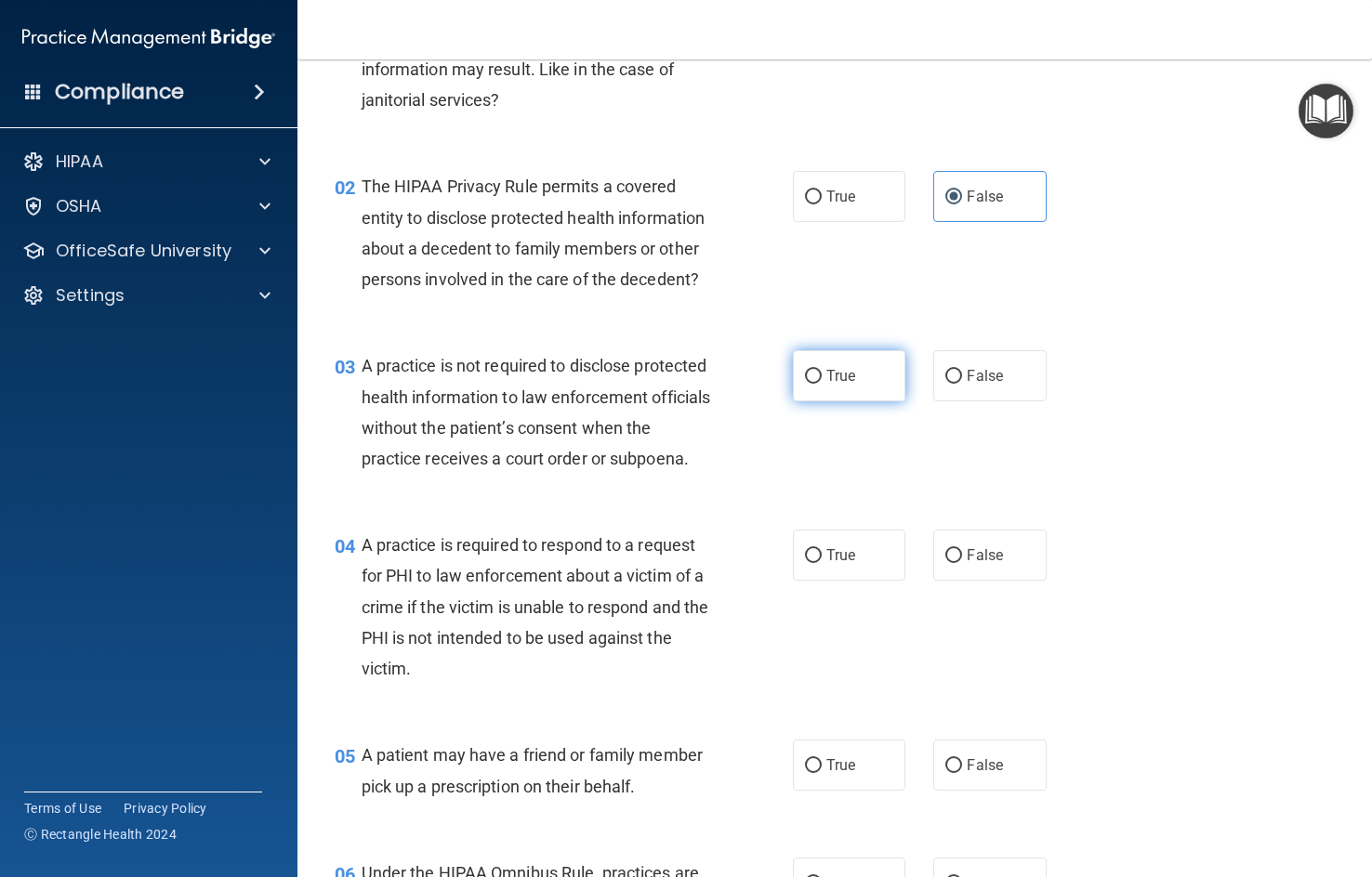
click at [839, 385] on span "True" at bounding box center [841, 375] width 29 height 17
click at [821, 384] on input "True" at bounding box center [813, 376] width 16 height 13
radio input "true"
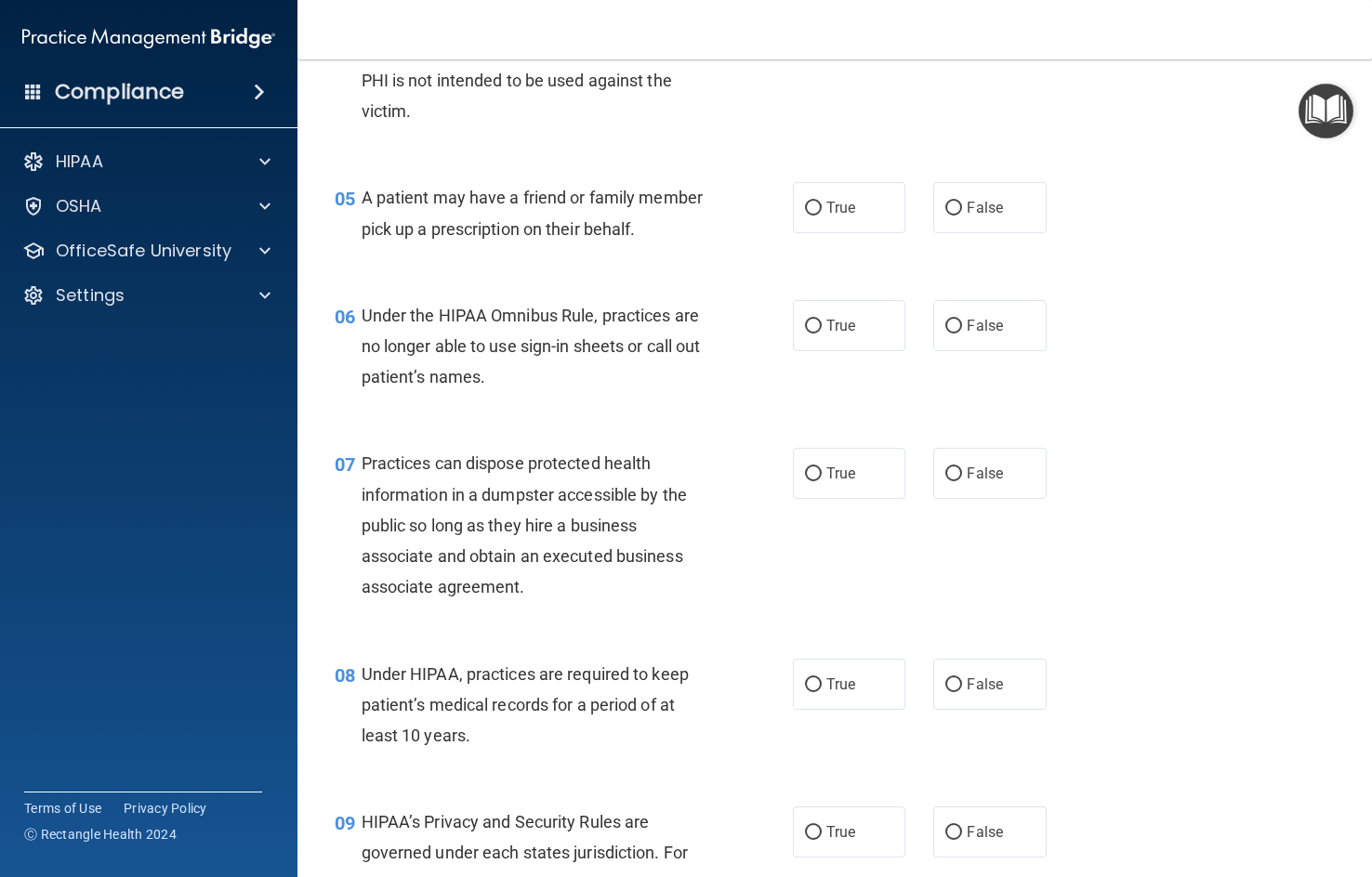
scroll to position [651, 0]
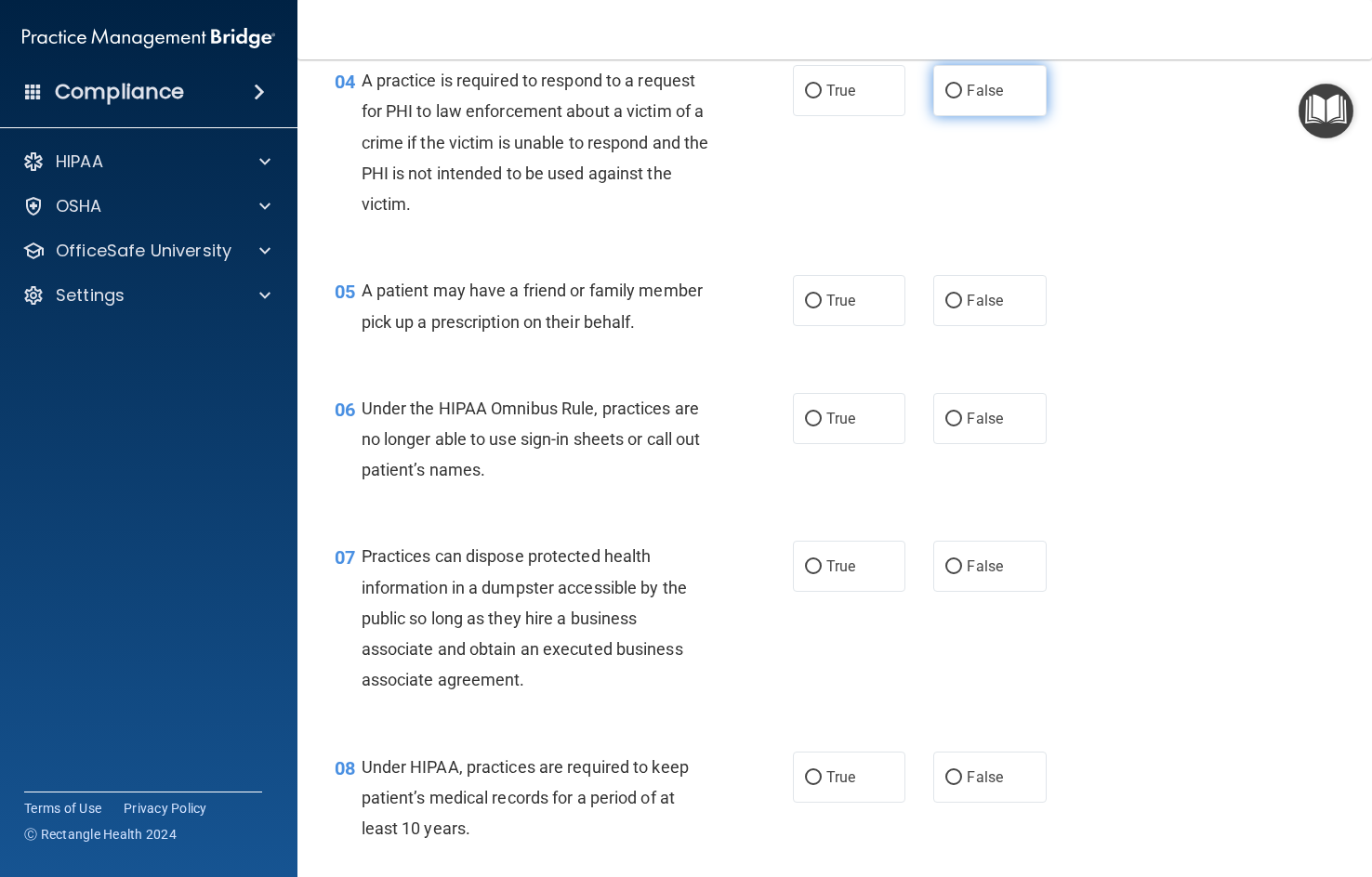
click at [999, 116] on label "False" at bounding box center [989, 90] width 113 height 51
click at [962, 98] on input "False" at bounding box center [953, 91] width 16 height 13
radio input "true"
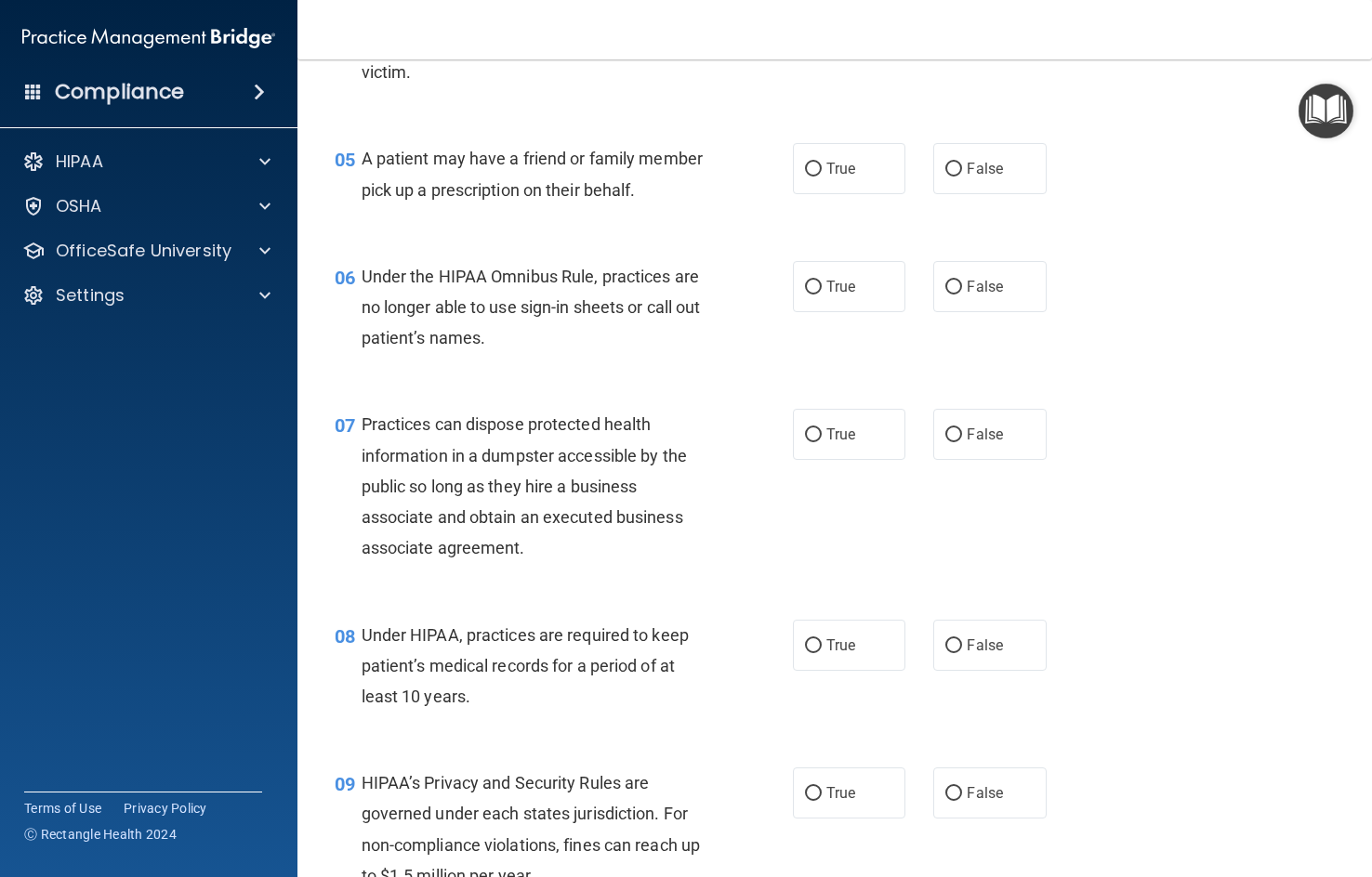
scroll to position [837, 0]
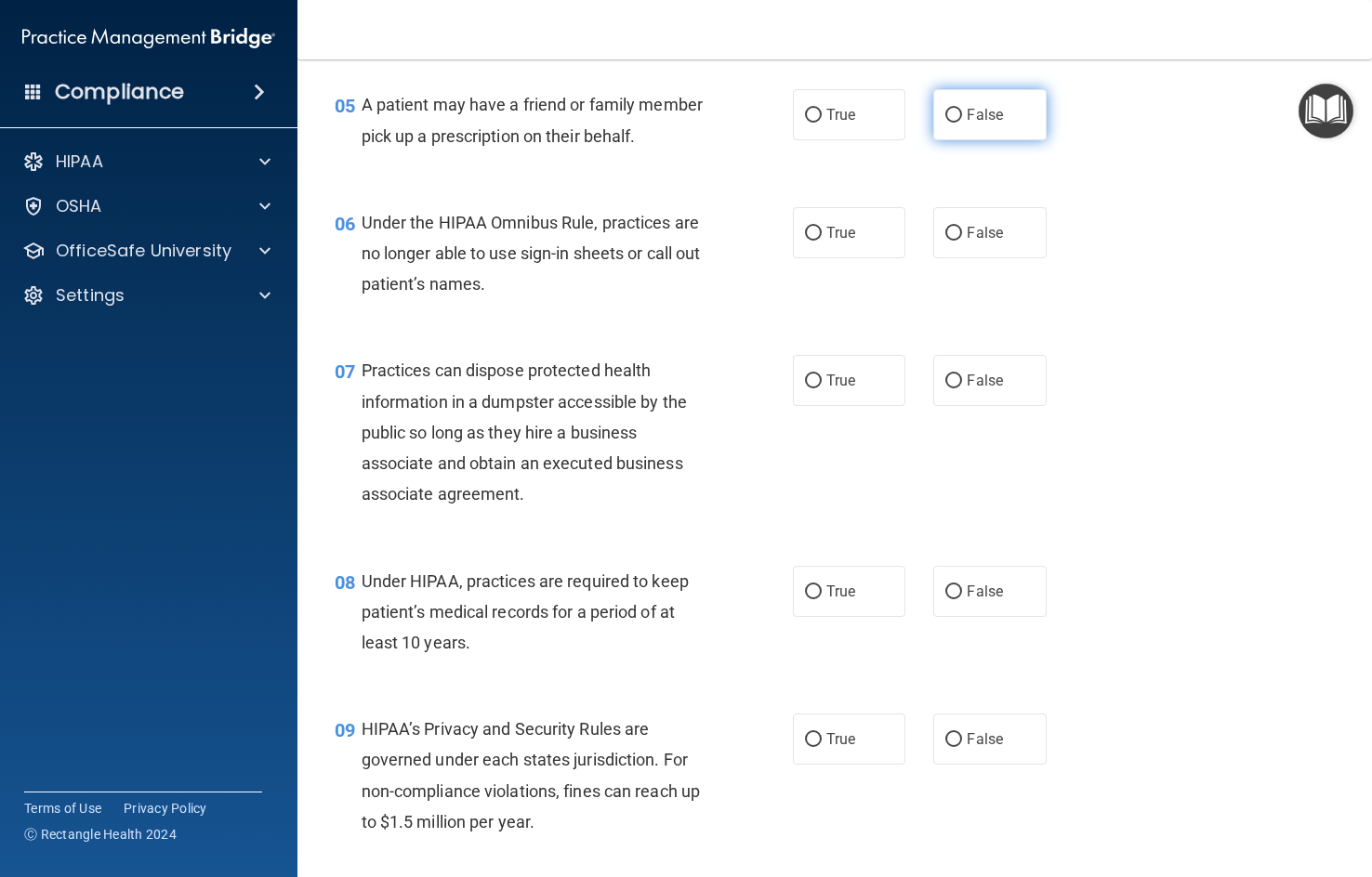
click at [993, 123] on span "False" at bounding box center [985, 115] width 37 height 17
click at [962, 122] on input "False" at bounding box center [953, 116] width 16 height 13
radio input "true"
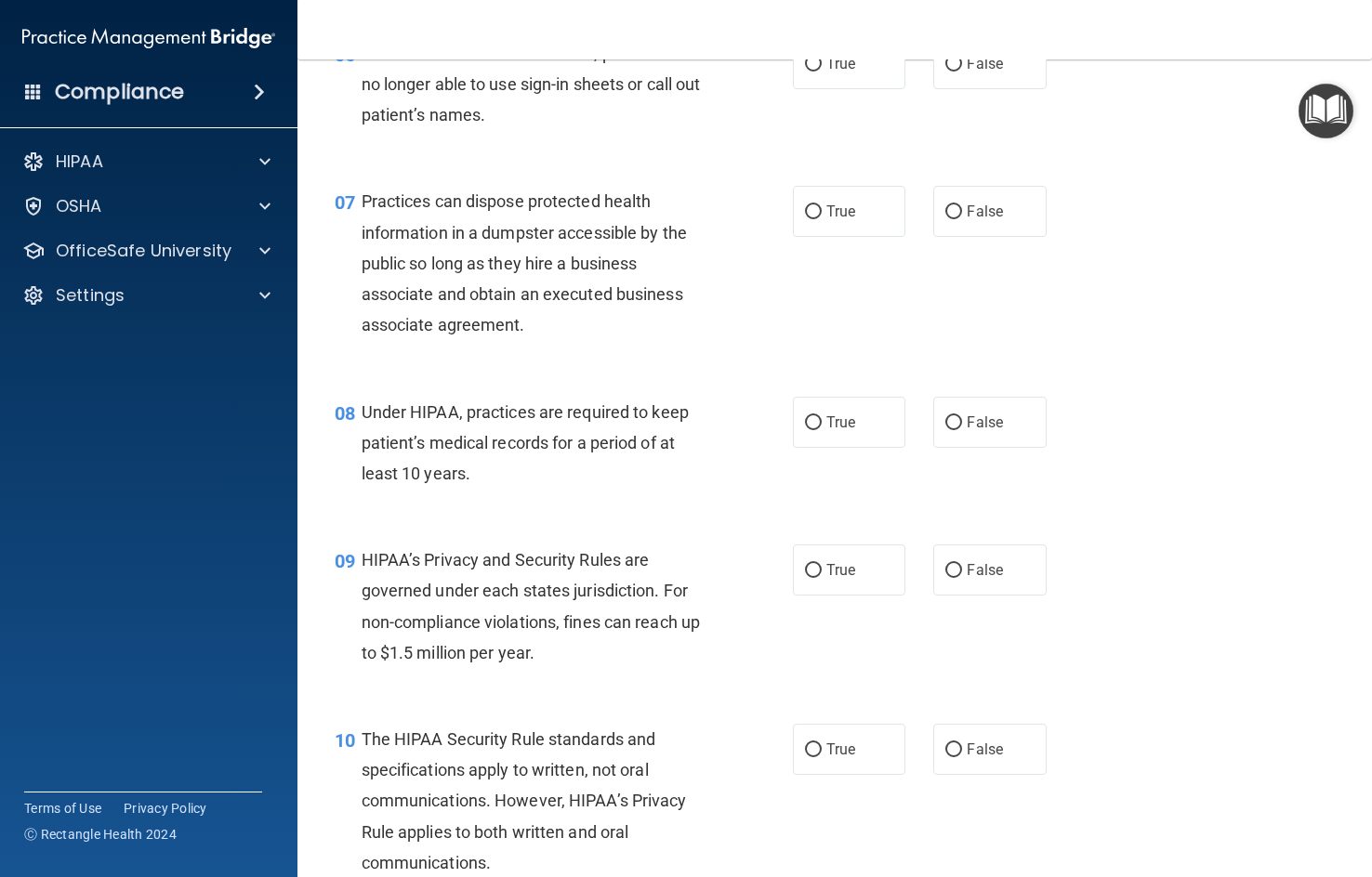
scroll to position [1022, 0]
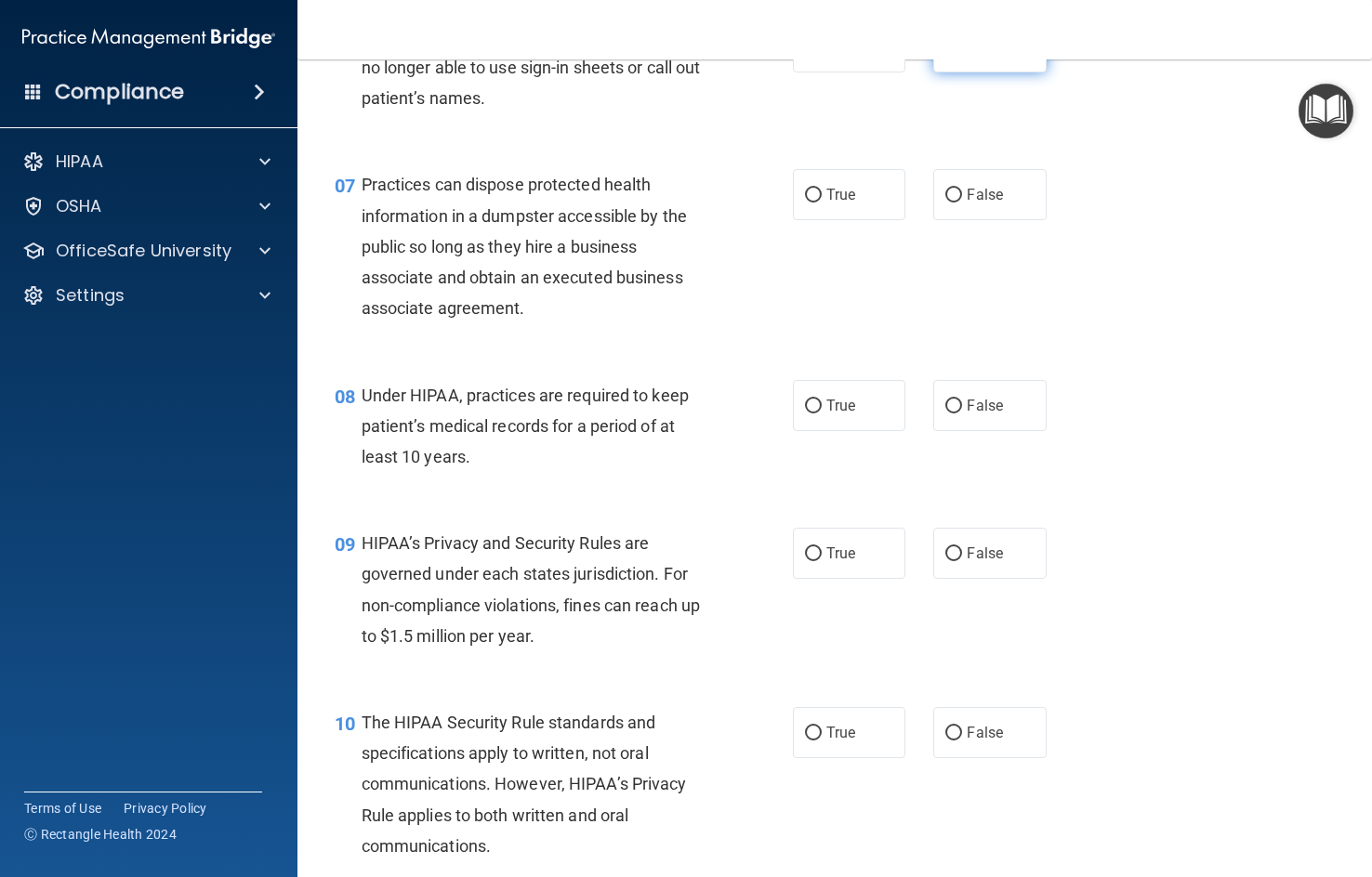
click at [960, 72] on label "False" at bounding box center [989, 46] width 113 height 51
click at [960, 55] on input "False" at bounding box center [953, 47] width 16 height 13
radio input "true"
click at [988, 203] on span "False" at bounding box center [985, 194] width 37 height 17
click at [962, 202] on input "False" at bounding box center [953, 195] width 16 height 13
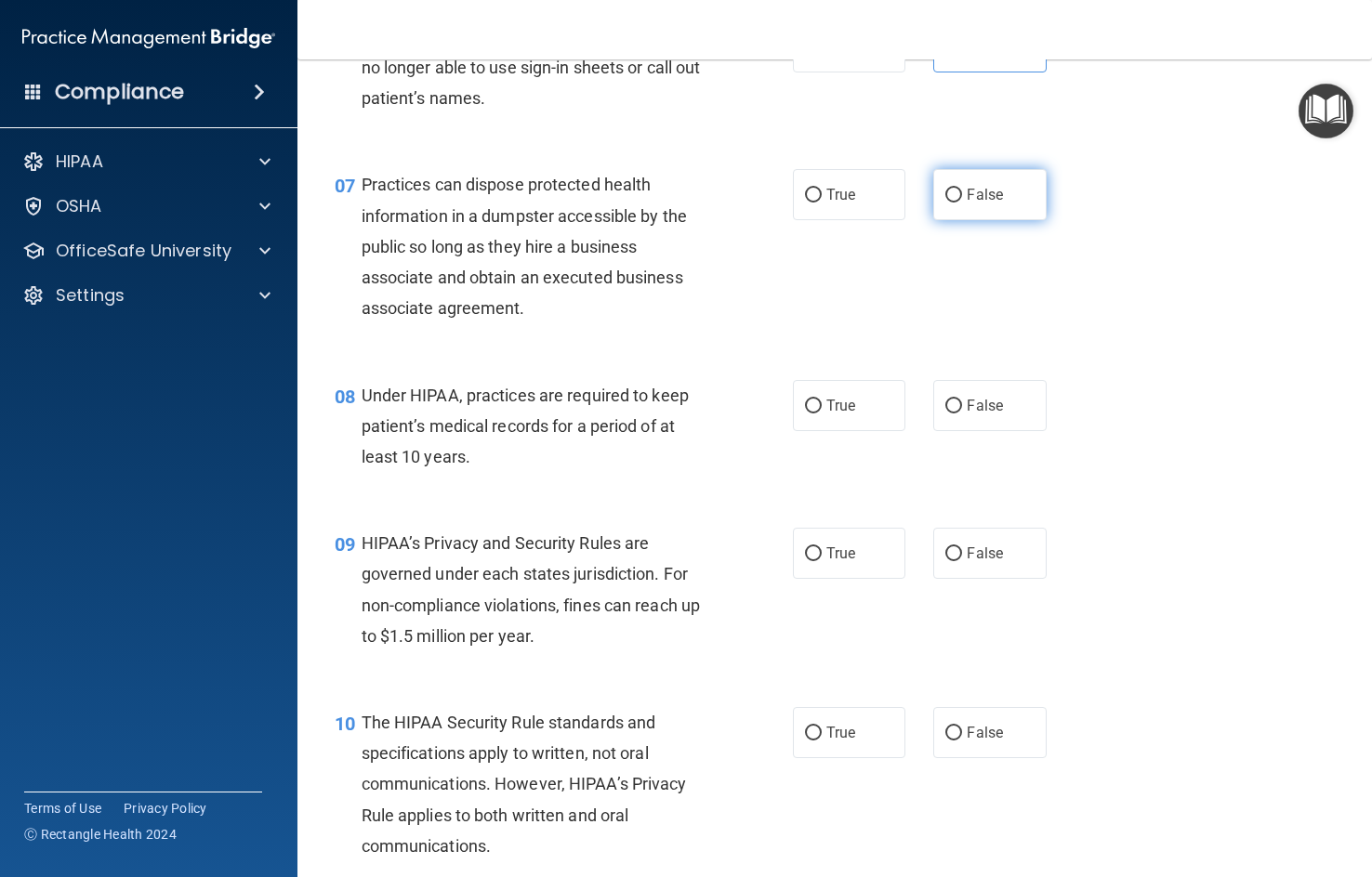
radio input "true"
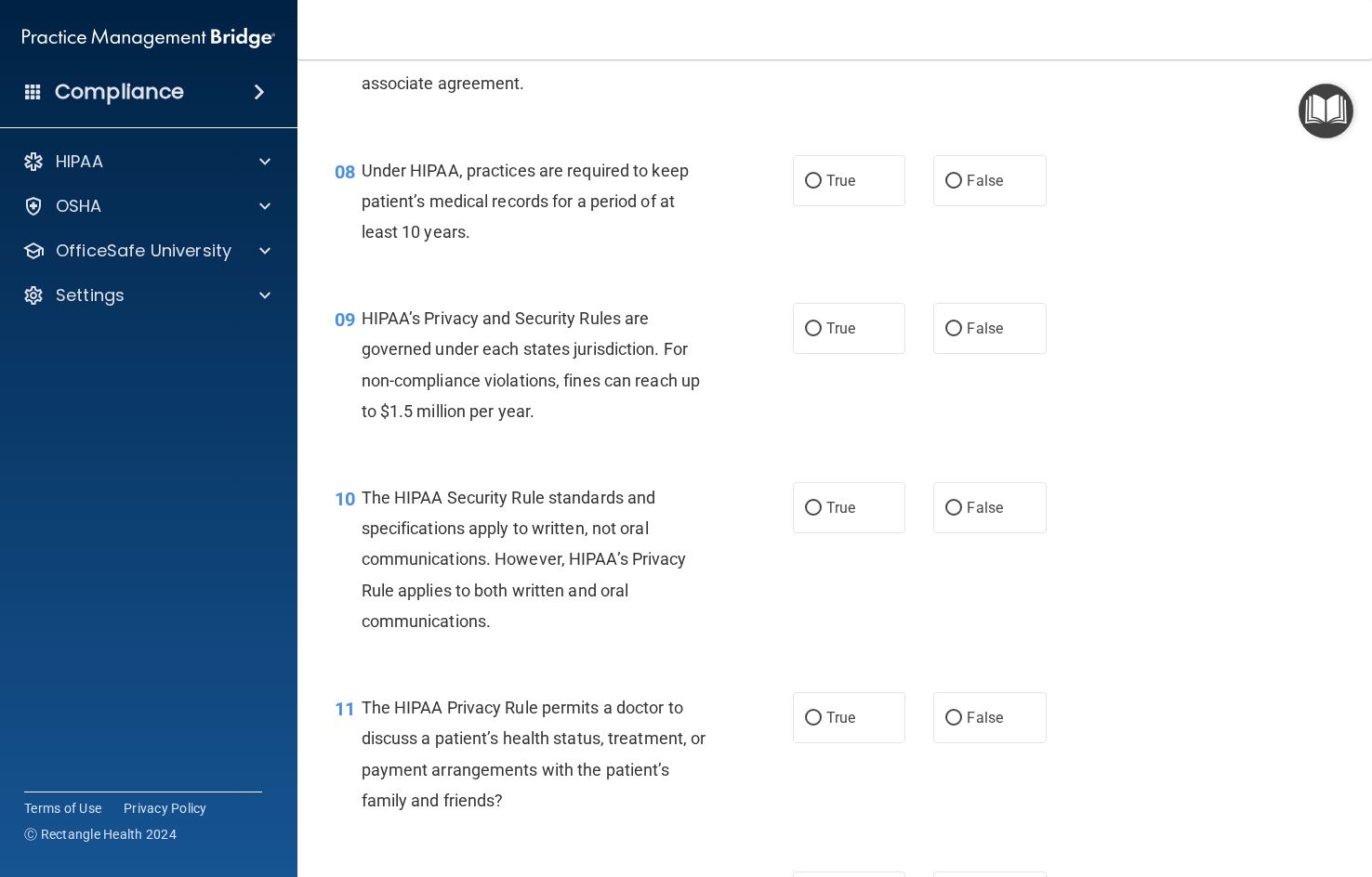
scroll to position [1301, 0]
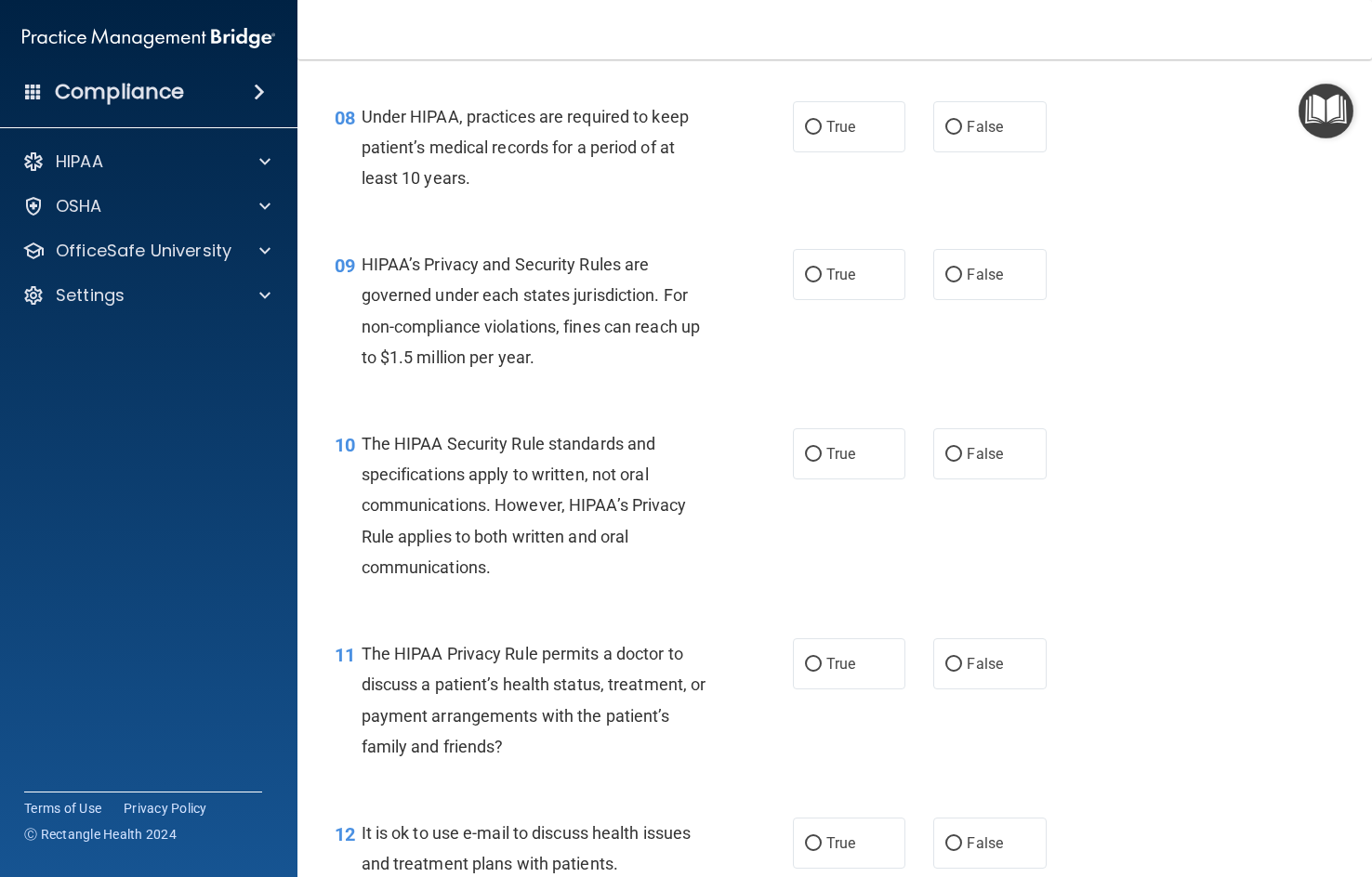
drag, startPoint x: 814, startPoint y: 191, endPoint x: 786, endPoint y: 238, distance: 54.7
click at [814, 152] on label "True" at bounding box center [848, 126] width 113 height 51
click at [814, 135] on input "True" at bounding box center [813, 127] width 16 height 13
radio input "true"
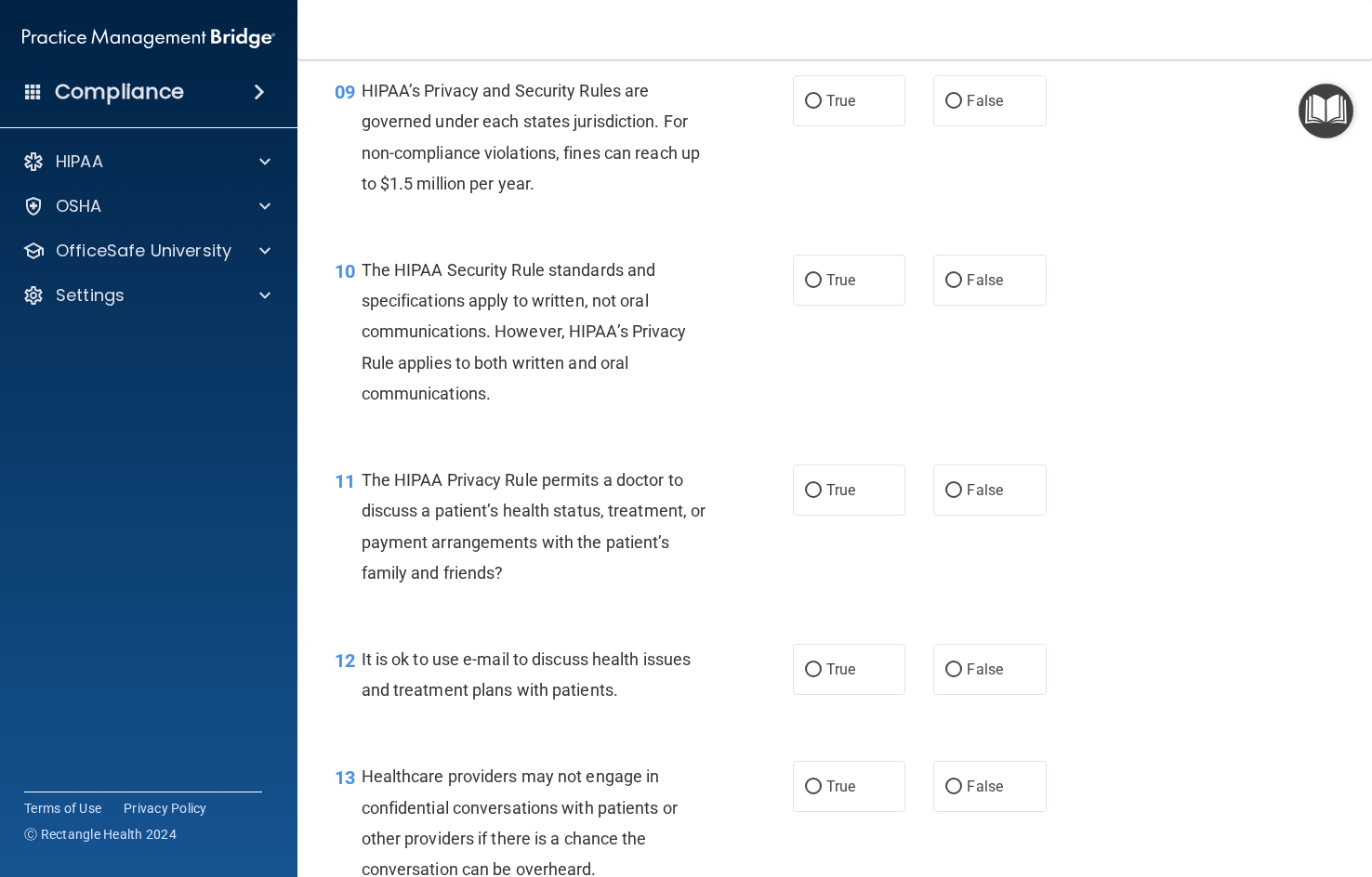
scroll to position [1486, 0]
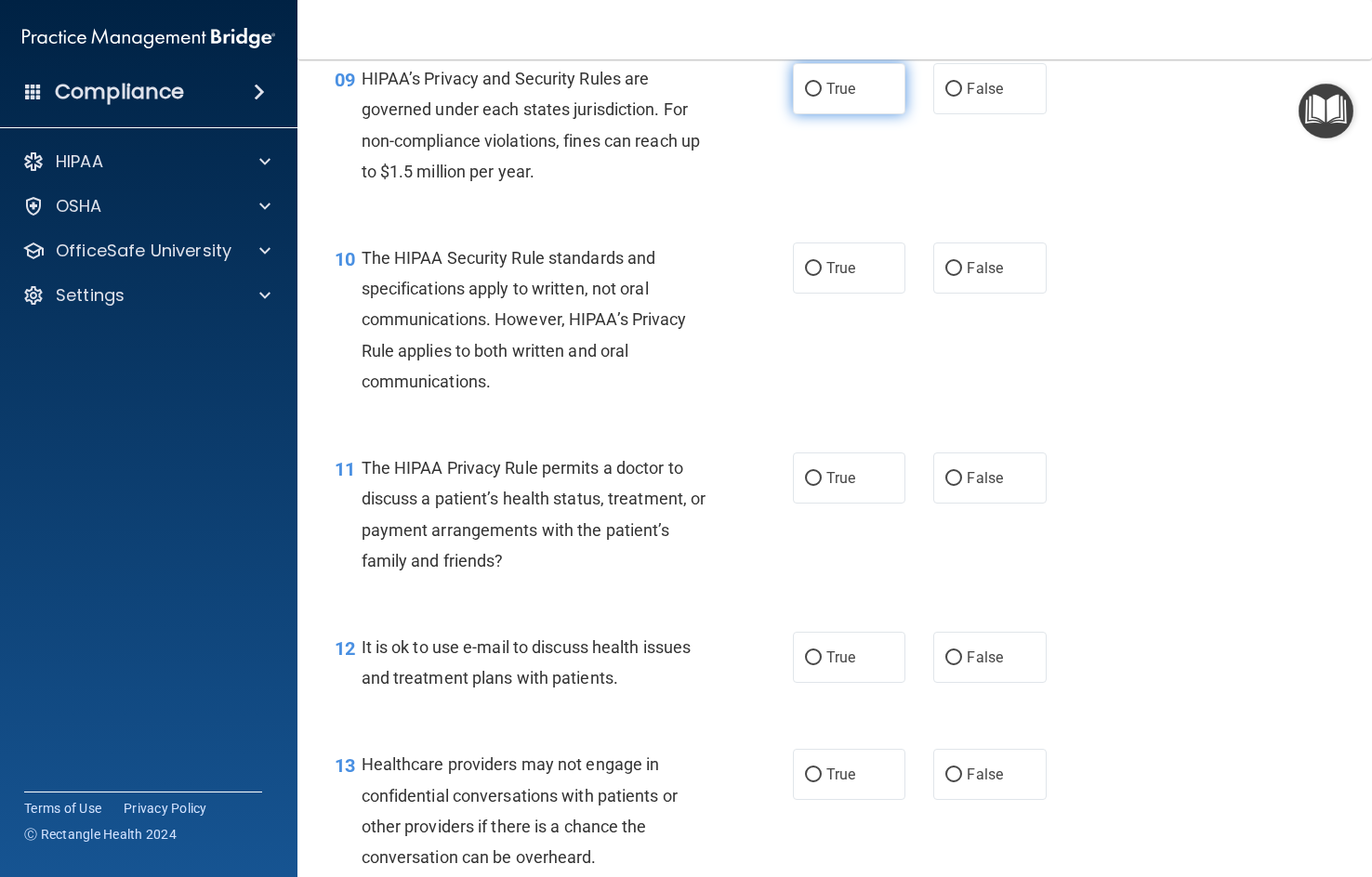
click at [850, 115] on label "True" at bounding box center [848, 89] width 113 height 51
click at [821, 96] on input "True" at bounding box center [813, 90] width 16 height 13
radio input "true"
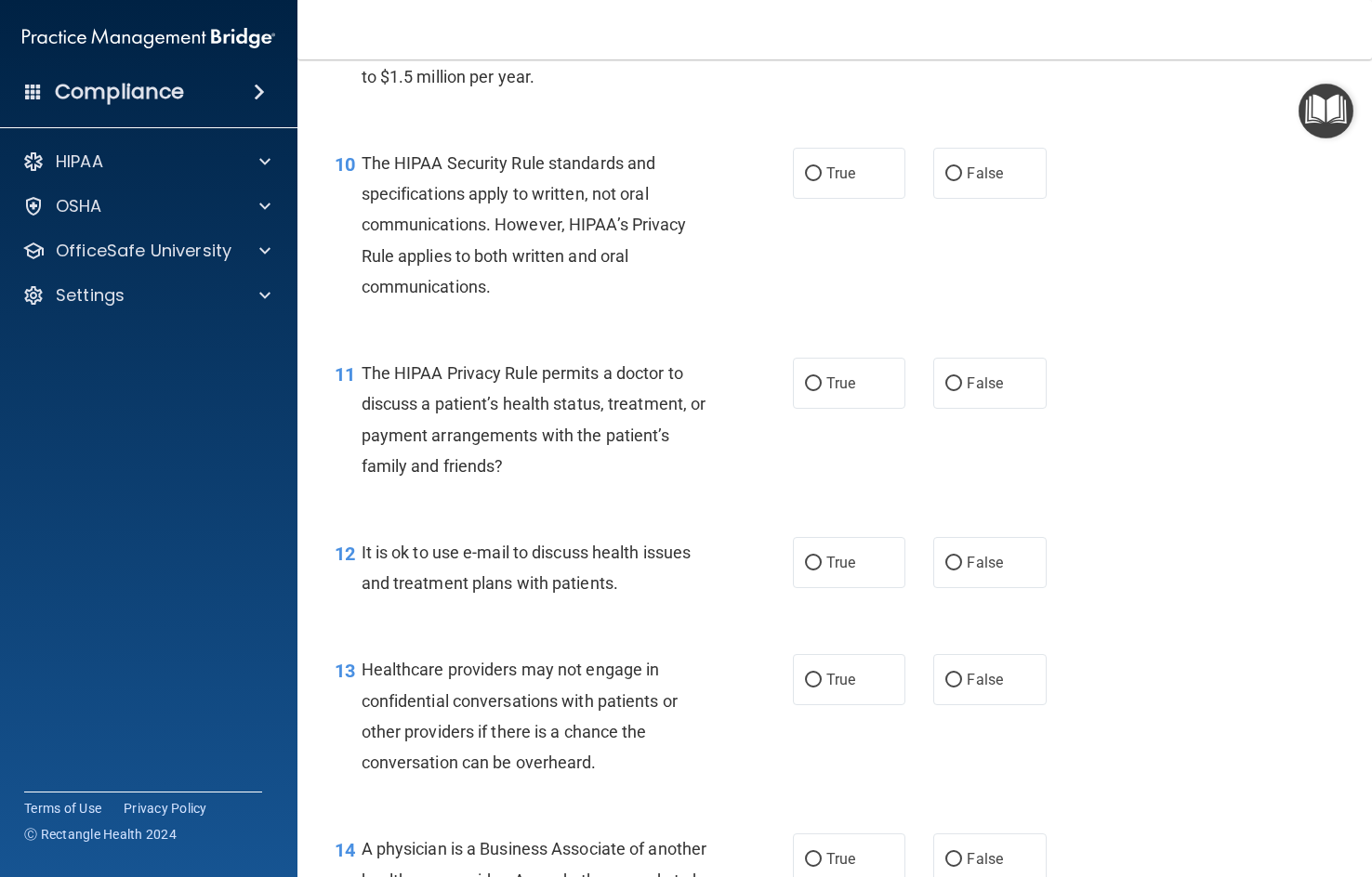
scroll to position [1580, 0]
click at [799, 200] on label "True" at bounding box center [848, 174] width 113 height 51
click at [805, 183] on input "True" at bounding box center [813, 176] width 16 height 13
radio input "true"
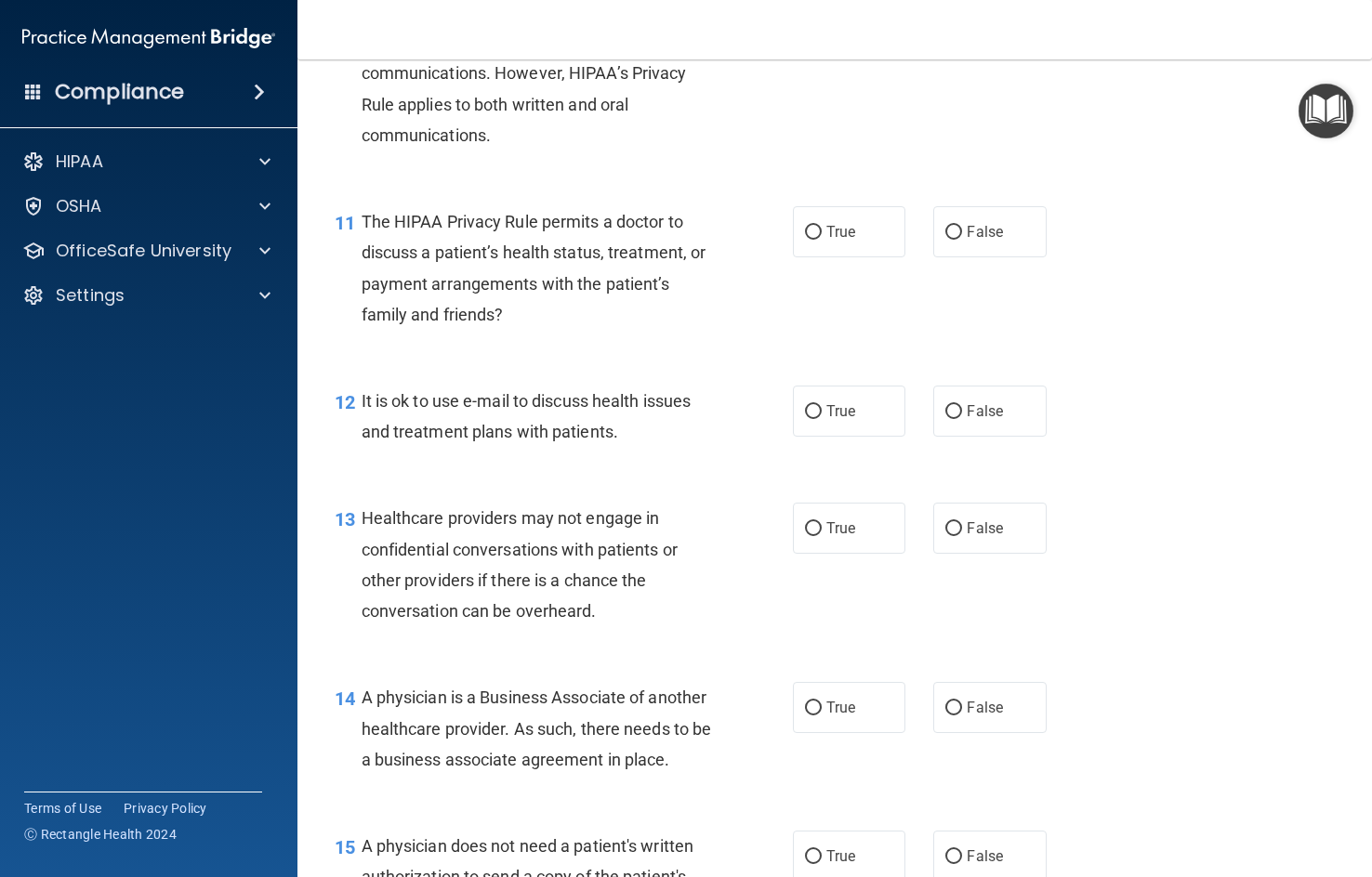
scroll to position [1858, 0]
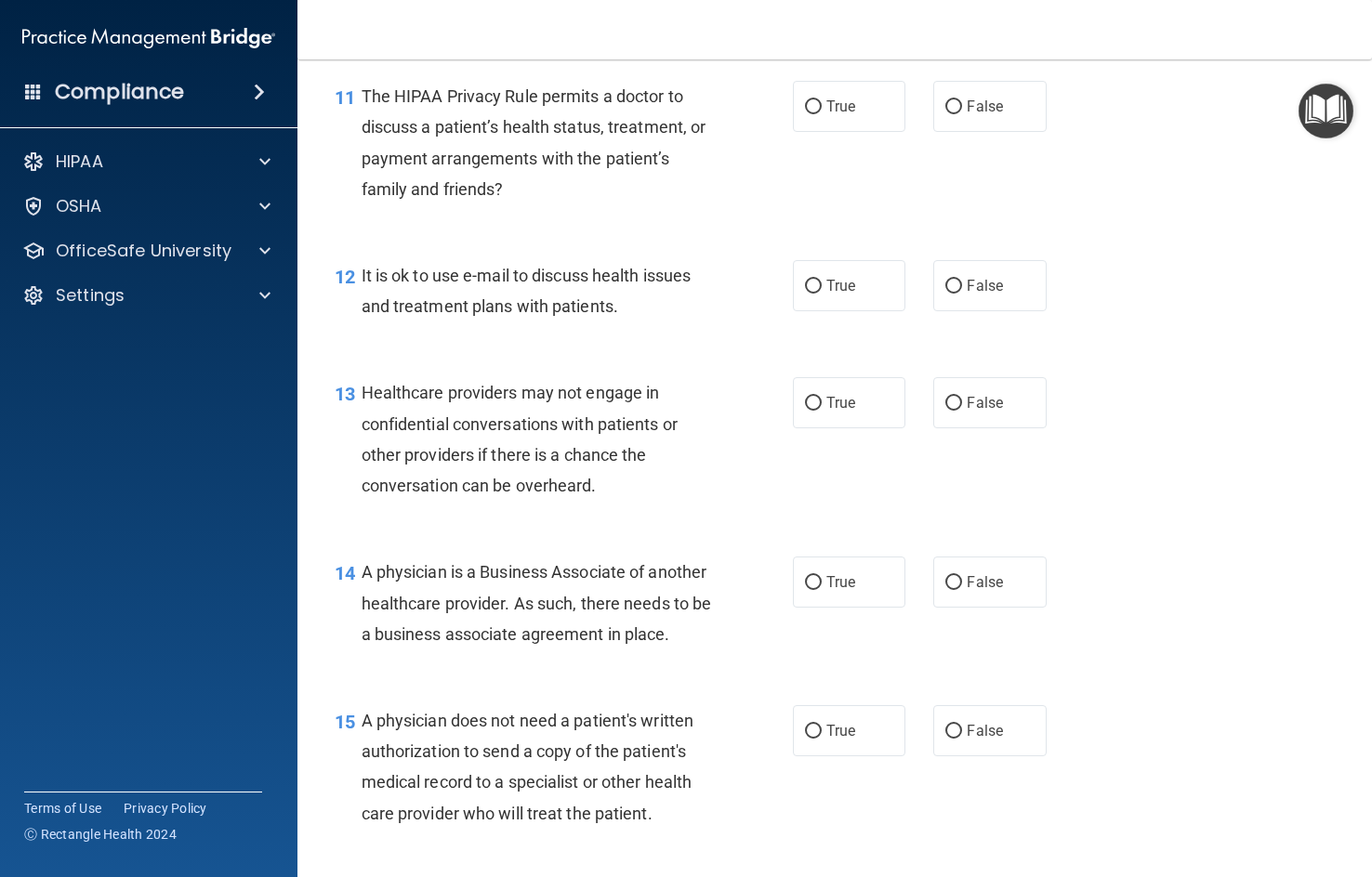
drag, startPoint x: 1001, startPoint y: 165, endPoint x: 770, endPoint y: 245, distance: 244.5
click at [999, 132] on label "False" at bounding box center [989, 106] width 113 height 51
click at [962, 115] on input "False" at bounding box center [953, 107] width 16 height 13
radio input "true"
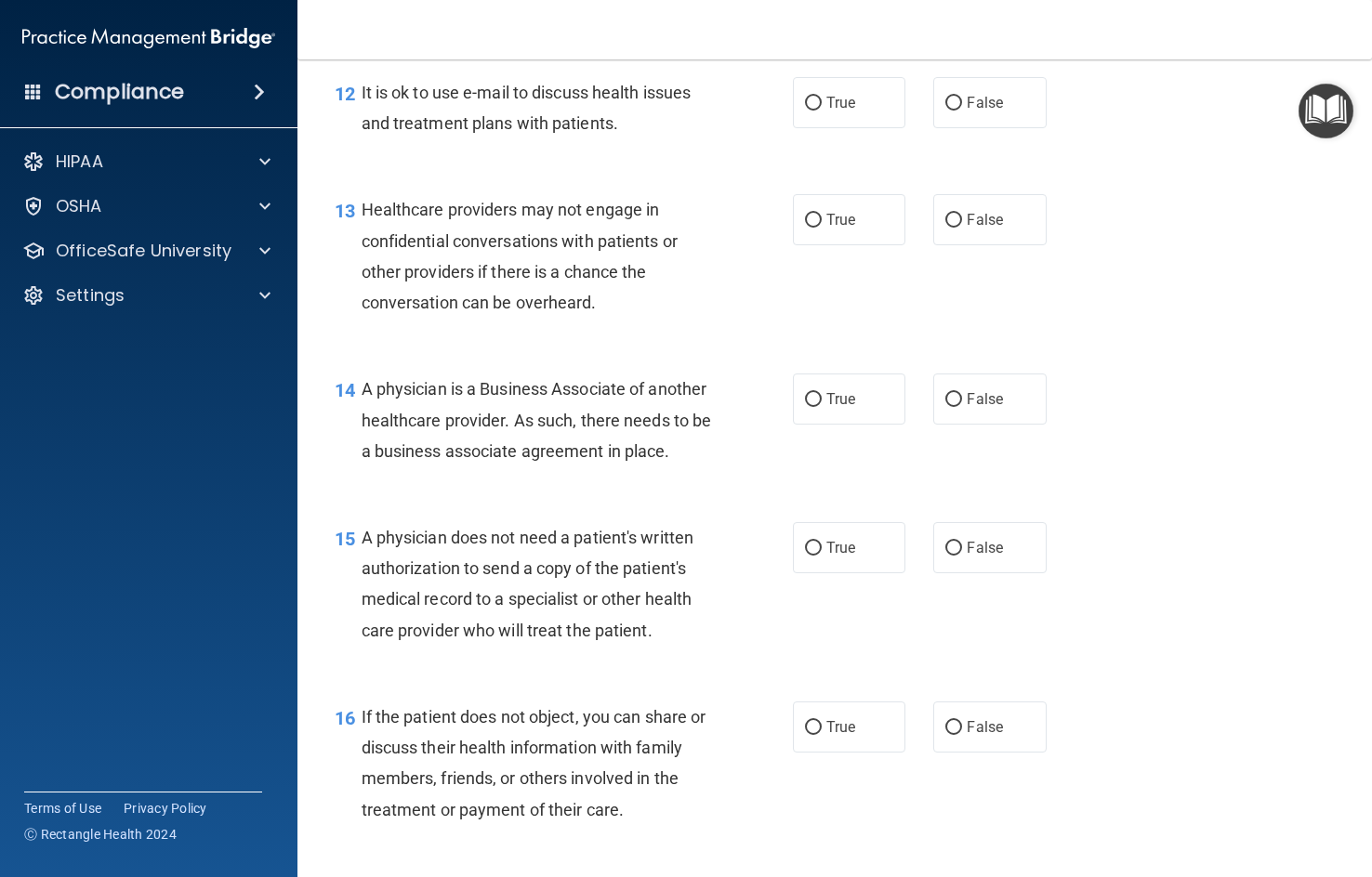
scroll to position [2044, 0]
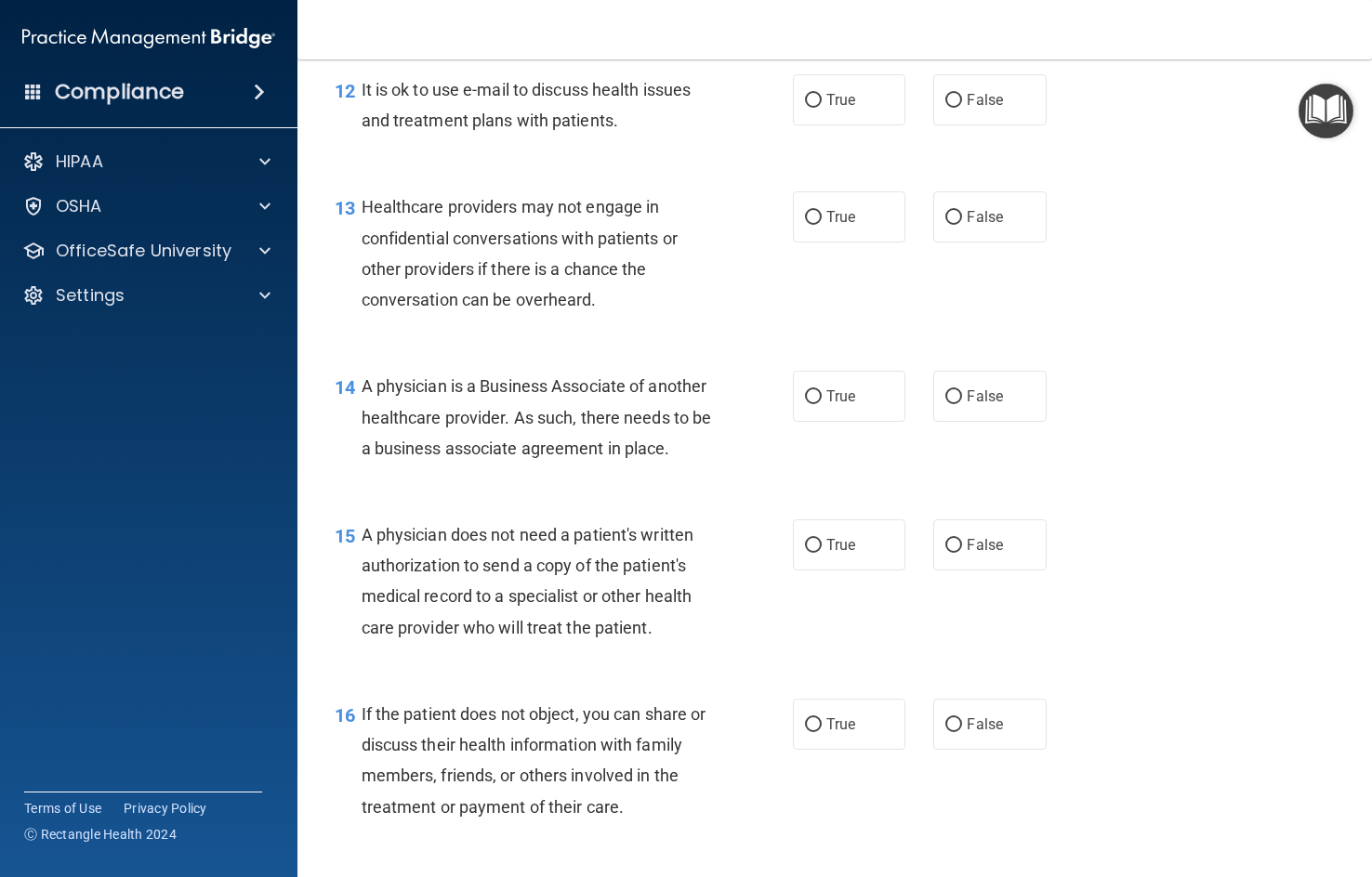
drag, startPoint x: 1010, startPoint y: 173, endPoint x: 793, endPoint y: 195, distance: 218.1
click at [1008, 125] on label "False" at bounding box center [989, 99] width 113 height 51
click at [962, 108] on input "False" at bounding box center [953, 100] width 16 height 13
radio input "true"
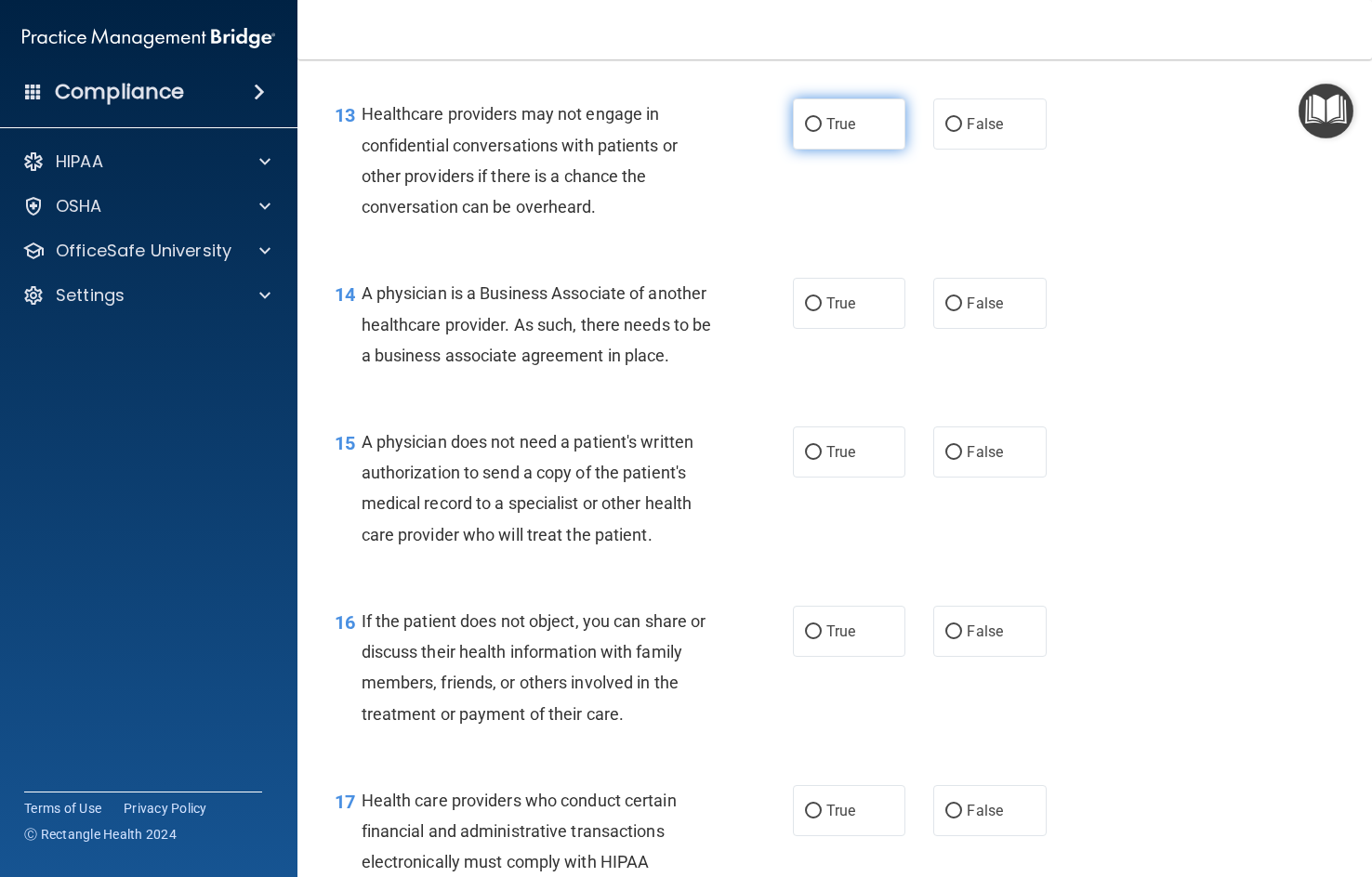
click at [828, 149] on label "True" at bounding box center [848, 123] width 113 height 51
click at [821, 132] on input "True" at bounding box center [813, 125] width 16 height 13
radio input "true"
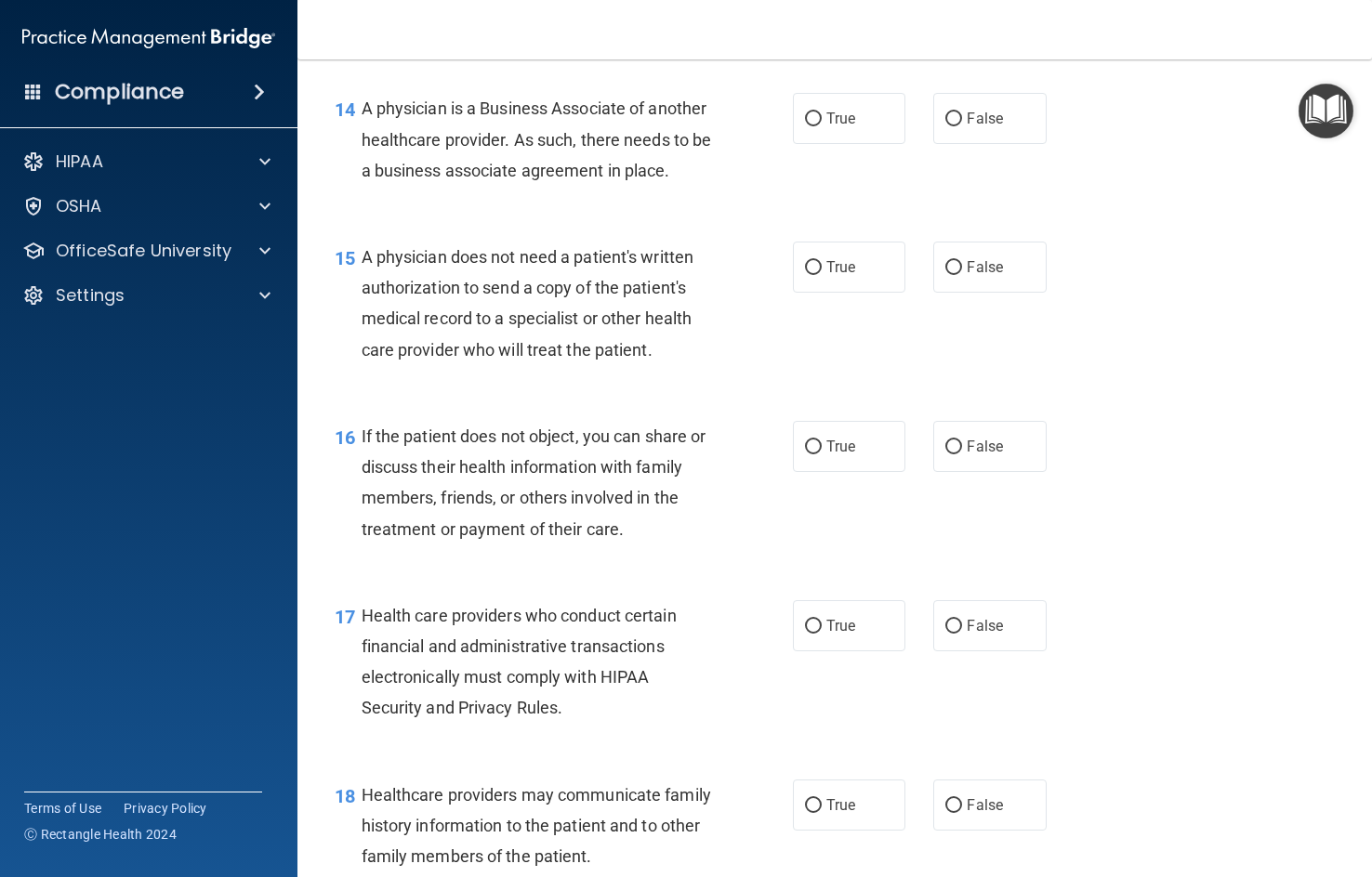
scroll to position [2323, 0]
click at [841, 126] on span "True" at bounding box center [841, 117] width 29 height 17
click at [821, 125] on input "True" at bounding box center [813, 118] width 16 height 13
radio input "true"
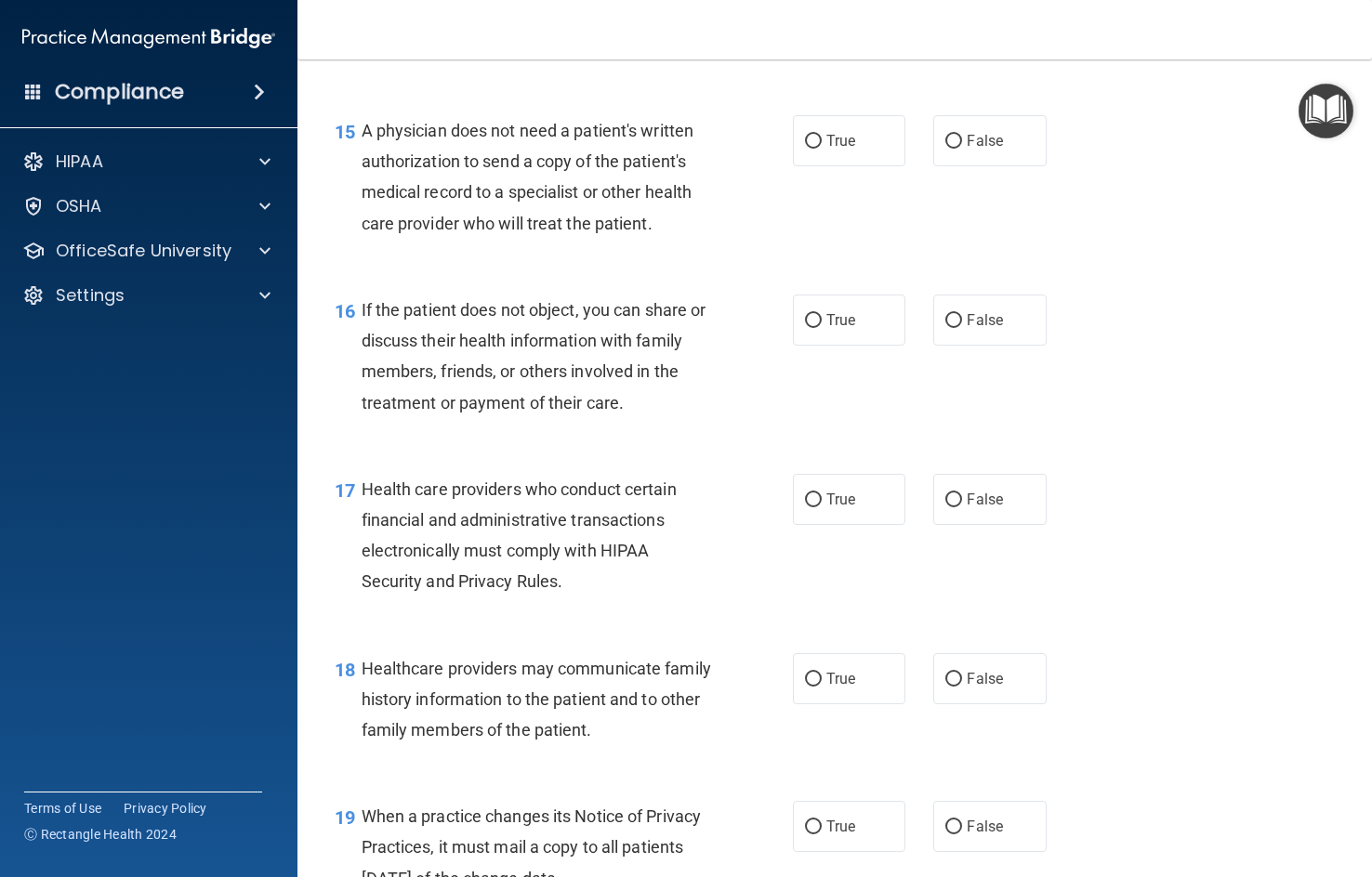
scroll to position [2415, 0]
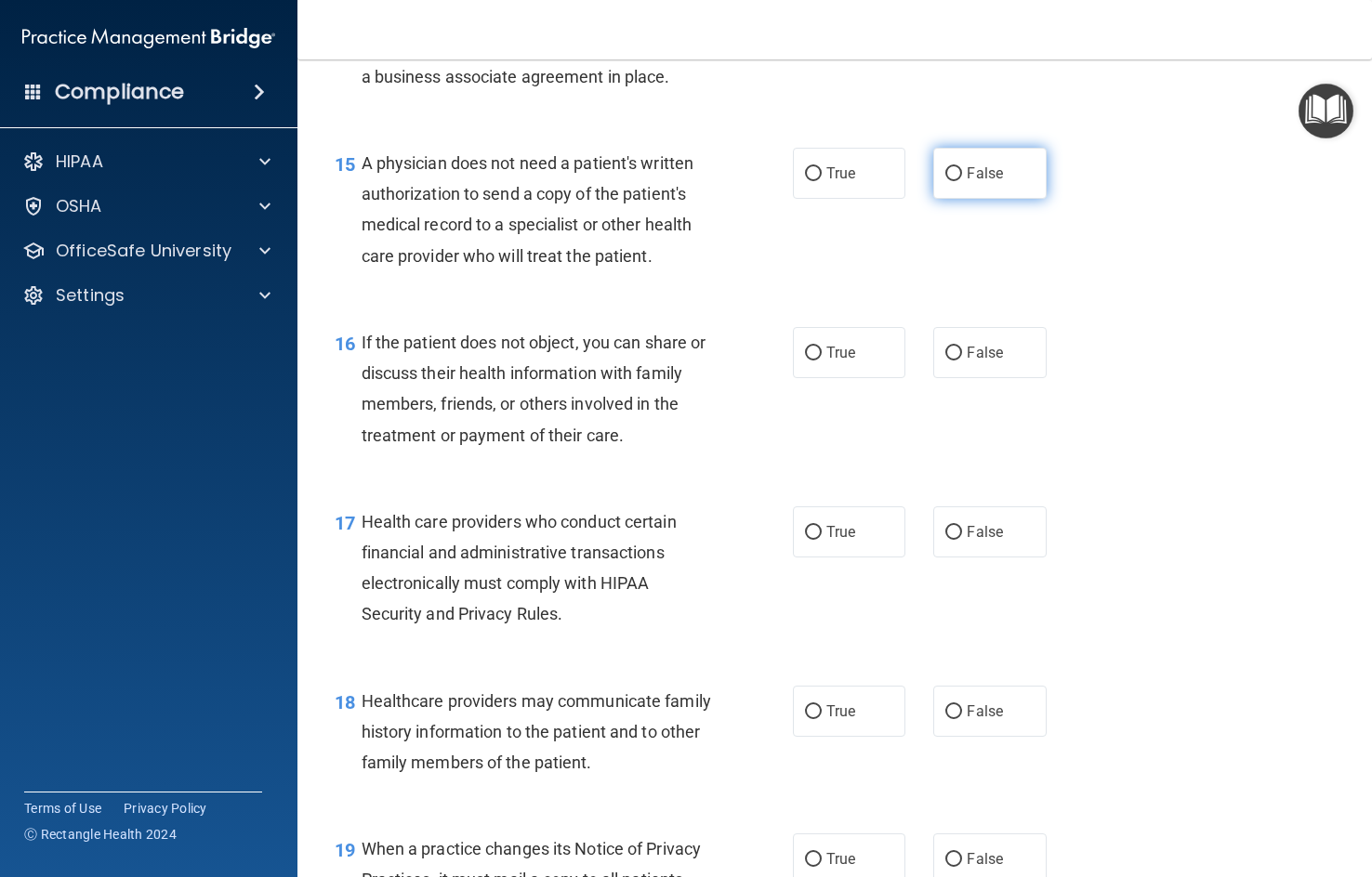
click at [935, 199] on label "False" at bounding box center [989, 172] width 113 height 51
click at [945, 181] on input "False" at bounding box center [953, 174] width 16 height 13
radio input "true"
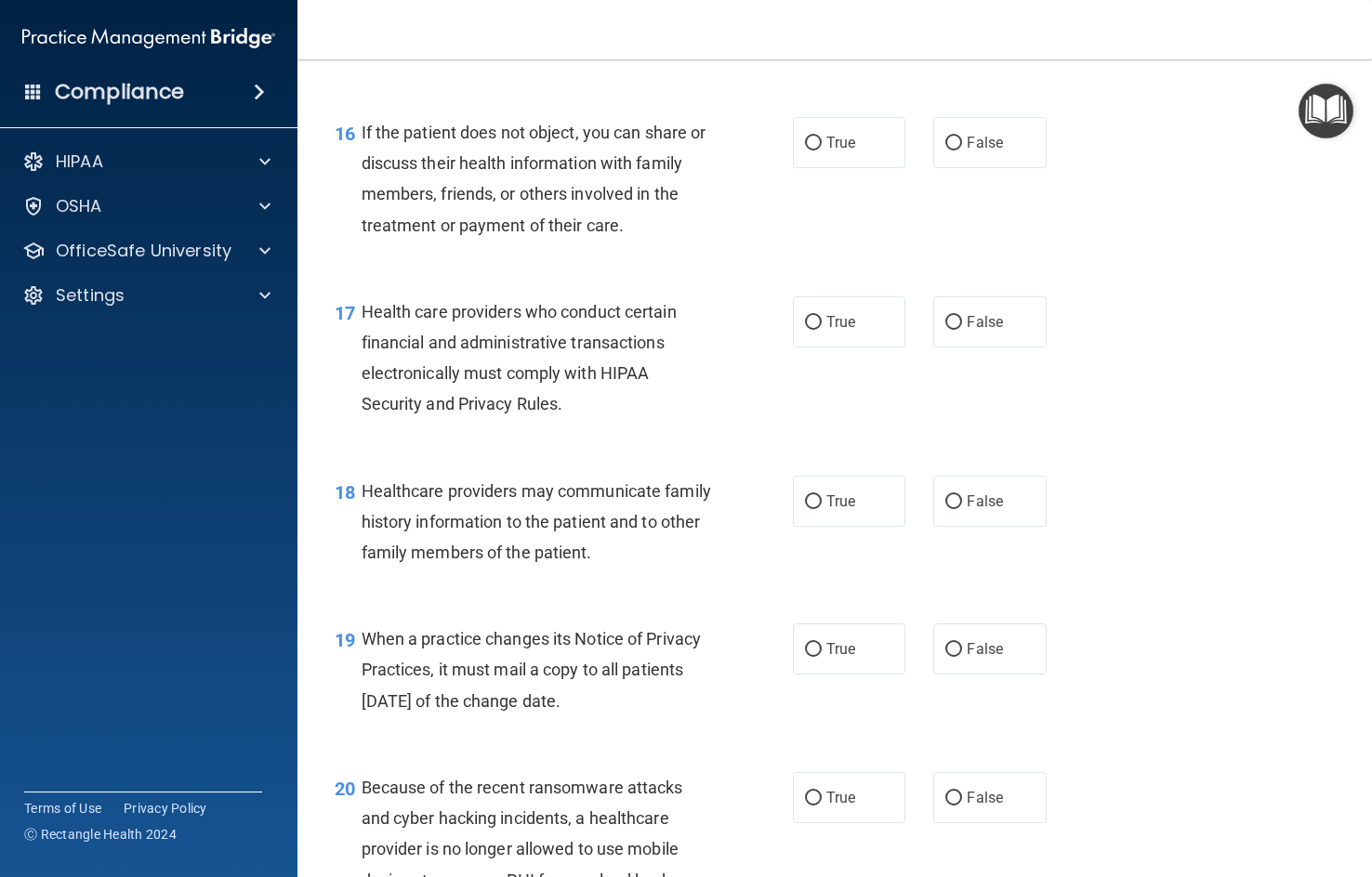
scroll to position [2695, 0]
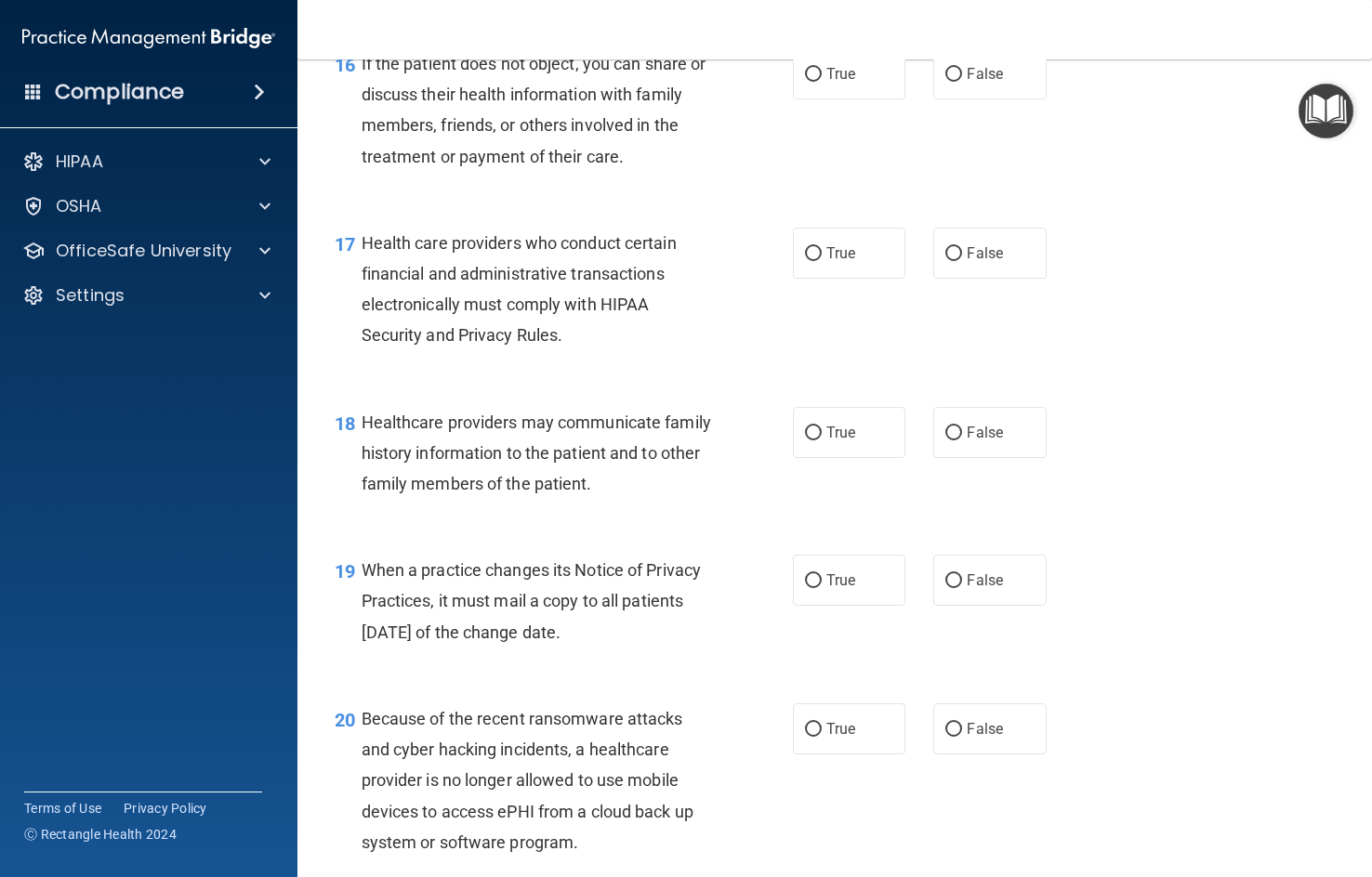
click at [837, 137] on div "16 If the patient does not object, you can share or discuss their health inform…" at bounding box center [834, 115] width 1027 height 179
click at [993, 99] on label "False" at bounding box center [989, 73] width 113 height 51
click at [962, 82] on input "False" at bounding box center [953, 74] width 16 height 13
radio input "true"
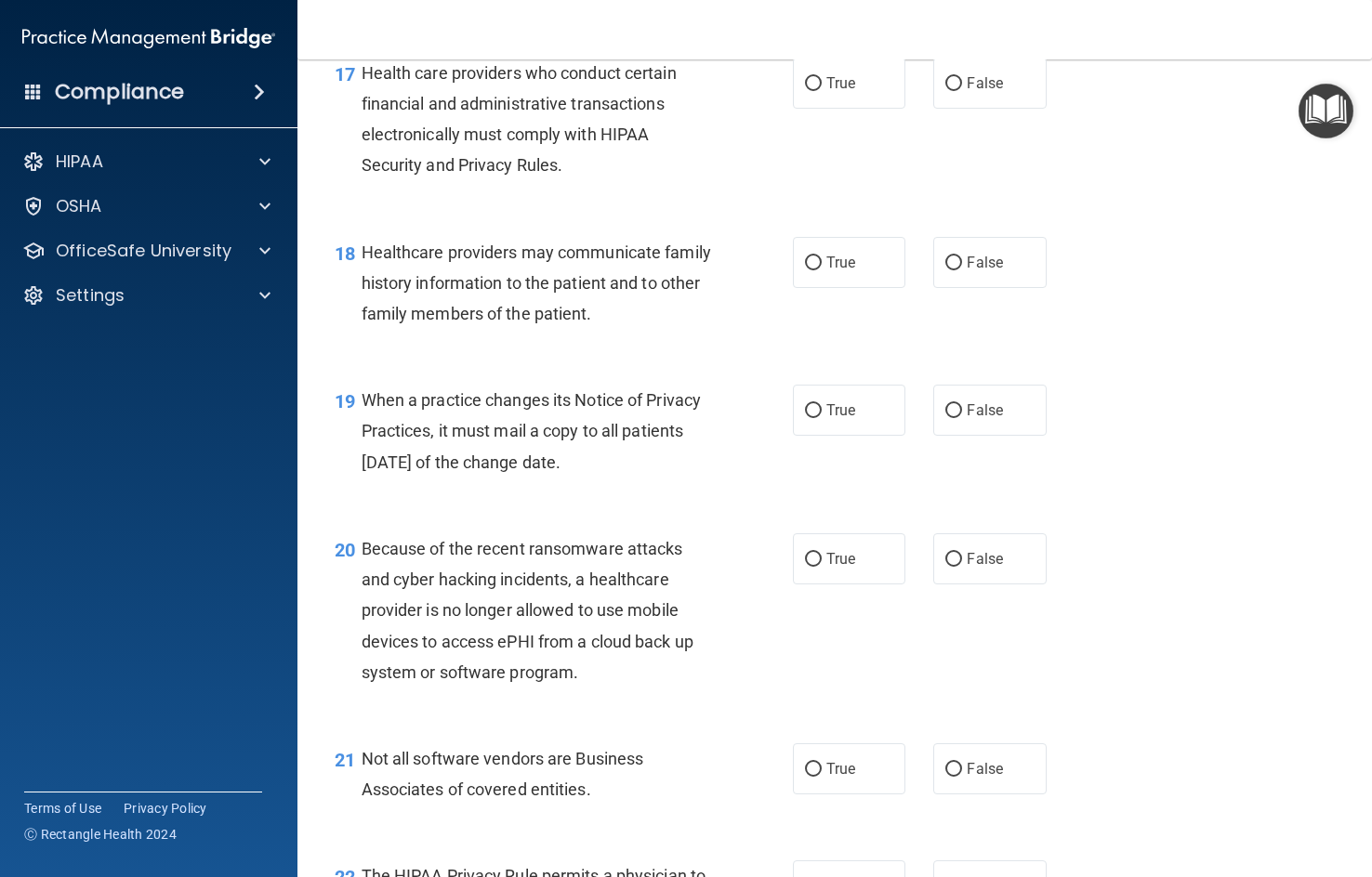
scroll to position [2880, 0]
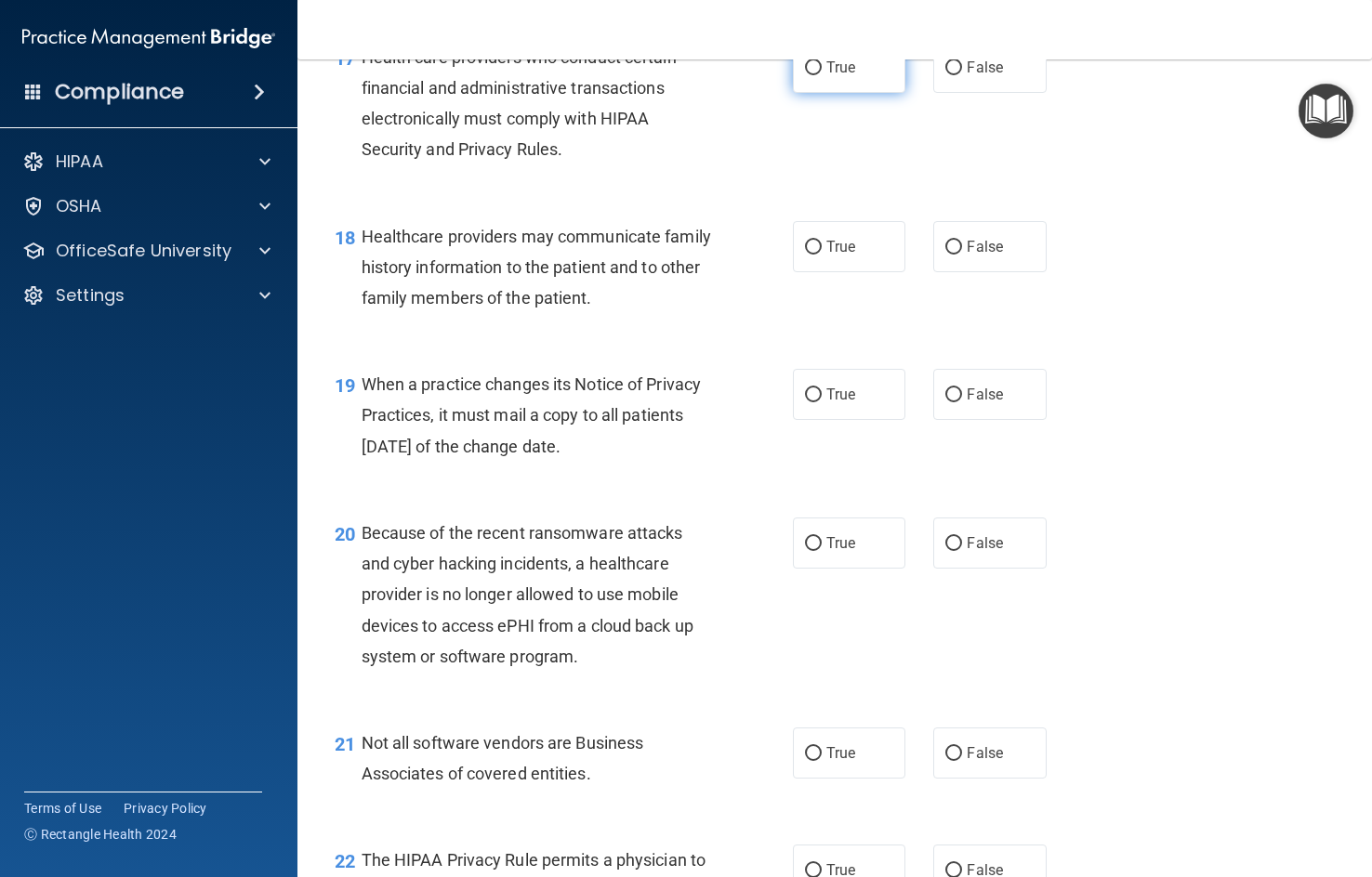
click at [850, 93] on label "True" at bounding box center [848, 66] width 113 height 51
click at [821, 75] on input "True" at bounding box center [813, 68] width 16 height 13
radio input "true"
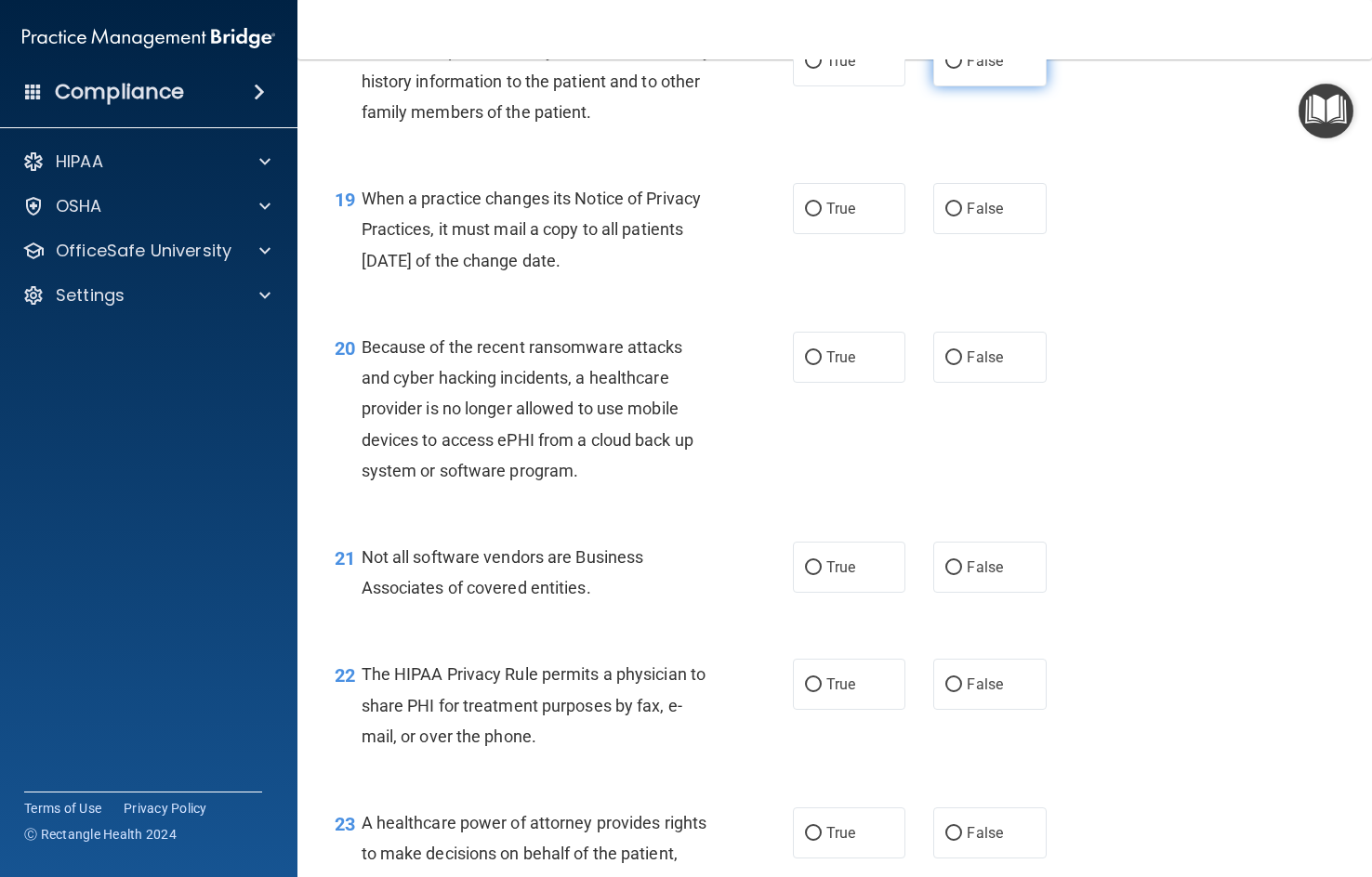
click at [1028, 87] on label "False" at bounding box center [989, 61] width 113 height 51
click at [962, 68] on input "False" at bounding box center [953, 62] width 16 height 13
radio input "true"
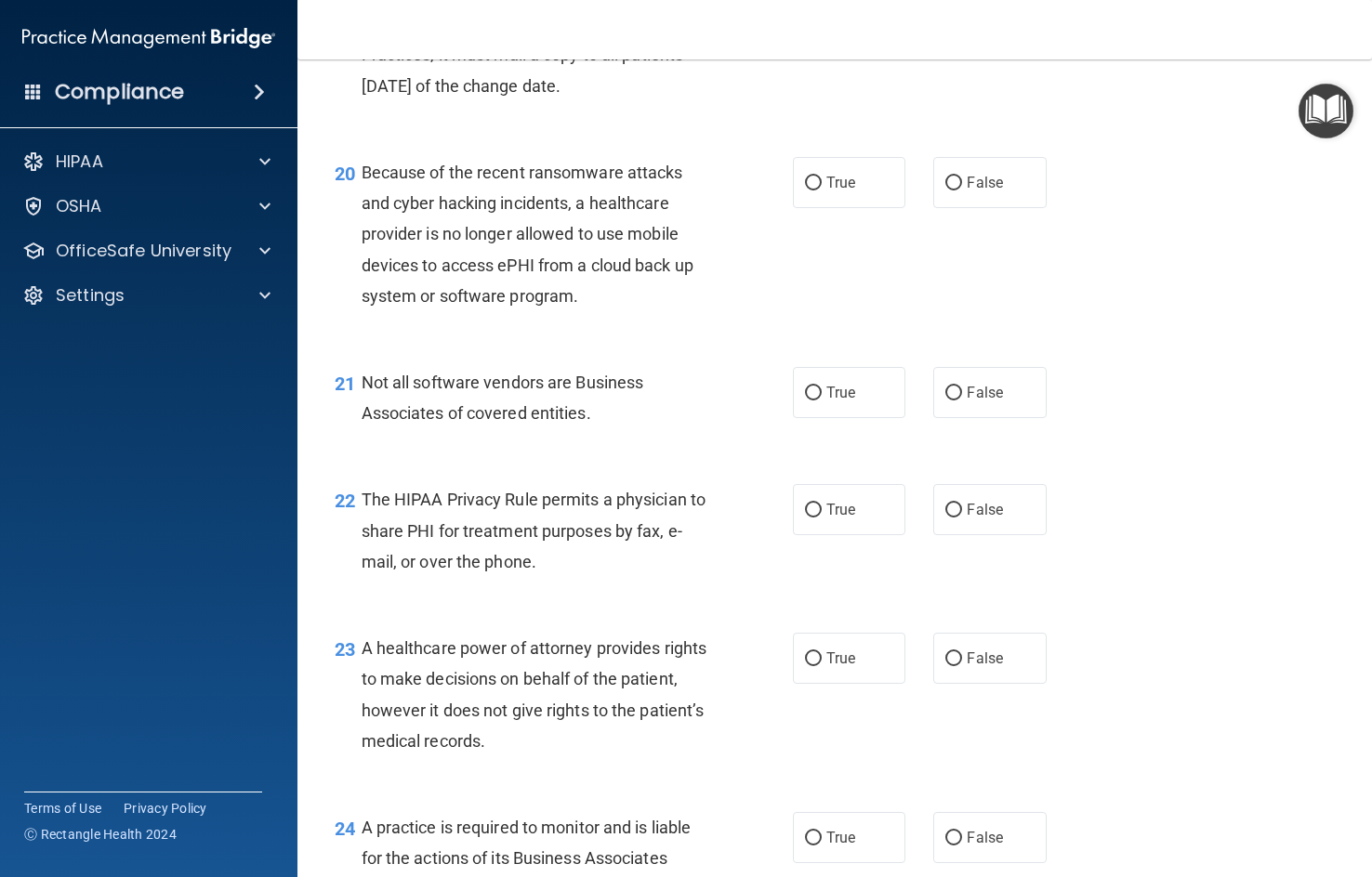
scroll to position [3252, 0]
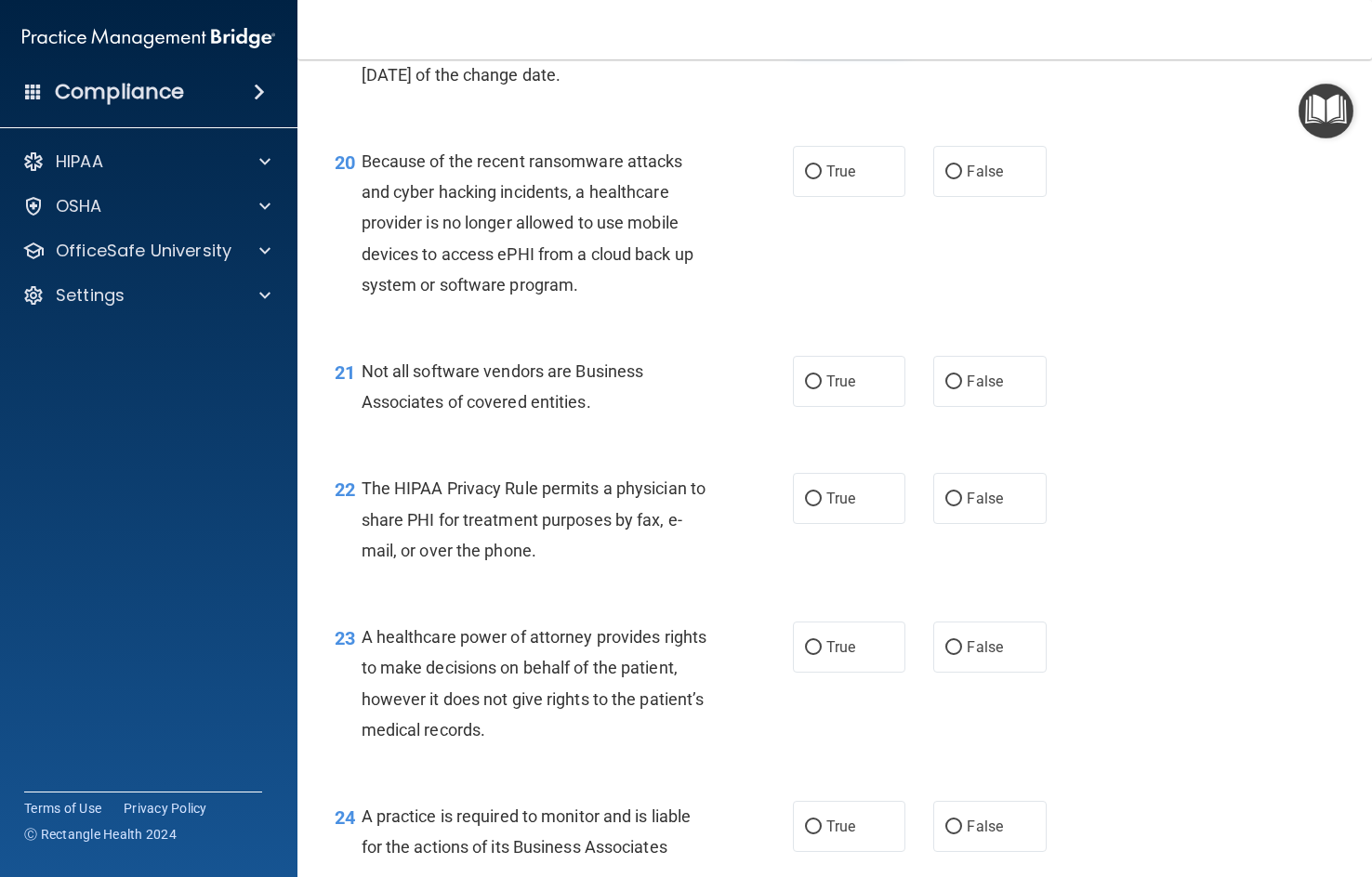
drag, startPoint x: 802, startPoint y: 123, endPoint x: 786, endPoint y: 138, distance: 21.9
click at [802, 48] on label "True" at bounding box center [848, 22] width 113 height 51
click at [805, 31] on input "True" at bounding box center [813, 23] width 16 height 13
radio input "true"
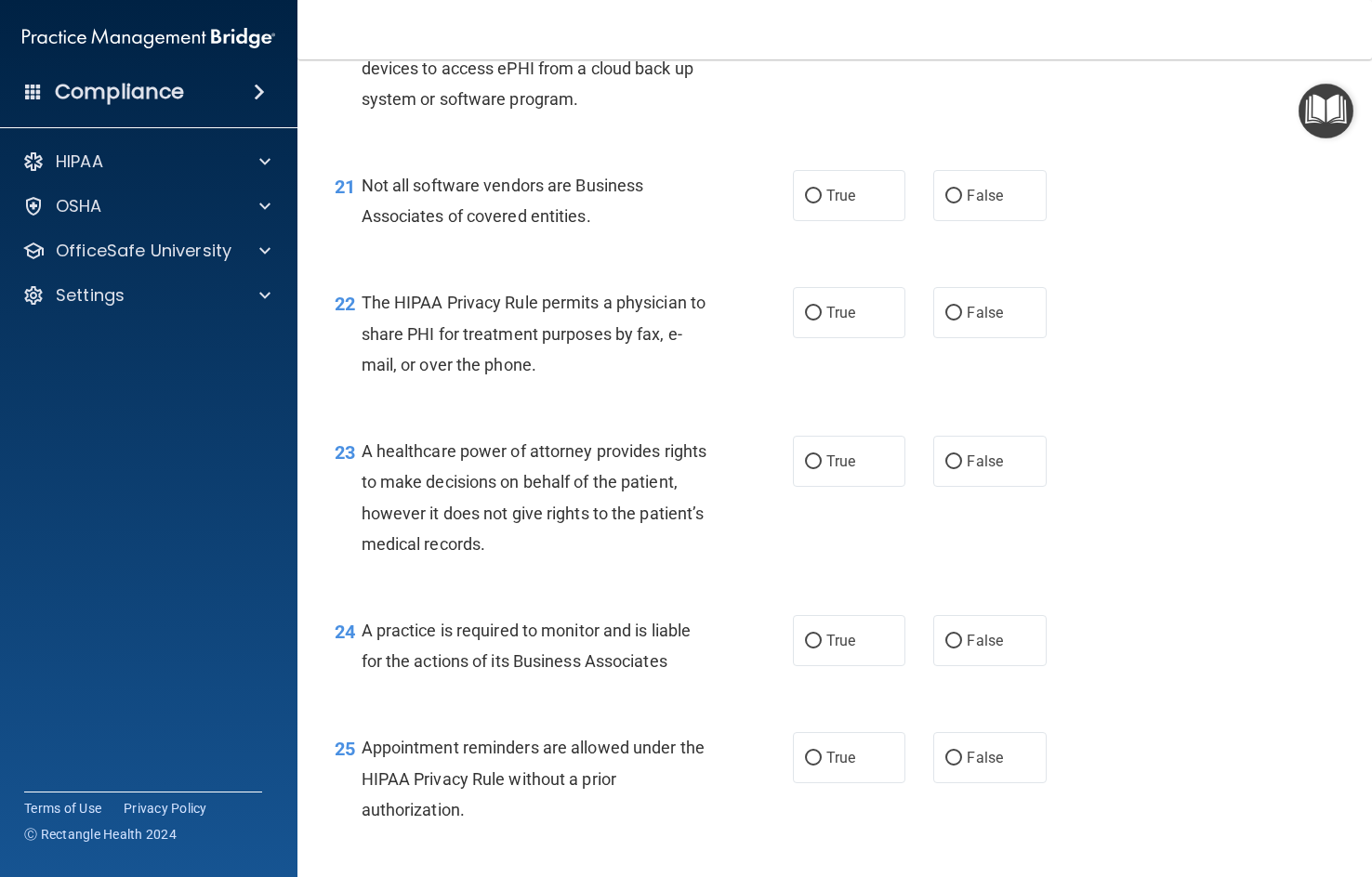
scroll to position [3345, 0]
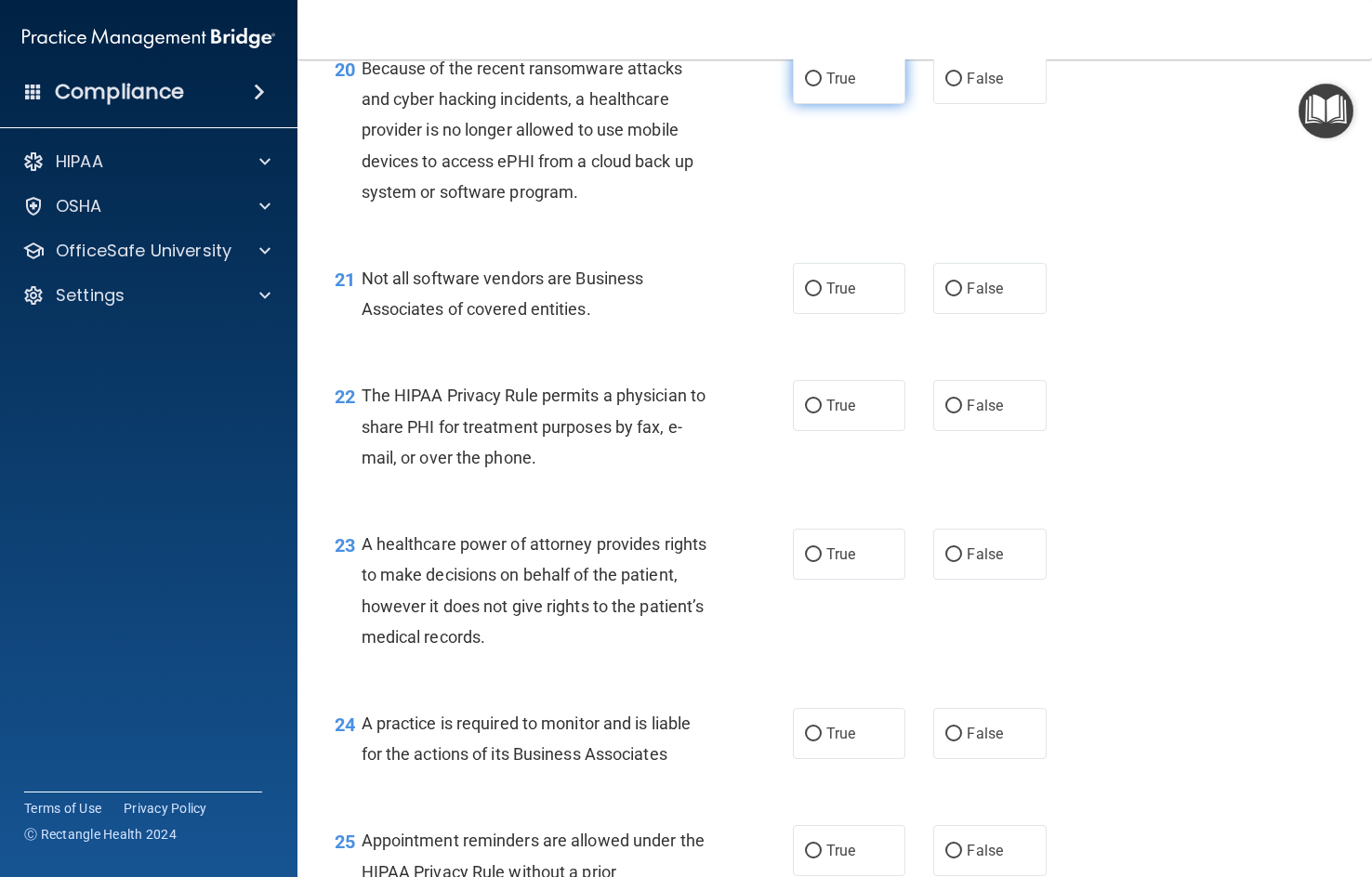
click at [871, 104] on label "True" at bounding box center [848, 78] width 113 height 51
click at [821, 87] on input "True" at bounding box center [813, 79] width 16 height 13
radio input "true"
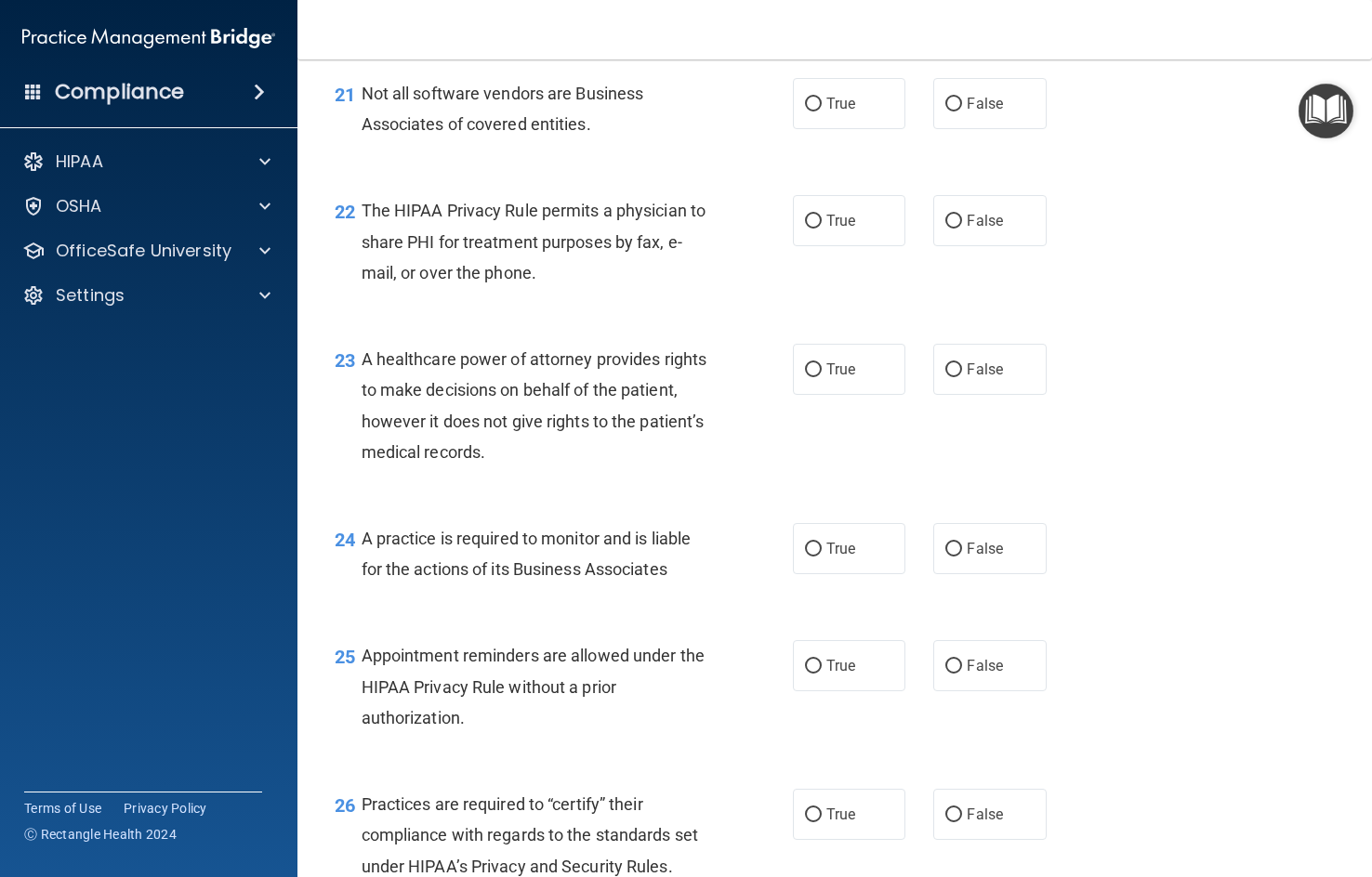
scroll to position [3531, 0]
click at [862, 128] on label "True" at bounding box center [848, 102] width 113 height 51
click at [821, 111] on input "True" at bounding box center [813, 103] width 16 height 13
radio input "true"
click at [992, 278] on div "22 The HIPAA Privacy Rule permits a physician to share PHI for treatment purpos…" at bounding box center [834, 245] width 1027 height 148
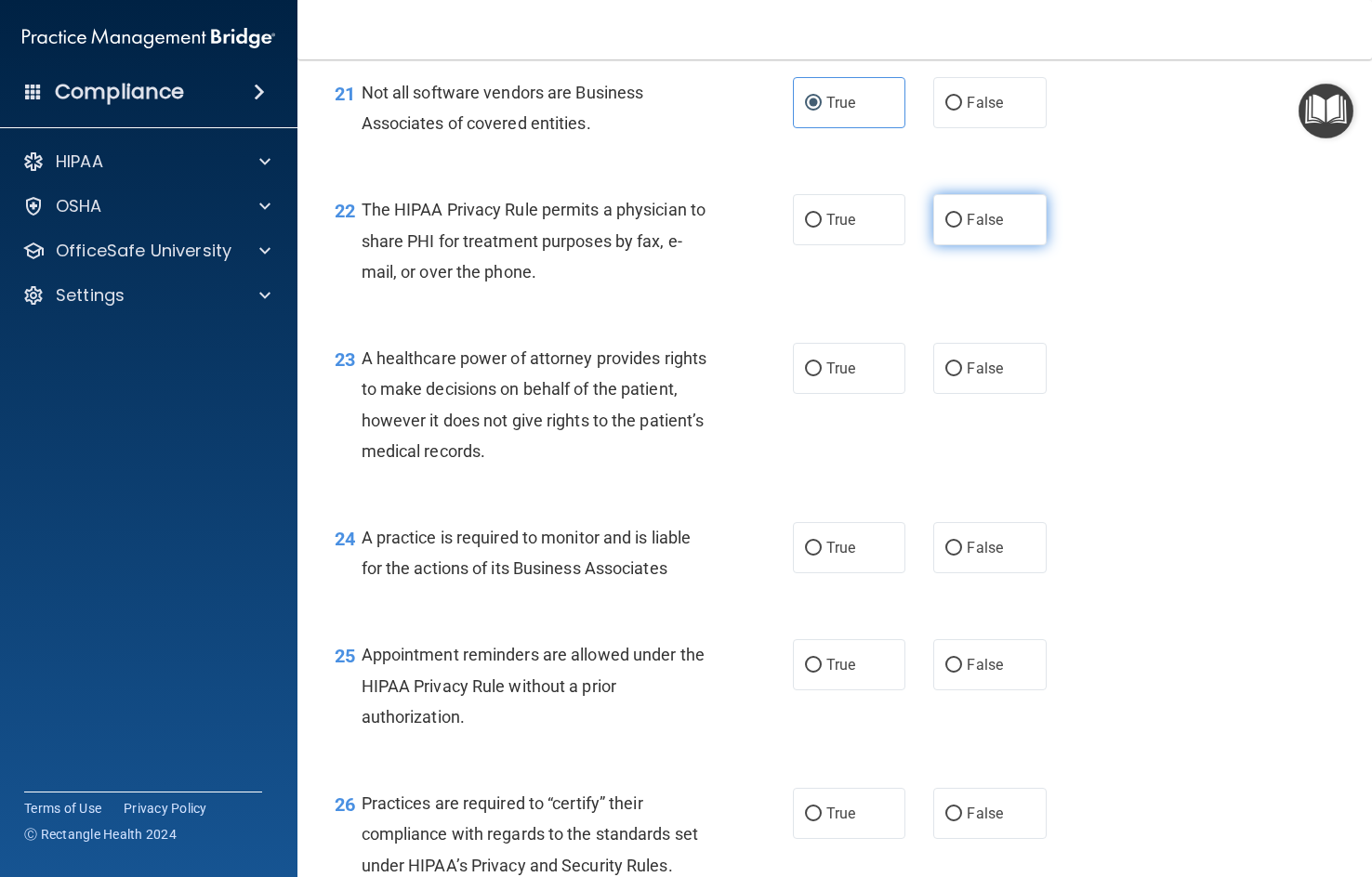
click at [971, 245] on label "False" at bounding box center [989, 219] width 113 height 51
click at [962, 227] on input "False" at bounding box center [953, 220] width 16 height 13
radio input "true"
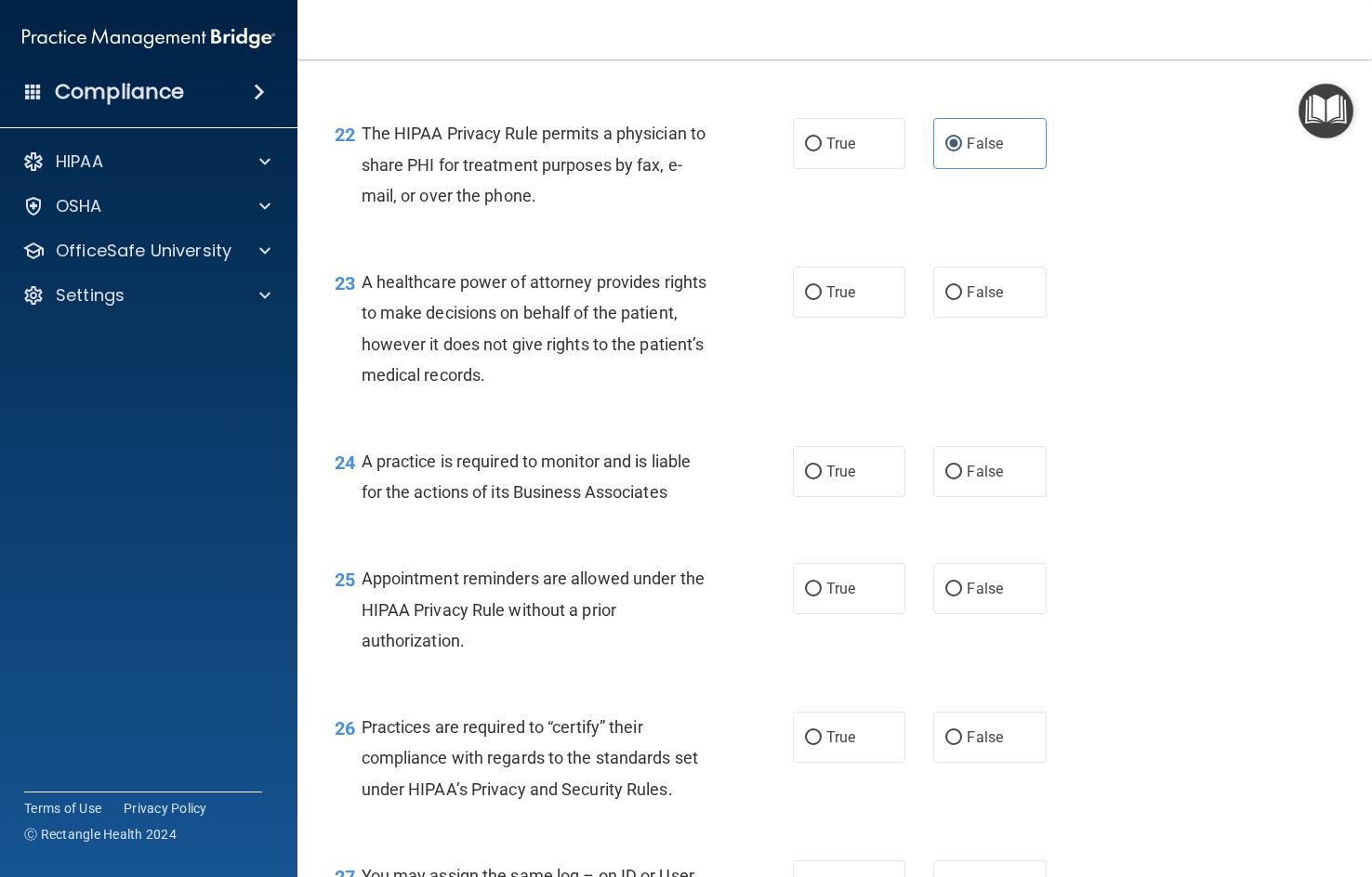
scroll to position [3809, 0]
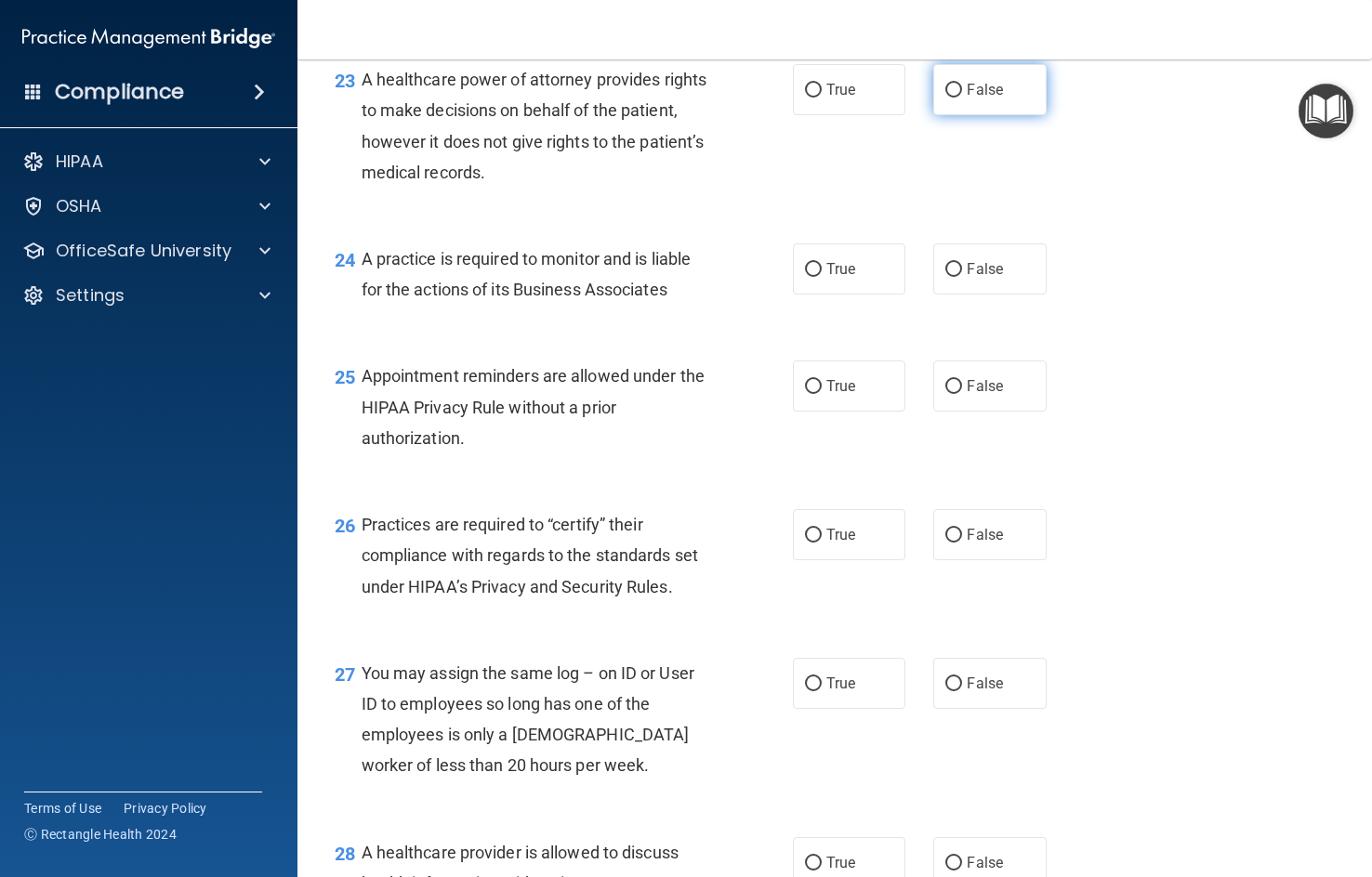
click at [989, 98] on span "False" at bounding box center [985, 90] width 37 height 17
click at [962, 97] on input "False" at bounding box center [953, 90] width 16 height 13
radio input "true"
click at [855, 208] on div "23 A healthcare power of attorney provides rights to make decisions on behalf o…" at bounding box center [834, 130] width 1027 height 179
click at [843, 116] on label "True" at bounding box center [848, 90] width 113 height 51
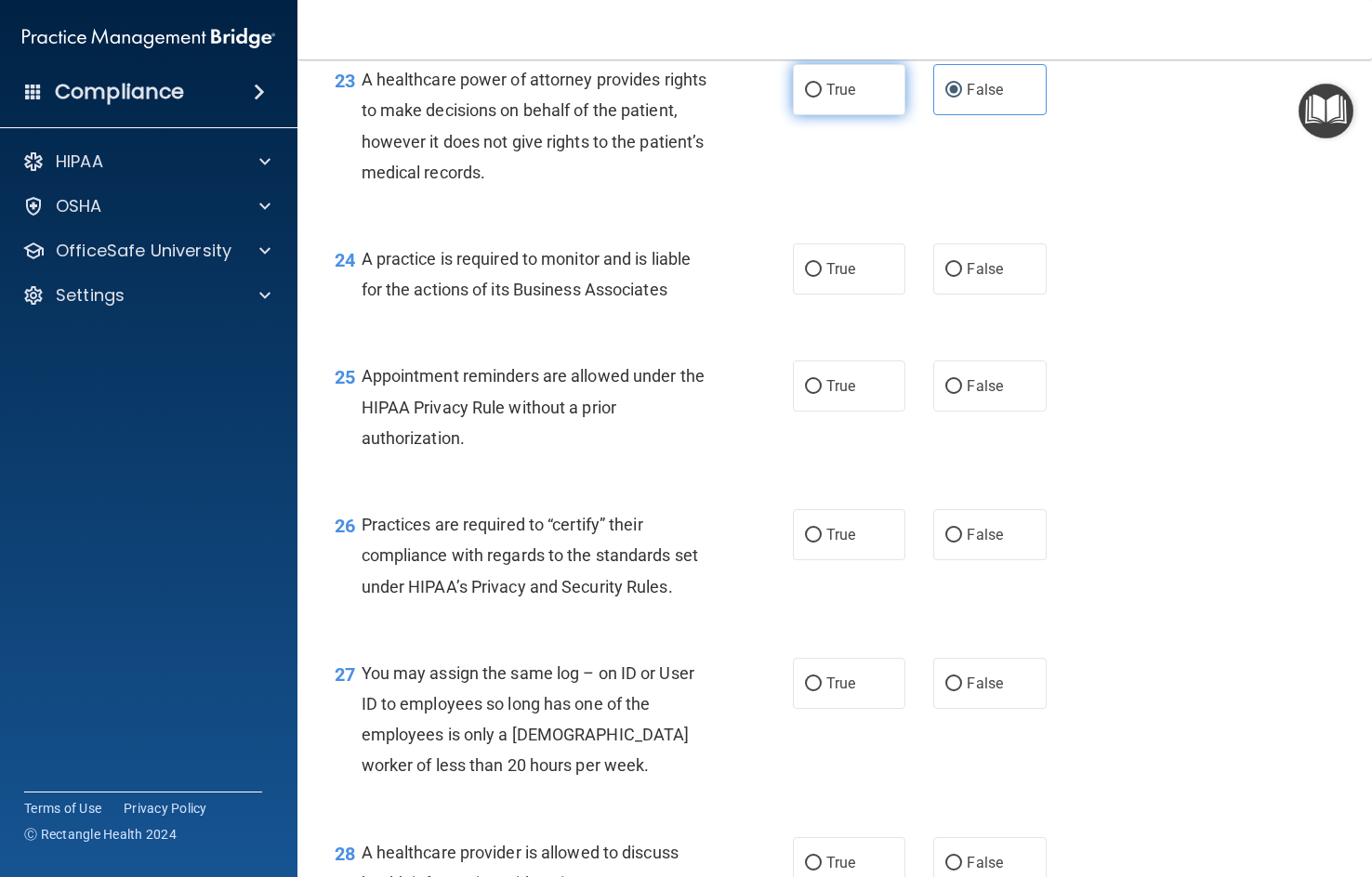
click at [821, 97] on input "True" at bounding box center [813, 90] width 16 height 13
radio input "true"
radio input "false"
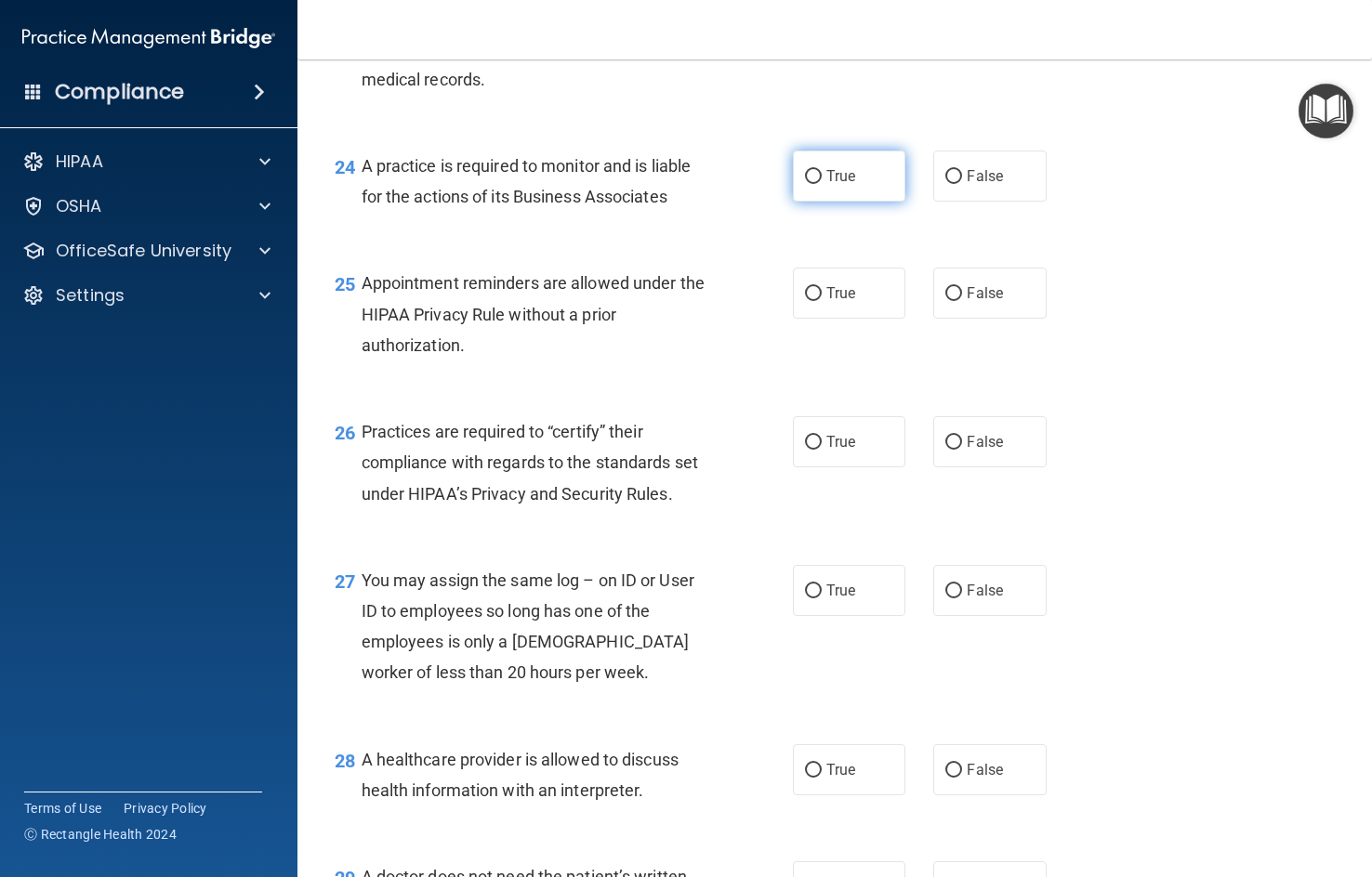
click at [814, 184] on input "True" at bounding box center [813, 177] width 16 height 13
radio input "true"
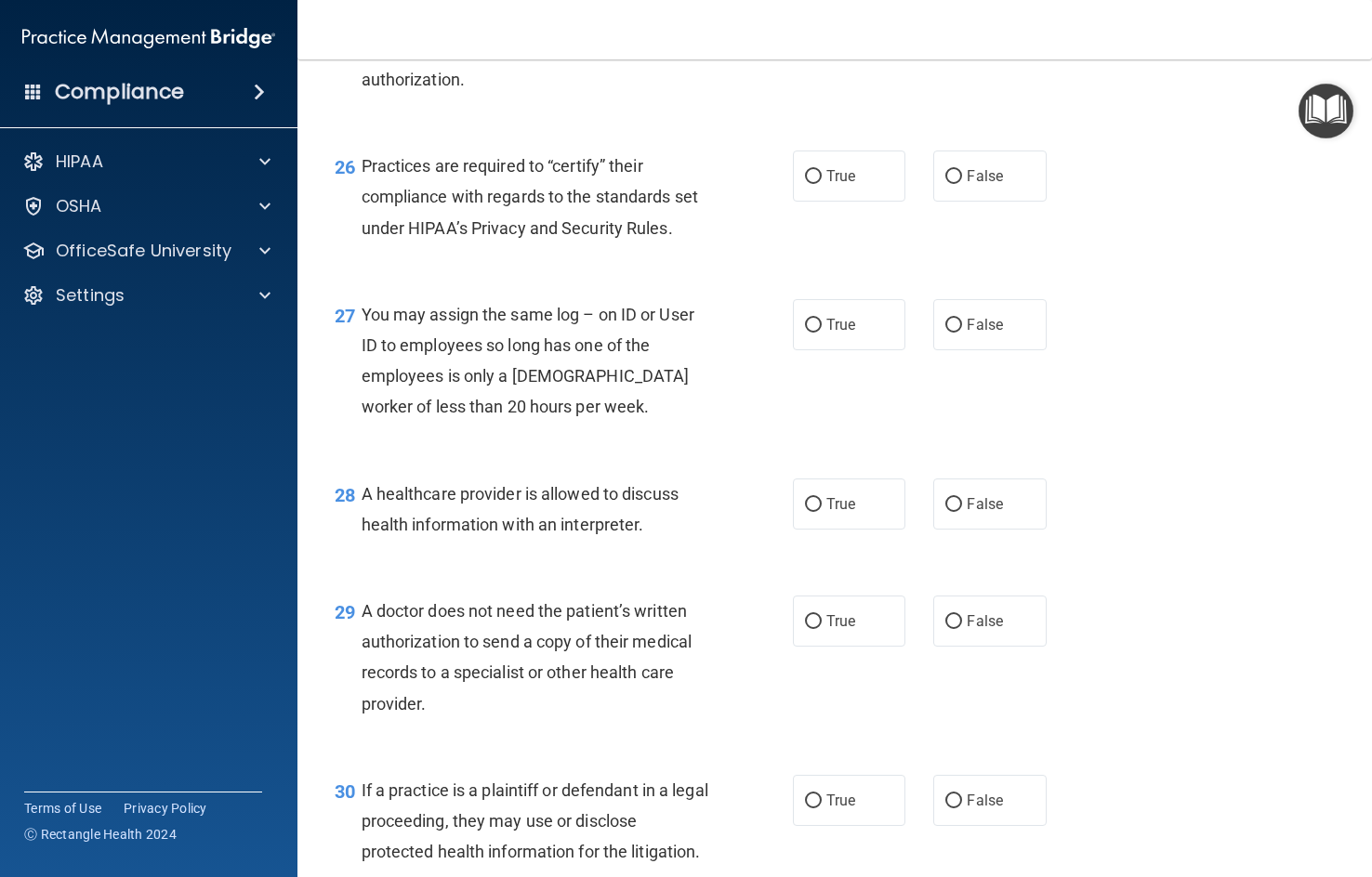
scroll to position [4181, 0]
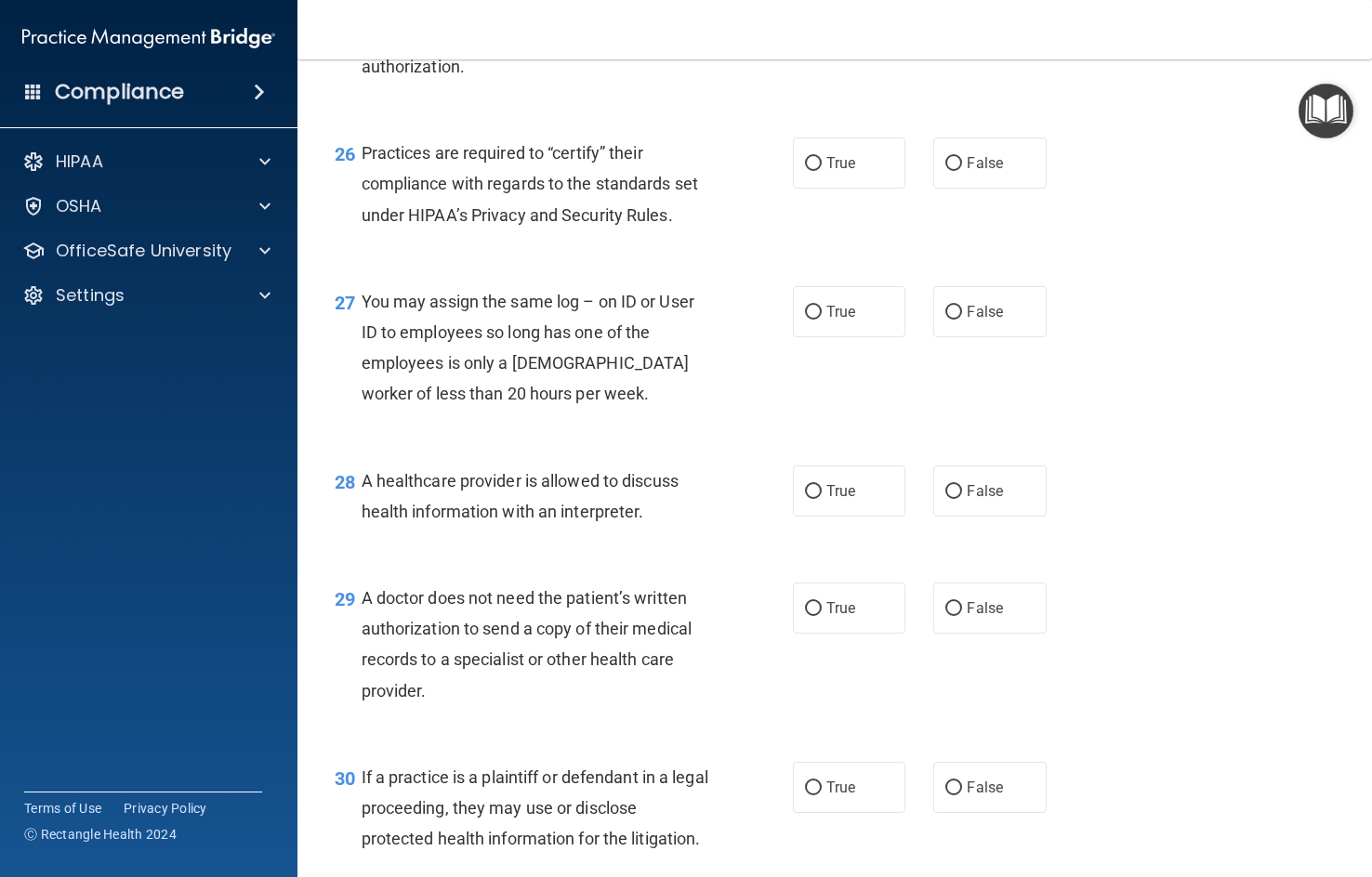
click at [823, 40] on label "True" at bounding box center [848, 13] width 113 height 51
click at [821, 22] on input "True" at bounding box center [813, 15] width 16 height 13
radio input "true"
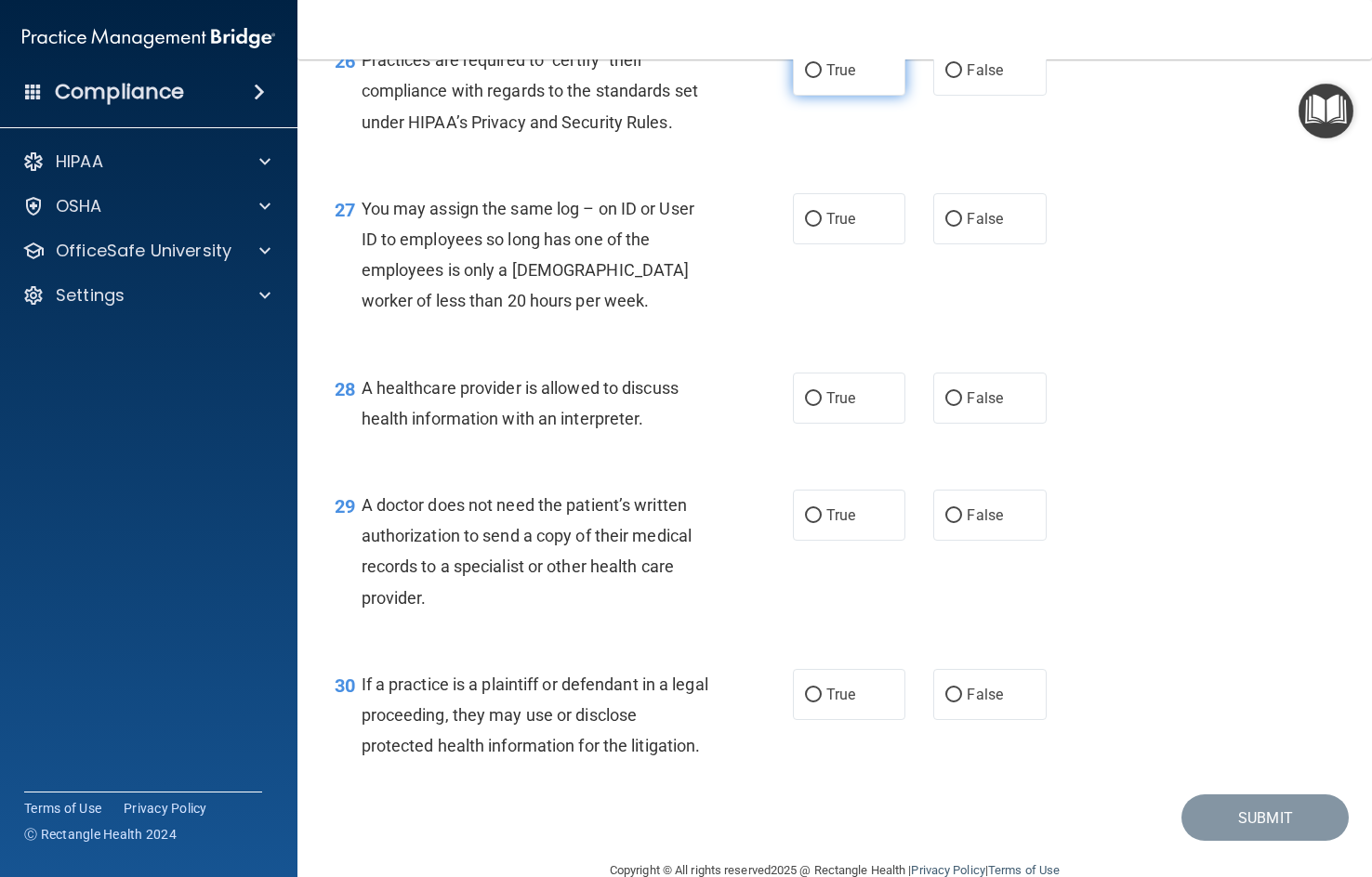
click at [876, 95] on label "True" at bounding box center [848, 69] width 113 height 51
click at [821, 78] on input "True" at bounding box center [813, 71] width 16 height 13
radio input "true"
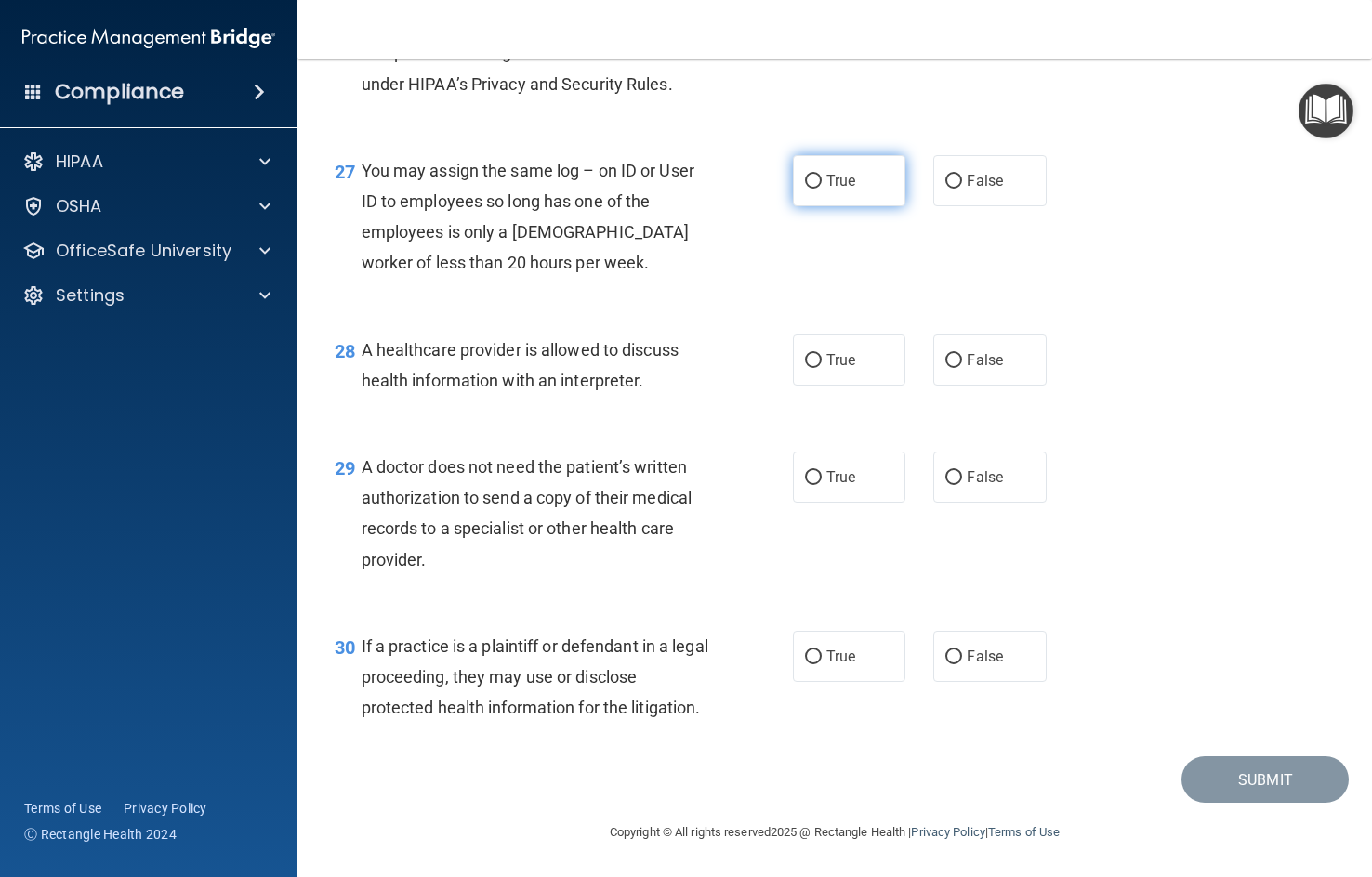
click at [834, 206] on label "True" at bounding box center [848, 180] width 113 height 51
click at [821, 189] on input "True" at bounding box center [813, 181] width 16 height 13
radio input "true"
click at [1027, 191] on div "27 You may assign the same log – on ID or User ID to employees so long has one …" at bounding box center [834, 221] width 1027 height 179
click at [974, 190] on span "False" at bounding box center [985, 181] width 37 height 17
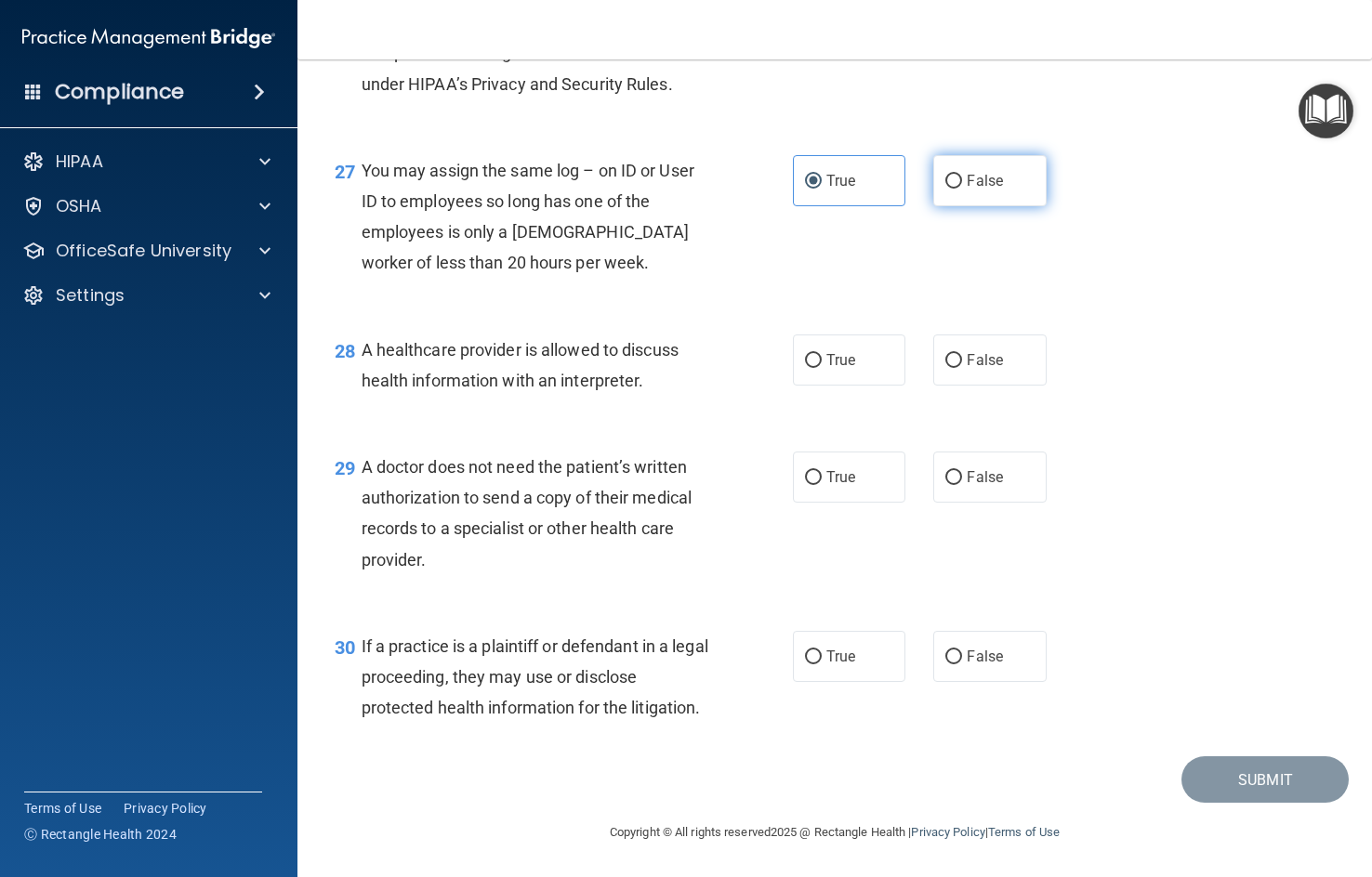
click at [962, 189] on input "False" at bounding box center [953, 181] width 16 height 13
radio input "true"
radio input "false"
click at [835, 369] on span "True" at bounding box center [841, 360] width 29 height 17
click at [821, 368] on input "True" at bounding box center [813, 361] width 16 height 13
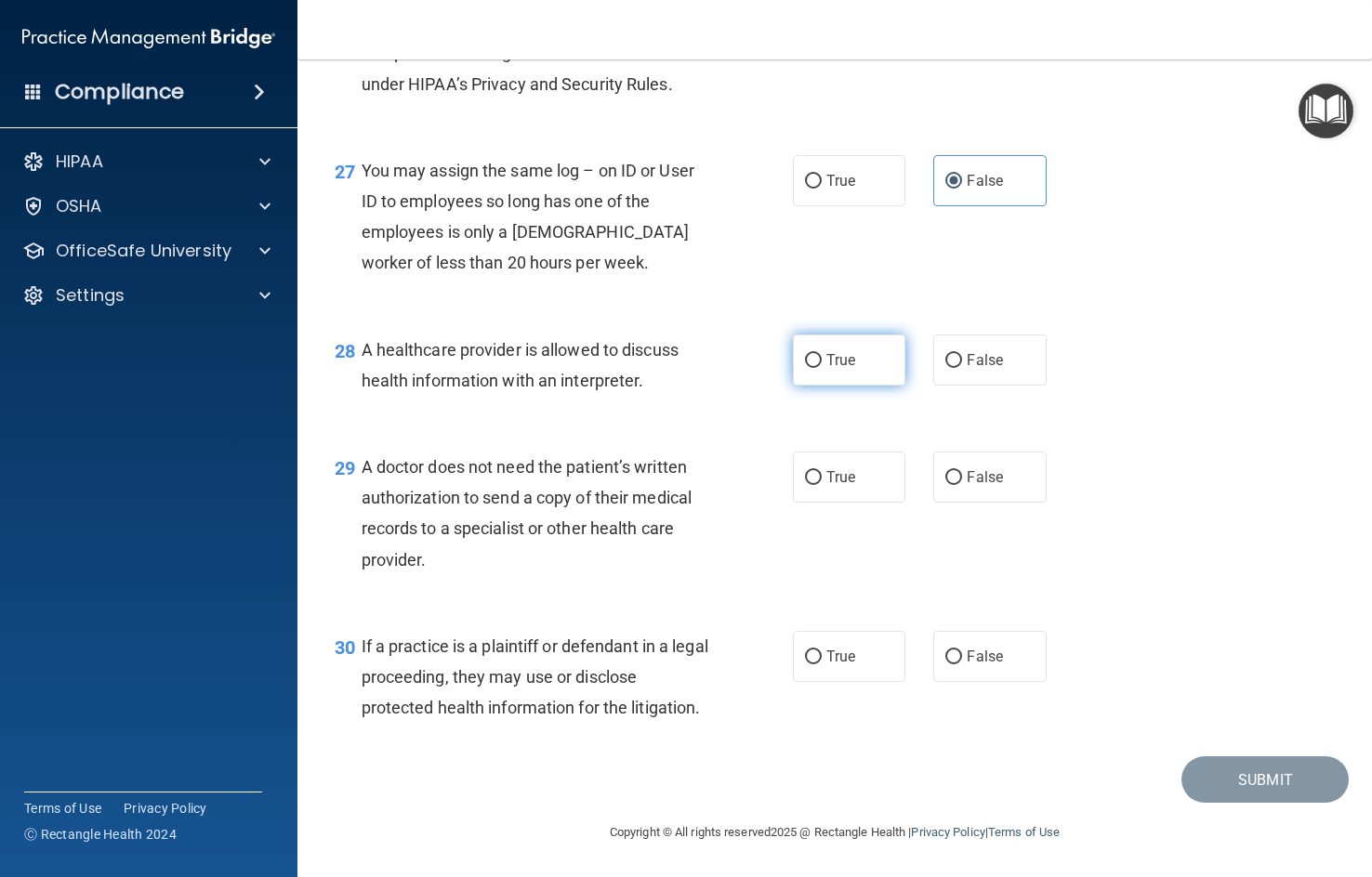
radio input "true"
click at [1000, 463] on label "False" at bounding box center [989, 477] width 113 height 51
click at [962, 471] on input "False" at bounding box center [953, 477] width 16 height 13
radio input "true"
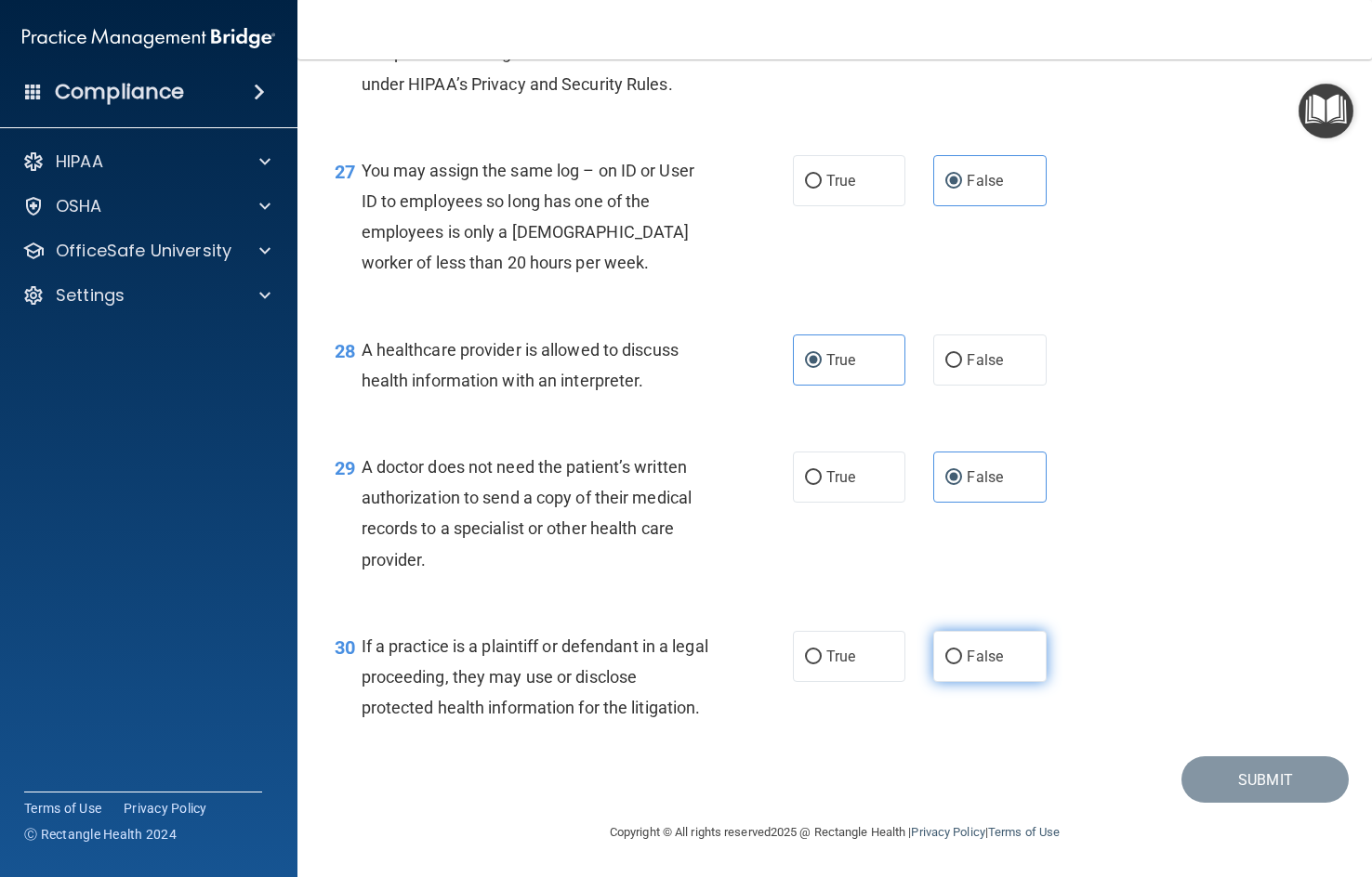
click at [982, 643] on label "False" at bounding box center [989, 656] width 113 height 51
click at [962, 651] on input "False" at bounding box center [953, 658] width 16 height 13
radio input "true"
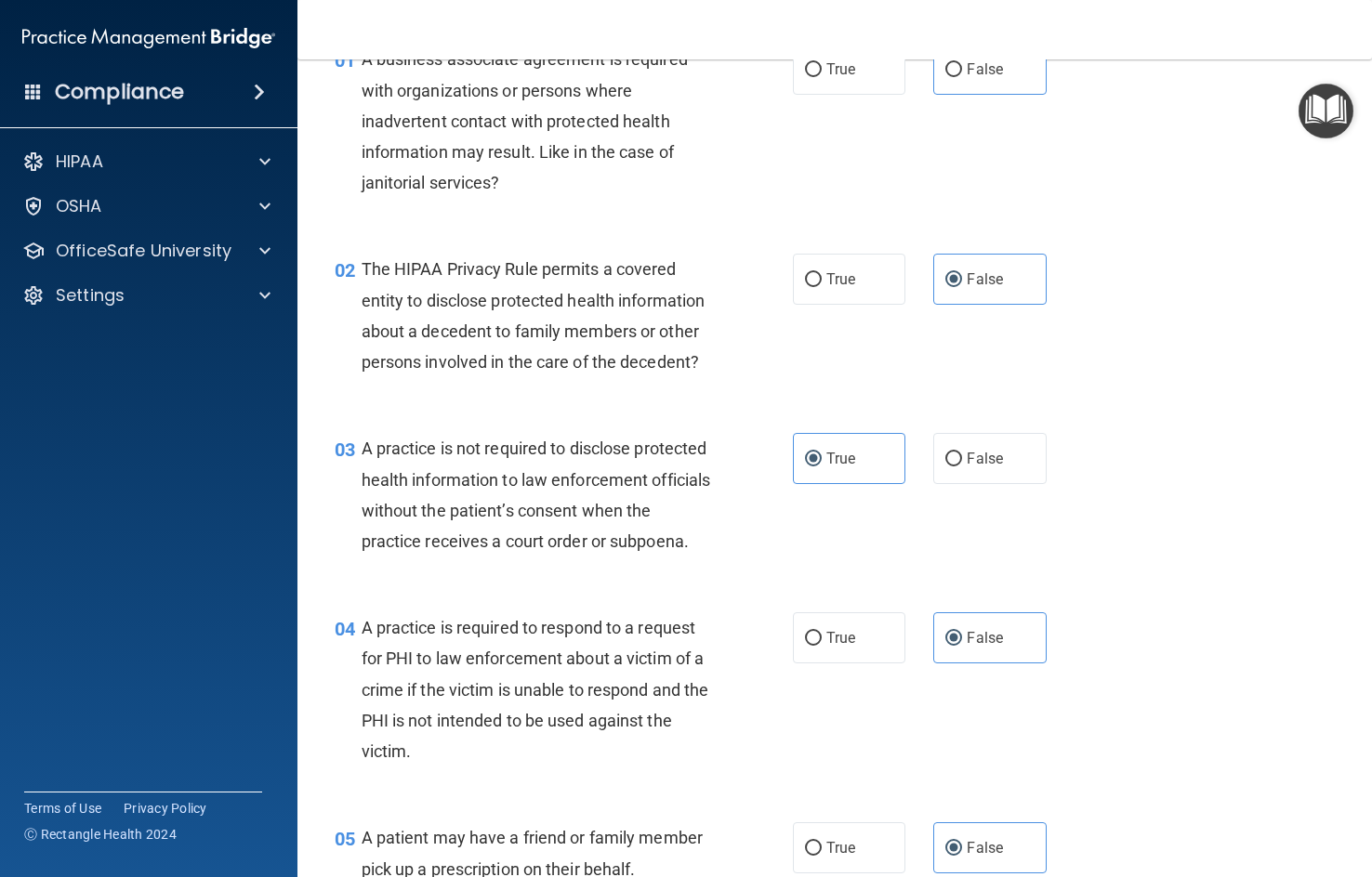
scroll to position [0, 0]
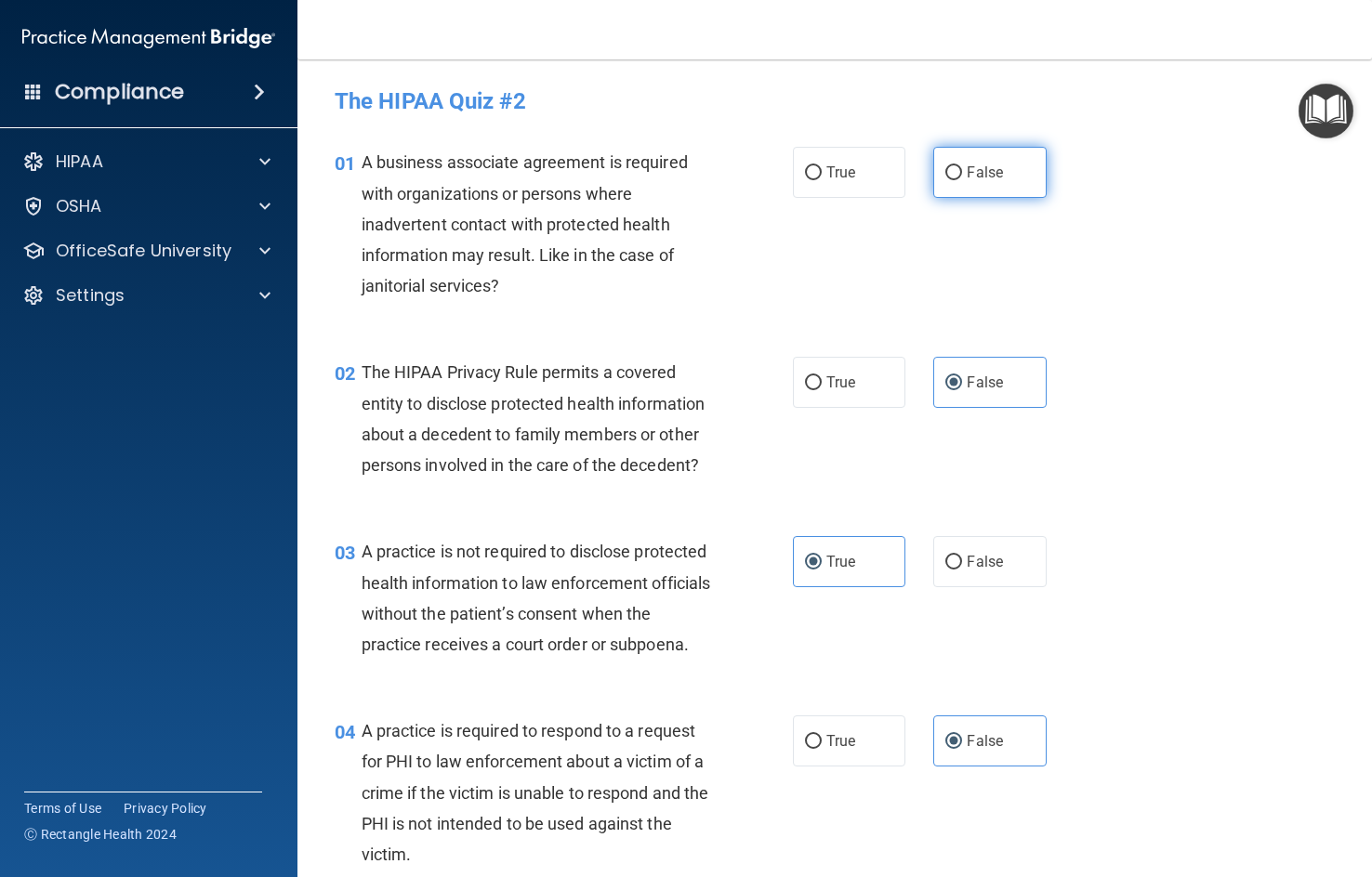
click at [1011, 156] on label "False" at bounding box center [989, 171] width 113 height 51
click at [962, 167] on input "False" at bounding box center [953, 173] width 16 height 13
radio input "true"
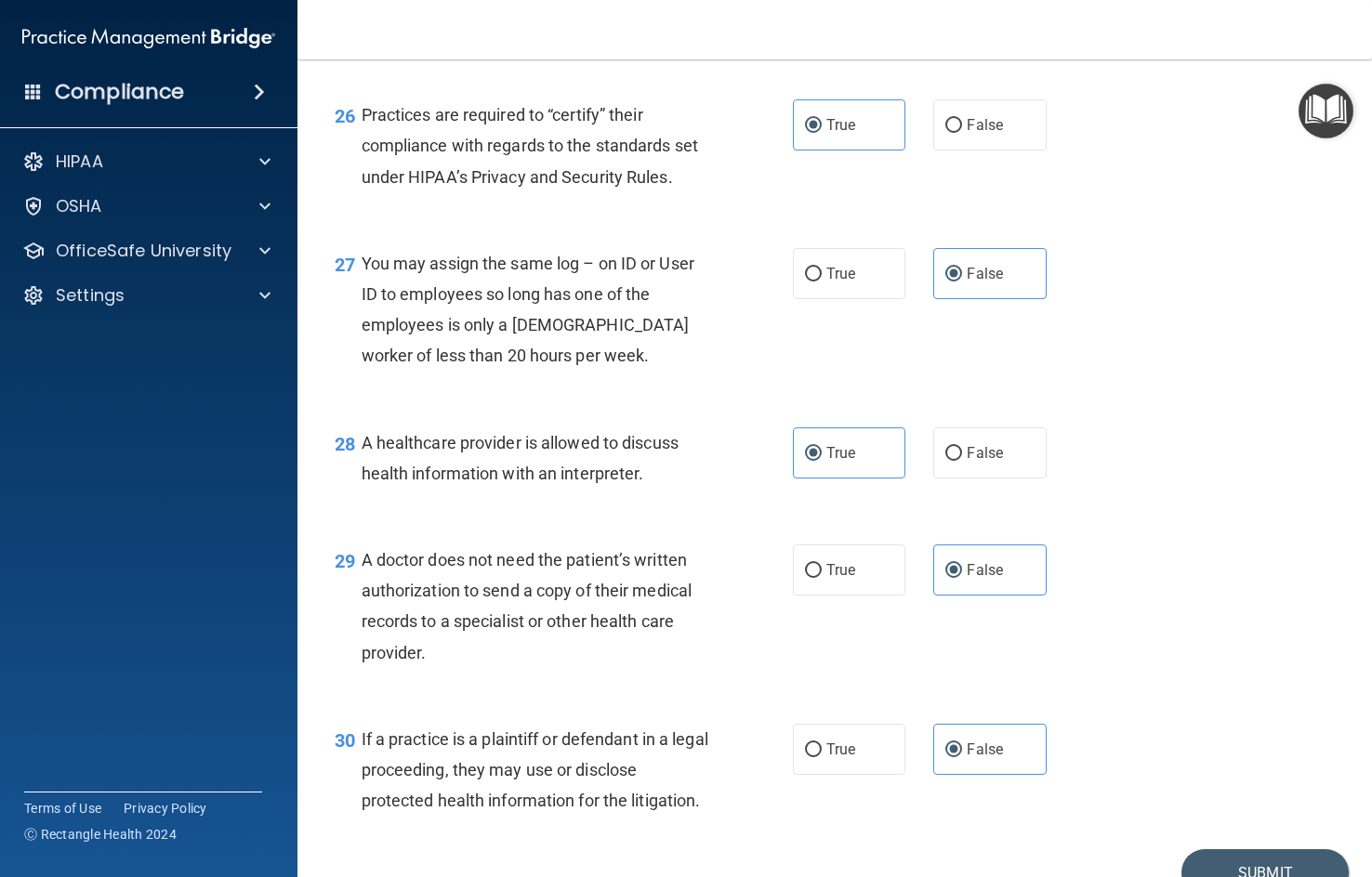
scroll to position [4312, 0]
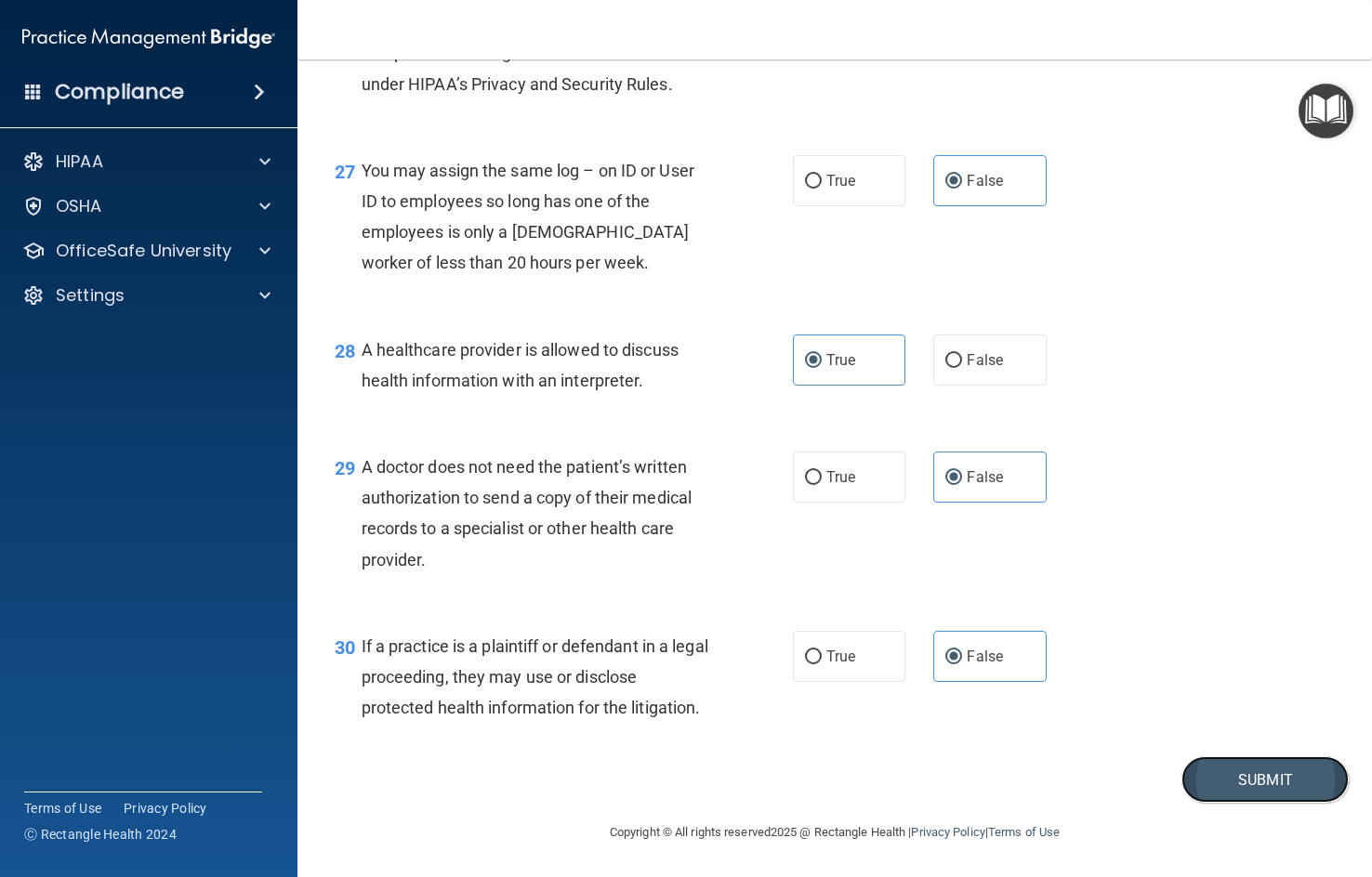
click at [1264, 804] on button "Submit" at bounding box center [1265, 780] width 168 height 47
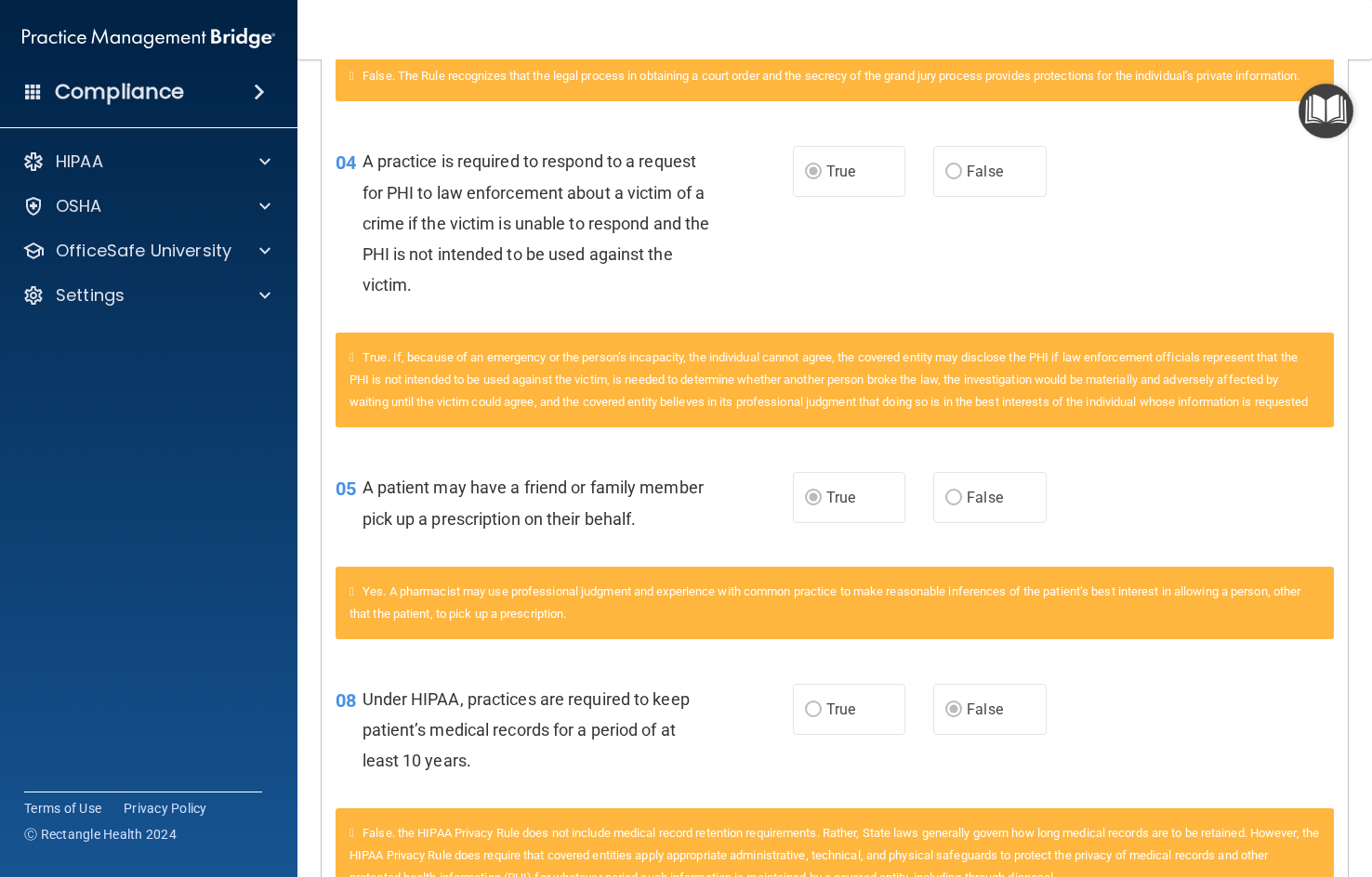
scroll to position [929, 0]
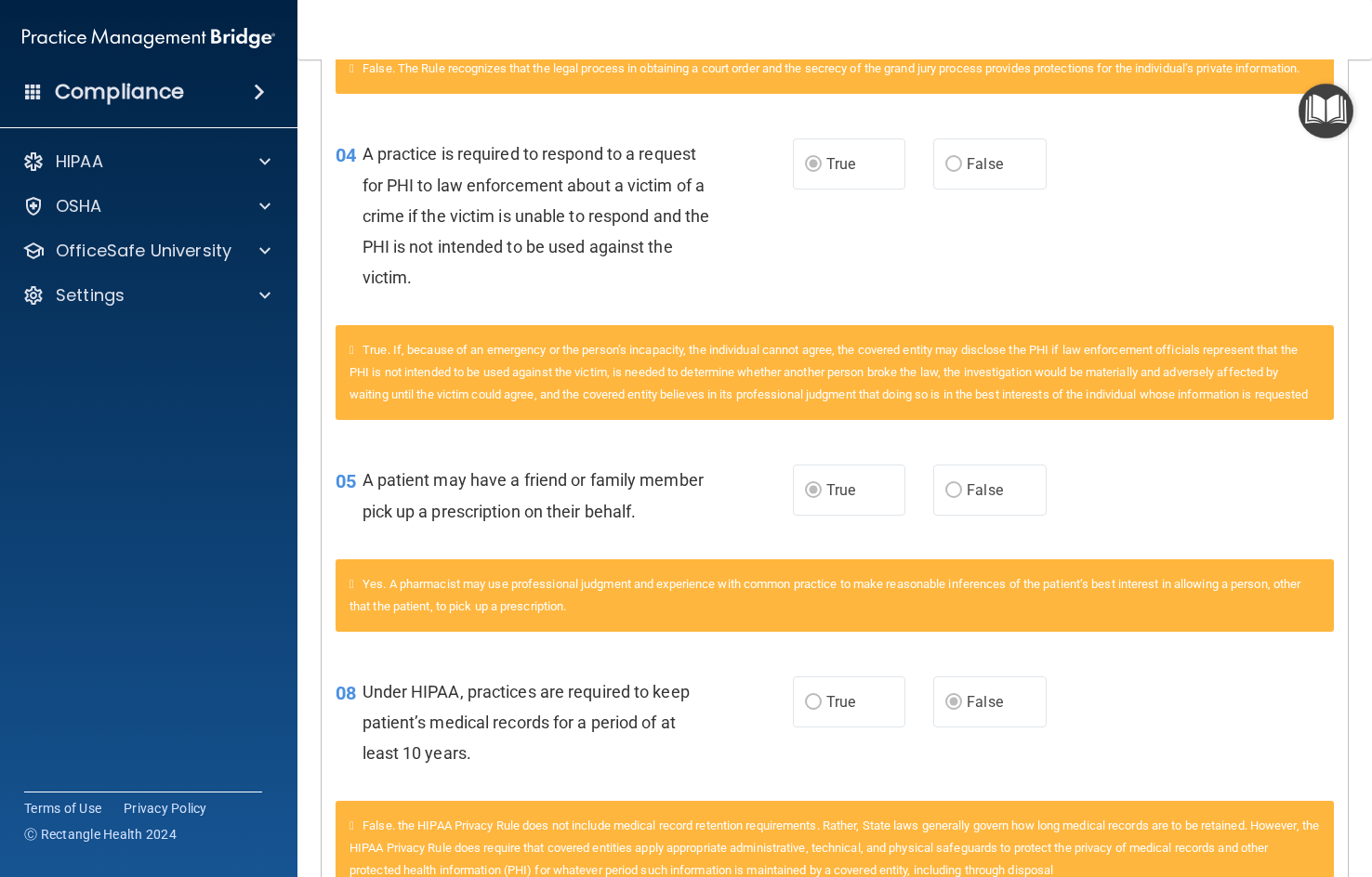
click at [1134, 315] on div "04 A practice is required to respond to a request for PHI to law enforcement ab…" at bounding box center [835, 220] width 1026 height 210
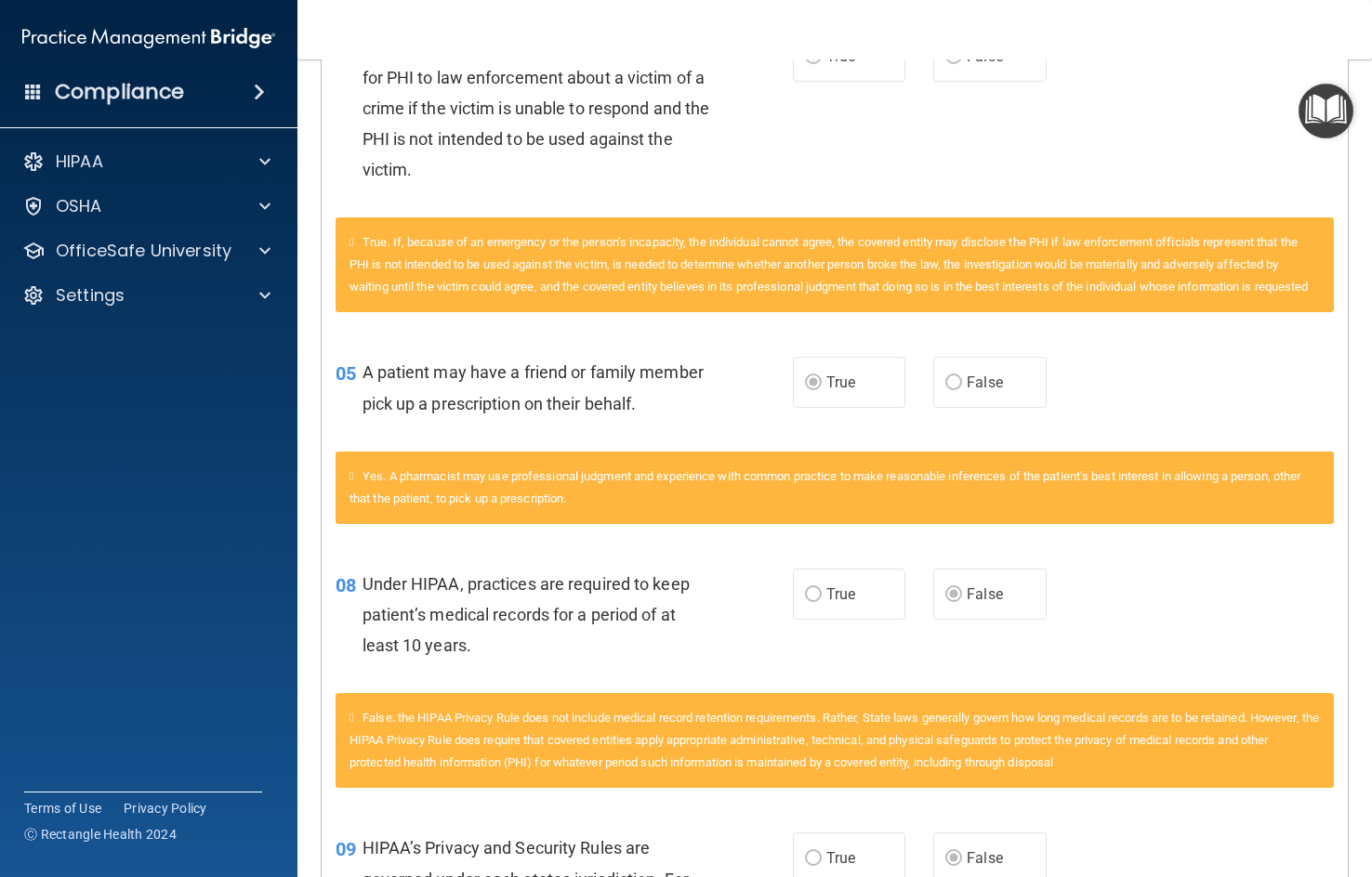
scroll to position [1058, 0]
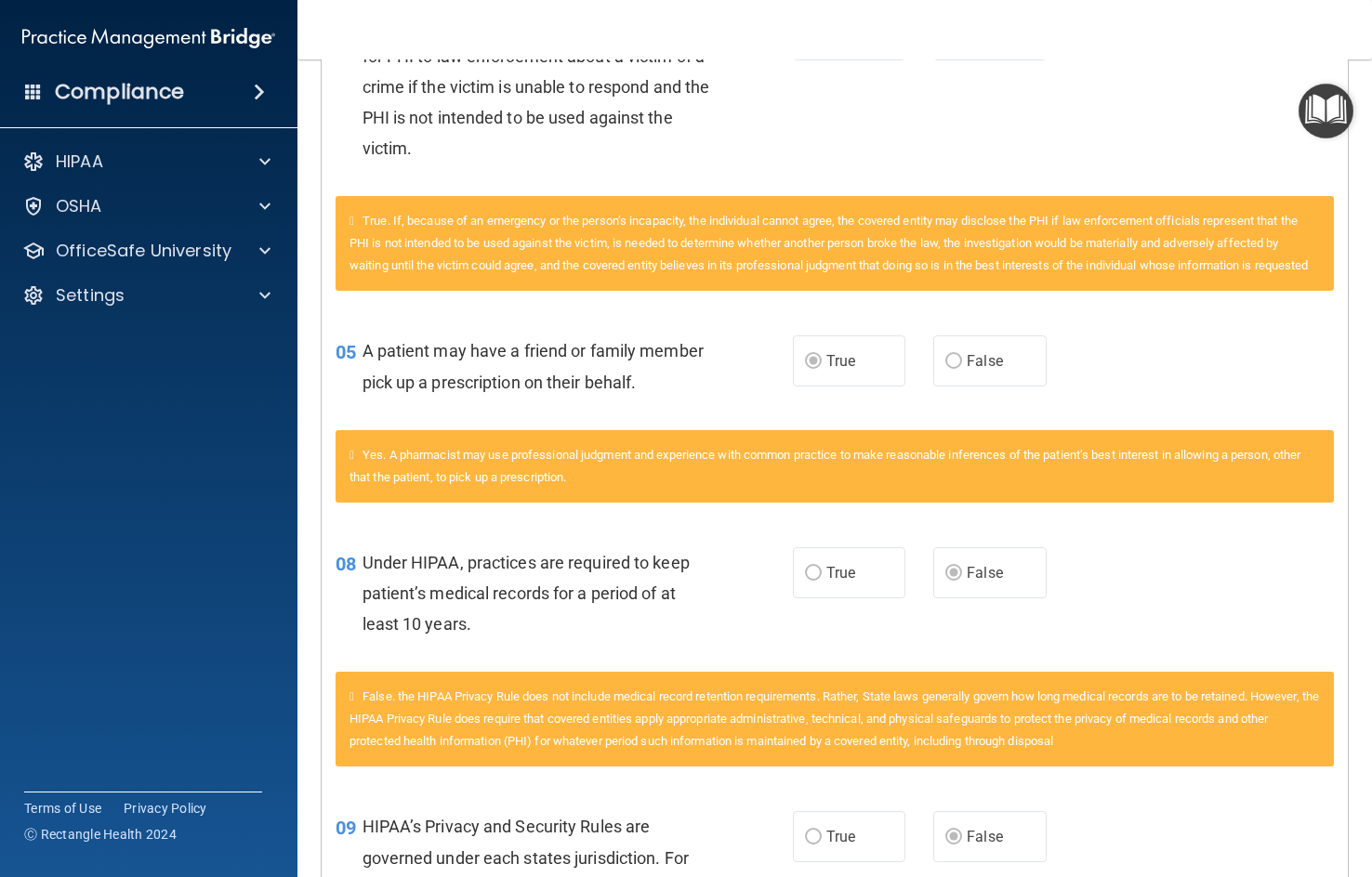
click at [1345, 395] on main "Calculating your score.... You did not pass the " The HIPAA Quiz #2 ". 33 out o…" at bounding box center [835, 468] width 1074 height 817
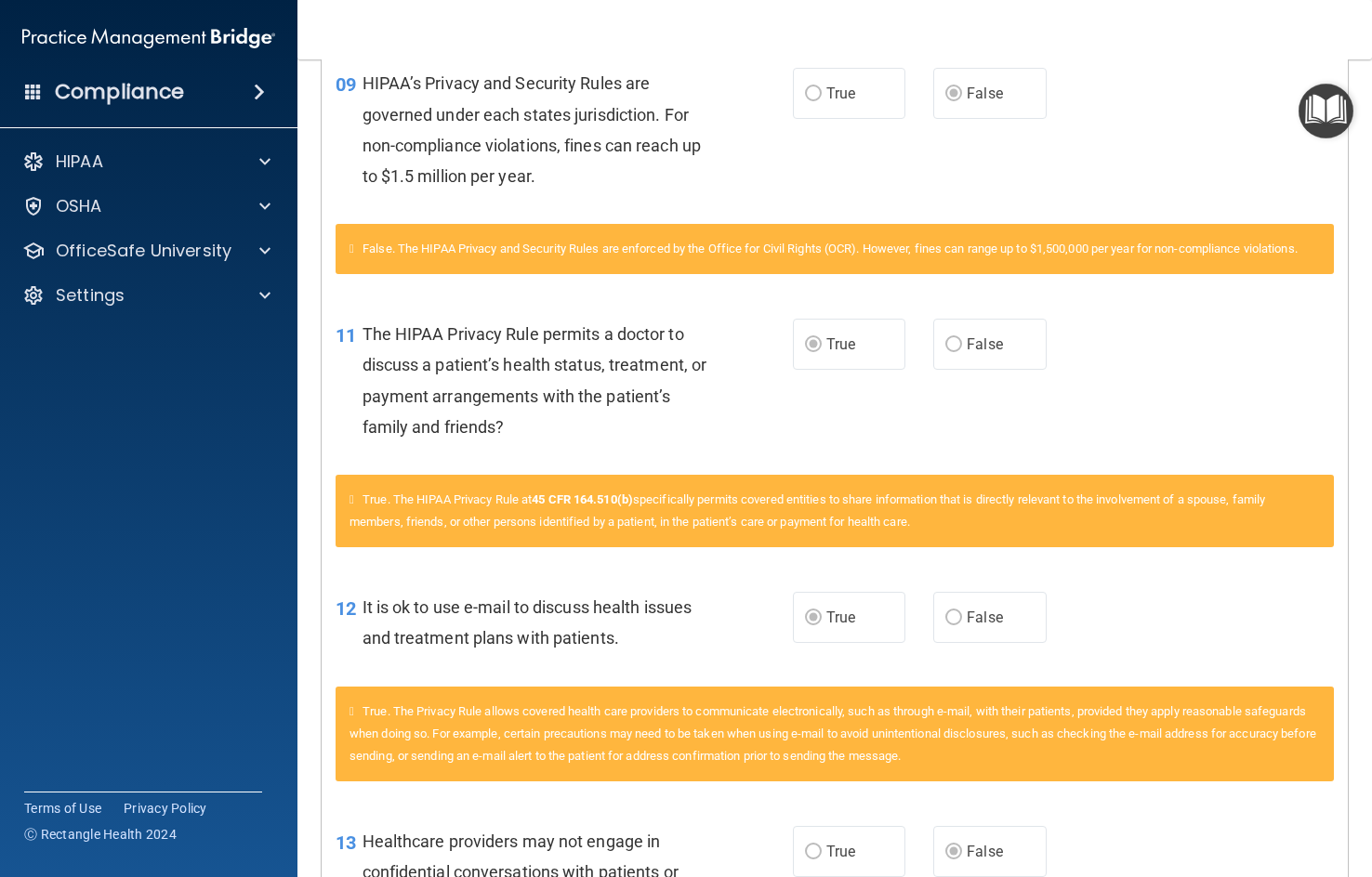
scroll to position [1895, 0]
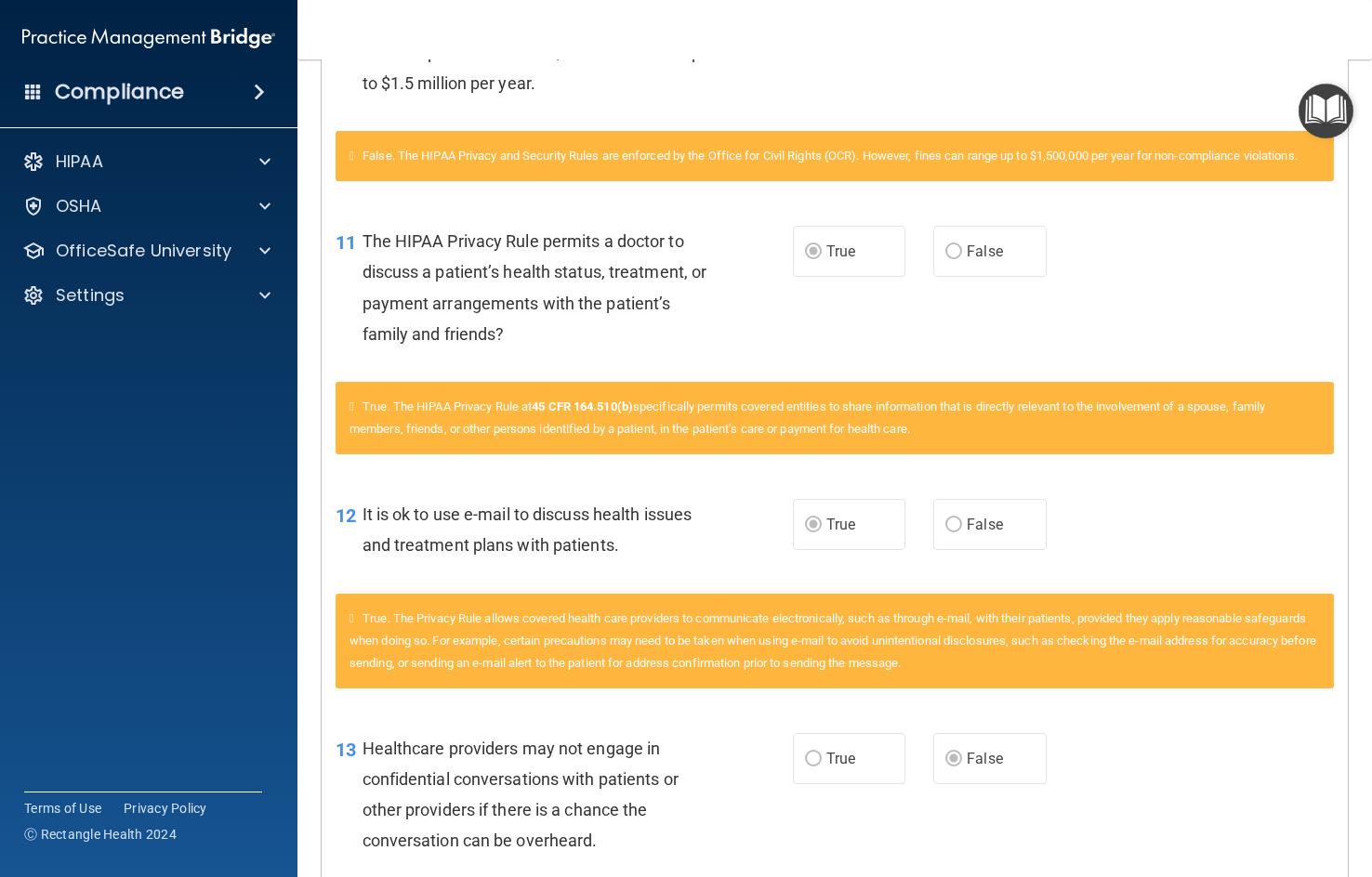
click at [1347, 621] on main "Calculating your score.... You did not pass the " The HIPAA Quiz #2 ". 33 out o…" at bounding box center [835, 468] width 1074 height 817
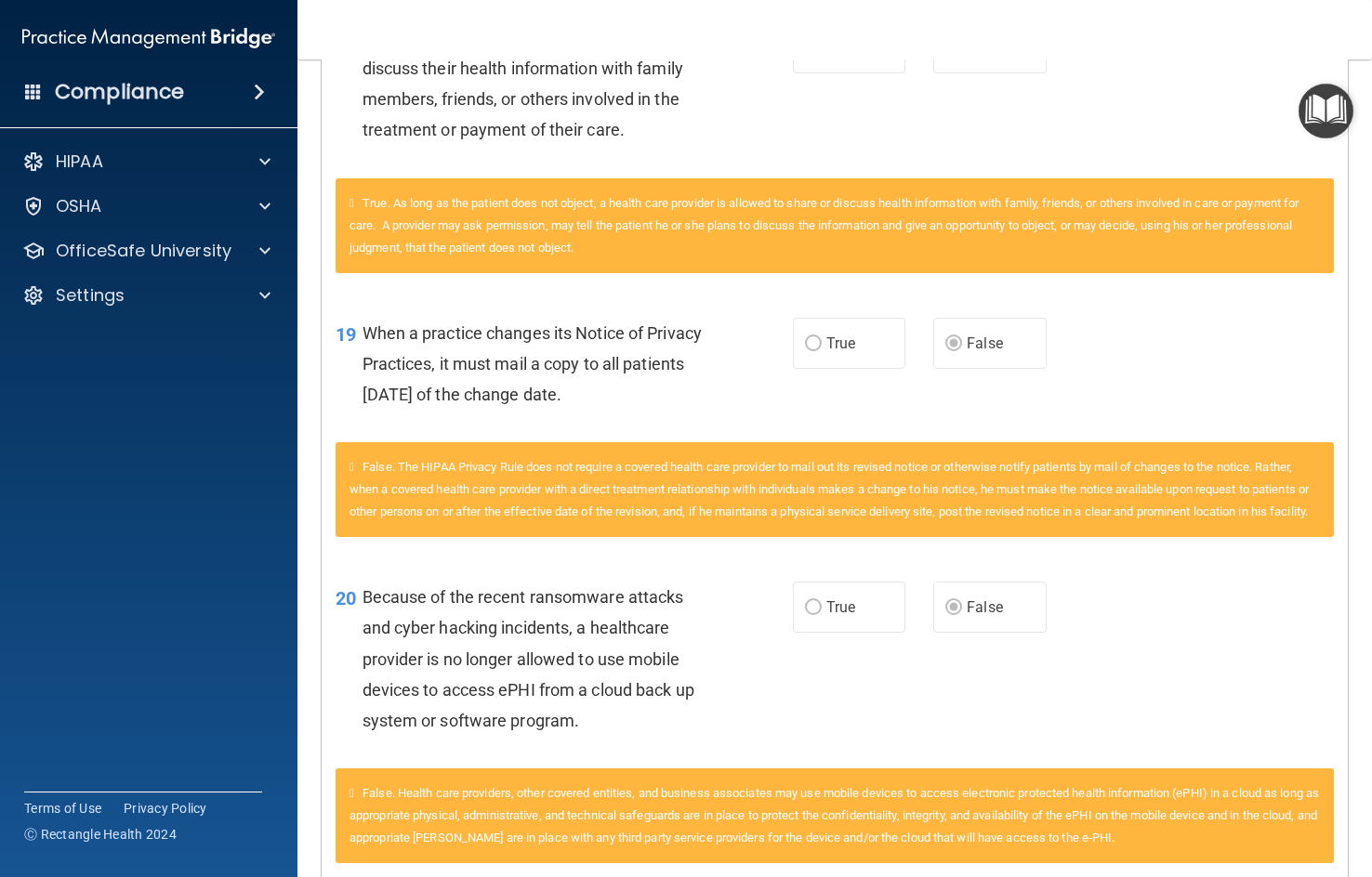
scroll to position [3357, 0]
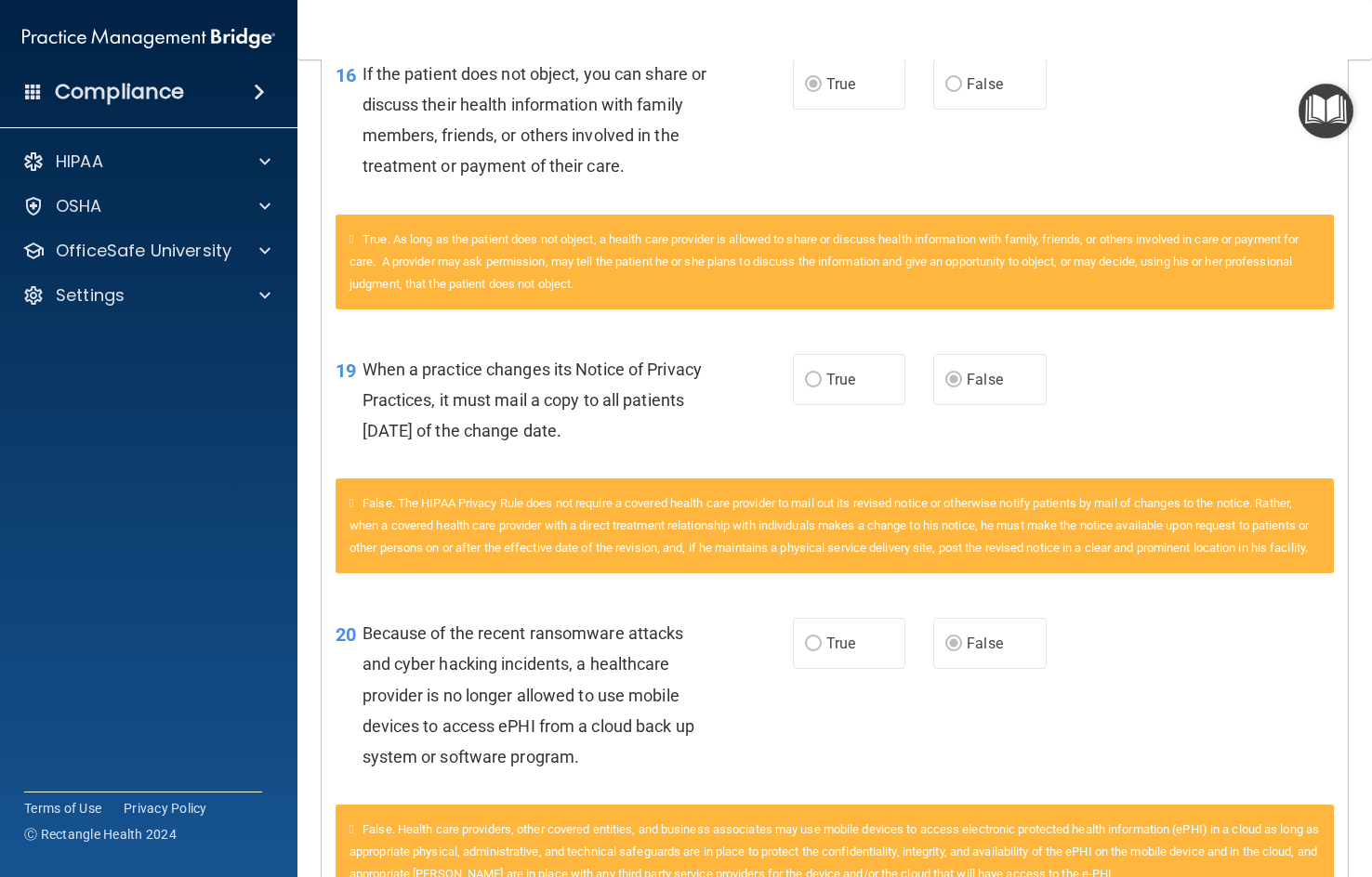
click at [1353, 405] on main "Calculating your score.... You did not pass the " The HIPAA Quiz #2 ". 33 out o…" at bounding box center [835, 468] width 1074 height 817
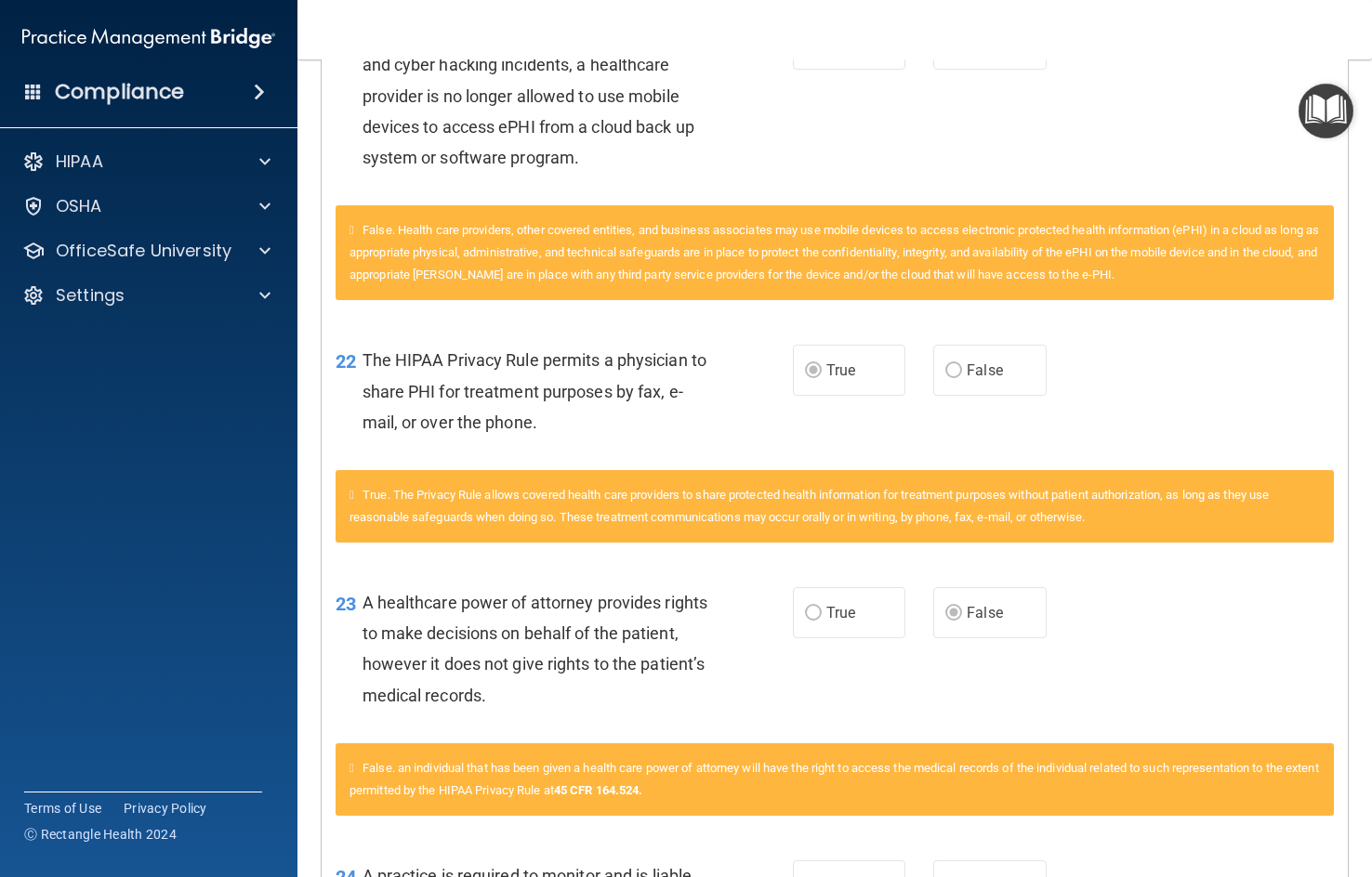
scroll to position [3914, 0]
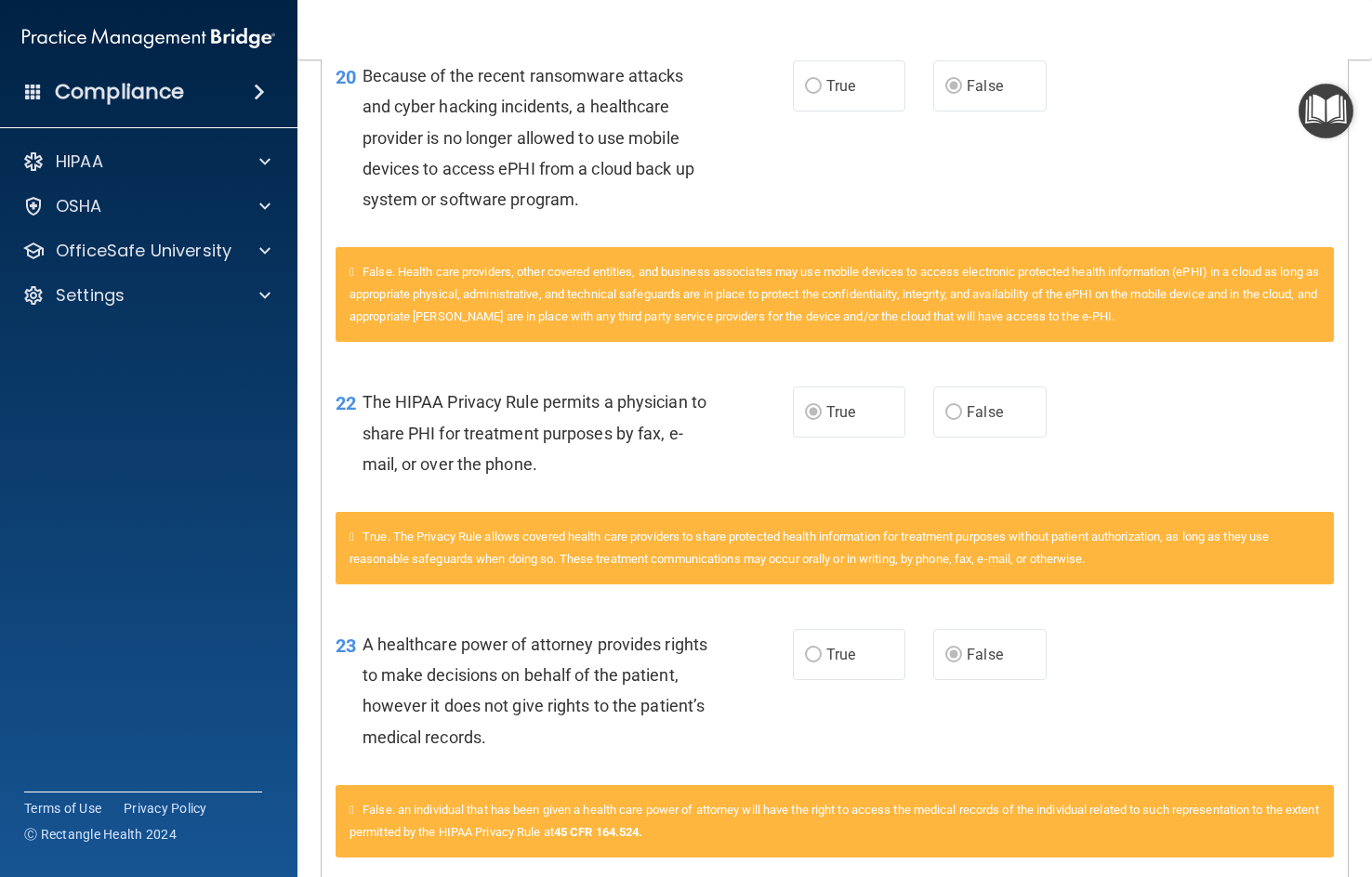
click at [1346, 210] on main "Calculating your score.... You did not pass the " The HIPAA Quiz #2 ". 33 out o…" at bounding box center [835, 468] width 1074 height 817
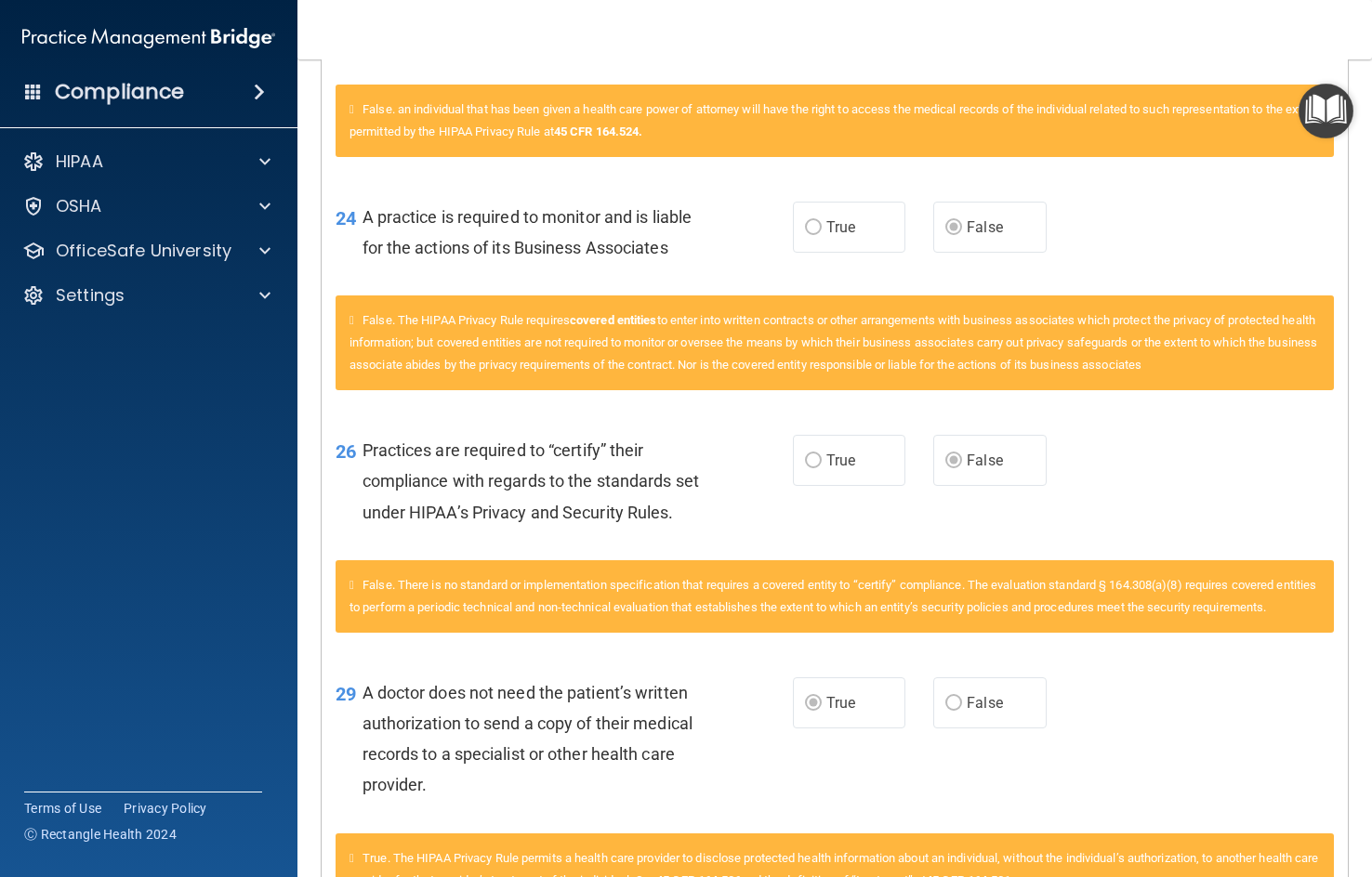
scroll to position [4657, 0]
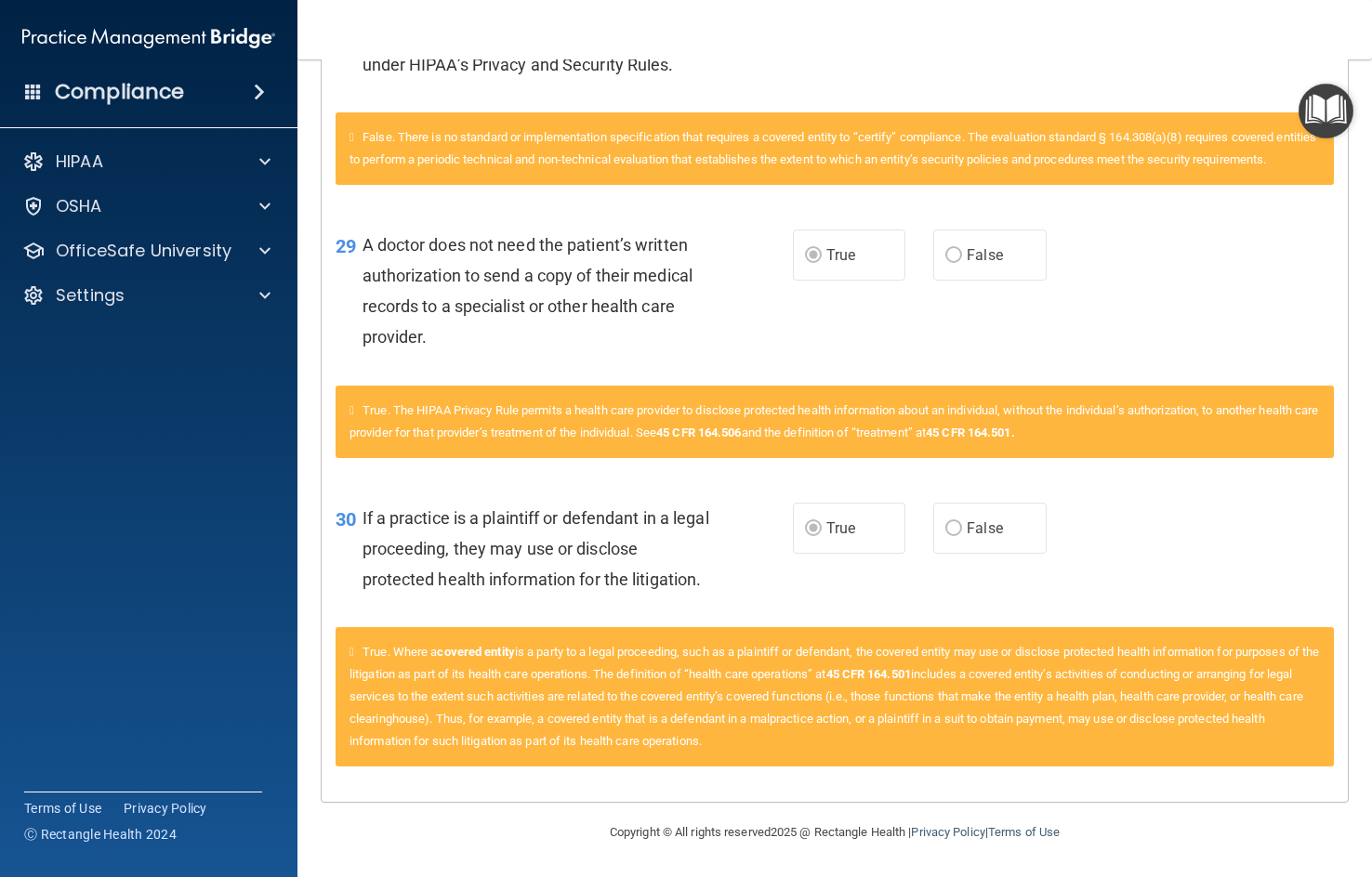
scroll to position [5312, 0]
click at [1193, 39] on nav "Toggle navigation Priscilla Sanchez priscillas@noahproject.org Manage My Enterp…" at bounding box center [835, 30] width 1074 height 60
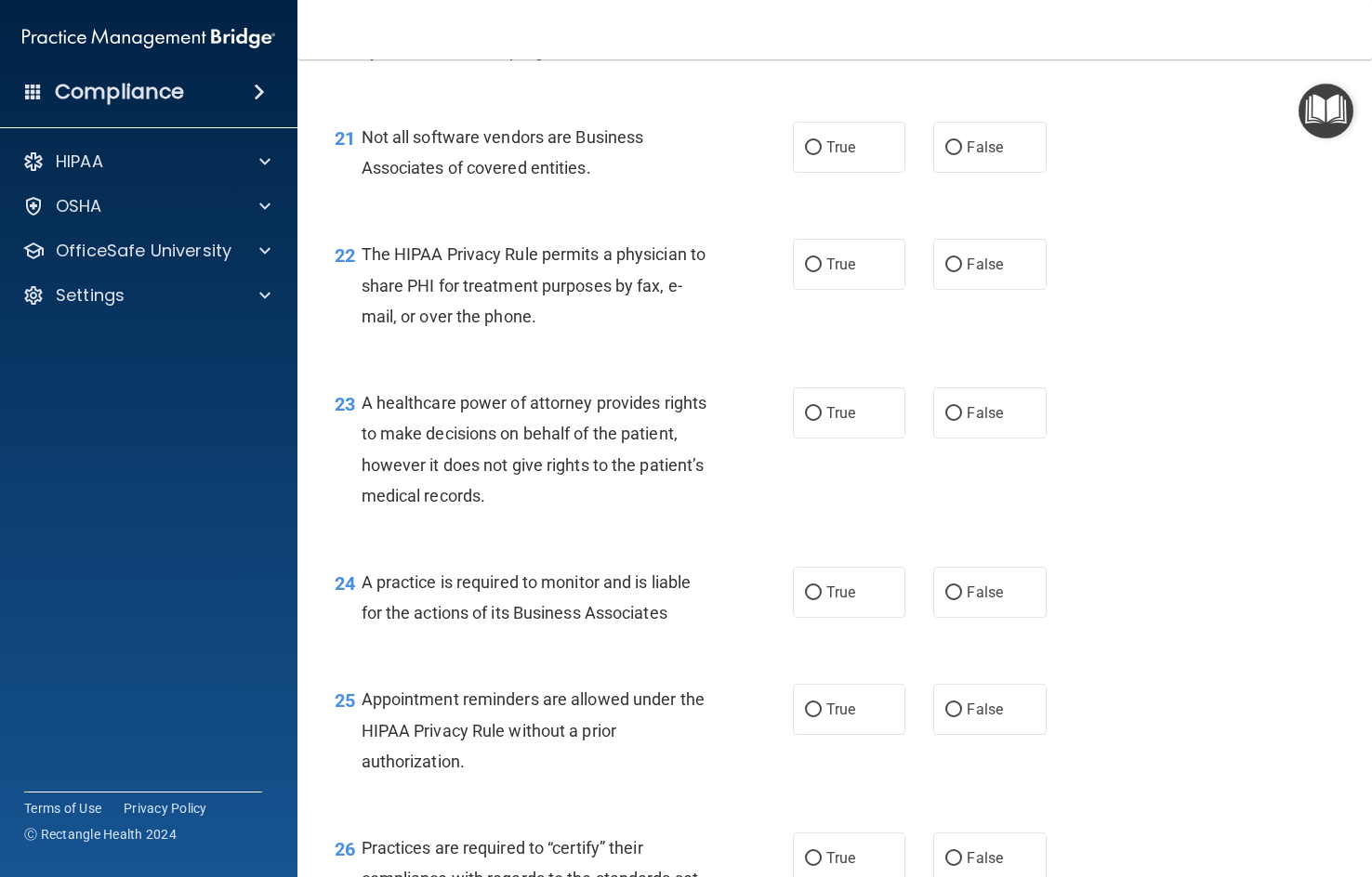
scroll to position [3476, 0]
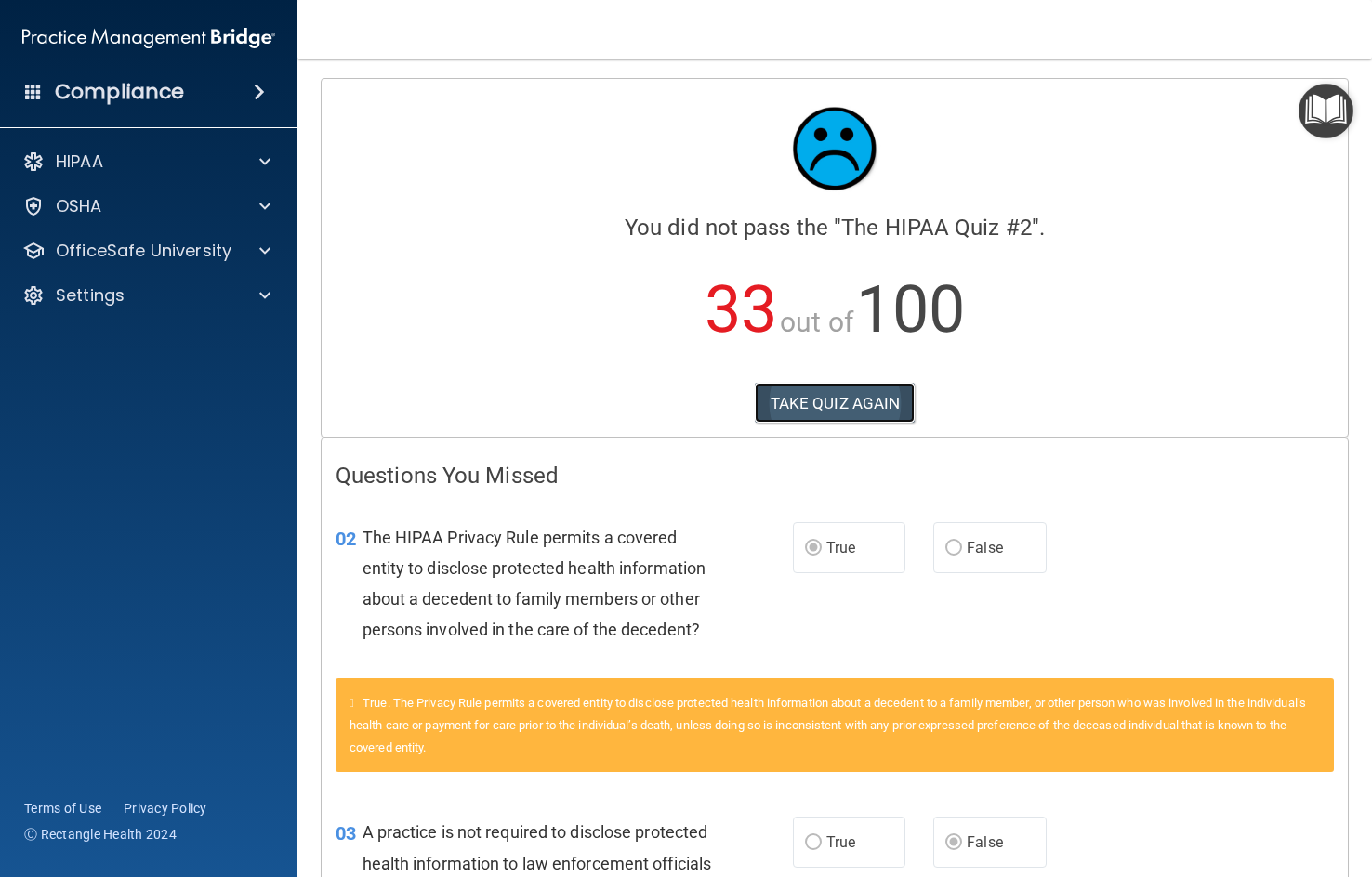
click at [824, 400] on button "TAKE QUIZ AGAIN" at bounding box center [835, 403] width 161 height 40
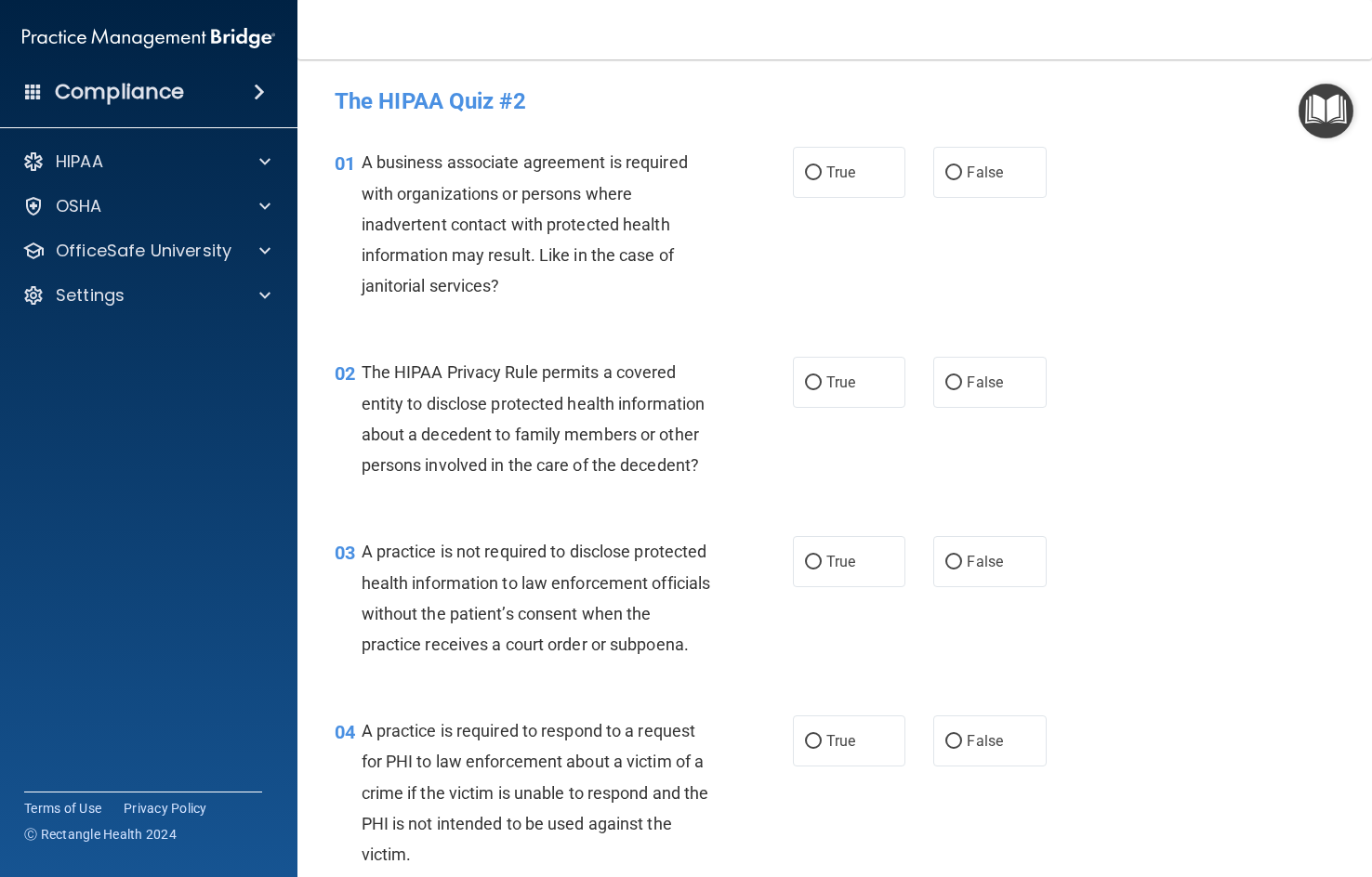
click at [1179, 366] on div "02 The HIPAA Privacy Rule permits a covered entity to disclose protected health…" at bounding box center [834, 423] width 1027 height 179
click at [983, 180] on span "False" at bounding box center [985, 172] width 37 height 17
click at [962, 180] on input "False" at bounding box center [953, 173] width 16 height 13
radio input "true"
click at [841, 373] on label "True" at bounding box center [848, 382] width 113 height 51
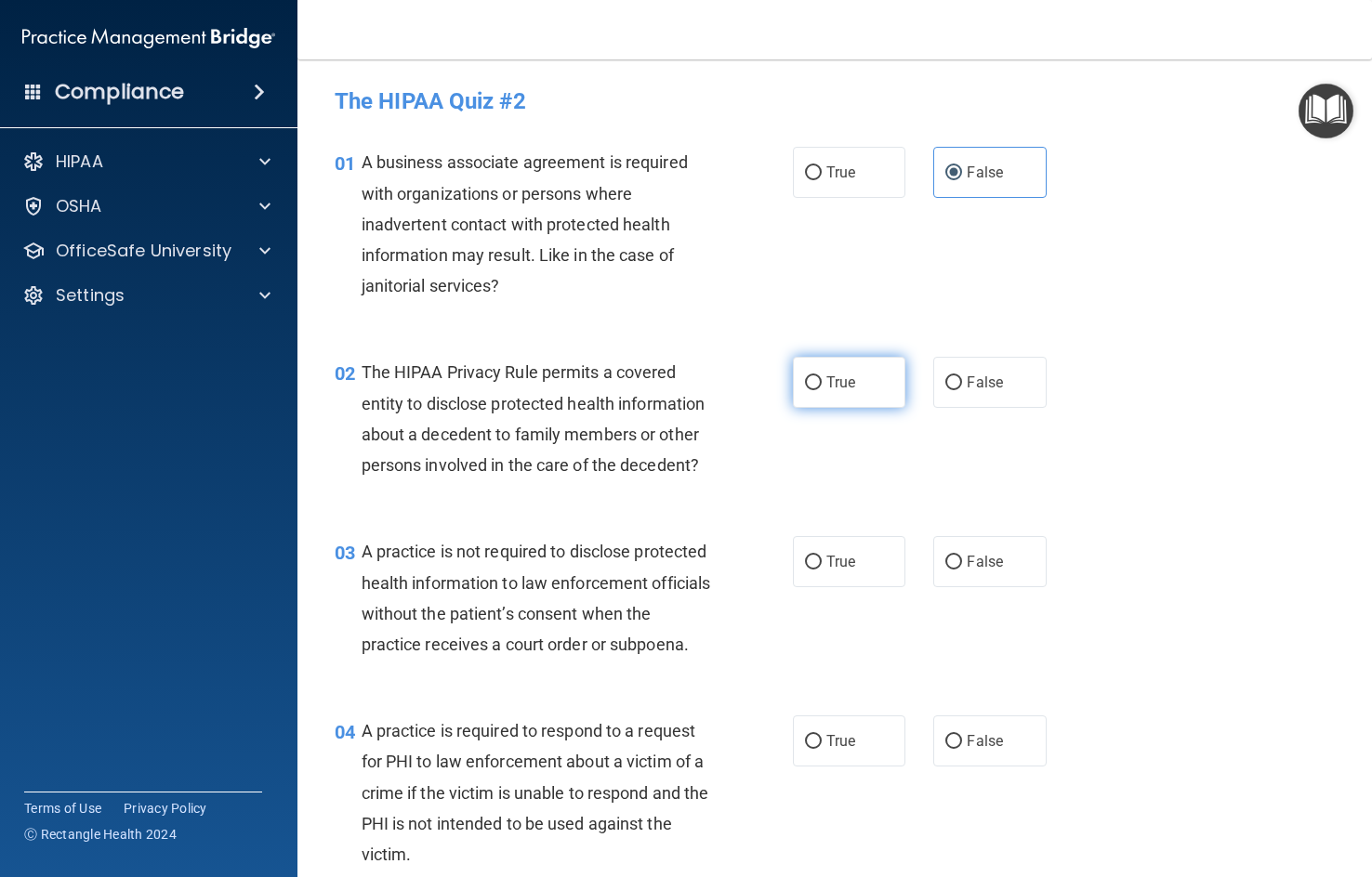
click at [821, 376] on input "True" at bounding box center [813, 383] width 16 height 13
radio input "true"
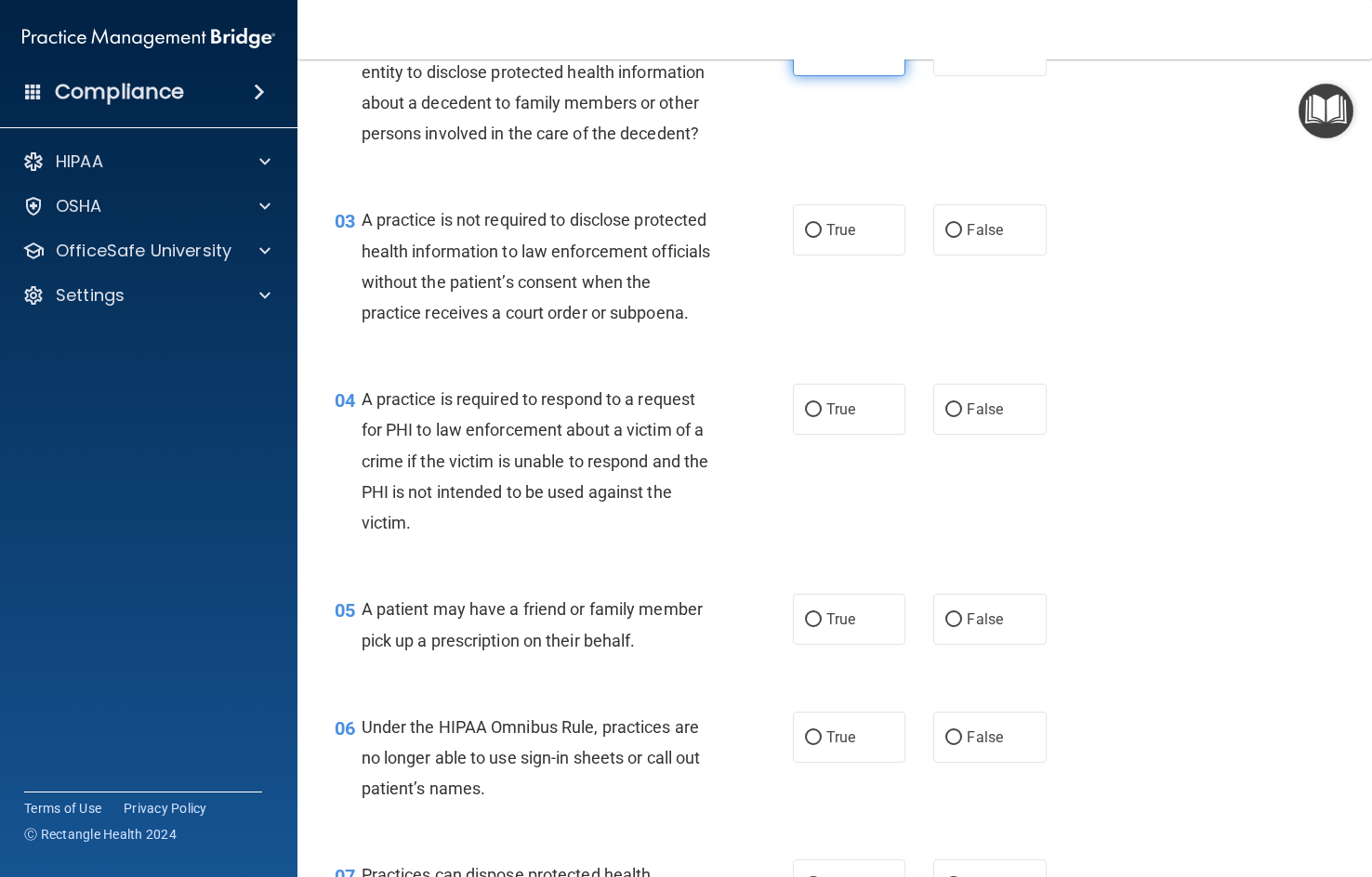
scroll to position [372, 0]
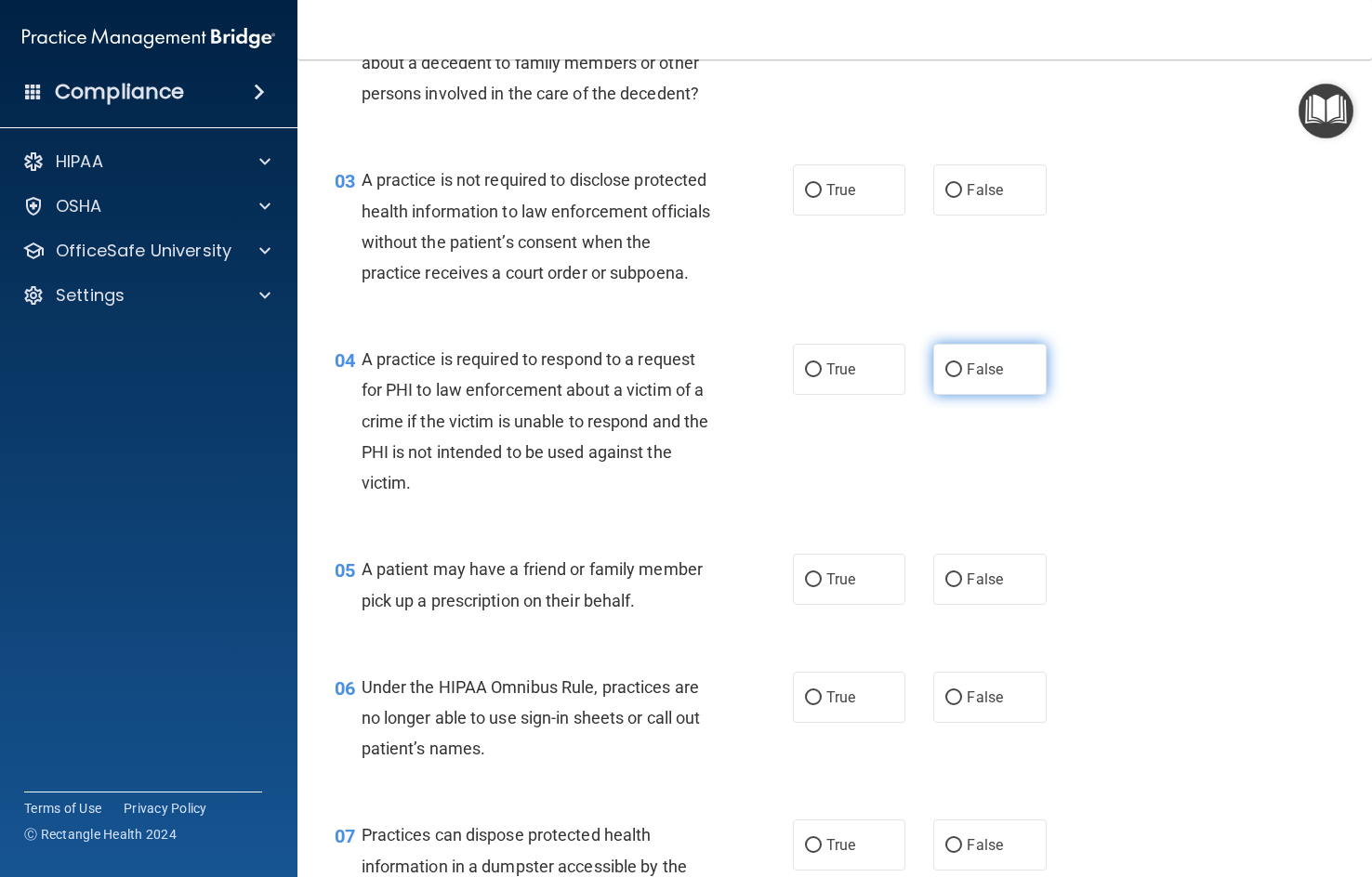
click at [970, 378] on span "False" at bounding box center [985, 369] width 37 height 17
click at [962, 377] on input "False" at bounding box center [953, 370] width 16 height 13
radio input "true"
click at [998, 216] on label "False" at bounding box center [989, 190] width 113 height 51
click at [962, 198] on input "False" at bounding box center [953, 191] width 16 height 13
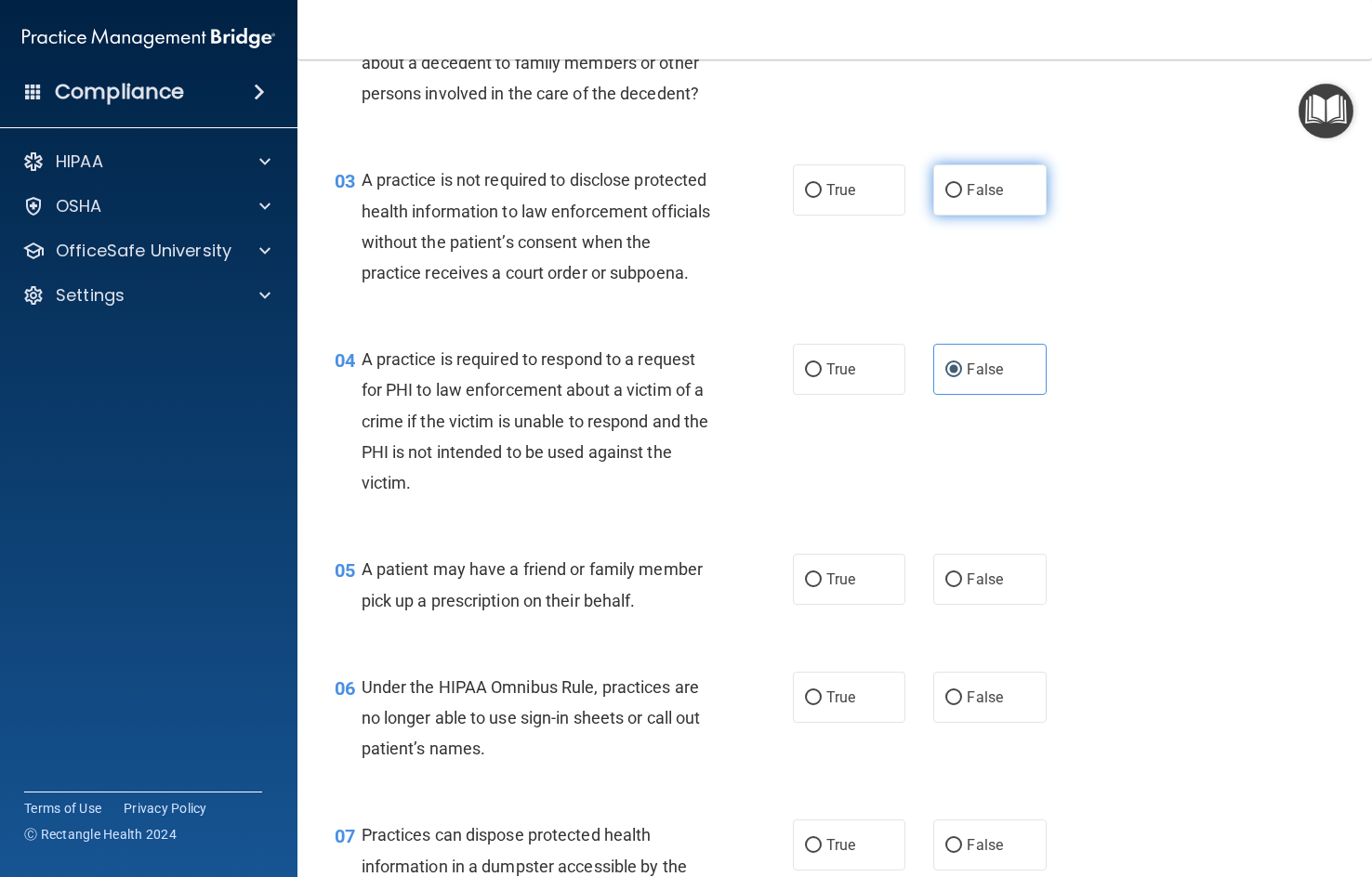
radio input "true"
click at [812, 377] on input "True" at bounding box center [813, 370] width 16 height 13
radio input "true"
radio input "false"
click at [787, 280] on div "03 A practice is not required to disclose protected health information to law e…" at bounding box center [564, 231] width 514 height 133
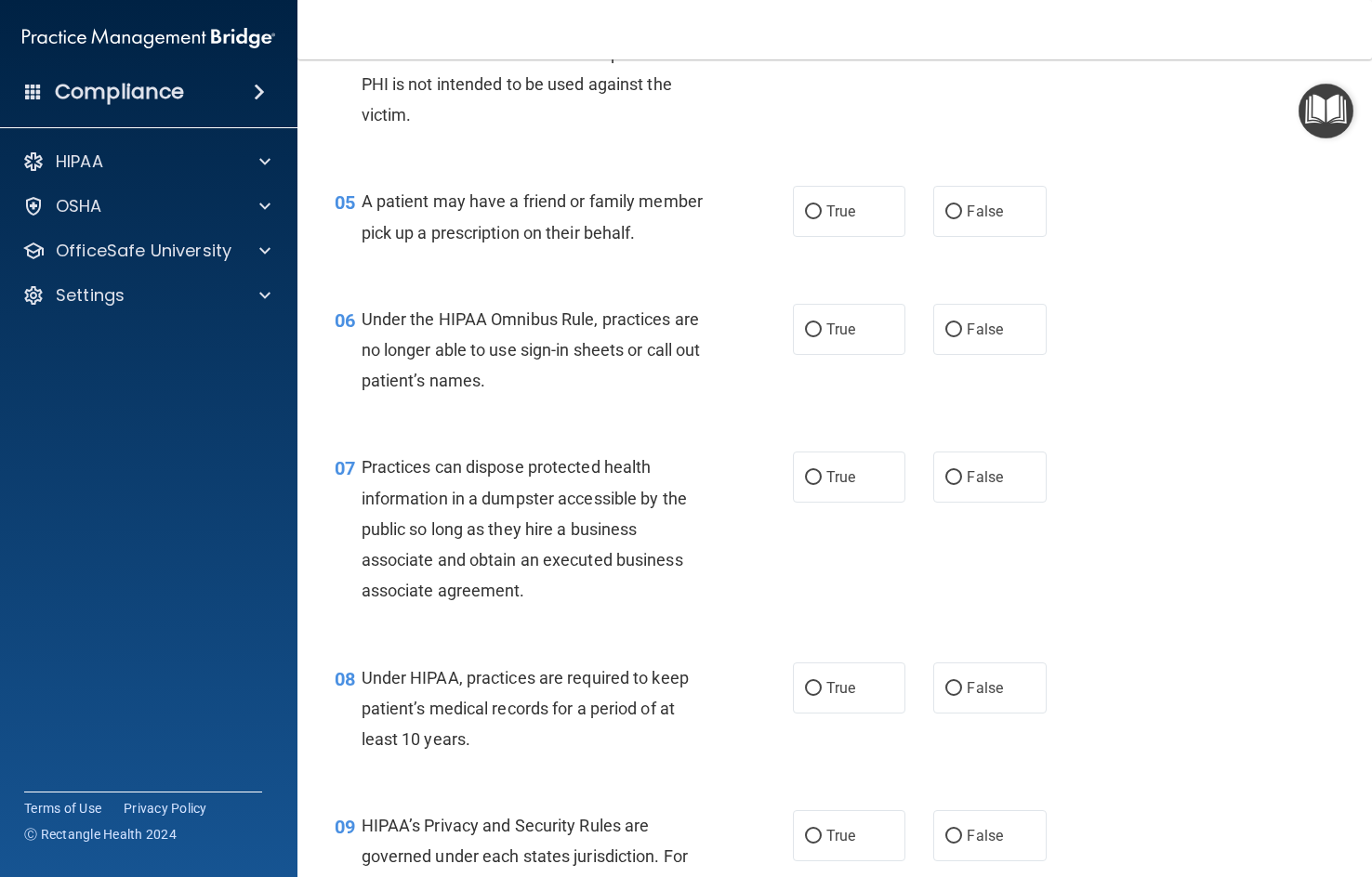
scroll to position [743, 0]
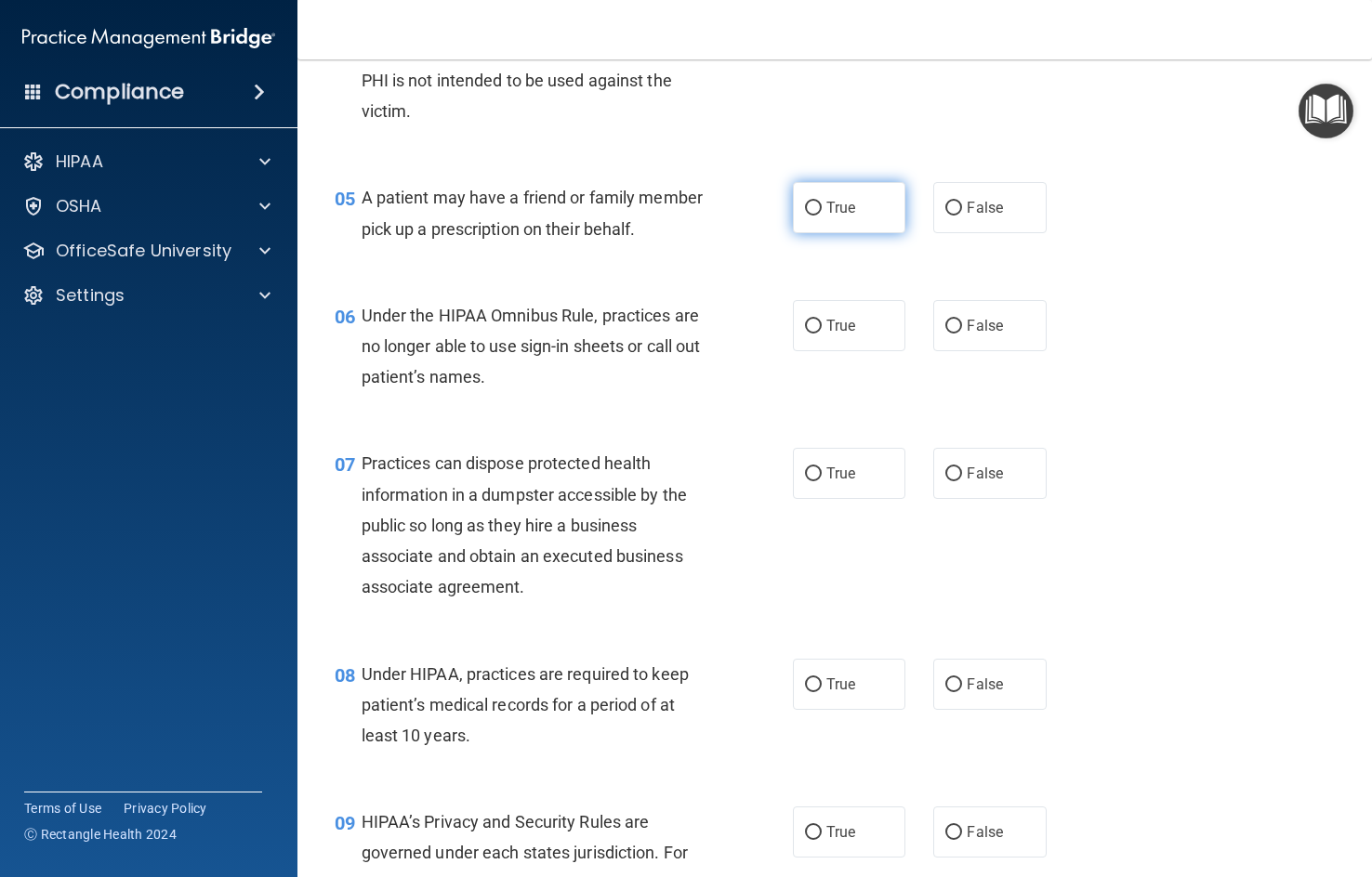
click at [844, 233] on label "True" at bounding box center [848, 207] width 113 height 51
click at [821, 216] on input "True" at bounding box center [813, 208] width 16 height 13
radio input "true"
click at [1017, 351] on label "False" at bounding box center [989, 325] width 113 height 51
click at [962, 333] on input "False" at bounding box center [953, 326] width 16 height 13
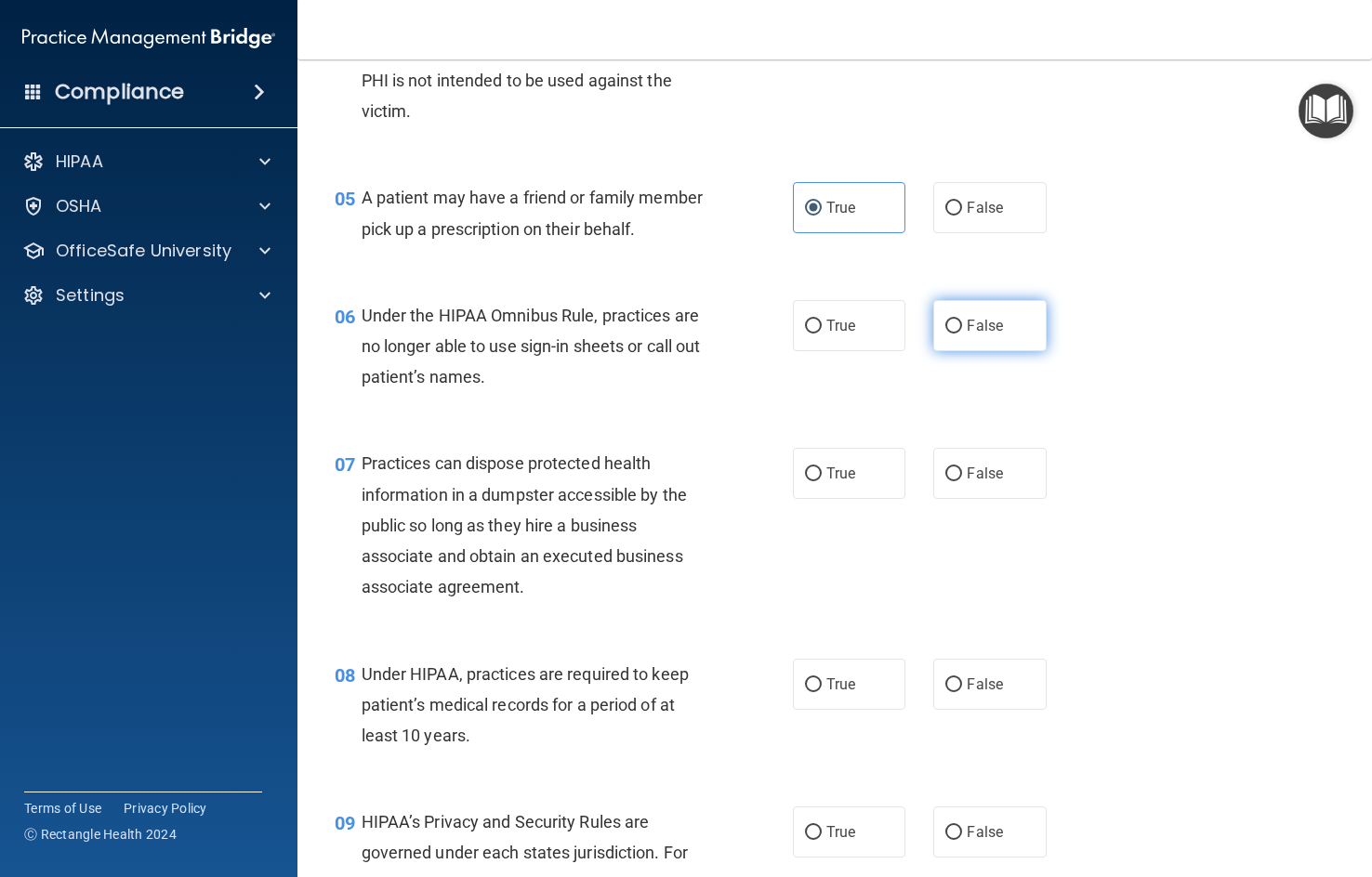
radio input "true"
click at [807, 351] on label "True" at bounding box center [848, 325] width 113 height 51
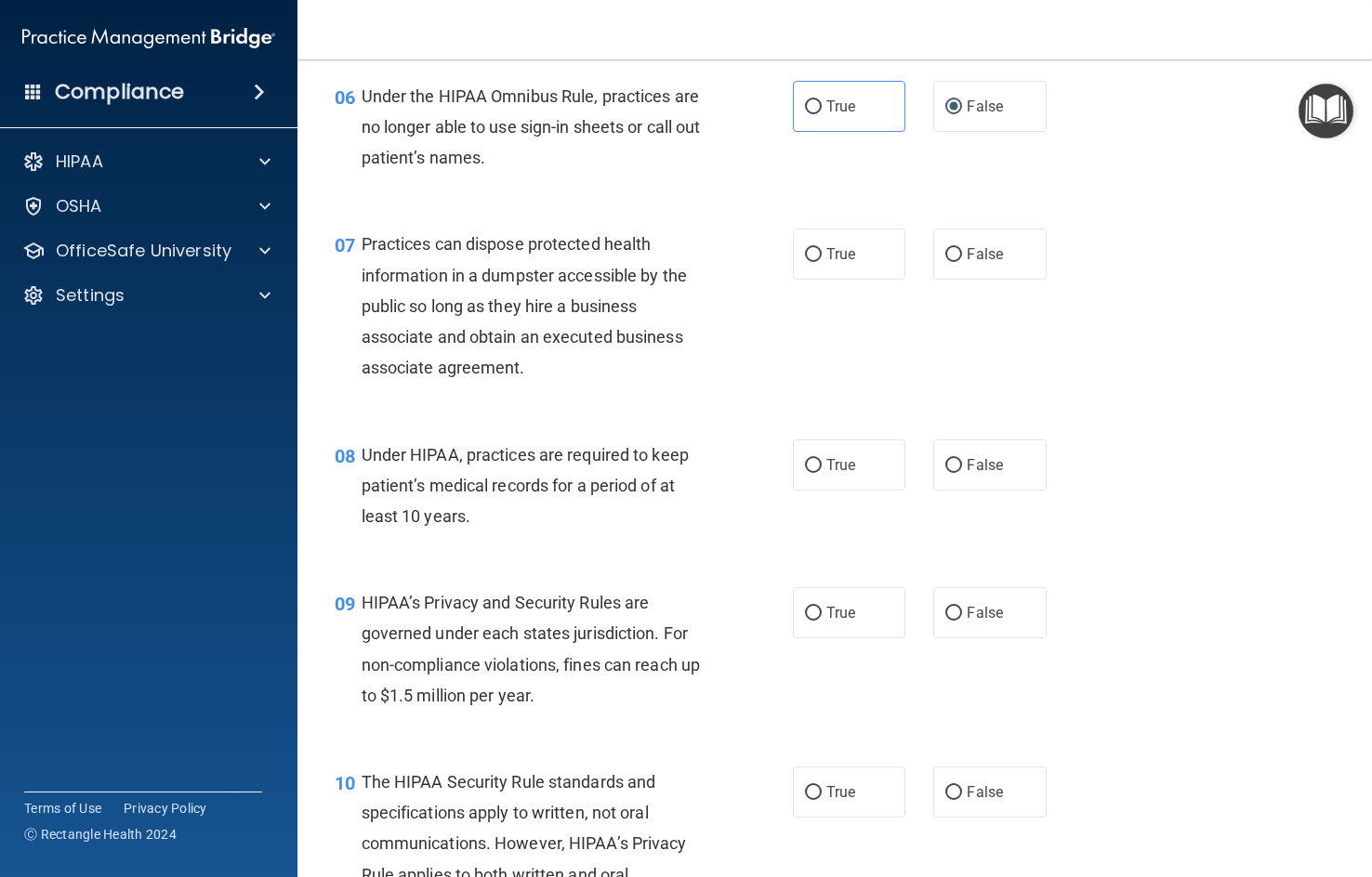
scroll to position [1022, 0]
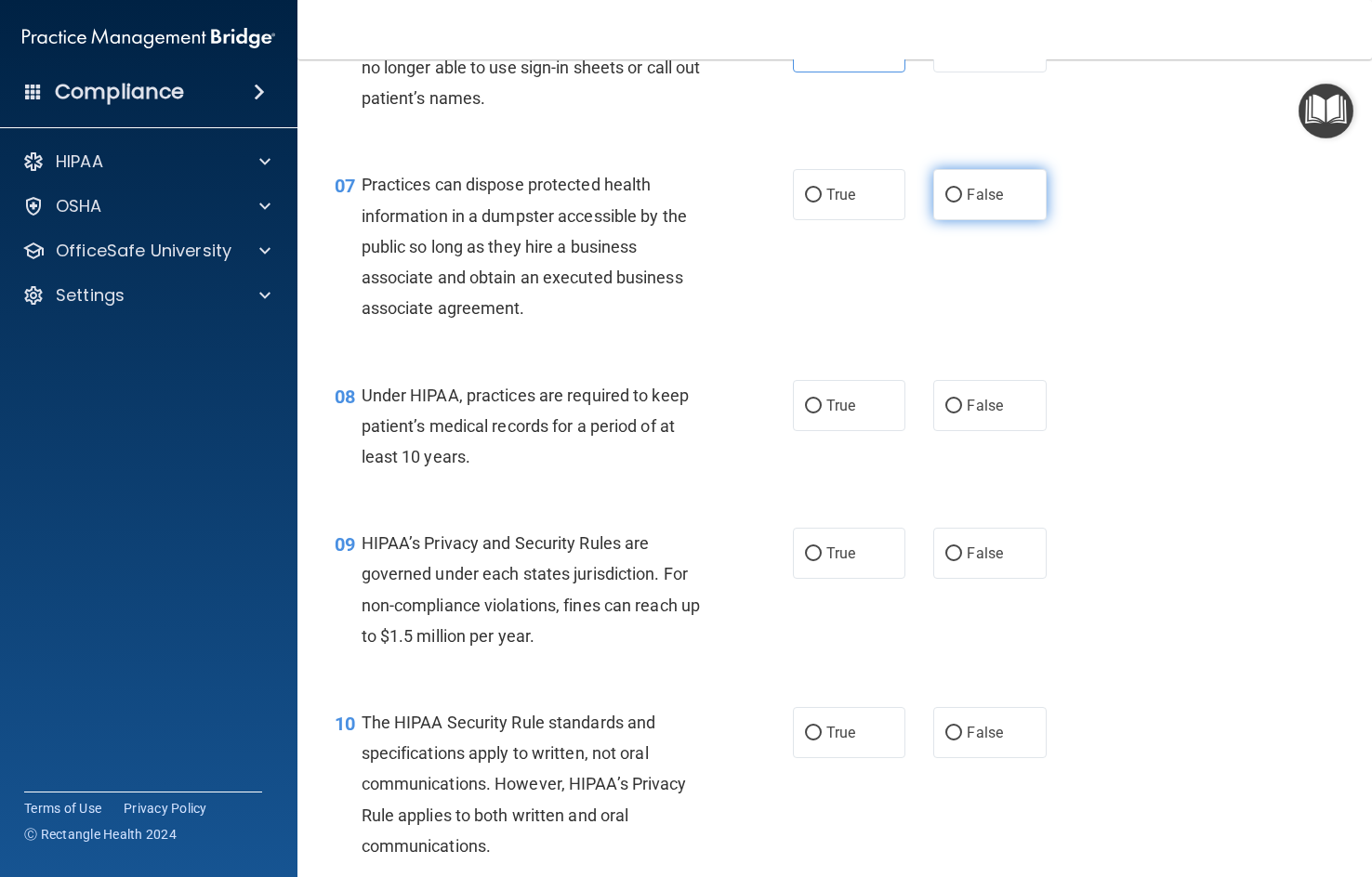
click at [975, 203] on span "False" at bounding box center [985, 194] width 37 height 17
click at [962, 202] on input "False" at bounding box center [953, 195] width 16 height 13
radio input "true"
click at [967, 414] on span "False" at bounding box center [985, 405] width 37 height 17
click at [962, 413] on input "False" at bounding box center [953, 406] width 16 height 13
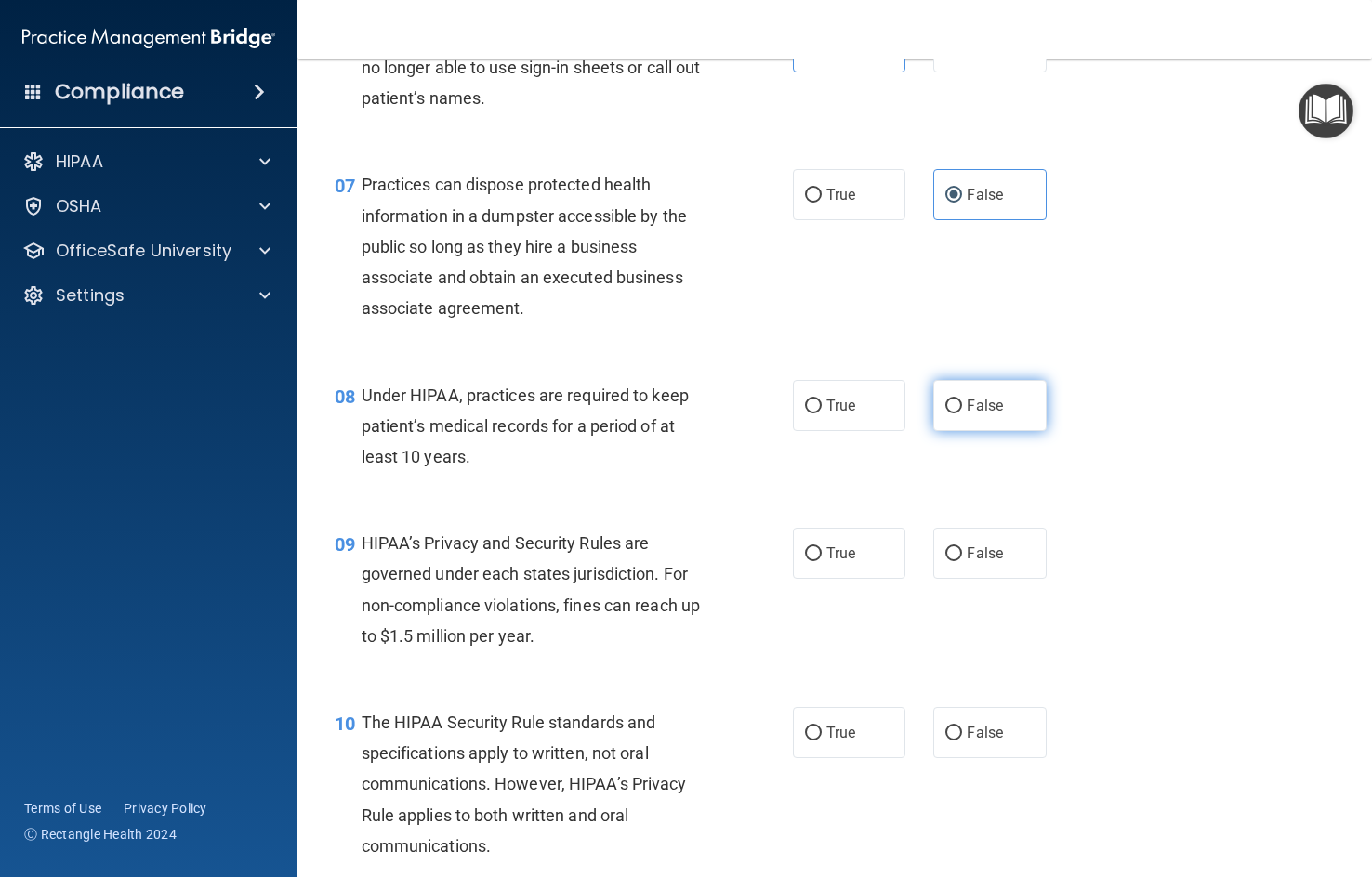
radio input "true"
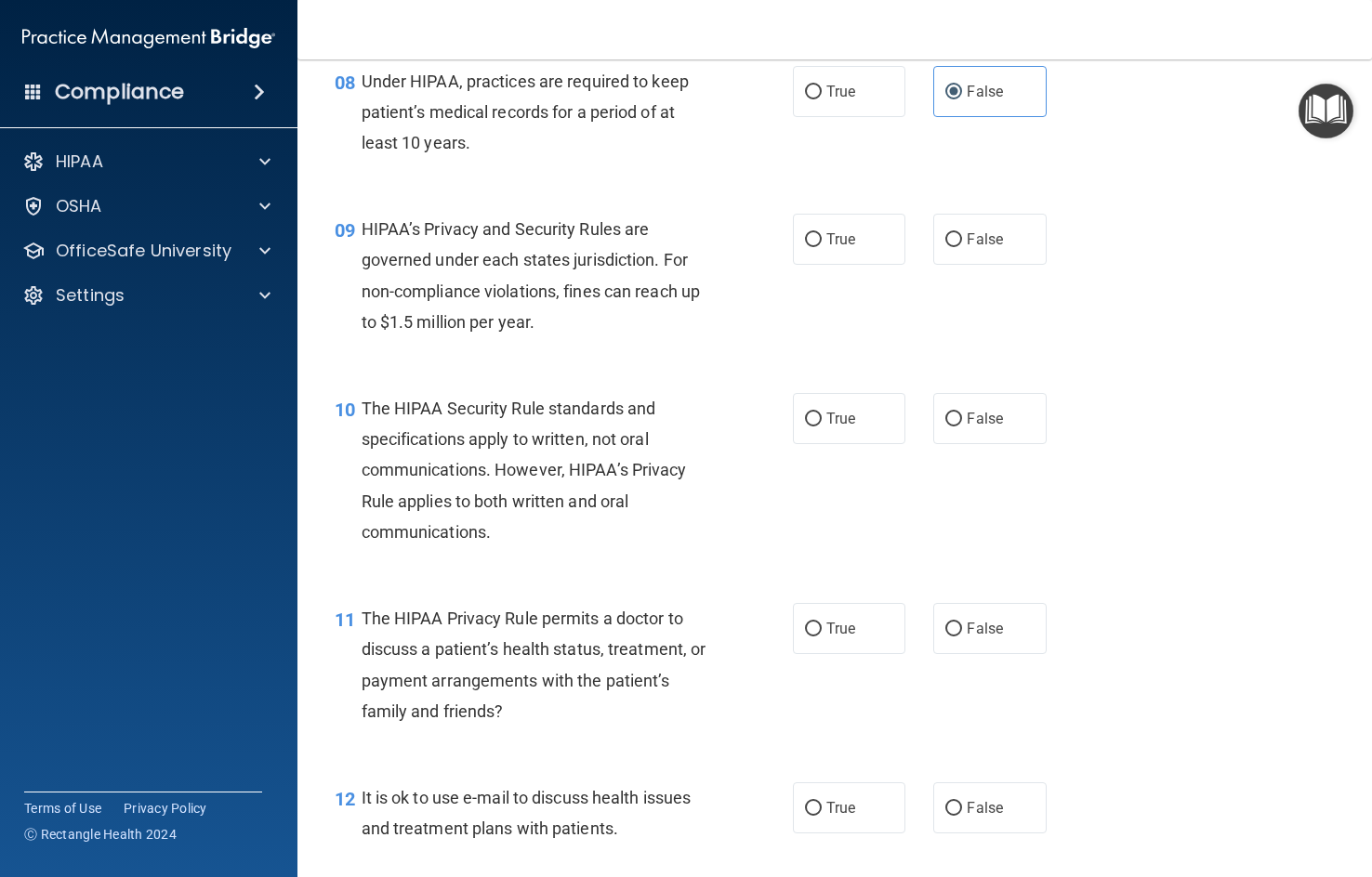
scroll to position [1394, 0]
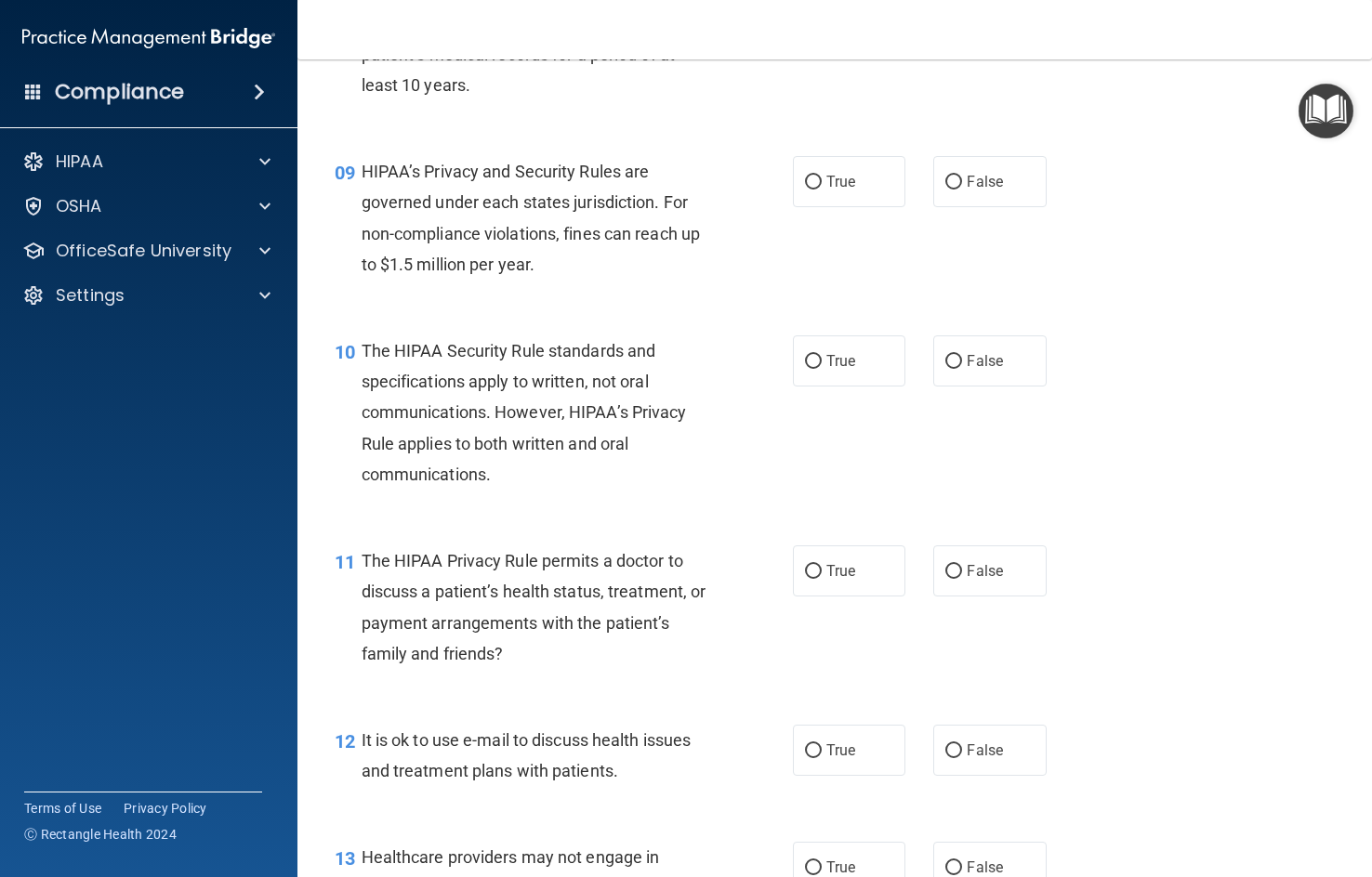
click at [978, 207] on div "09 HIPAA’s Privacy and Security Rules are governed under each states jurisdicti…" at bounding box center [834, 222] width 1027 height 179
click at [967, 191] on span "False" at bounding box center [985, 182] width 37 height 17
click at [962, 190] on input "False" at bounding box center [953, 182] width 16 height 13
radio input "true"
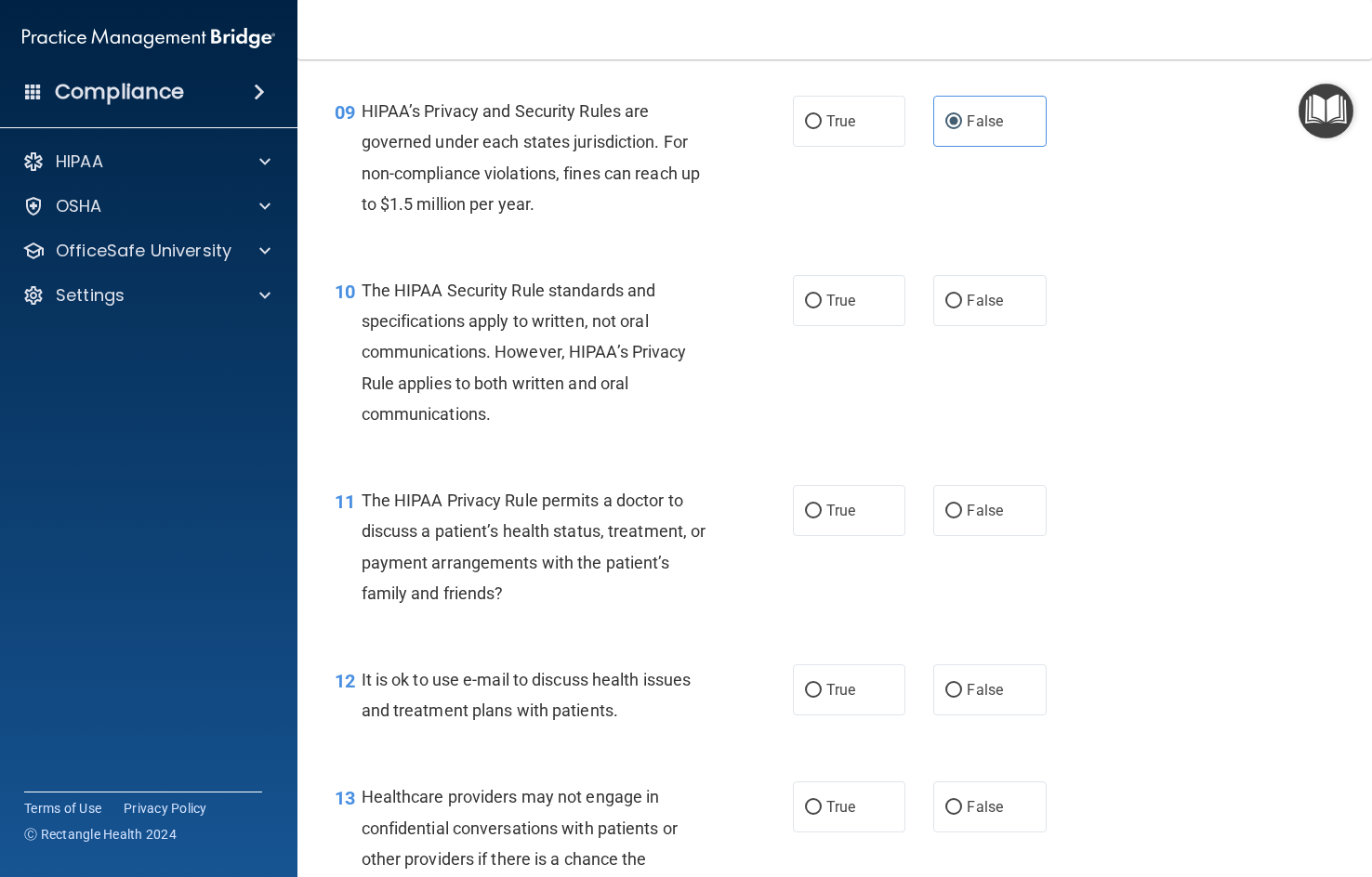
scroll to position [1486, 0]
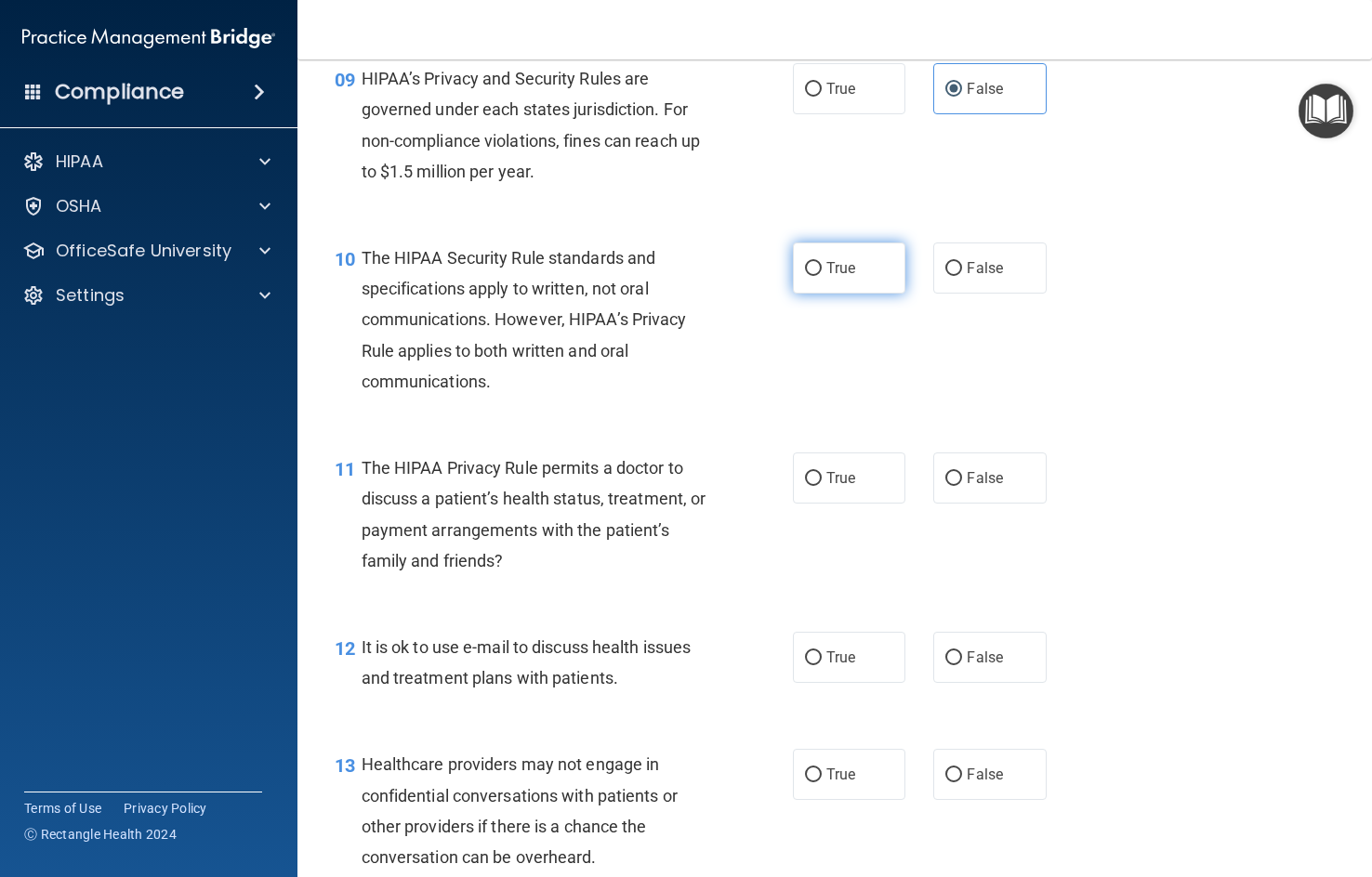
click at [819, 294] on label "True" at bounding box center [848, 268] width 113 height 51
click at [819, 276] on input "True" at bounding box center [813, 269] width 16 height 13
radio input "true"
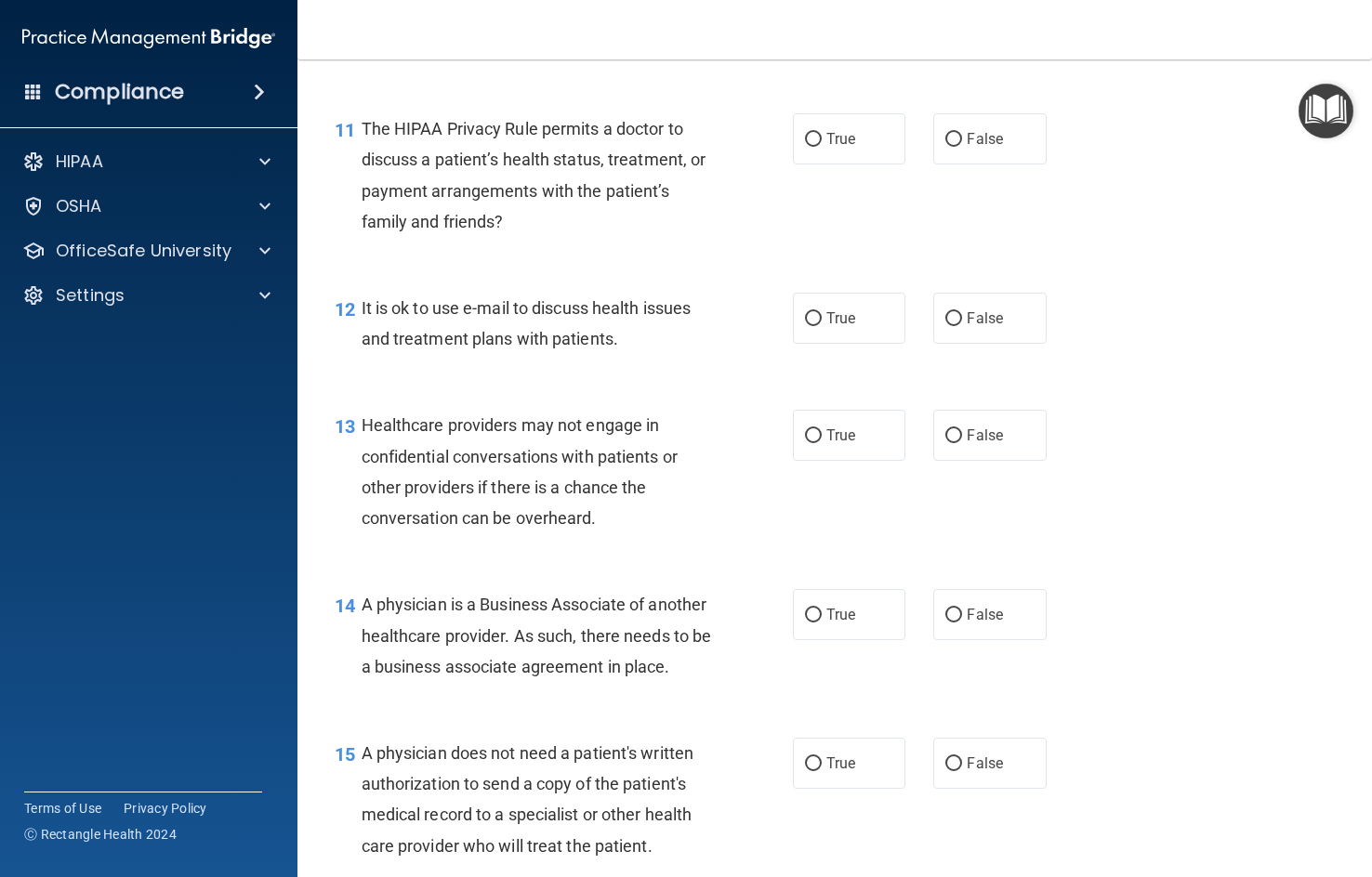
scroll to position [1858, 0]
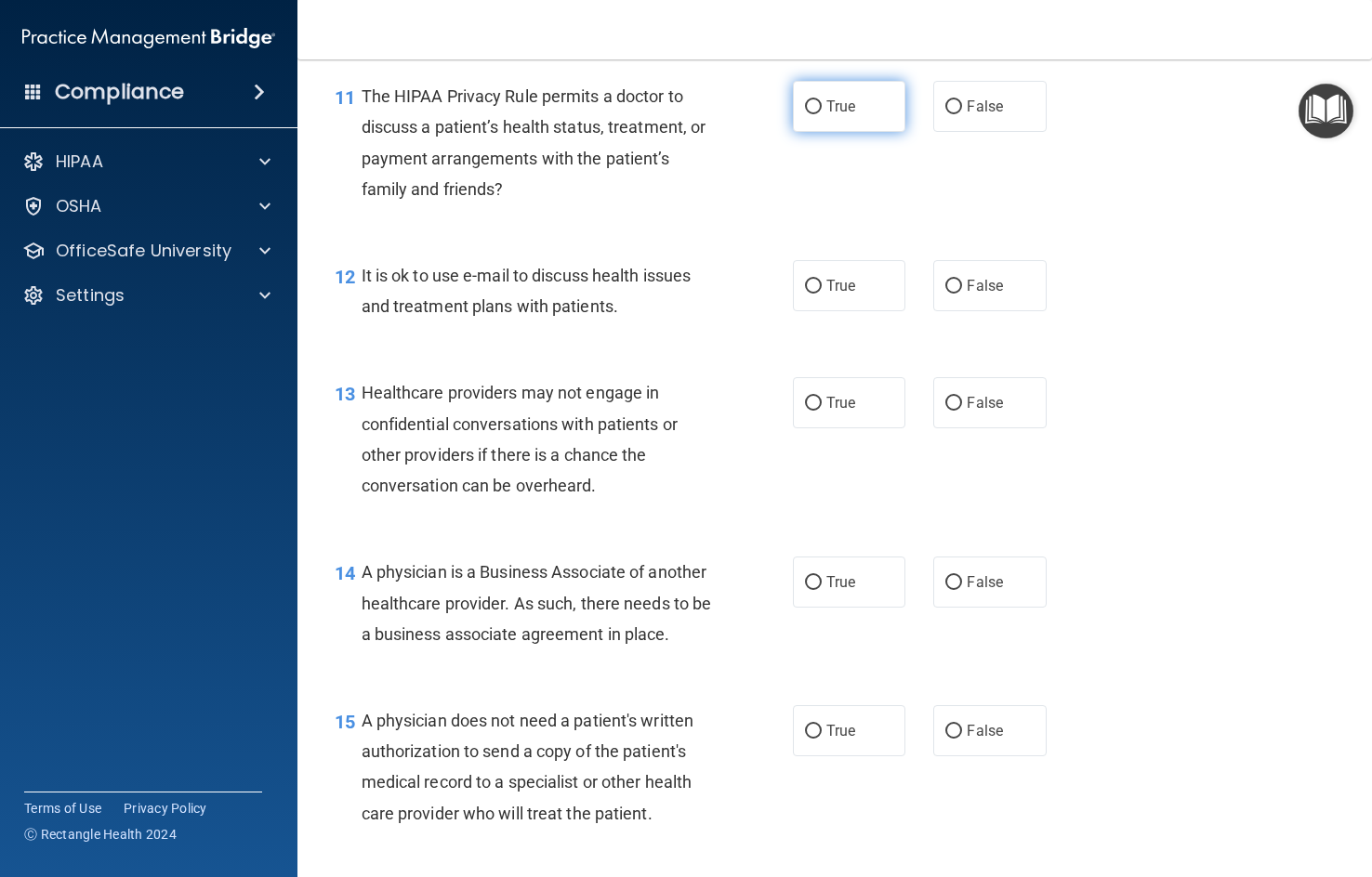
click at [845, 132] on label "True" at bounding box center [848, 106] width 113 height 51
click at [821, 115] on input "True" at bounding box center [813, 107] width 16 height 13
radio input "true"
click at [830, 311] on label "True" at bounding box center [848, 285] width 113 height 51
click at [821, 294] on input "True" at bounding box center [813, 287] width 16 height 13
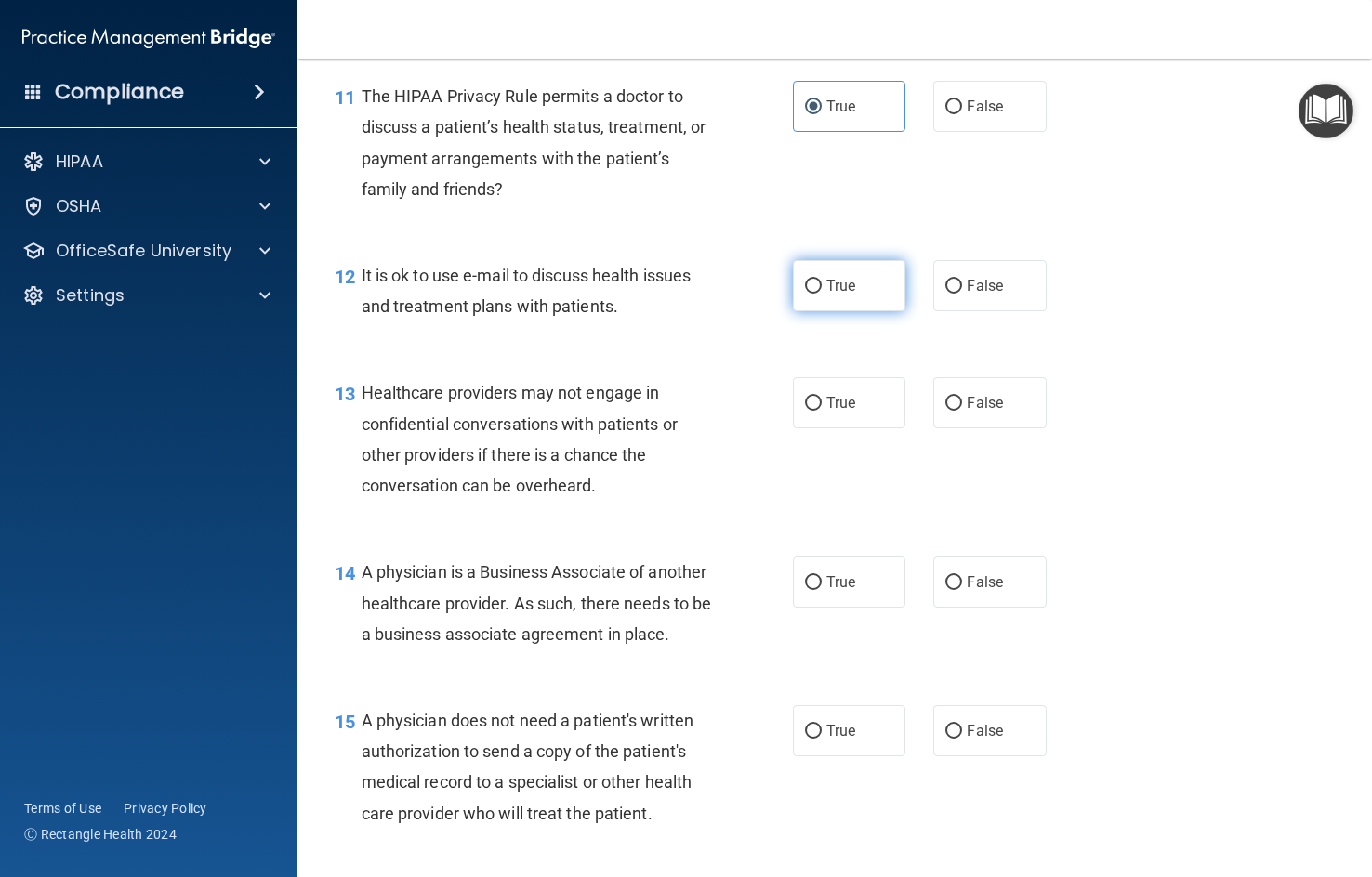
radio input "true"
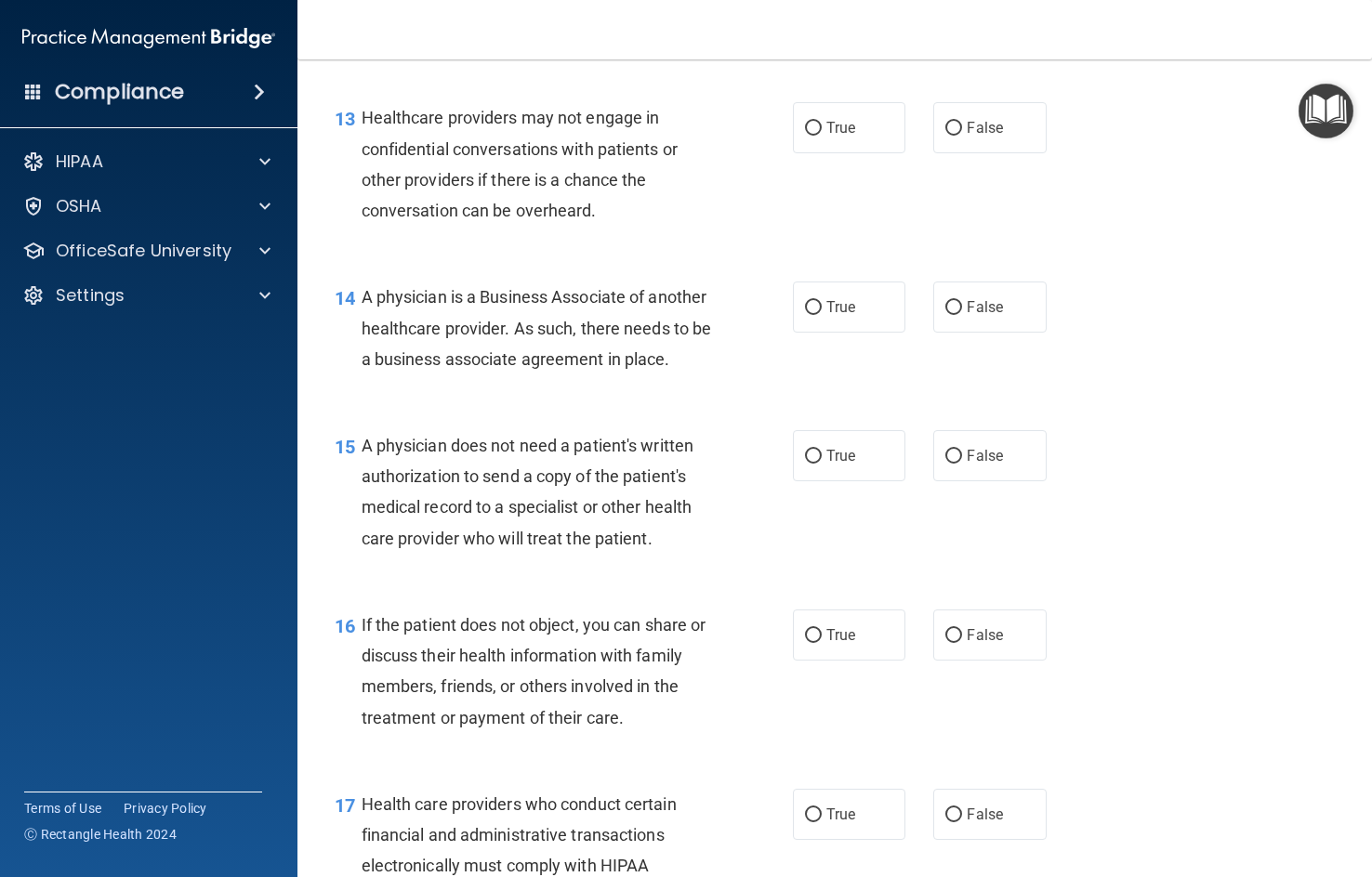
scroll to position [2137, 0]
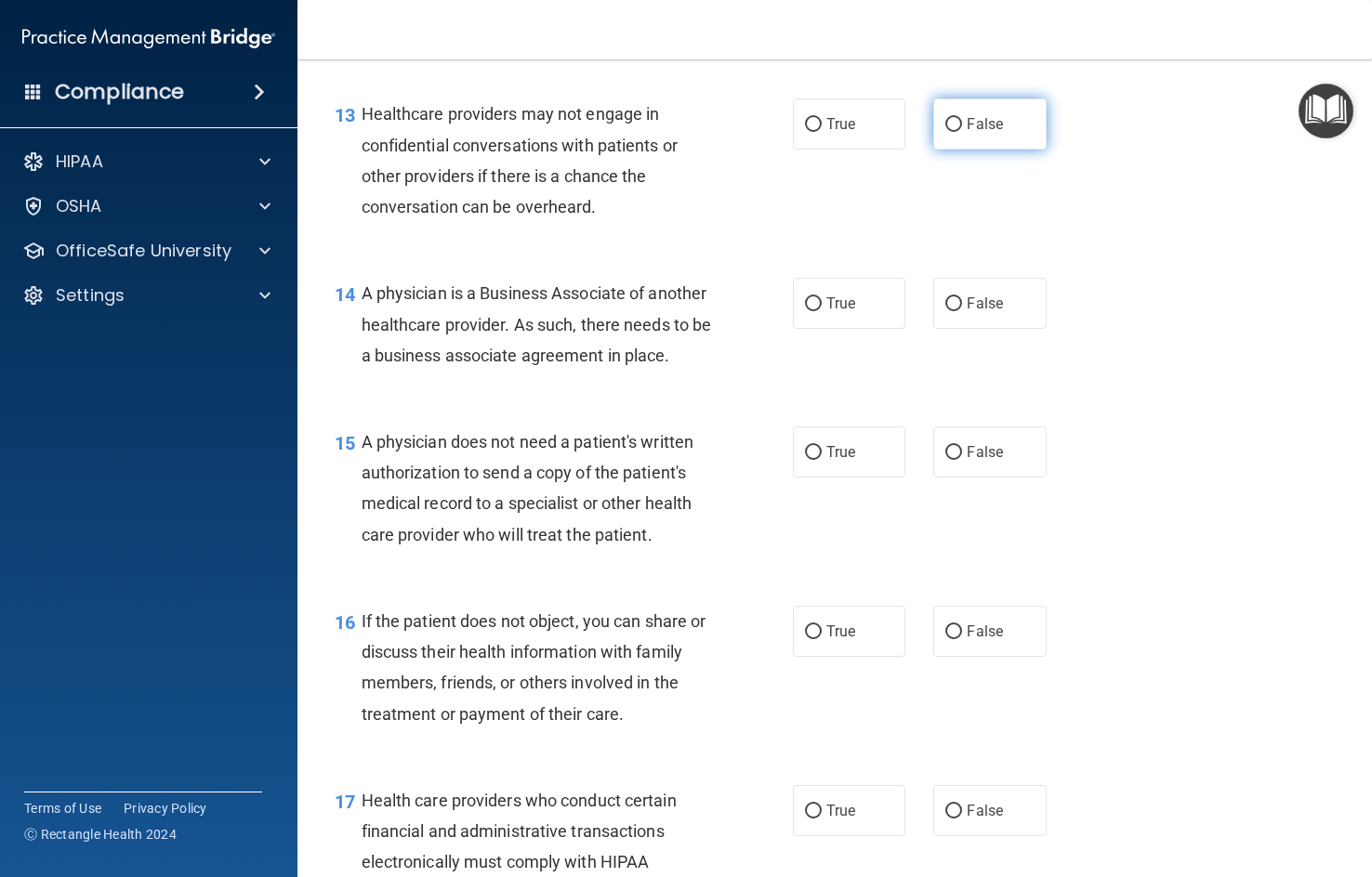
click at [974, 149] on label "False" at bounding box center [989, 123] width 113 height 51
click at [962, 132] on input "False" at bounding box center [953, 125] width 16 height 13
radio input "true"
click at [973, 312] on span "False" at bounding box center [985, 303] width 37 height 17
click at [962, 311] on input "False" at bounding box center [953, 304] width 16 height 13
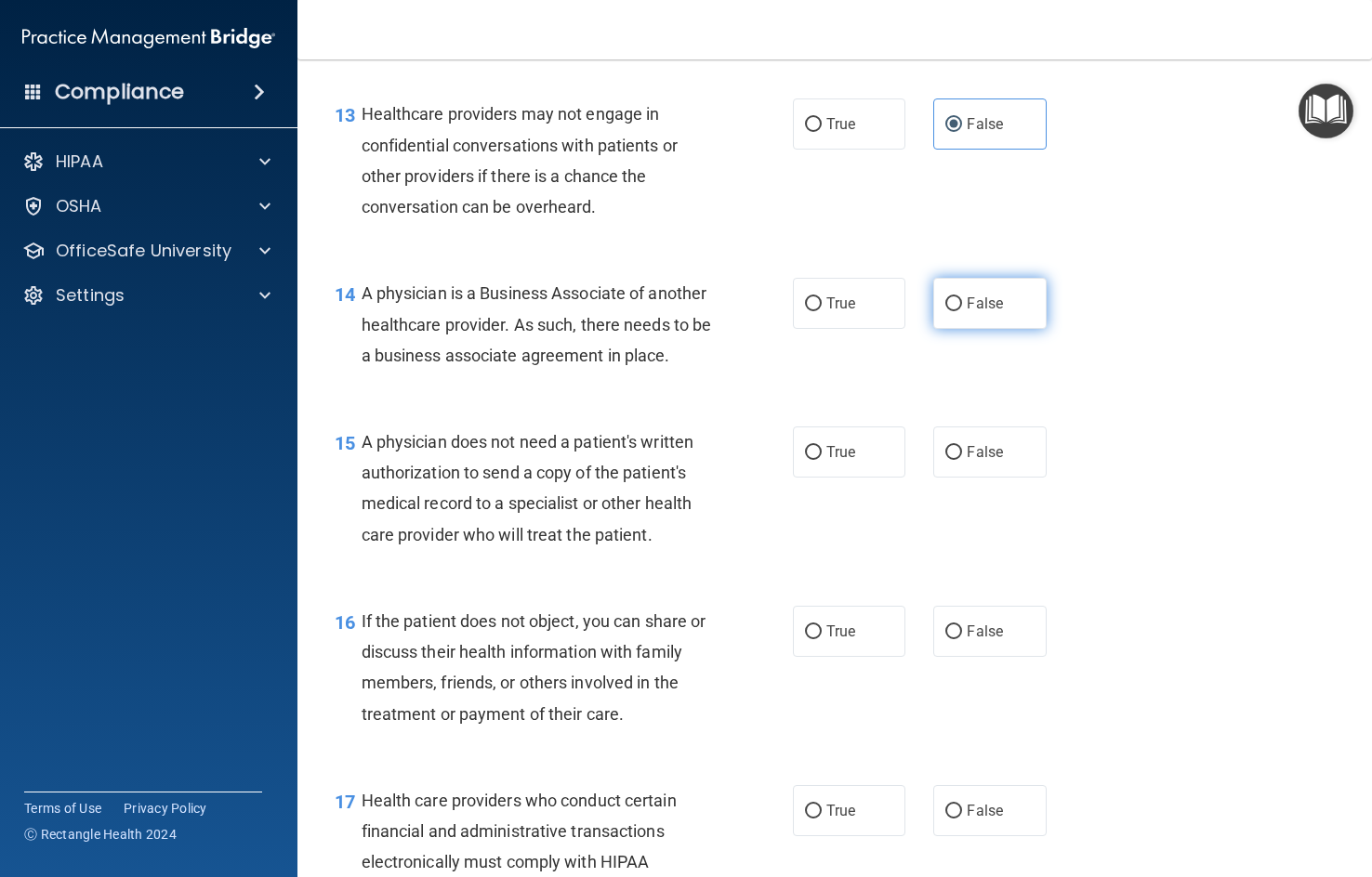
radio input "true"
click at [800, 477] on label "True" at bounding box center [848, 451] width 113 height 51
click at [805, 460] on input "True" at bounding box center [813, 452] width 16 height 13
radio input "true"
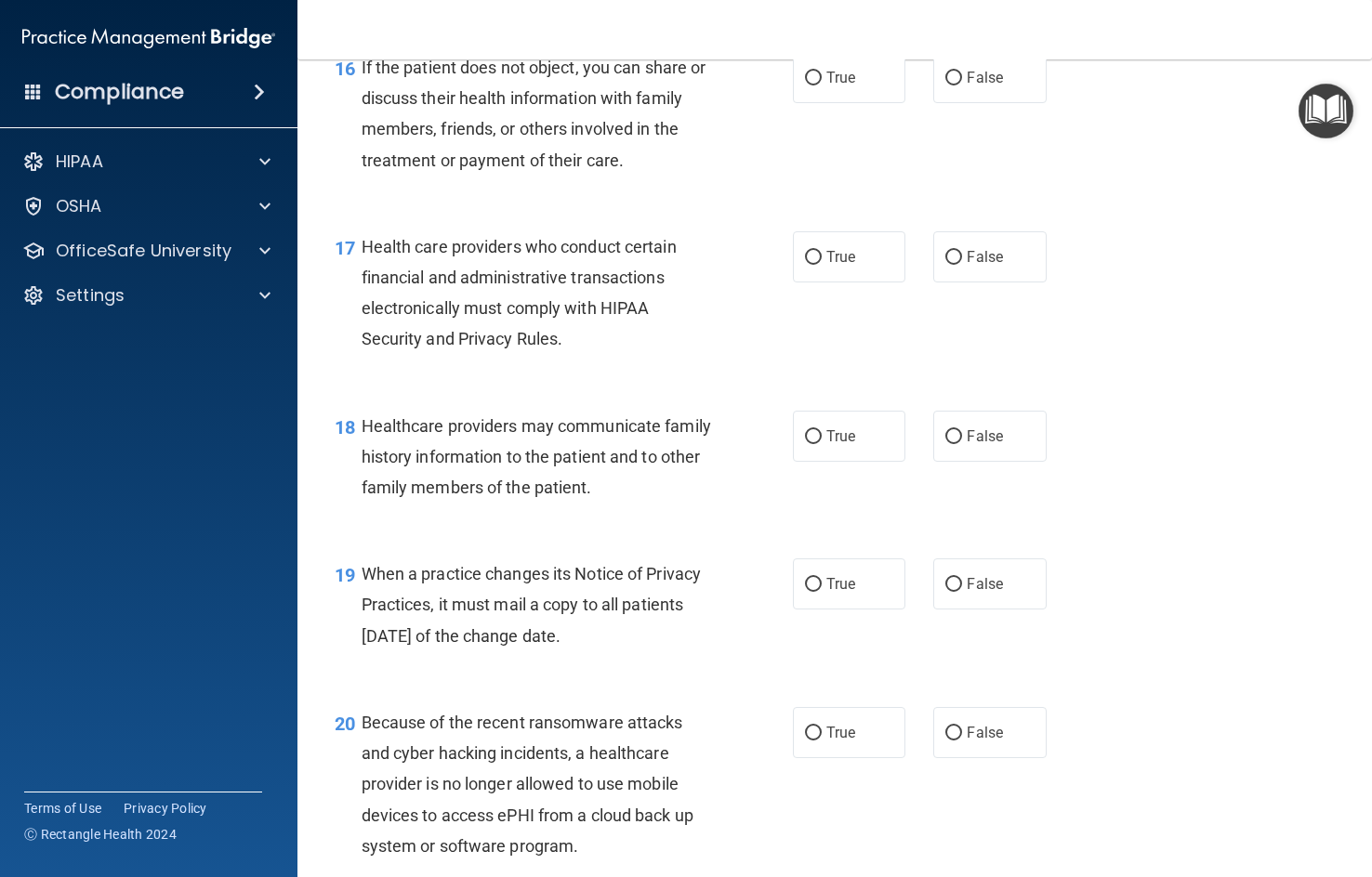
scroll to position [2695, 0]
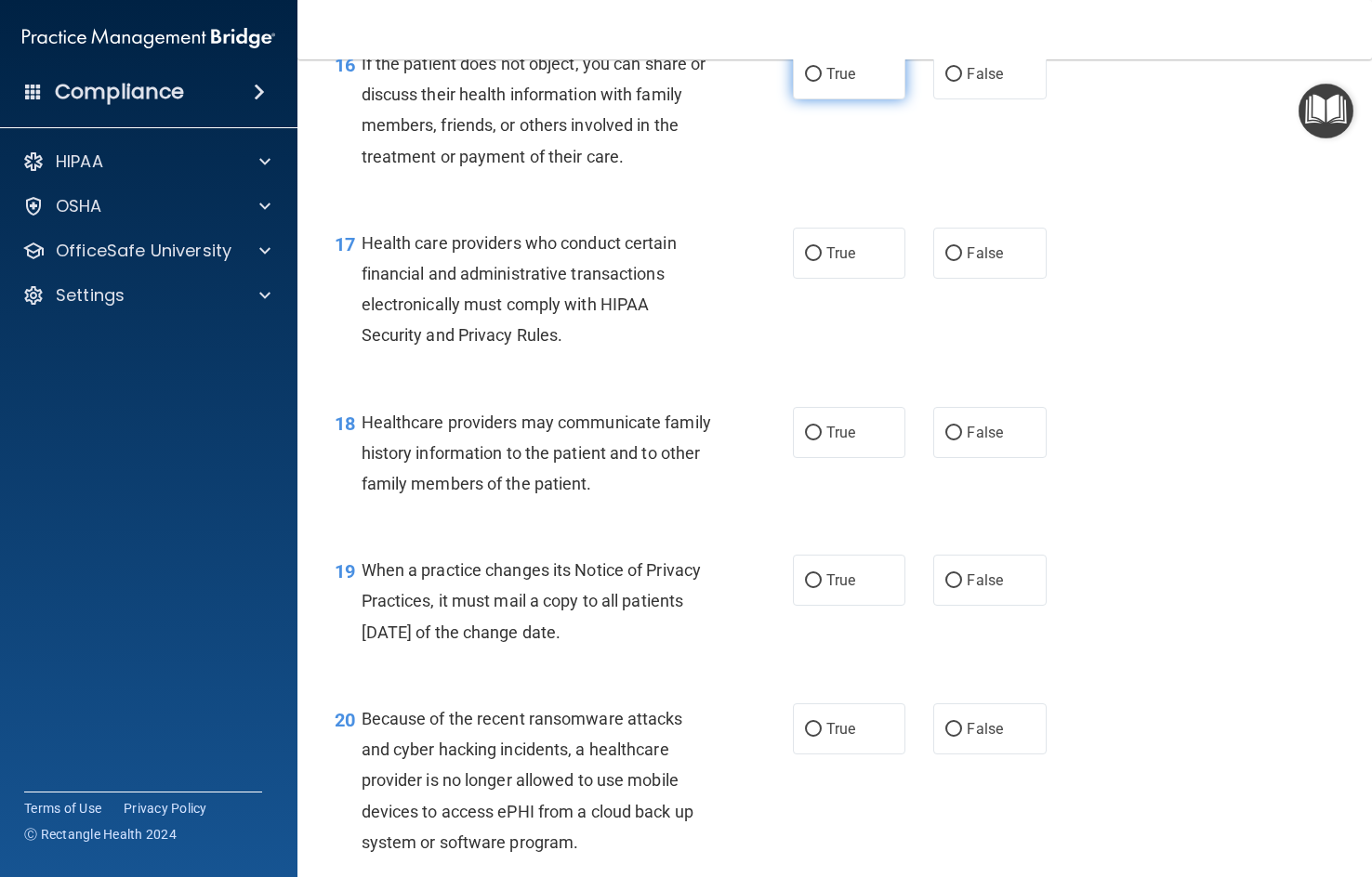
click at [843, 99] on label "True" at bounding box center [848, 73] width 113 height 51
click at [821, 82] on input "True" at bounding box center [813, 74] width 16 height 13
radio input "true"
click at [826, 262] on span "True" at bounding box center [841, 253] width 29 height 17
click at [819, 261] on input "True" at bounding box center [813, 254] width 16 height 13
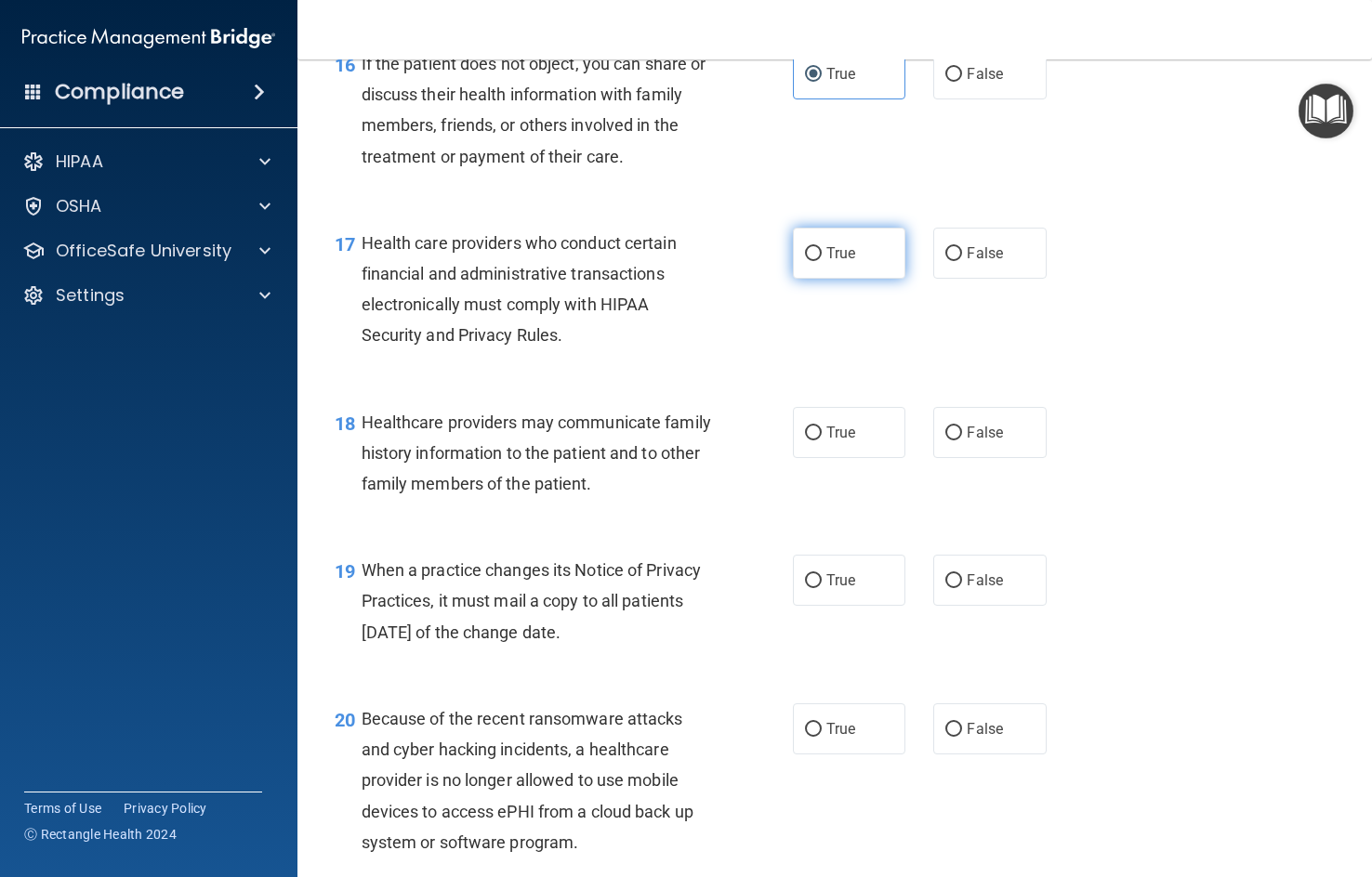
radio input "true"
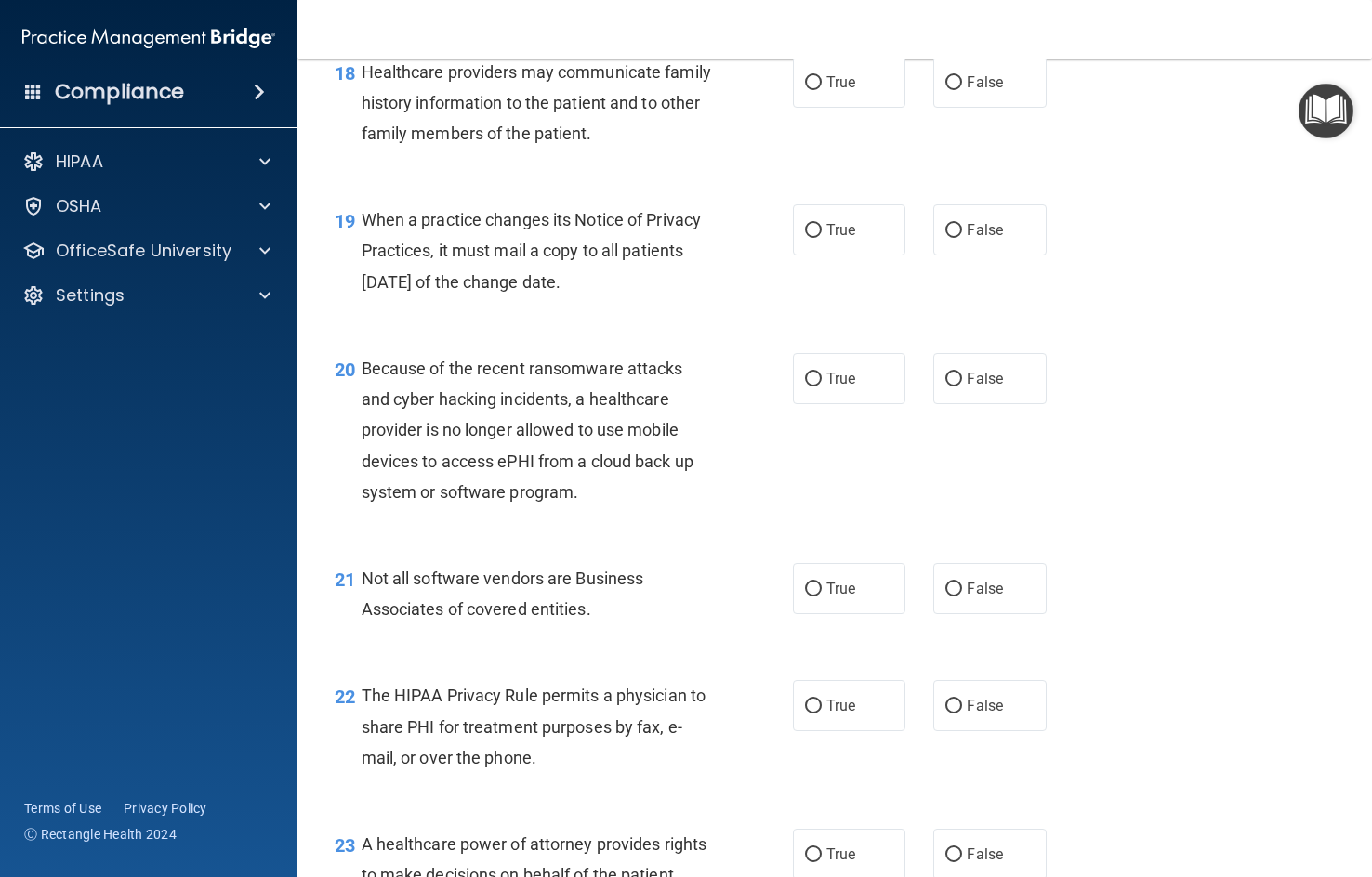
scroll to position [3066, 0]
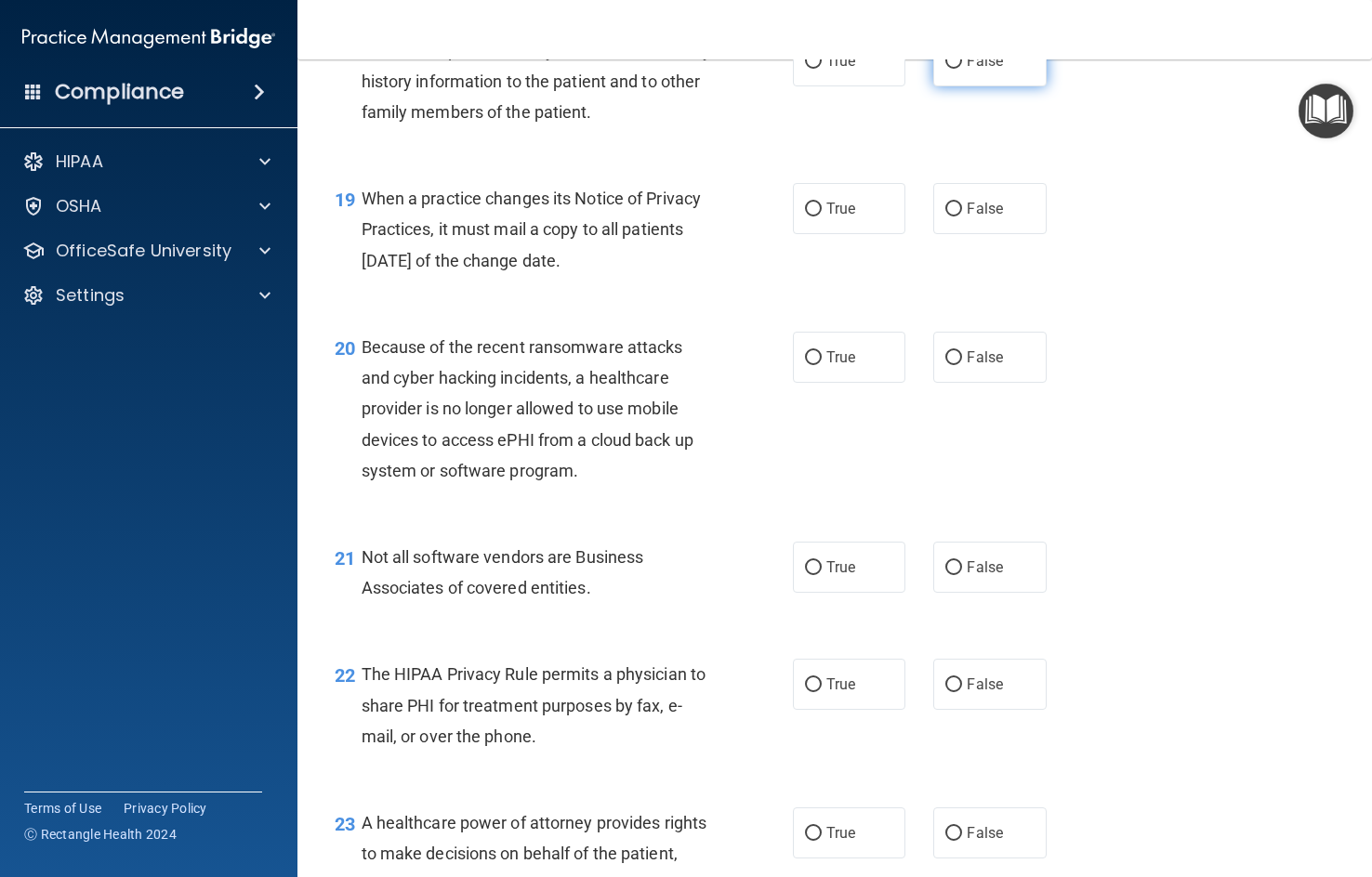
click at [966, 87] on label "False" at bounding box center [989, 61] width 113 height 51
click at [962, 68] on input "False" at bounding box center [953, 62] width 16 height 13
radio input "true"
click at [967, 218] on span "False" at bounding box center [985, 209] width 37 height 17
click at [962, 217] on input "False" at bounding box center [953, 209] width 16 height 13
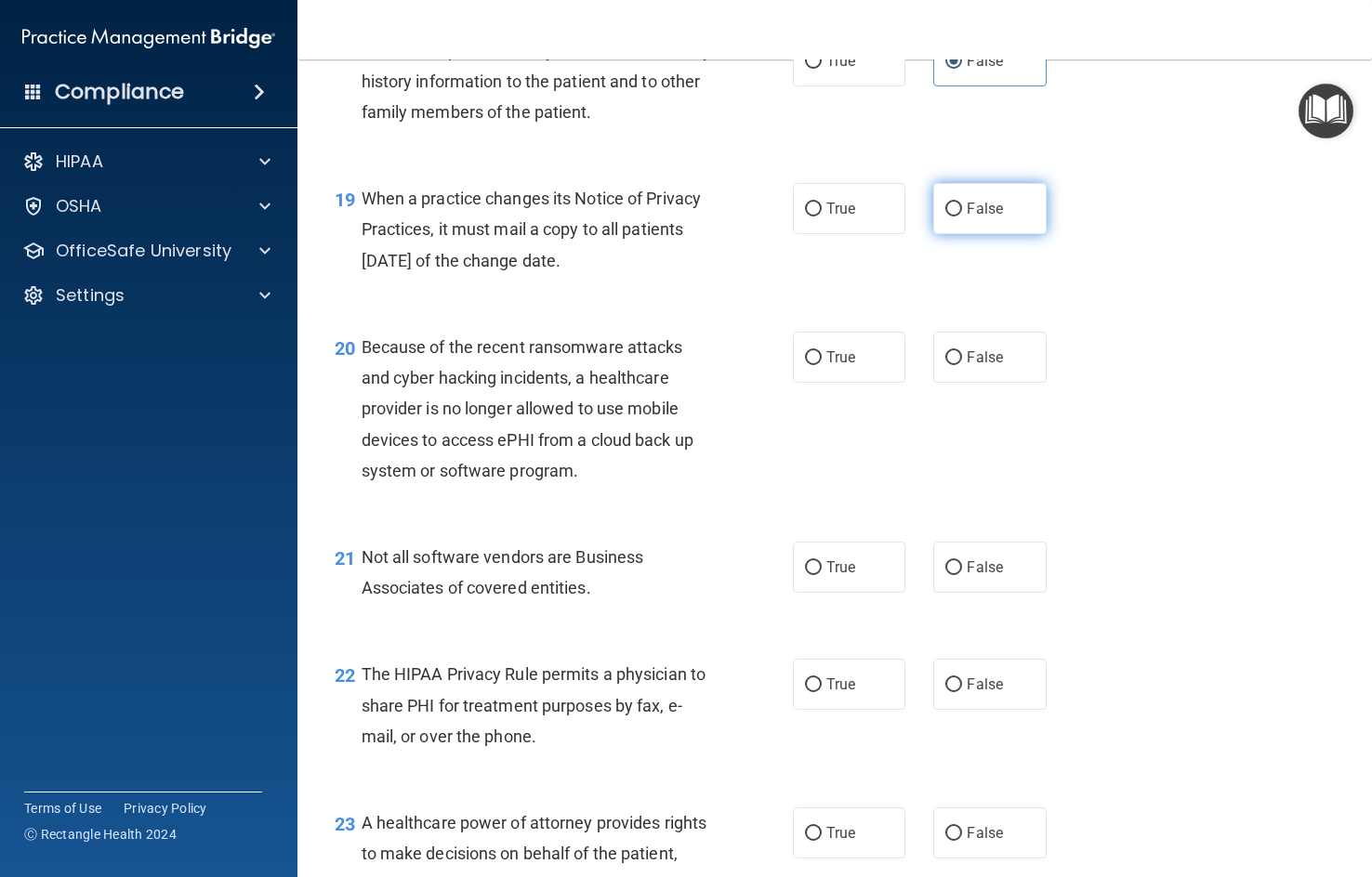
radio input "true"
click at [1172, 308] on div "19 When a practice changes its Notice of Privacy Practices, it must mail a copy…" at bounding box center [834, 234] width 1027 height 148
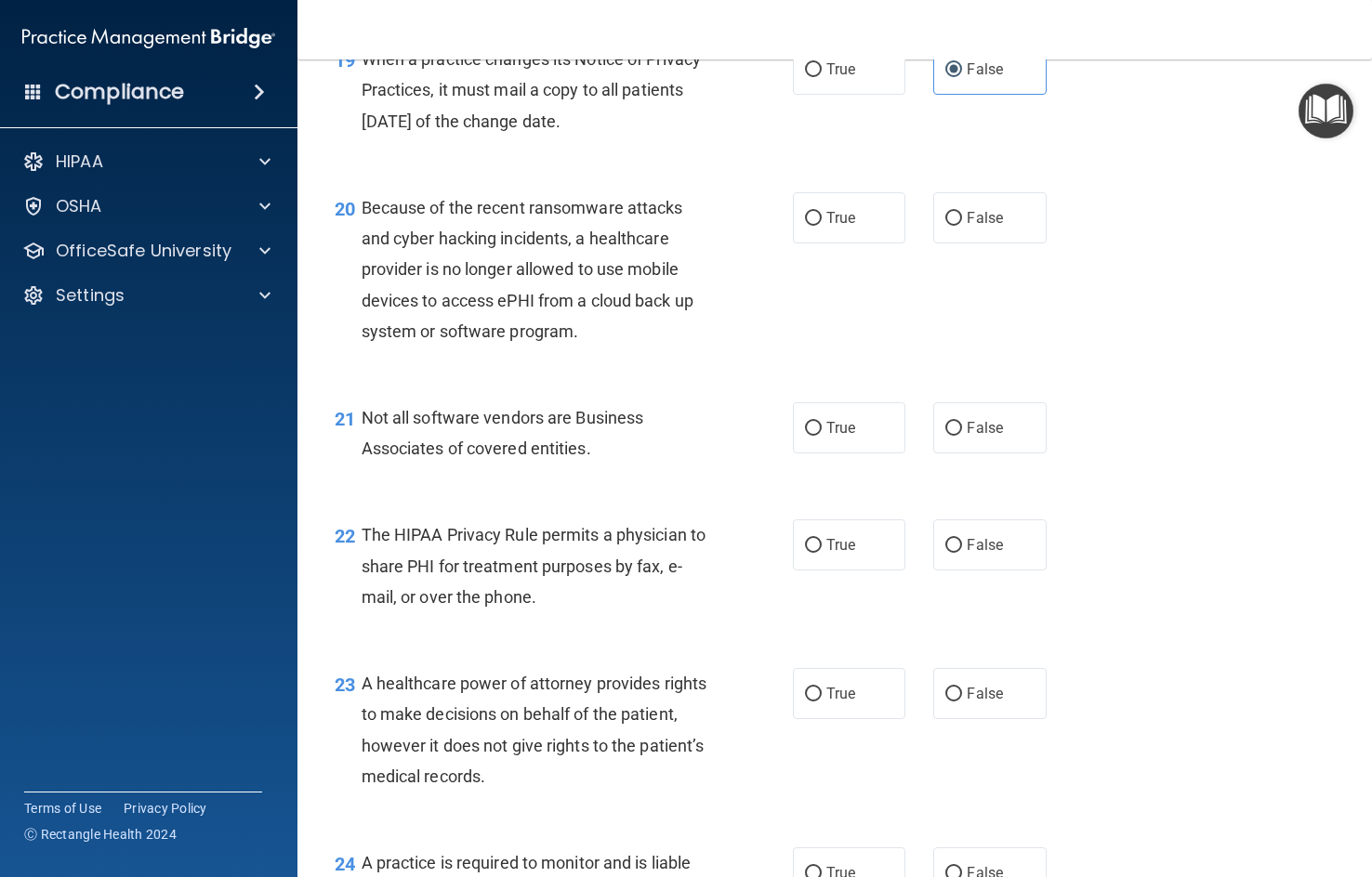
scroll to position [3252, 0]
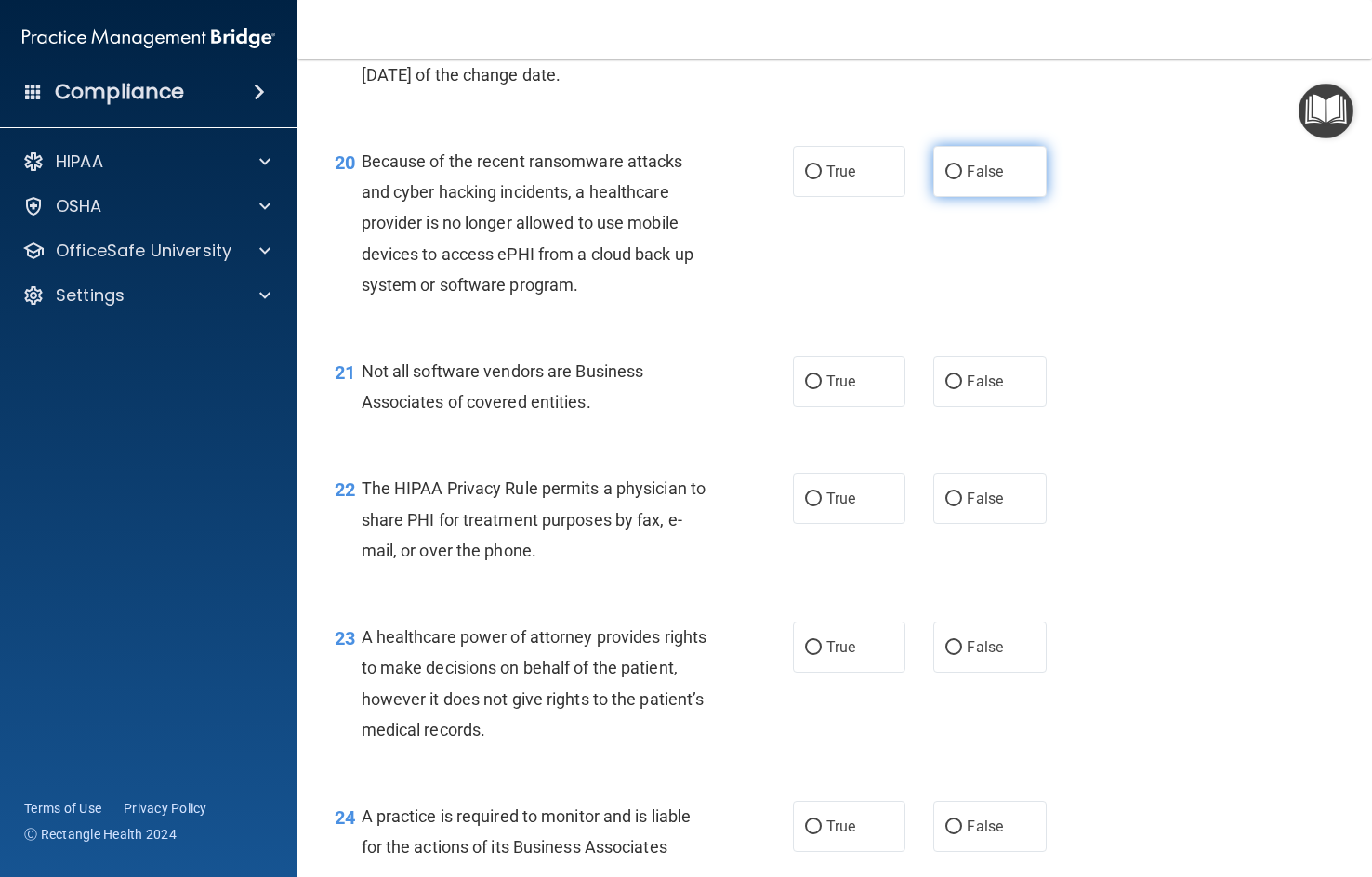
click at [972, 197] on label "False" at bounding box center [989, 171] width 113 height 51
click at [962, 179] on input "False" at bounding box center [953, 172] width 16 height 13
radio input "true"
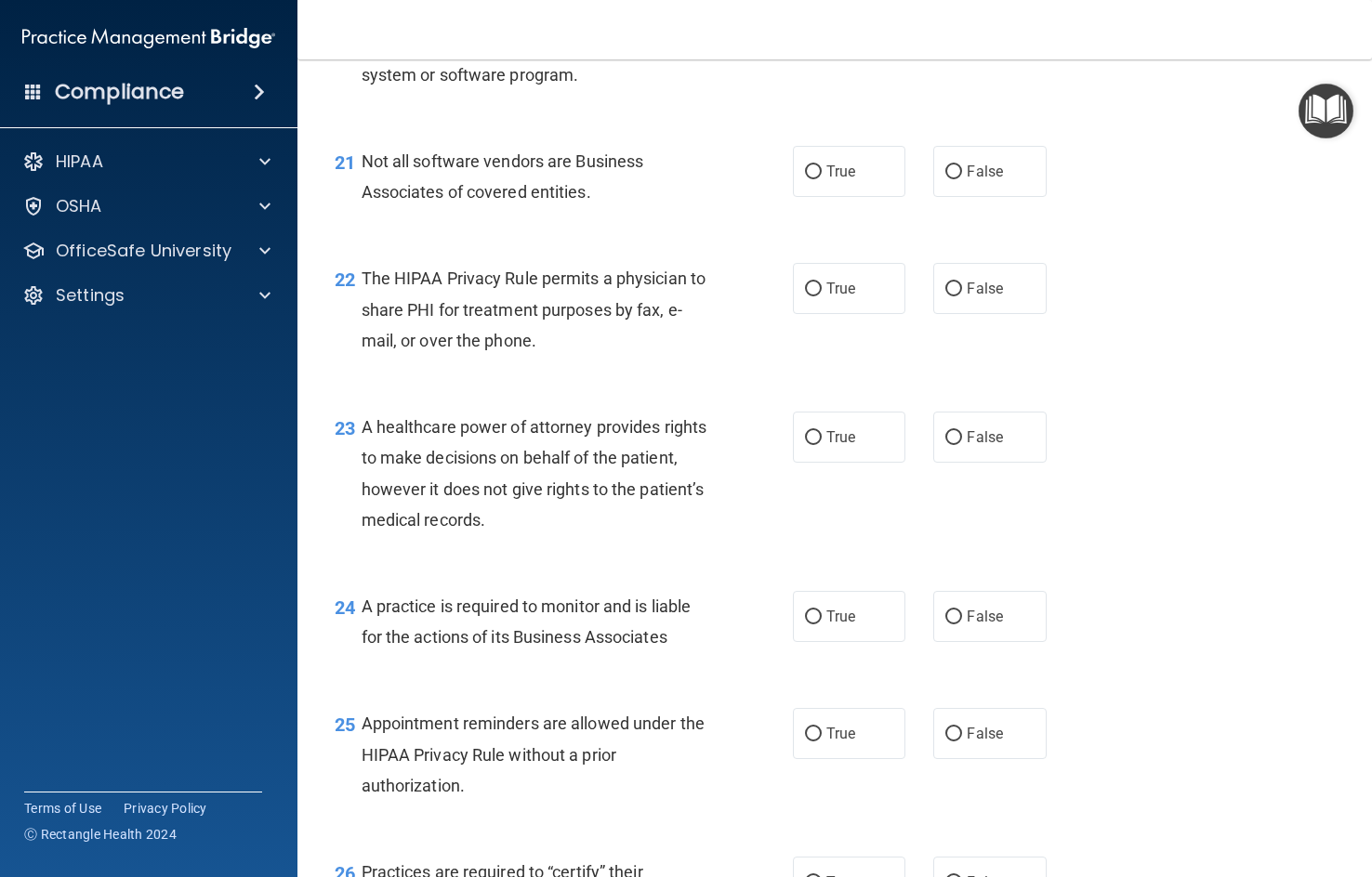
scroll to position [3438, 0]
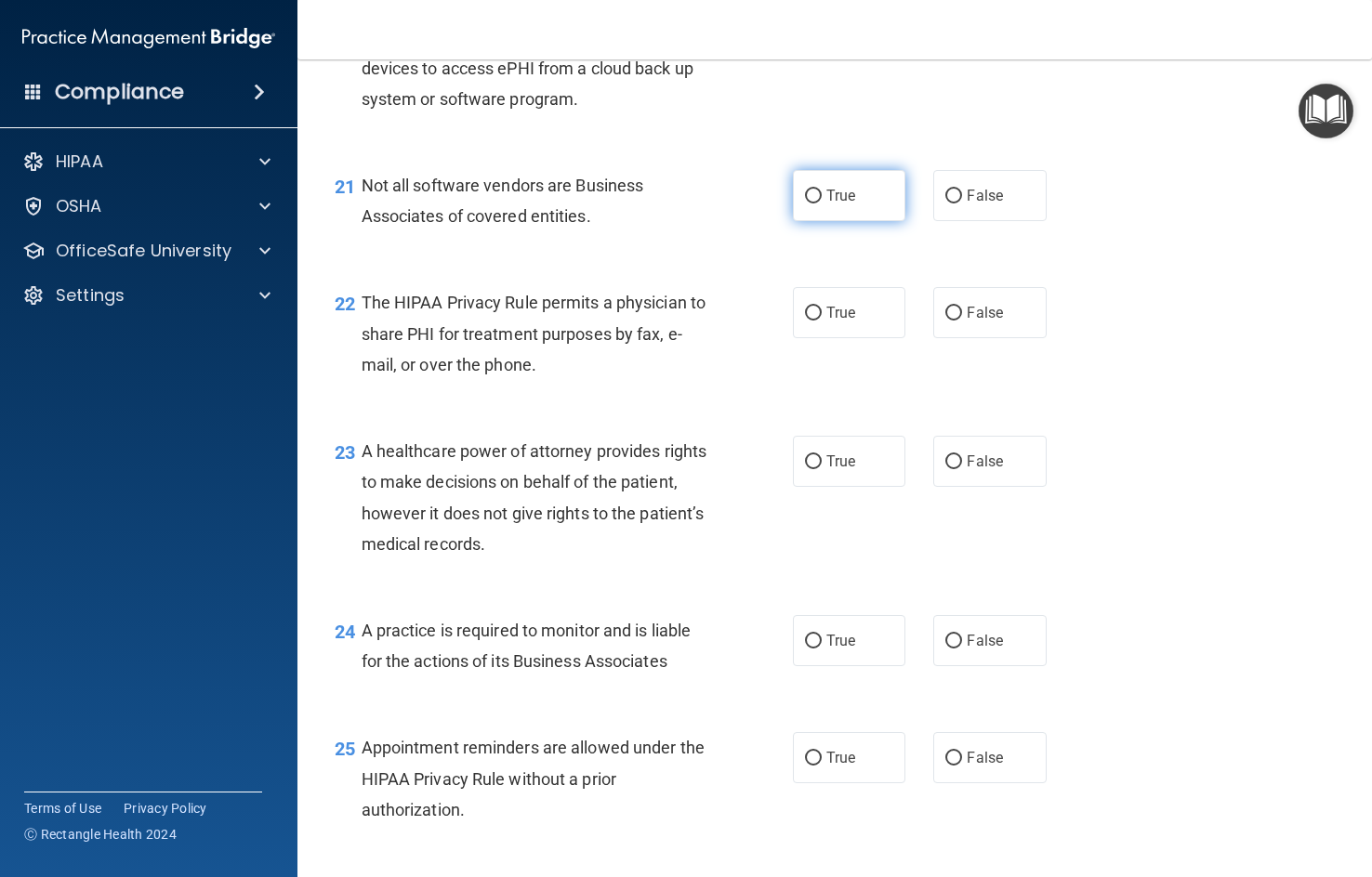
click at [848, 204] on span "True" at bounding box center [841, 195] width 29 height 17
click at [821, 203] on input "True" at bounding box center [813, 196] width 16 height 13
radio input "true"
click at [830, 322] on span "True" at bounding box center [841, 313] width 29 height 17
click at [821, 321] on input "True" at bounding box center [813, 314] width 16 height 13
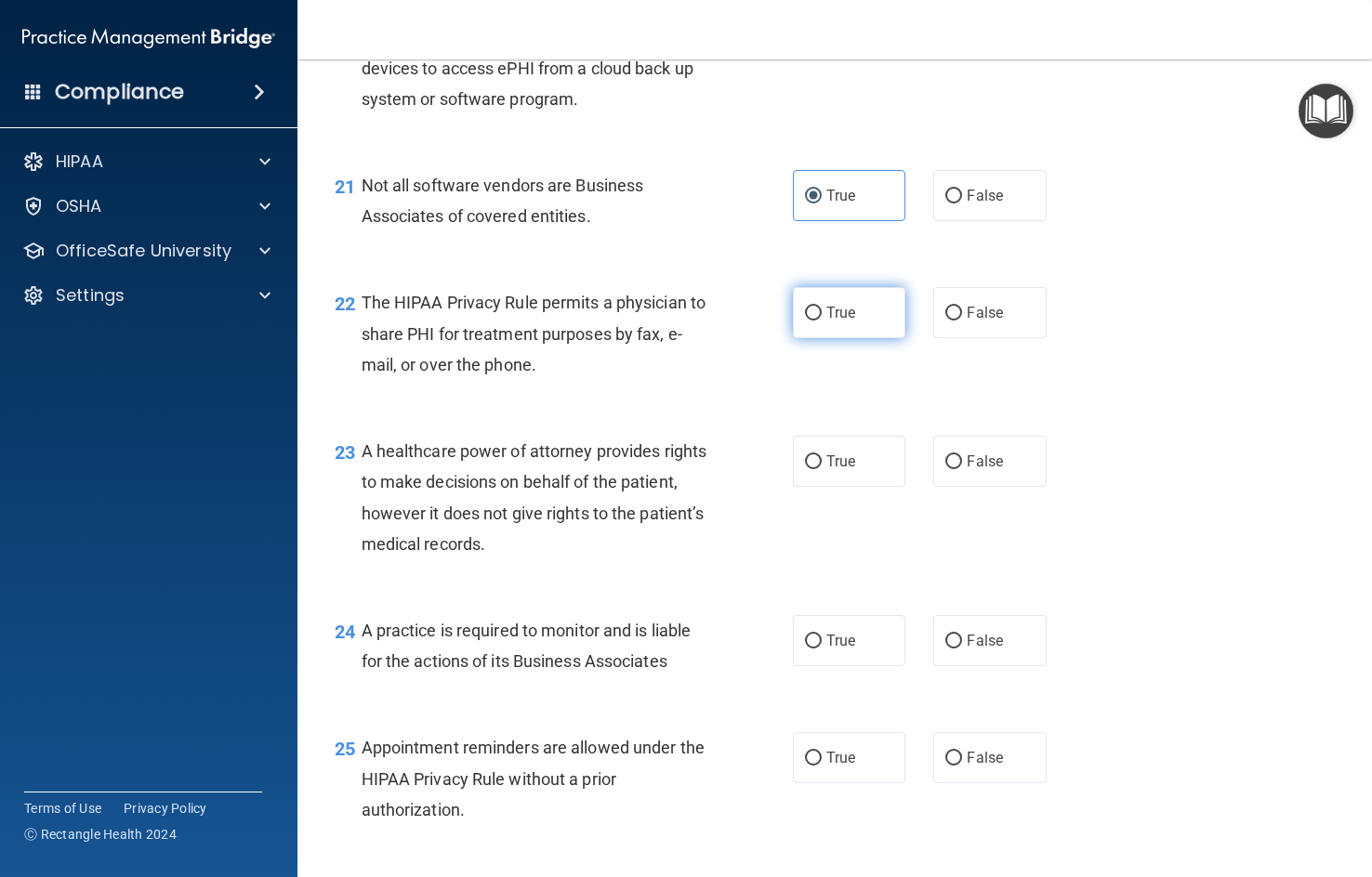
radio input "true"
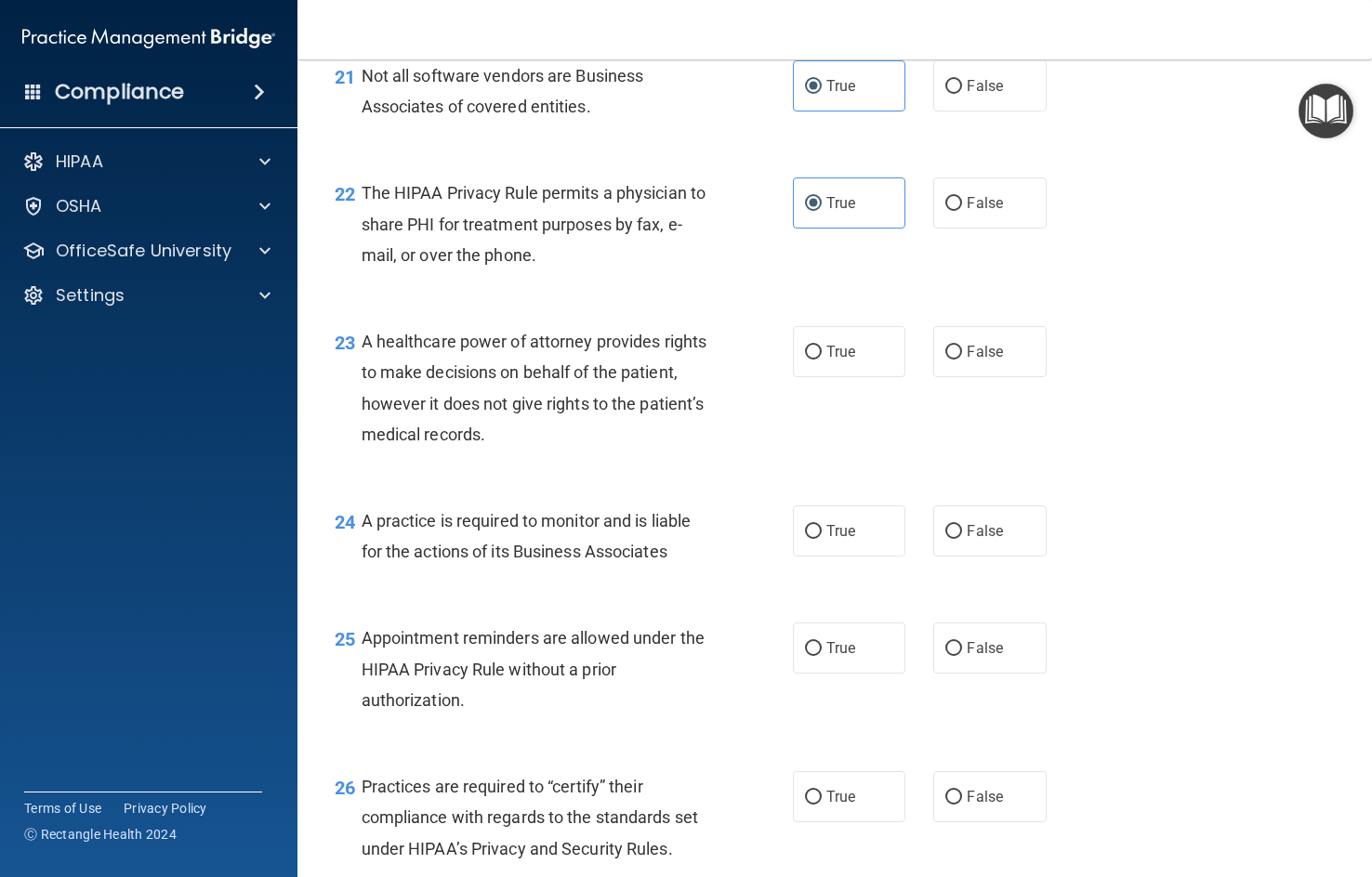
scroll to position [3717, 0]
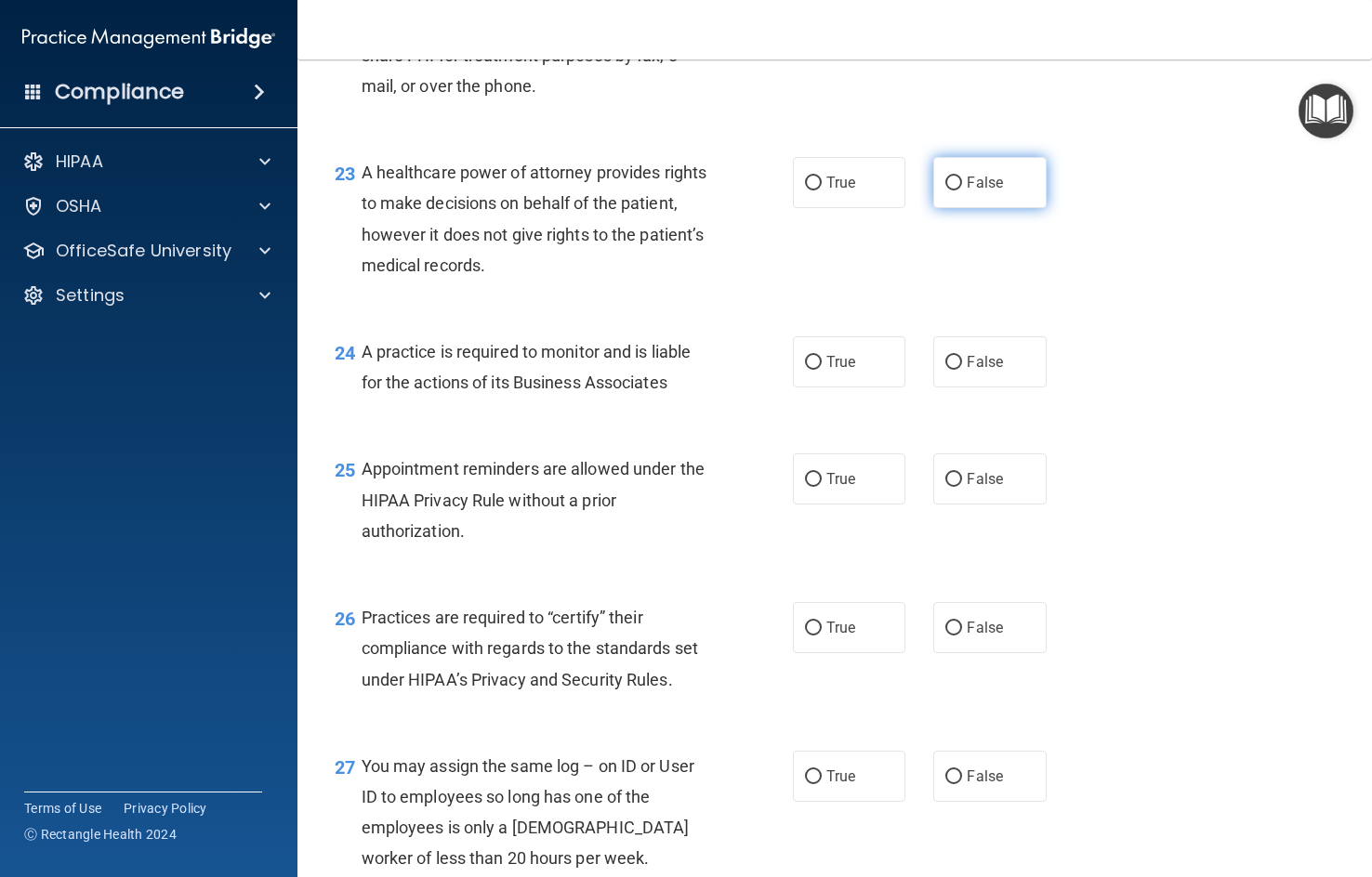
click at [989, 192] on span "False" at bounding box center [985, 182] width 37 height 17
click at [962, 191] on input "False" at bounding box center [953, 183] width 16 height 13
radio input "true"
click at [973, 387] on label "False" at bounding box center [989, 361] width 113 height 51
click at [962, 370] on input "False" at bounding box center [953, 363] width 16 height 13
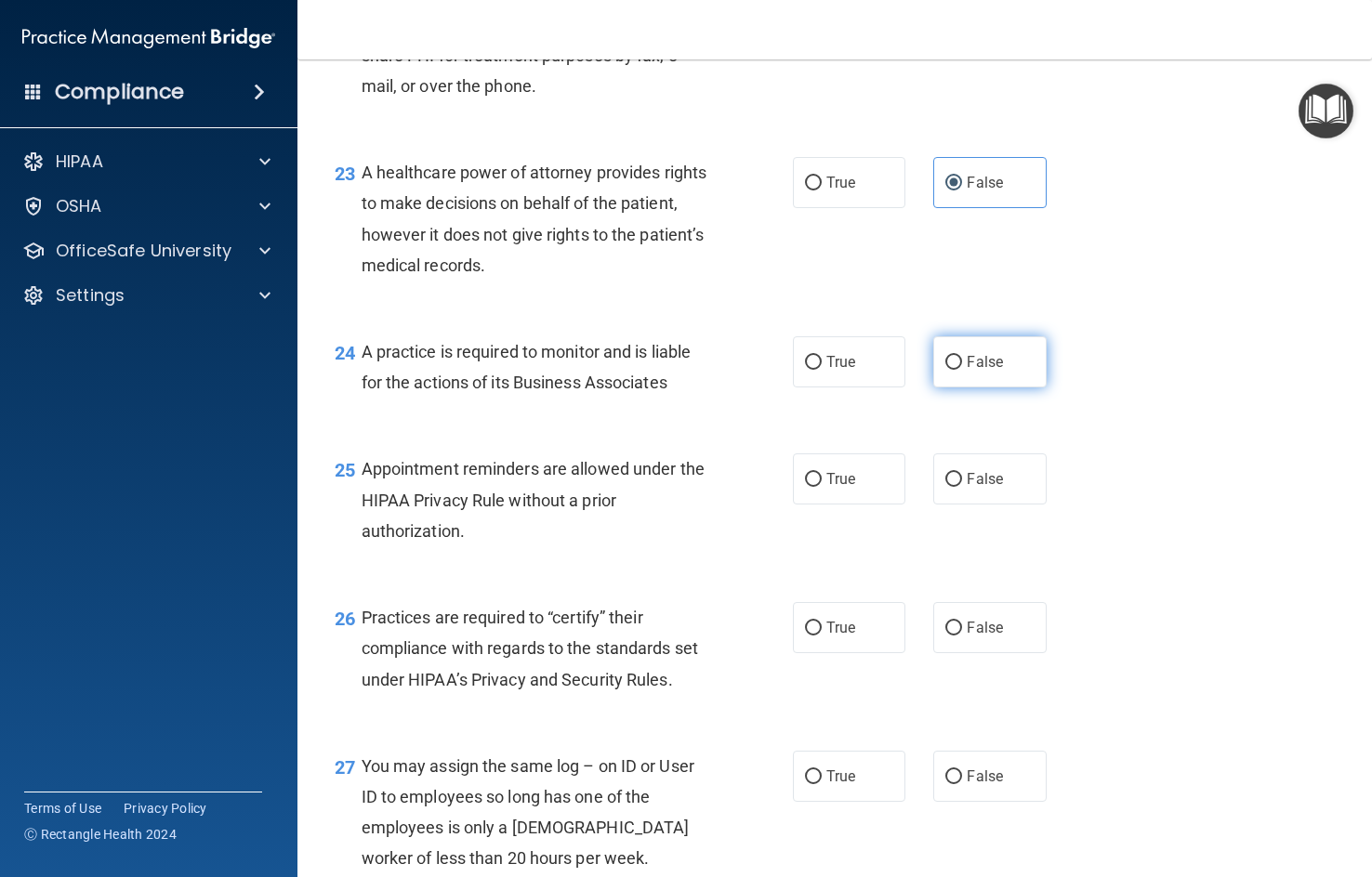
radio input "true"
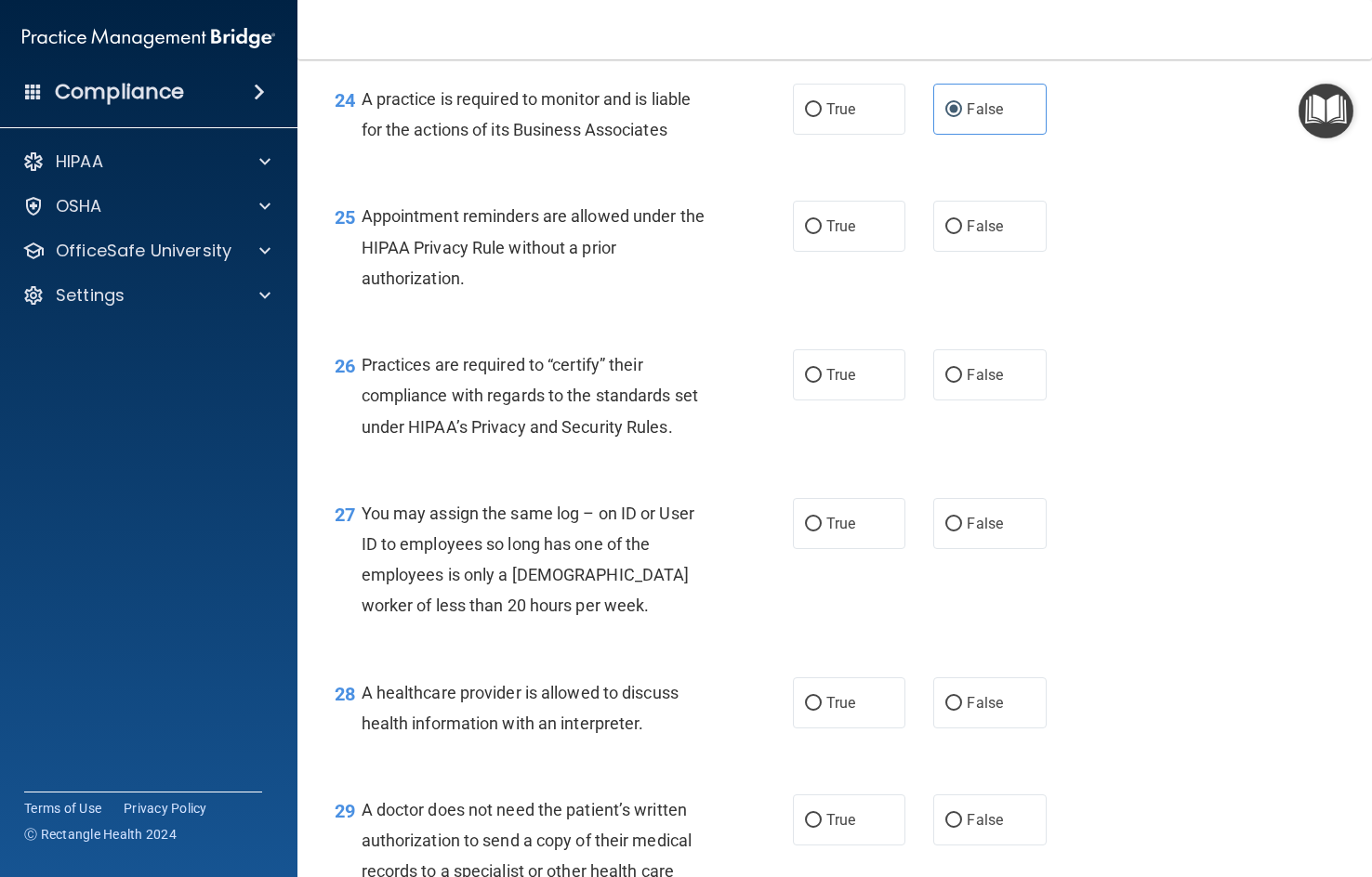
scroll to position [3995, 0]
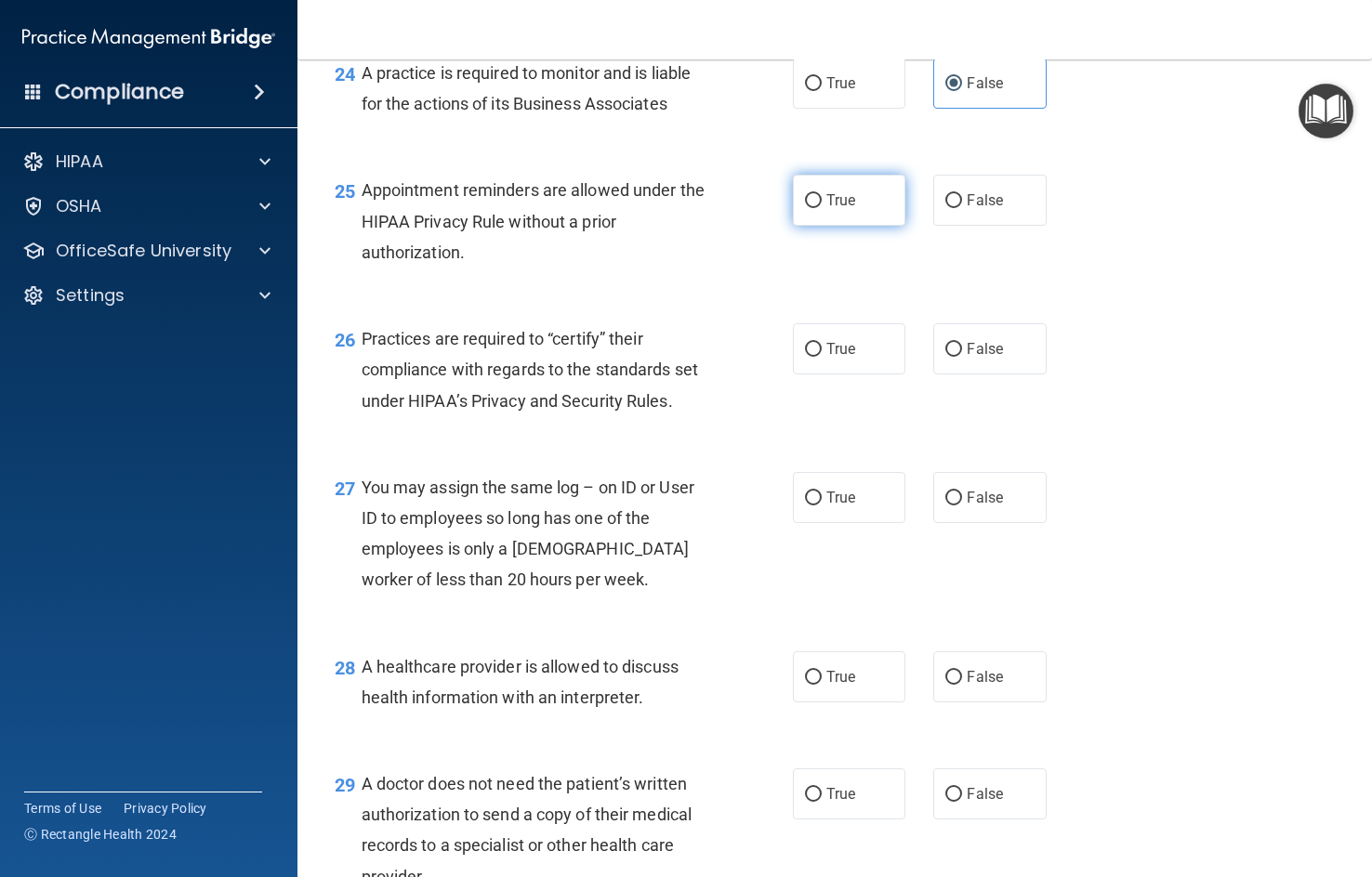
click at [846, 226] on label "True" at bounding box center [848, 199] width 113 height 51
click at [821, 208] on input "True" at bounding box center [813, 201] width 16 height 13
radio input "true"
click at [982, 358] on span "False" at bounding box center [985, 348] width 37 height 17
click at [962, 357] on input "False" at bounding box center [953, 349] width 16 height 13
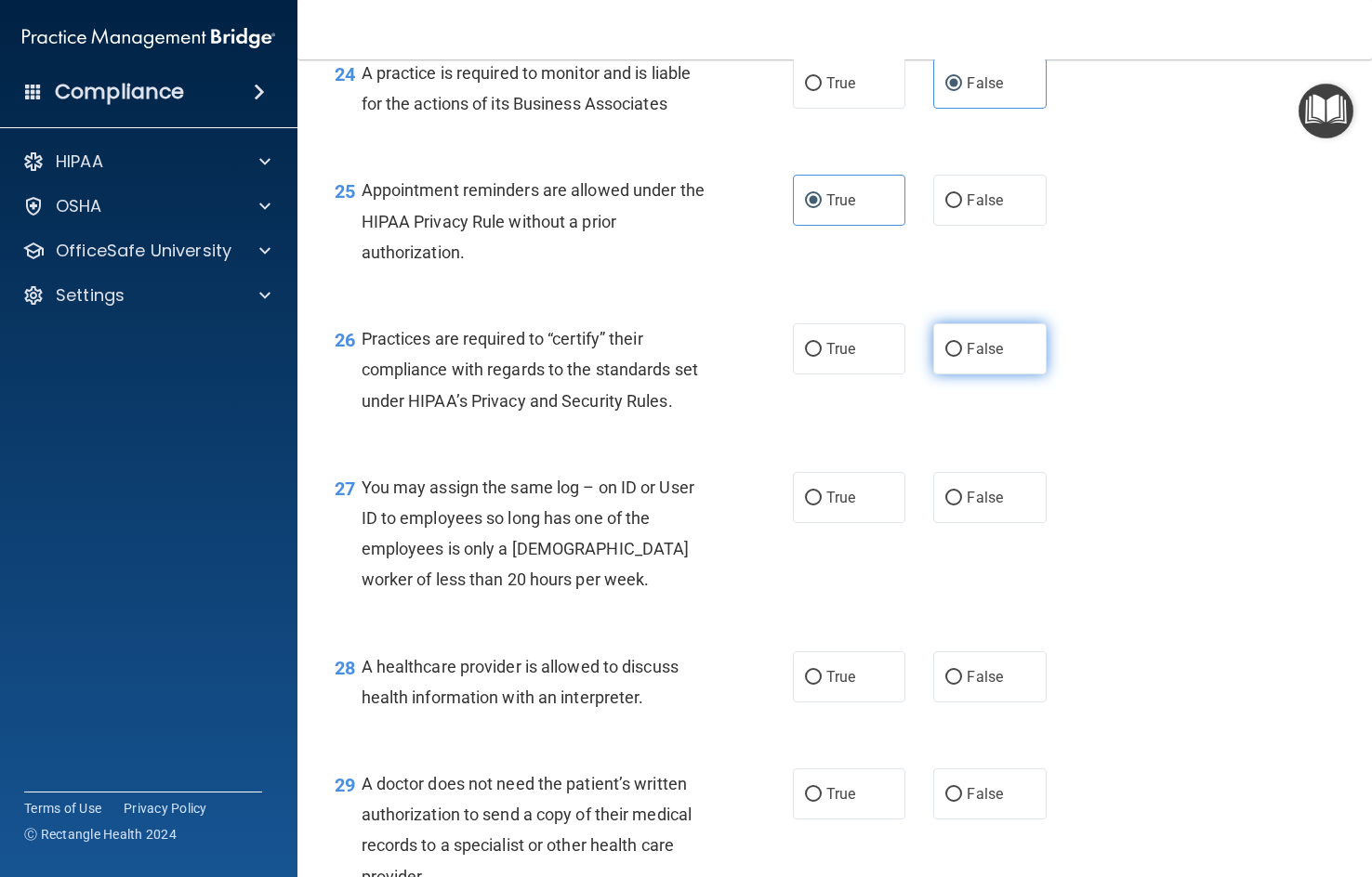
radio input "true"
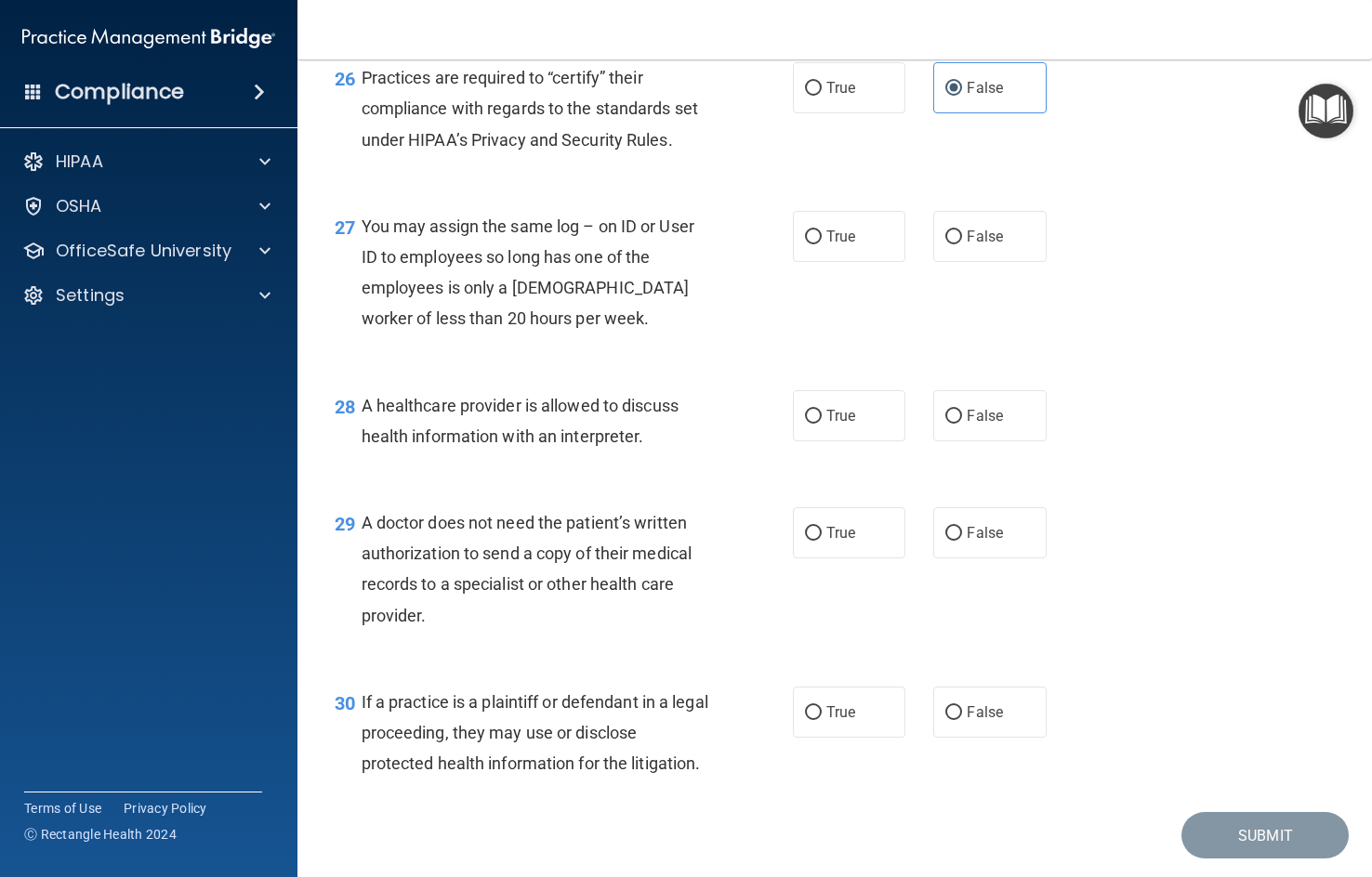
scroll to position [4367, 0]
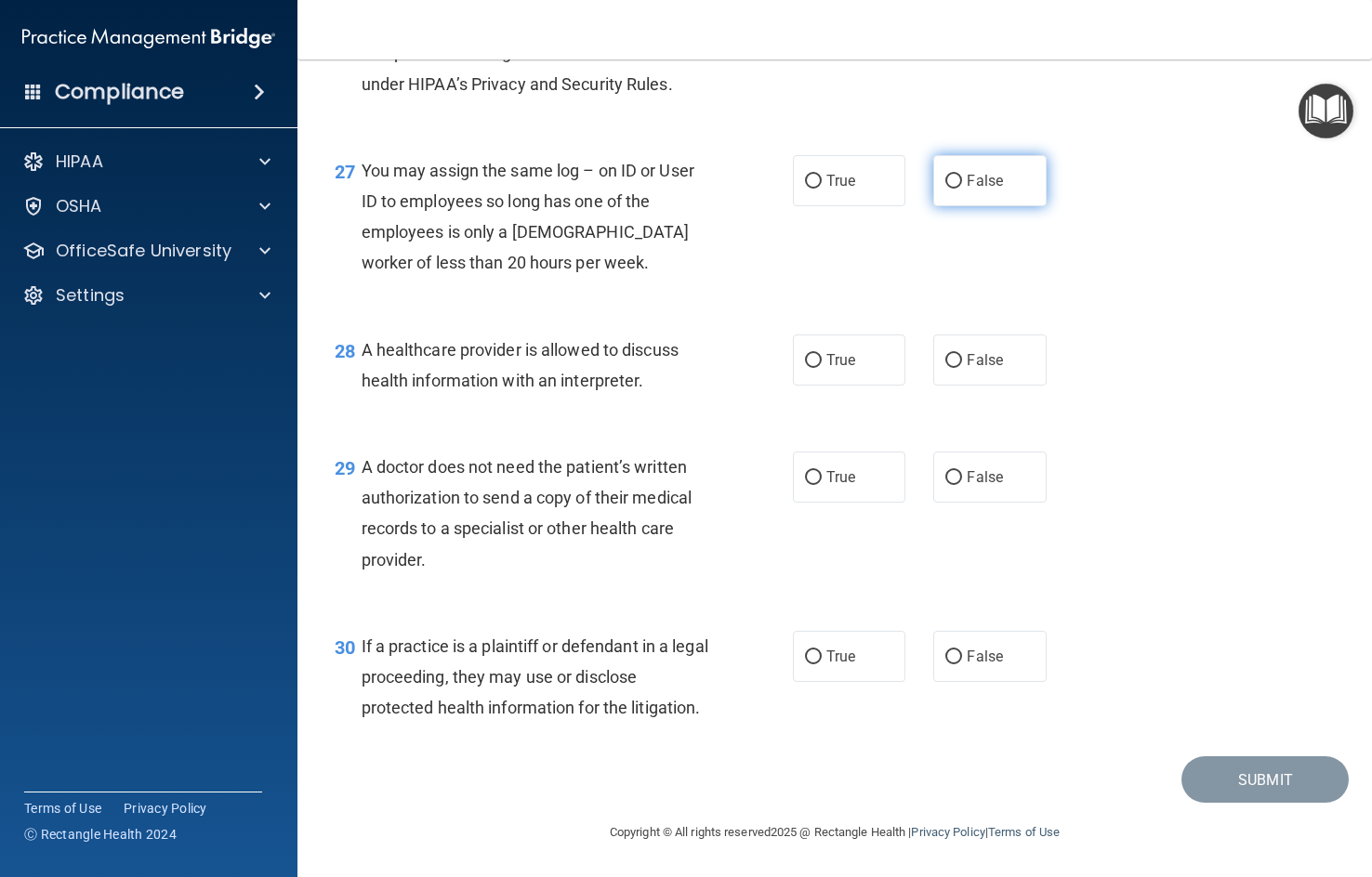
click at [974, 206] on label "False" at bounding box center [989, 180] width 113 height 51
click at [962, 189] on input "False" at bounding box center [953, 181] width 16 height 13
radio input "true"
click at [867, 386] on label "True" at bounding box center [848, 359] width 113 height 51
click at [821, 368] on input "True" at bounding box center [813, 361] width 16 height 13
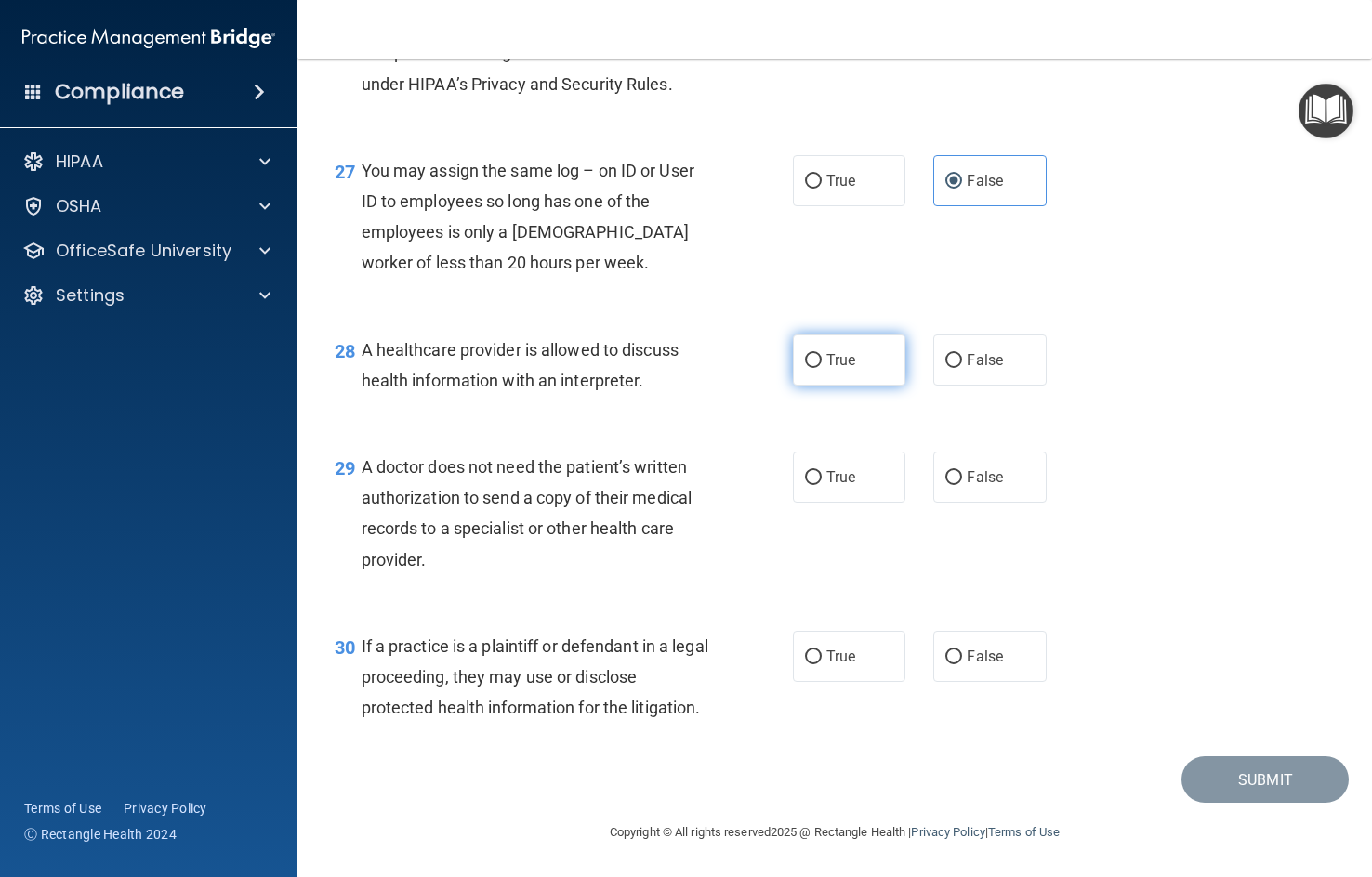
radio input "true"
click at [826, 503] on label "True" at bounding box center [848, 477] width 113 height 51
click at [821, 485] on input "True" at bounding box center [813, 477] width 16 height 13
radio input "true"
click at [821, 680] on label "True" at bounding box center [848, 656] width 113 height 51
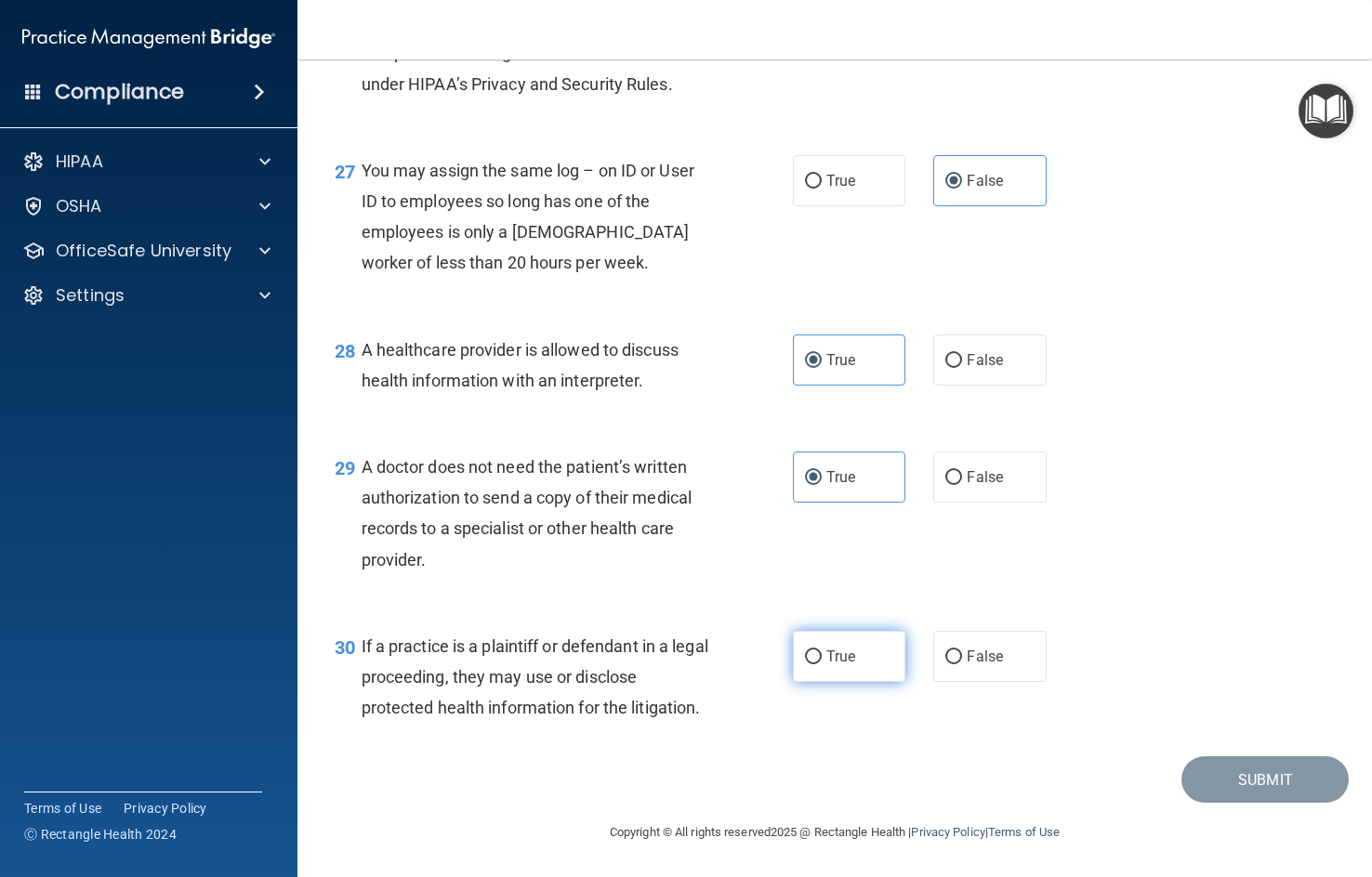
click at [821, 664] on input "True" at bounding box center [813, 658] width 16 height 13
radio input "true"
click at [1265, 804] on button "Submit" at bounding box center [1265, 780] width 168 height 47
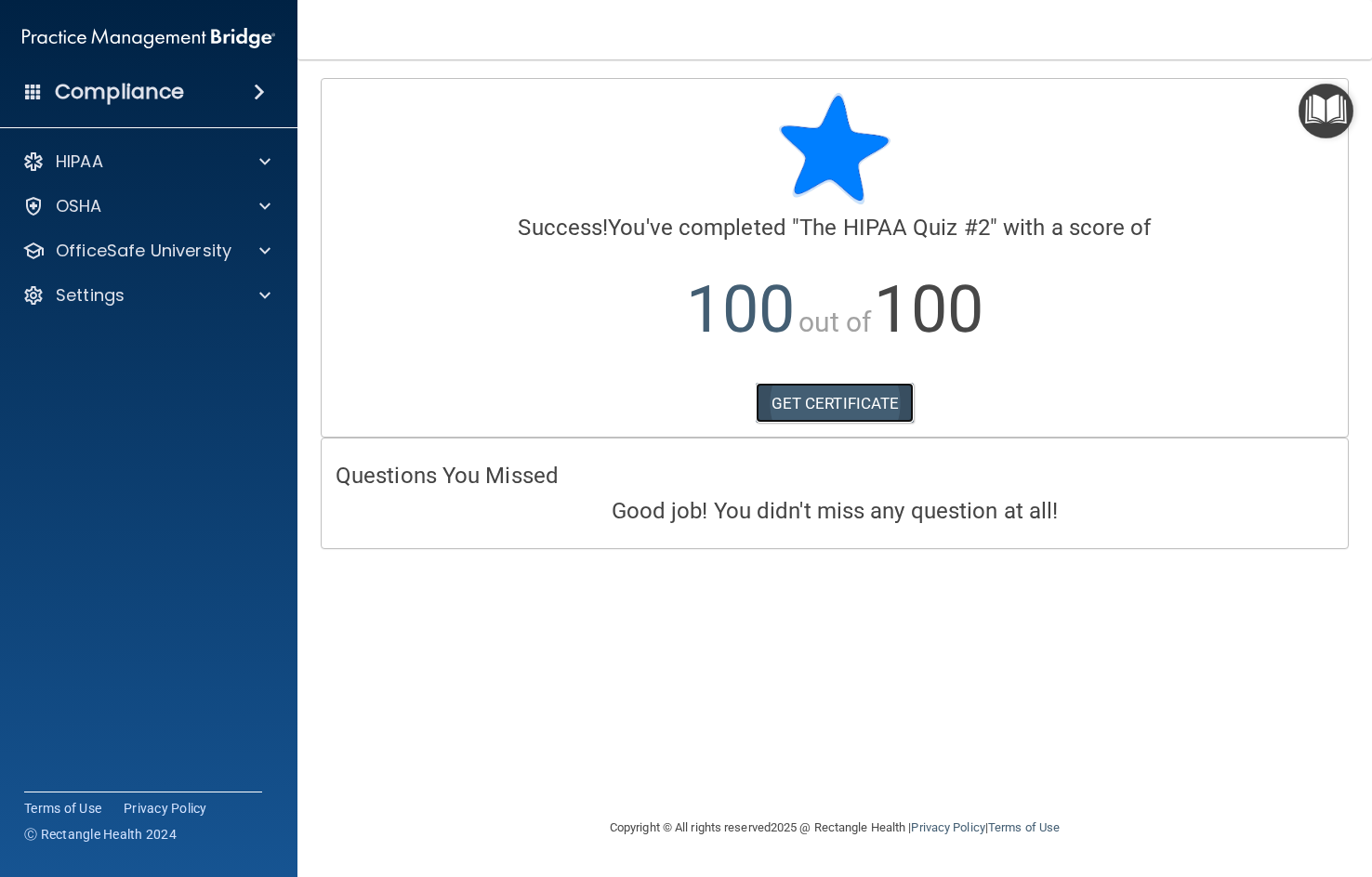
click at [785, 389] on link "GET CERTIFICATE" at bounding box center [835, 403] width 159 height 40
click at [1328, 101] on img "Open Resource Center" at bounding box center [1325, 111] width 55 height 55
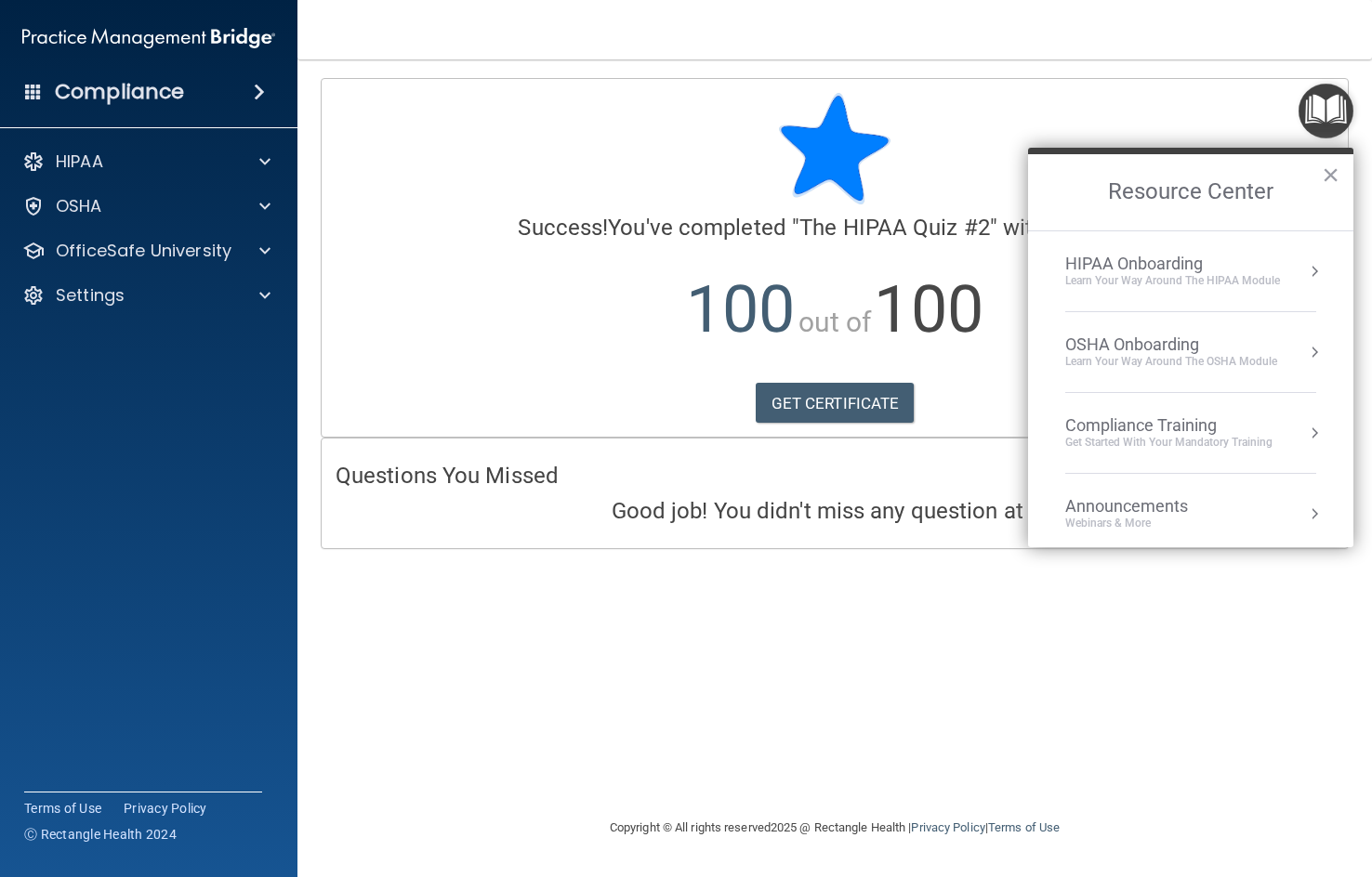
click at [1187, 461] on li "Compliance Training Get Started with your mandatory training" at bounding box center [1190, 433] width 251 height 81
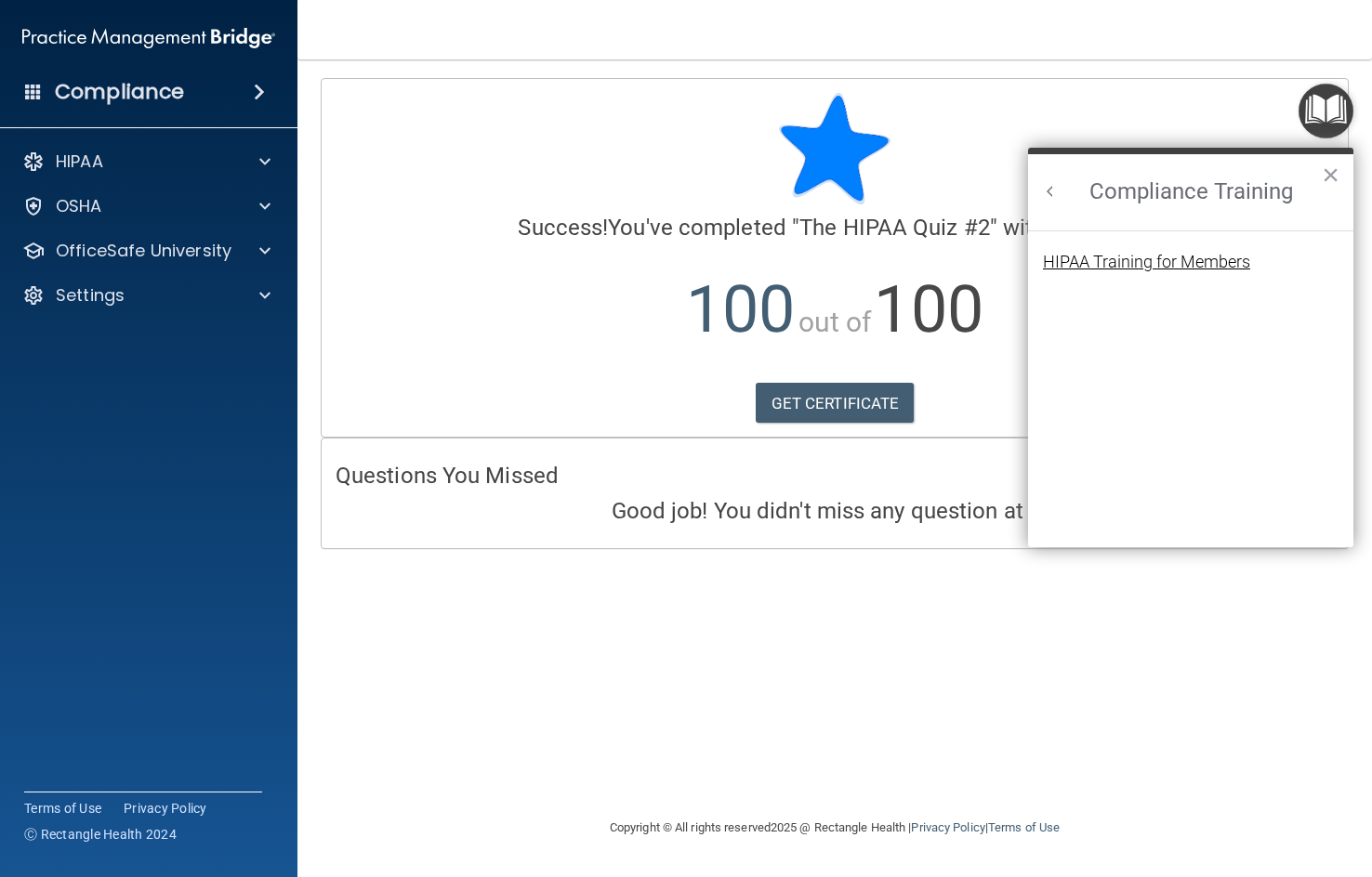
click at [1163, 263] on div "HIPAA Training for Members" at bounding box center [1146, 261] width 207 height 16
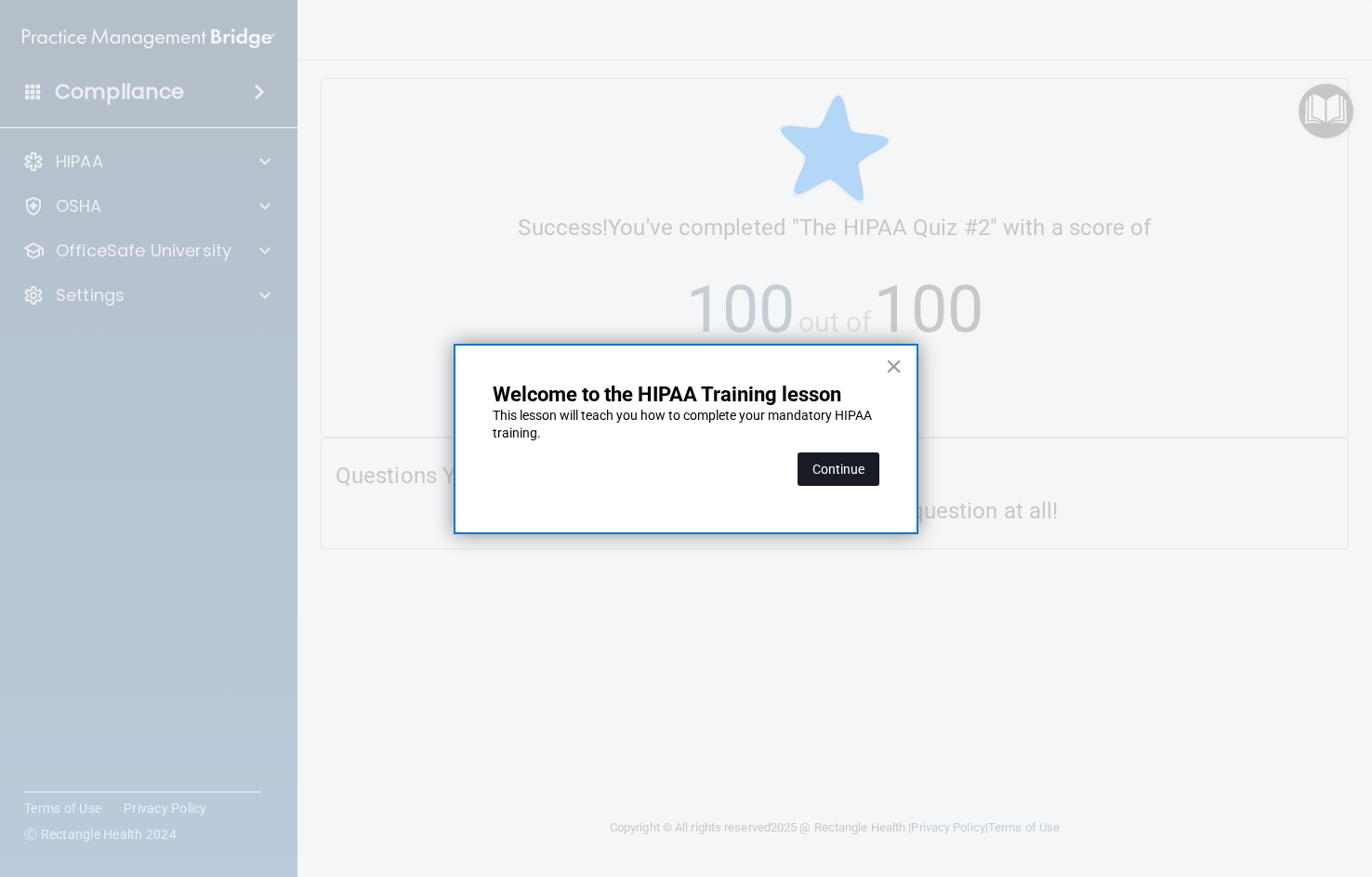
click at [841, 466] on button "Continue" at bounding box center [838, 469] width 82 height 34
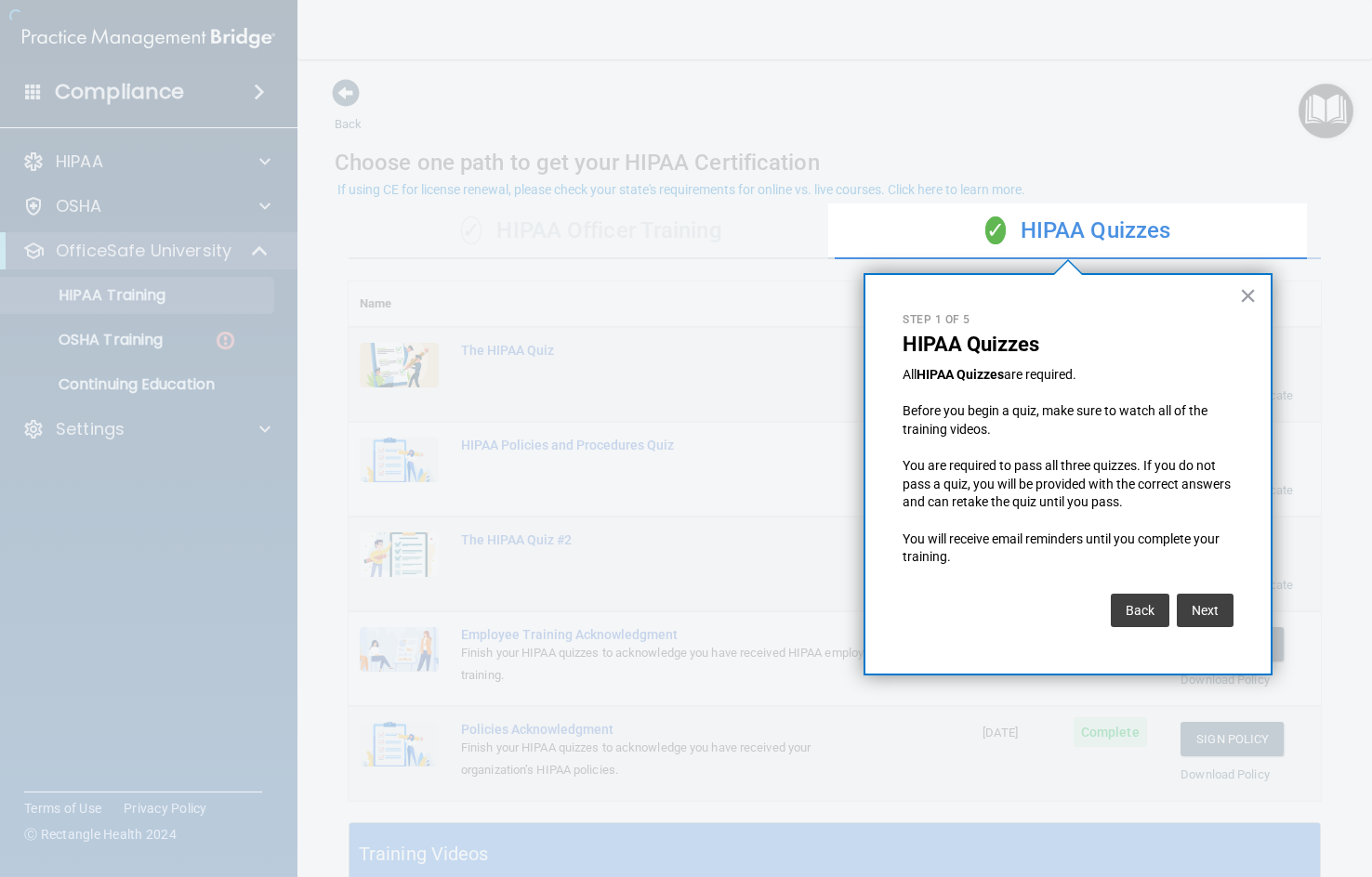
click at [826, 401] on div at bounding box center [414, 438] width 828 height 877
click at [1257, 290] on div "× Step 1 of 5 HIPAA Quizzes All HIPAA Quizzes are required. Before you begin a …" at bounding box center [1068, 475] width 409 height 402
click at [1237, 294] on div "× Step 1 of 5 HIPAA Quizzes All HIPAA Quizzes are required. Before you begin a …" at bounding box center [1068, 475] width 409 height 402
click at [1224, 604] on button "Next" at bounding box center [1204, 610] width 57 height 34
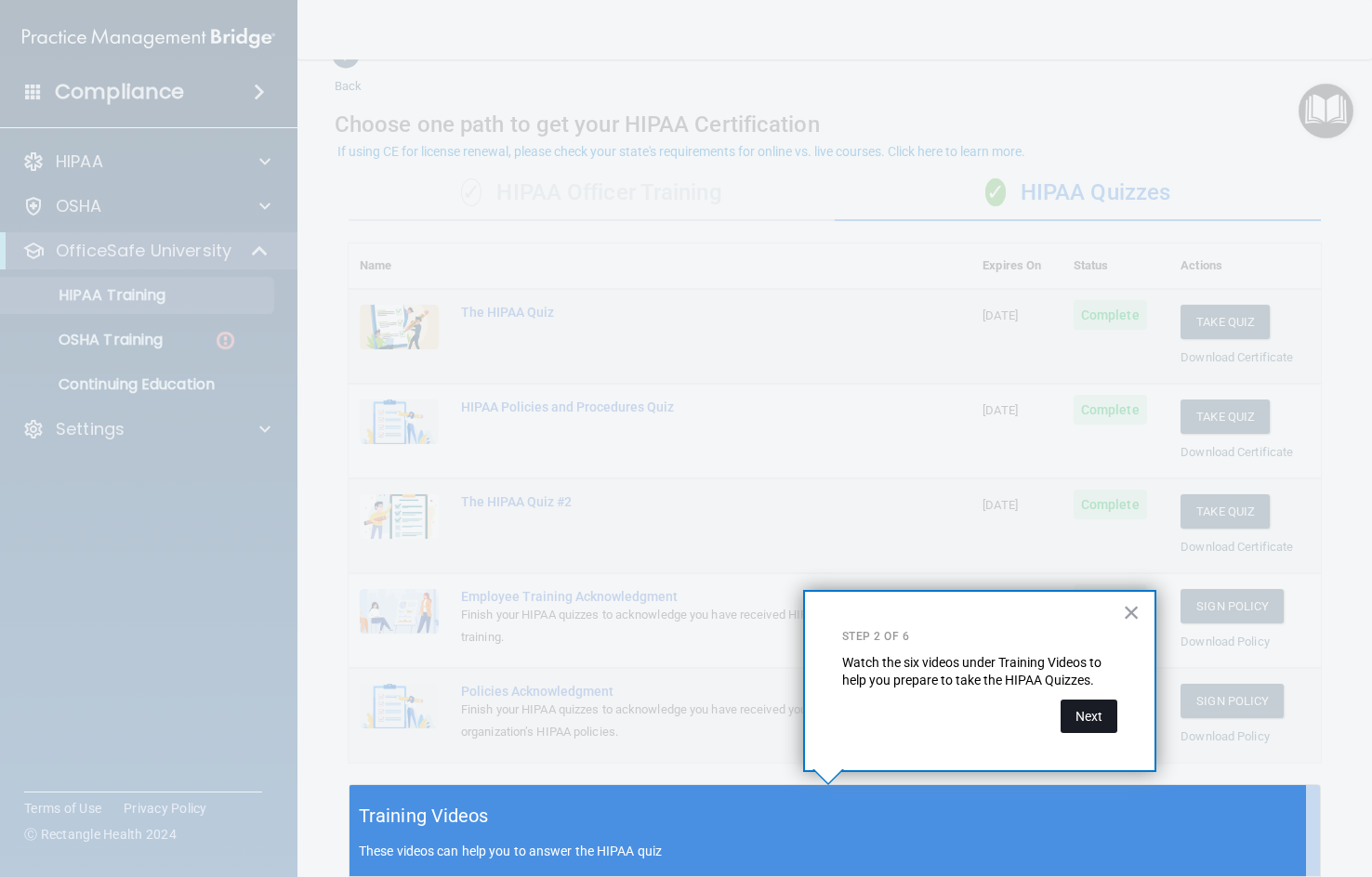
click at [1104, 718] on button "Next" at bounding box center [1088, 716] width 57 height 34
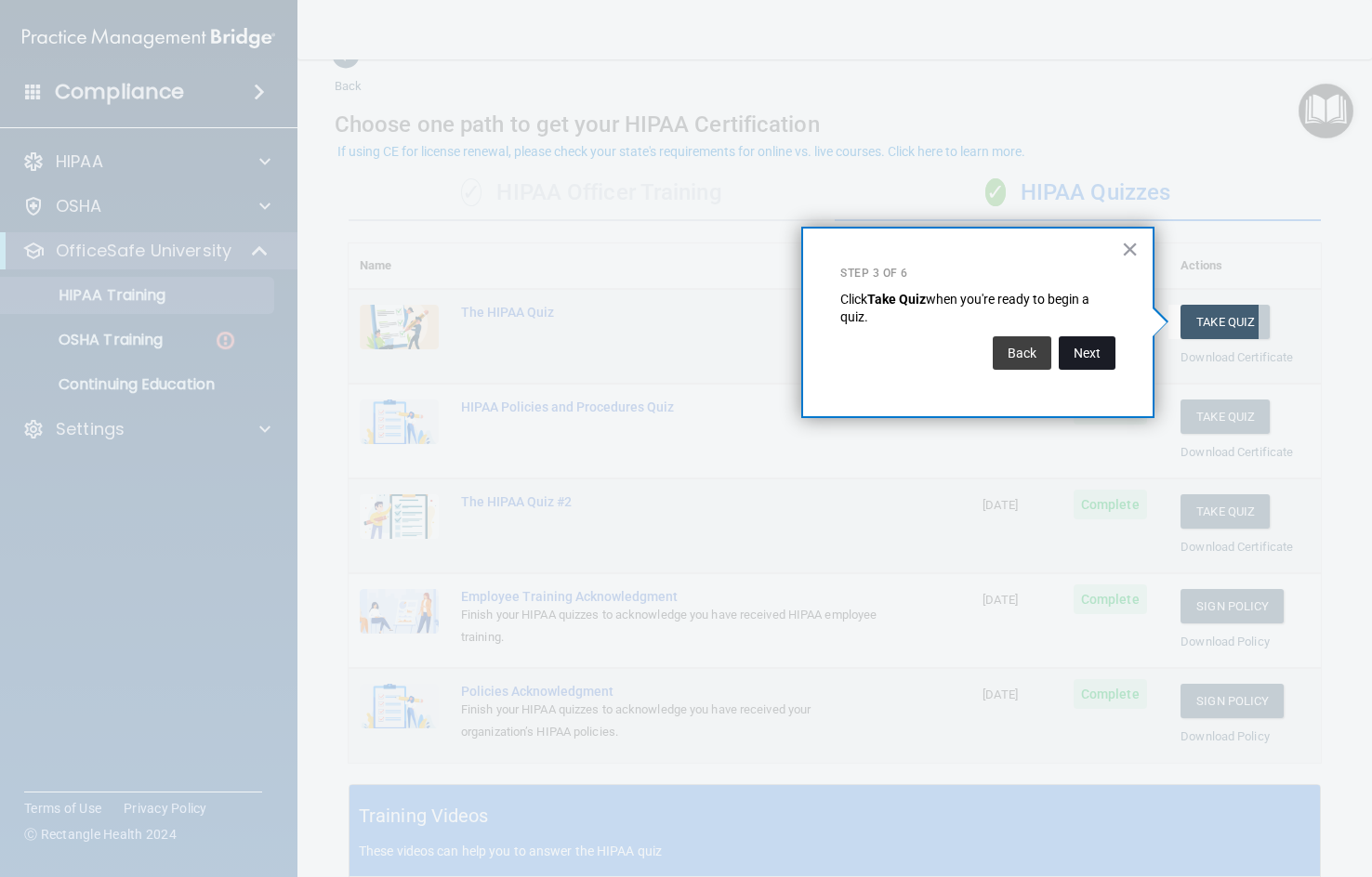
click at [1089, 351] on button "Next" at bounding box center [1086, 352] width 57 height 34
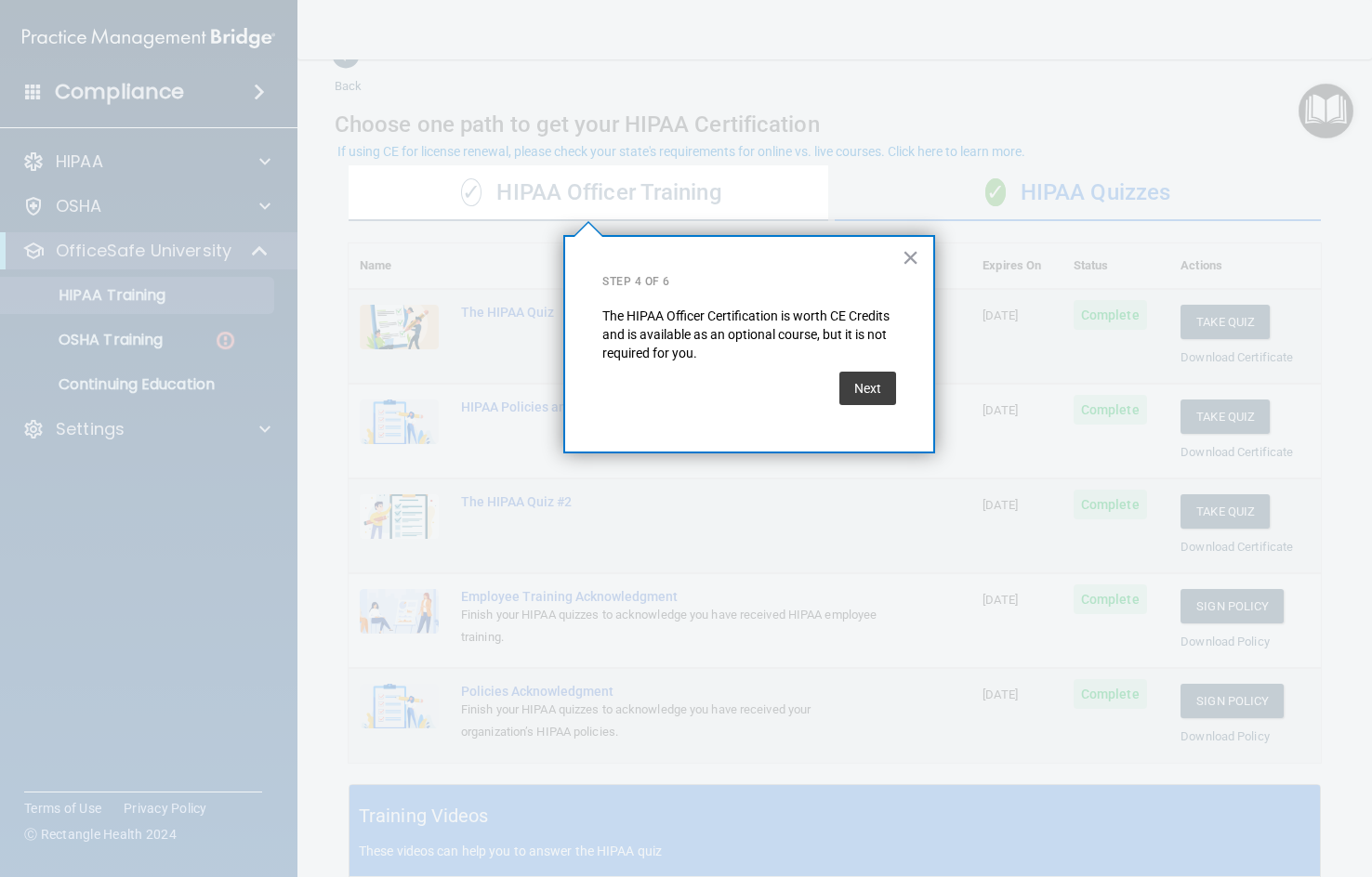
click at [896, 402] on div "× Step 4 of 6 The HIPAA Officer Certification is worth CE Credits and is availa…" at bounding box center [749, 344] width 372 height 219
click at [873, 399] on button "Next" at bounding box center [867, 388] width 57 height 34
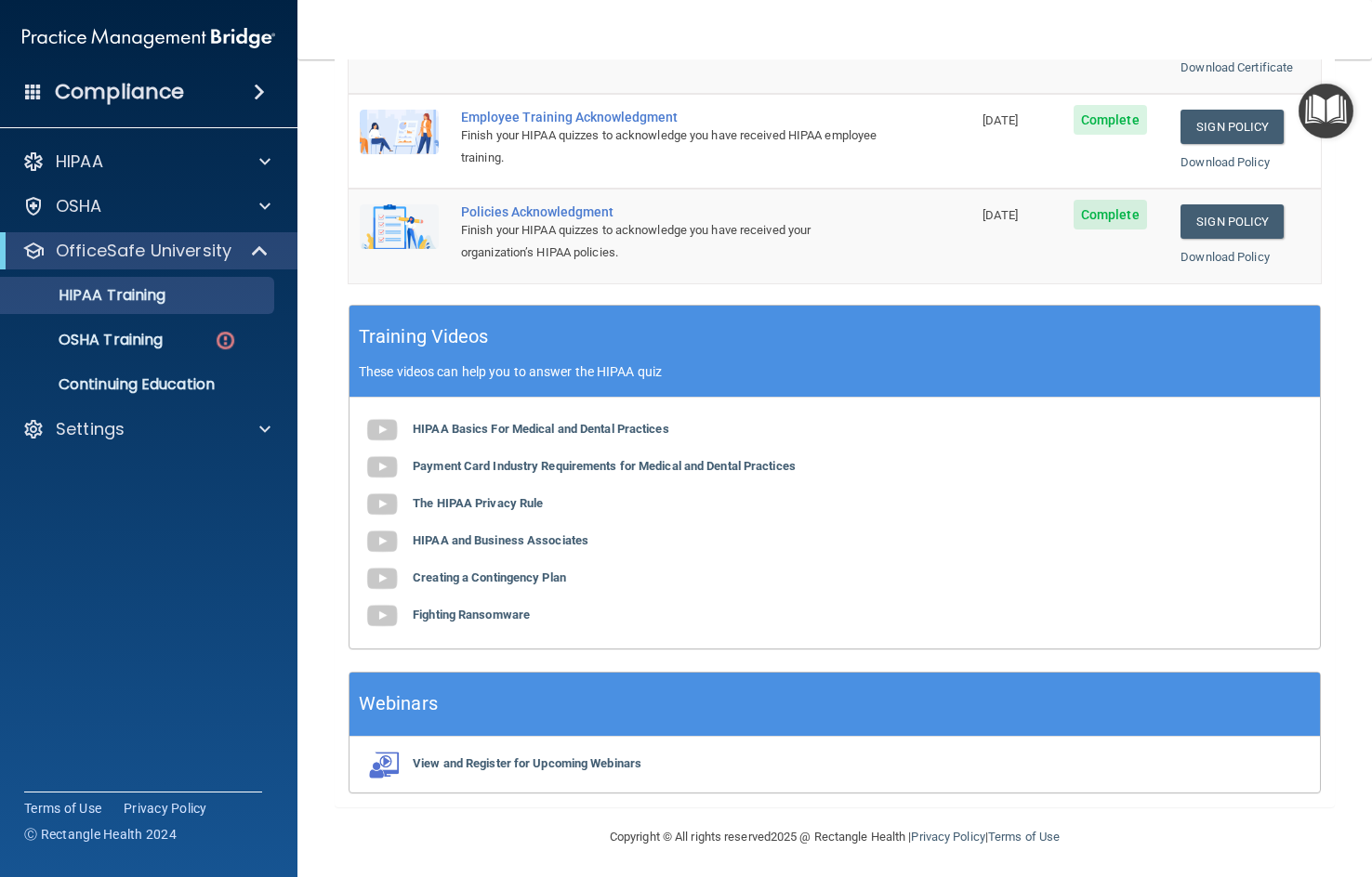
scroll to position [522, 0]
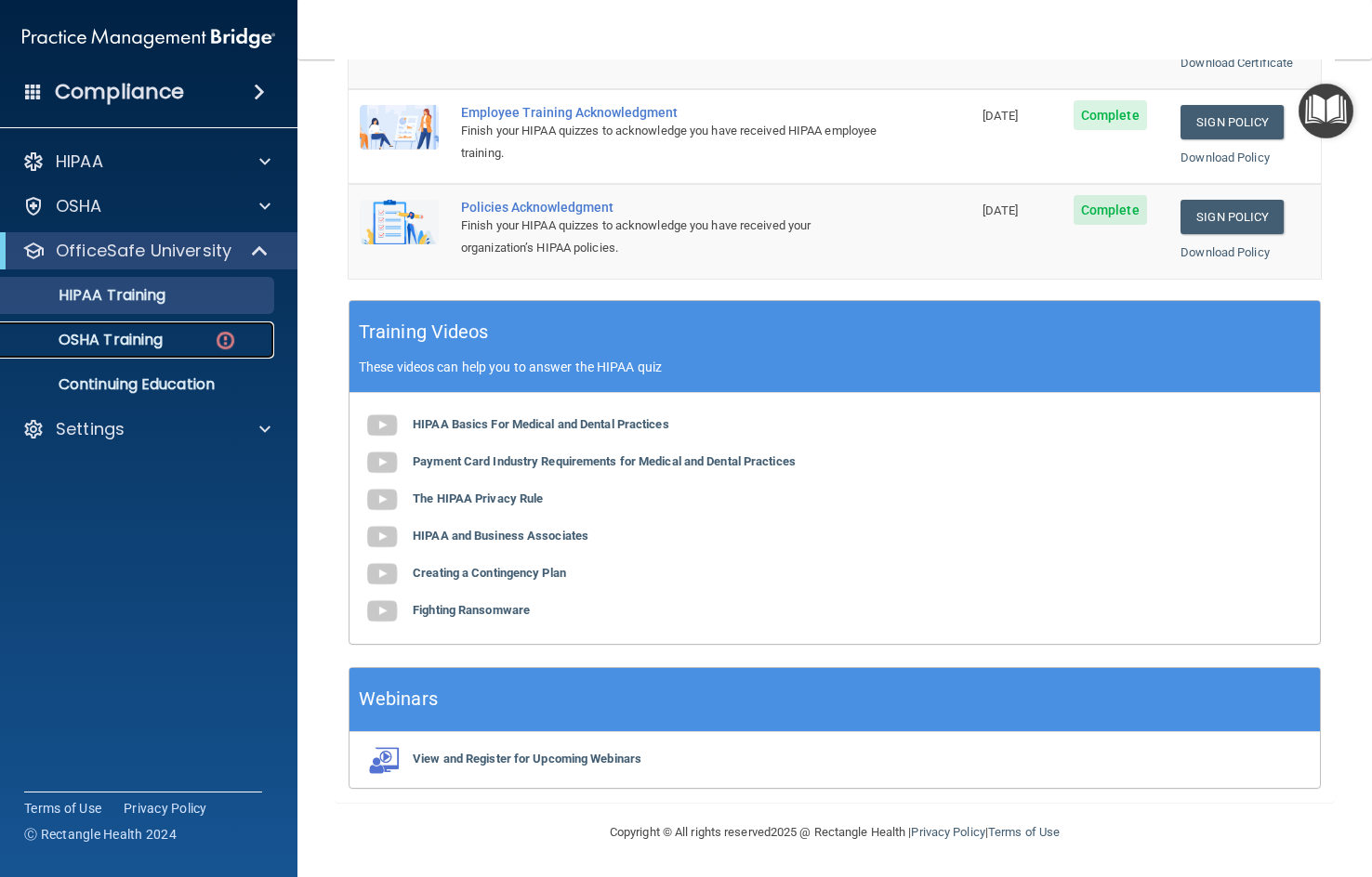
click at [112, 333] on p "OSHA Training" at bounding box center [88, 340] width 150 height 18
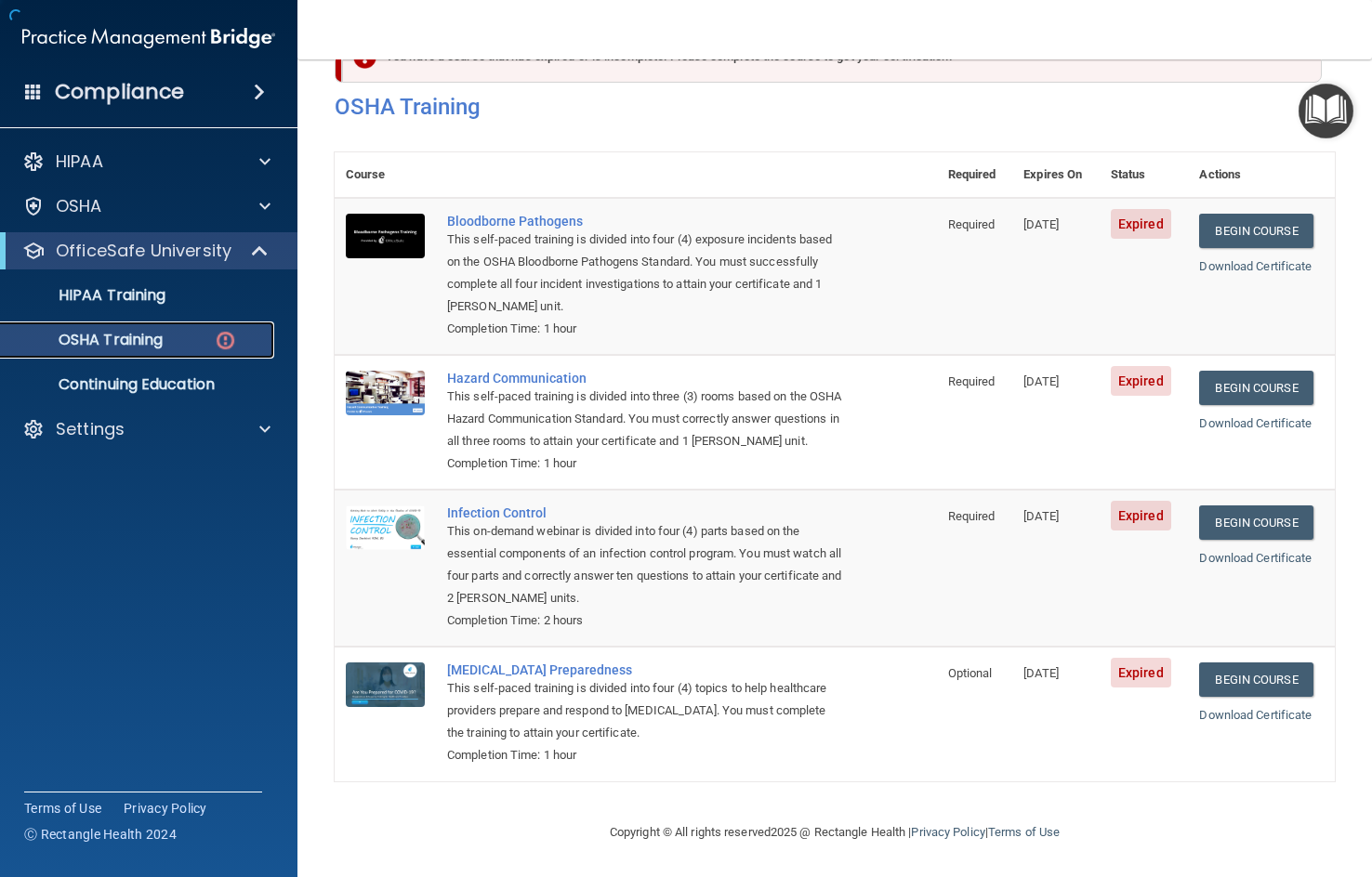
scroll to position [90, 0]
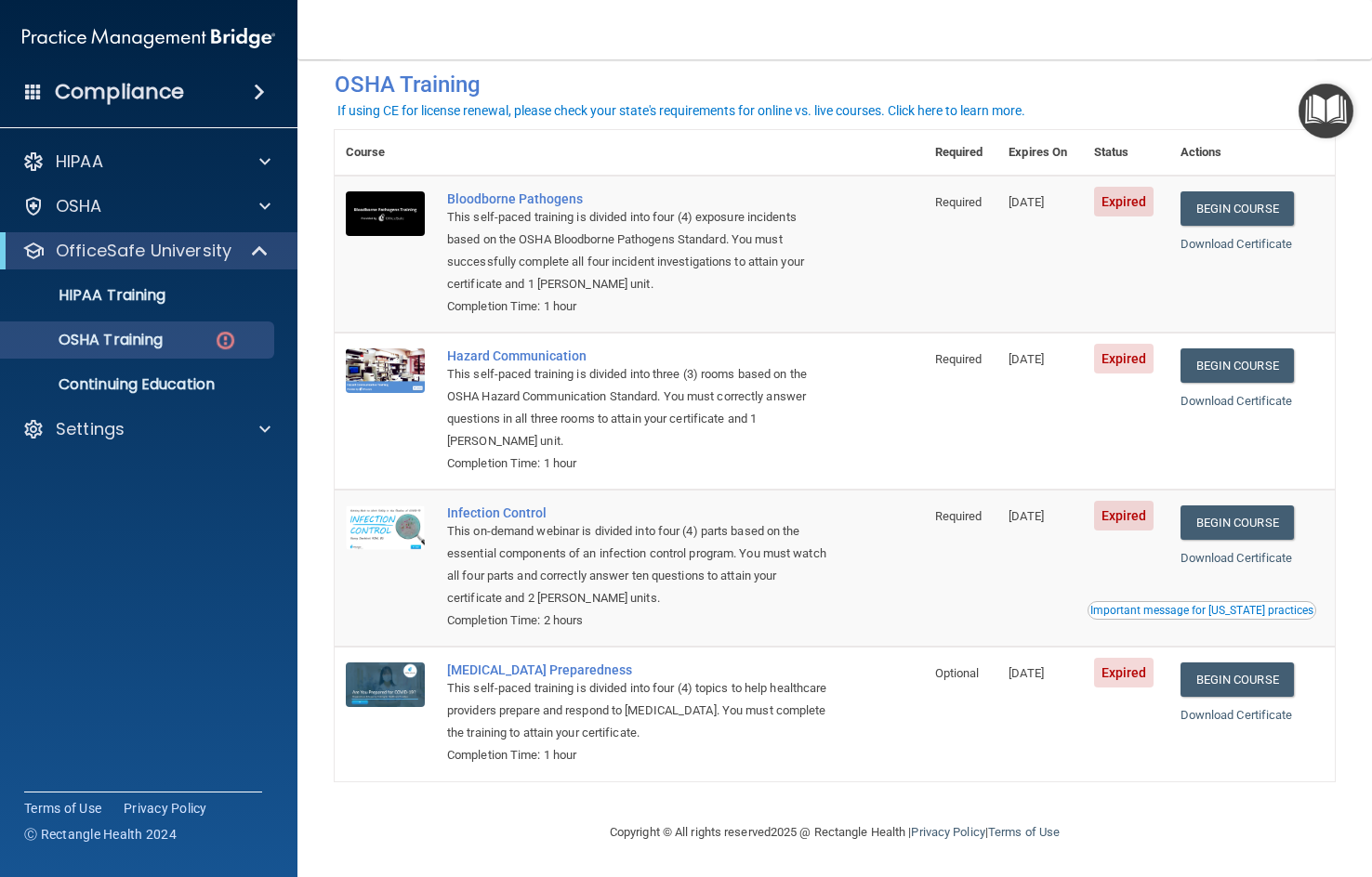
click at [1252, 223] on td "Begin Course Download Certificate" at bounding box center [1252, 253] width 166 height 157
click at [1249, 196] on link "Begin Course" at bounding box center [1237, 209] width 114 height 35
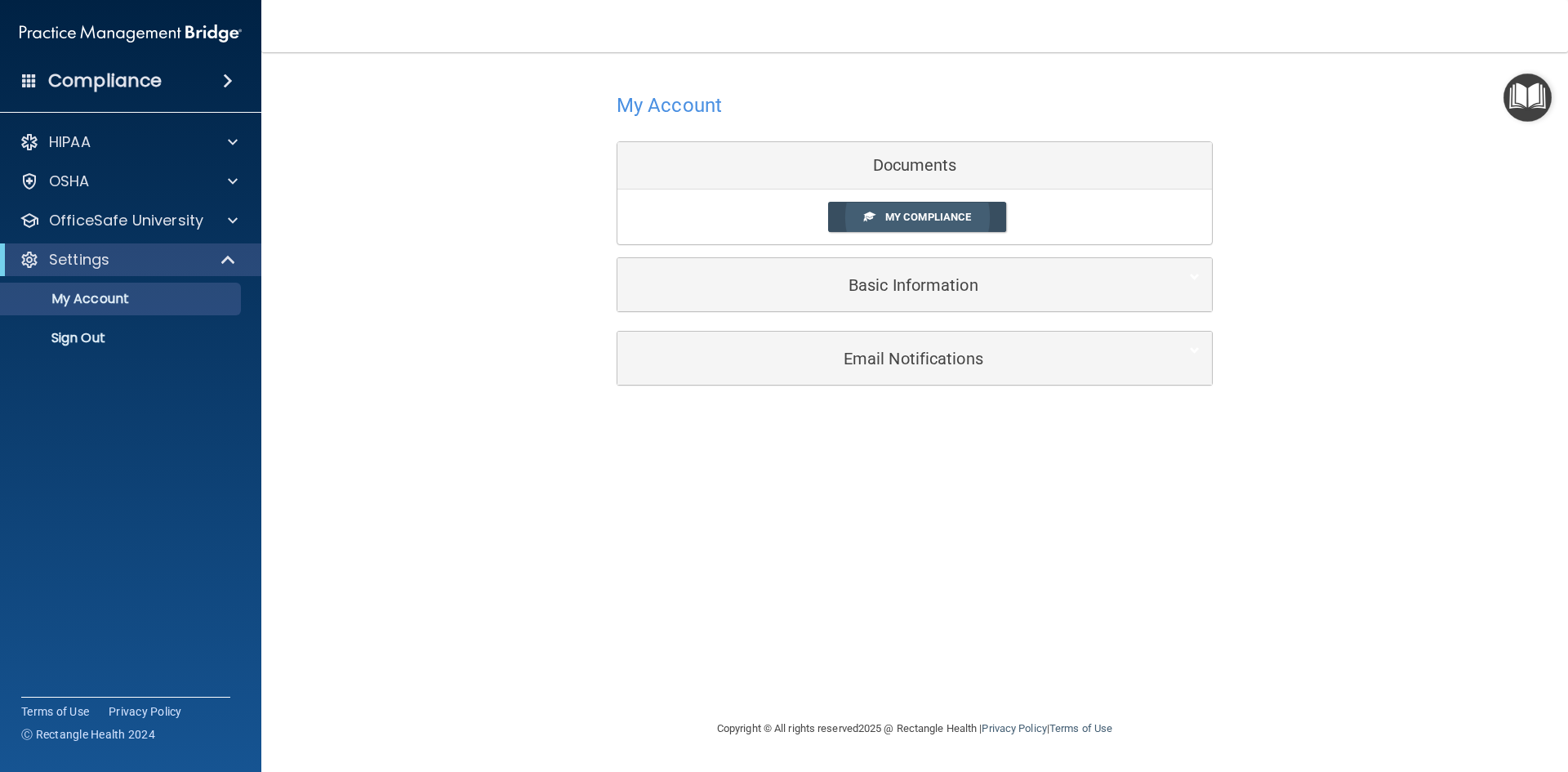
click at [927, 215] on span "My Compliance" at bounding box center [927, 217] width 85 height 12
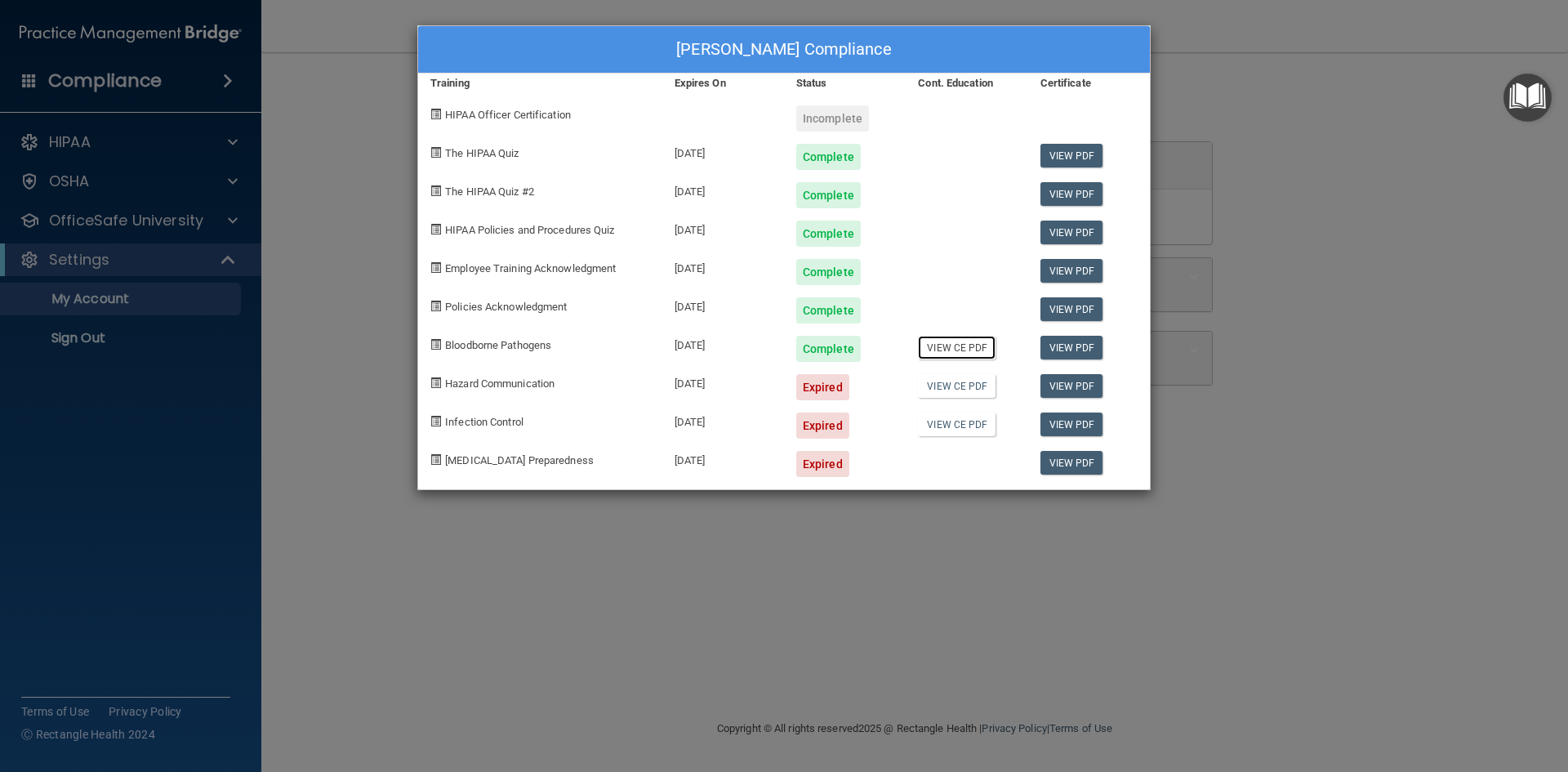
click at [974, 349] on link "View CE PDF" at bounding box center [957, 348] width 78 height 24
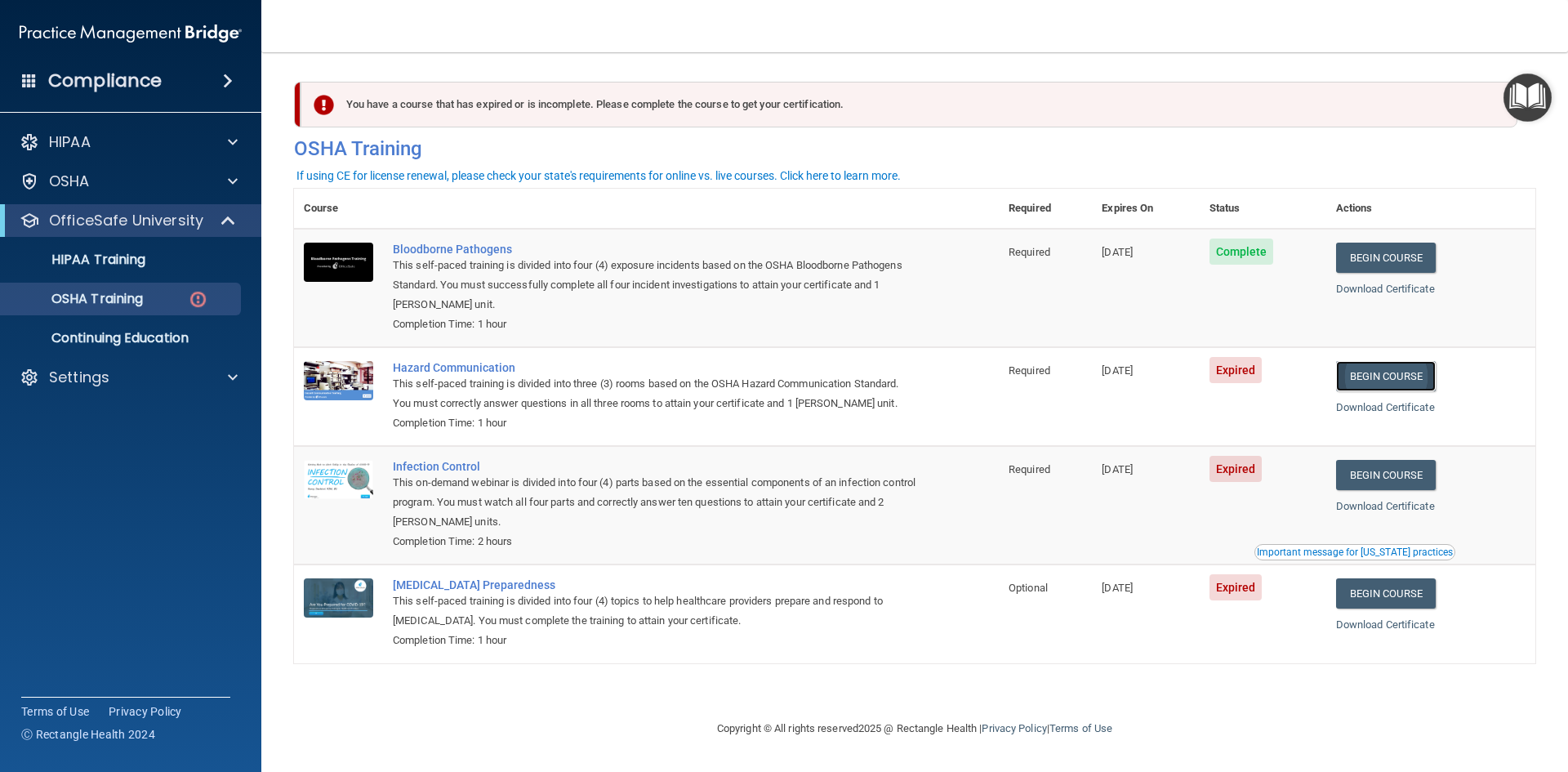
click at [1397, 378] on link "Begin Course" at bounding box center [1386, 377] width 100 height 30
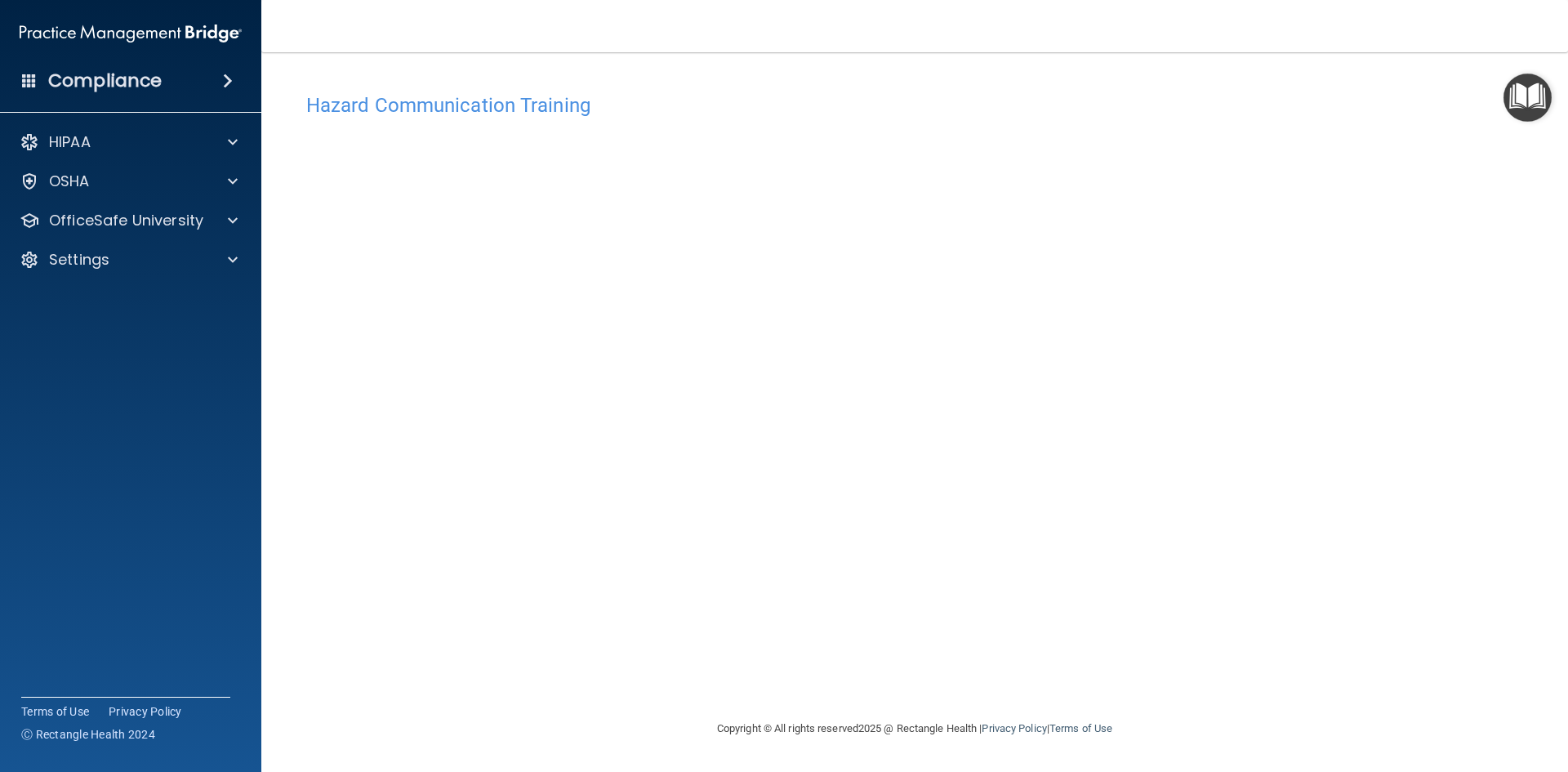
click at [1350, 330] on div "Hazard Communication Training This course doesn’t expire until 08/17/2025. Are …" at bounding box center [914, 401] width 1241 height 634
drag, startPoint x: 365, startPoint y: 745, endPoint x: 378, endPoint y: 749, distance: 13.6
click at [365, 745] on footer "Copyright © All rights reserved 2025 @ Rectangle Health | Privacy Policy | Term…" at bounding box center [914, 729] width 1241 height 53
click at [1359, 237] on div "Hazard Communication Training This course doesn’t expire until 08/17/2025. Are …" at bounding box center [914, 401] width 1241 height 634
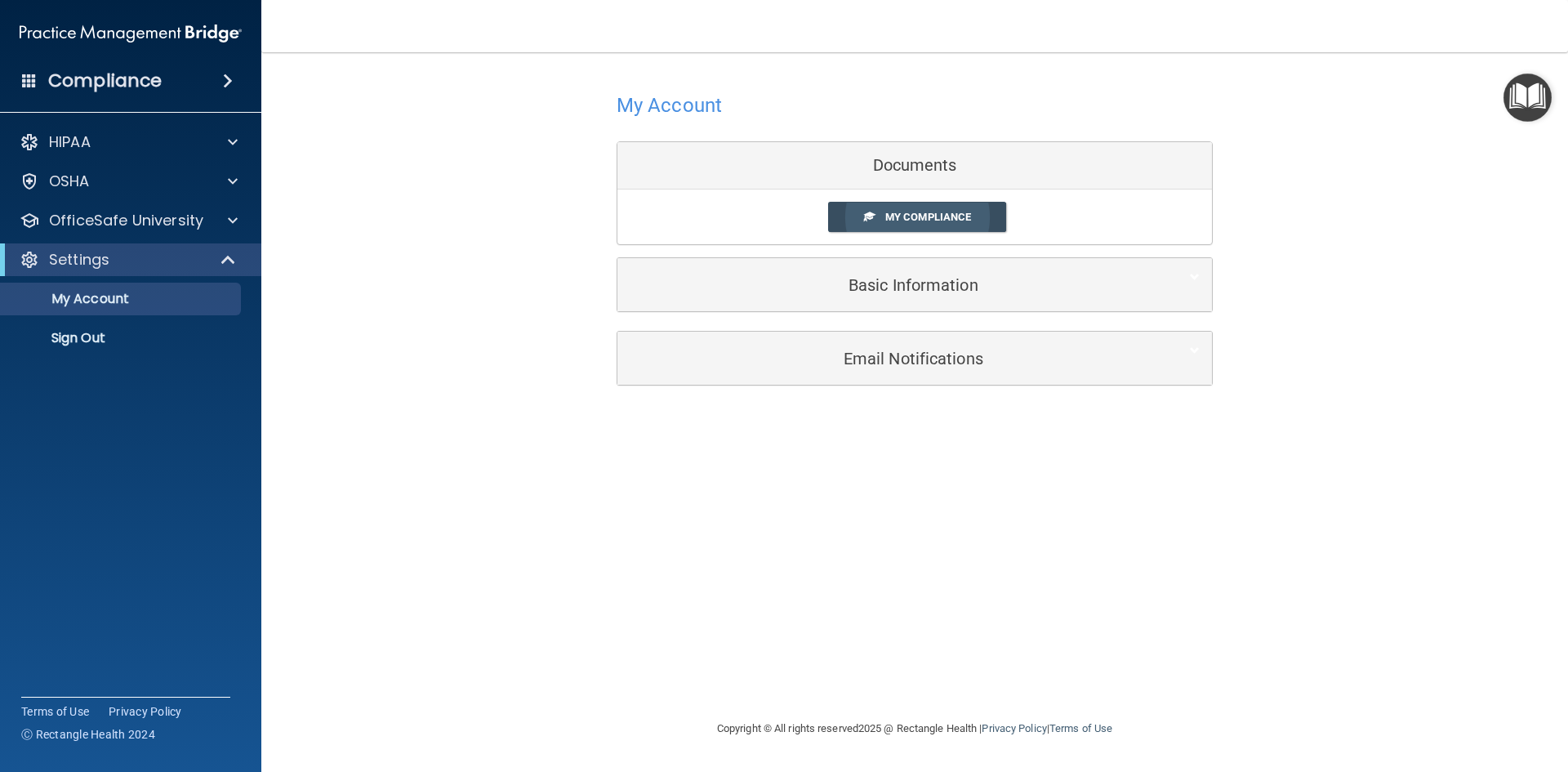
click at [841, 212] on link "My Compliance" at bounding box center [917, 217] width 179 height 30
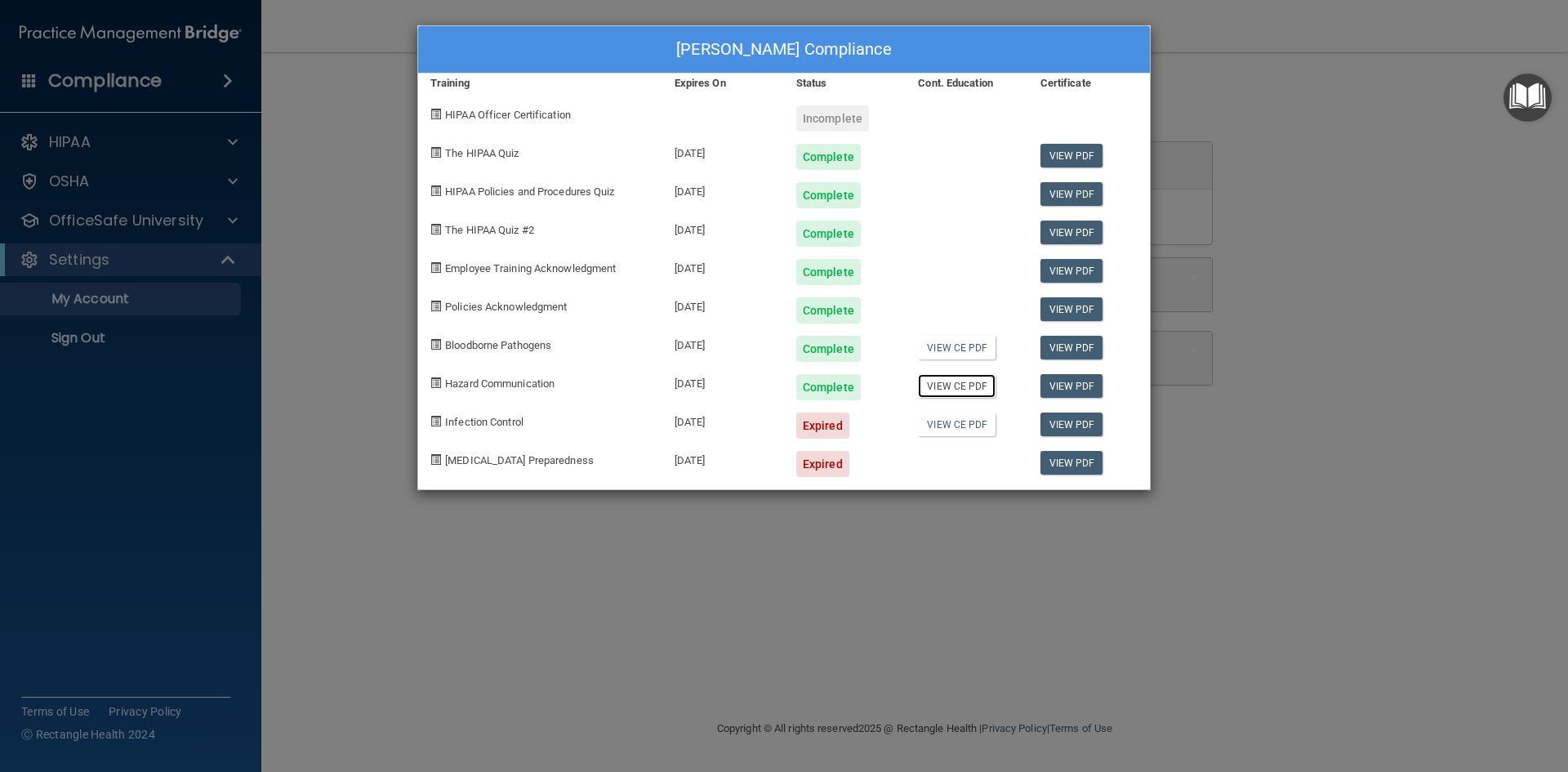
click at [957, 385] on link "View CE PDF" at bounding box center [957, 386] width 78 height 24
click at [947, 423] on link "View CE PDF" at bounding box center [957, 424] width 78 height 24
click at [476, 413] on div "Infection Control" at bounding box center [540, 419] width 245 height 38
click at [74, 179] on div "Priscilla Sanchez's Compliance Training Expires On Status Cont. Education Certi…" at bounding box center [784, 386] width 1568 height 772
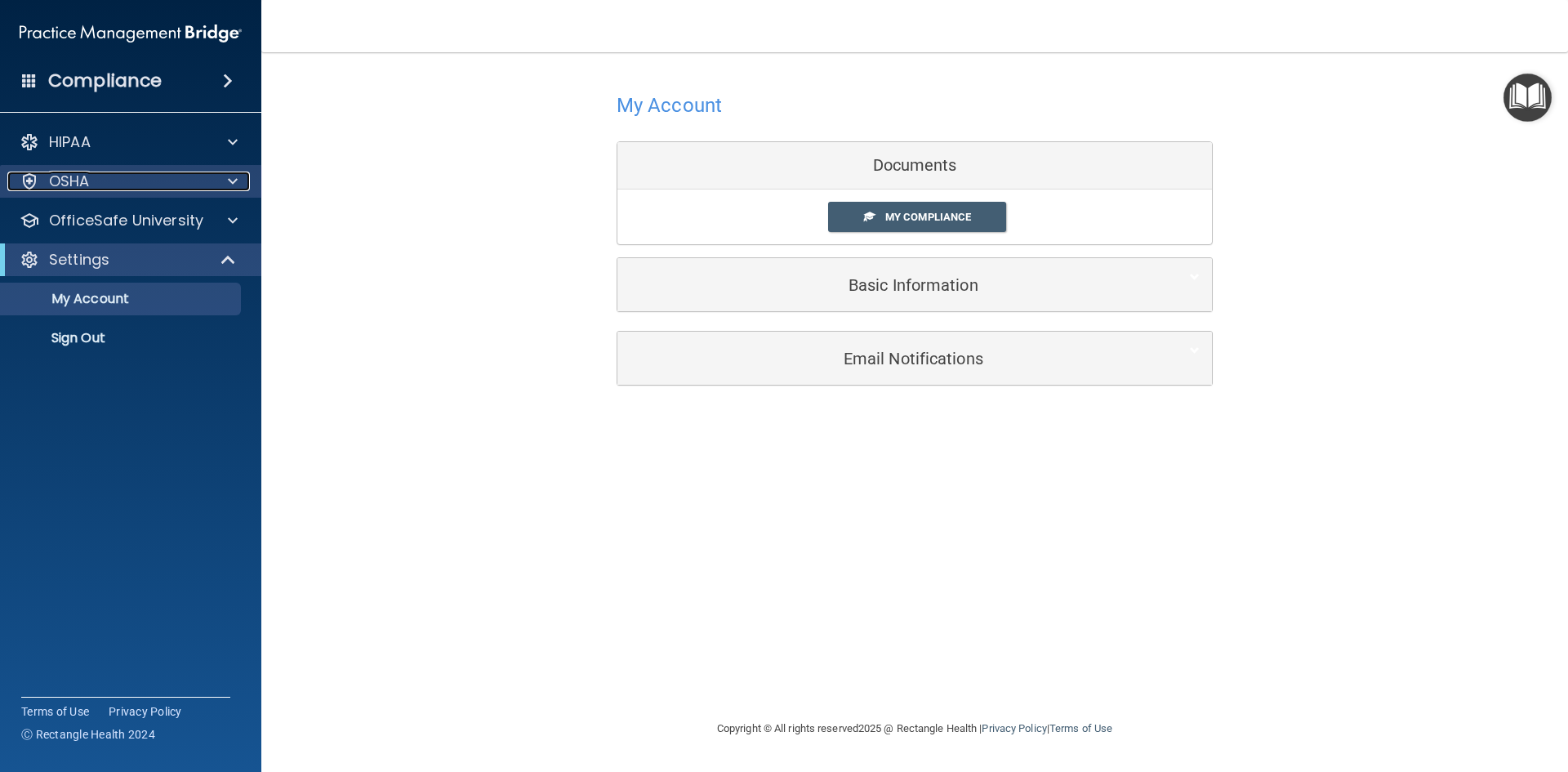
click at [74, 187] on p "OSHA" at bounding box center [69, 181] width 41 height 19
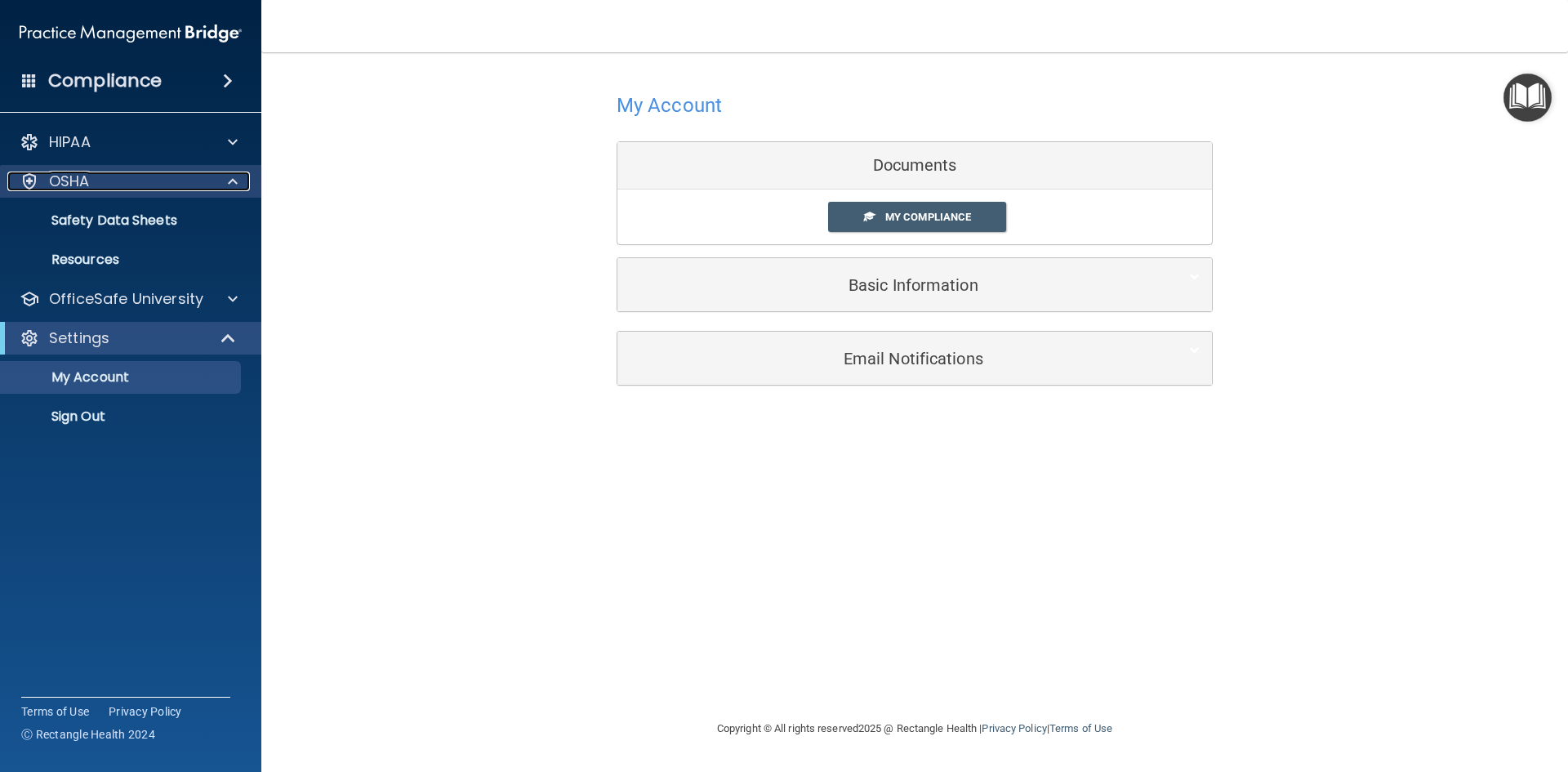
click at [66, 177] on p "OSHA" at bounding box center [69, 181] width 41 height 19
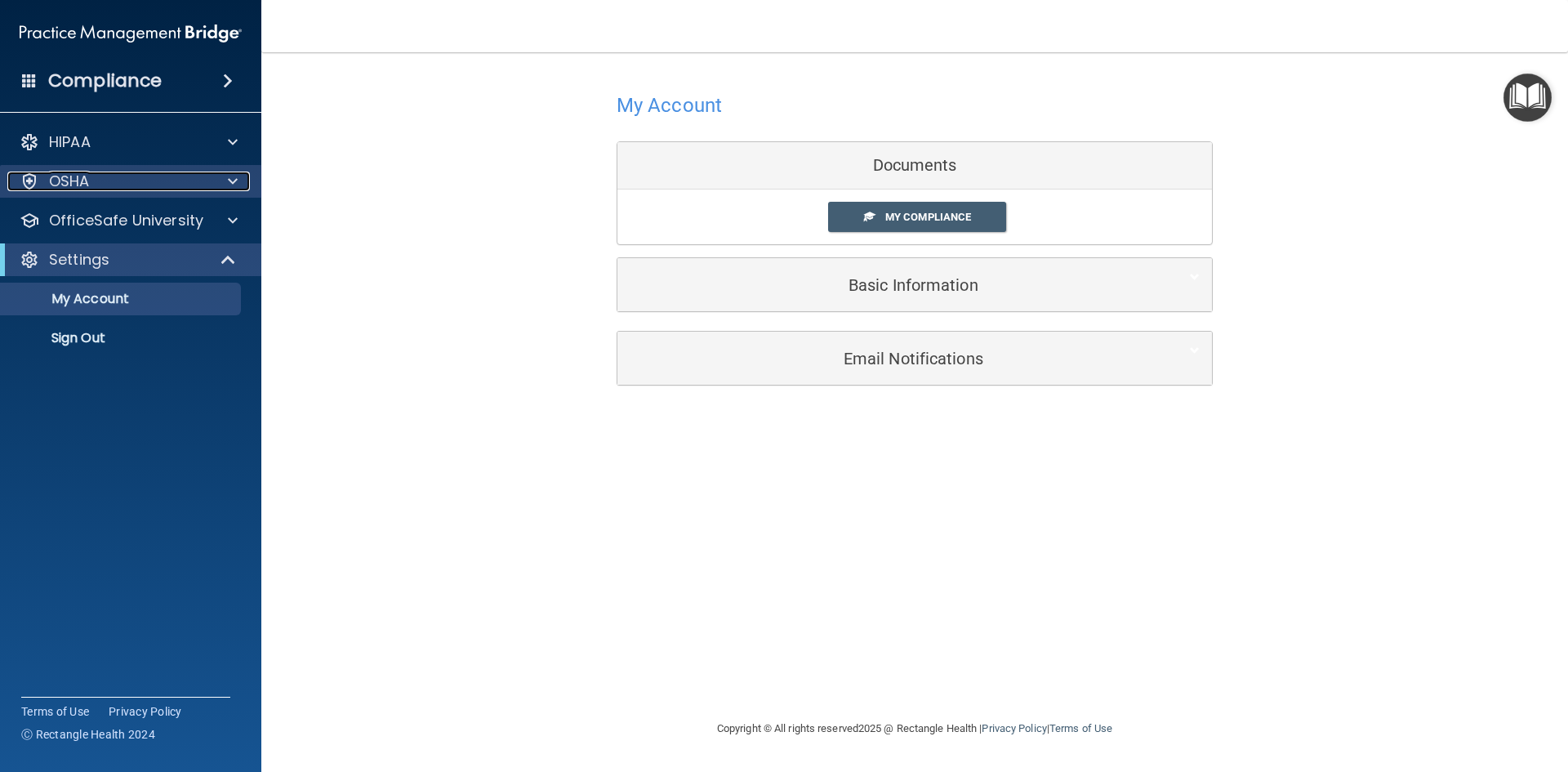
click at [65, 177] on p "OSHA" at bounding box center [69, 181] width 41 height 19
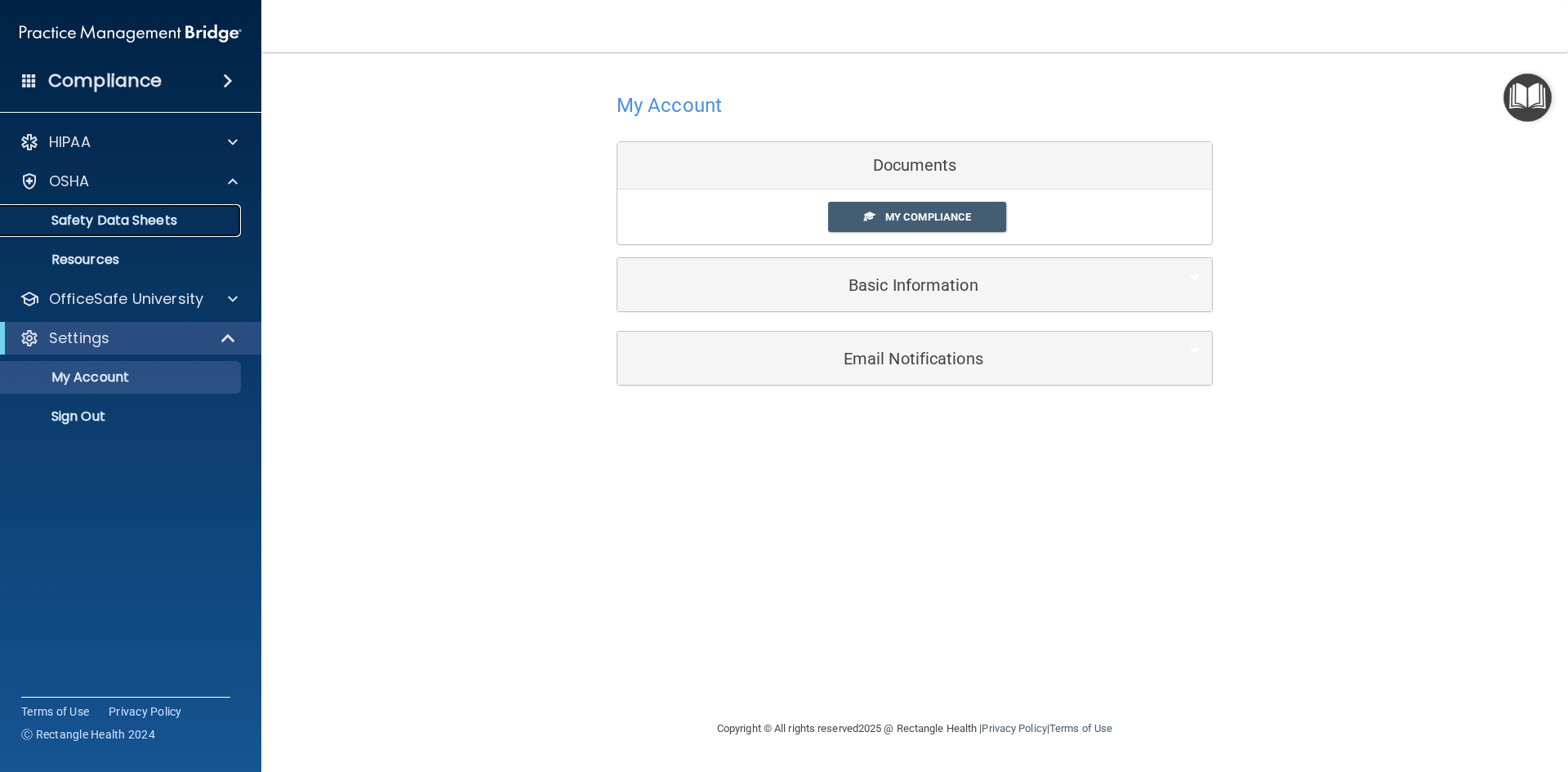
click at [123, 223] on p "Safety Data Sheets" at bounding box center [122, 220] width 223 height 16
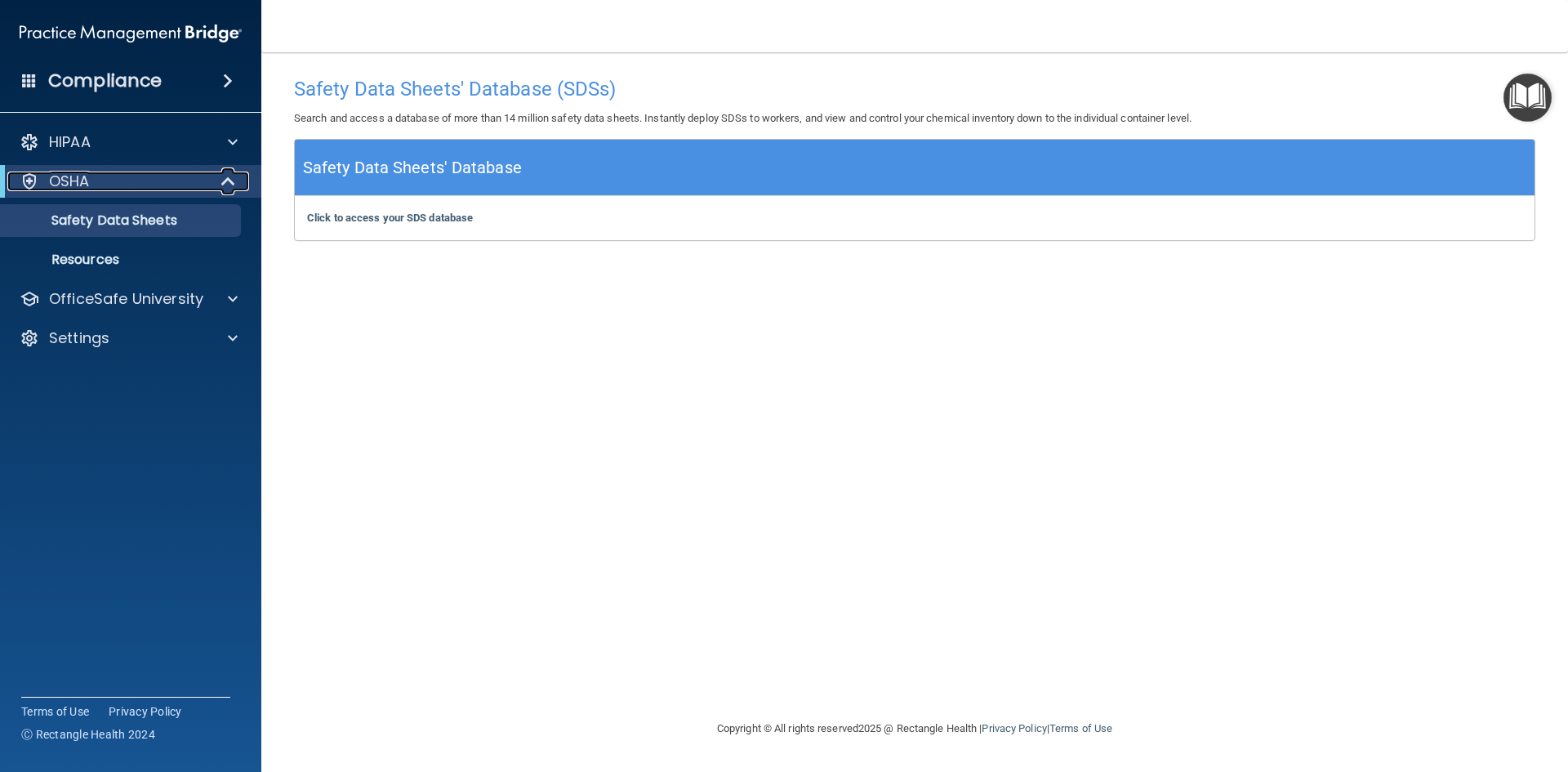
click at [86, 176] on p "OSHA" at bounding box center [69, 181] width 41 height 19
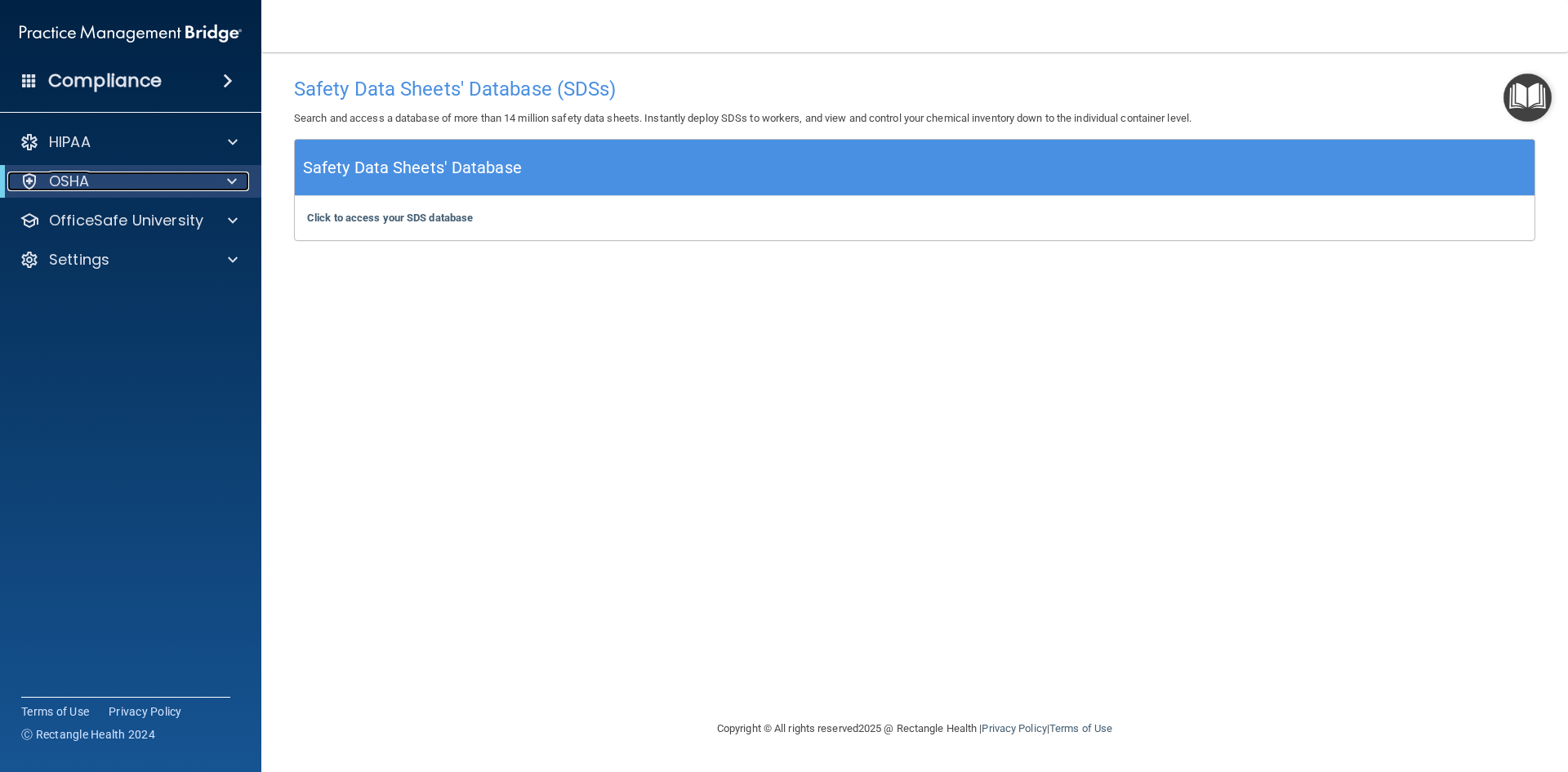
click at [228, 176] on span at bounding box center [232, 181] width 10 height 19
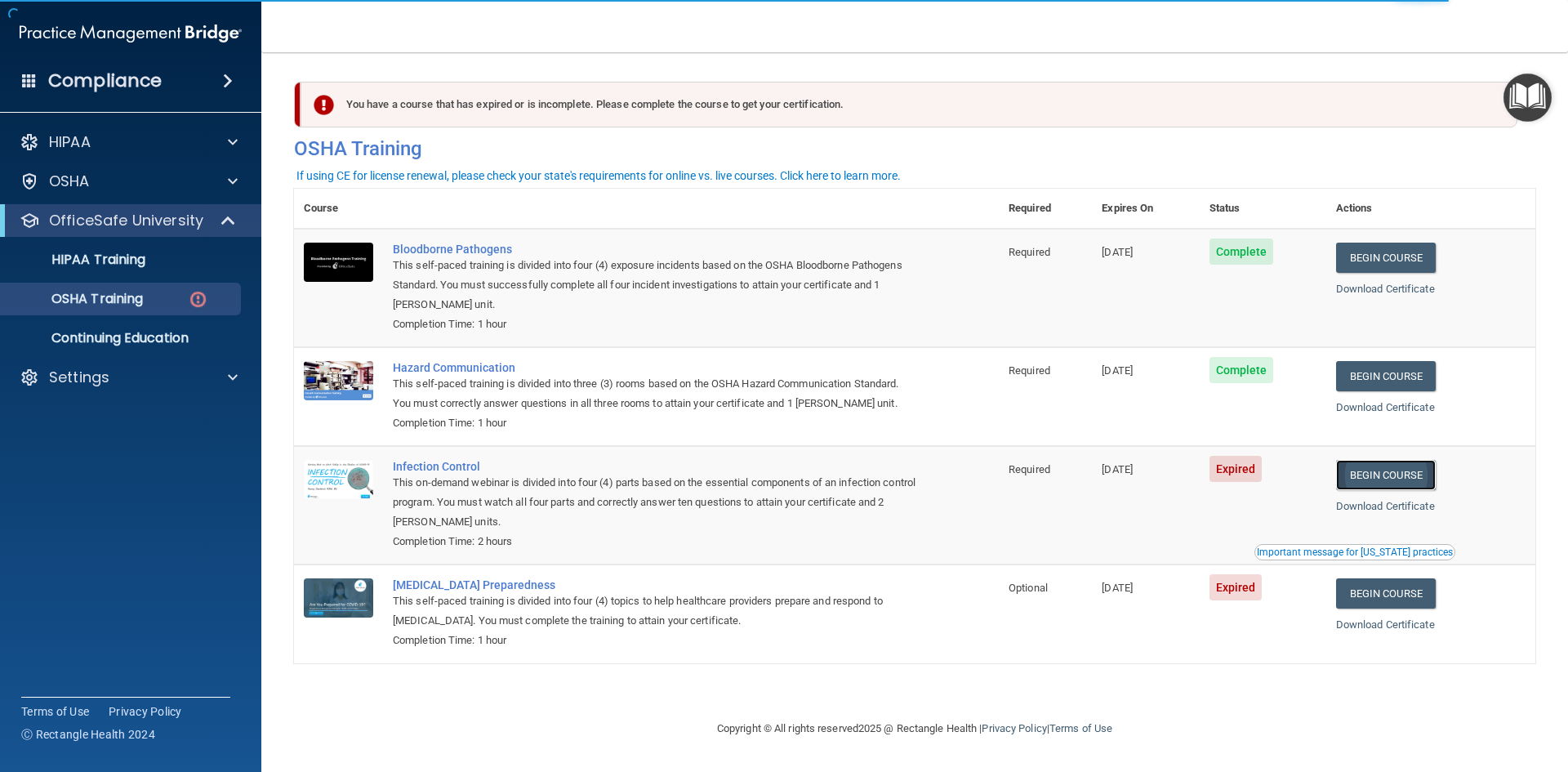
click at [1422, 477] on link "Begin Course" at bounding box center [1386, 475] width 100 height 30
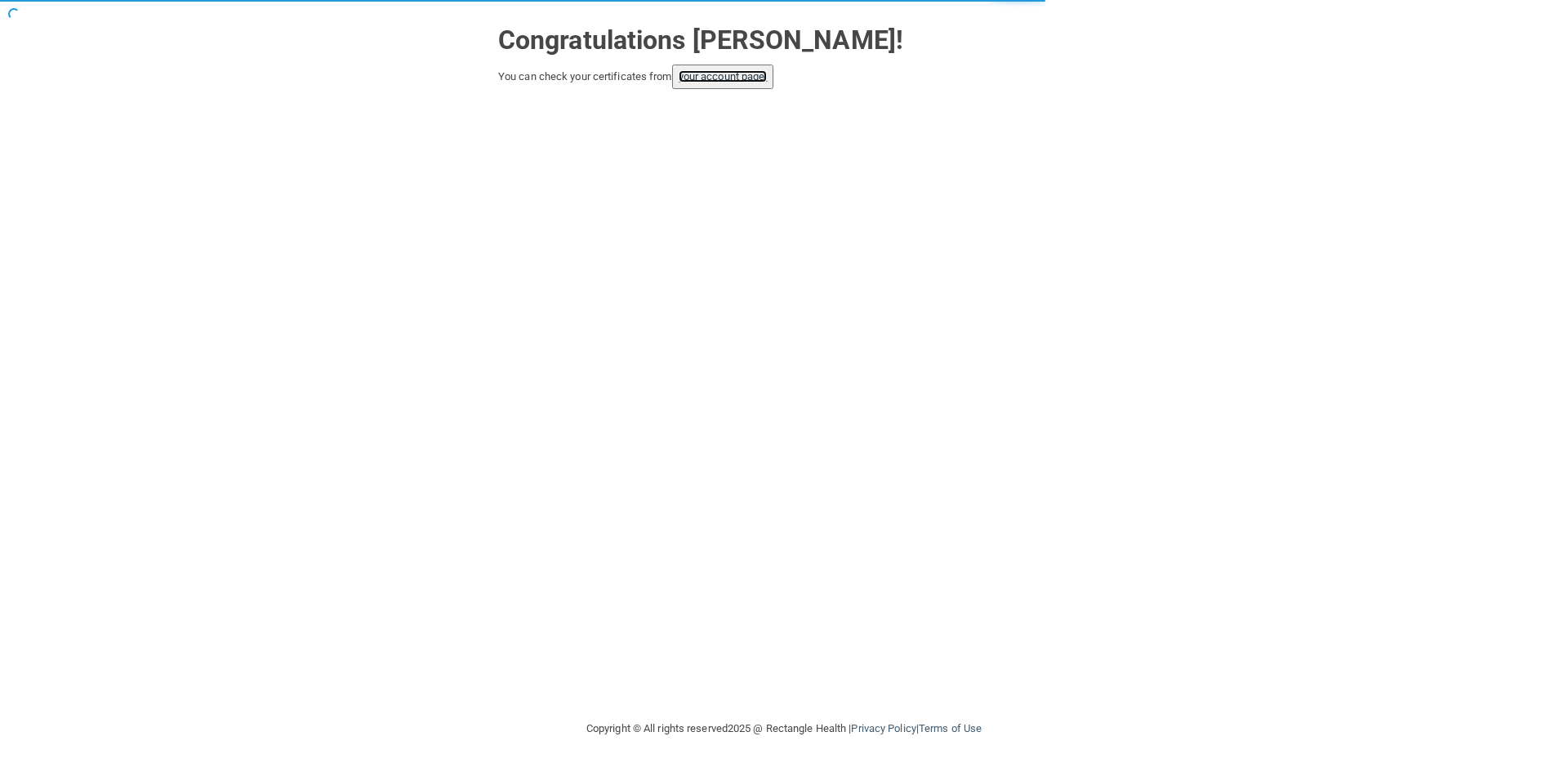
click at [721, 76] on link "your account page!" at bounding box center [723, 76] width 89 height 12
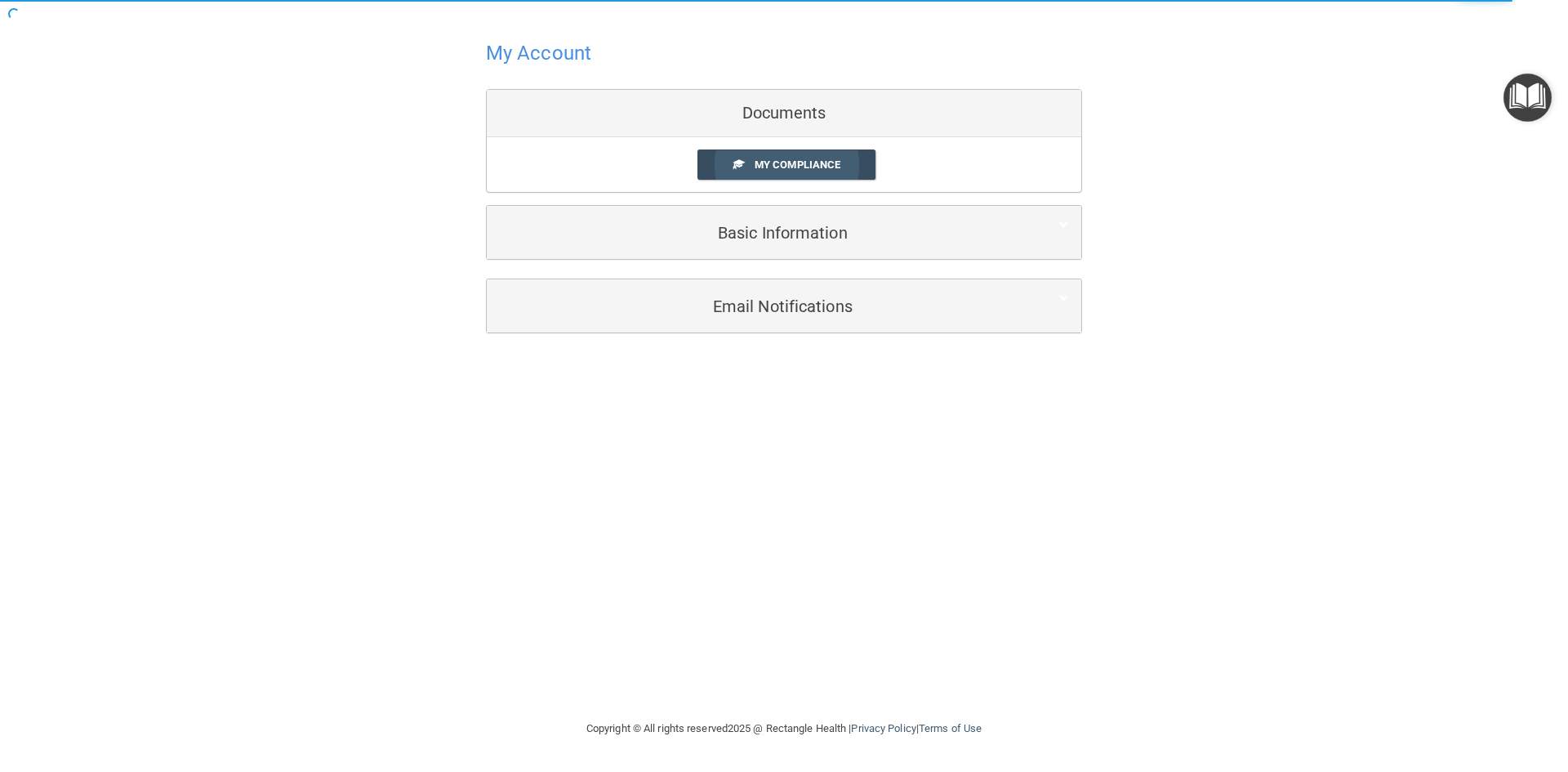
click at [745, 152] on link "My Compliance" at bounding box center [786, 165] width 179 height 30
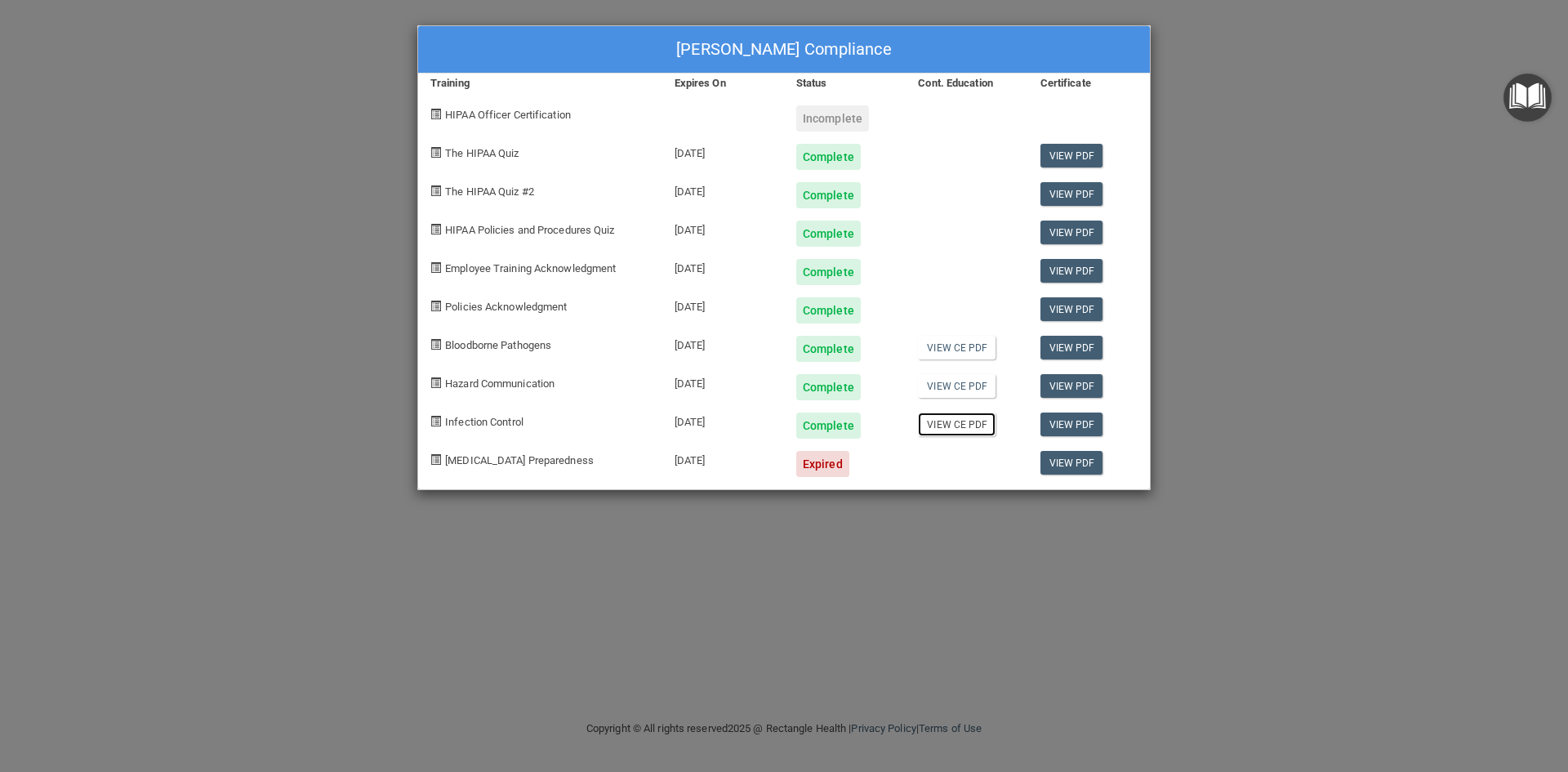
click at [964, 426] on link "View CE PDF" at bounding box center [957, 424] width 78 height 24
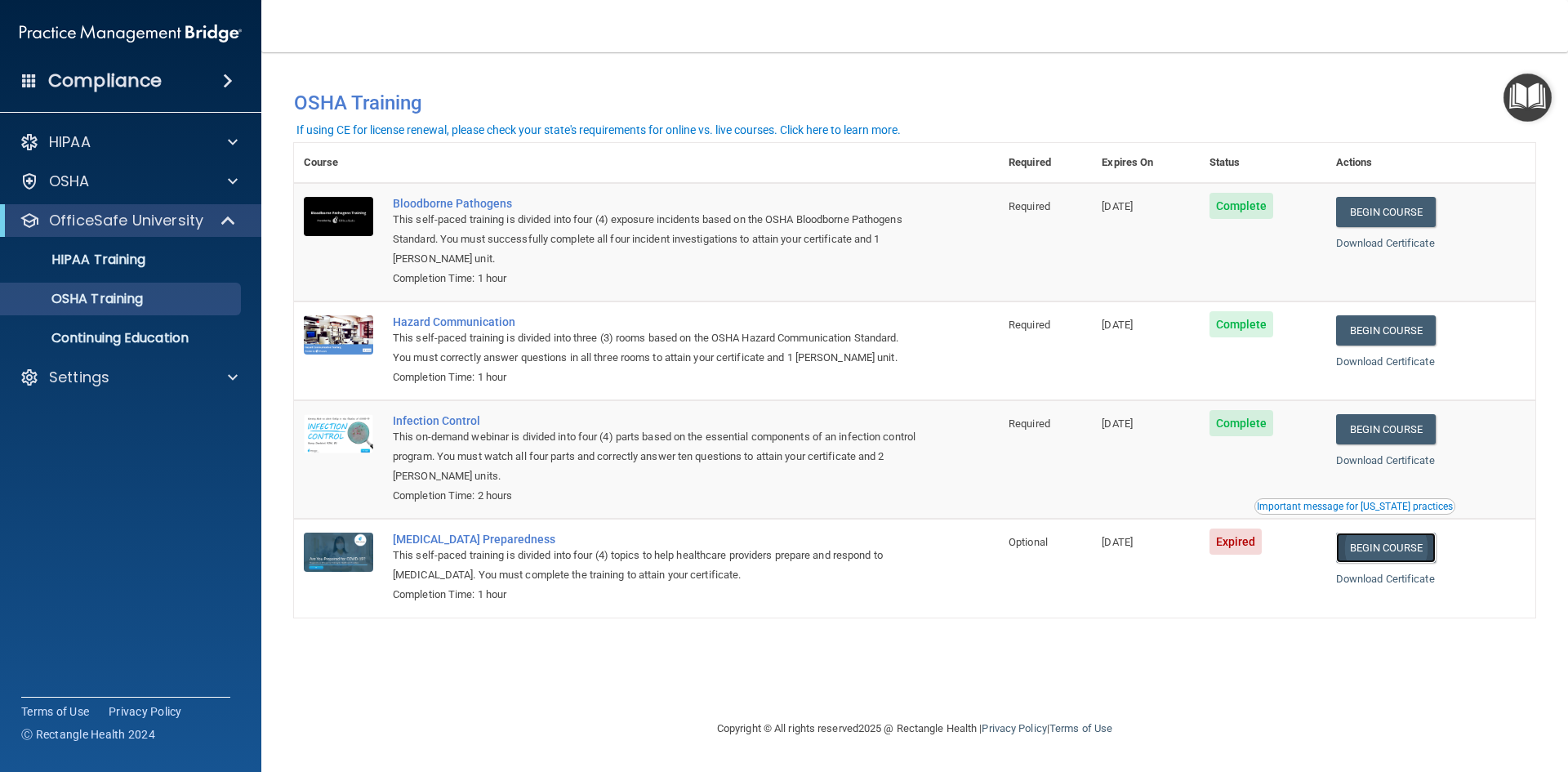
click at [1418, 551] on link "Begin Course" at bounding box center [1386, 548] width 100 height 30
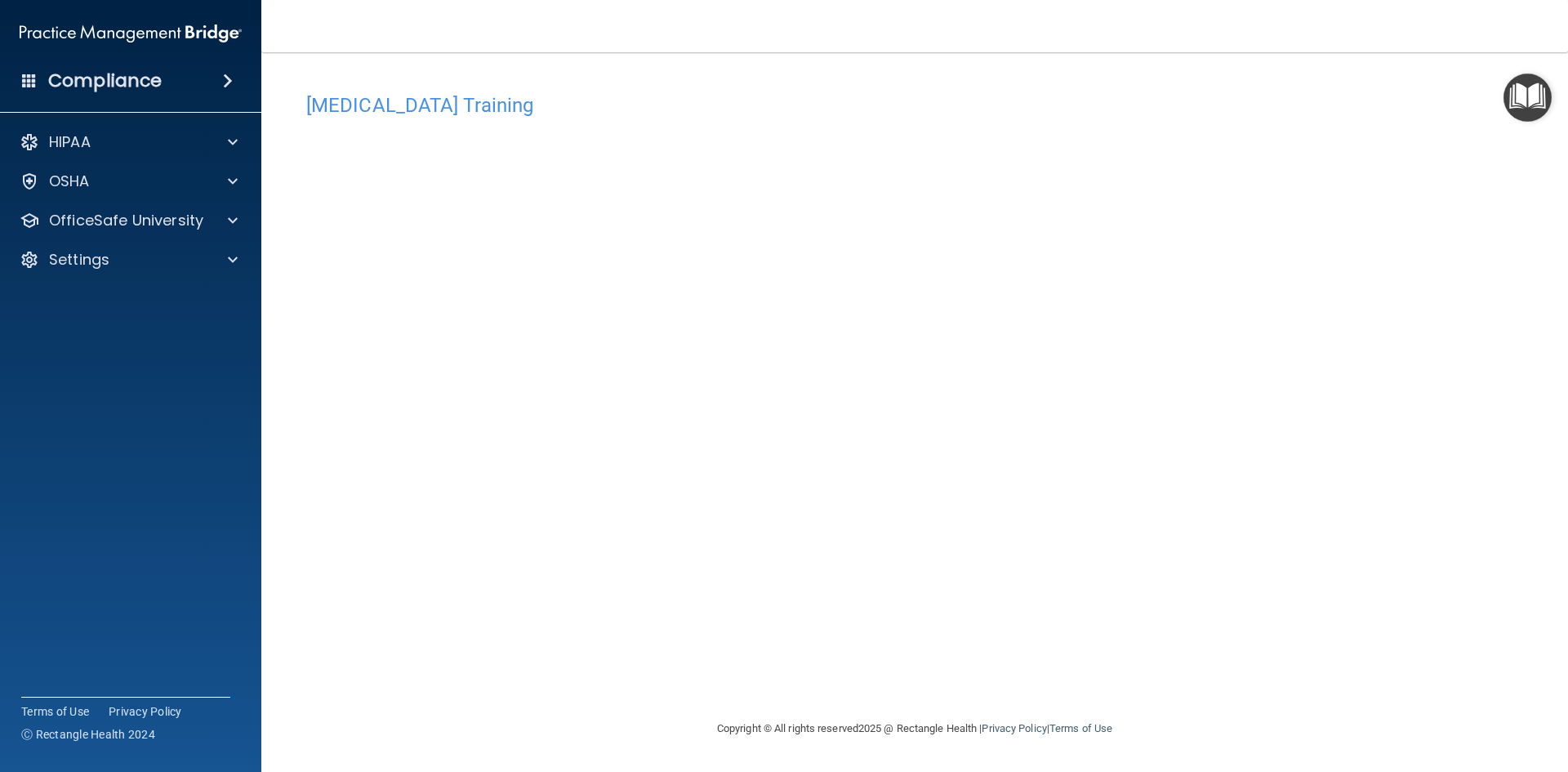
click at [1304, 503] on div "[MEDICAL_DATA] Training This course doesn’t expire until [DATE]. Are you sure y…" at bounding box center [914, 401] width 1241 height 634
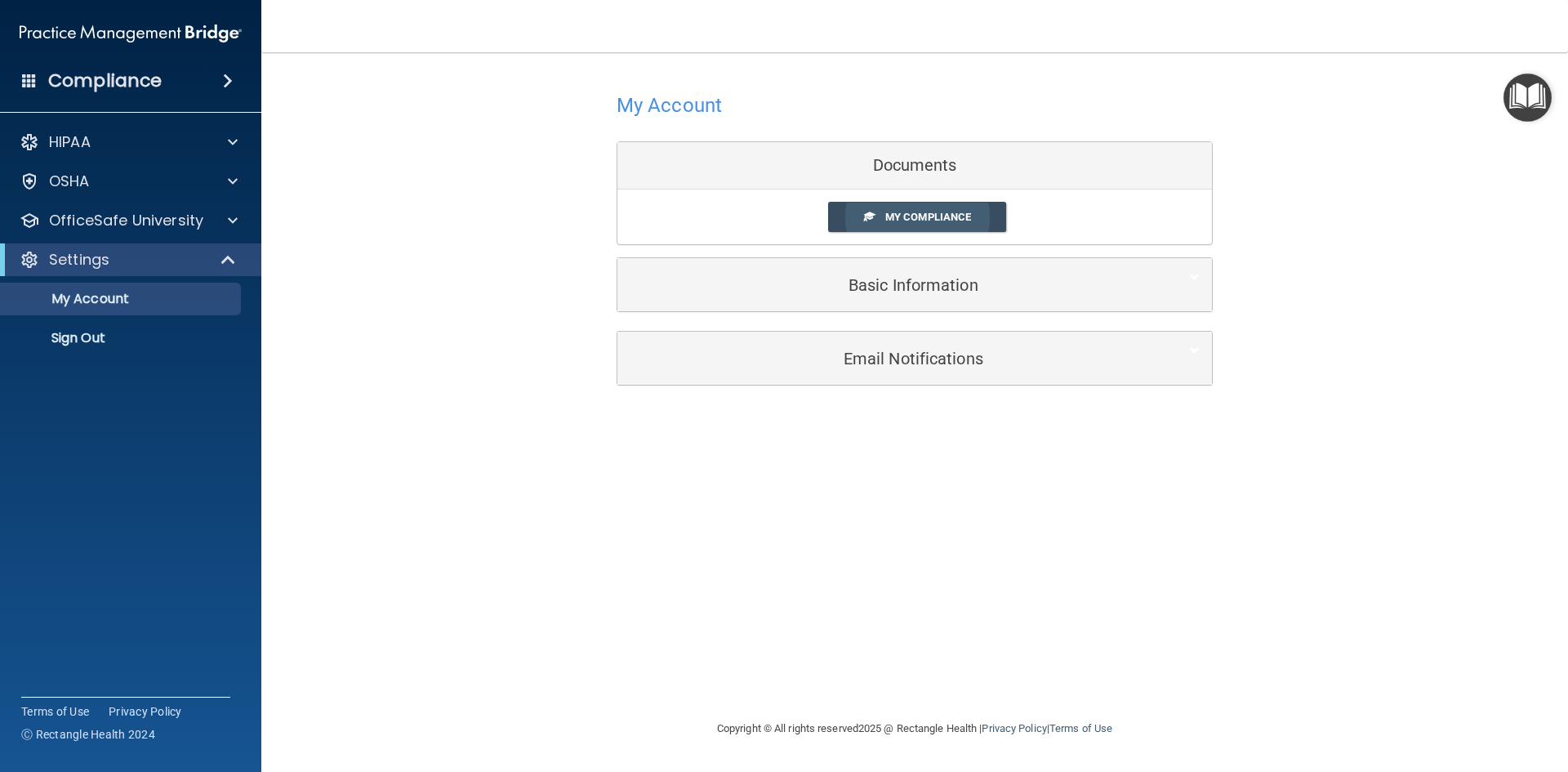
click at [880, 232] on link "My Compliance" at bounding box center [917, 217] width 179 height 30
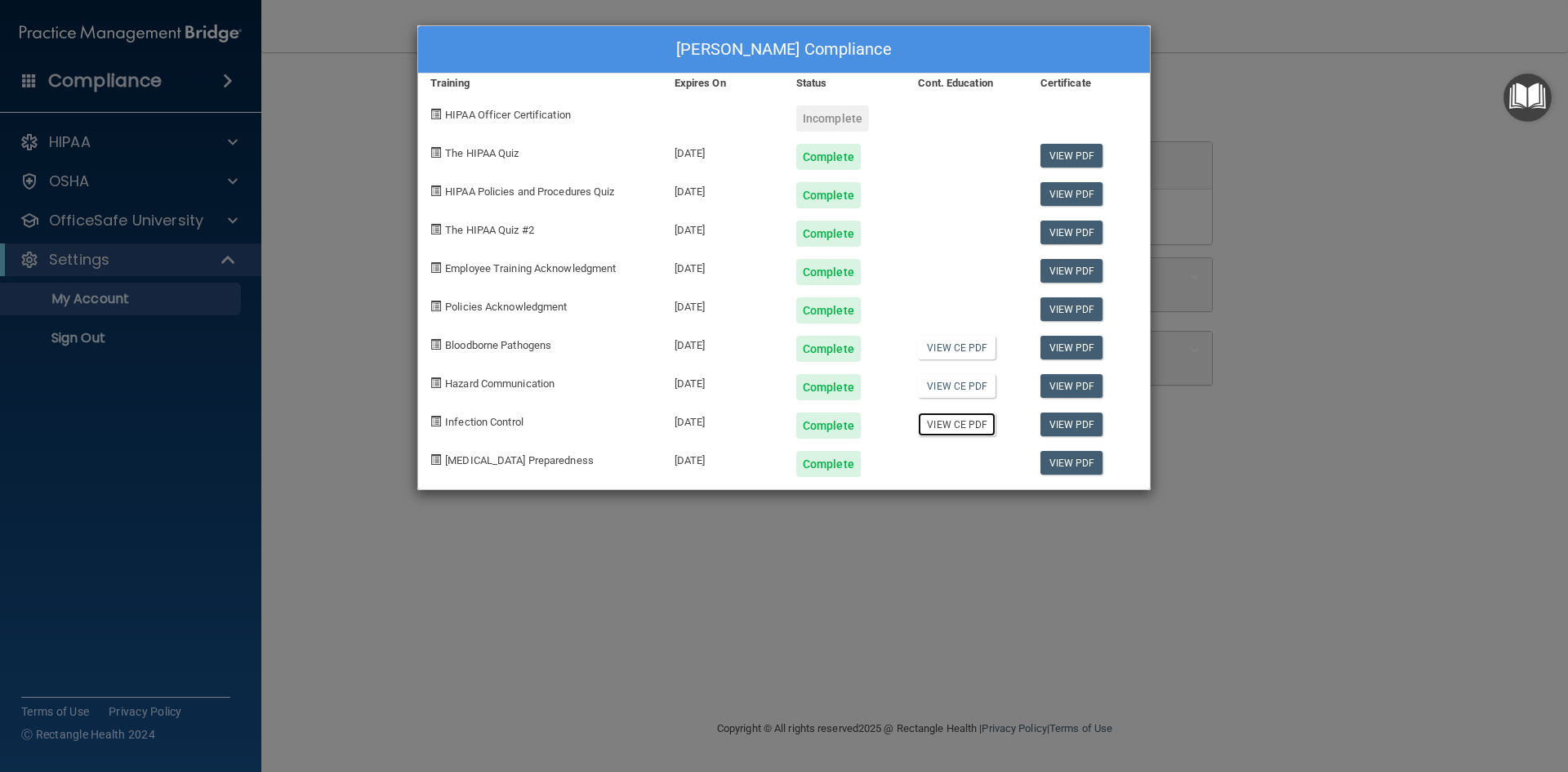
click at [961, 424] on link "View CE PDF" at bounding box center [957, 424] width 78 height 24
